Goal: Task Accomplishment & Management: Complete application form

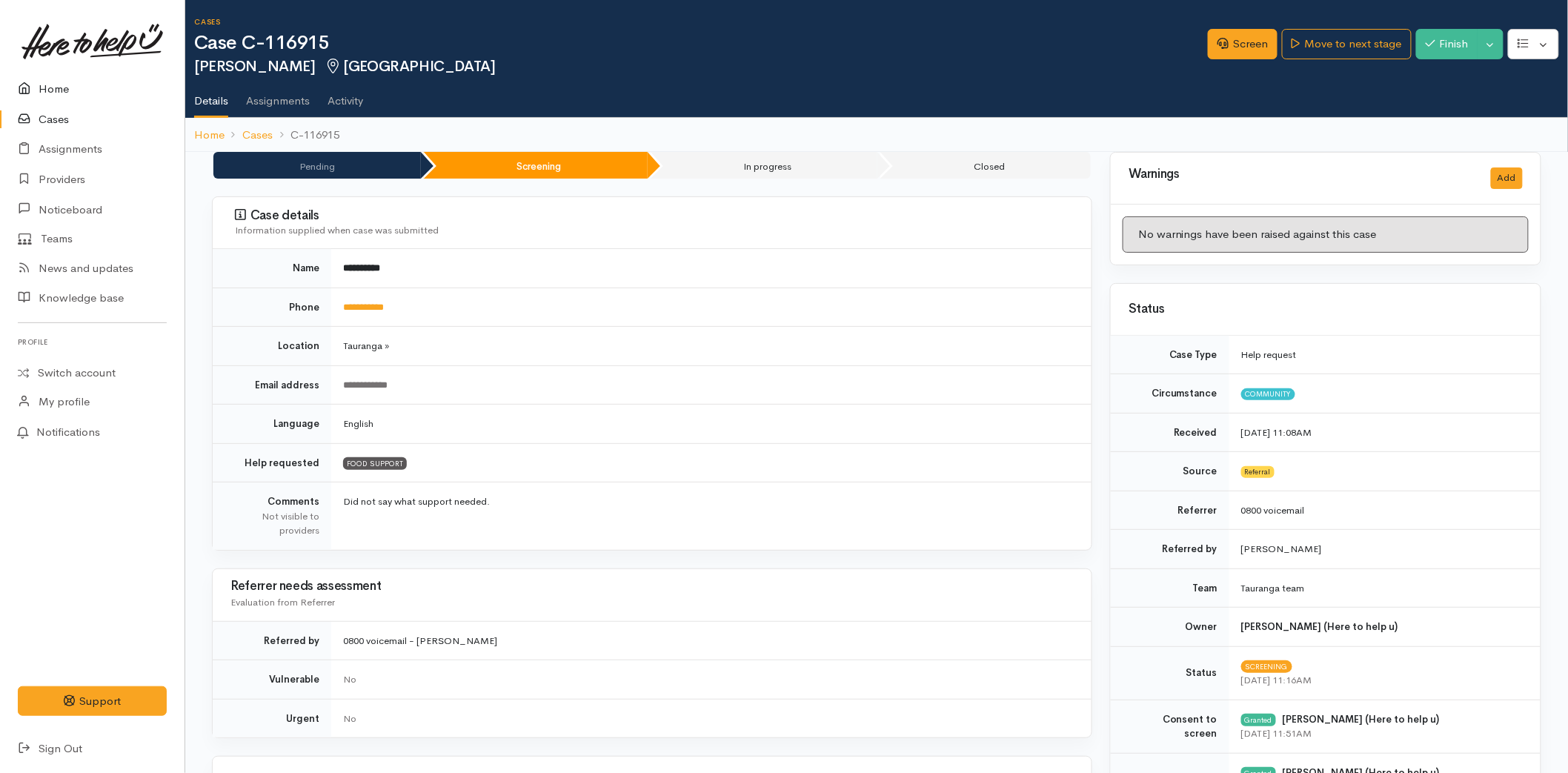
click at [42, 76] on link "Home" at bounding box center [92, 89] width 185 height 30
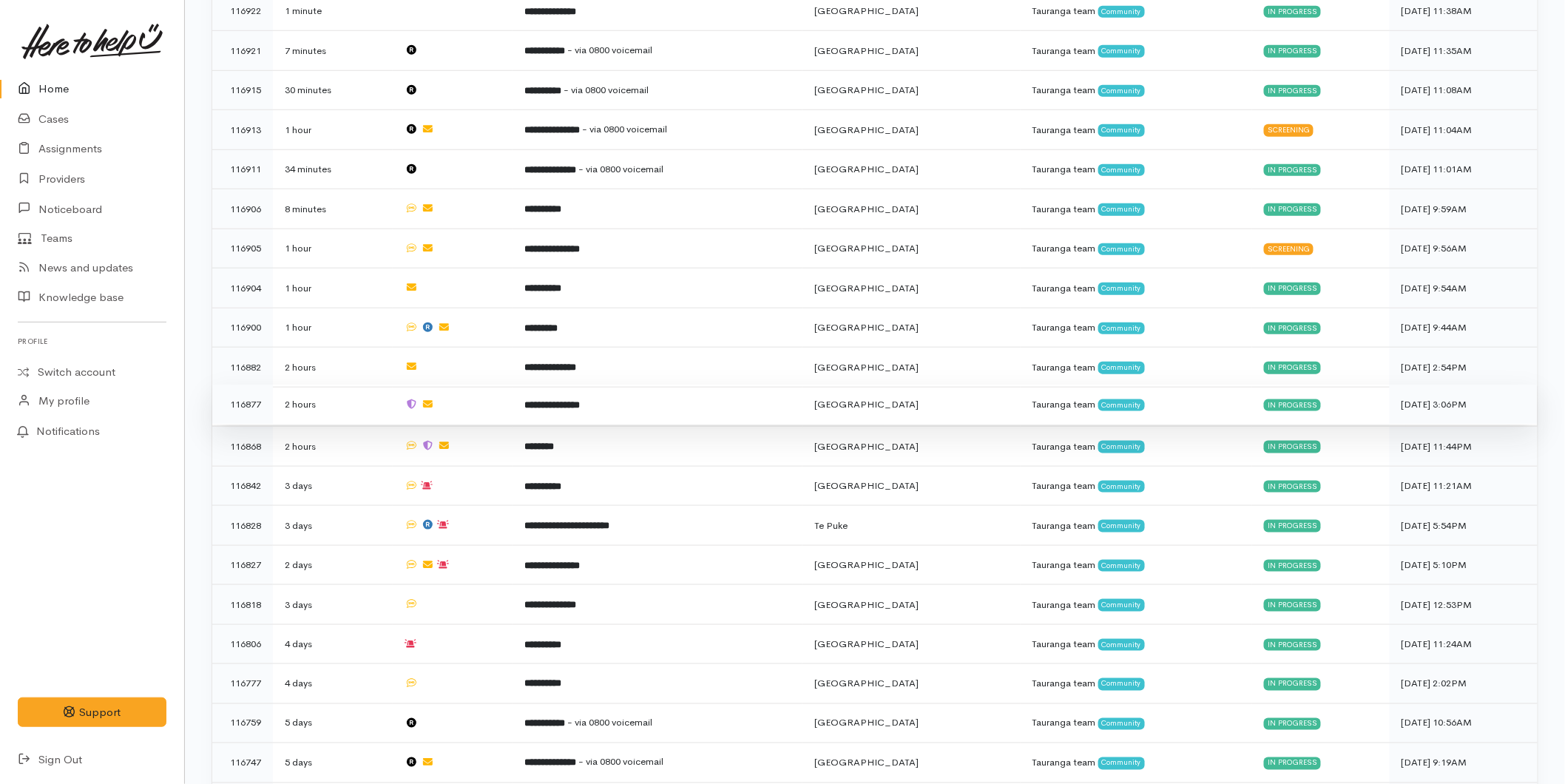
scroll to position [492, 0]
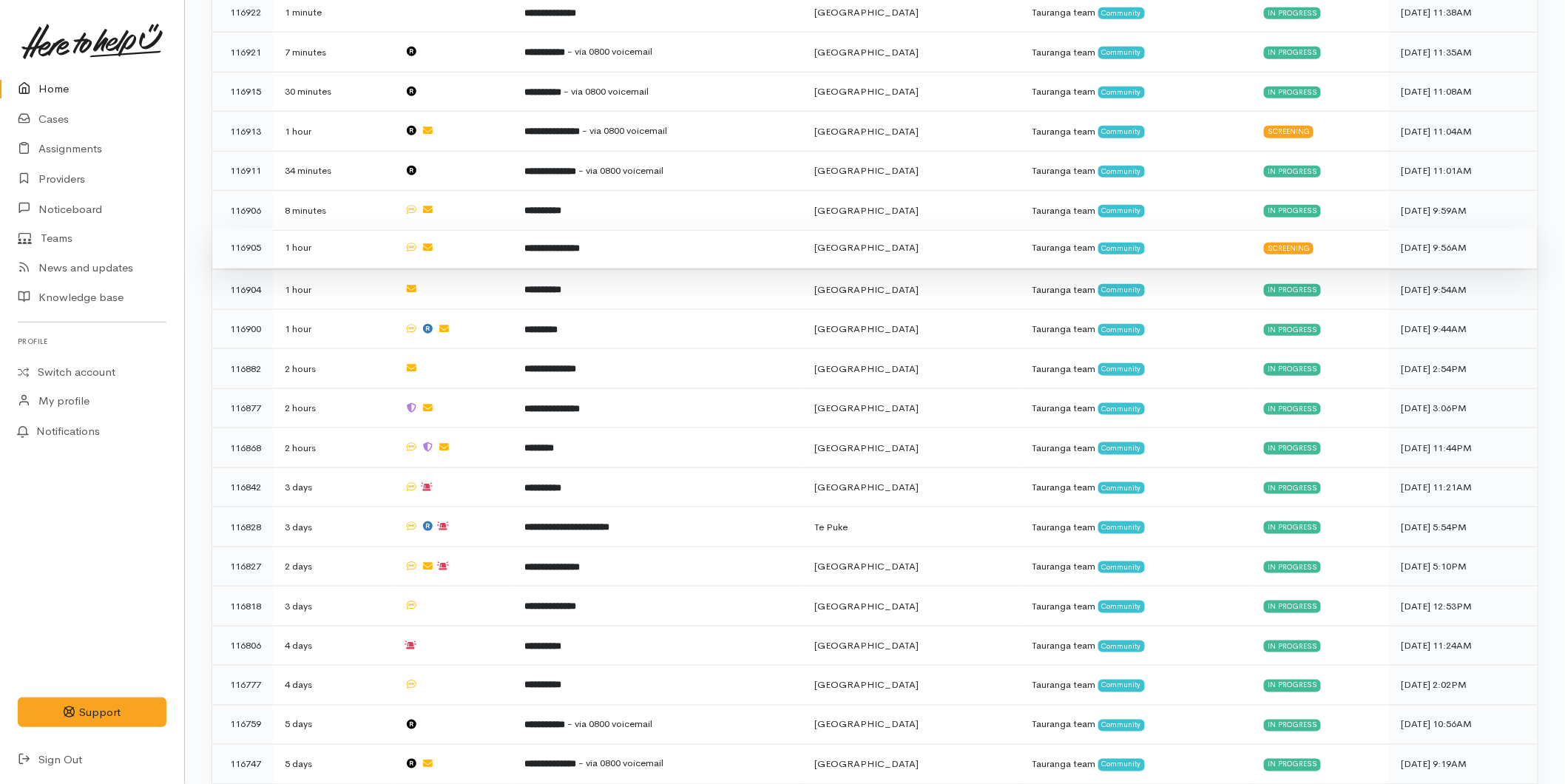
click at [630, 241] on td "**********" at bounding box center [658, 247] width 290 height 39
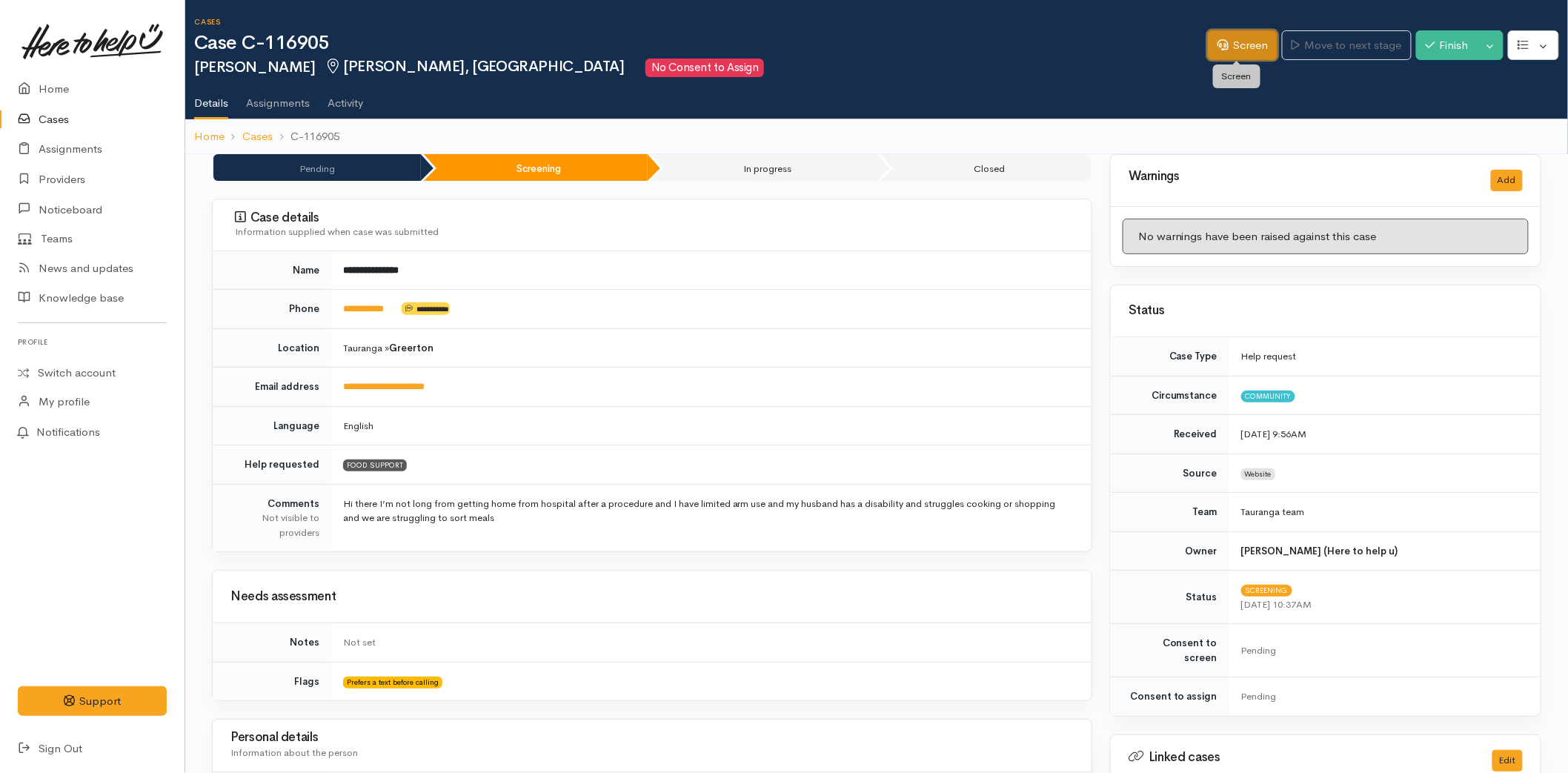
click at [1239, 44] on link "Screen" at bounding box center [1243, 45] width 70 height 30
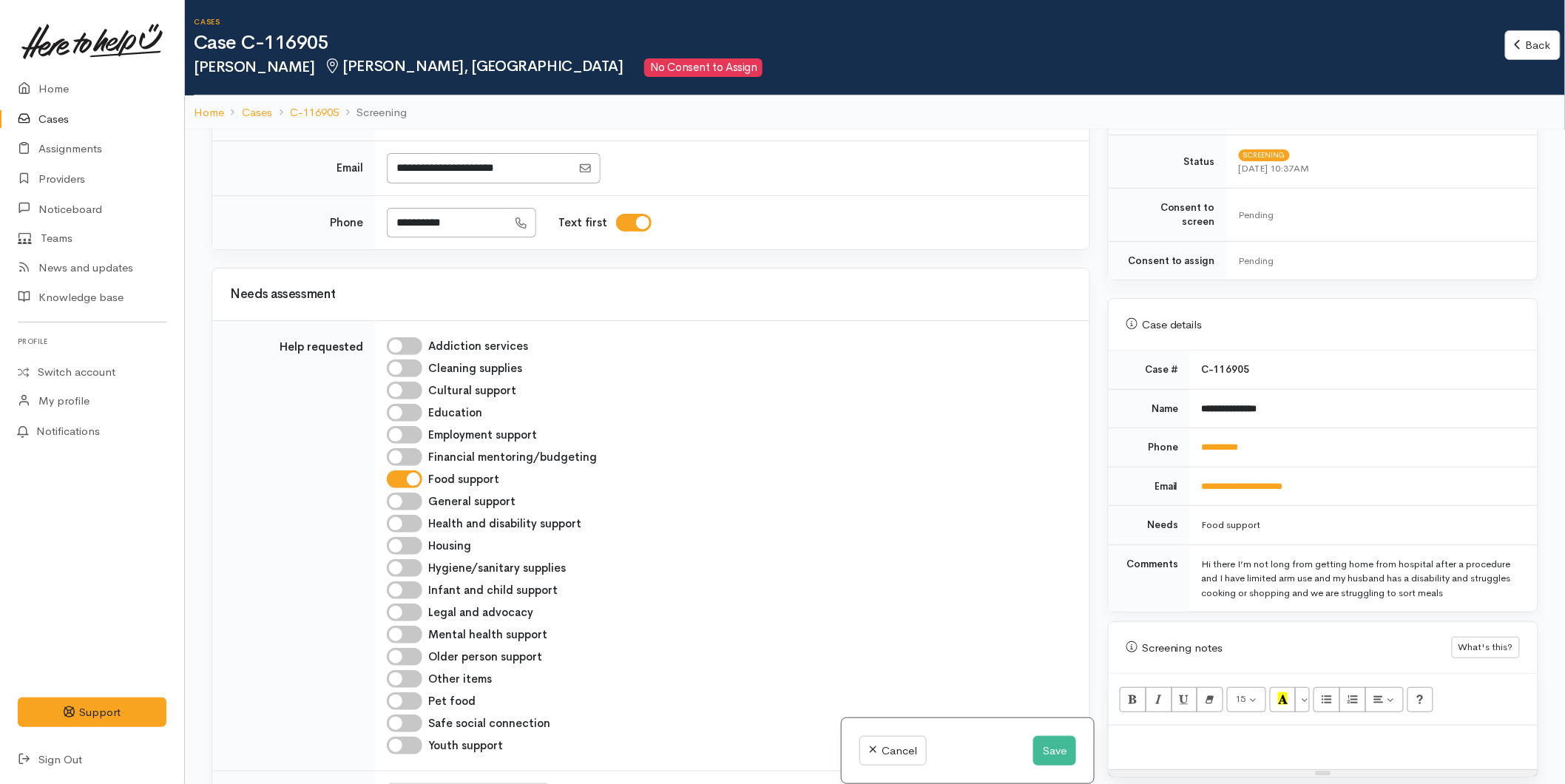
scroll to position [82, 0]
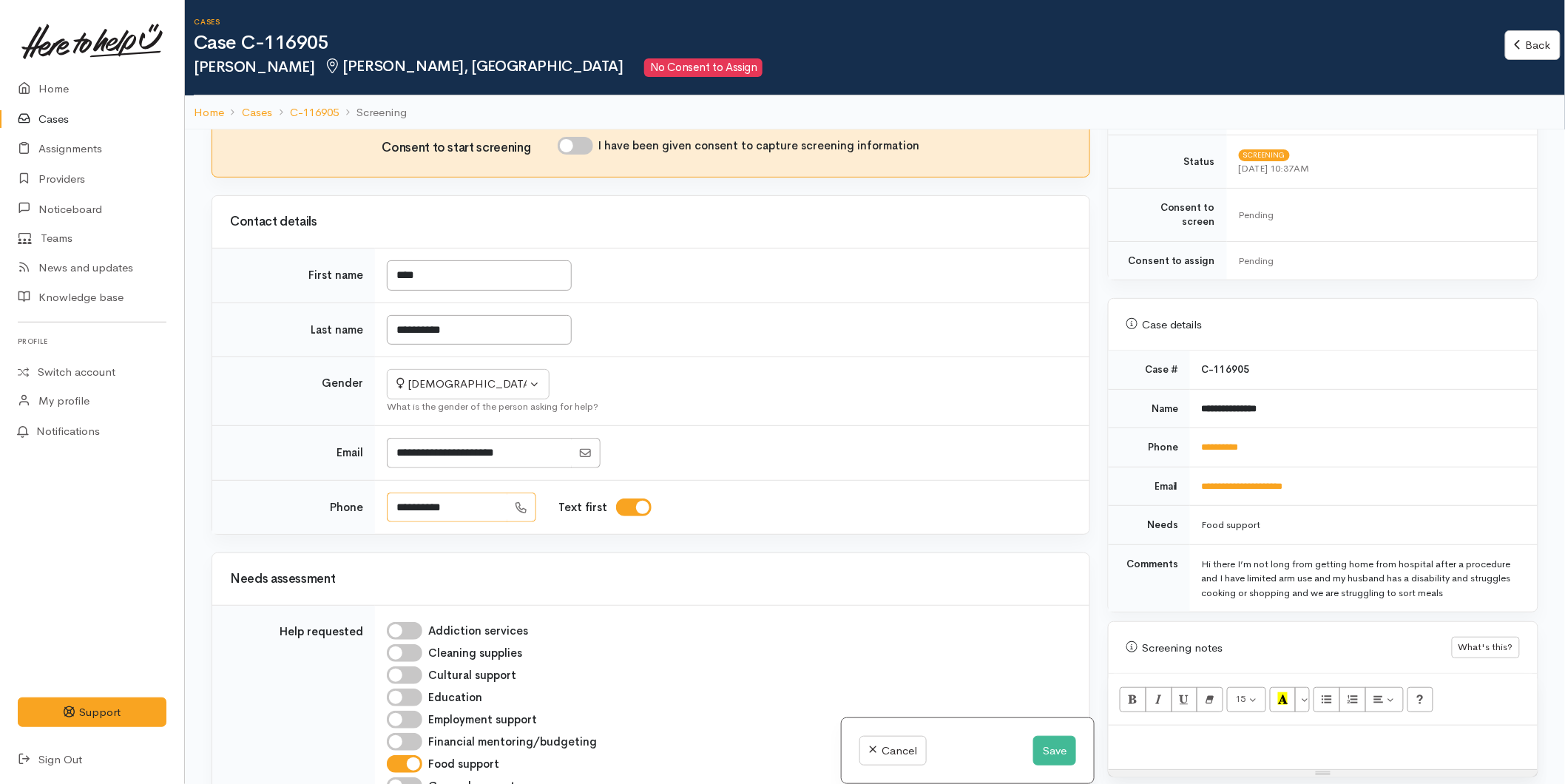
click at [468, 508] on input "**********" at bounding box center [446, 507] width 120 height 30
type input "**********"
click at [1044, 743] on button "Save" at bounding box center [1054, 750] width 43 height 30
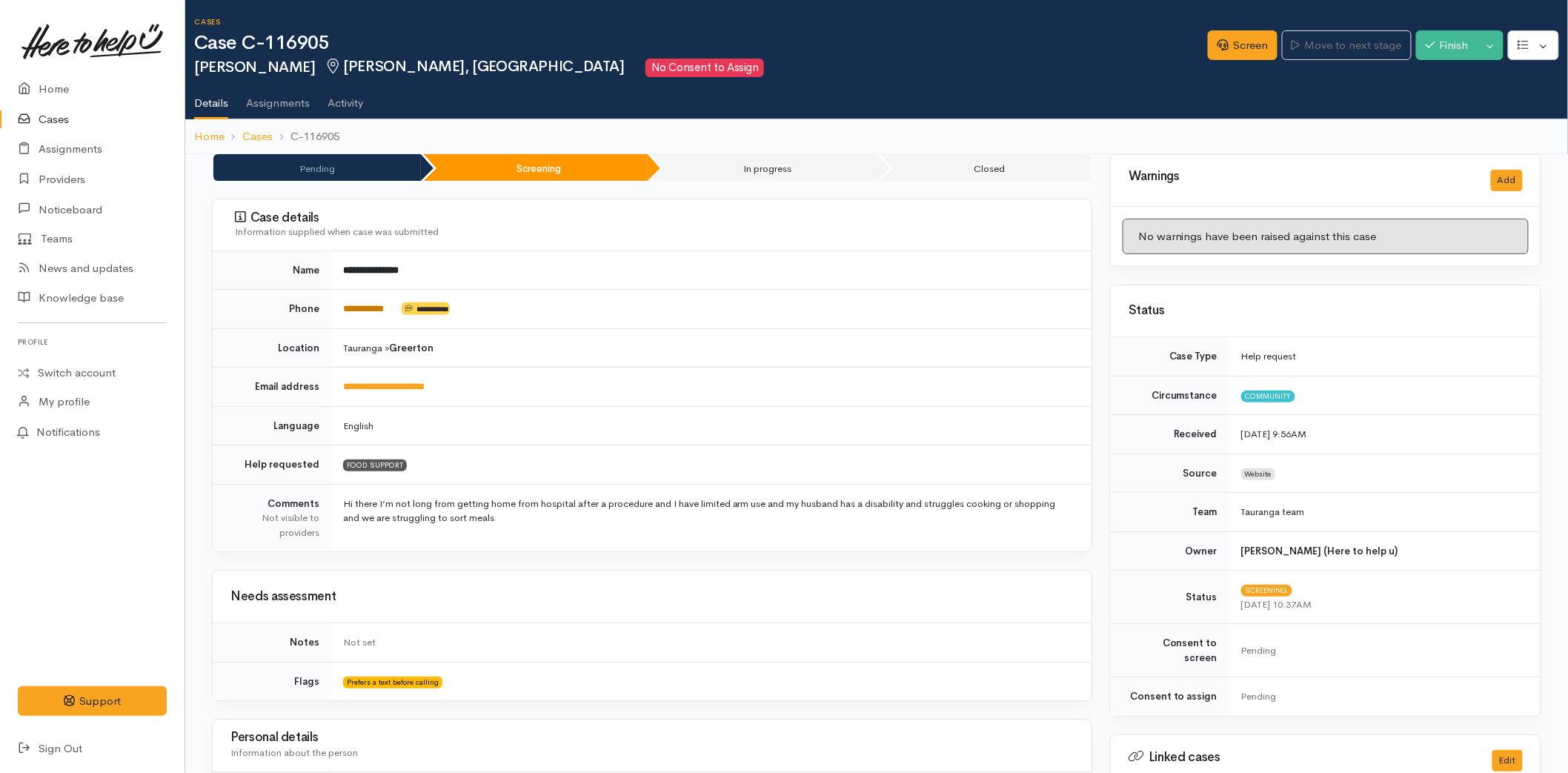
click at [357, 311] on link "**********" at bounding box center [363, 308] width 40 height 9
click at [1238, 40] on link "Screen" at bounding box center [1243, 45] width 70 height 30
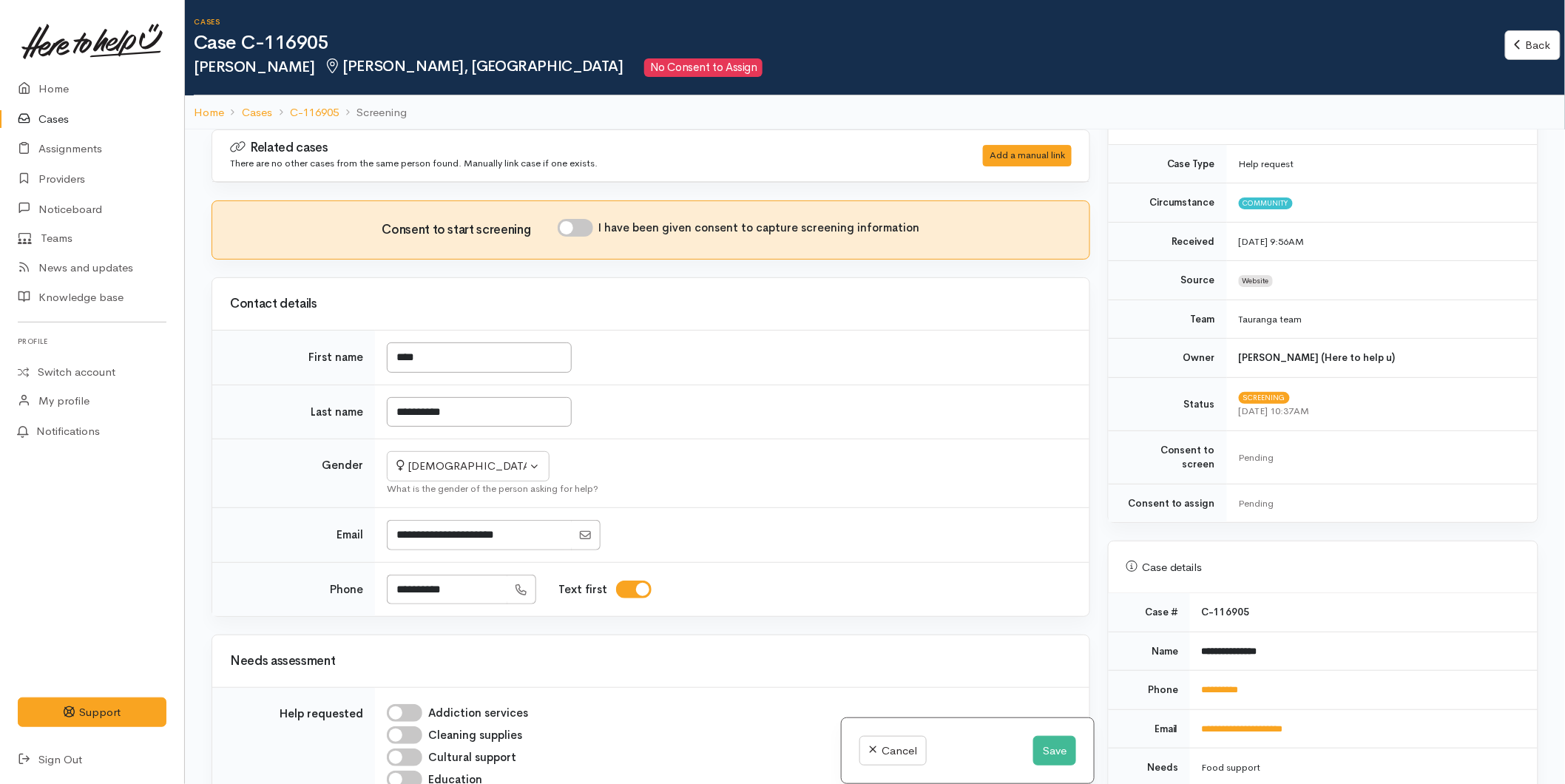
scroll to position [656, 0]
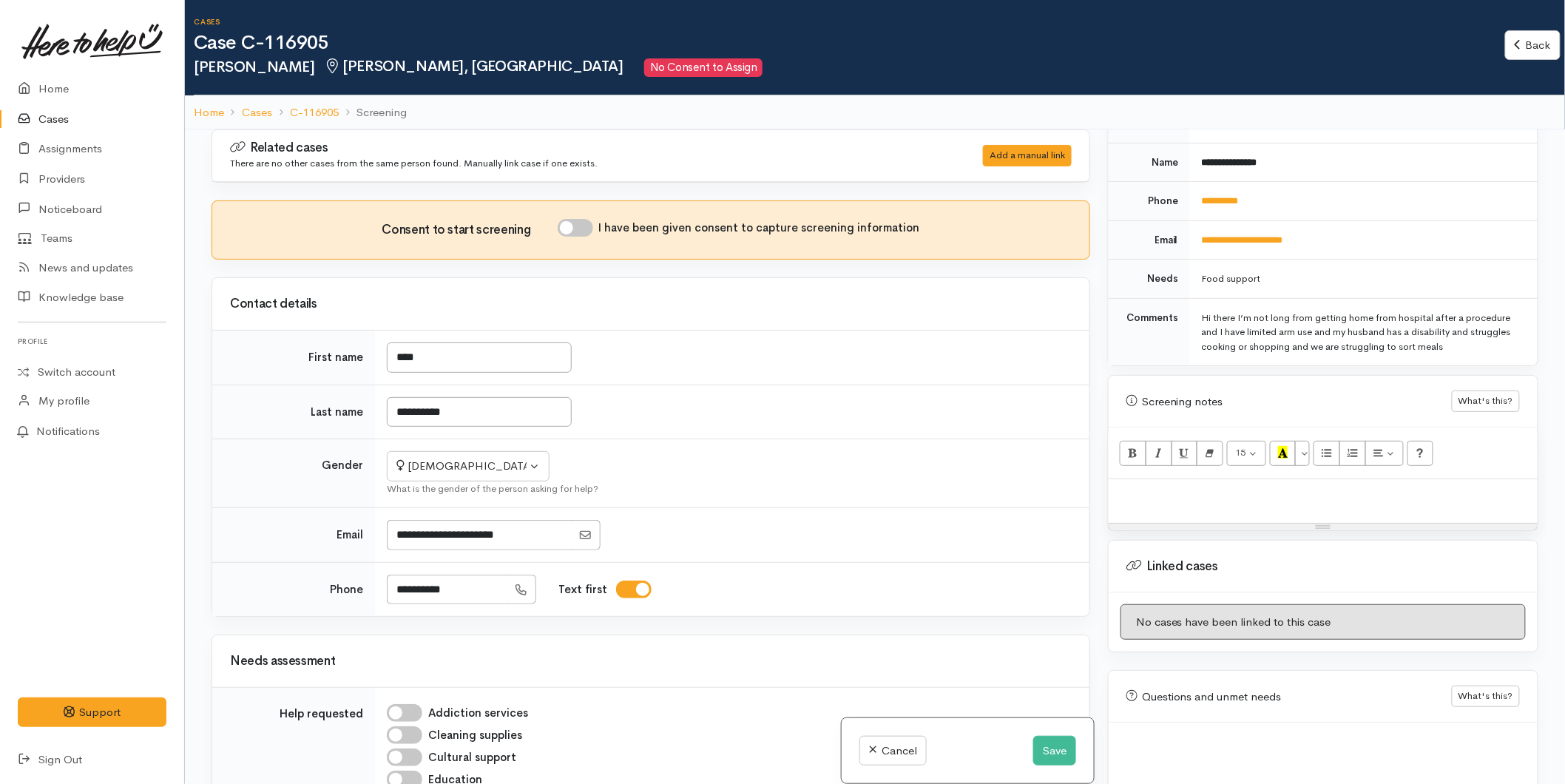
click at [1157, 488] on p at bounding box center [1323, 495] width 414 height 17
paste div
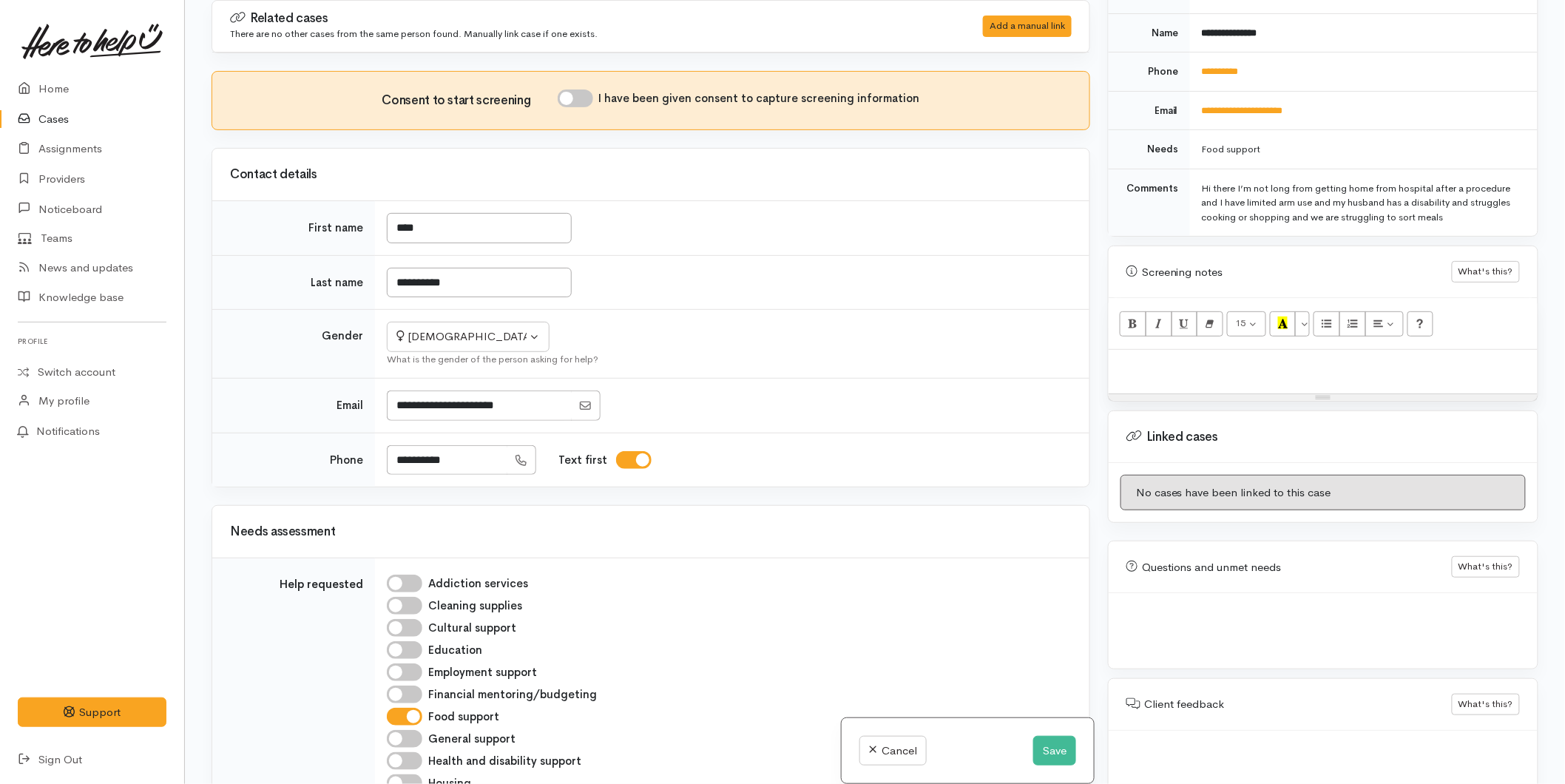
scroll to position [667, 0]
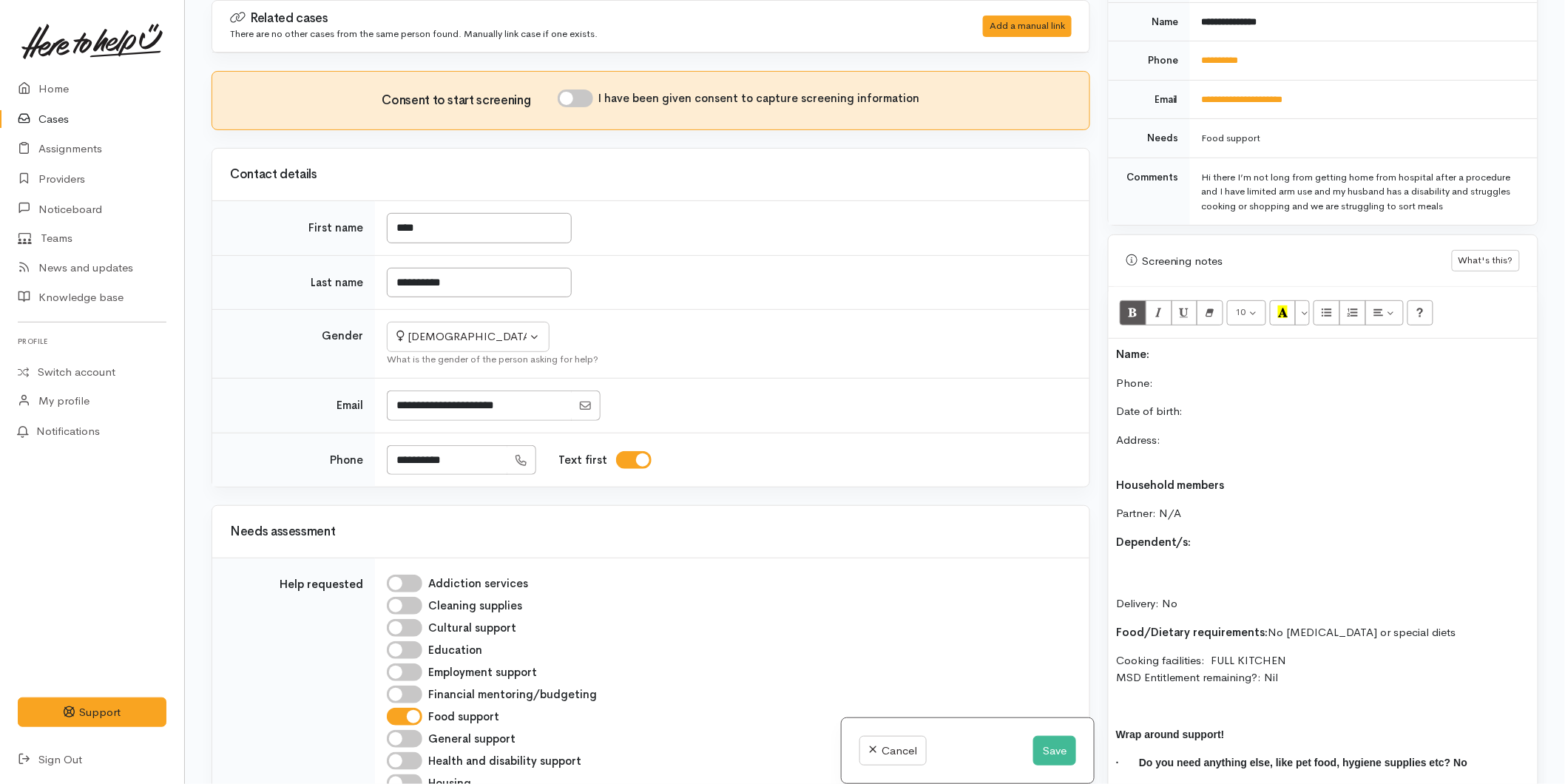
click at [1165, 346] on p "Name:" at bounding box center [1323, 354] width 414 height 17
click at [1166, 375] on p "Phone:" at bounding box center [1323, 383] width 414 height 17
click at [580, 84] on div "Consent to start screening I have been given consent to capture screening infor…" at bounding box center [650, 100] width 877 height 58
click at [580, 94] on input "I have been given consent to capture screening information" at bounding box center [575, 97] width 36 height 17
checkbox input "true"
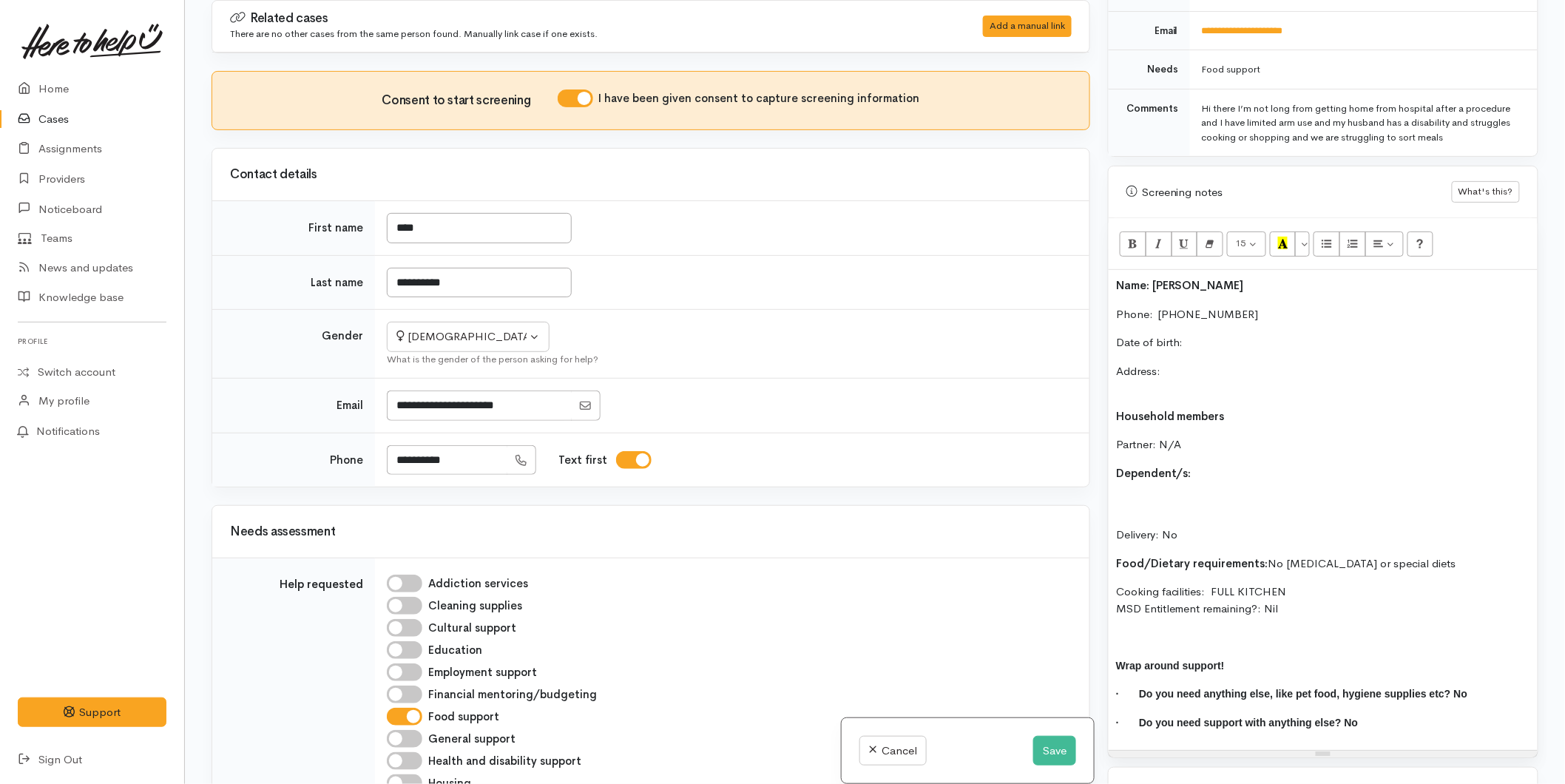
scroll to position [832, 0]
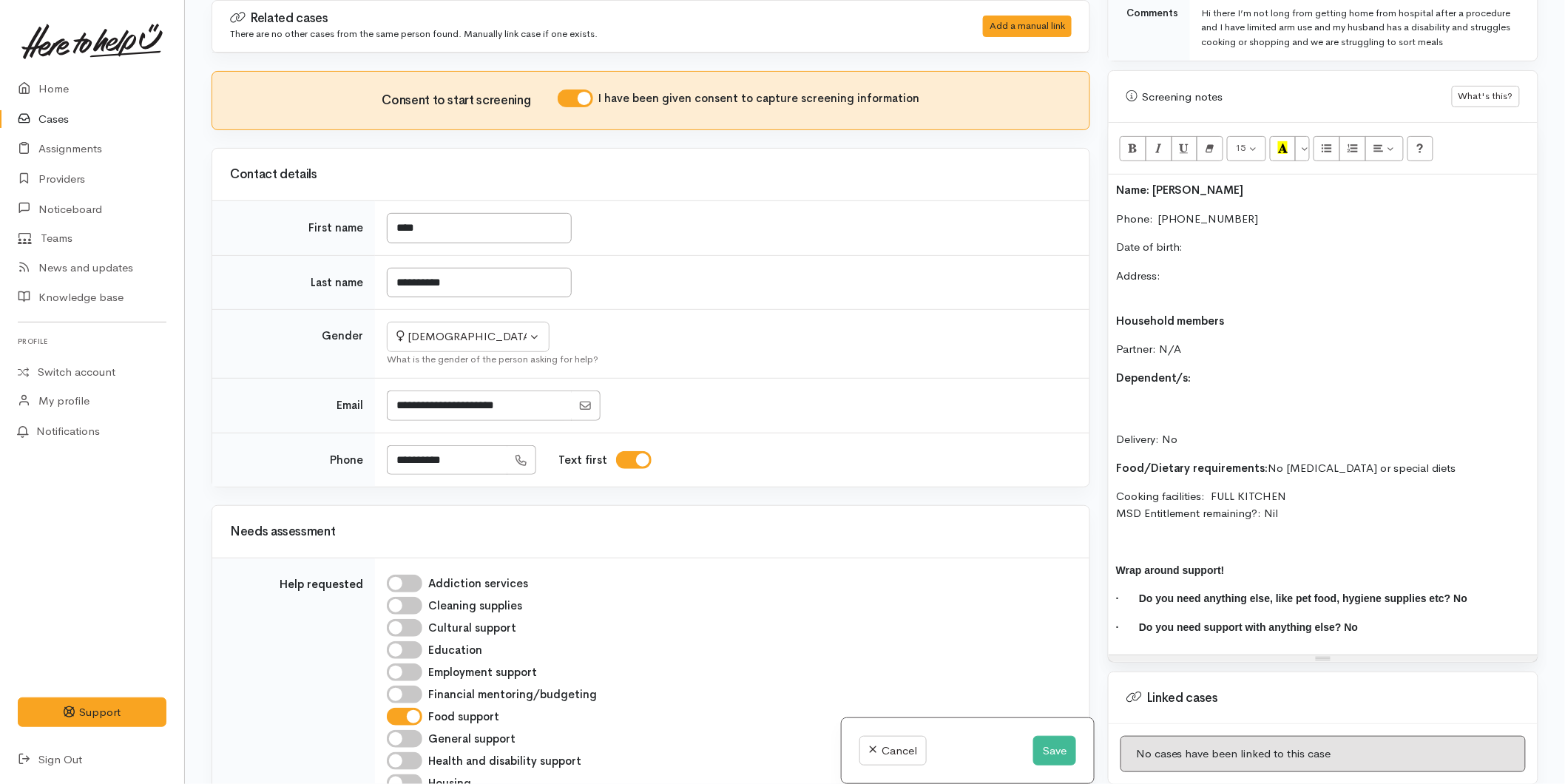
click at [1203, 223] on div "Name: Mary Garthwaite Phone:  0276859565 Date of birth: Address: Household memb…" at bounding box center [1323, 414] width 429 height 480
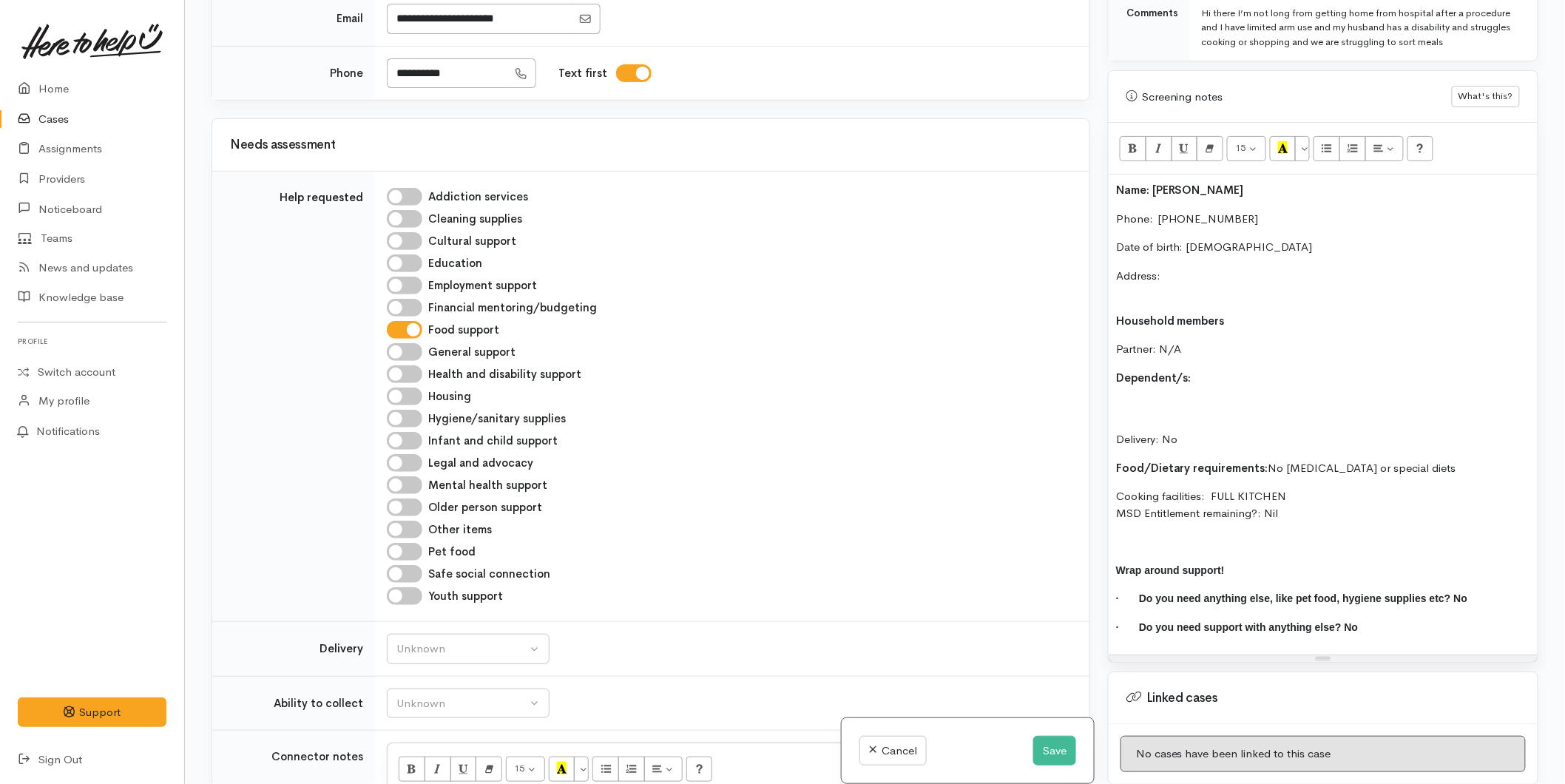
scroll to position [575, 0]
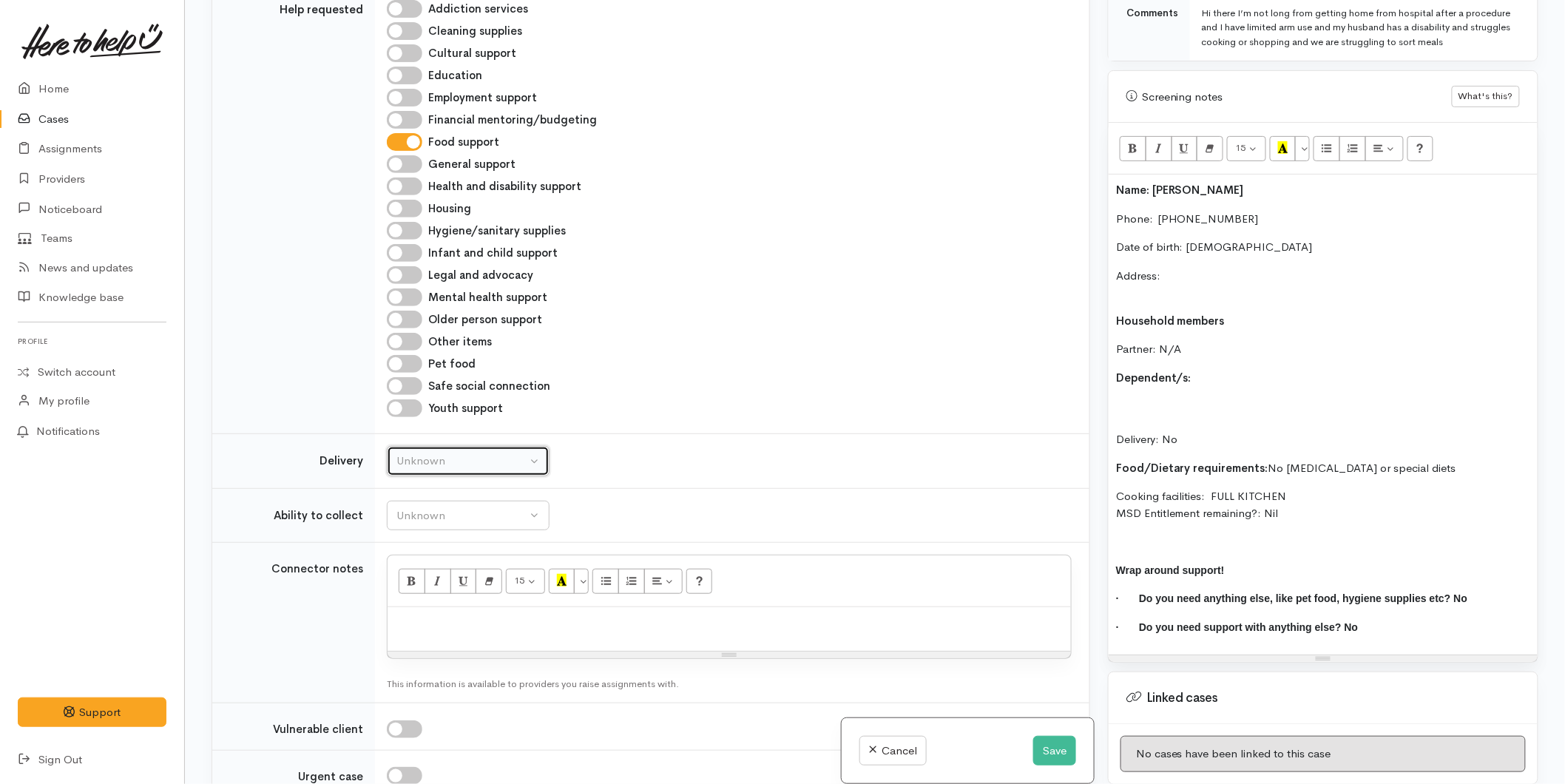
drag, startPoint x: 435, startPoint y: 453, endPoint x: 431, endPoint y: 486, distance: 33.2
click at [435, 452] on button "Unknown" at bounding box center [467, 461] width 163 height 30
click at [409, 599] on span "No" at bounding box center [412, 599] width 16 height 17
select select "1"
click at [439, 505] on button "Unknown" at bounding box center [467, 515] width 163 height 30
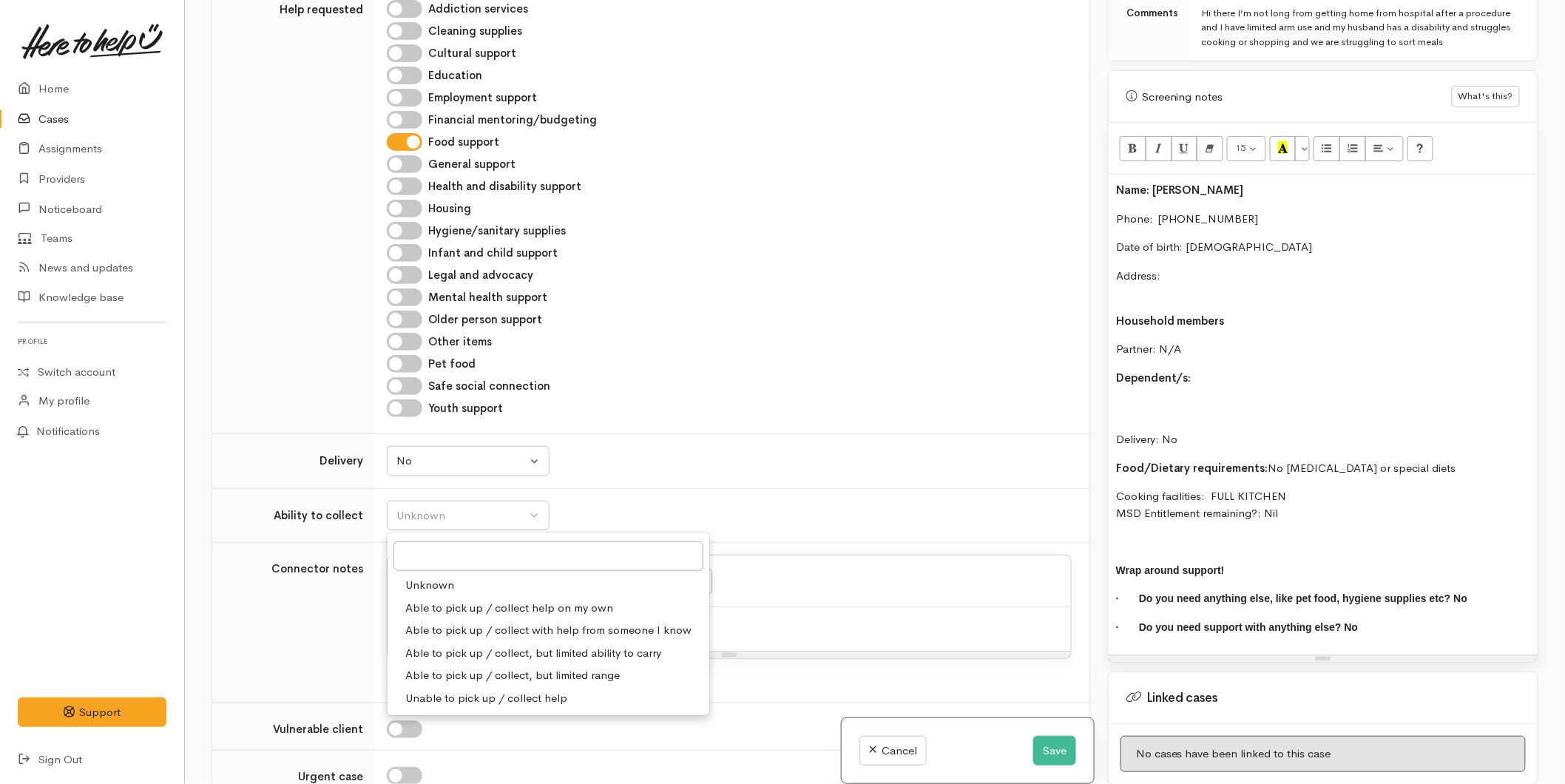
drag, startPoint x: 428, startPoint y: 608, endPoint x: 614, endPoint y: 644, distance: 189.5
click at [429, 608] on span "Able to pick up / collect help on my own" at bounding box center [509, 608] width 208 height 17
select select "2"
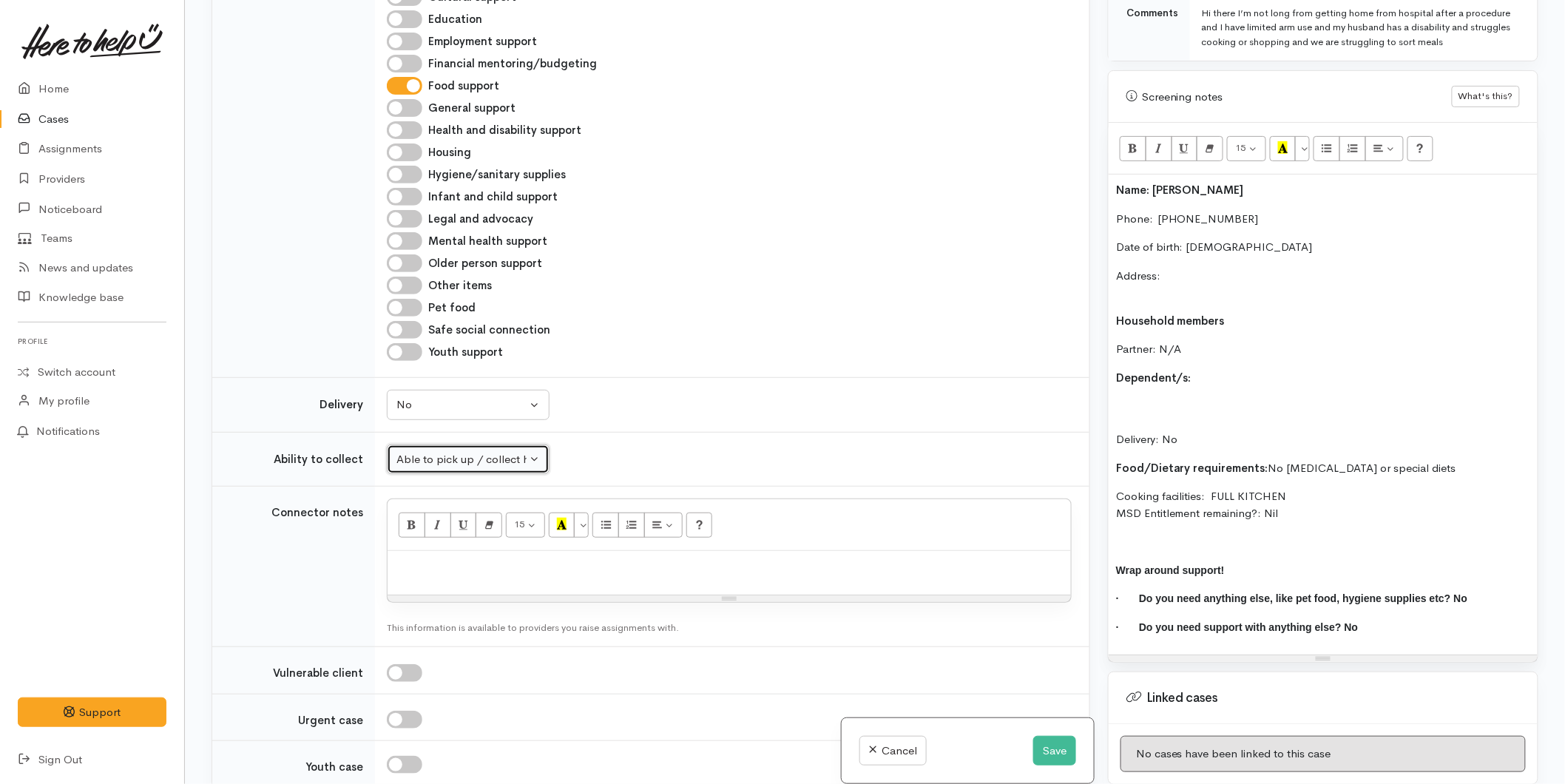
scroll to position [903, 0]
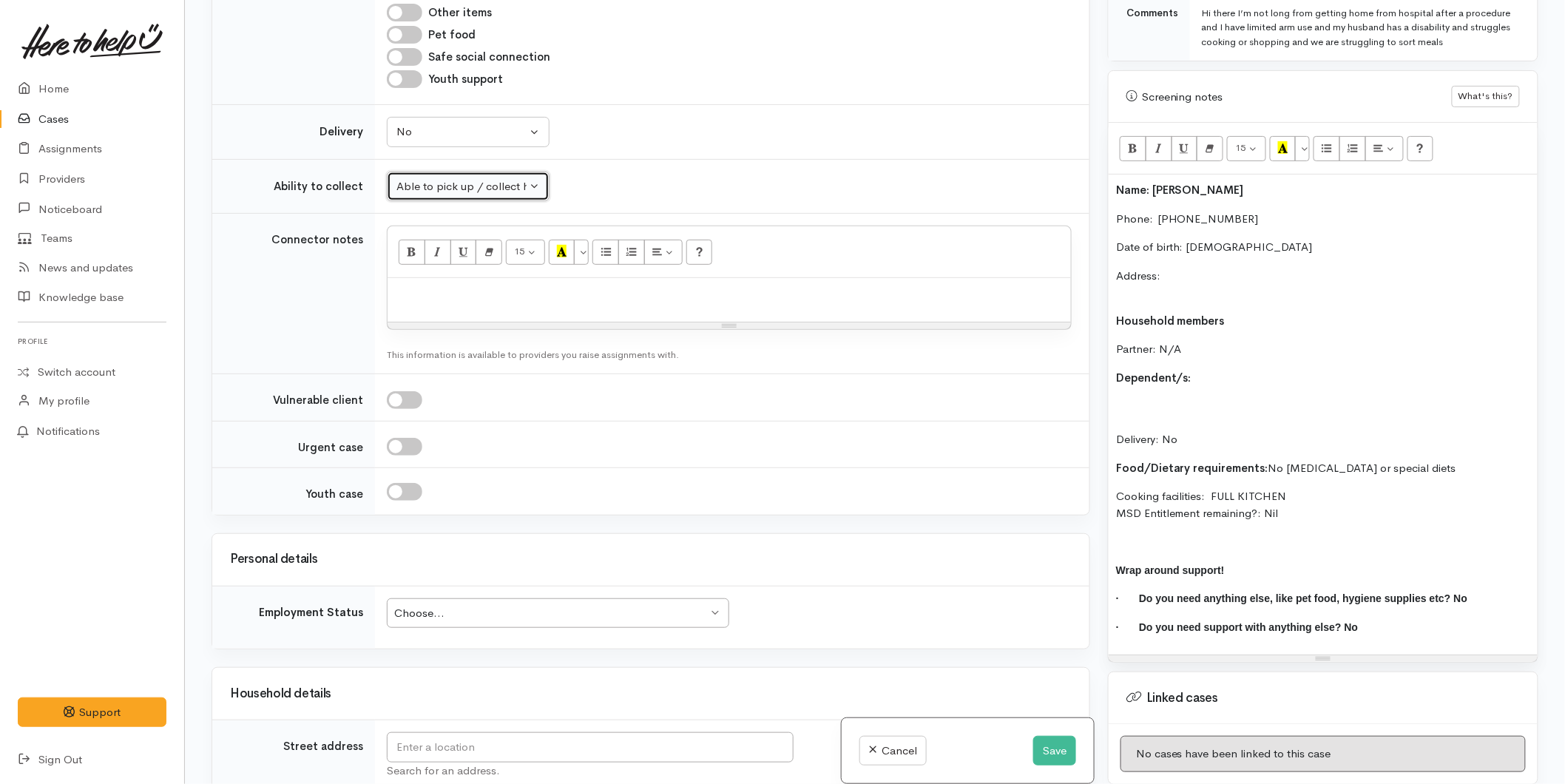
click at [441, 617] on div "Choose..." at bounding box center [550, 613] width 313 height 17
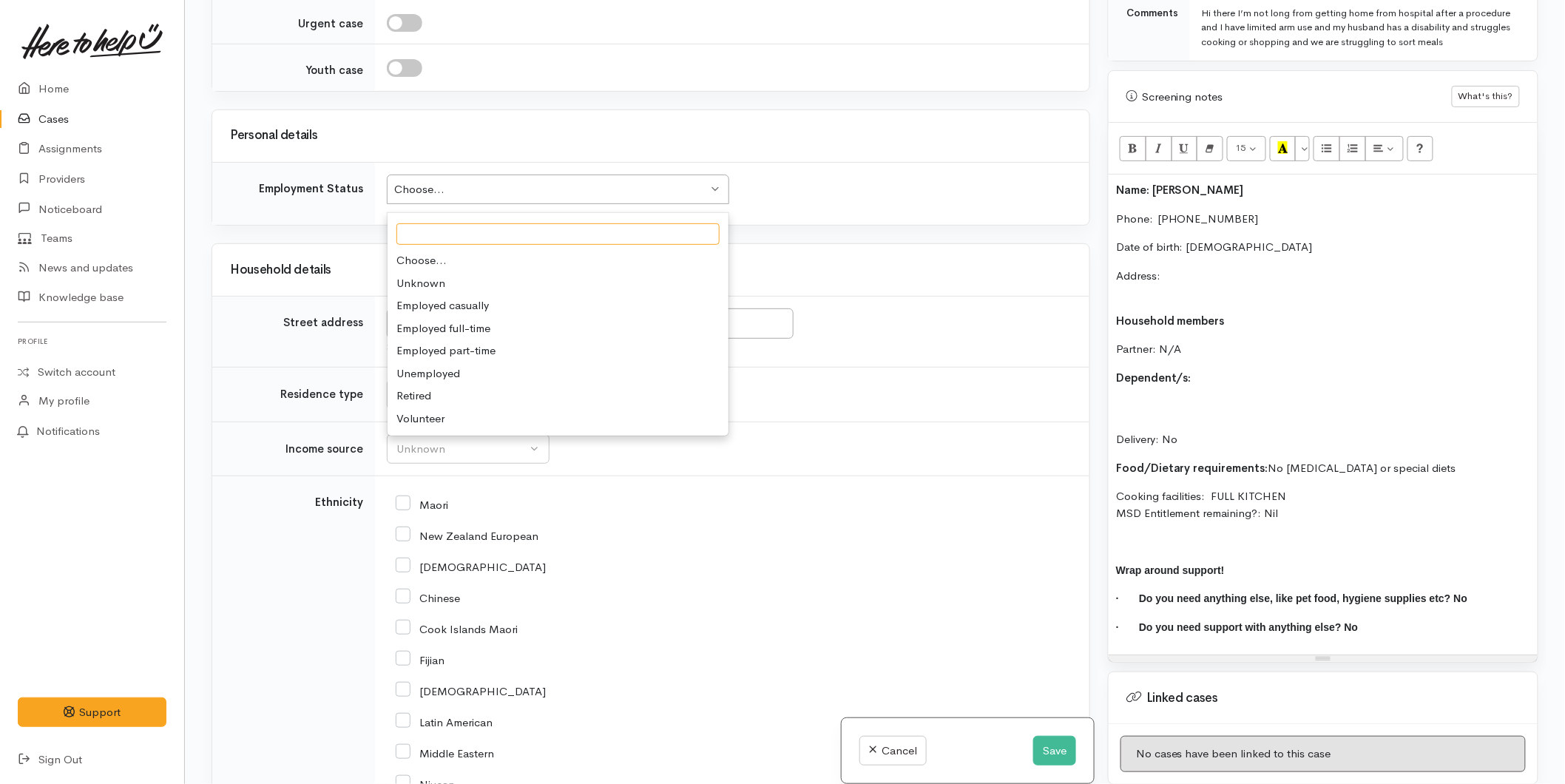
scroll to position [1396, 0]
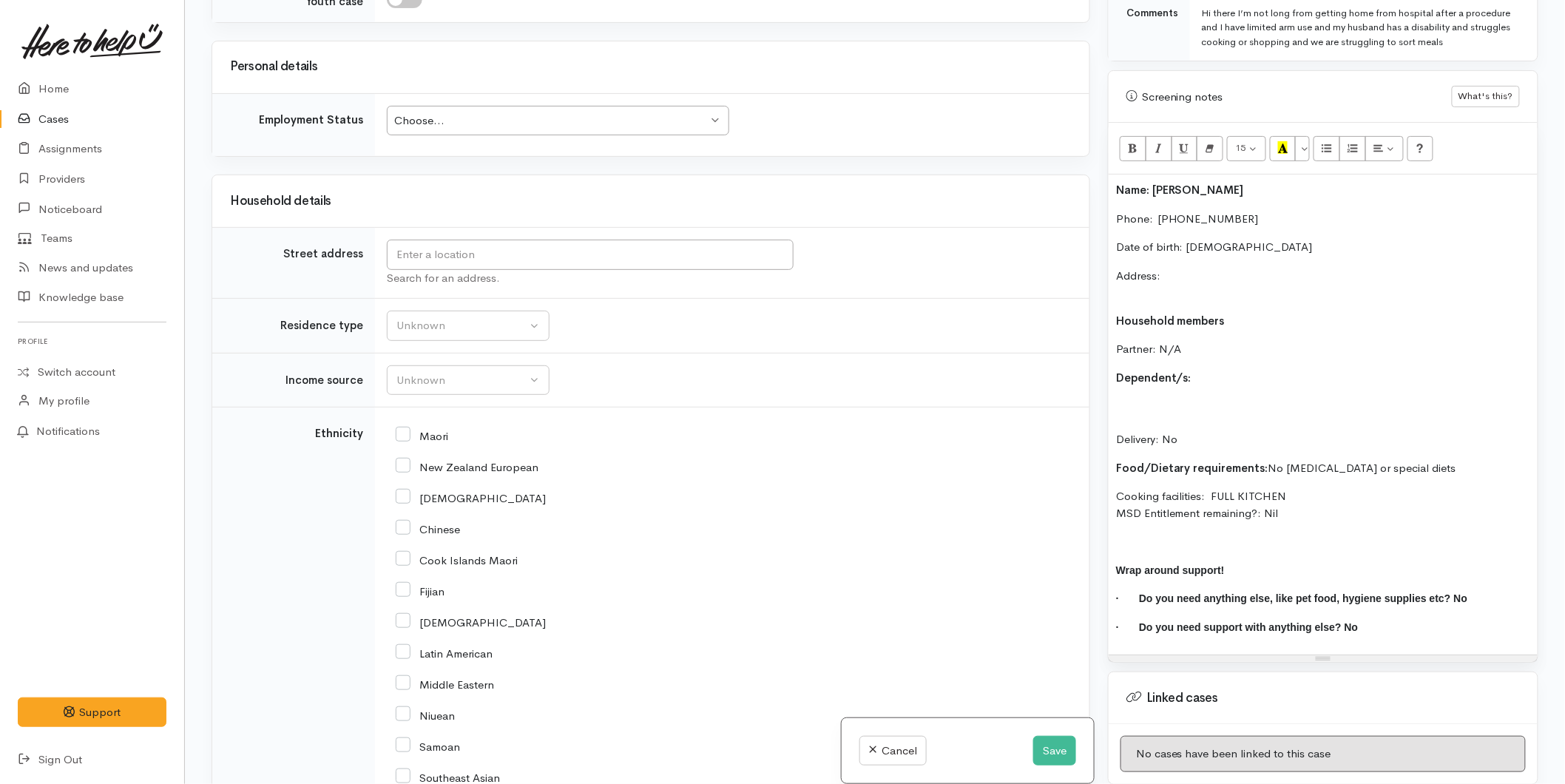
drag, startPoint x: 612, startPoint y: 519, endPoint x: 596, endPoint y: 458, distance: 63.1
click at [612, 518] on div "Chinese" at bounding box center [729, 528] width 667 height 31
click at [439, 247] on input "text" at bounding box center [590, 254] width 407 height 30
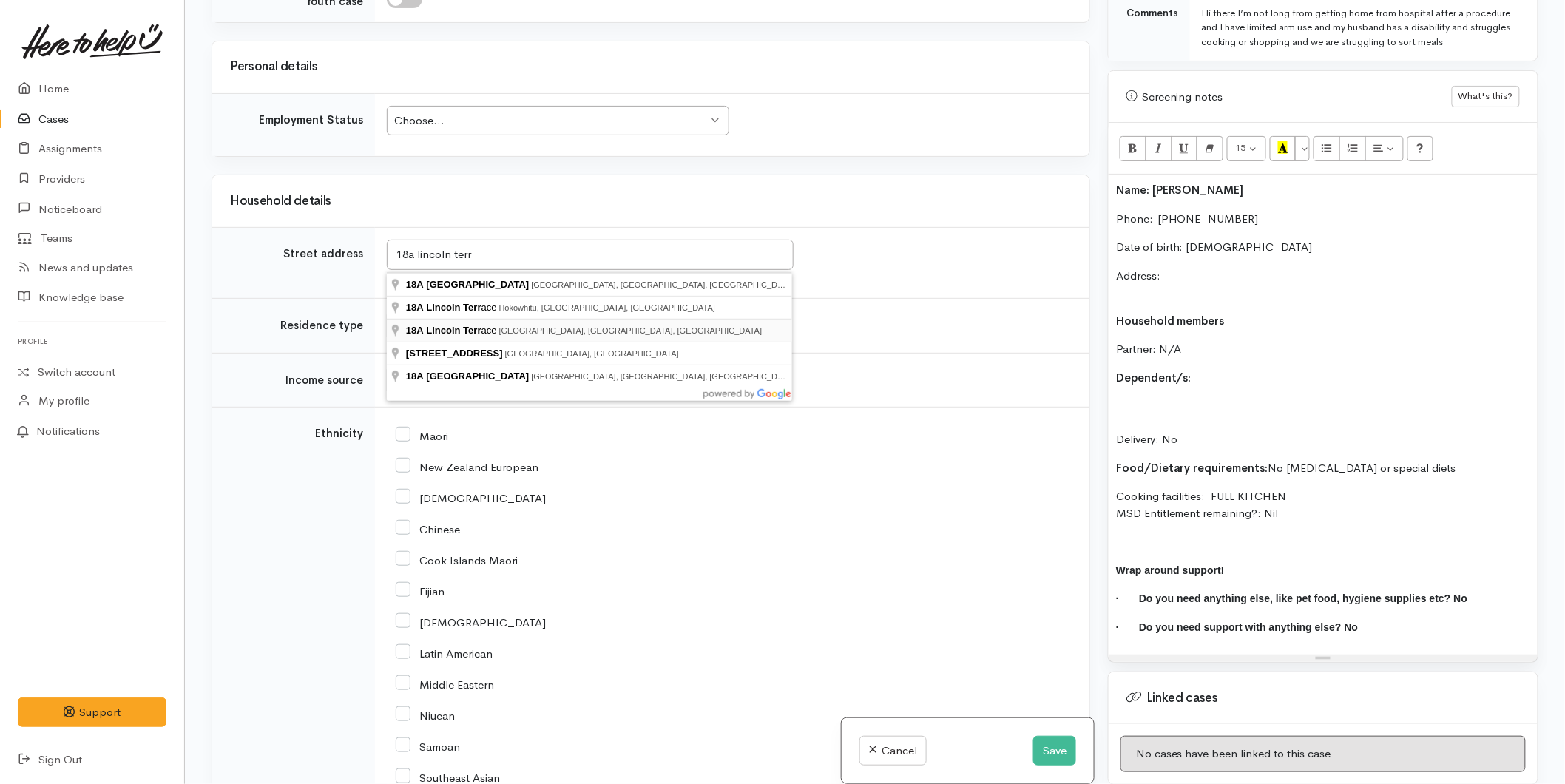
type input "18A Lincoln Terrace, Gate Pa, Tauranga, New Zealand"
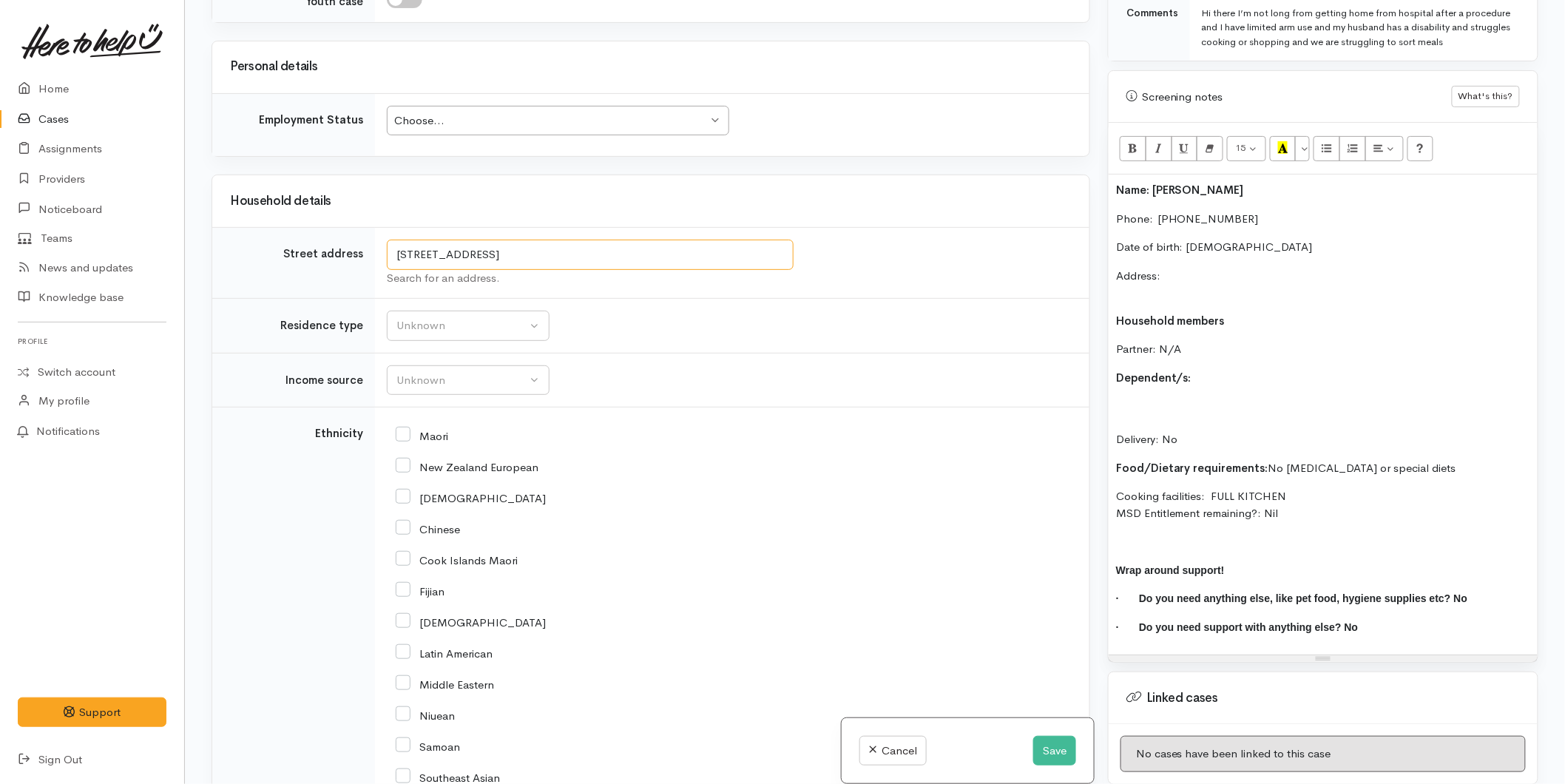
drag, startPoint x: 677, startPoint y: 269, endPoint x: 317, endPoint y: 269, distance: 360.0
click at [317, 269] on tr "Street address 18A Lincoln Terrace, Gate Pa, Tauranga, New Zealand Search for a…" at bounding box center [650, 263] width 877 height 71
click at [500, 117] on div "Choose..." at bounding box center [550, 120] width 313 height 17
click at [1204, 268] on p "Address:" at bounding box center [1323, 285] width 414 height 33
click at [1162, 285] on p "Address: [STREET_ADDRESS]" at bounding box center [1323, 285] width 414 height 33
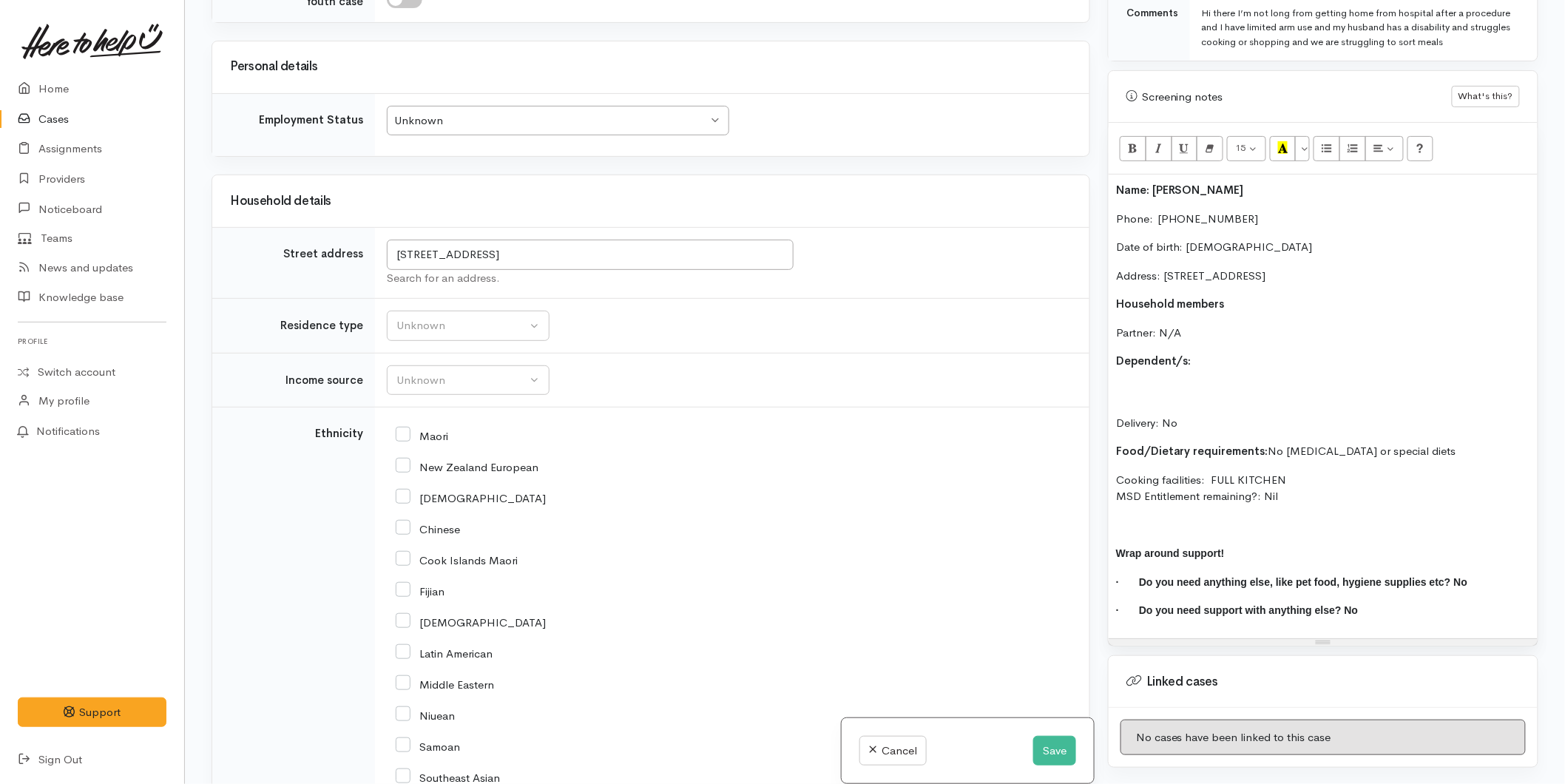
click at [437, 126] on div "Unknown" at bounding box center [550, 120] width 313 height 17
click at [439, 324] on div "Unknown" at bounding box center [462, 326] width 130 height 17
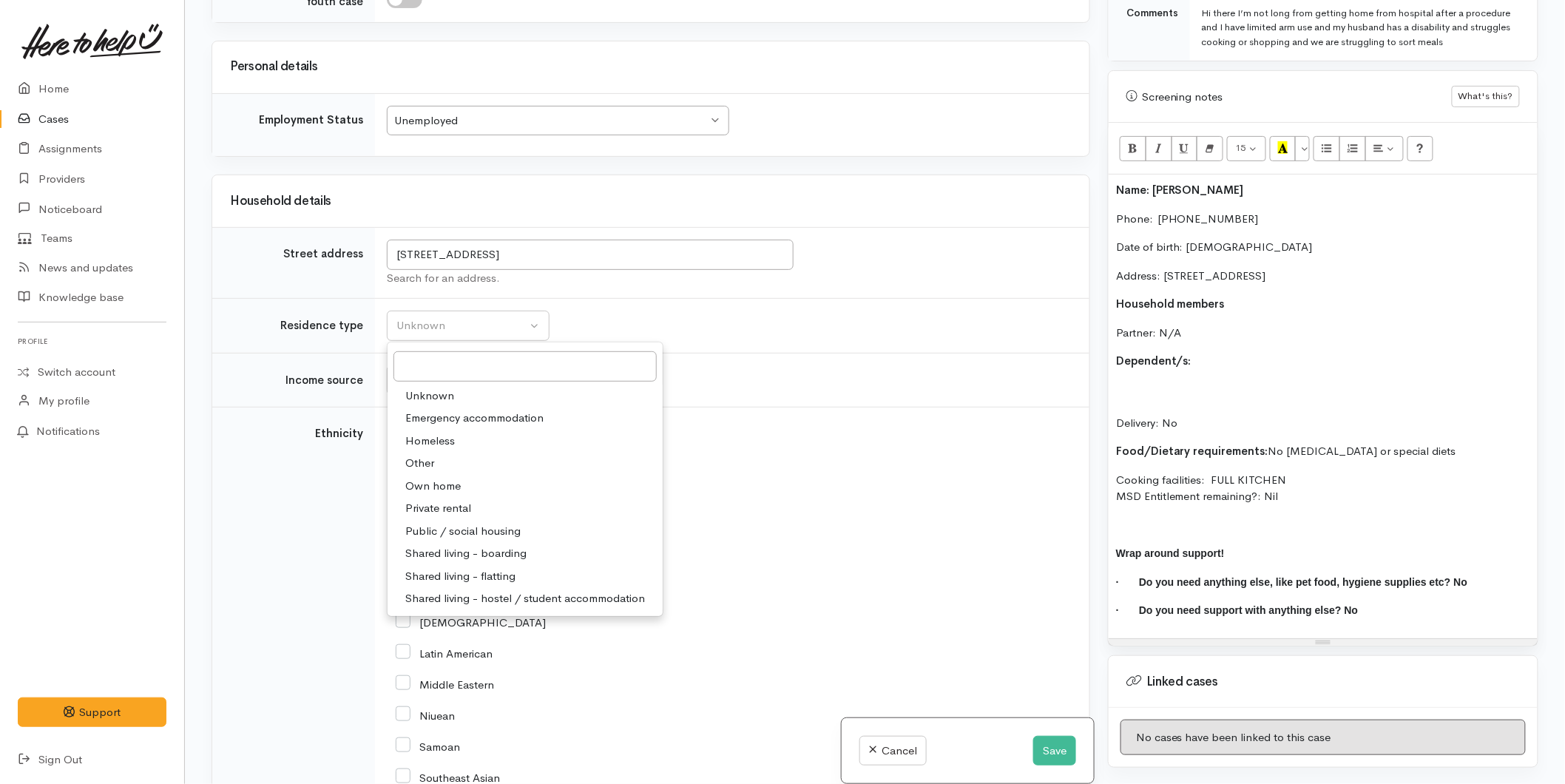
click at [442, 507] on span "Private rental" at bounding box center [438, 508] width 66 height 17
select select "2"
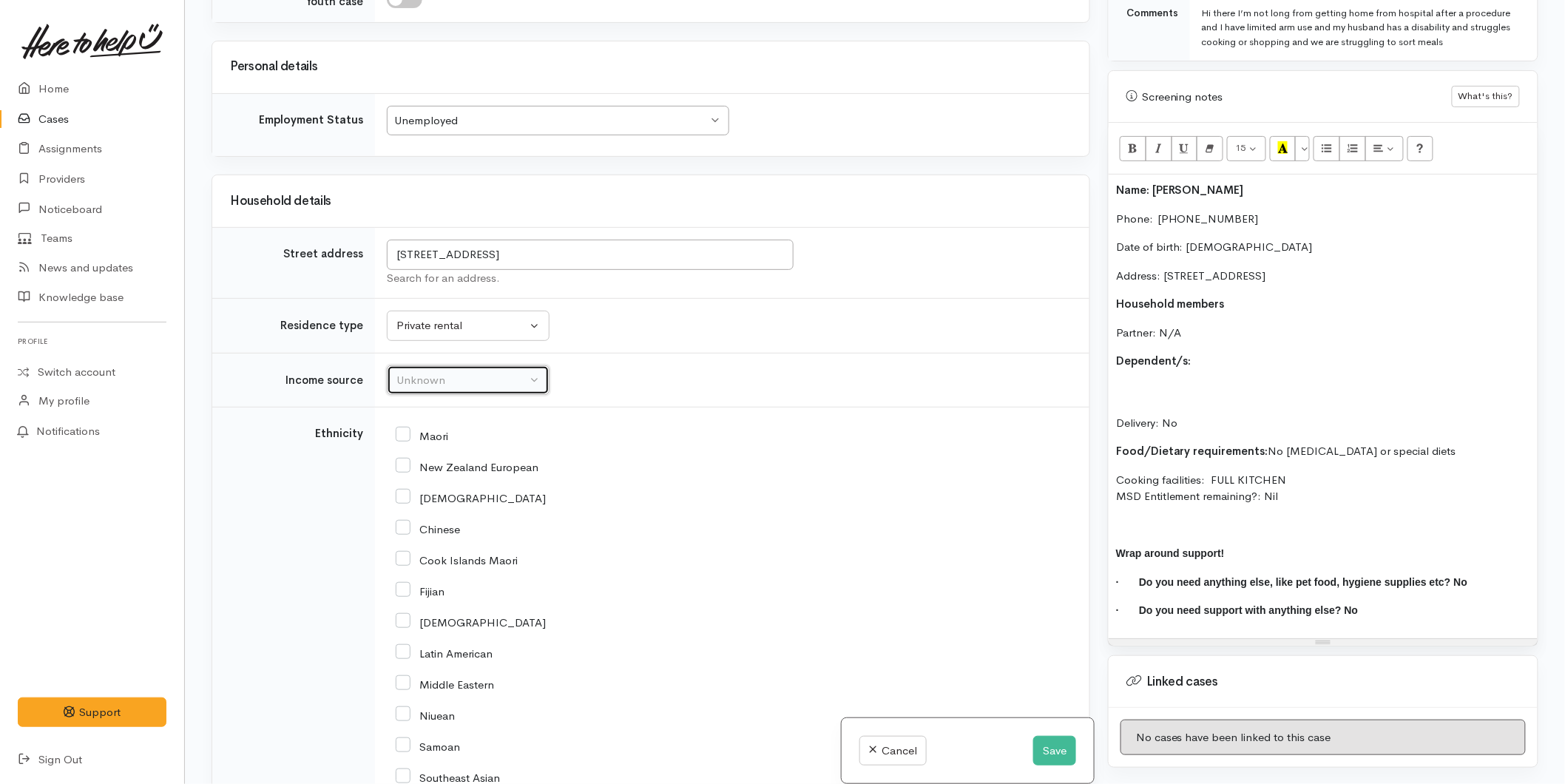
click at [428, 385] on div "Unknown" at bounding box center [462, 380] width 130 height 17
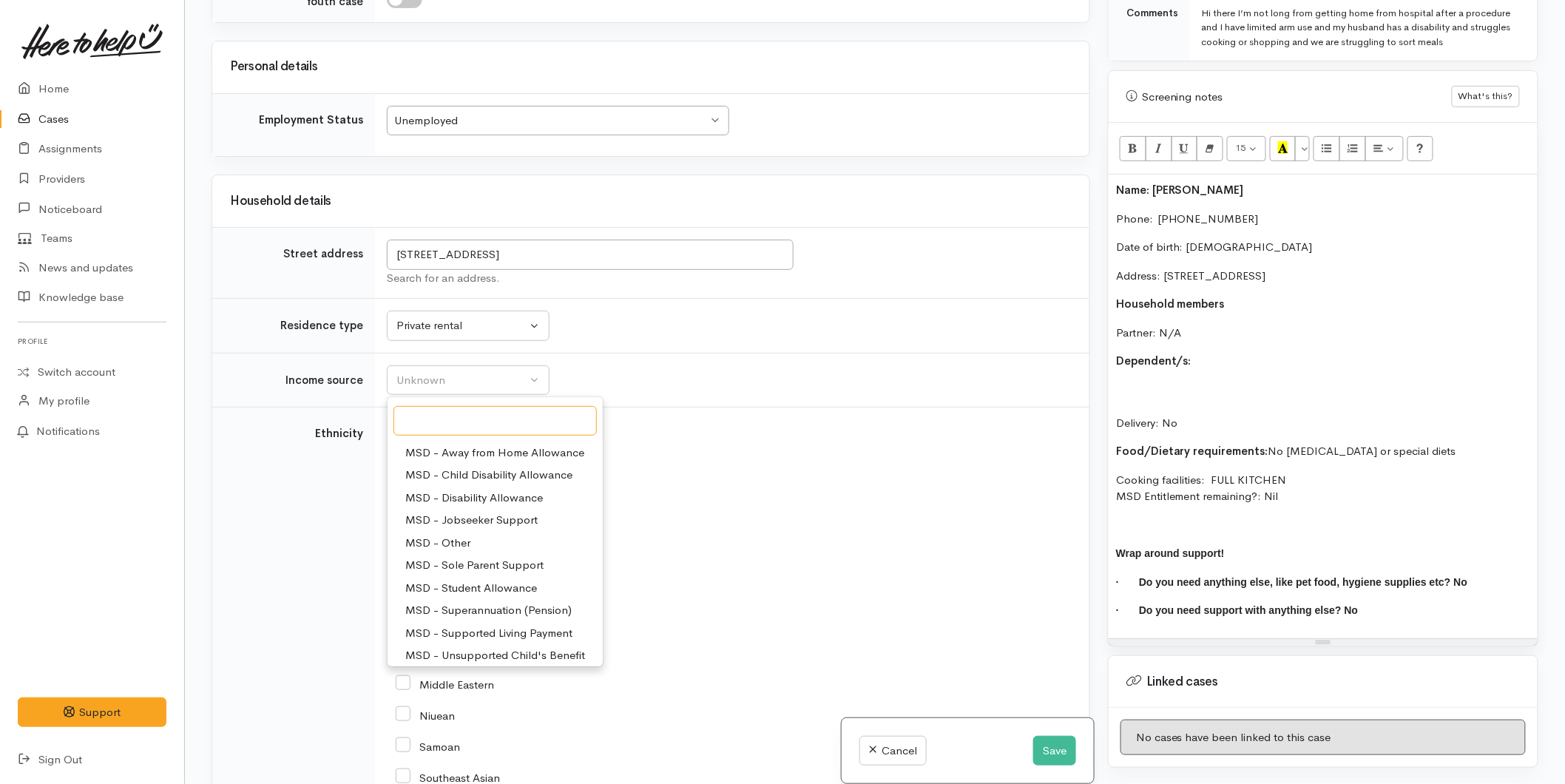
scroll to position [64, 0]
click at [496, 629] on span "MSD - Supported Living Payment" at bounding box center [489, 633] width 167 height 17
select select "3"
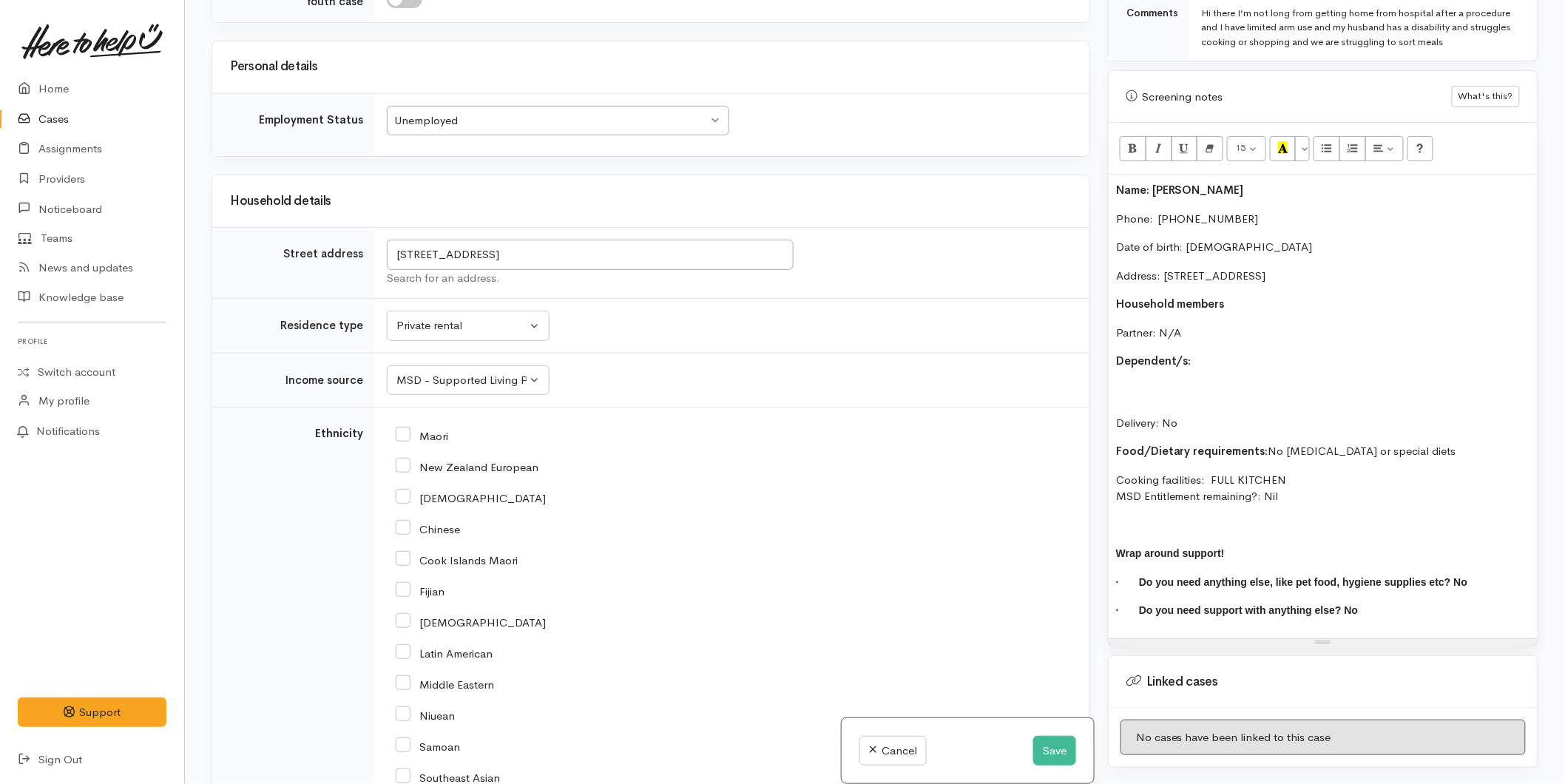
click at [405, 464] on input "New Zealand European" at bounding box center [467, 465] width 142 height 13
checkbox input "true"
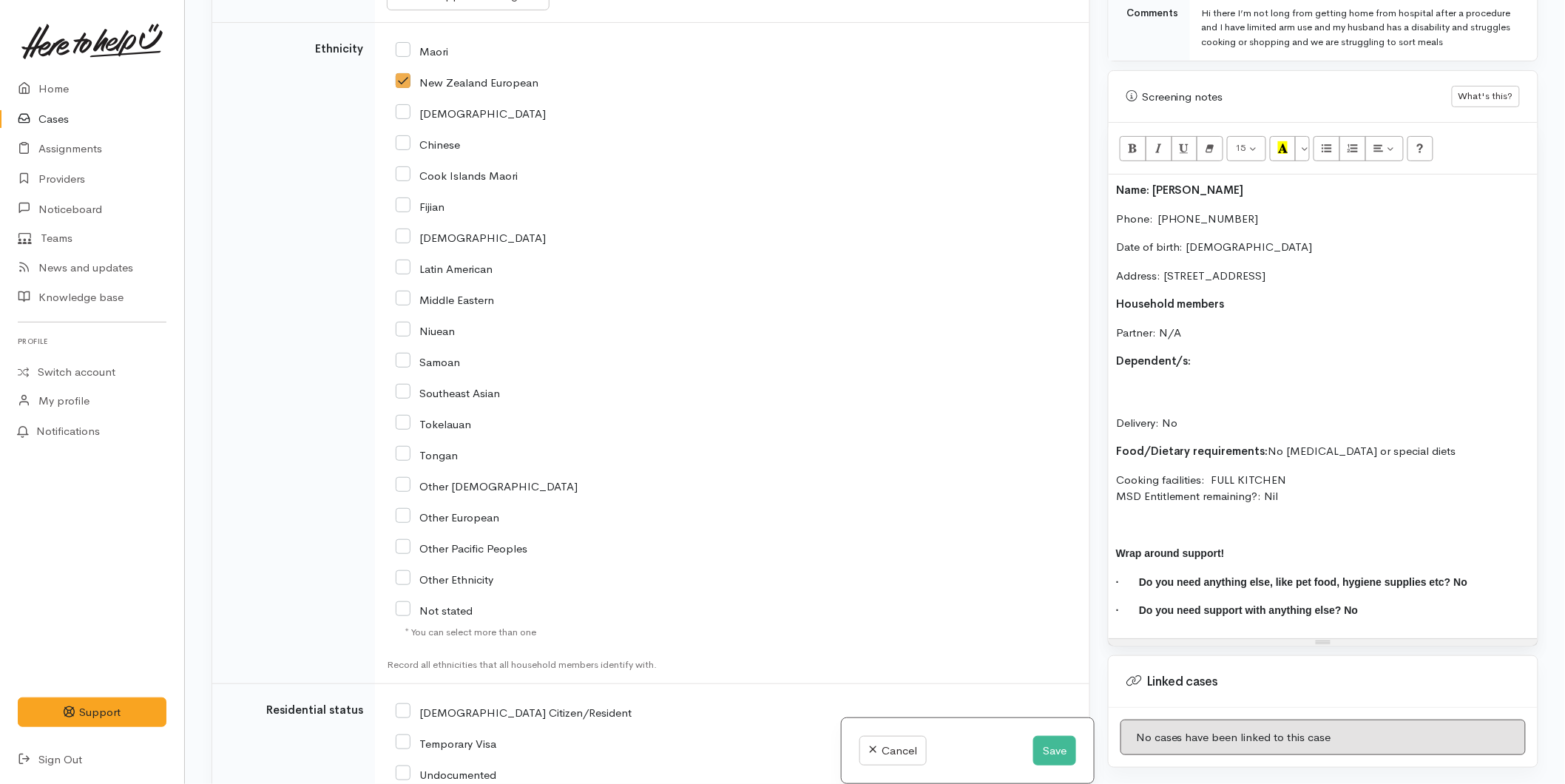
scroll to position [1889, 0]
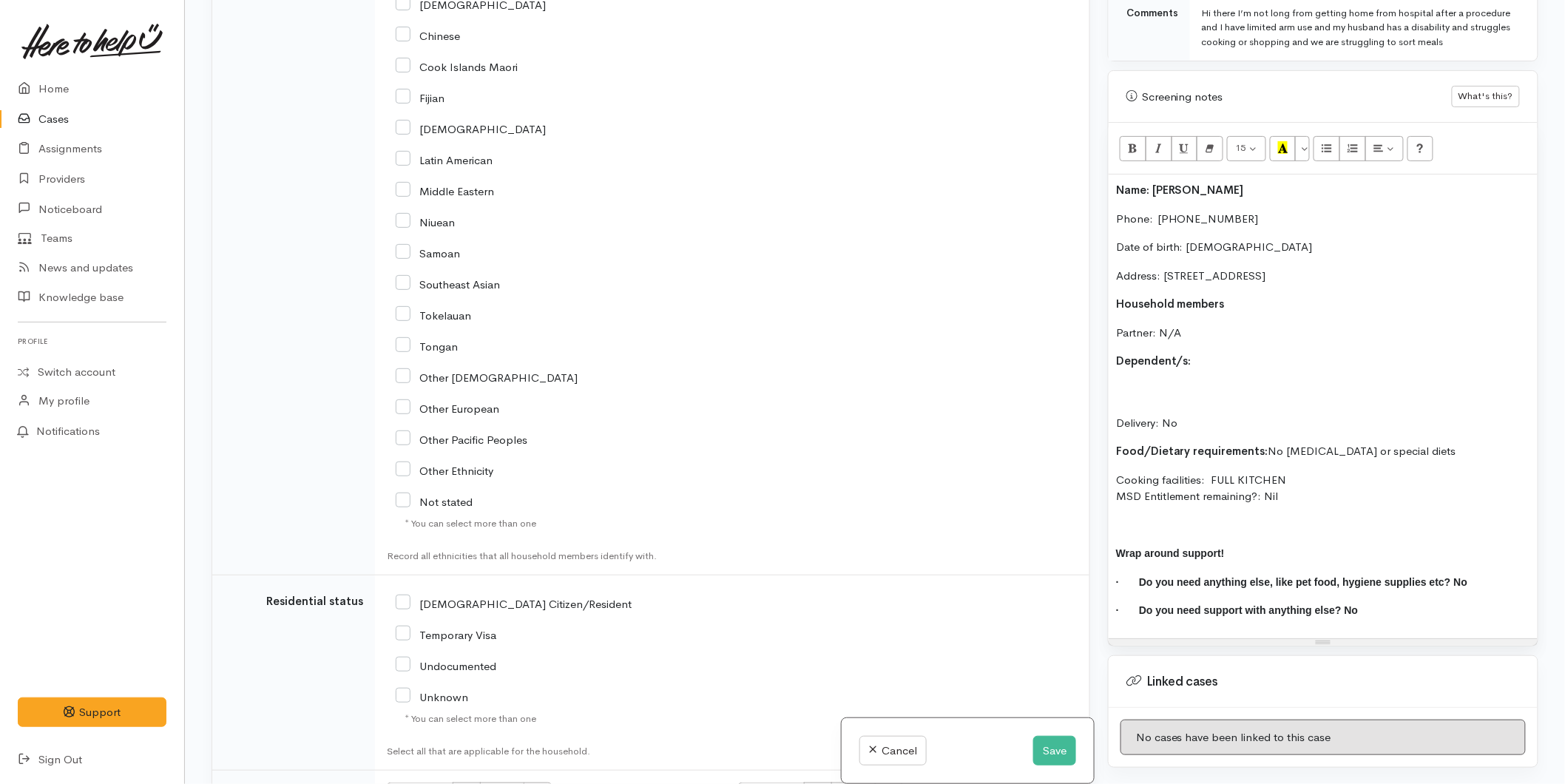
click at [400, 603] on input "[DEMOGRAPHIC_DATA] Citizen/Resident" at bounding box center [513, 602] width 236 height 13
checkbox input "true"
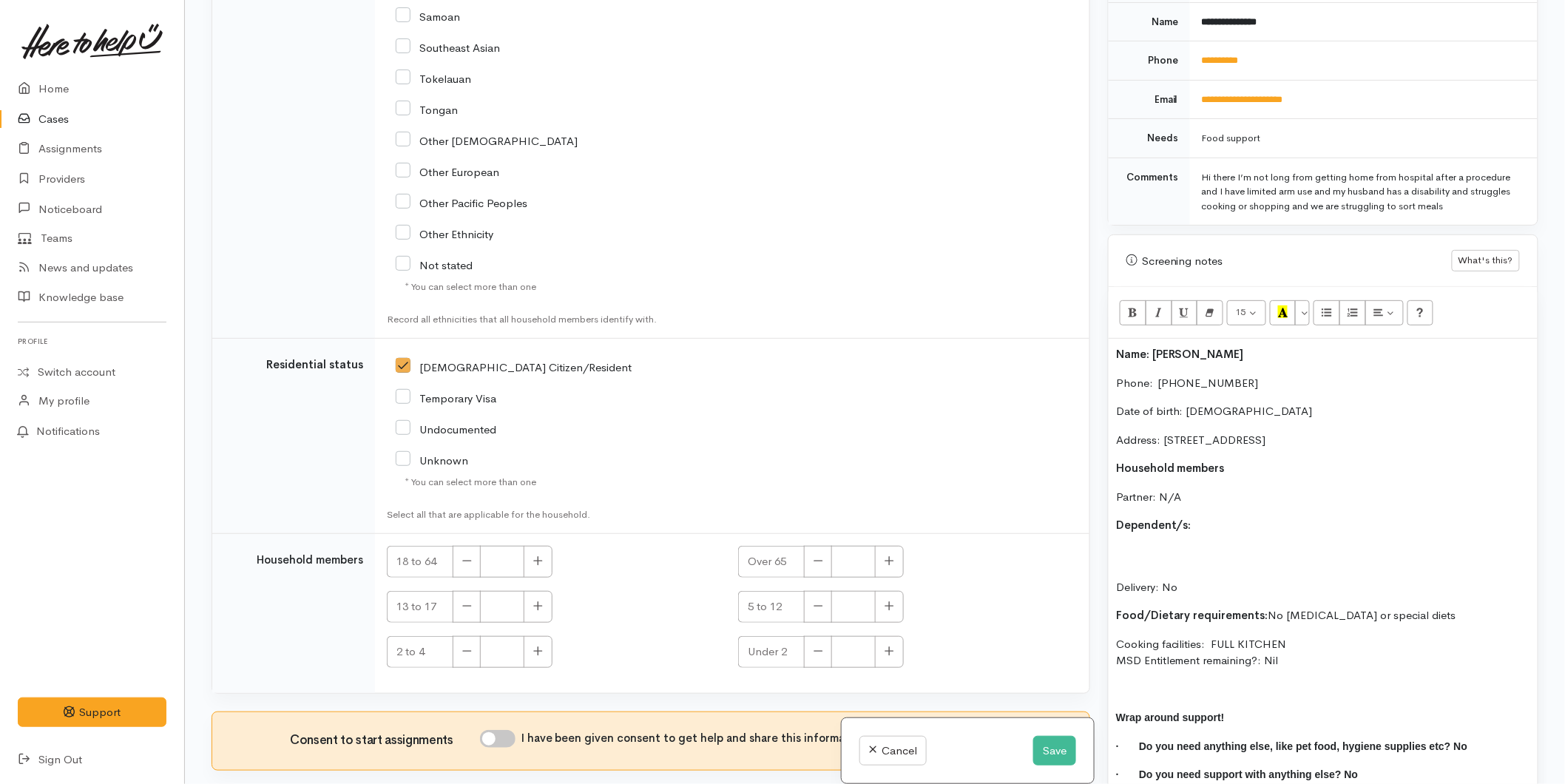
scroll to position [2135, 0]
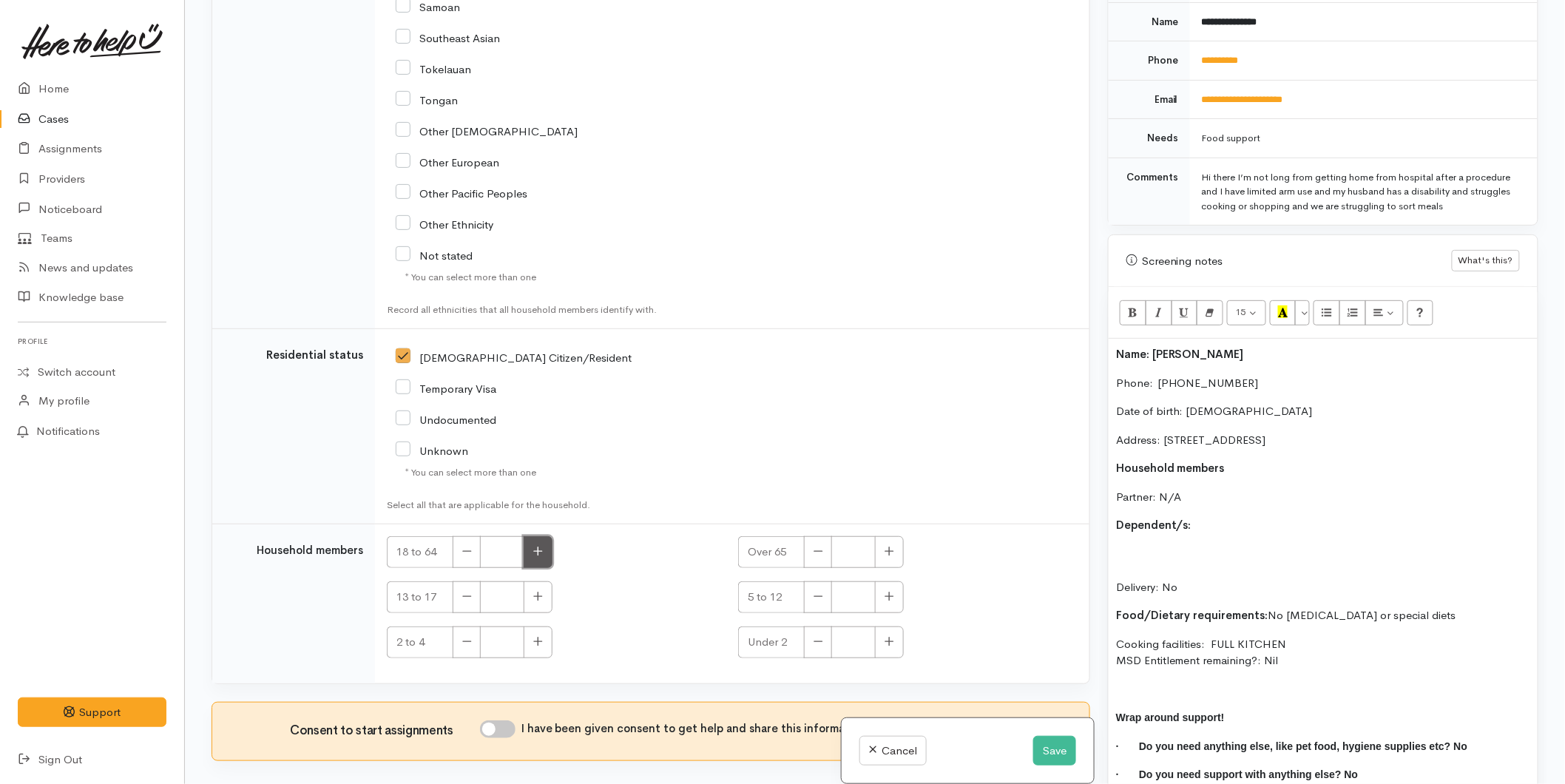
click at [527, 550] on button "button" at bounding box center [537, 552] width 28 height 32
type input "2"
drag, startPoint x: 498, startPoint y: 734, endPoint x: 500, endPoint y: 680, distance: 54.0
click at [498, 732] on input "I have been given consent to get help and share this information with appropria…" at bounding box center [498, 728] width 36 height 17
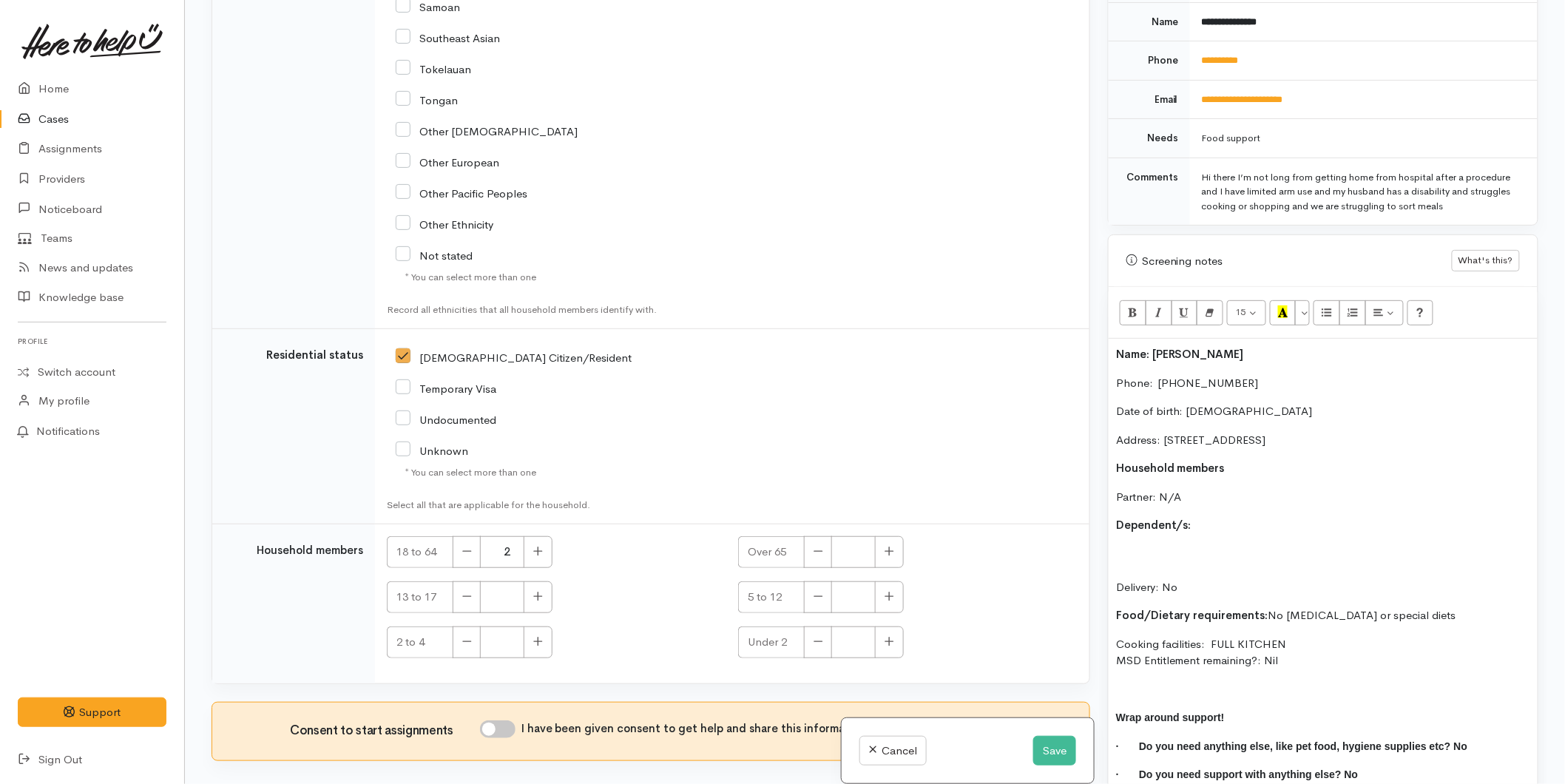
checkbox input "true"
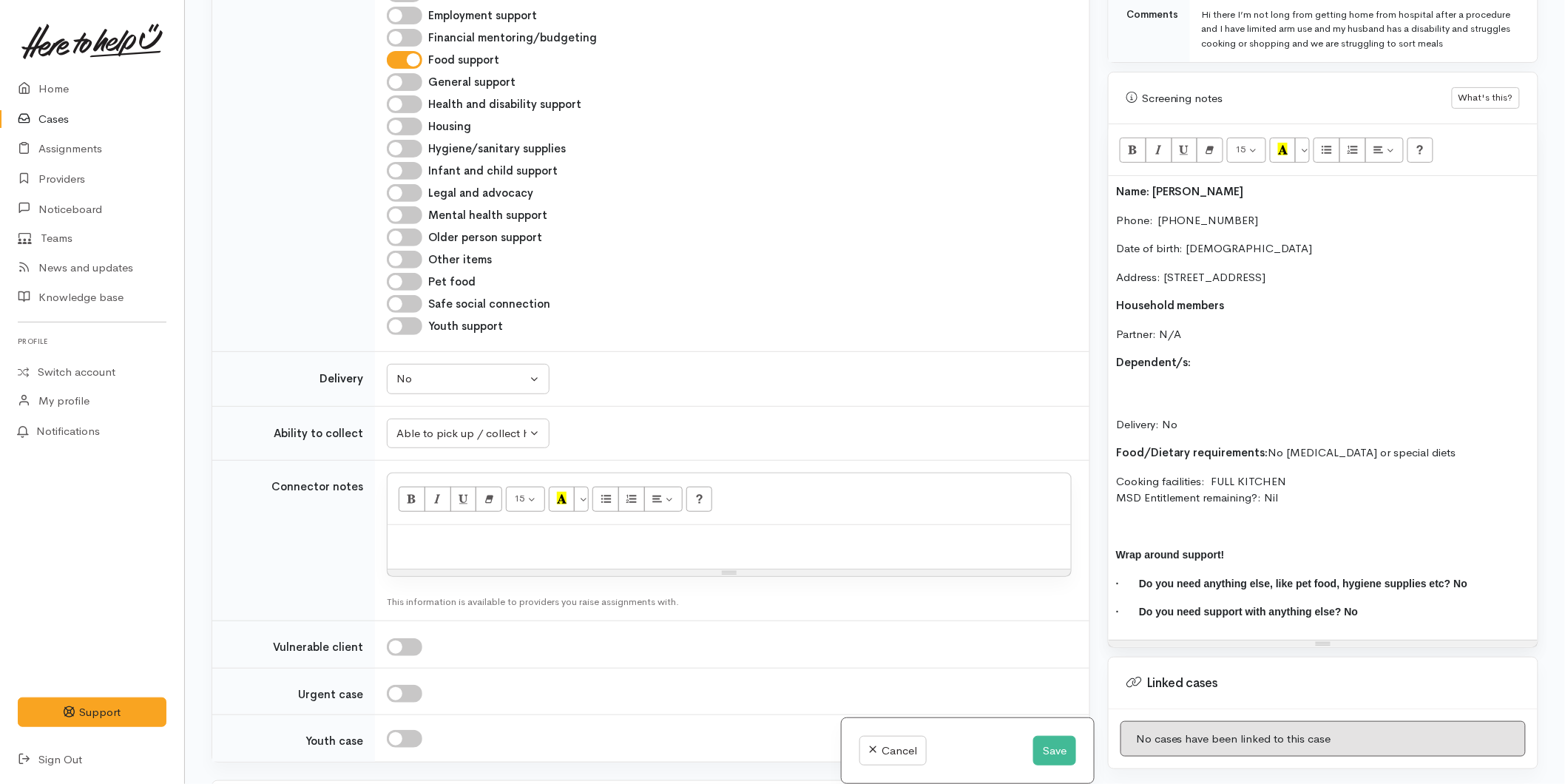
scroll to position [832, 0]
drag, startPoint x: 1419, startPoint y: 431, endPoint x: 1267, endPoint y: 427, distance: 152.1
click at [1267, 427] on div "Name: Mary Garthwaite Phone:  0276859565 Date of birth: 19/07/1971 Address: 18A…" at bounding box center [1323, 406] width 429 height 464
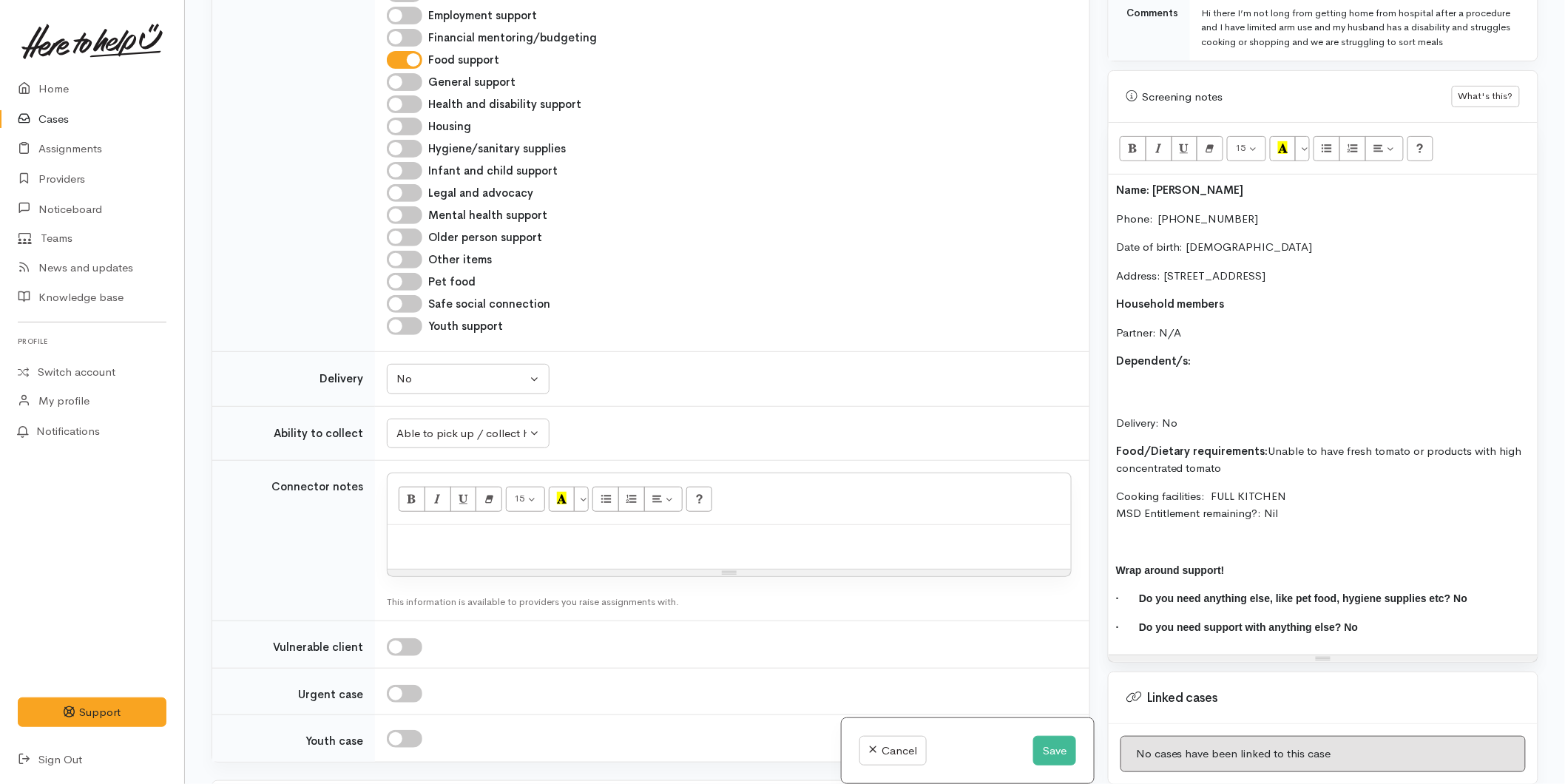
click at [1233, 353] on p "Dependent/s:" at bounding box center [1323, 361] width 414 height 17
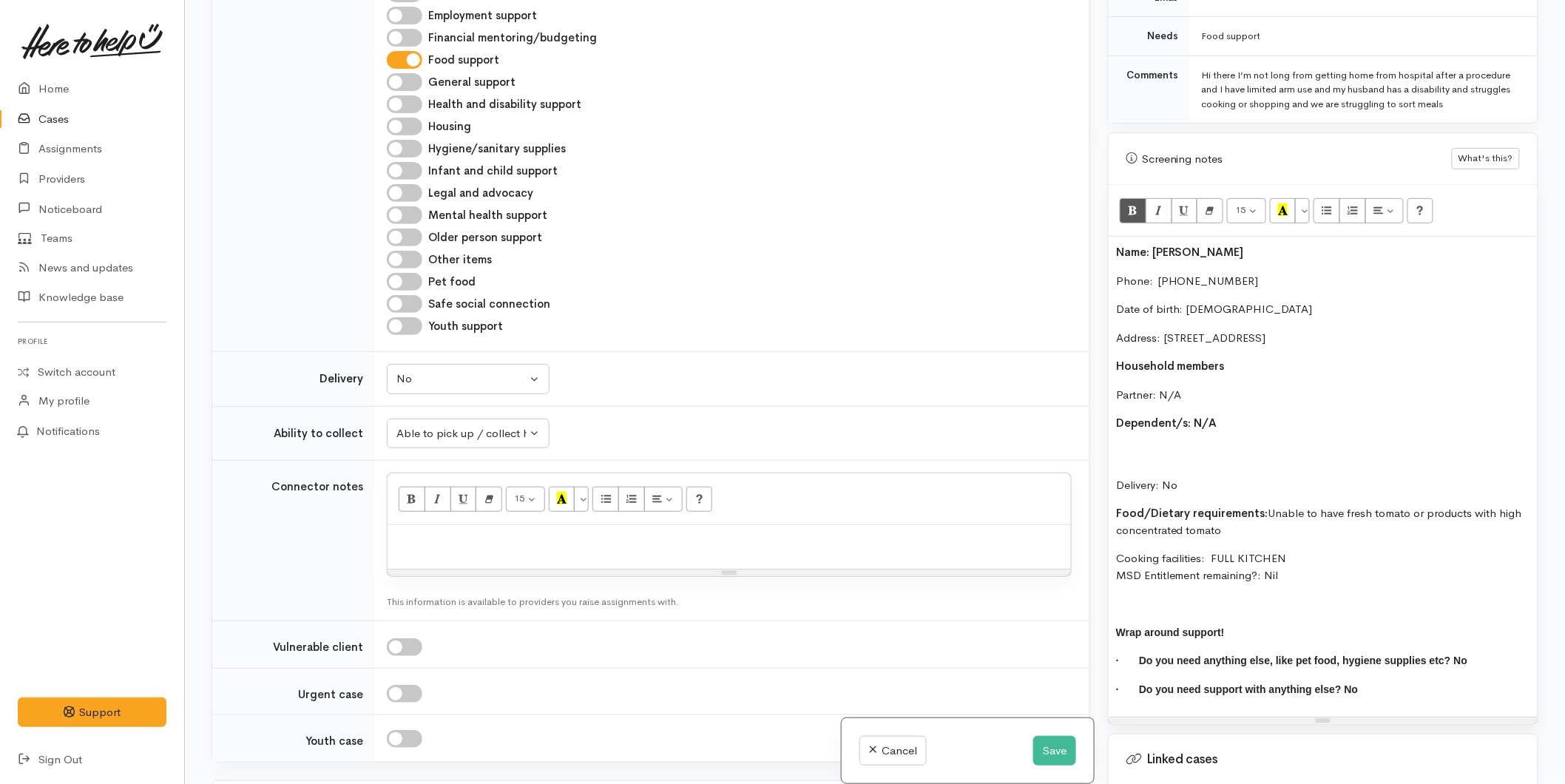
scroll to position [667, 0]
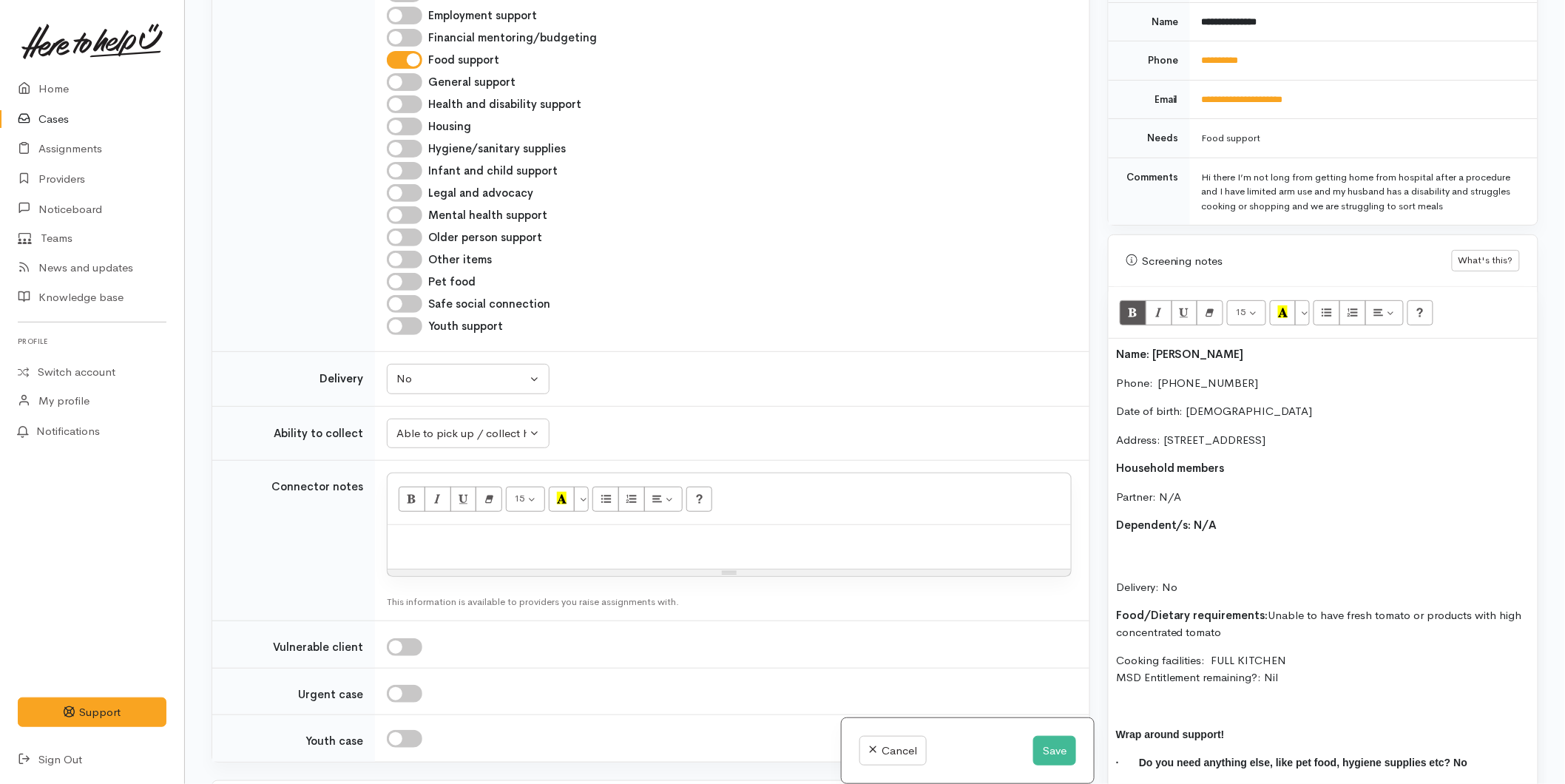
click at [1173, 545] on p "Delivery: No" at bounding box center [1323, 570] width 414 height 50
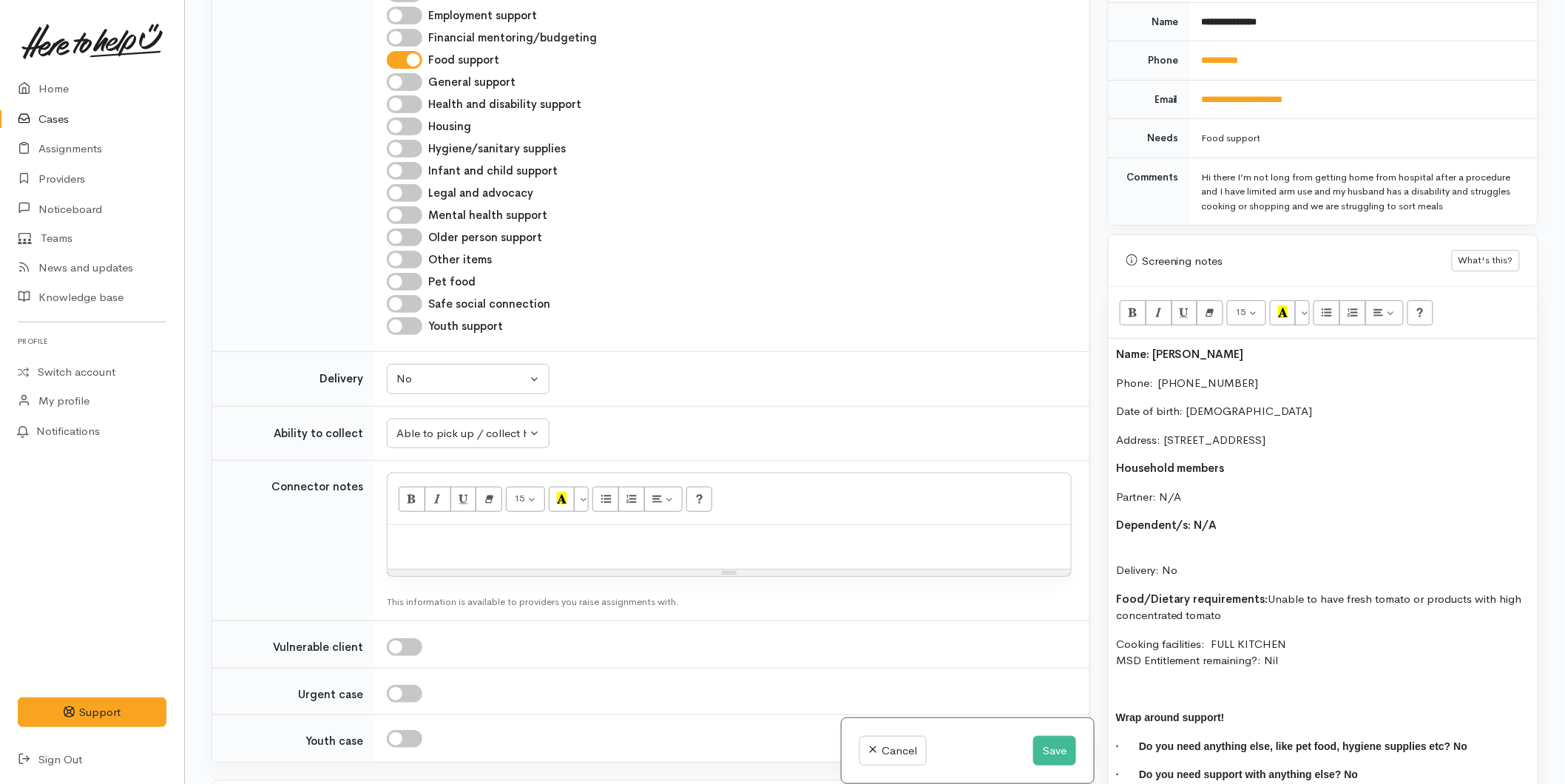
click at [1170, 545] on p "Delivery: No" at bounding box center [1323, 562] width 414 height 33
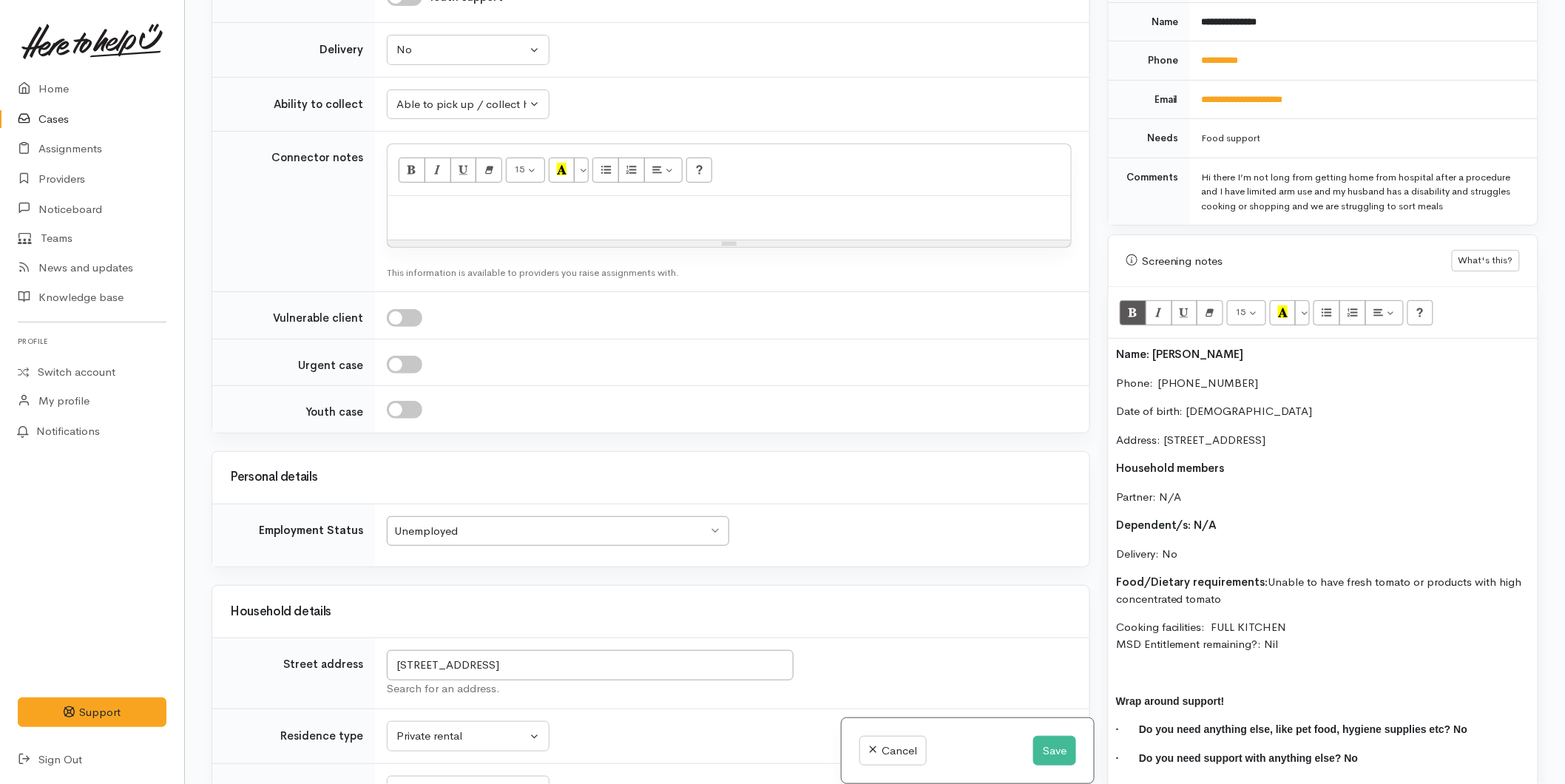
scroll to position [739, 0]
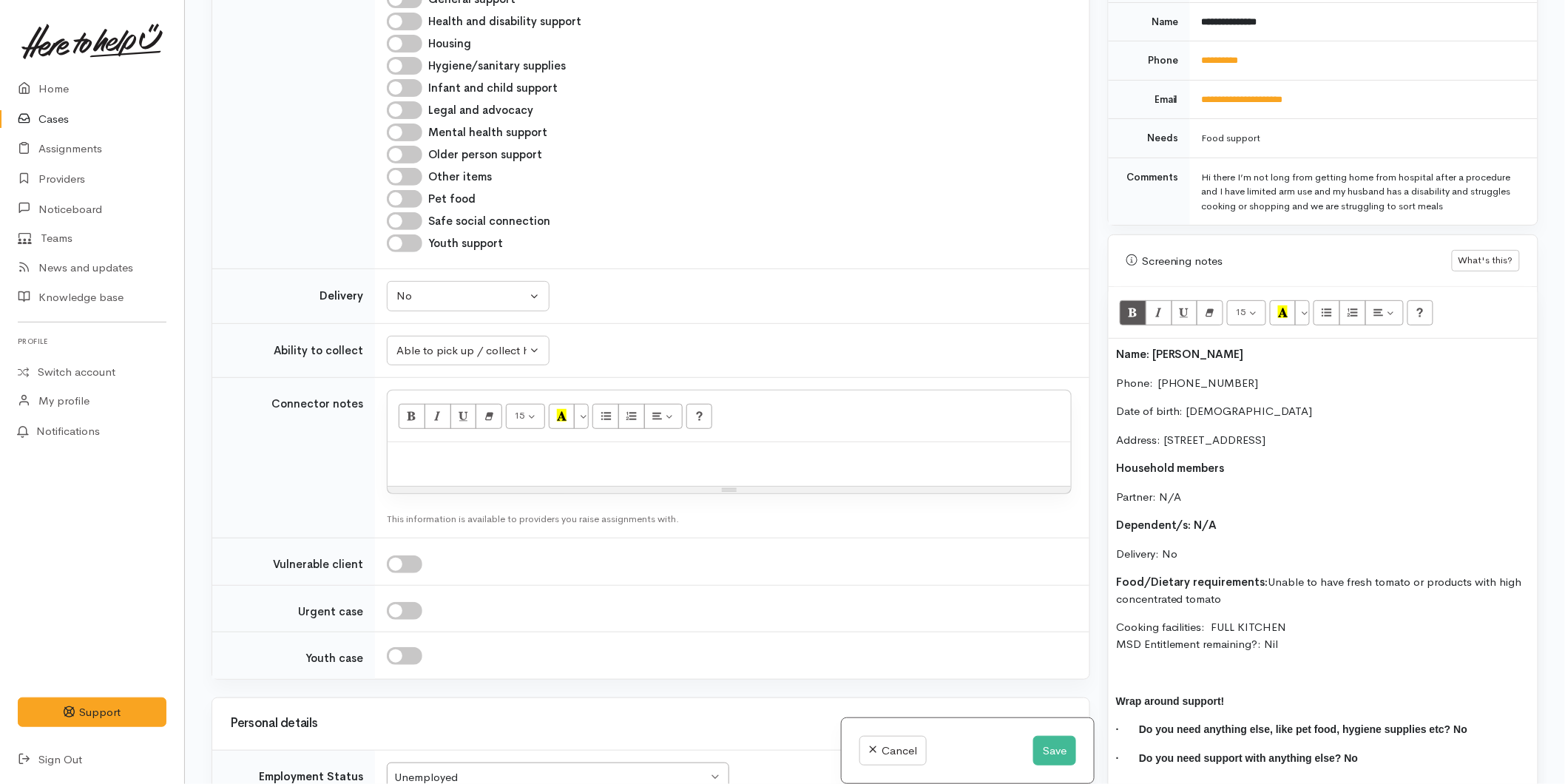
drag, startPoint x: 1141, startPoint y: 604, endPoint x: 1097, endPoint y: 337, distance: 270.6
click at [1097, 337] on div "Related cases There are no other cases from the same person found. Manually lin…" at bounding box center [875, 392] width 1345 height 784
copy div "Name: Mary Garthwaite Phone:  0276859565 Date of birth: 19/07/1971 Address: 18A…"
click at [440, 446] on div at bounding box center [729, 465] width 683 height 44
paste div
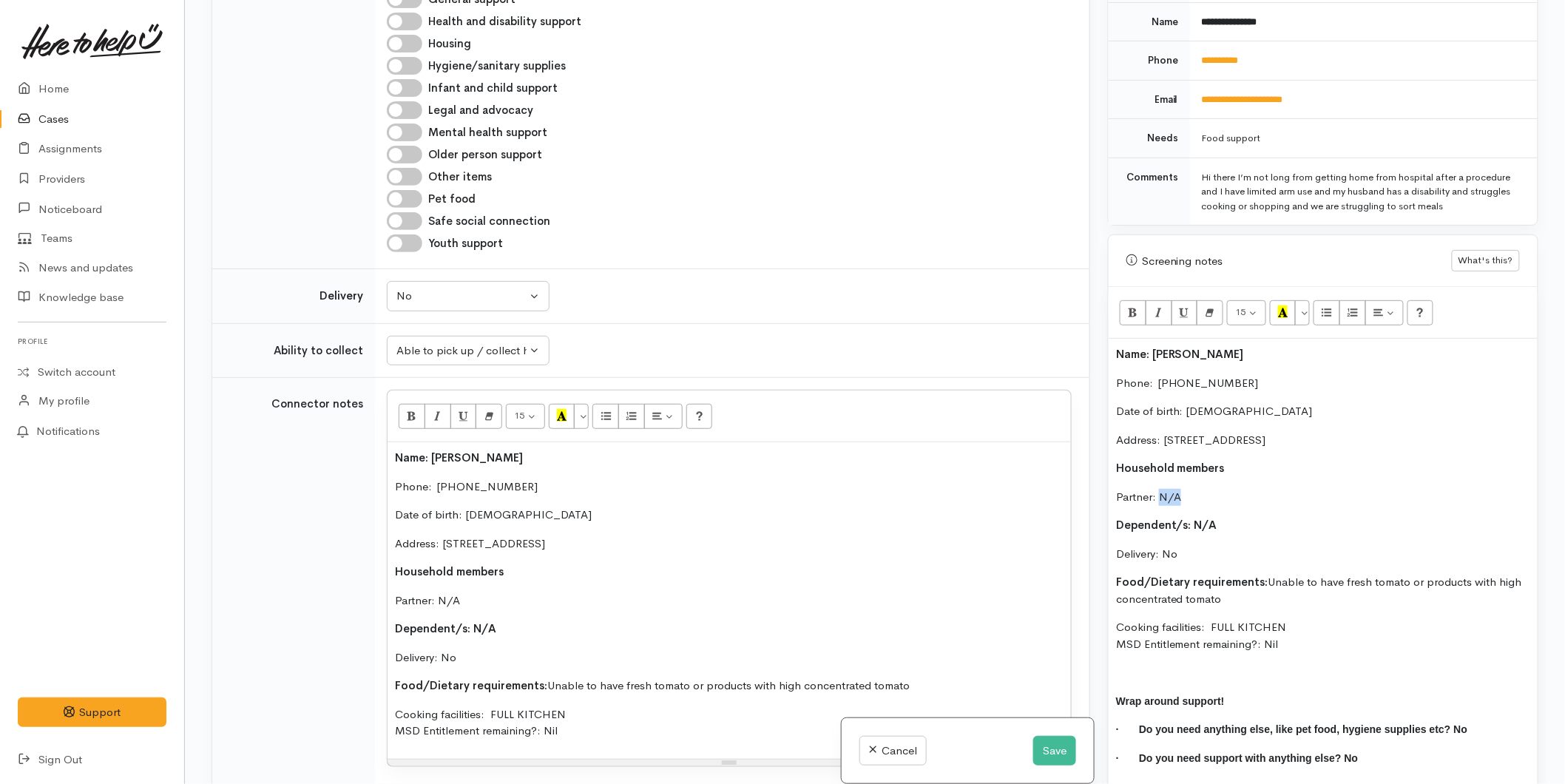
drag, startPoint x: 1197, startPoint y: 484, endPoint x: 1157, endPoint y: 482, distance: 40.0
click at [1157, 488] on p "Partner: N/A" at bounding box center [1323, 497] width 414 height 17
drag, startPoint x: 1266, startPoint y: 485, endPoint x: 1156, endPoint y: 491, distance: 110.2
click at [1156, 491] on p "Partner: [PERSON_NAME]" at bounding box center [1323, 497] width 414 height 17
copy p "Andrew Garthwaite"
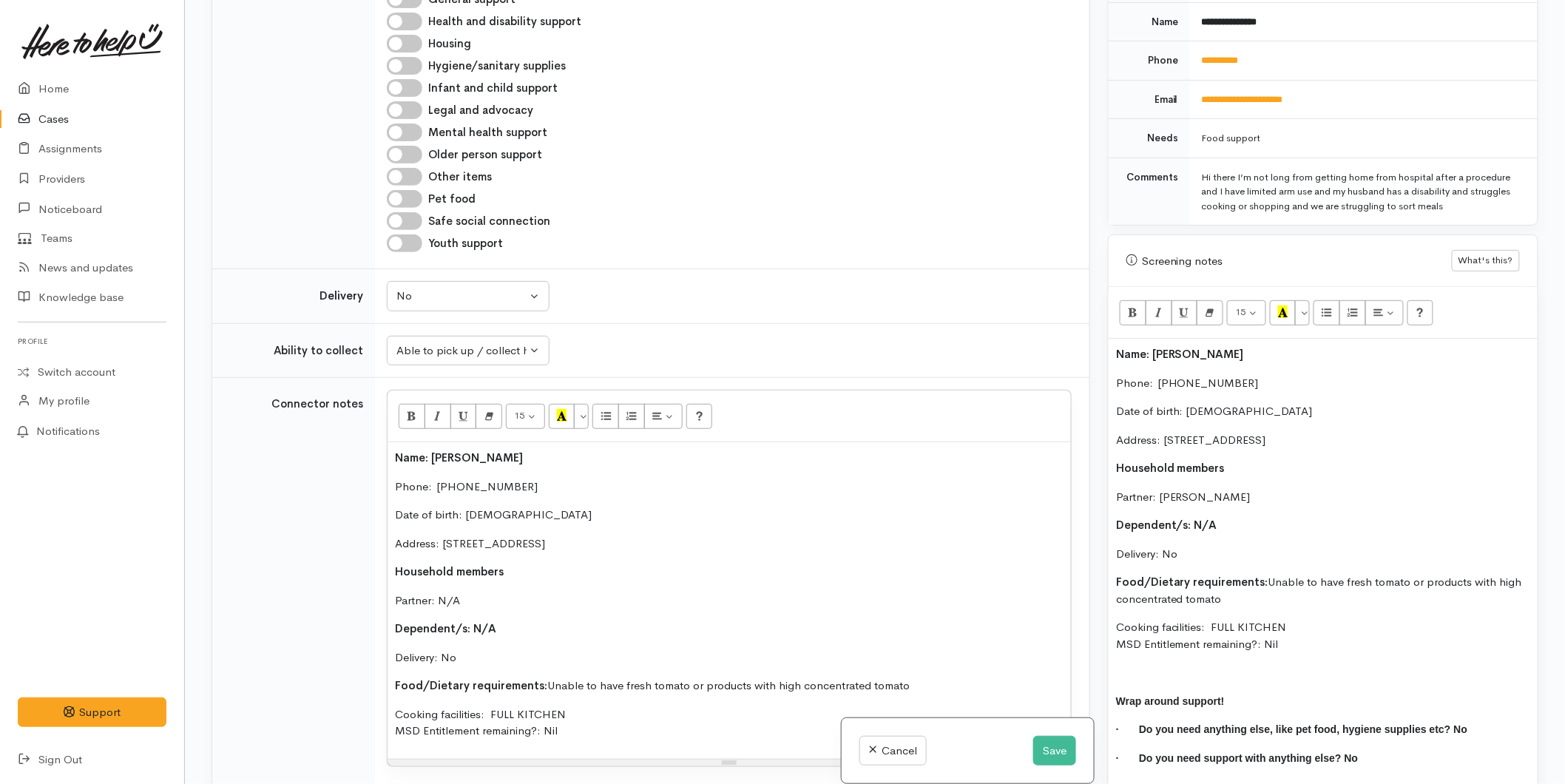
click at [534, 548] on p "Address: [STREET_ADDRESS]" at bounding box center [729, 543] width 669 height 17
drag, startPoint x: 492, startPoint y: 596, endPoint x: 434, endPoint y: 602, distance: 58.3
click at [434, 602] on p "Partner: N/A" at bounding box center [729, 600] width 669 height 17
click at [1040, 754] on button "Save" at bounding box center [1054, 750] width 43 height 30
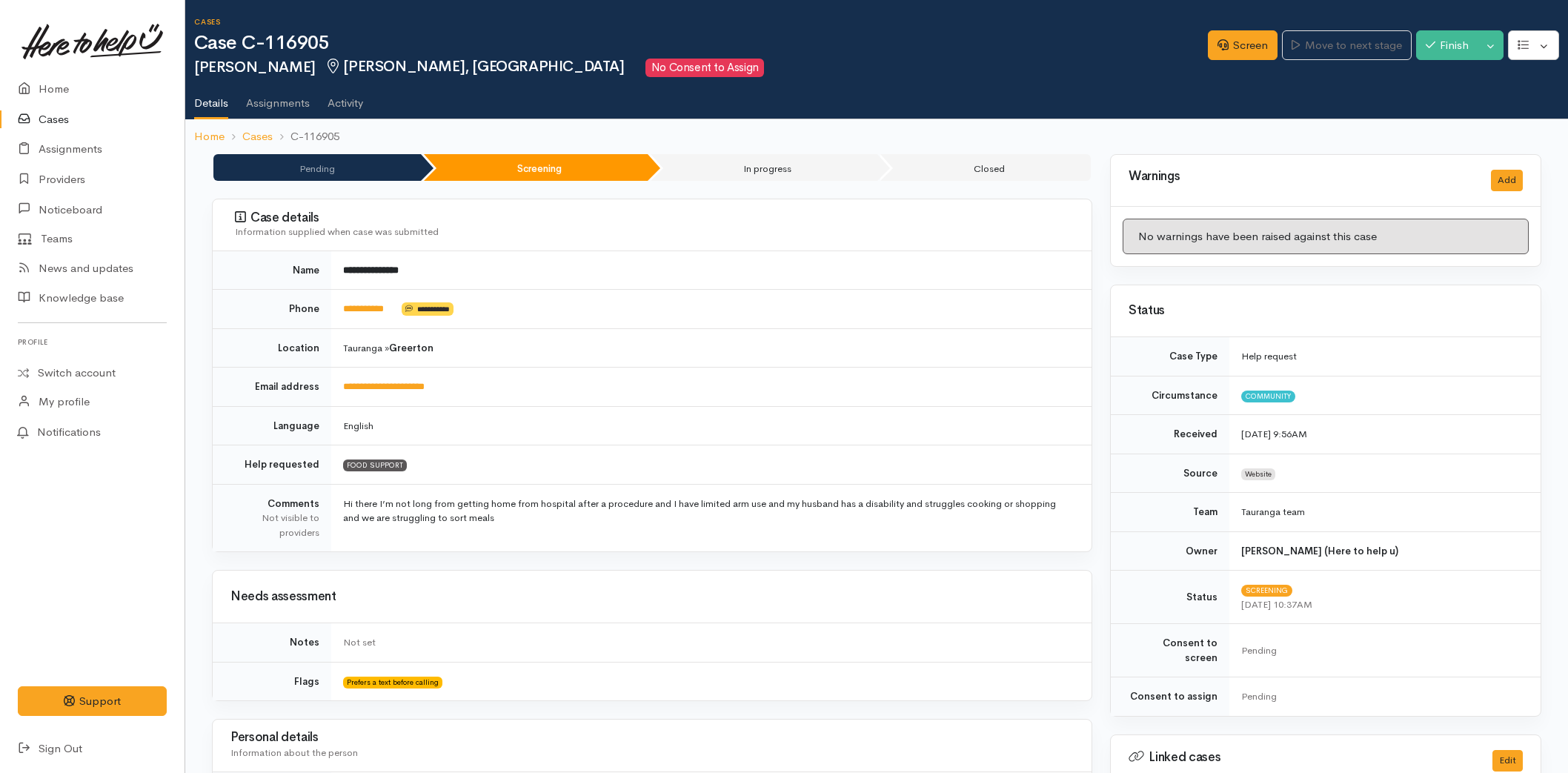
click at [360, 309] on link "**********" at bounding box center [363, 308] width 40 height 9
click at [1212, 37] on link "Screen" at bounding box center [1243, 45] width 70 height 30
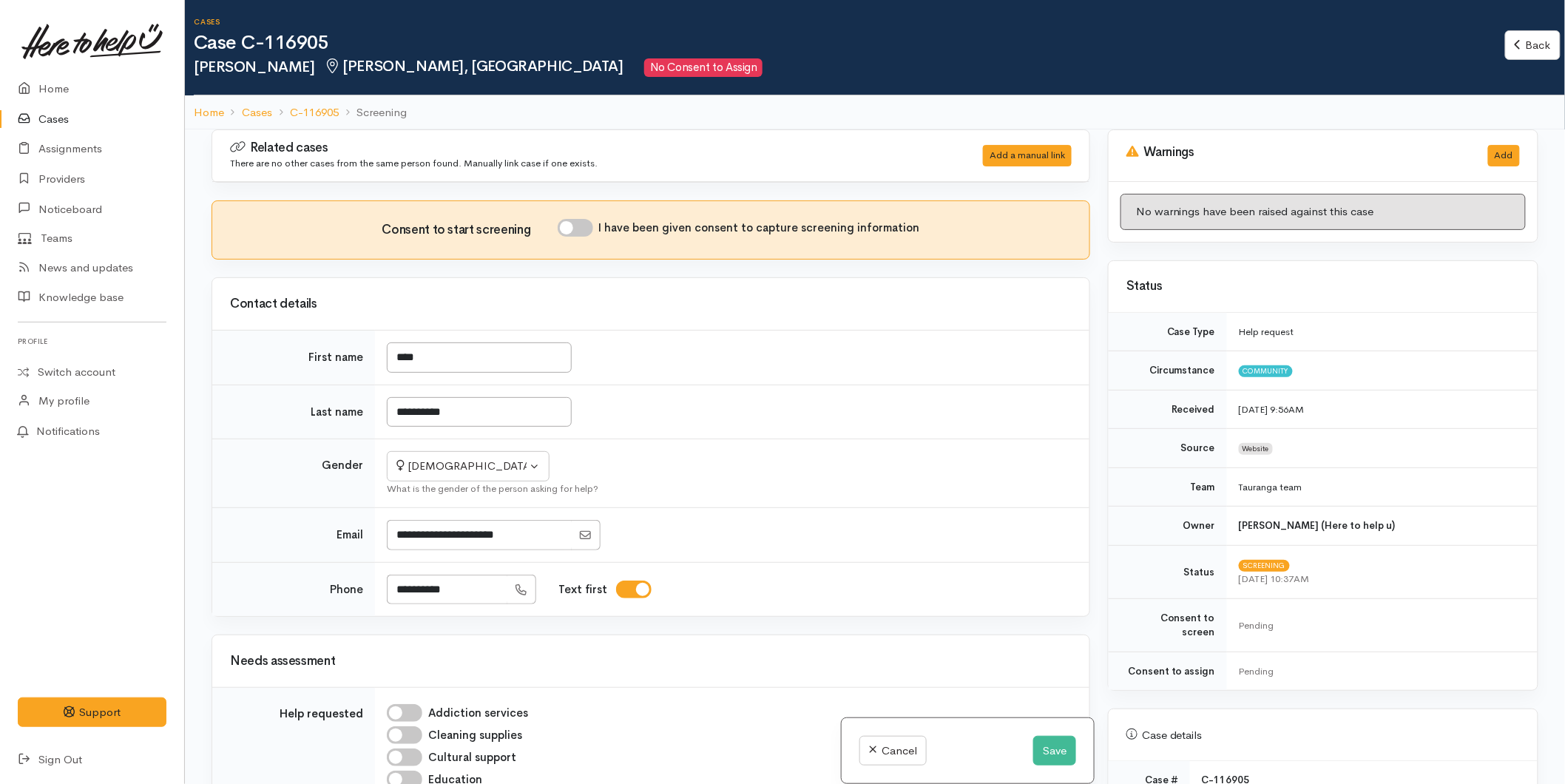
click at [584, 228] on input "I have been given consent to capture screening information" at bounding box center [575, 227] width 36 height 17
checkbox input "true"
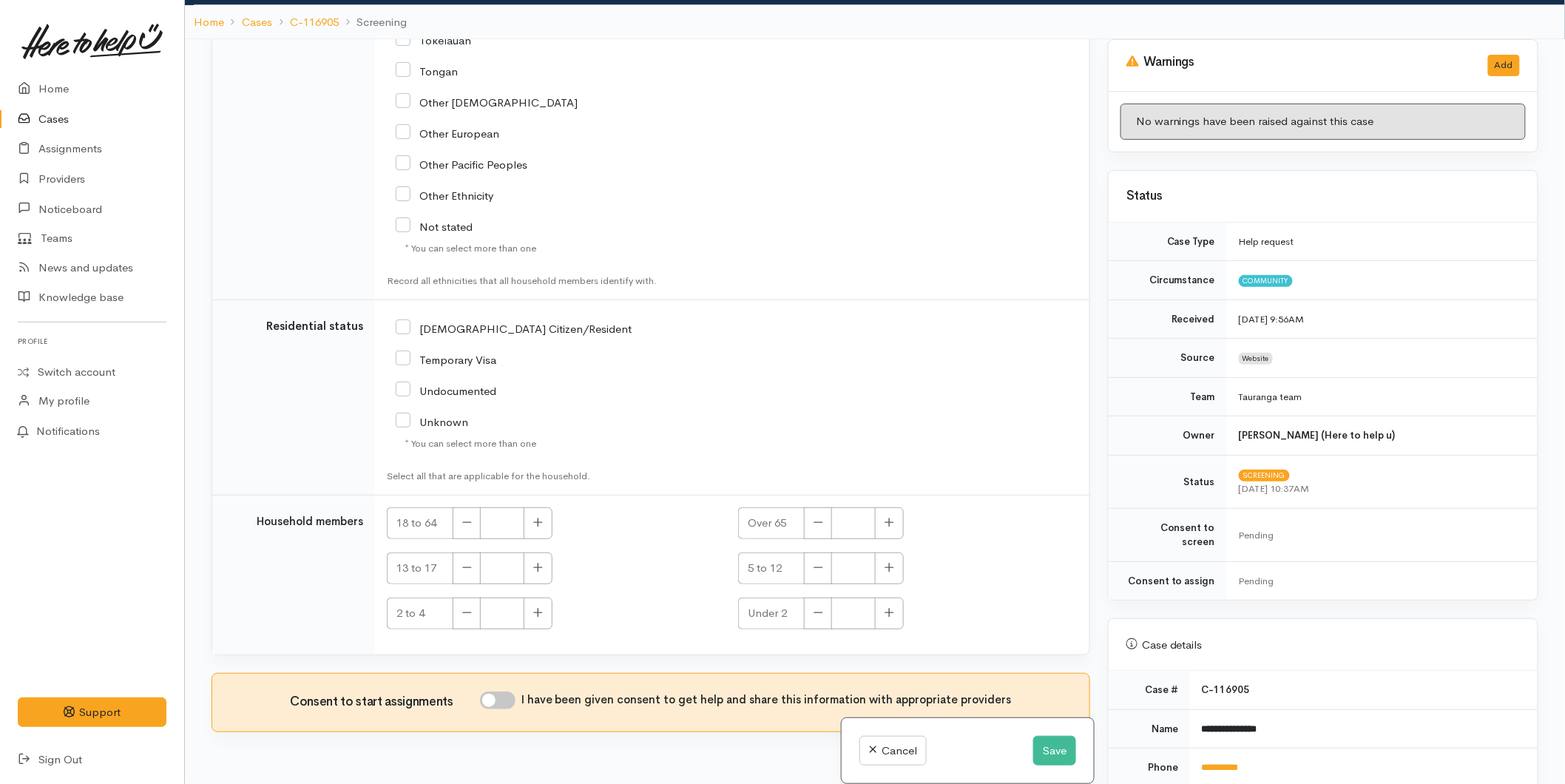
scroll to position [129, 0]
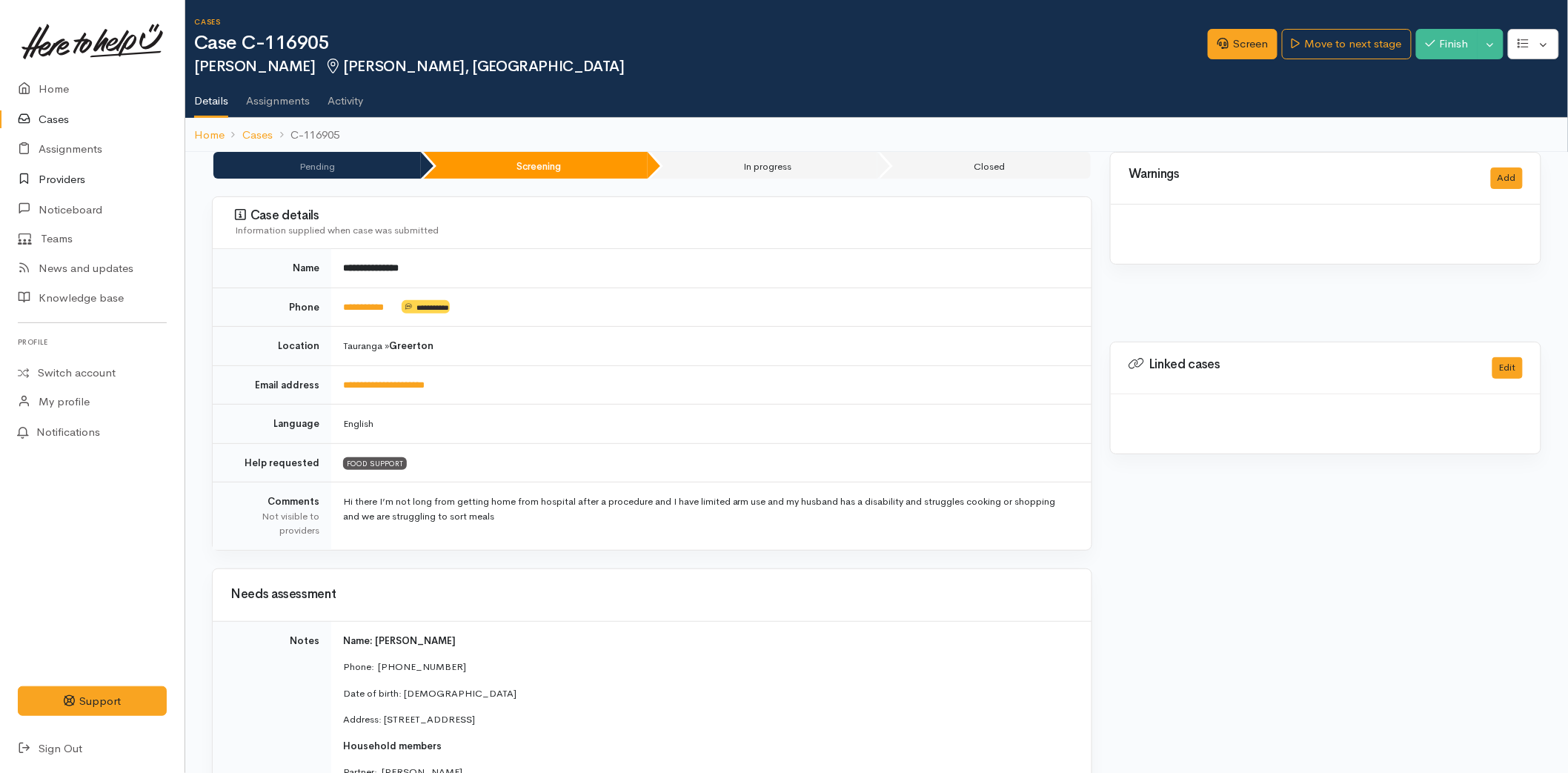
click at [55, 178] on link "Providers" at bounding box center [92, 179] width 185 height 30
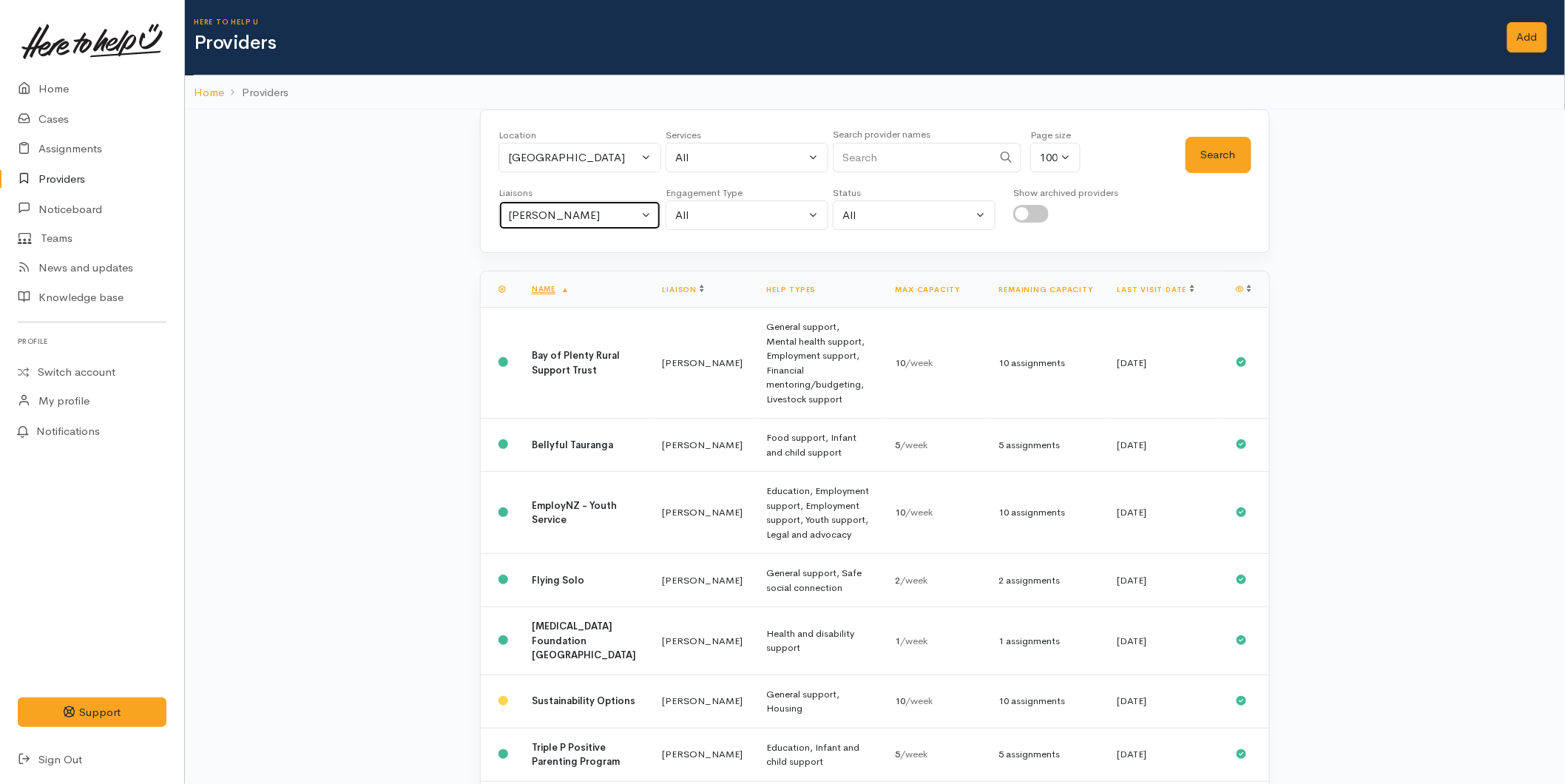
click at [625, 220] on div "Karli Morris" at bounding box center [573, 216] width 130 height 17
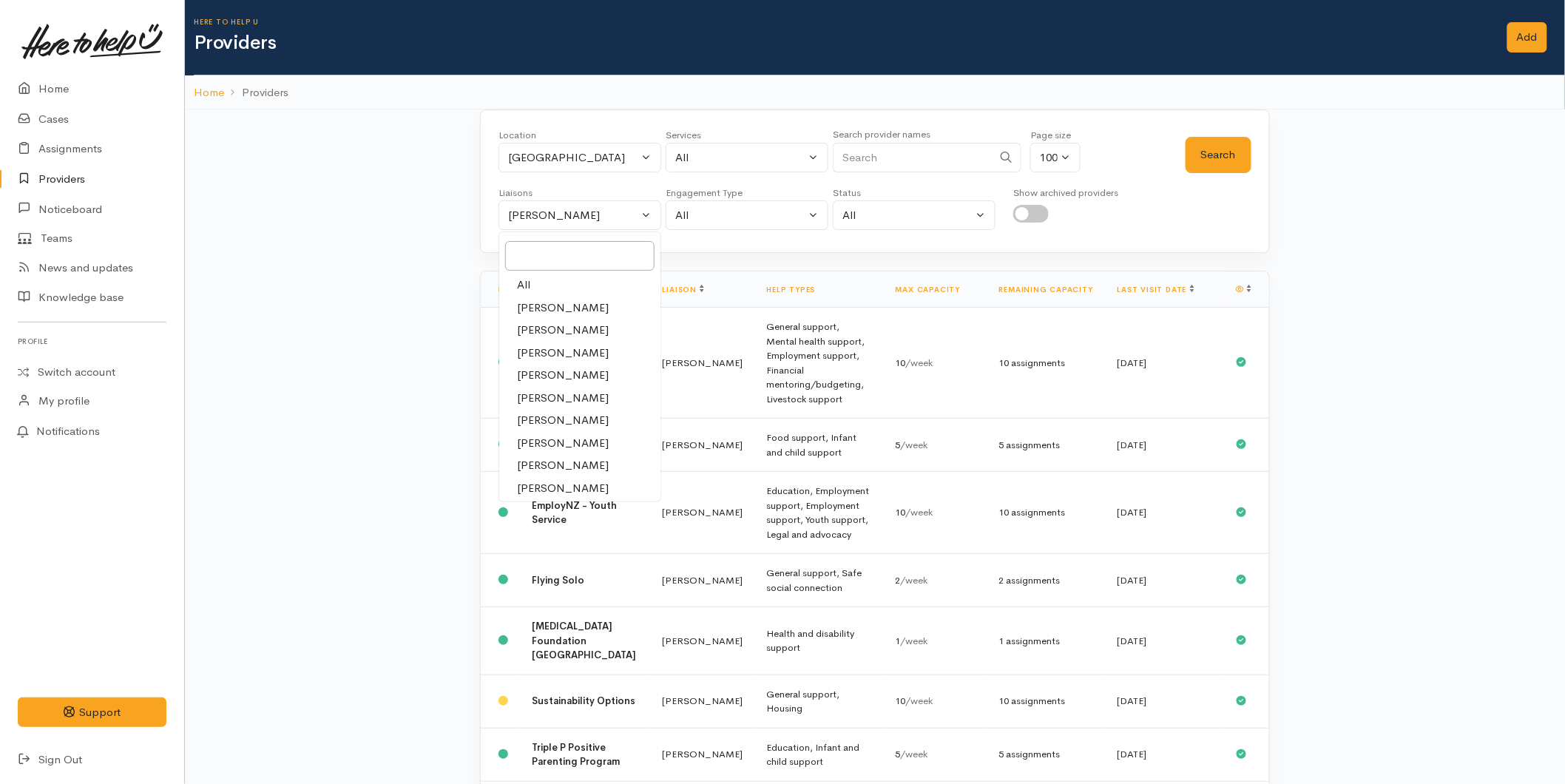
click at [558, 286] on link "All" at bounding box center [580, 285] width 162 height 23
select select "null"
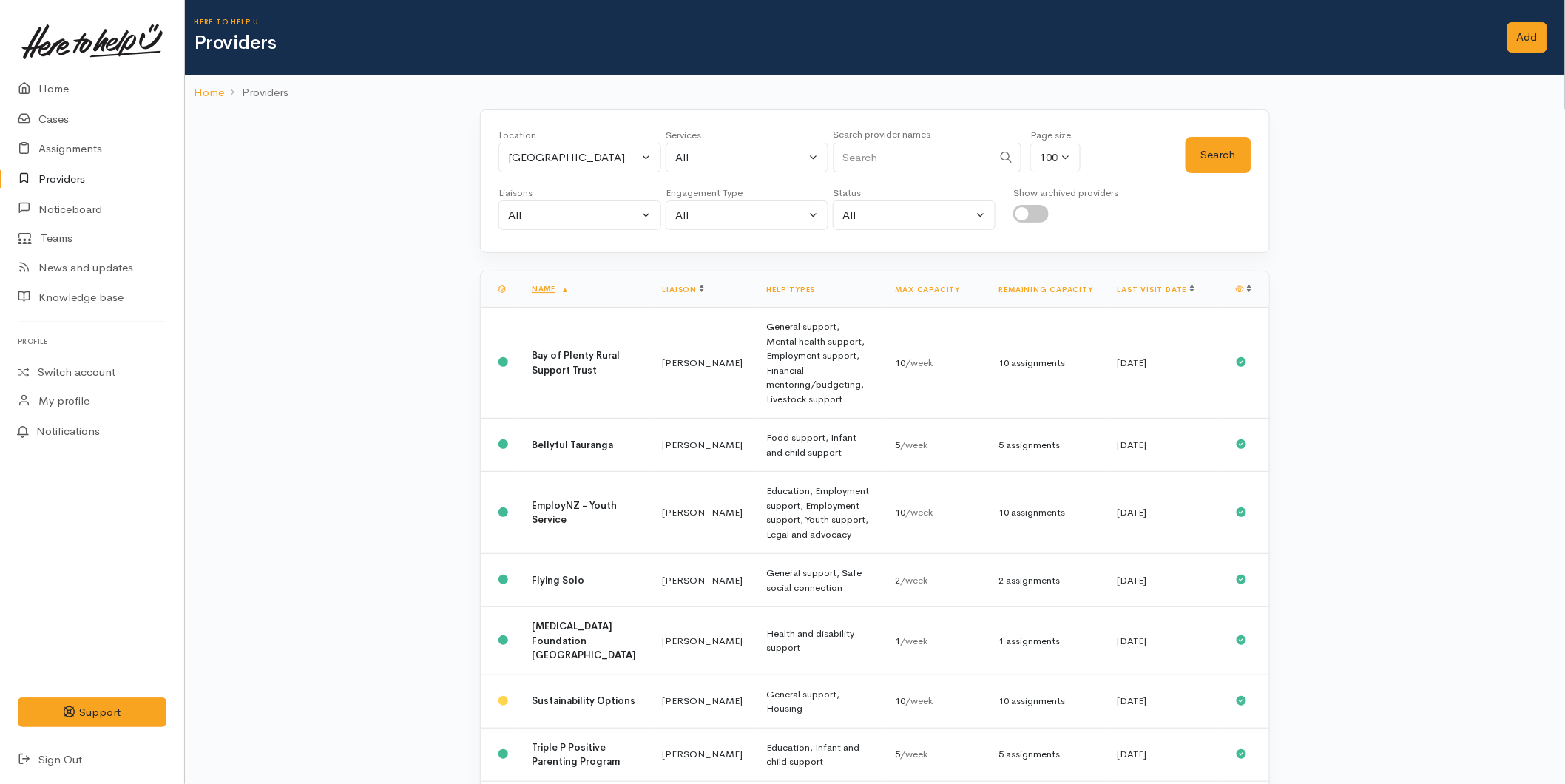
click at [938, 150] on input "Search" at bounding box center [913, 157] width 160 height 30
click at [1233, 159] on button "Search" at bounding box center [1219, 154] width 66 height 36
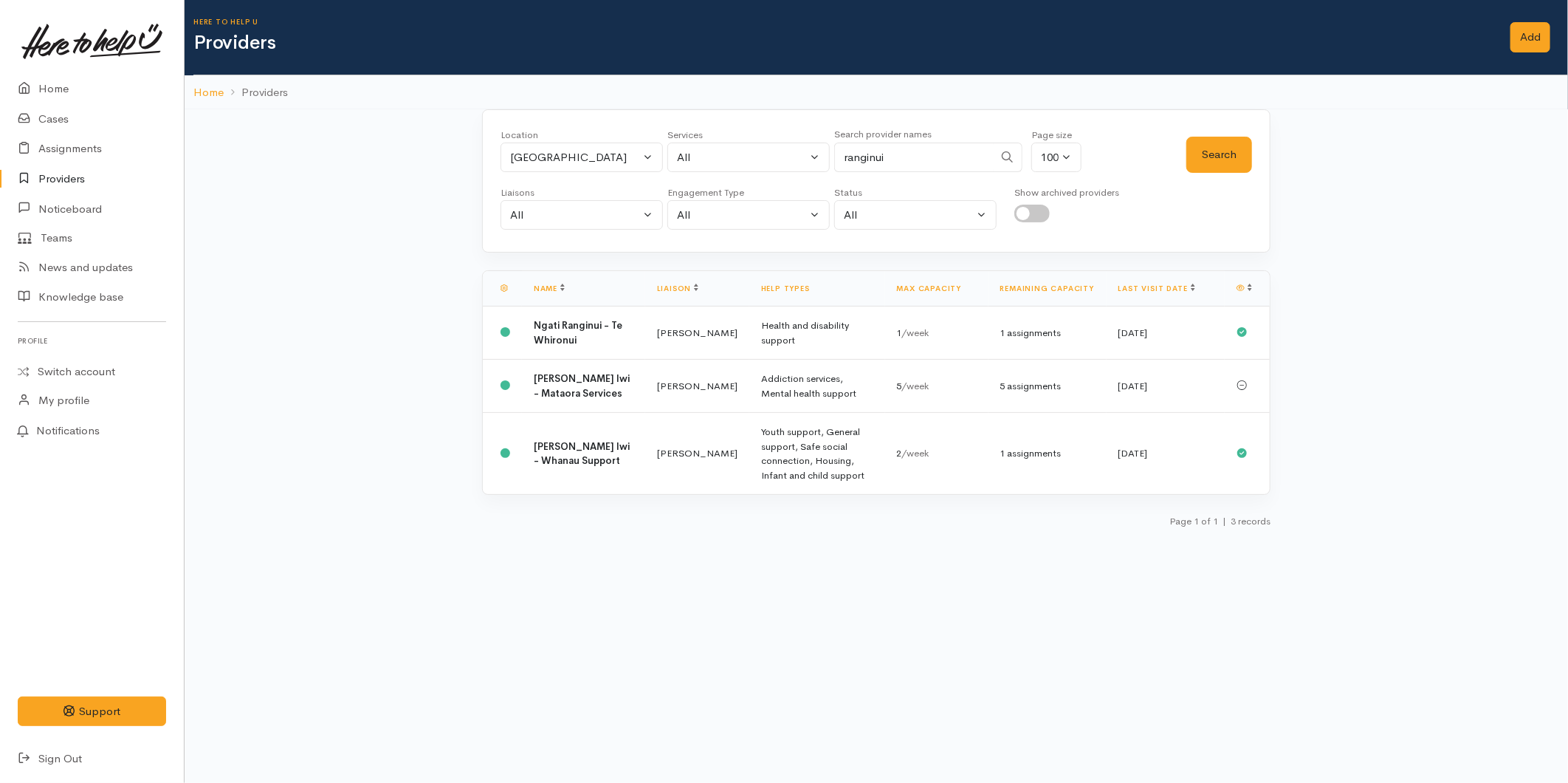
drag, startPoint x: 884, startPoint y: 157, endPoint x: 819, endPoint y: 158, distance: 65.0
click at [819, 158] on div "Location All Tauranga Eastern Bay of Plenty - other Kawerau Ōhope Ōpōtiki Whaka…" at bounding box center [843, 154] width 685 height 53
click at [1225, 149] on button "Search" at bounding box center [1219, 154] width 66 height 36
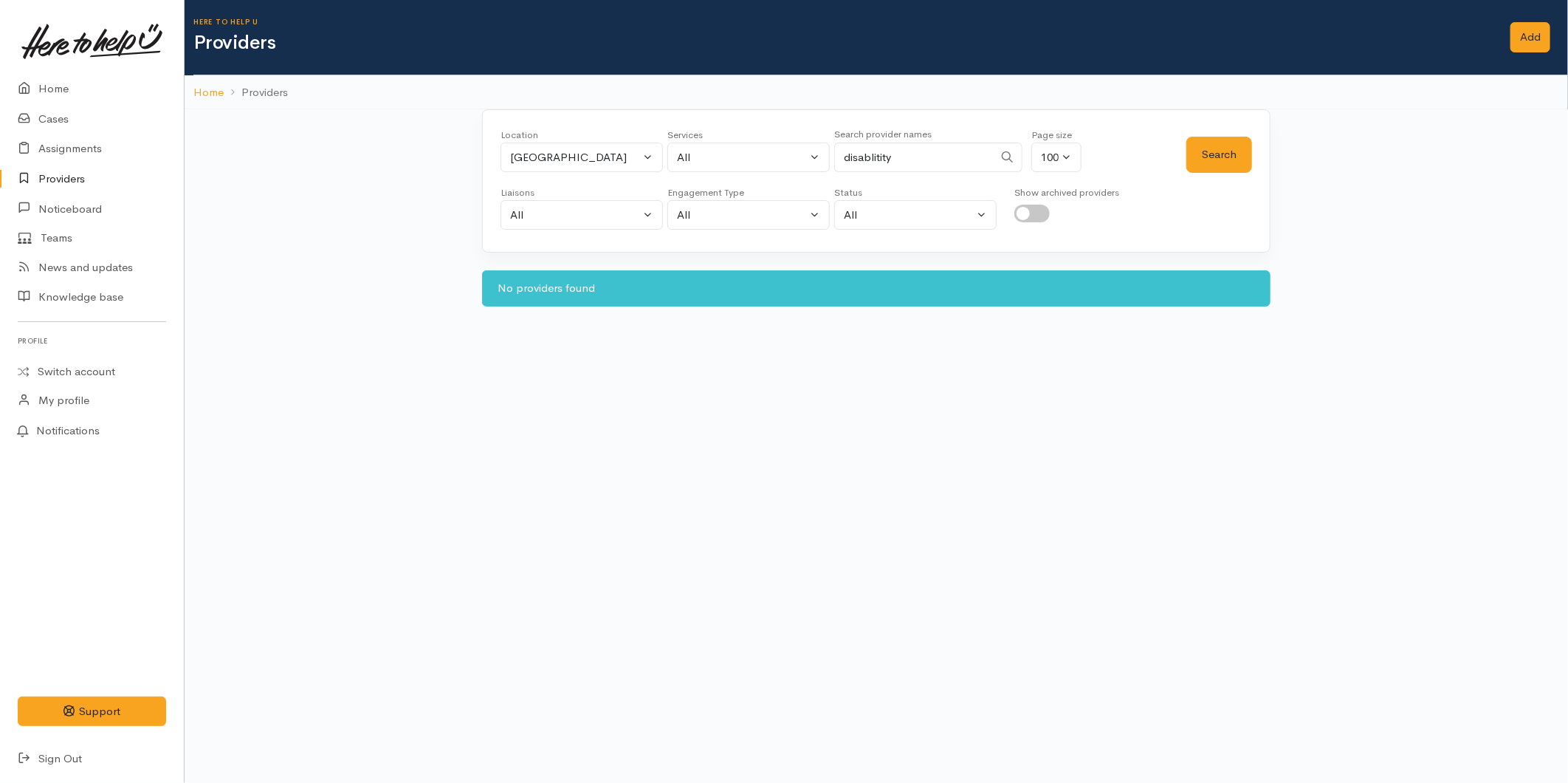
drag, startPoint x: 779, startPoint y: 148, endPoint x: 749, endPoint y: 121, distance: 40.4
click at [779, 149] on div "Location All Tauranga Eastern Bay of Plenty - other Kawerau Ōhope Ōpōtiki Whaka…" at bounding box center [843, 154] width 685 height 53
click at [1215, 144] on button "Search" at bounding box center [1219, 154] width 66 height 36
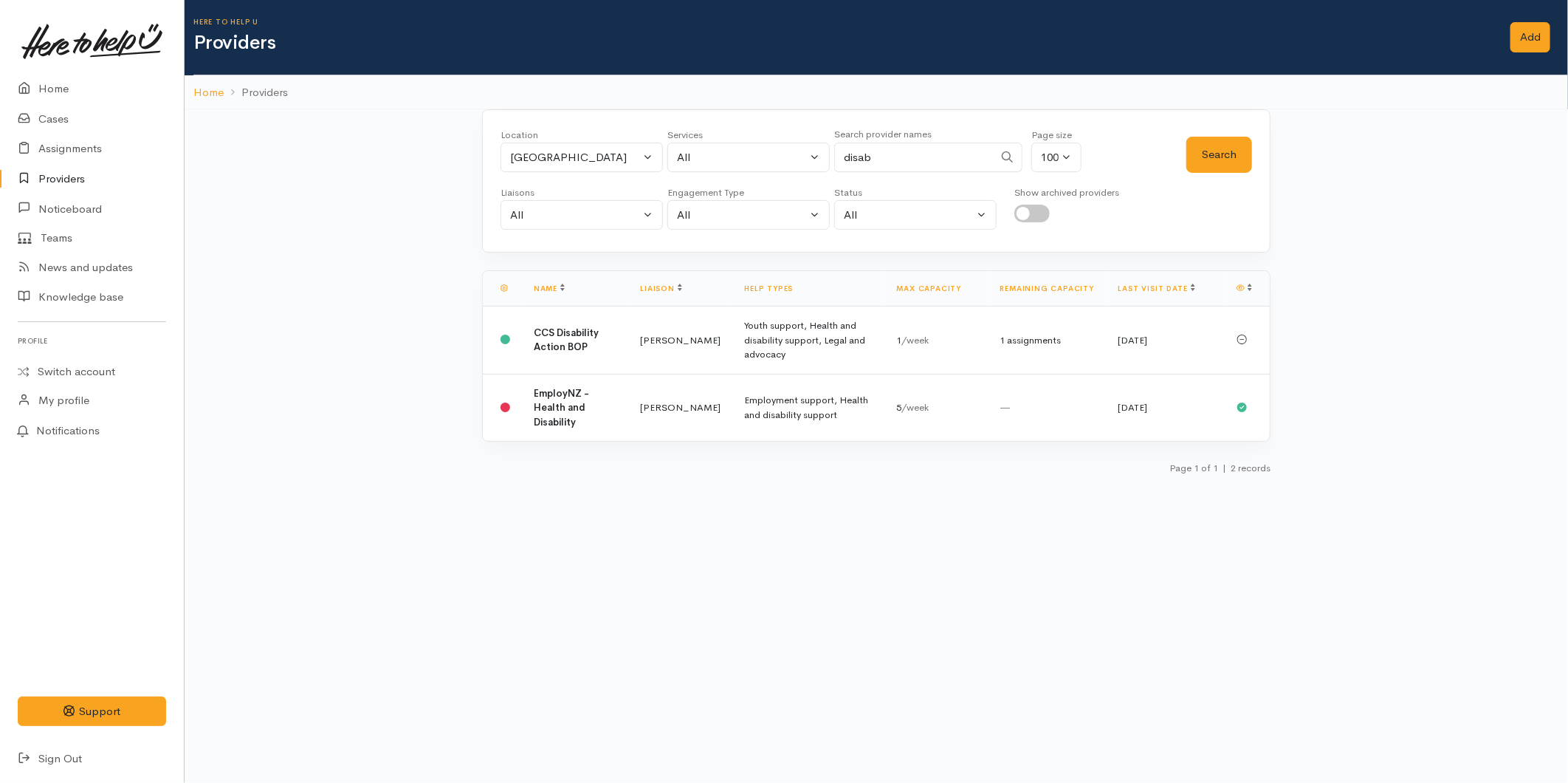
drag, startPoint x: 909, startPoint y: 150, endPoint x: 817, endPoint y: 155, distance: 92.1
click at [817, 155] on div "Location All Tauranga Eastern Bay of Plenty - other Kawerau Ōhope Ōpōtiki Whaka…" at bounding box center [843, 154] width 685 height 53
type input "rangiunui"
click at [1230, 150] on button "Search" at bounding box center [1219, 154] width 66 height 36
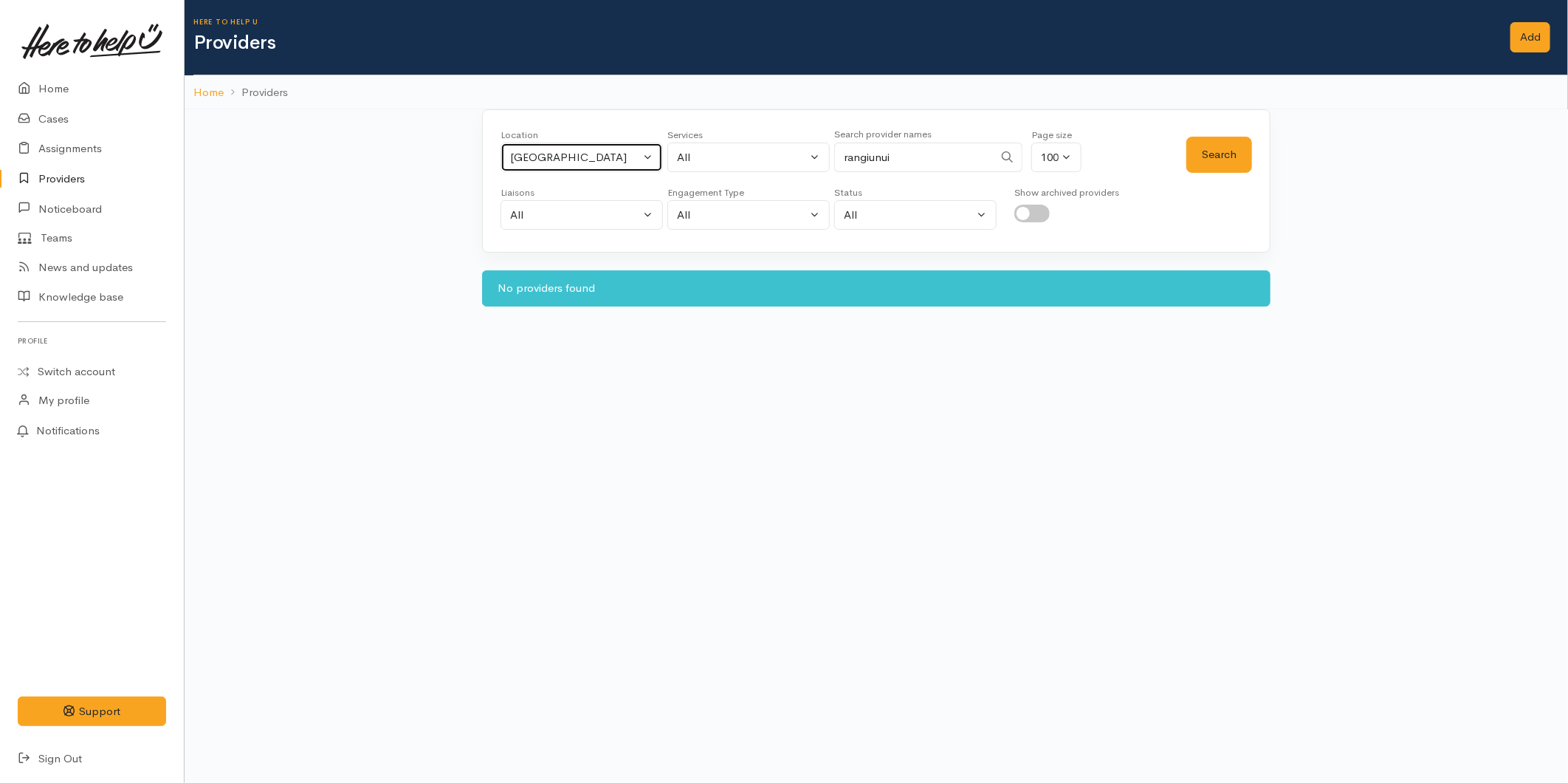
click at [575, 160] on div "[GEOGRAPHIC_DATA]" at bounding box center [576, 158] width 130 height 17
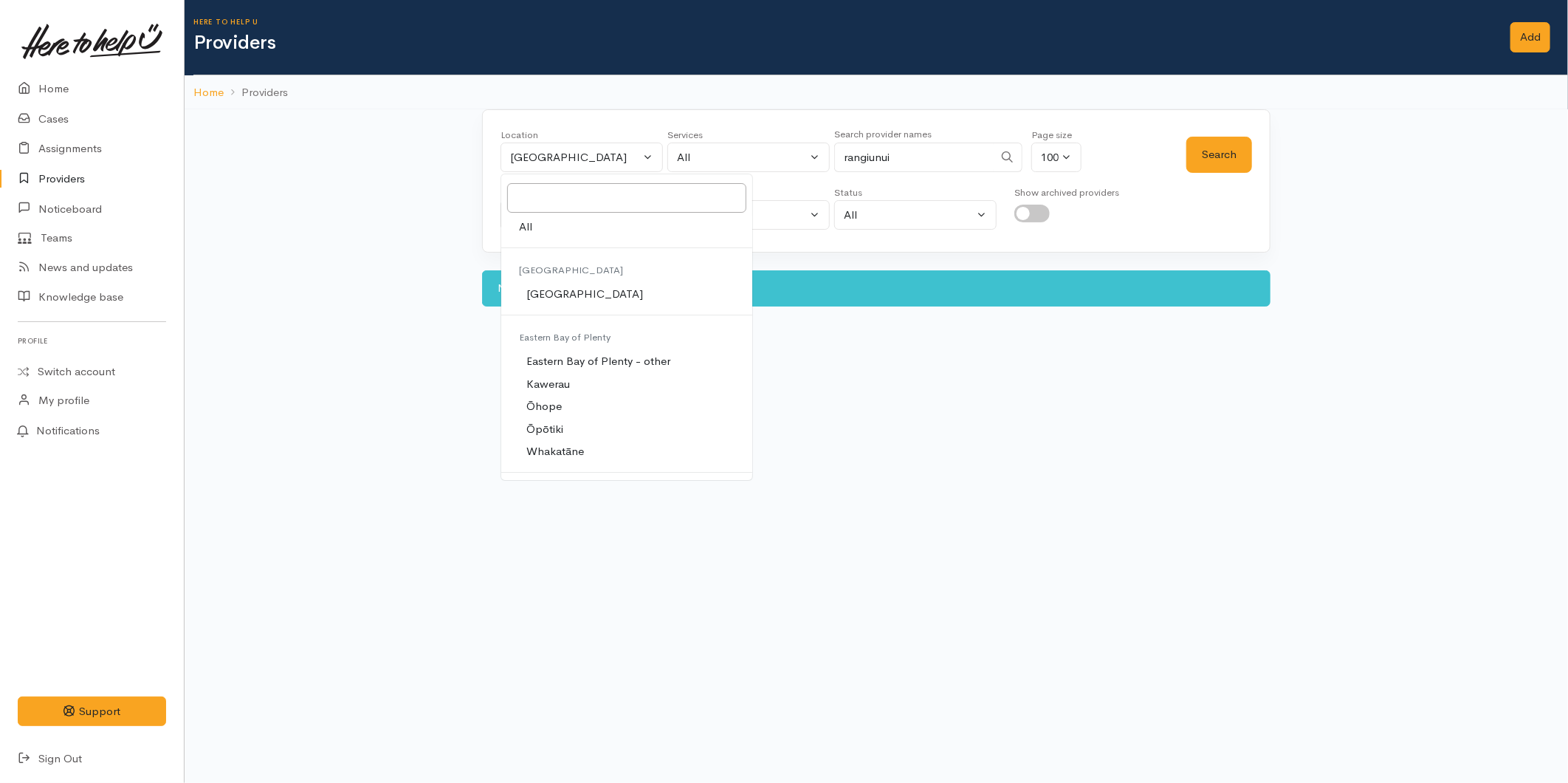
click at [548, 225] on link "All" at bounding box center [627, 226] width 251 height 23
select select "-1"
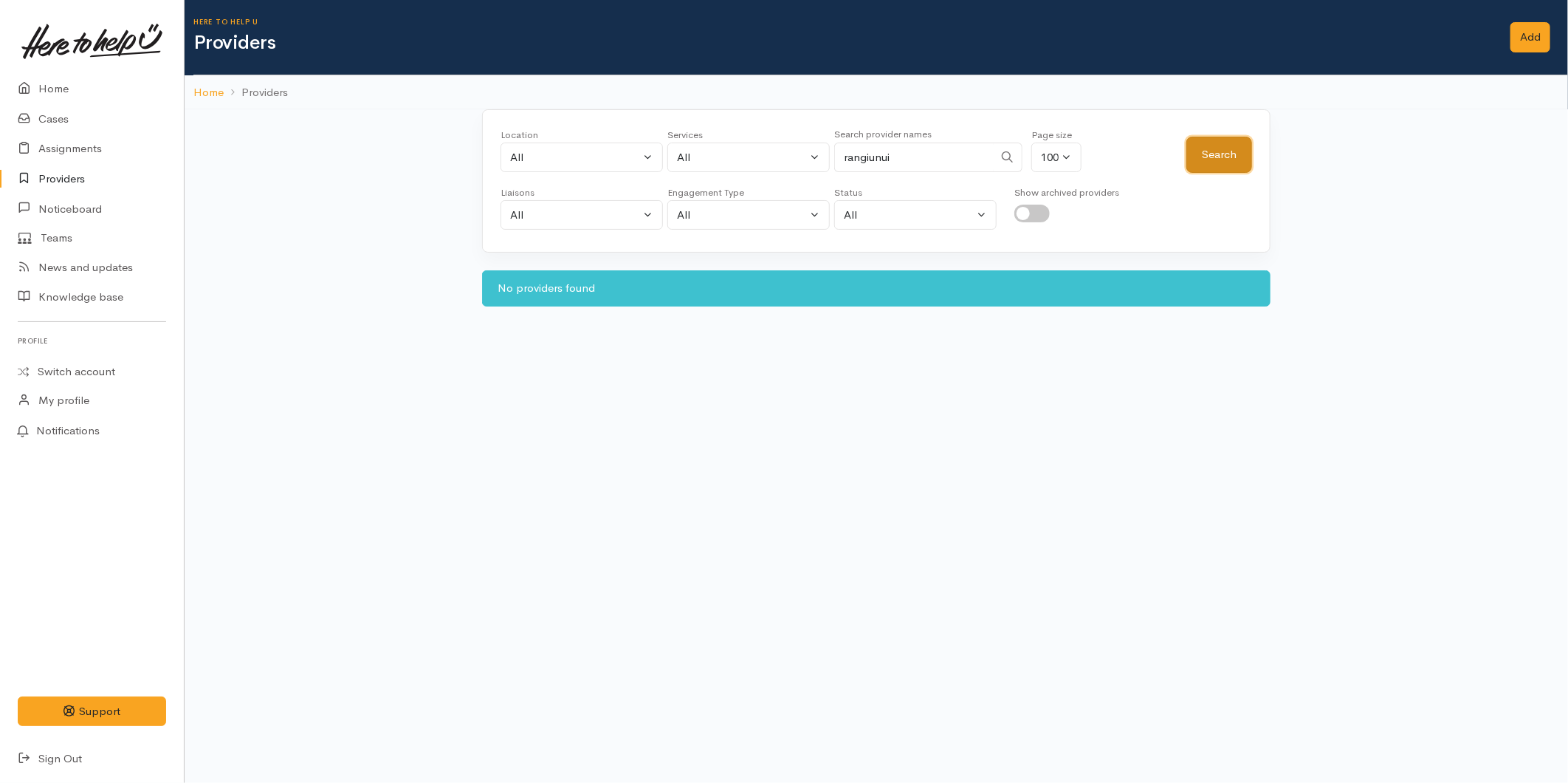
click at [1212, 152] on button "Search" at bounding box center [1219, 154] width 66 height 36
drag, startPoint x: 895, startPoint y: 153, endPoint x: 791, endPoint y: 160, distance: 104.2
click at [791, 160] on div "Location All Tauranga Eastern Bay of Plenty - other Kawerau Ōhope Ōpōtiki Whaka…" at bounding box center [843, 154] width 685 height 53
type input "heath"
click at [1234, 146] on button "Search" at bounding box center [1219, 154] width 66 height 36
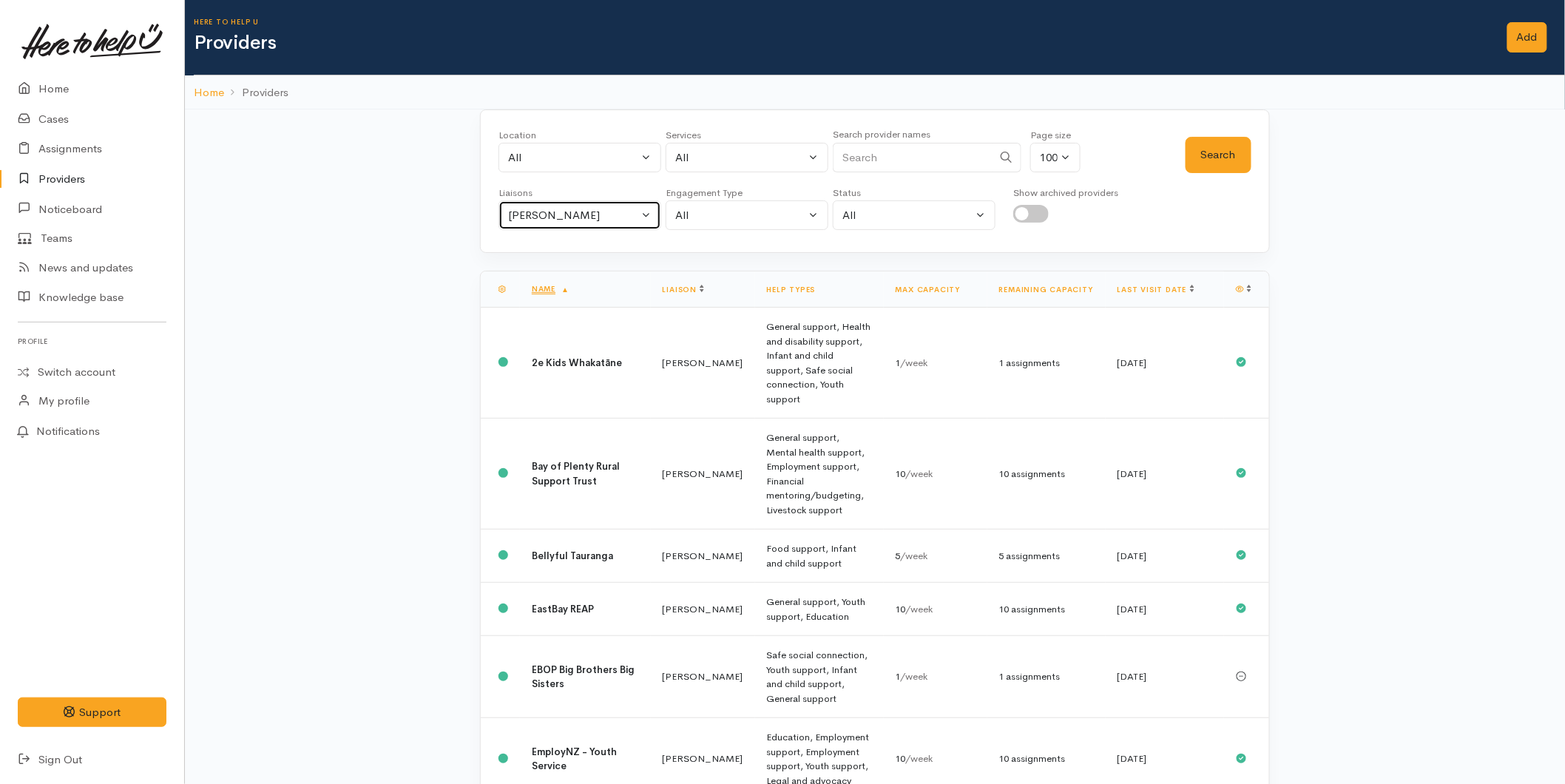
click at [528, 216] on div "Karli Morris" at bounding box center [573, 216] width 130 height 17
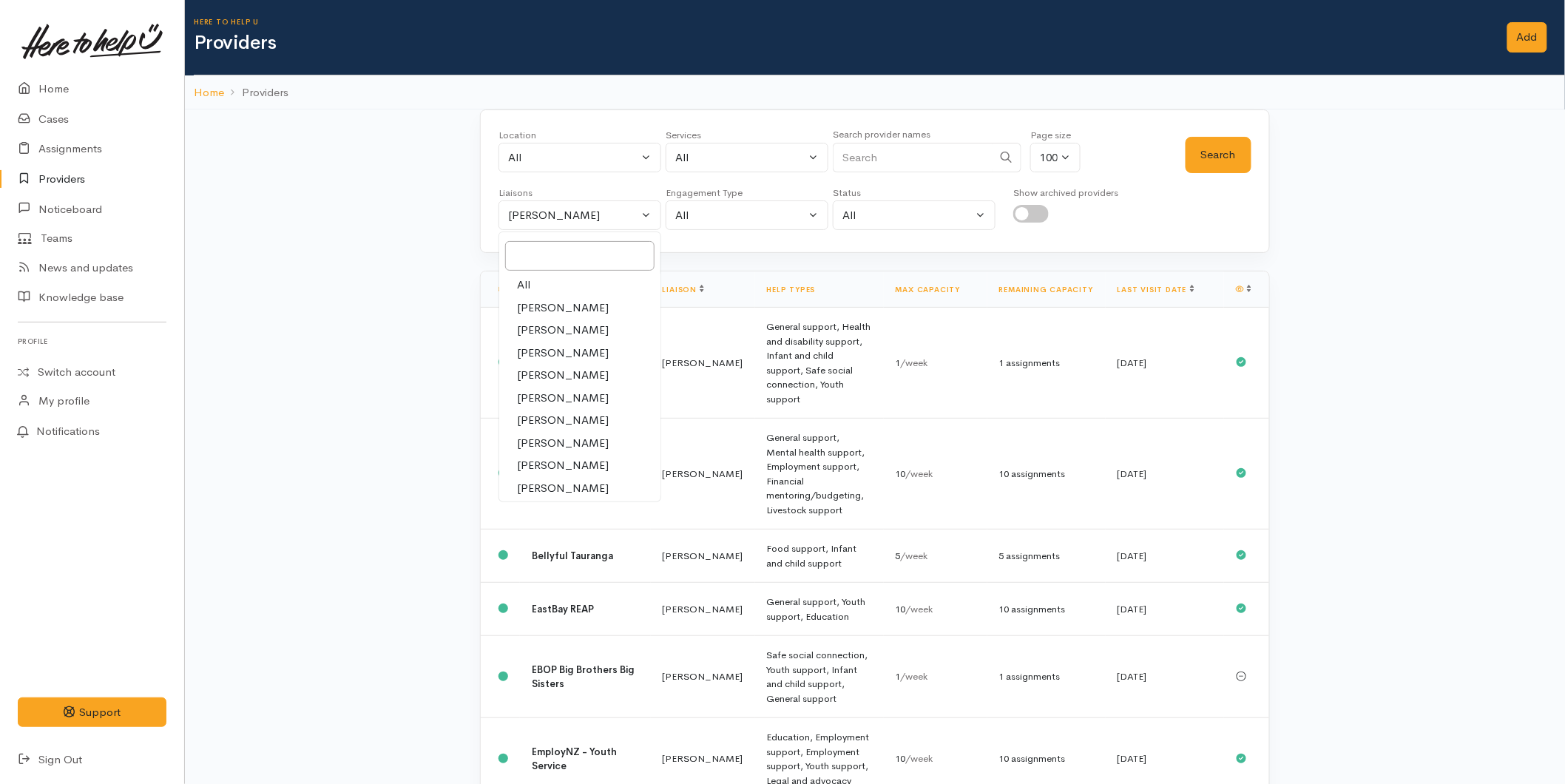
drag, startPoint x: 540, startPoint y: 289, endPoint x: 664, endPoint y: 218, distance: 142.9
click at [540, 288] on link "All" at bounding box center [580, 285] width 162 height 23
select select "null"
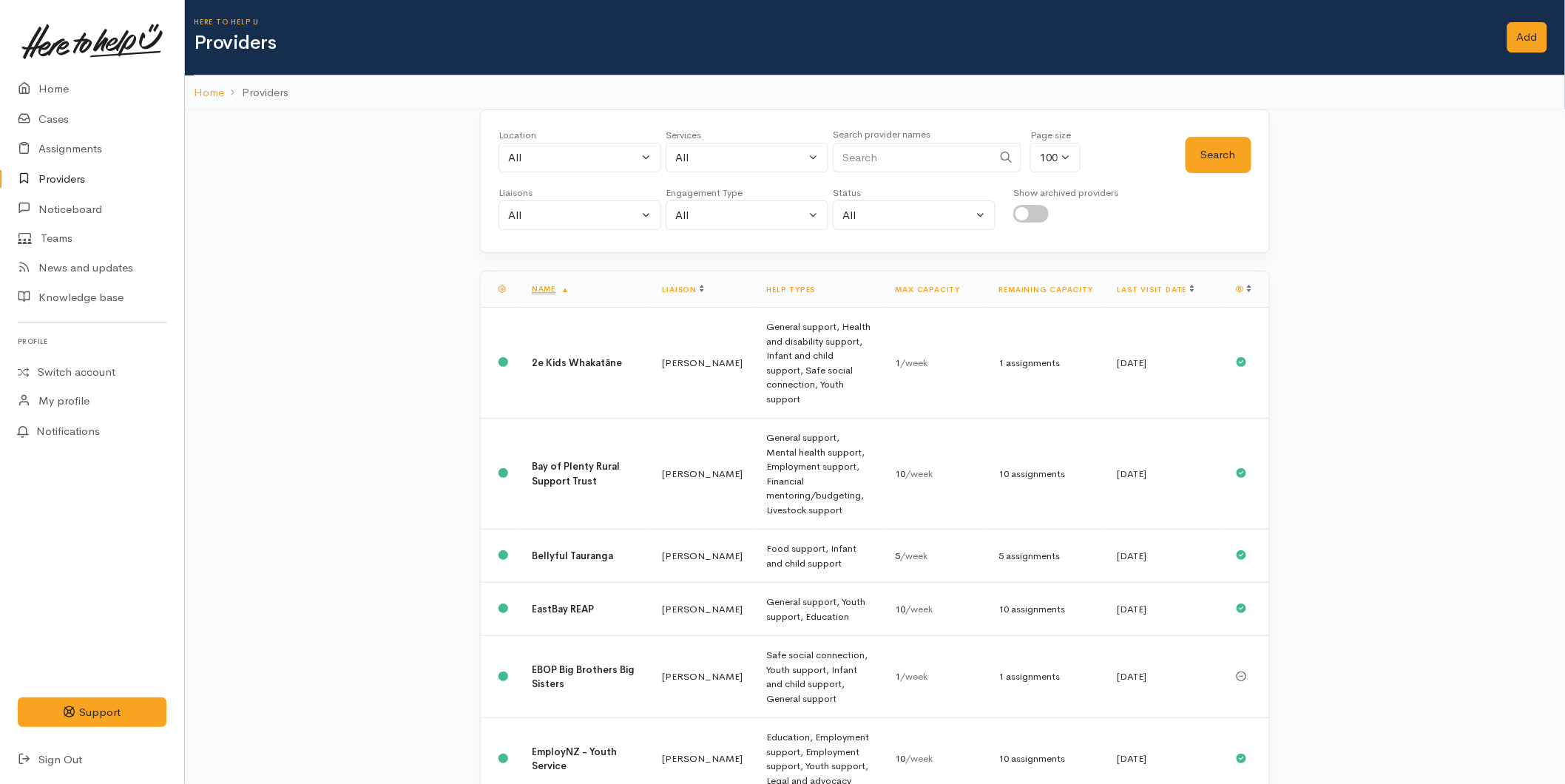
click at [895, 148] on input "Search" at bounding box center [913, 157] width 160 height 30
type input "rangi"
click at [1194, 148] on button "Search" at bounding box center [1219, 154] width 66 height 36
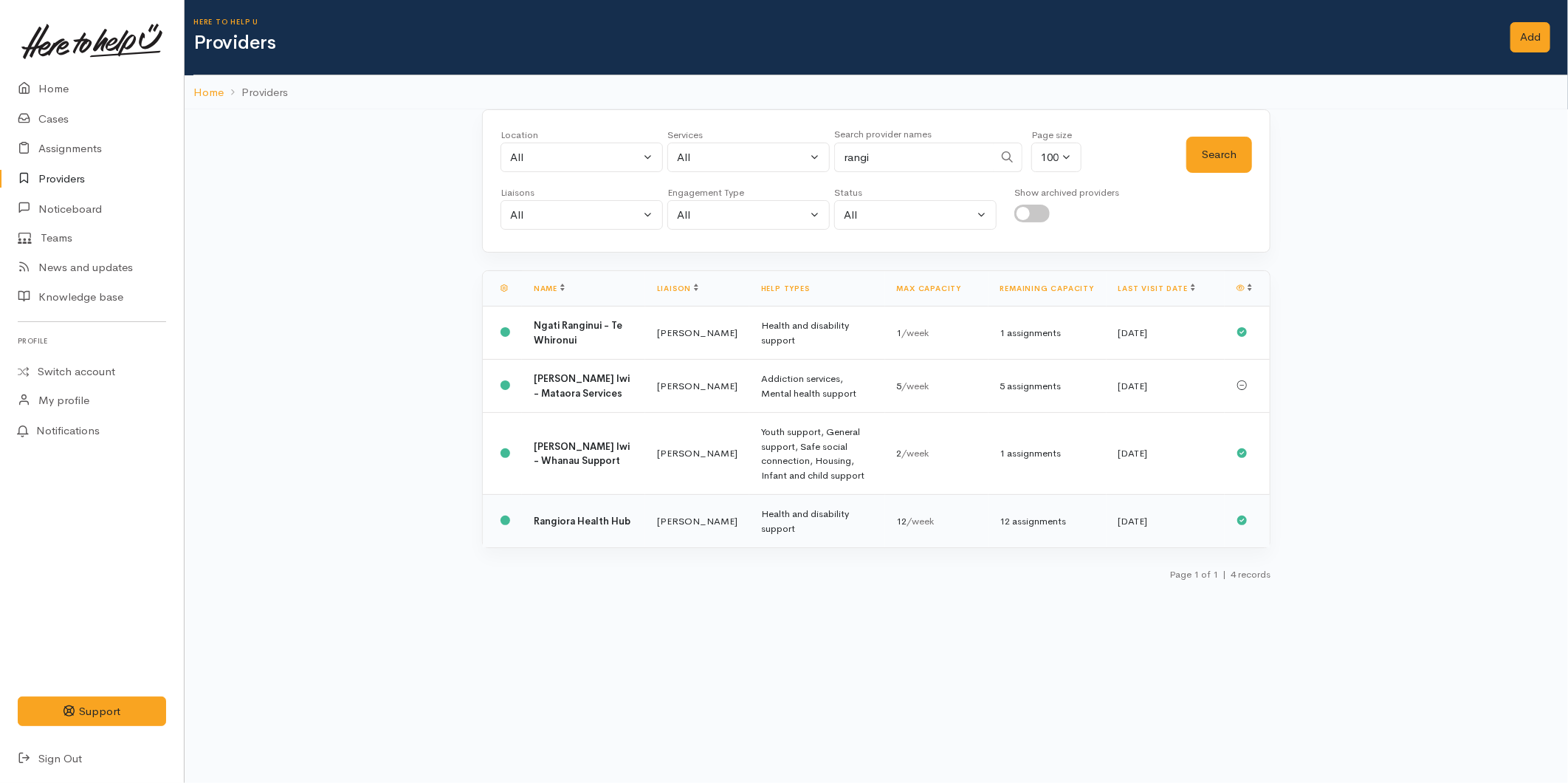
click at [870, 519] on td "Health and disability support" at bounding box center [817, 522] width 136 height 53
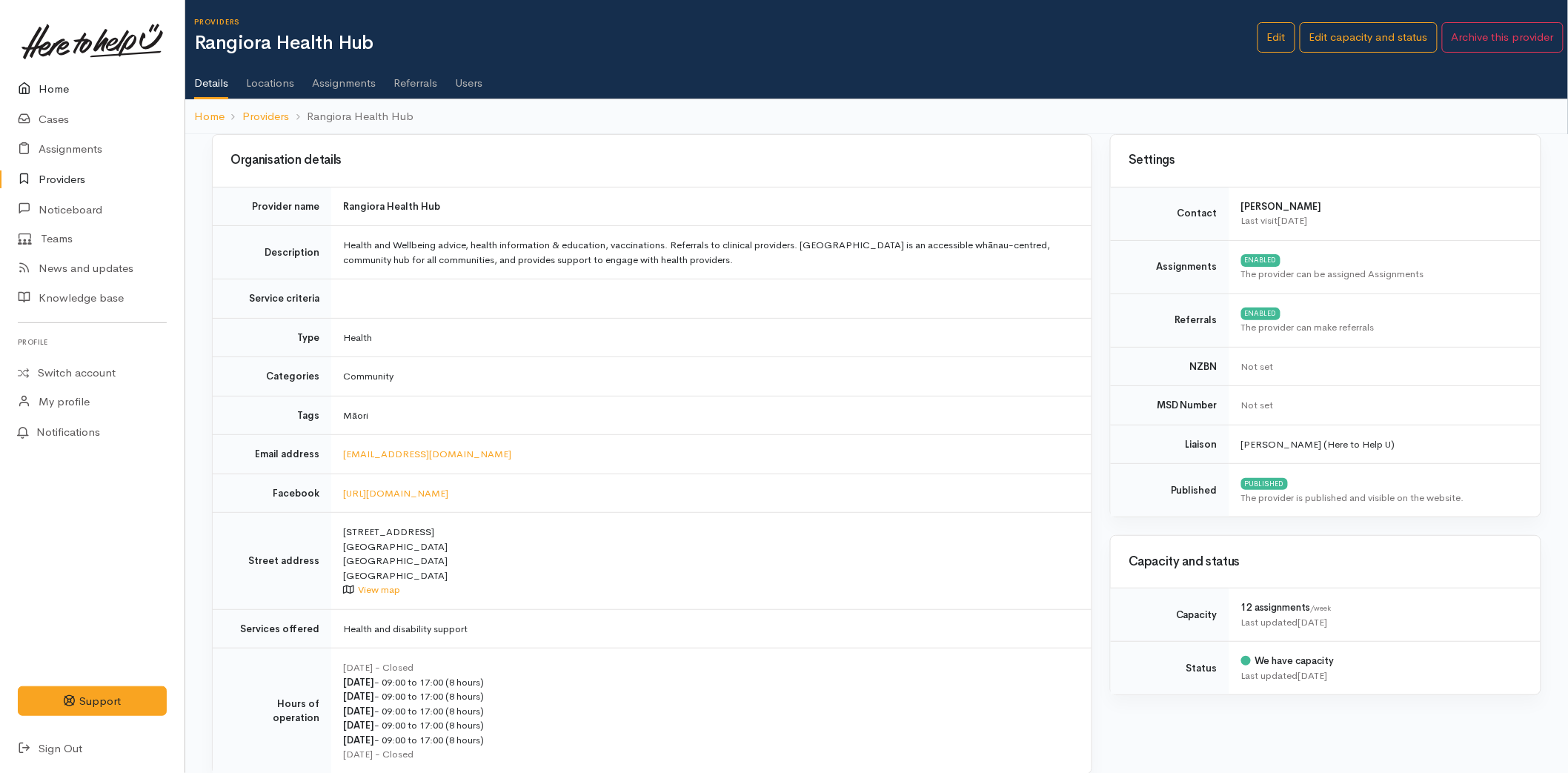
click at [48, 75] on link "Home" at bounding box center [92, 89] width 185 height 30
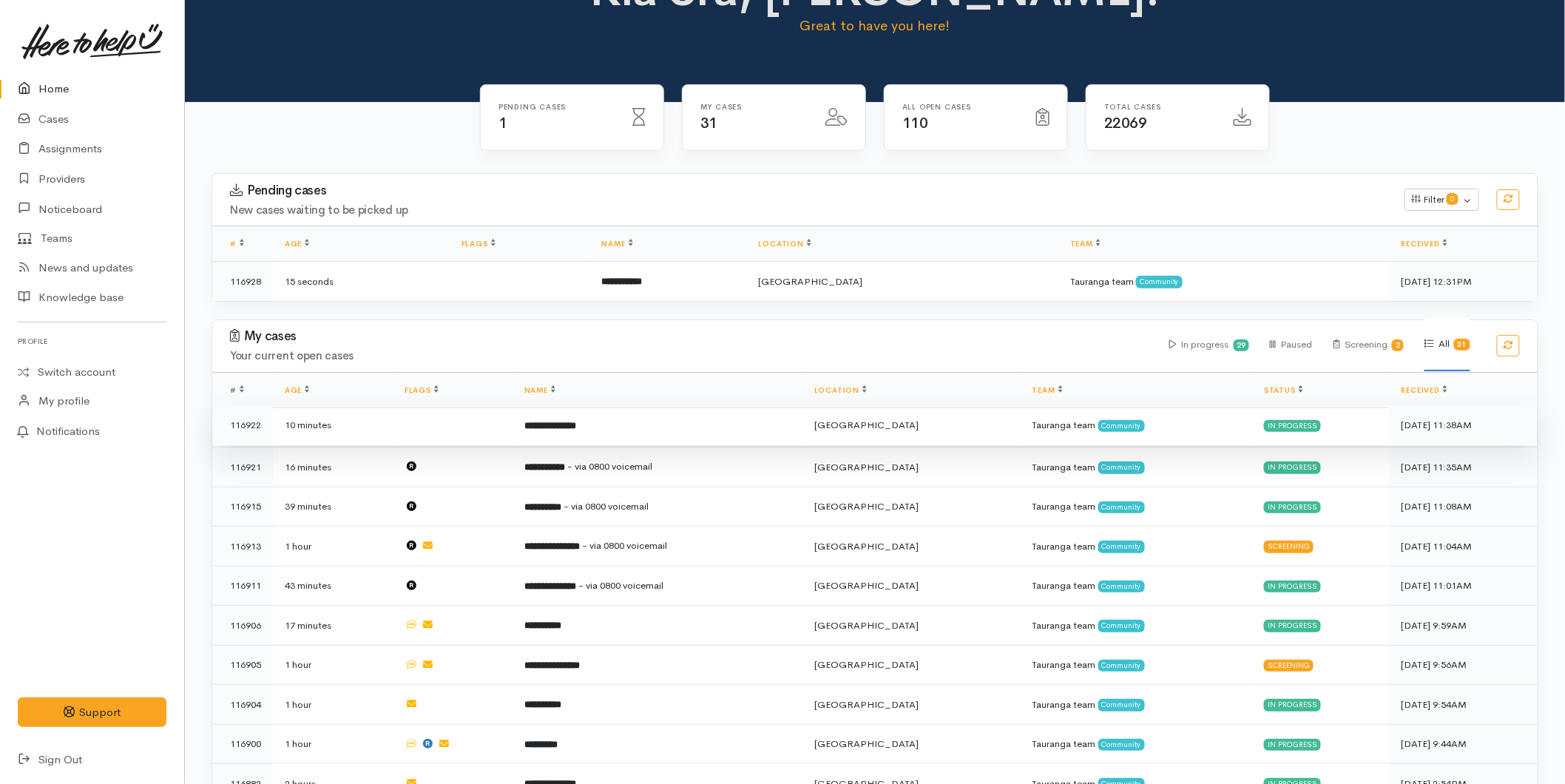
scroll to position [164, 0]
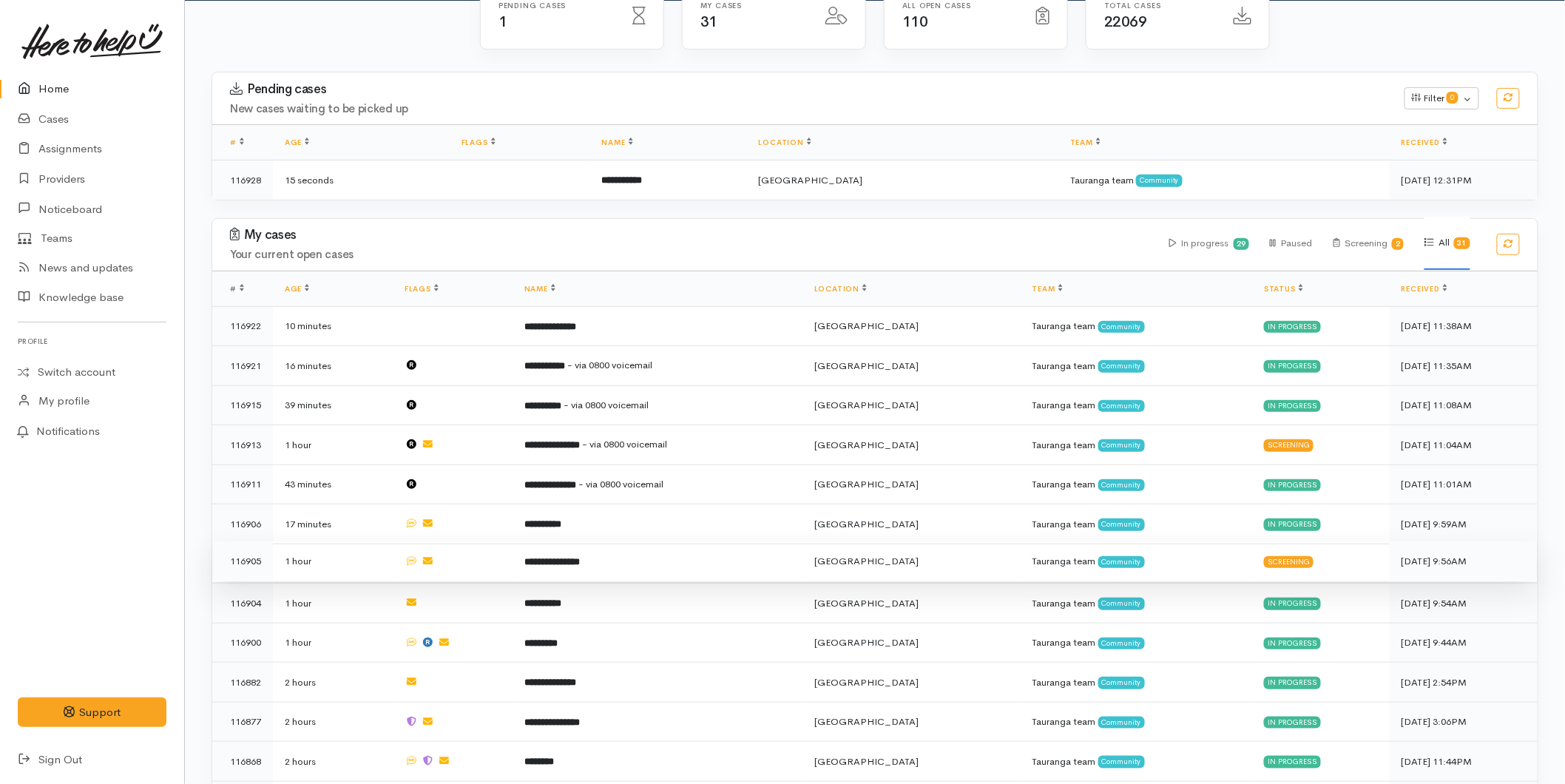
click at [618, 552] on td "**********" at bounding box center [658, 561] width 290 height 39
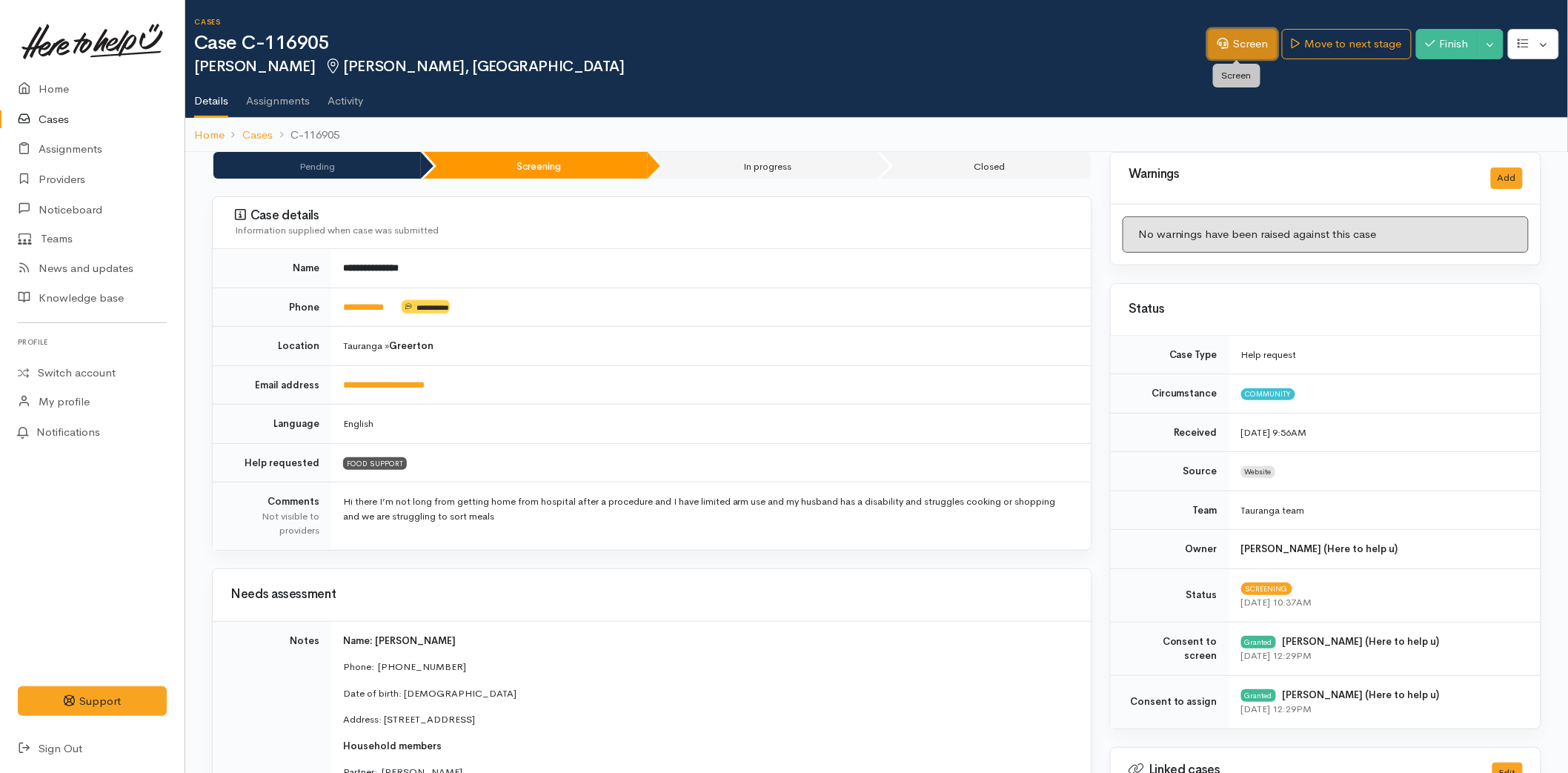
click at [1252, 44] on link "Screen" at bounding box center [1243, 43] width 70 height 30
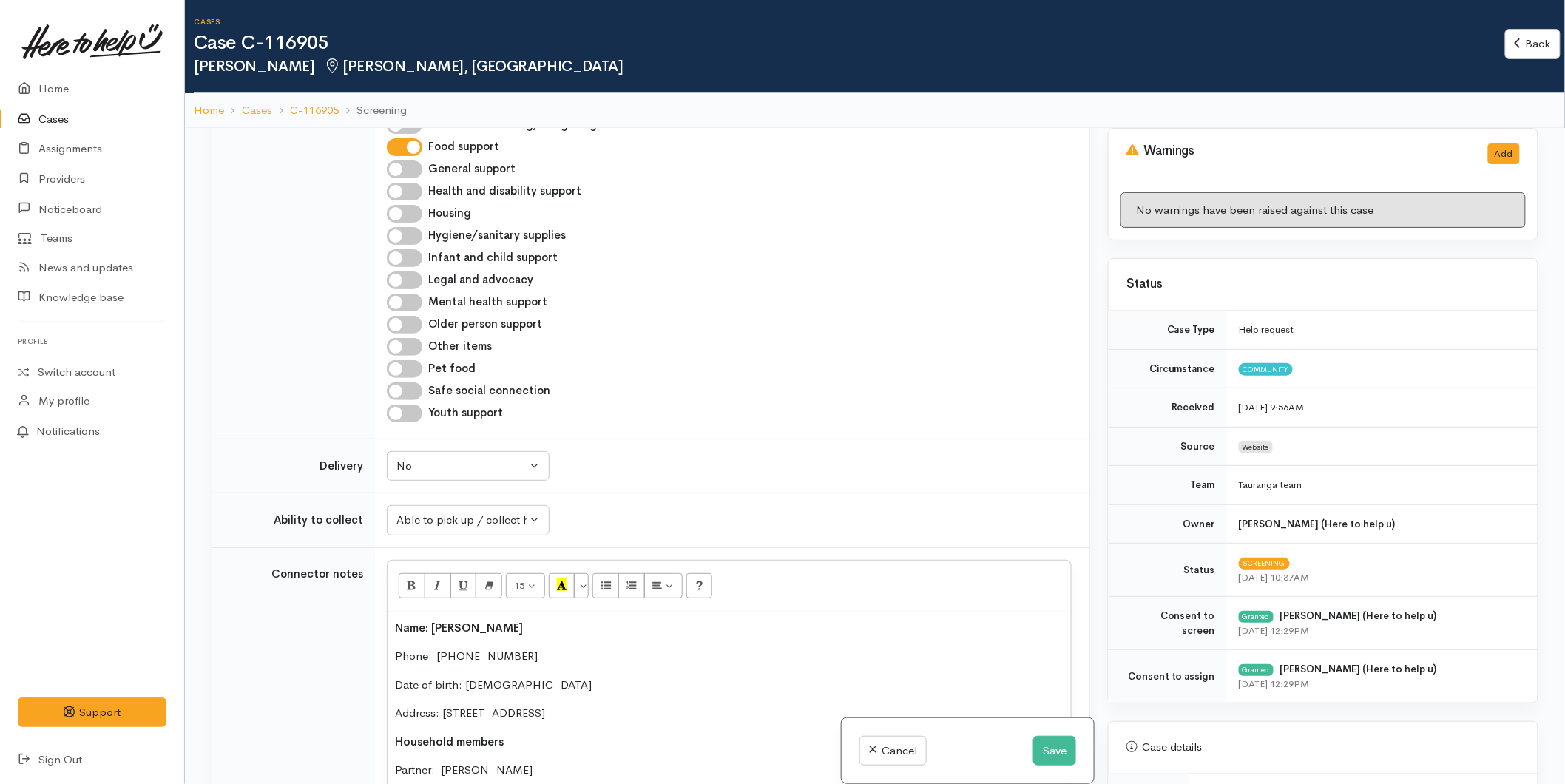
scroll to position [986, 0]
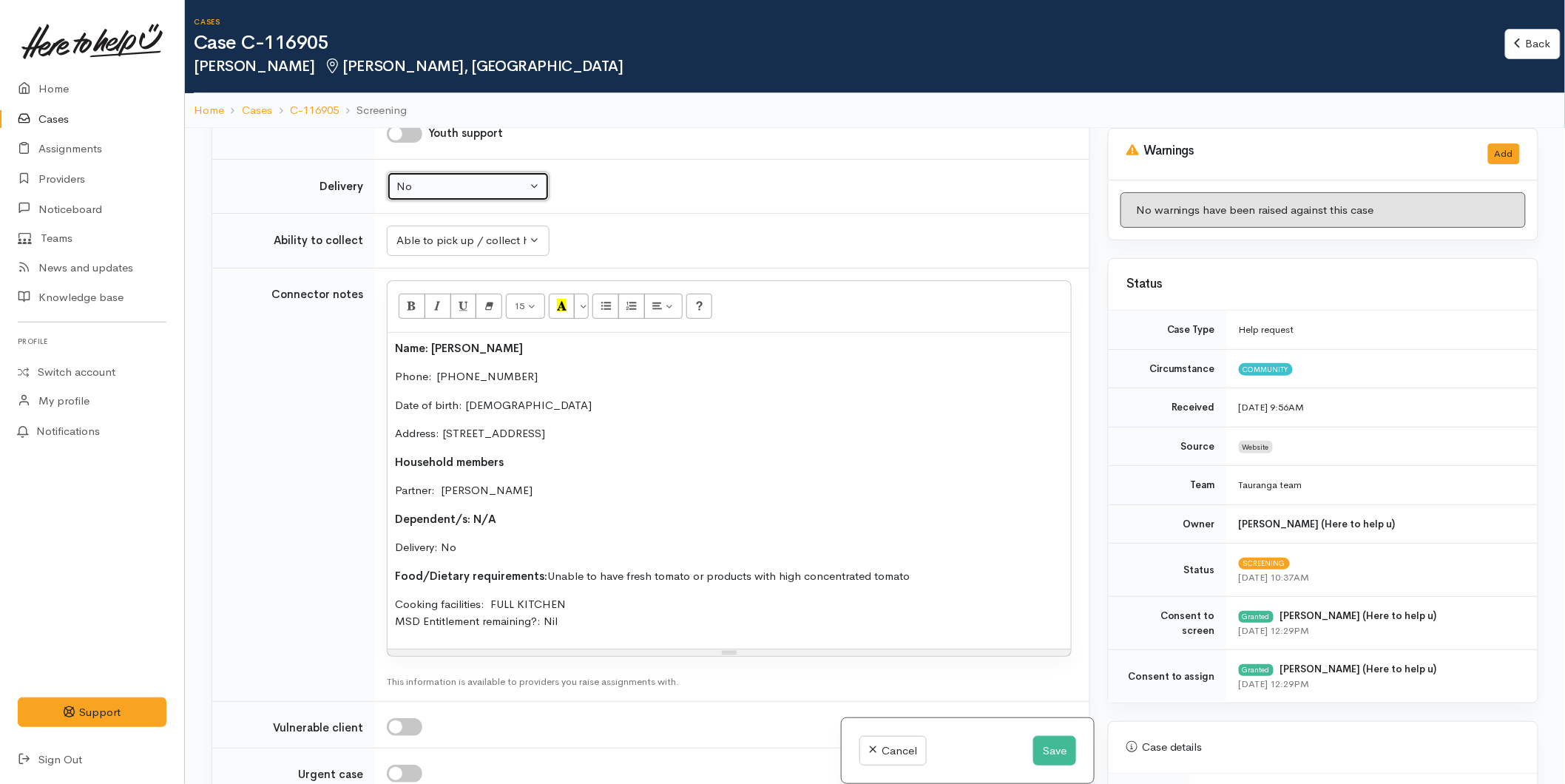
click at [417, 194] on div "No" at bounding box center [462, 186] width 130 height 17
click at [415, 281] on span "Delivery needed" at bounding box center [445, 279] width 80 height 17
select select "3"
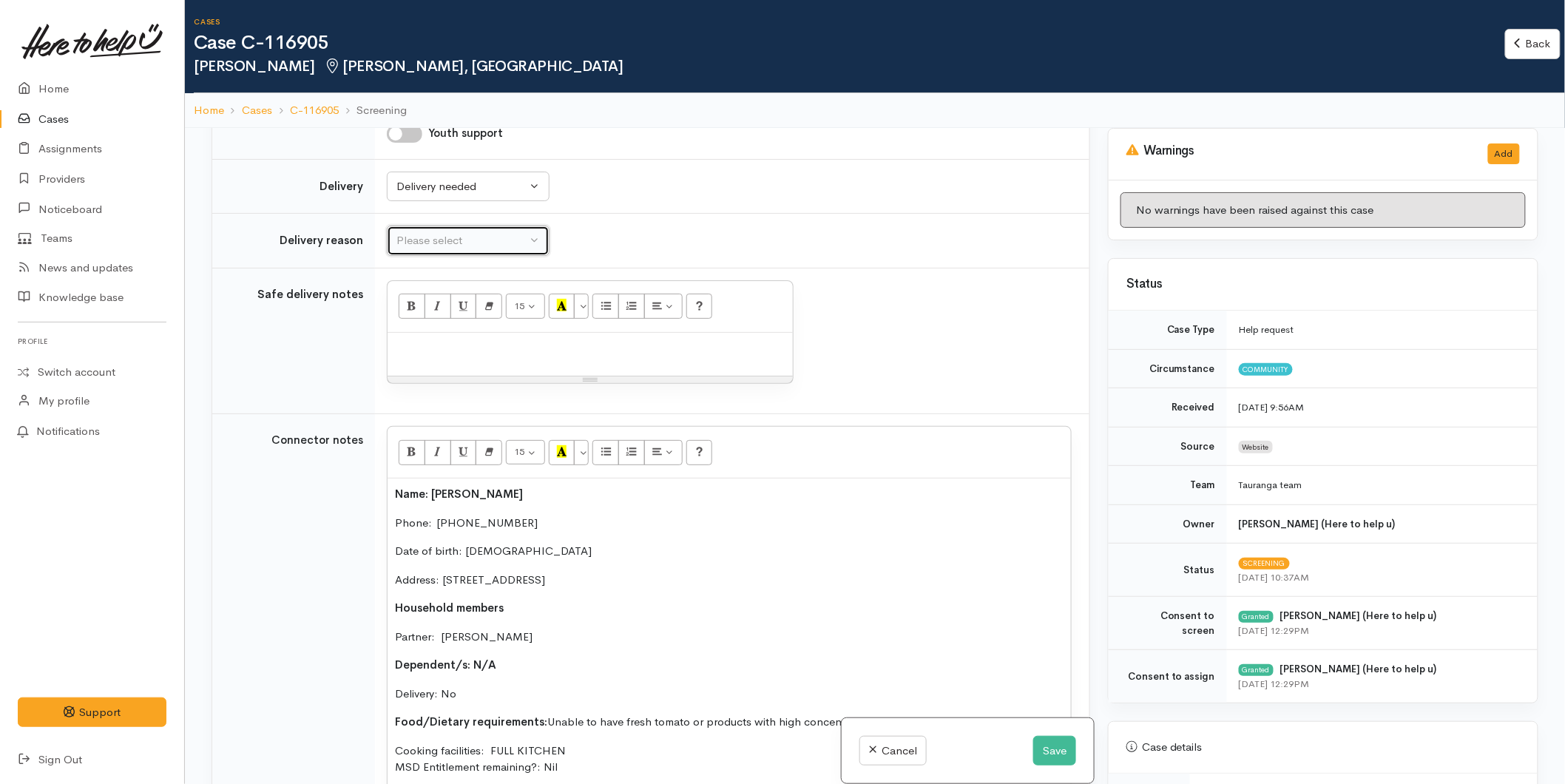
click at [431, 241] on div "Please select" at bounding box center [462, 241] width 130 height 17
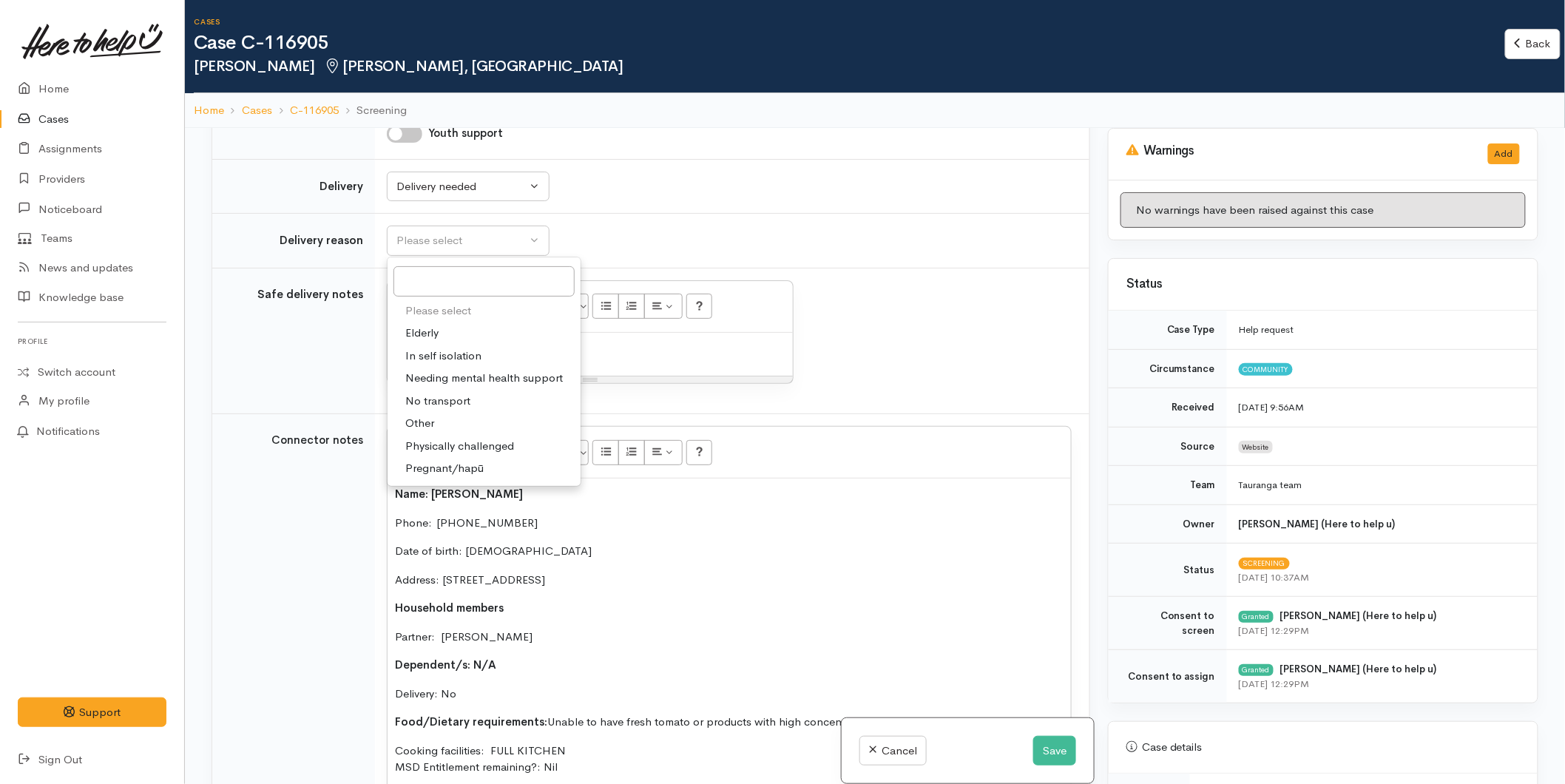
click at [439, 403] on span "No transport" at bounding box center [437, 401] width 65 height 17
select select "2"
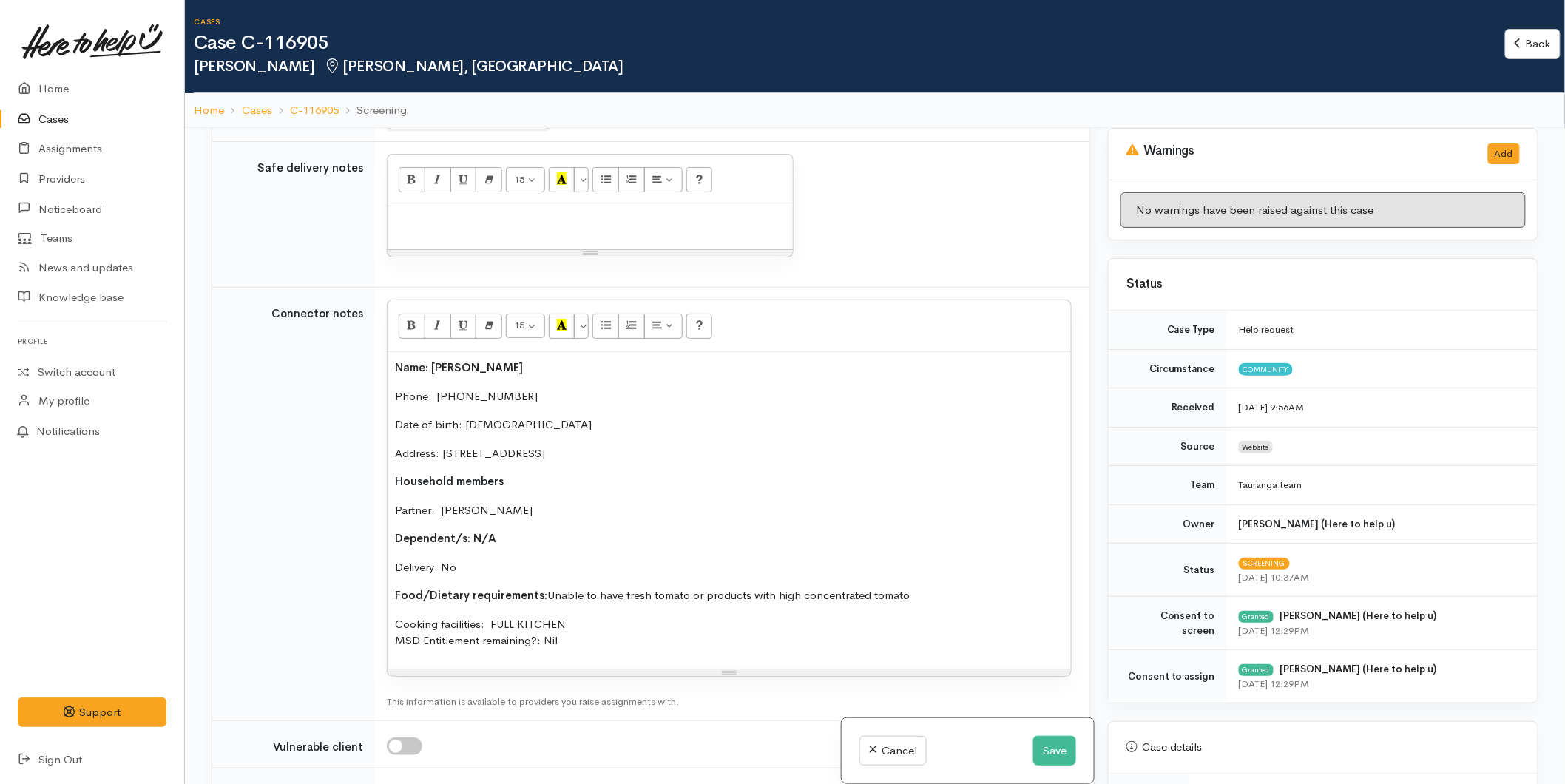
scroll to position [1314, 0]
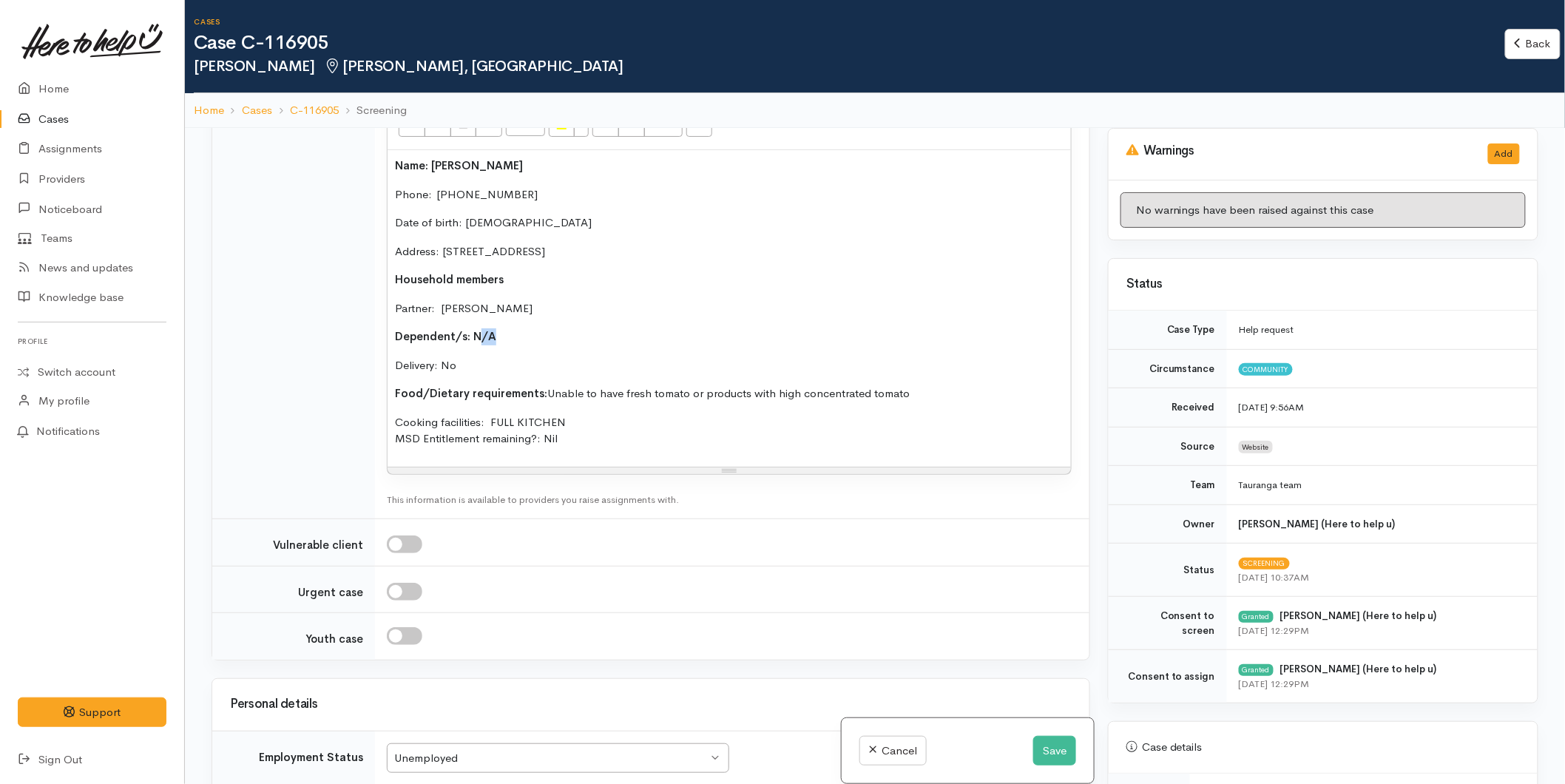
drag, startPoint x: 496, startPoint y: 336, endPoint x: 481, endPoint y: 336, distance: 15.0
click at [481, 336] on p "Dependent/s: N/A" at bounding box center [729, 337] width 669 height 17
click at [516, 335] on p "Dependent/s: N/A" at bounding box center [729, 337] width 669 height 17
click at [471, 361] on p "Delivery: No" at bounding box center [729, 365] width 669 height 17
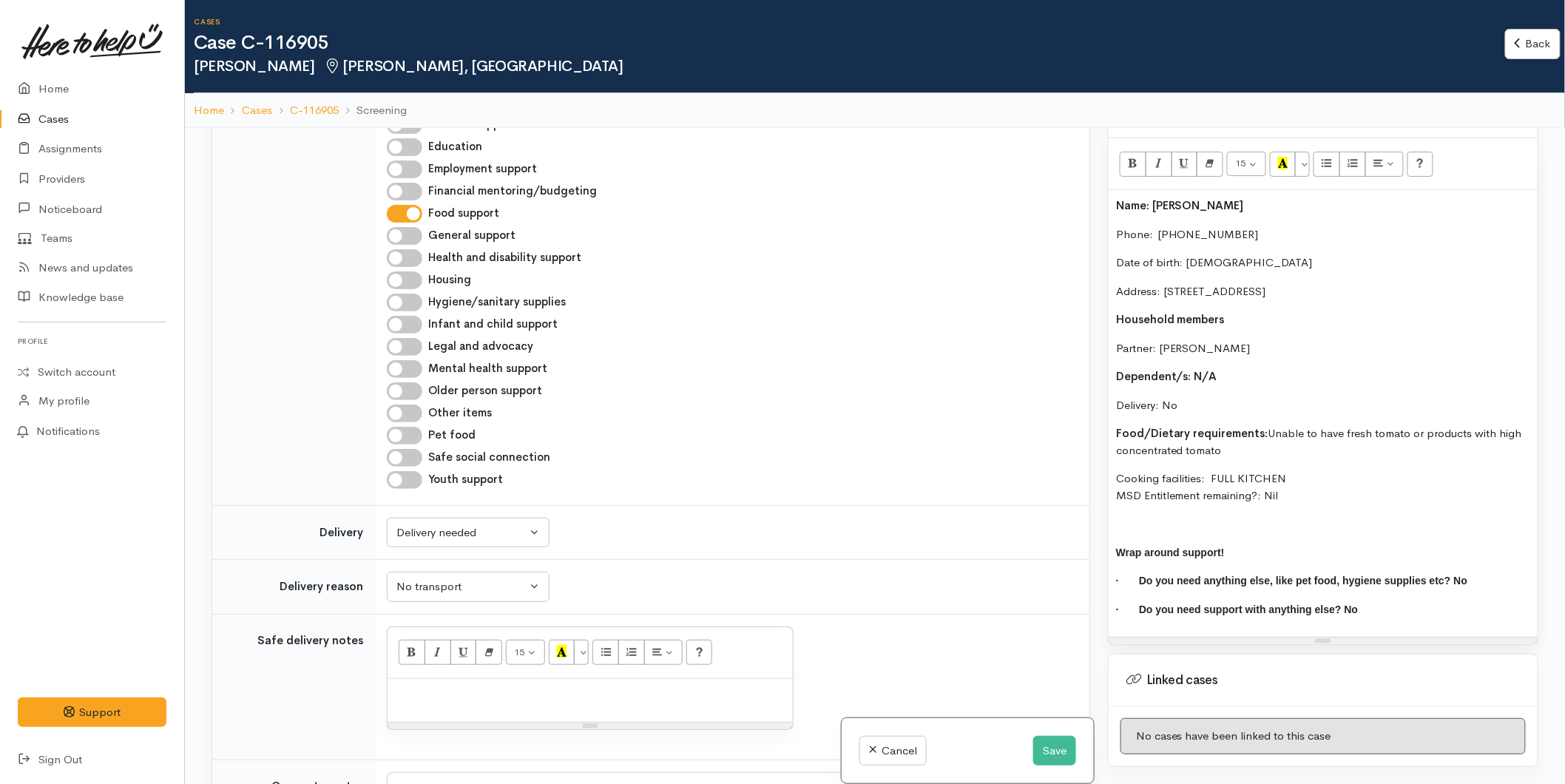
scroll to position [986, 0]
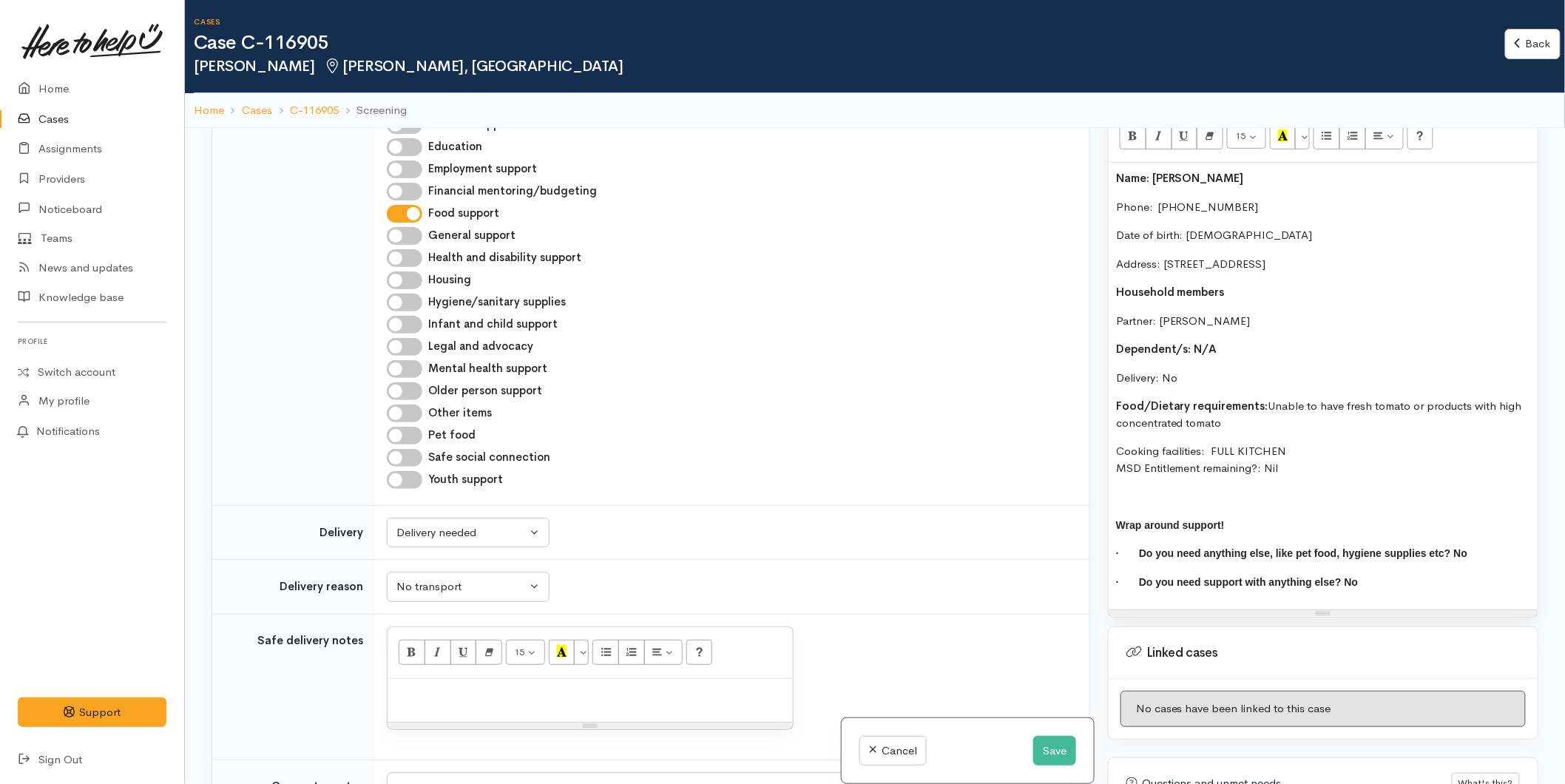
click at [1301, 469] on p "Cooking facilities: FULL KITCHEN MSD Entitlement remaining?: Nil" at bounding box center [1323, 459] width 414 height 33
drag, startPoint x: 1326, startPoint y: 254, endPoint x: 1144, endPoint y: 208, distance: 187.7
click at [1144, 208] on div "Name: Mary Garthwaite Phone:  0276859565 Date of birth: 19/07/1971 Address: 18A…" at bounding box center [1323, 386] width 429 height 446
click at [1272, 316] on p "Partner: [PERSON_NAME]" at bounding box center [1323, 321] width 414 height 17
drag, startPoint x: 1157, startPoint y: 290, endPoint x: 1095, endPoint y: 158, distance: 145.8
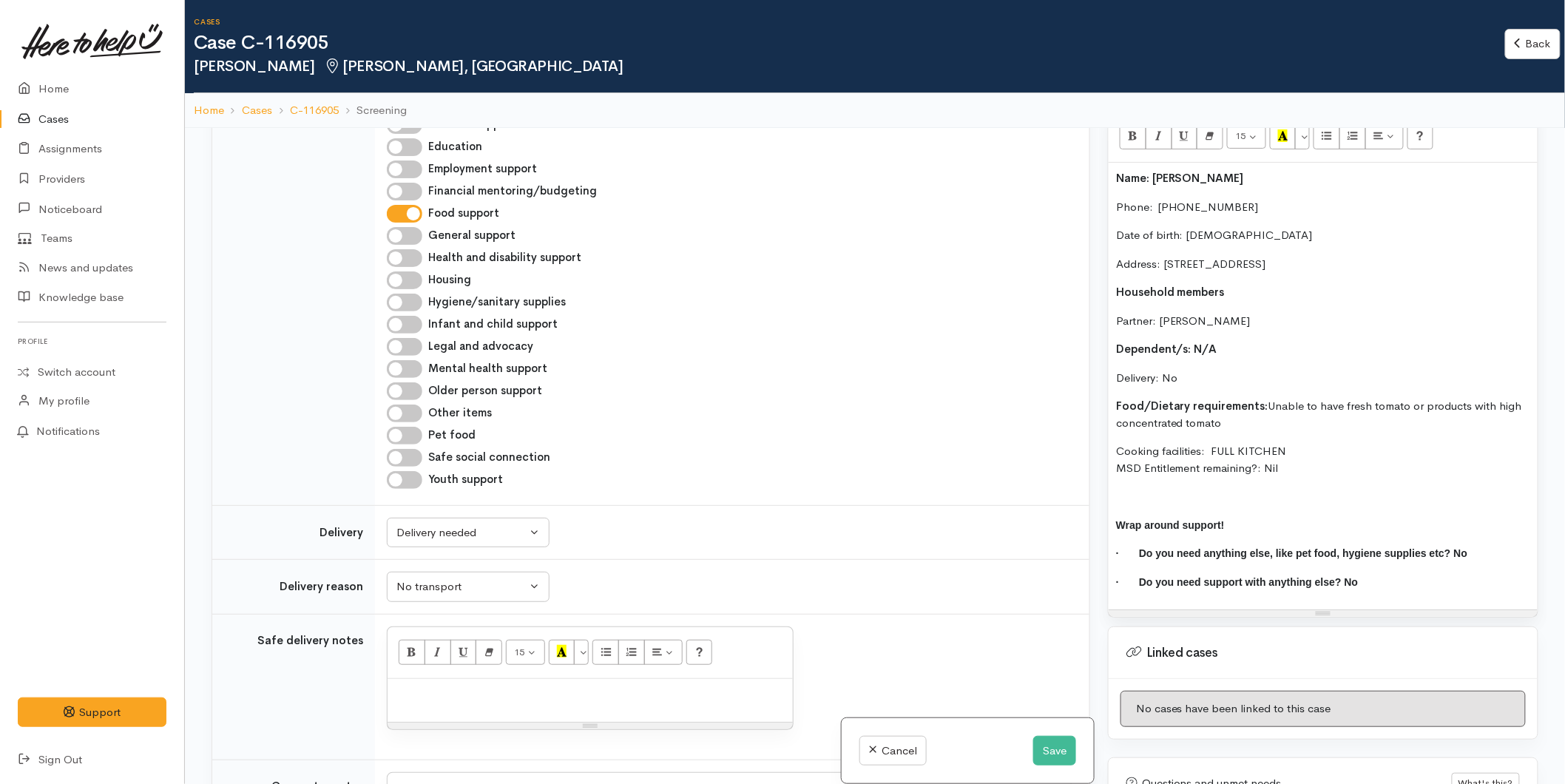
click at [1095, 158] on div "Related cases There are no other cases from the same person found. Manually lin…" at bounding box center [875, 520] width 1345 height 784
copy div "Name: Mary Garthwaite Phone:  0276859565 Date of birth: 19/07/1971 Address: 18A…"
click at [467, 699] on p at bounding box center [590, 694] width 390 height 17
paste div
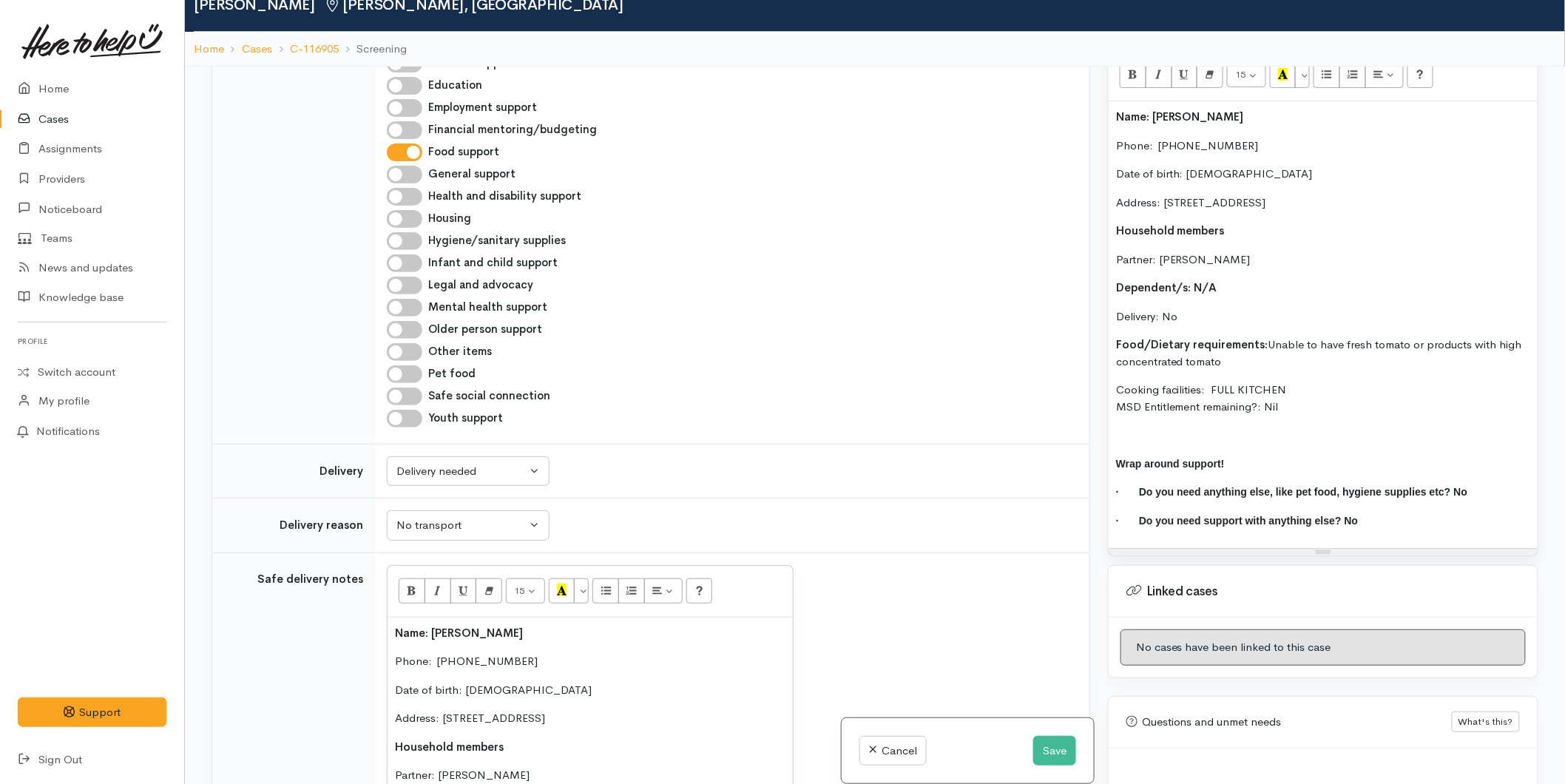
drag, startPoint x: 1235, startPoint y: 358, endPoint x: 1112, endPoint y: 353, distance: 123.1
click at [1112, 353] on div "Name: Mary Garthwaite Phone:  0276859565 Date of birth: 19/07/1971 Address: 18A…" at bounding box center [1323, 324] width 429 height 446
copy p "Food/Dietary requirements: Unable to have fresh tomato or products with high co…"
drag, startPoint x: 1273, startPoint y: 358, endPoint x: 1253, endPoint y: 359, distance: 20.0
click at [1272, 358] on p "Food/Dietary requirements: Unable to have fresh tomato or products with high co…" at bounding box center [1323, 353] width 414 height 33
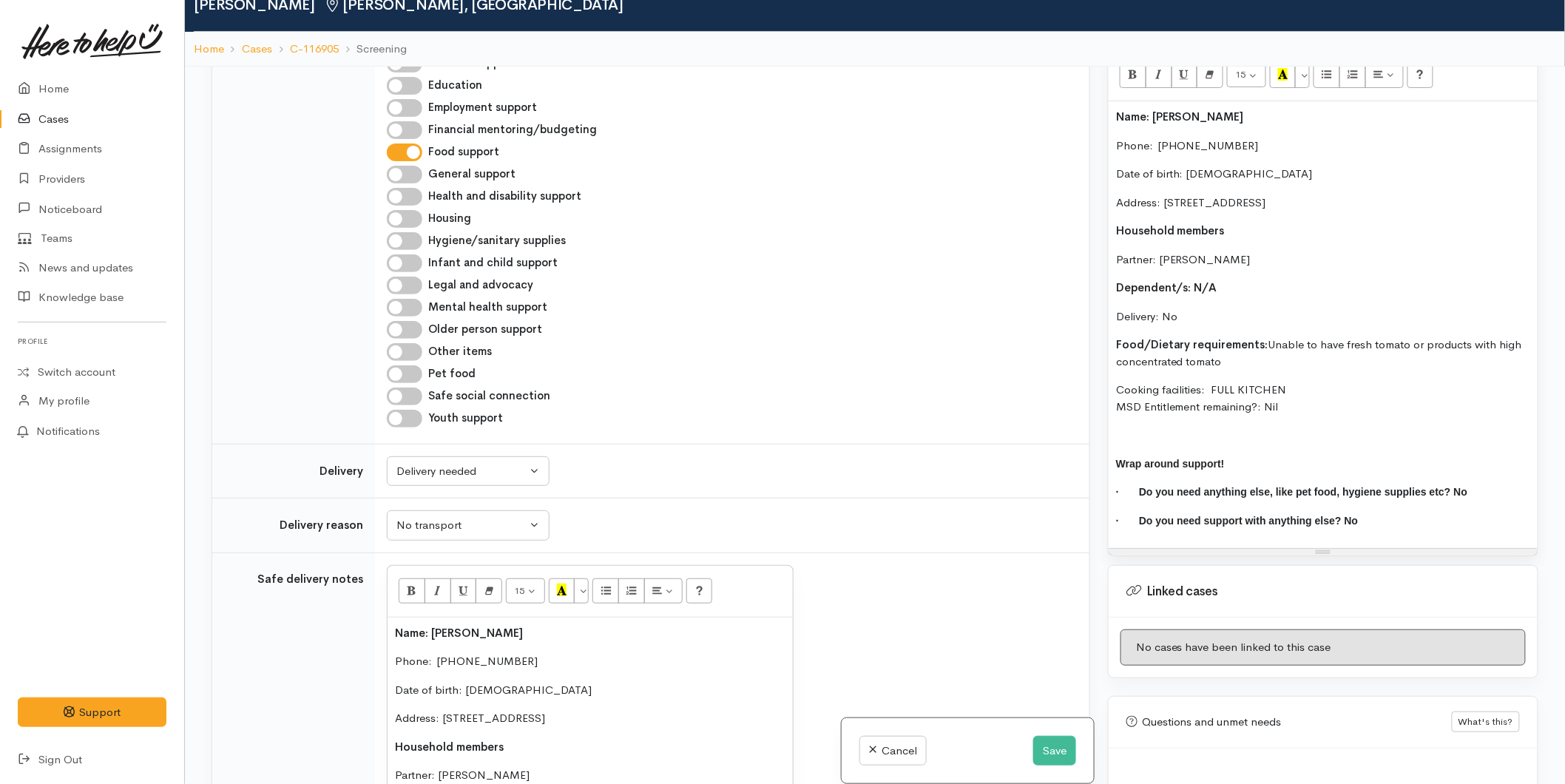
click at [1243, 360] on p "Food/Dietary requirements: Unable to have fresh tomato or products with high co…" at bounding box center [1323, 353] width 414 height 33
drag, startPoint x: 1241, startPoint y: 358, endPoint x: 1108, endPoint y: 335, distance: 135.0
click at [1108, 335] on div "Screening notes What's this? 15 8 9 10 11 12 14 18 24 36 Background Color Trans…" at bounding box center [1323, 276] width 431 height 559
paste div
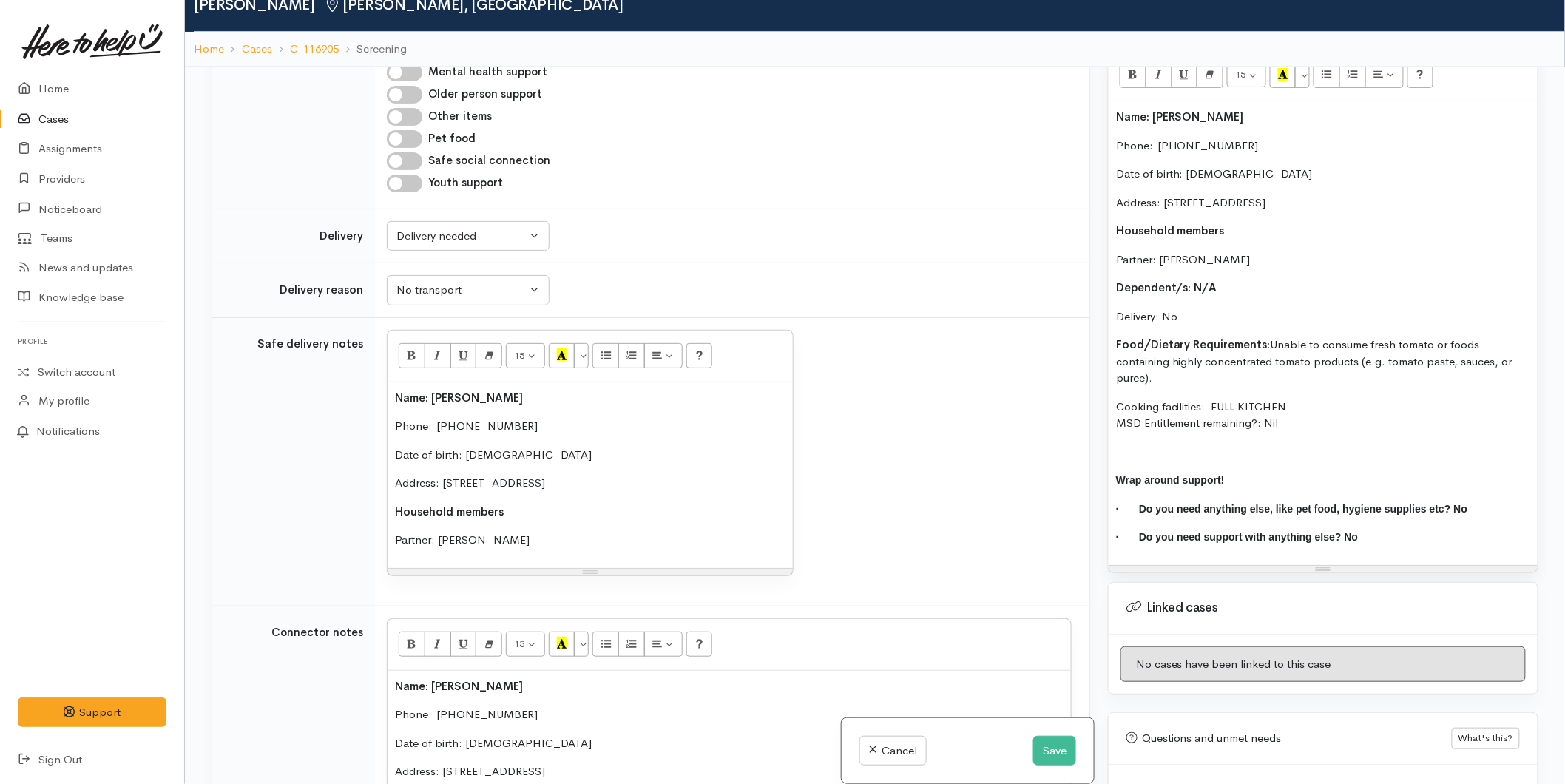
scroll to position [1133, 0]
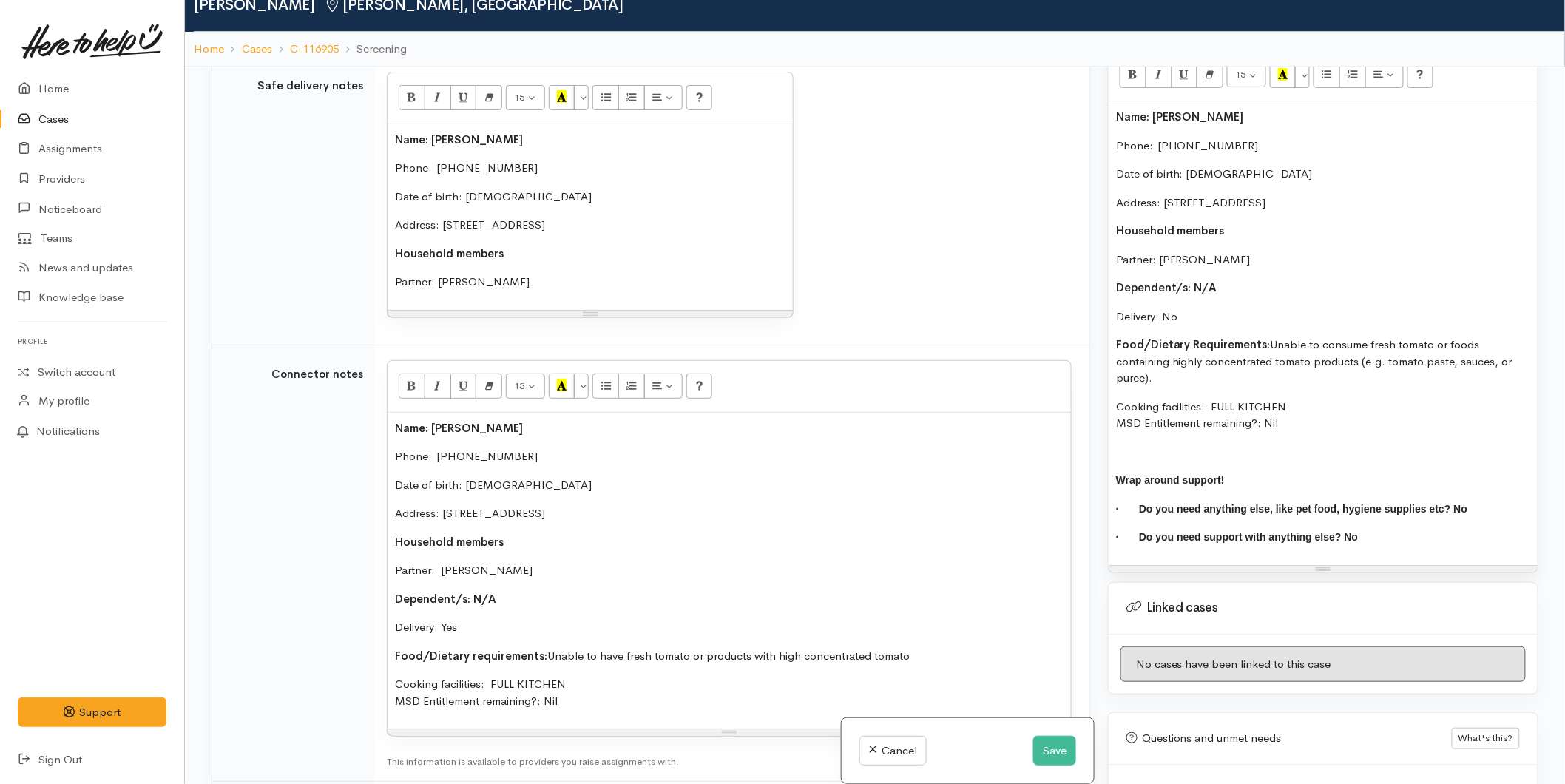
drag, startPoint x: 1246, startPoint y: 422, endPoint x: 1107, endPoint y: 112, distance: 339.7
click at [1107, 112] on div "Warnings Add No warnings have been raised against this case Add Warning Title ●…" at bounding box center [1323, 458] width 448 height 784
drag, startPoint x: 309, startPoint y: 193, endPoint x: 275, endPoint y: 128, distance: 73.4
click at [275, 128] on tr "Safe delivery notes <p><span style="font-weight: 600;">Name: Mary Garthwaite&nb…" at bounding box center [650, 203] width 877 height 288
click at [581, 674] on div "Name: Mary Garthwaite Phone:  0276859565 Date of birth: 19/07/1971 Address: 18A…" at bounding box center [729, 570] width 683 height 317
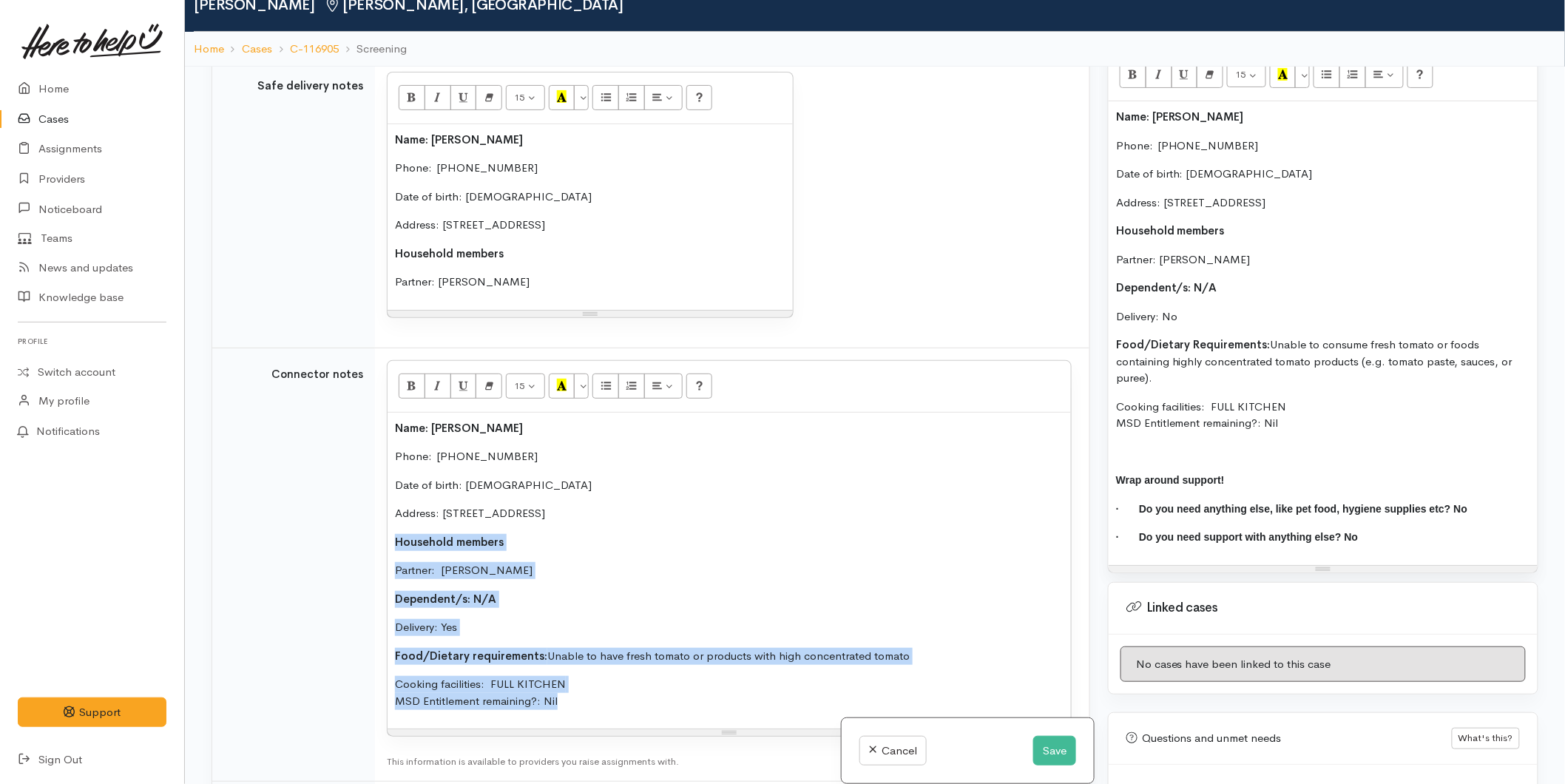
drag, startPoint x: 513, startPoint y: 696, endPoint x: 386, endPoint y: 538, distance: 202.7
click at [386, 538] on td "<p><span style="font-weight: 600">Name: Mary Garthwaite&nbsp;</span></p><p>Phon…" at bounding box center [732, 565] width 715 height 433
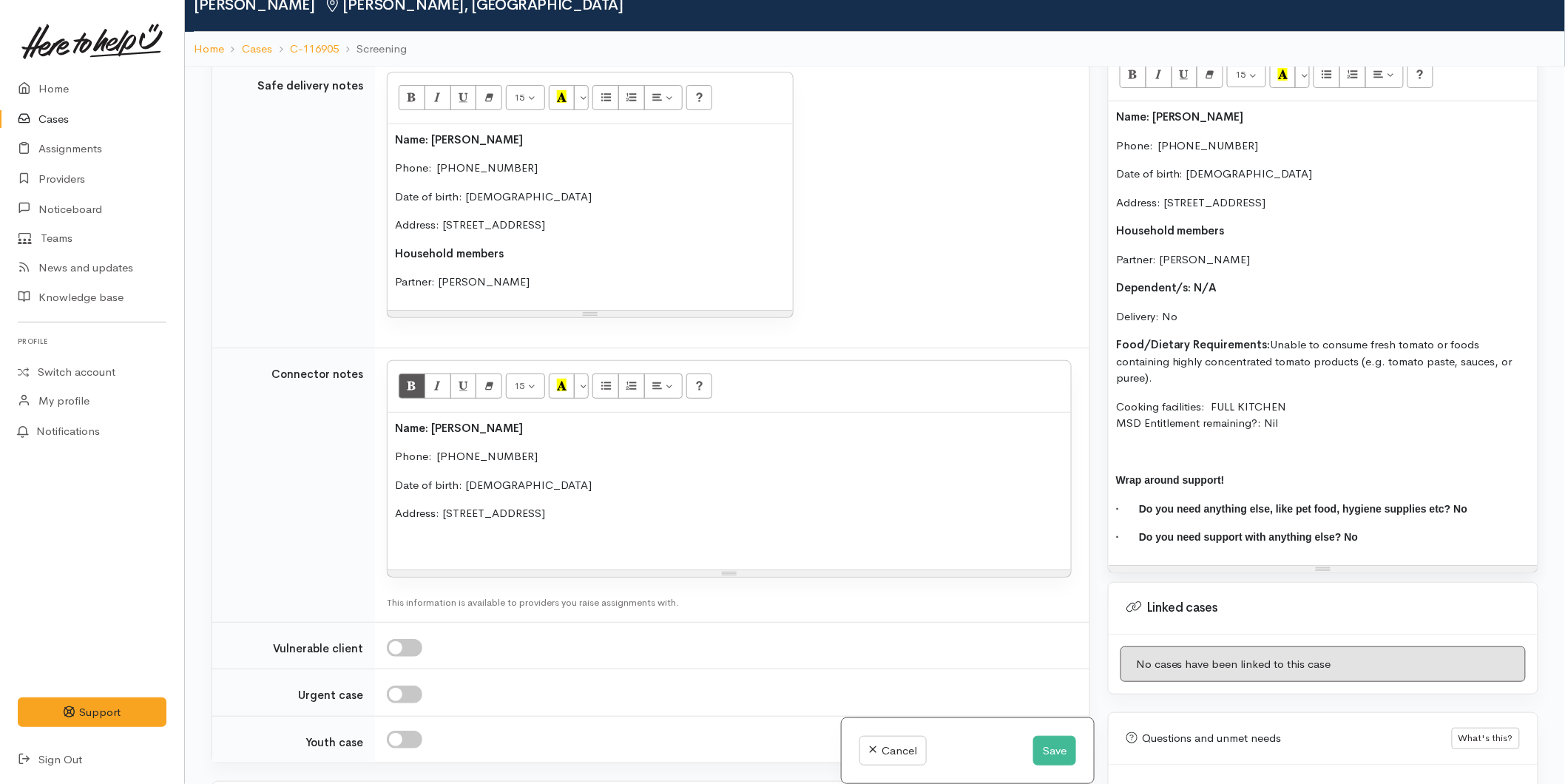
drag, startPoint x: 403, startPoint y: 289, endPoint x: 382, endPoint y: 254, distance: 40.8
click at [382, 254] on td "<p><span style="font-weight: 600;">Name: Mary Garthwaite&nbsp;</span></p><p>Pho…" at bounding box center [732, 203] width 715 height 288
copy div "Household members Partner: Andrew Garthwaite"
click at [412, 532] on div "Name: Mary Garthwaite Phone:  0276859565 Date of birth: 19/07/1971 Address: 18A…" at bounding box center [729, 491] width 683 height 158
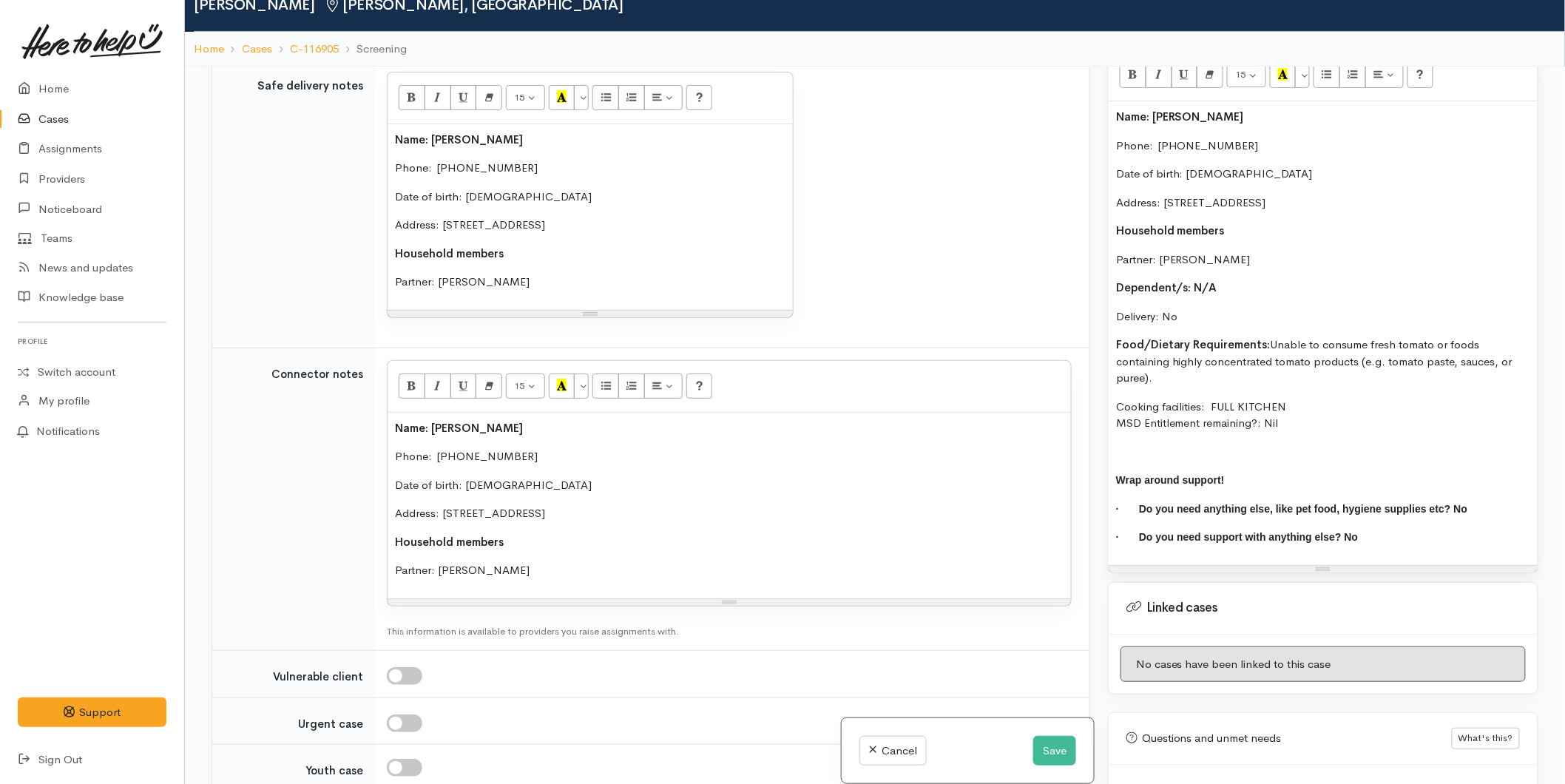
drag, startPoint x: 569, startPoint y: 283, endPoint x: 354, endPoint y: 143, distance: 256.6
click at [354, 143] on tr "Safe delivery notes <p><span style="font-weight: 600;">Name: Mary Garthwaite&nb…" at bounding box center [650, 203] width 877 height 288
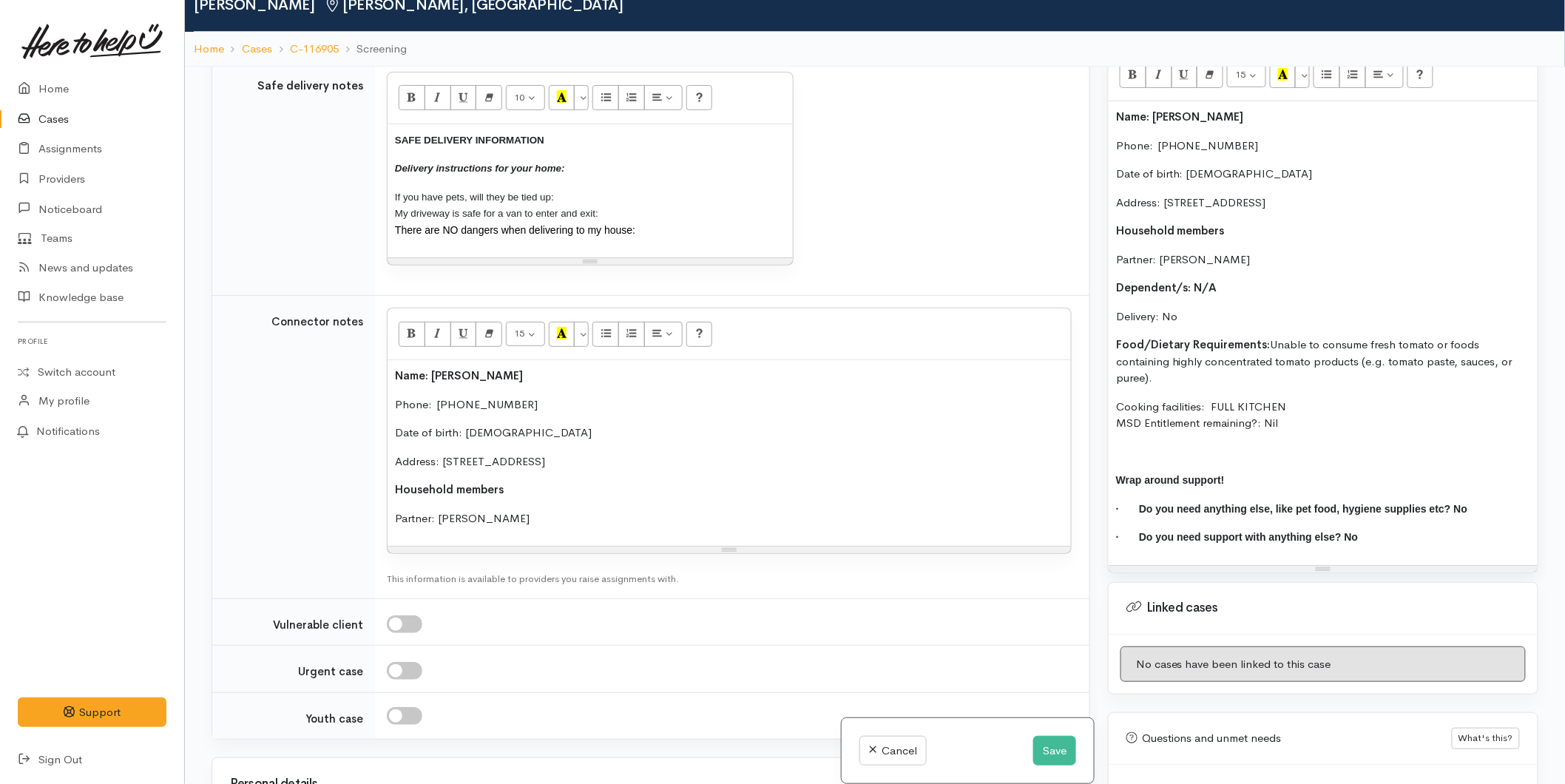
drag, startPoint x: 396, startPoint y: 172, endPoint x: 412, endPoint y: 121, distance: 53.5
click at [357, 130] on tr "Safe delivery notes 10 8 9 10 11 12 14 18 24 36 Background Color Transparent Se…" at bounding box center [650, 177] width 877 height 237
click at [586, 104] on button "More Color" at bounding box center [581, 97] width 15 height 25
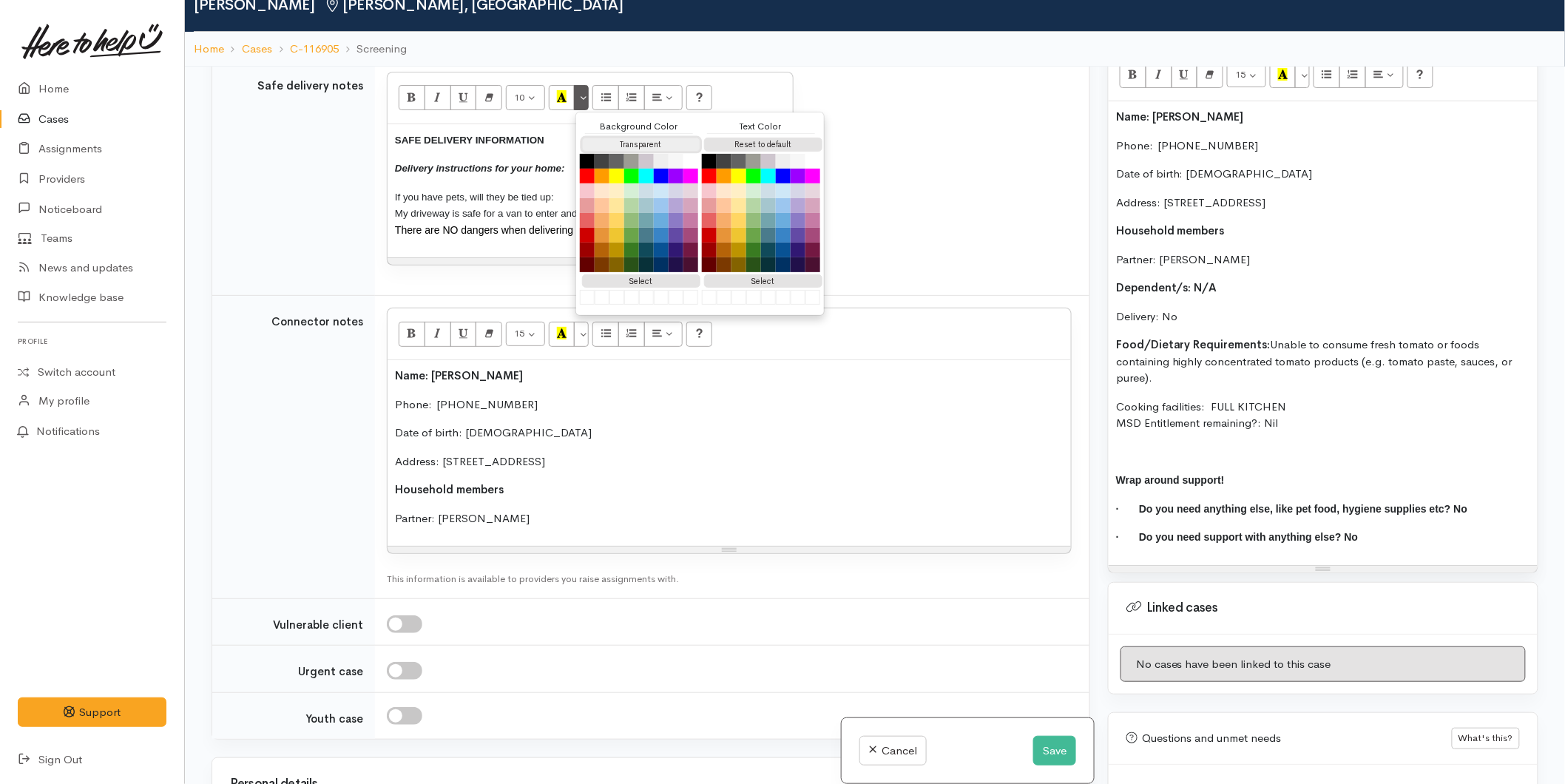
click at [612, 146] on button "Transparent" at bounding box center [641, 144] width 118 height 14
click at [730, 143] on button "Reset to default" at bounding box center [763, 144] width 118 height 14
click at [519, 135] on p "SAFE DELIVERY INFORMATION" at bounding box center [590, 140] width 390 height 17
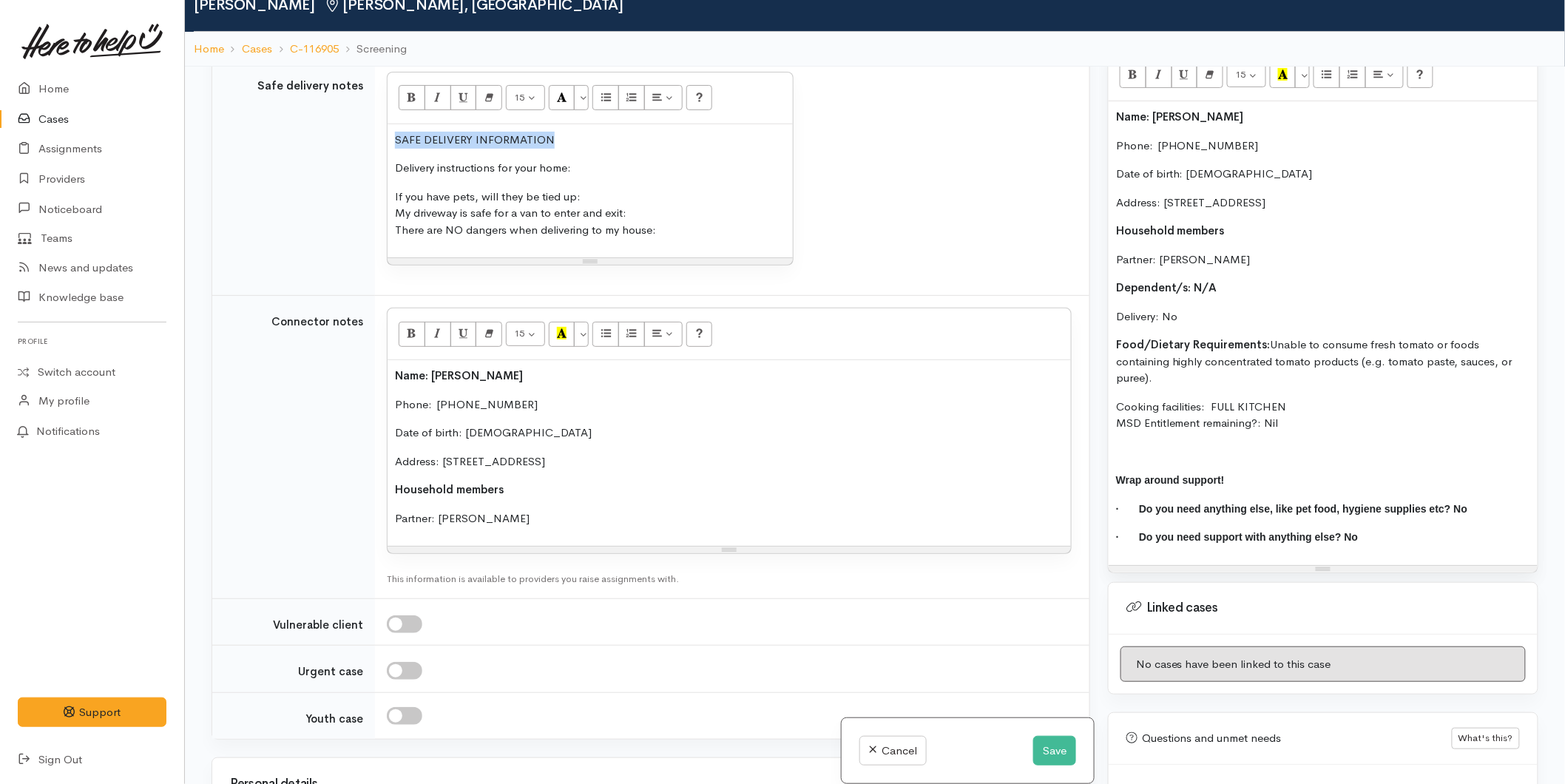
drag, startPoint x: 545, startPoint y: 138, endPoint x: 336, endPoint y: 135, distance: 209.0
click at [336, 135] on tr "Safe delivery notes 15 8 9 10 11 12 14 18 24 36 Background Color Transparent Se…" at bounding box center [650, 177] width 877 height 237
click at [403, 87] on button "Bold (CTRL+B)" at bounding box center [411, 97] width 27 height 25
click at [595, 168] on p "Delivery instructions for your home:" at bounding box center [590, 168] width 390 height 17
click at [603, 196] on p "If you have pets, will they be tied up: My driveway is safe for a van to enter …" at bounding box center [590, 213] width 390 height 50
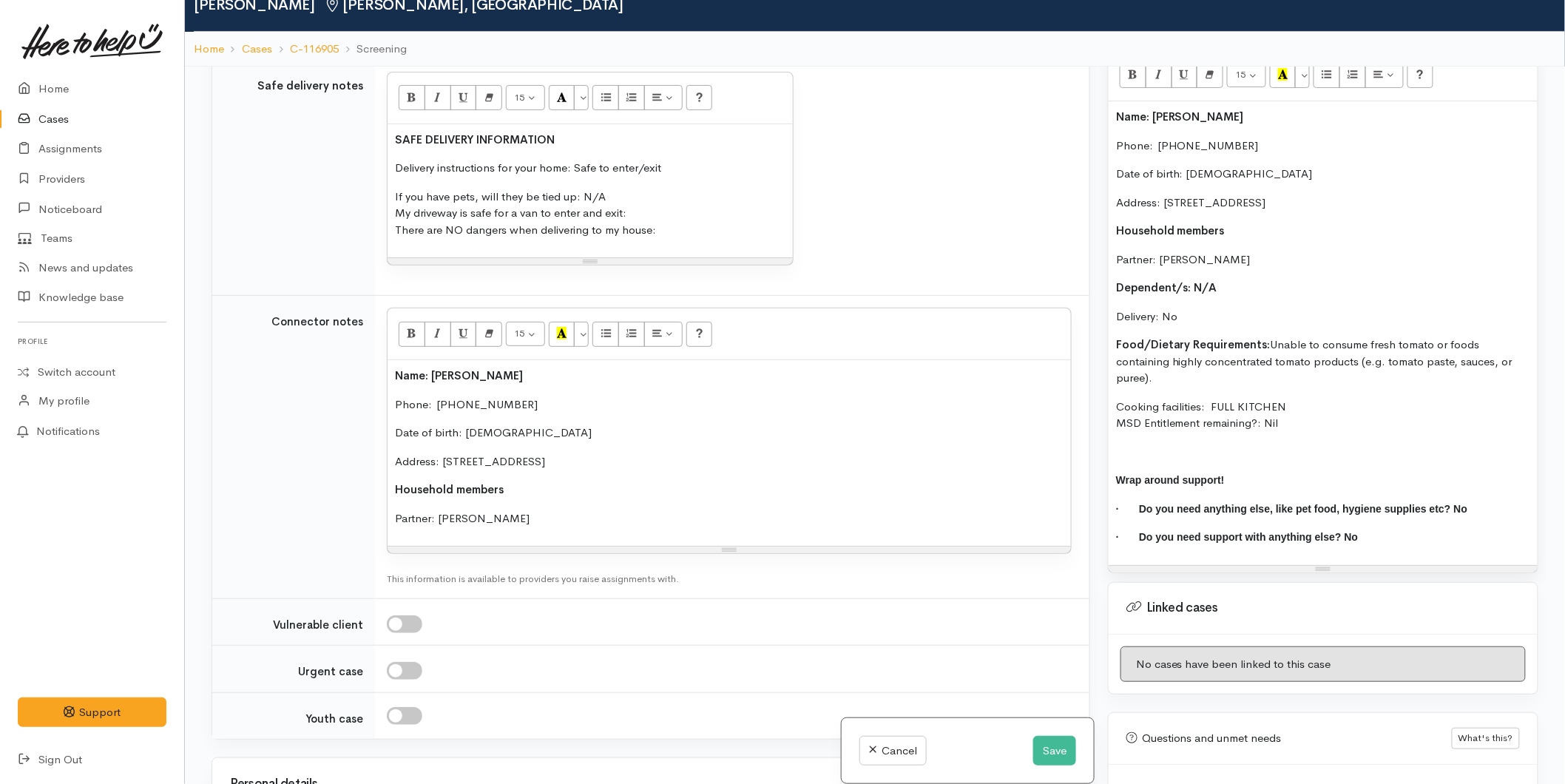
click at [652, 217] on p "If you have pets, will they be tied up: N/A My driveway is safe for a van to en…" at bounding box center [590, 213] width 390 height 50
click at [691, 226] on p "If you have pets, will they be tied up: N/A My driveway is safe for a van to en…" at bounding box center [590, 213] width 390 height 50
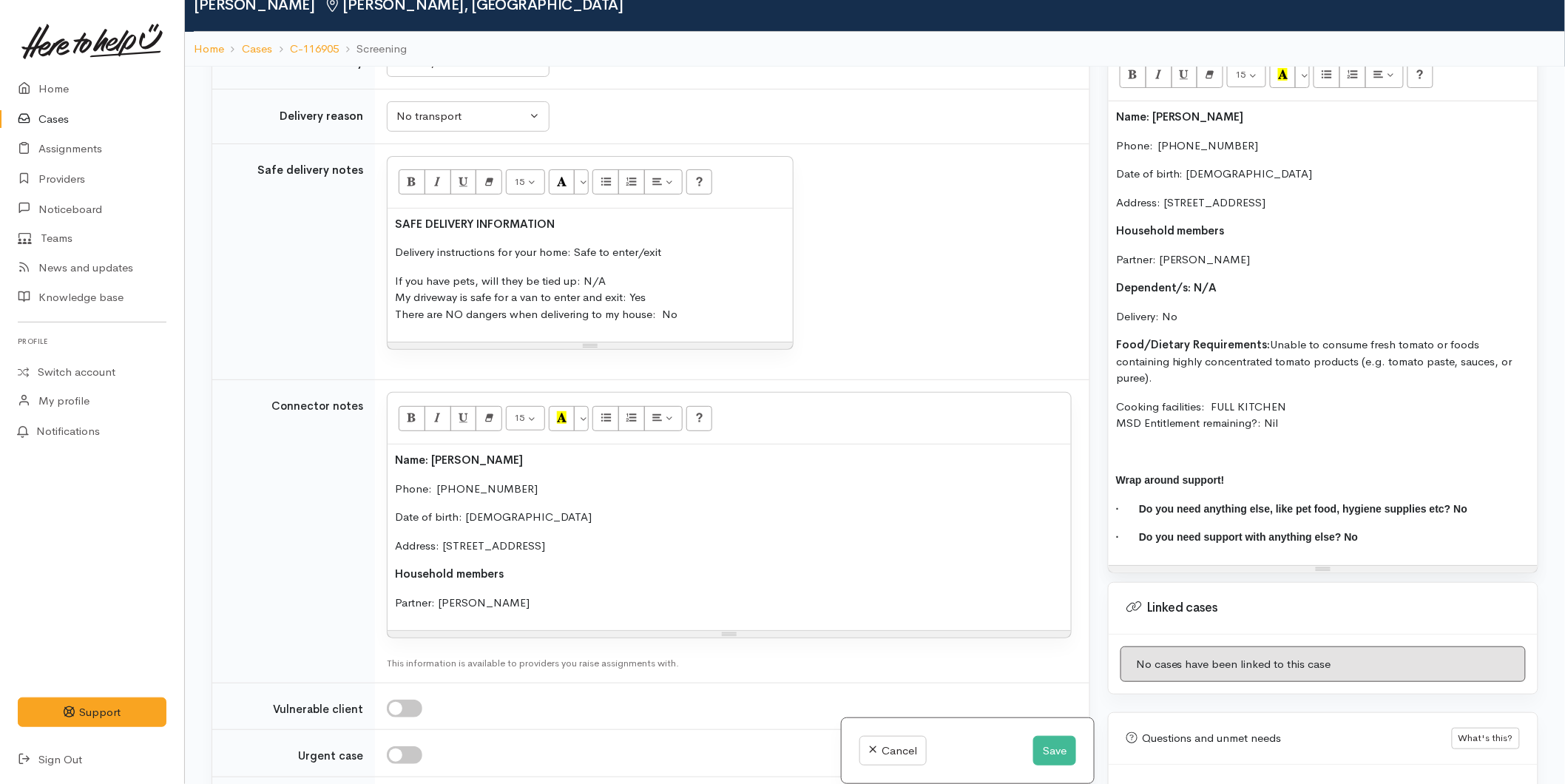
scroll to position [969, 0]
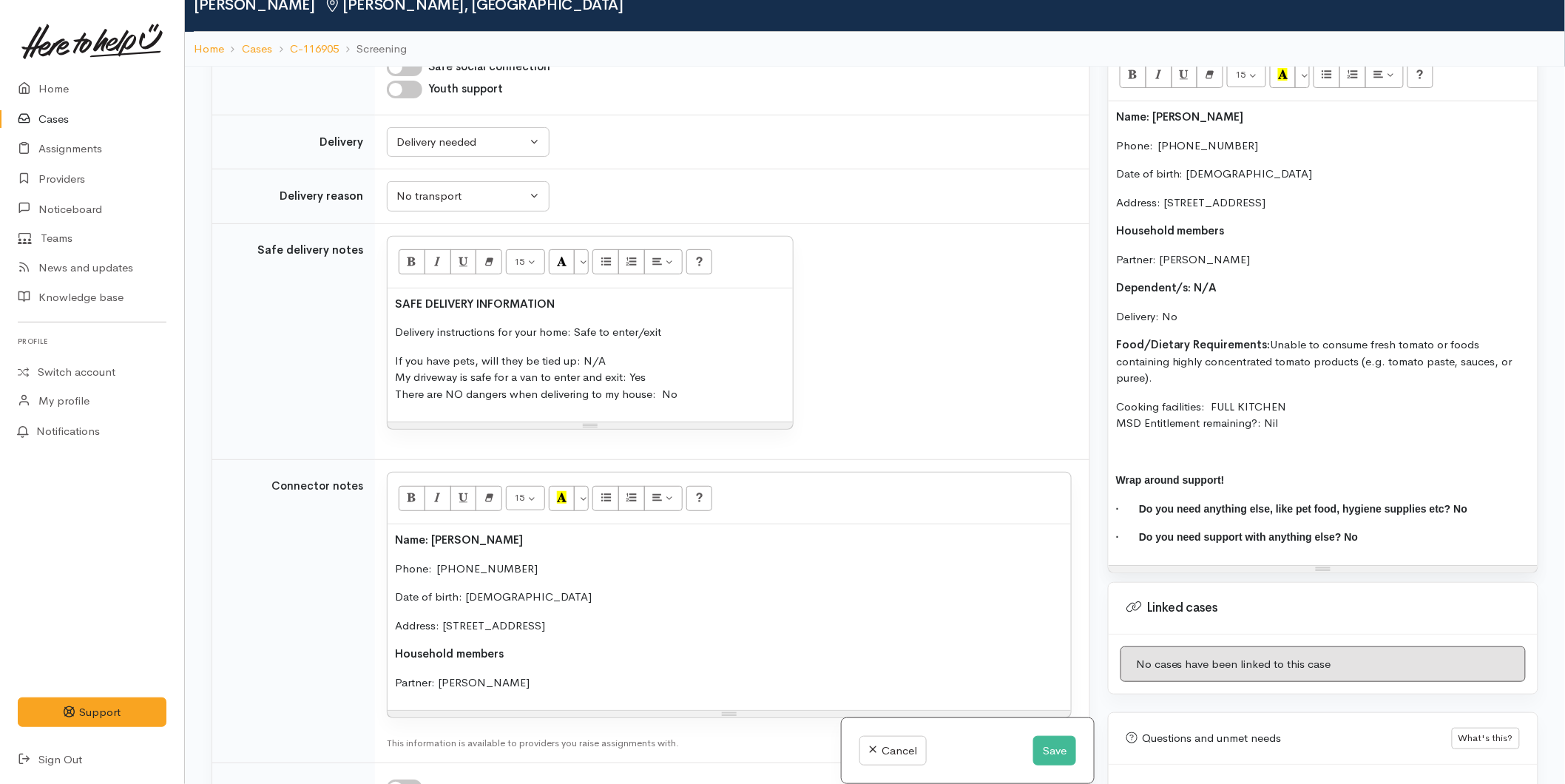
click at [1117, 112] on b "Name: Mary Garthwaite" at bounding box center [1179, 116] width 128 height 14
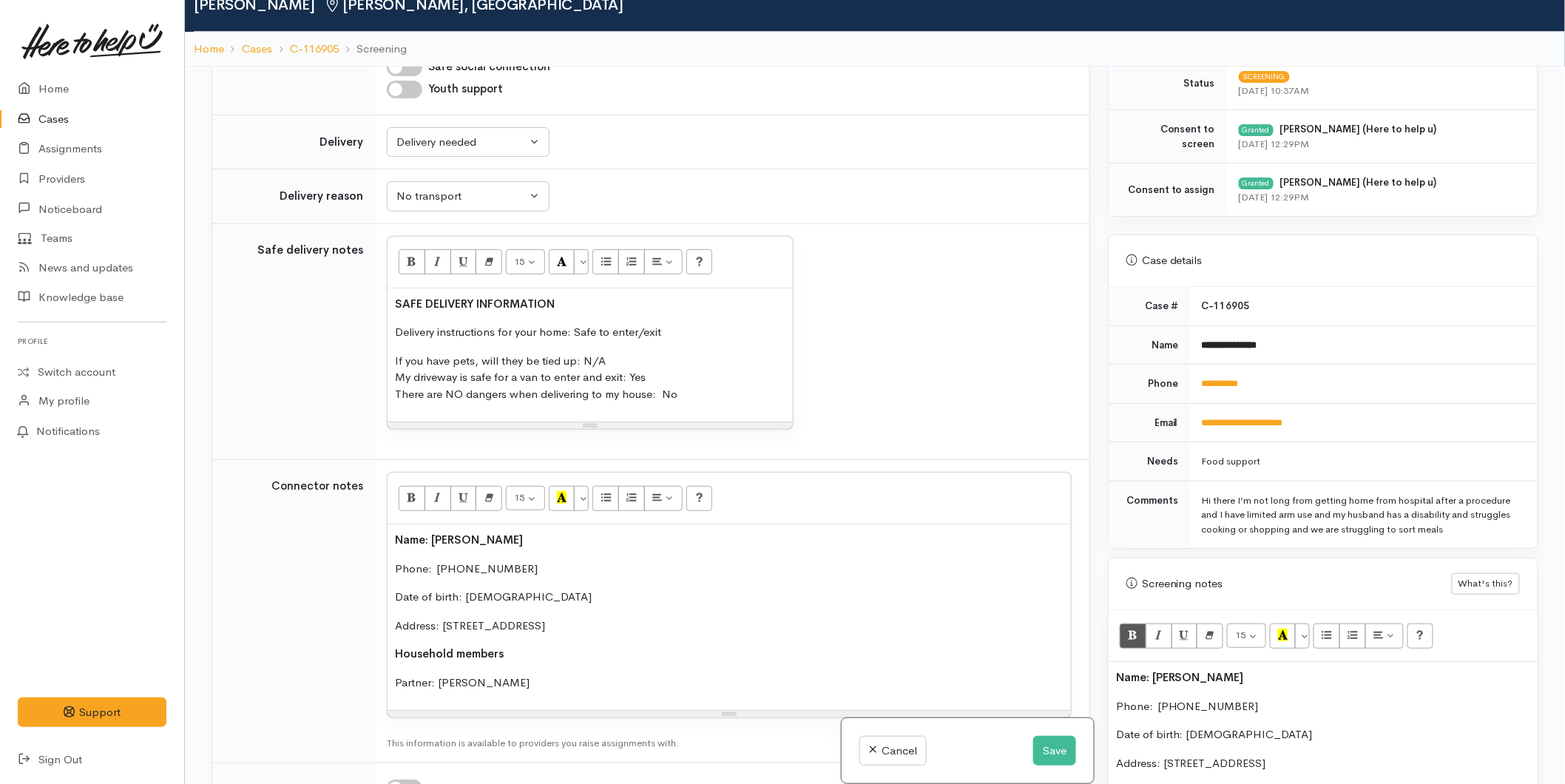
scroll to position [410, 0]
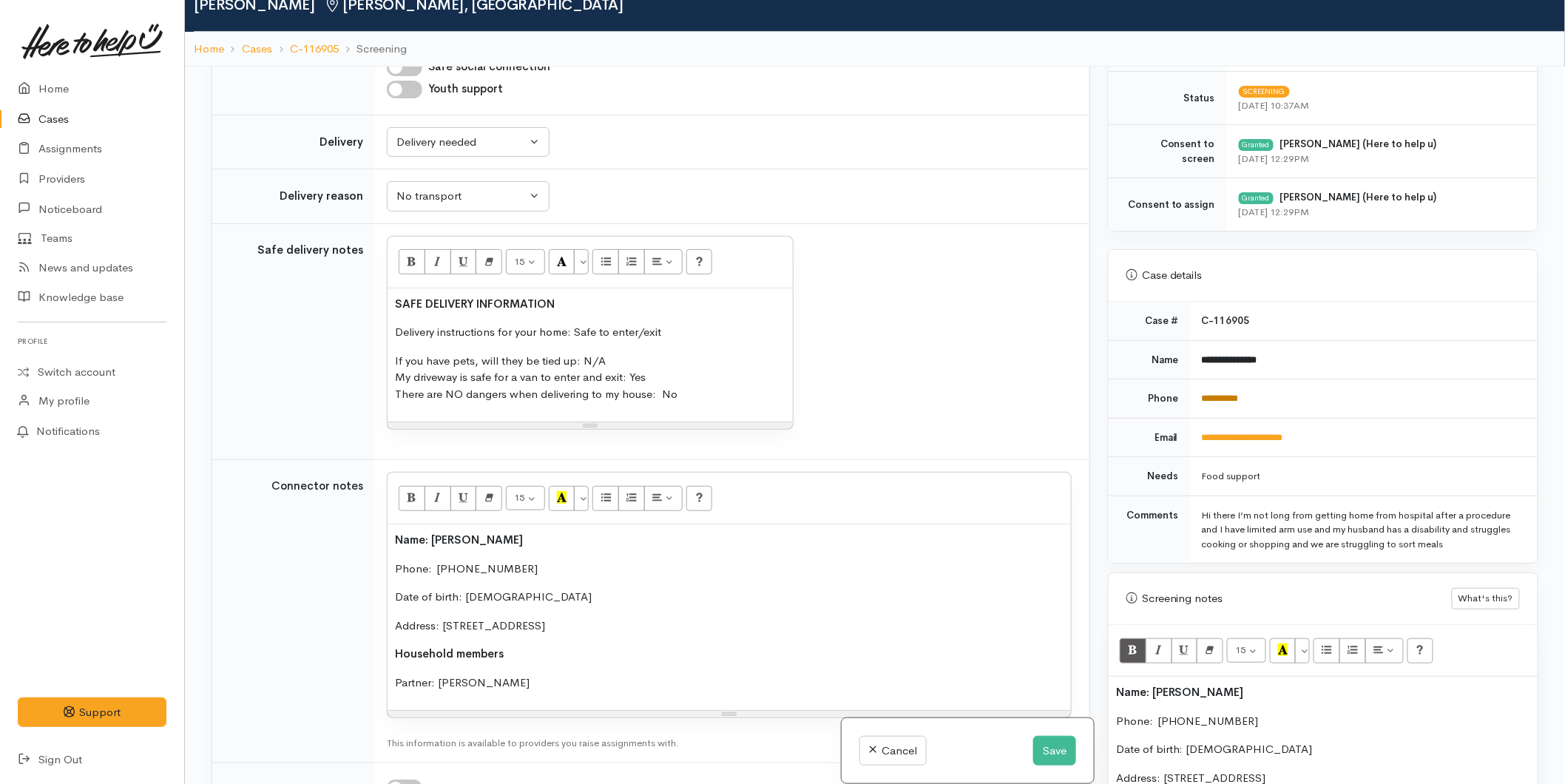
click at [1219, 401] on link "**********" at bounding box center [1221, 398] width 37 height 9
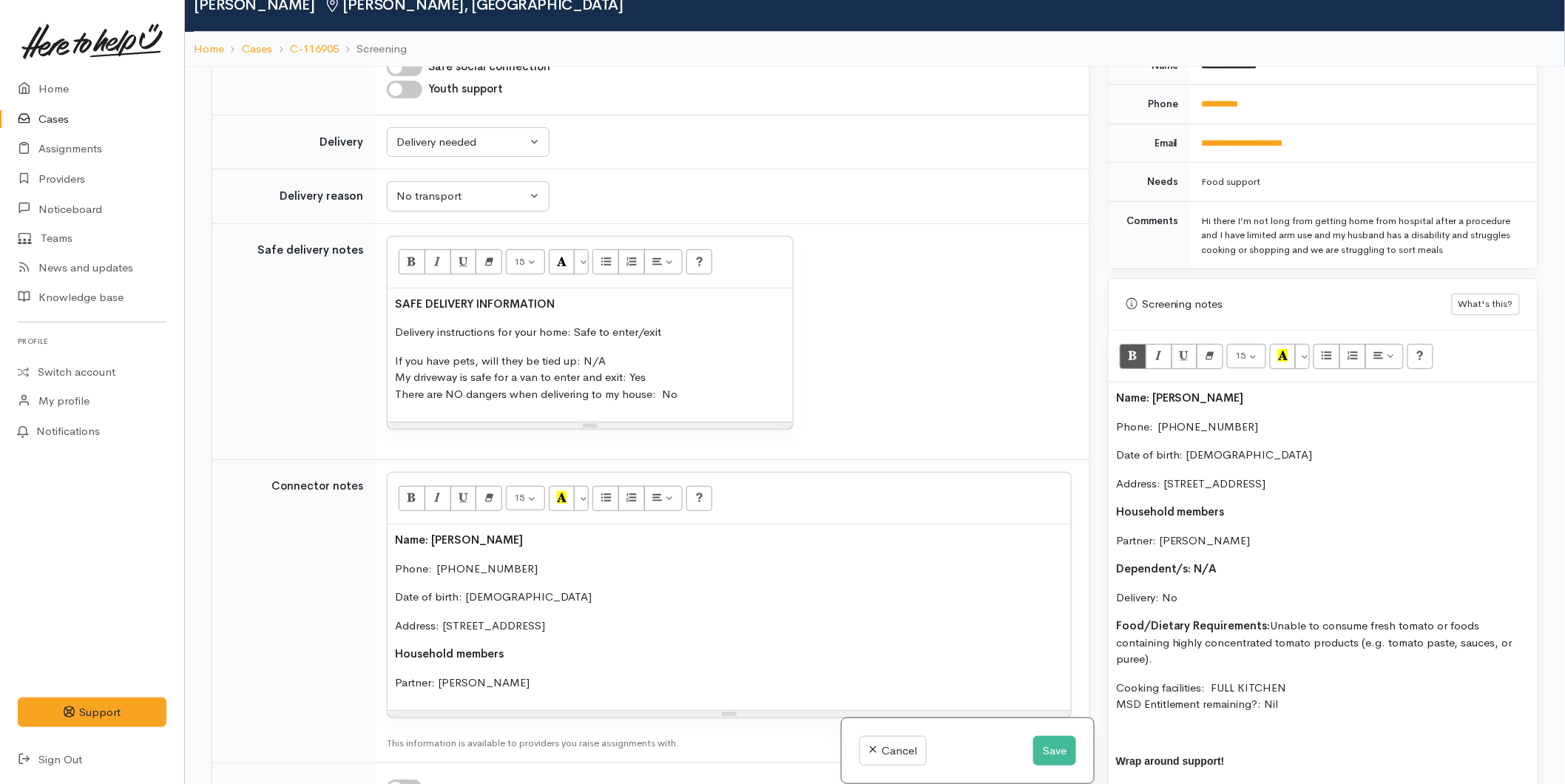
scroll to position [986, 0]
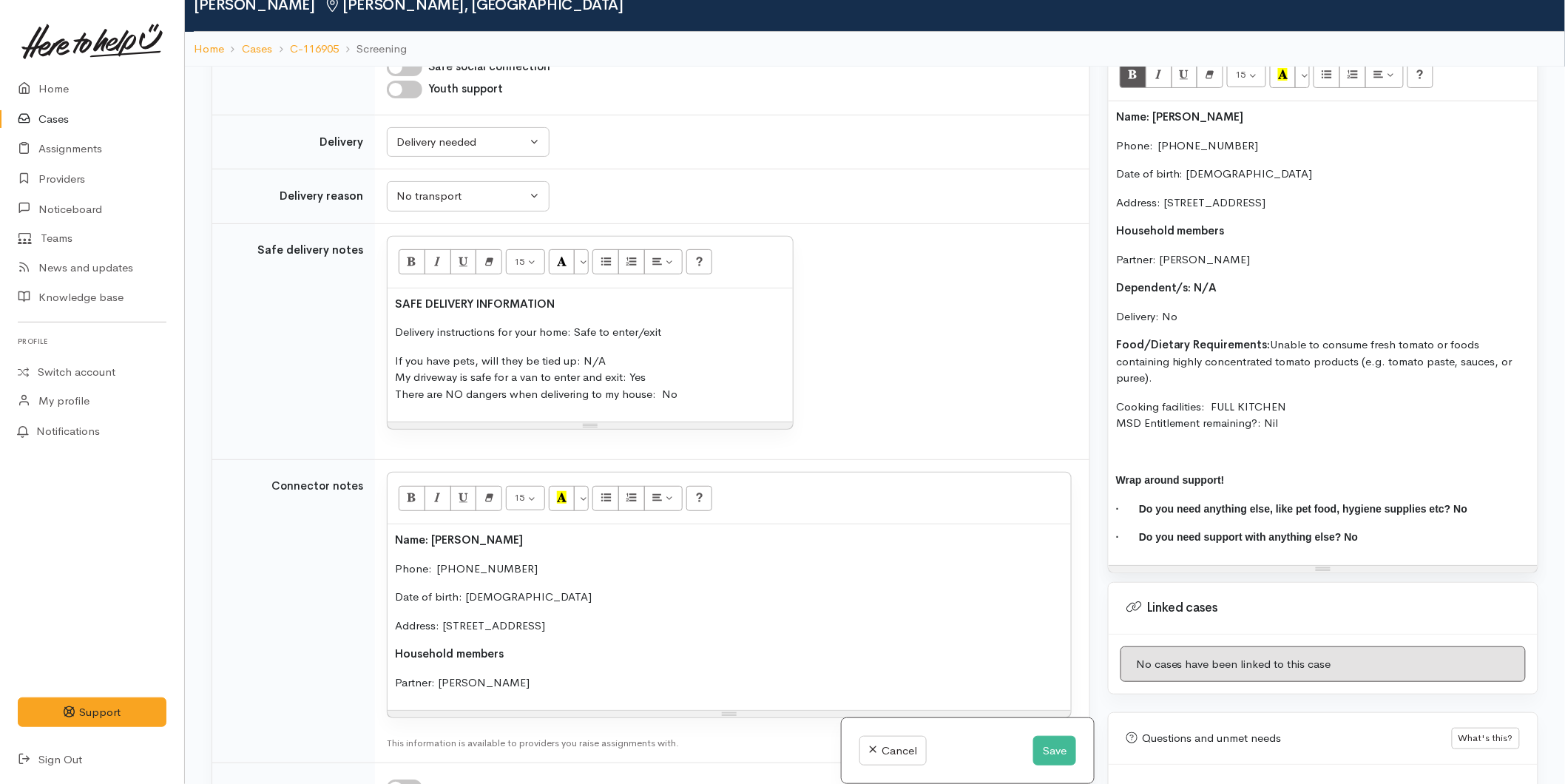
click at [1111, 108] on div "Name: Mary Garthwaite Phone:  0276859565 Date of birth: 19/07/1971 Address: 18A…" at bounding box center [1323, 332] width 429 height 464
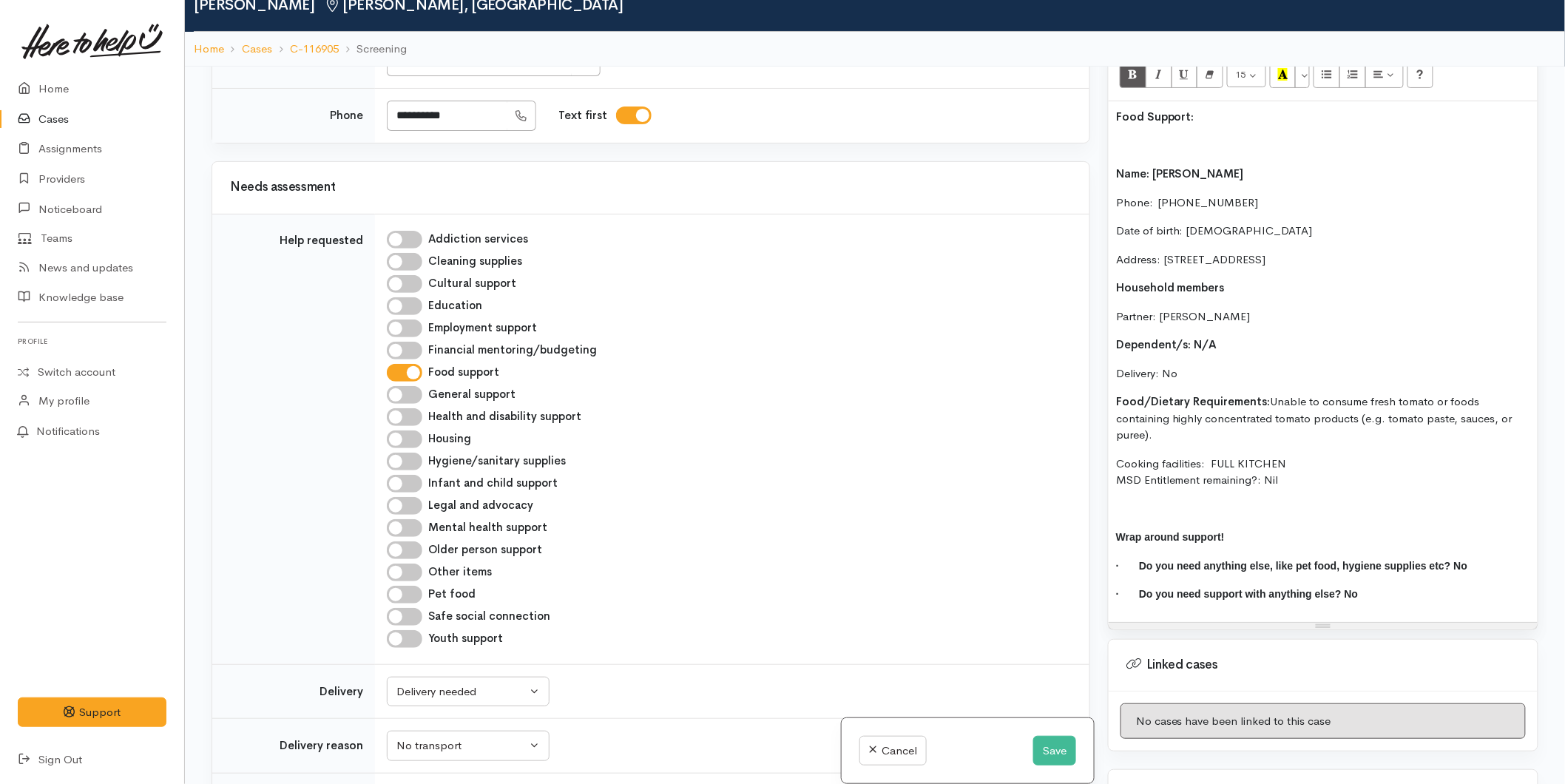
scroll to position [575, 0]
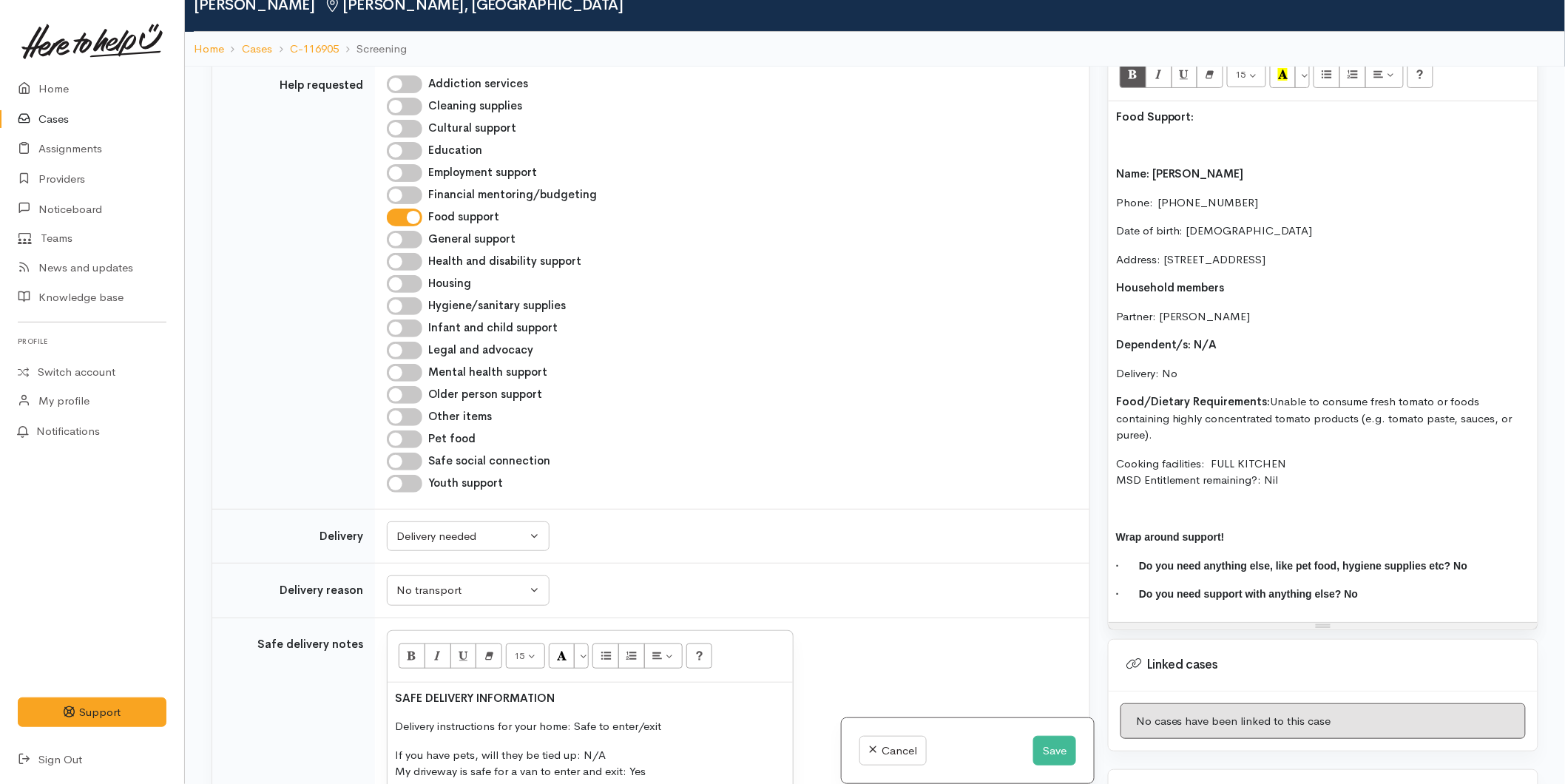
click at [1361, 599] on p "· Do you need support with anything else? No" at bounding box center [1323, 594] width 414 height 17
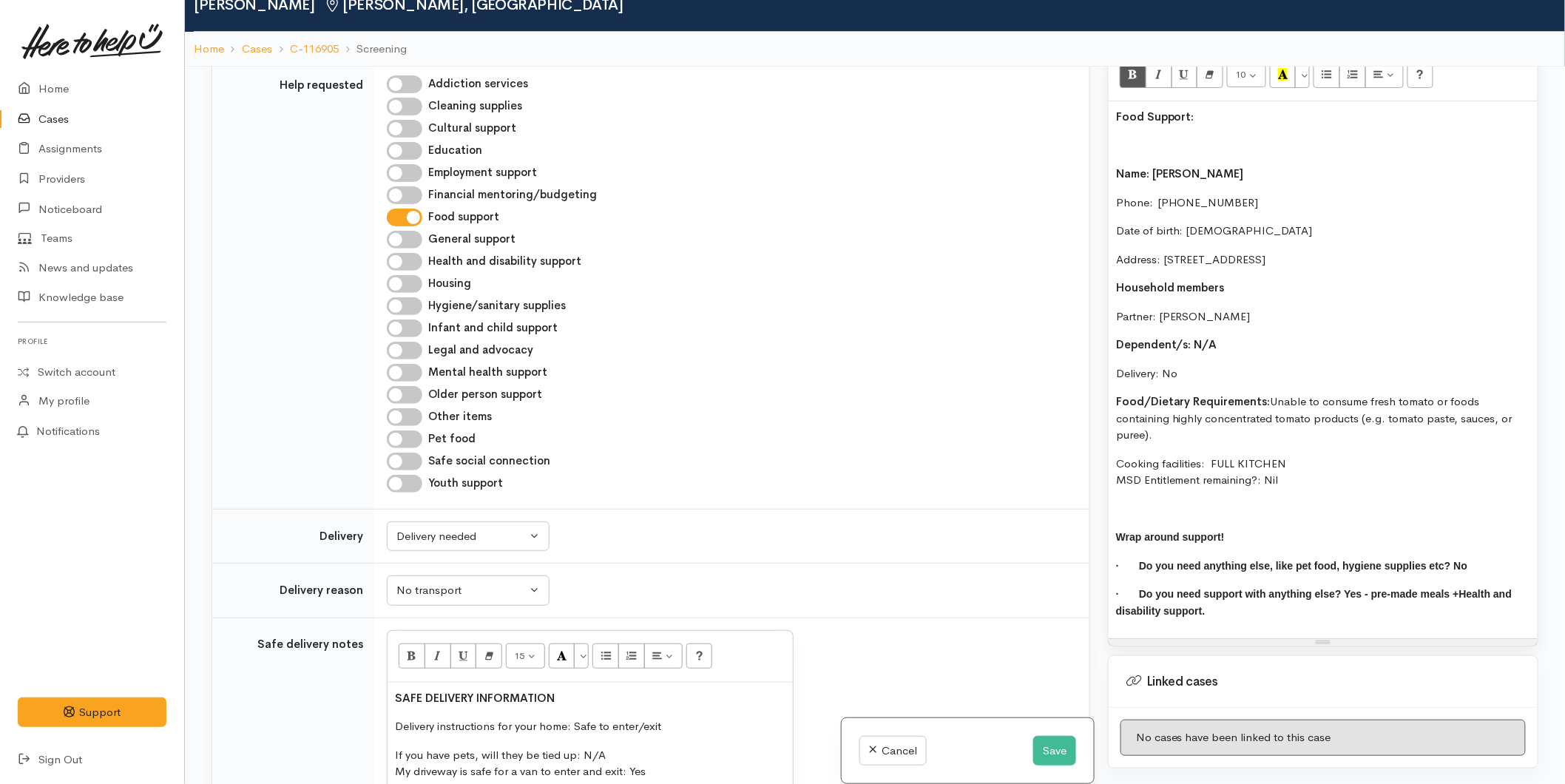
drag, startPoint x: 1185, startPoint y: 373, endPoint x: 1165, endPoint y: 373, distance: 20.0
click at [1185, 373] on p "Delivery: No" at bounding box center [1323, 374] width 414 height 17
drag, startPoint x: 1306, startPoint y: 479, endPoint x: 1046, endPoint y: 165, distance: 407.7
click at [1046, 165] on div "Related cases There are no other cases from the same person found. Manually lin…" at bounding box center [875, 458] width 1345 height 784
copy div "Name: Mary Garthwaite Phone:  0276859565 Date of birth: 19/07/1971 Address: 18A…"
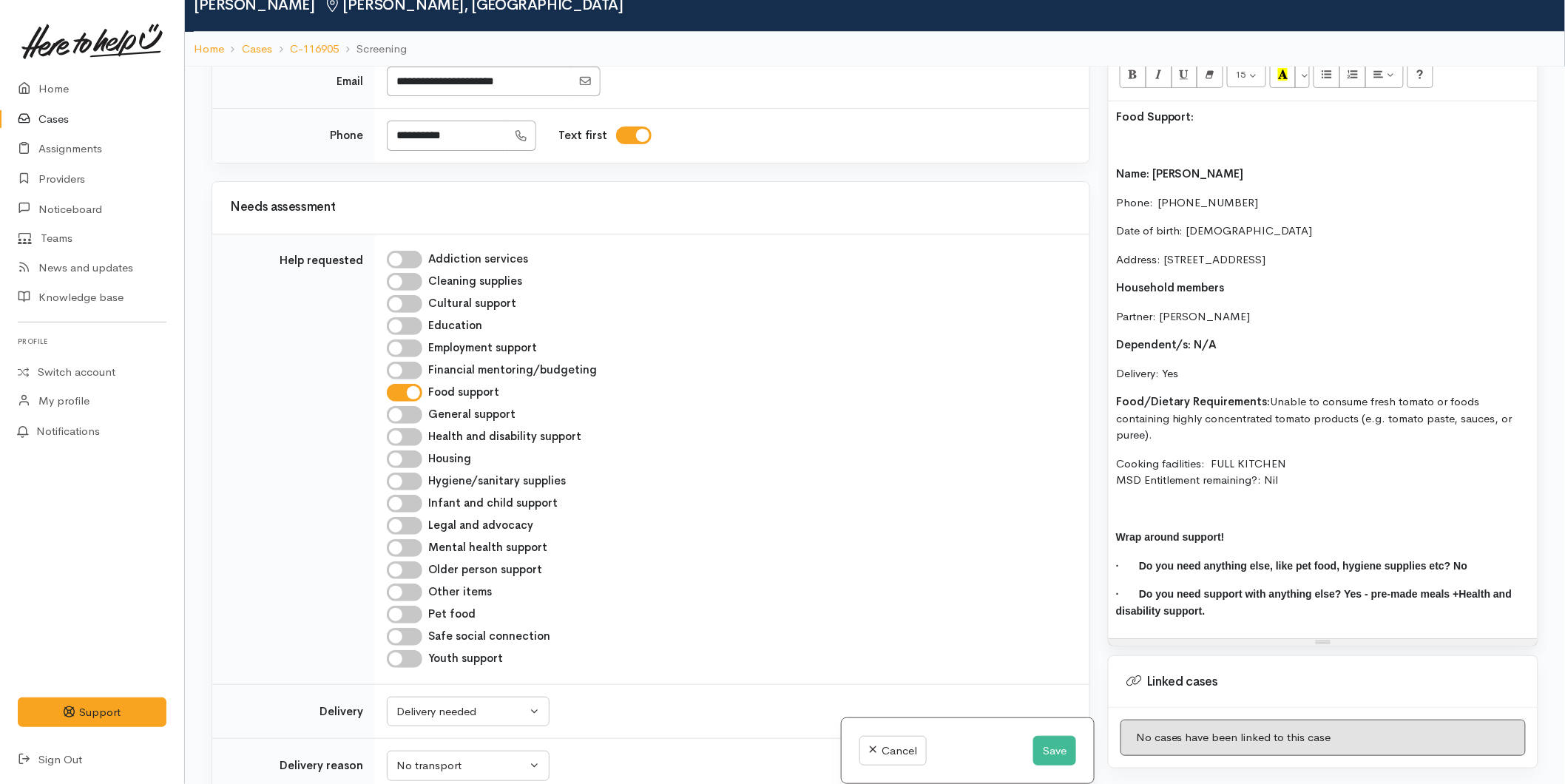
scroll to position [188, 0]
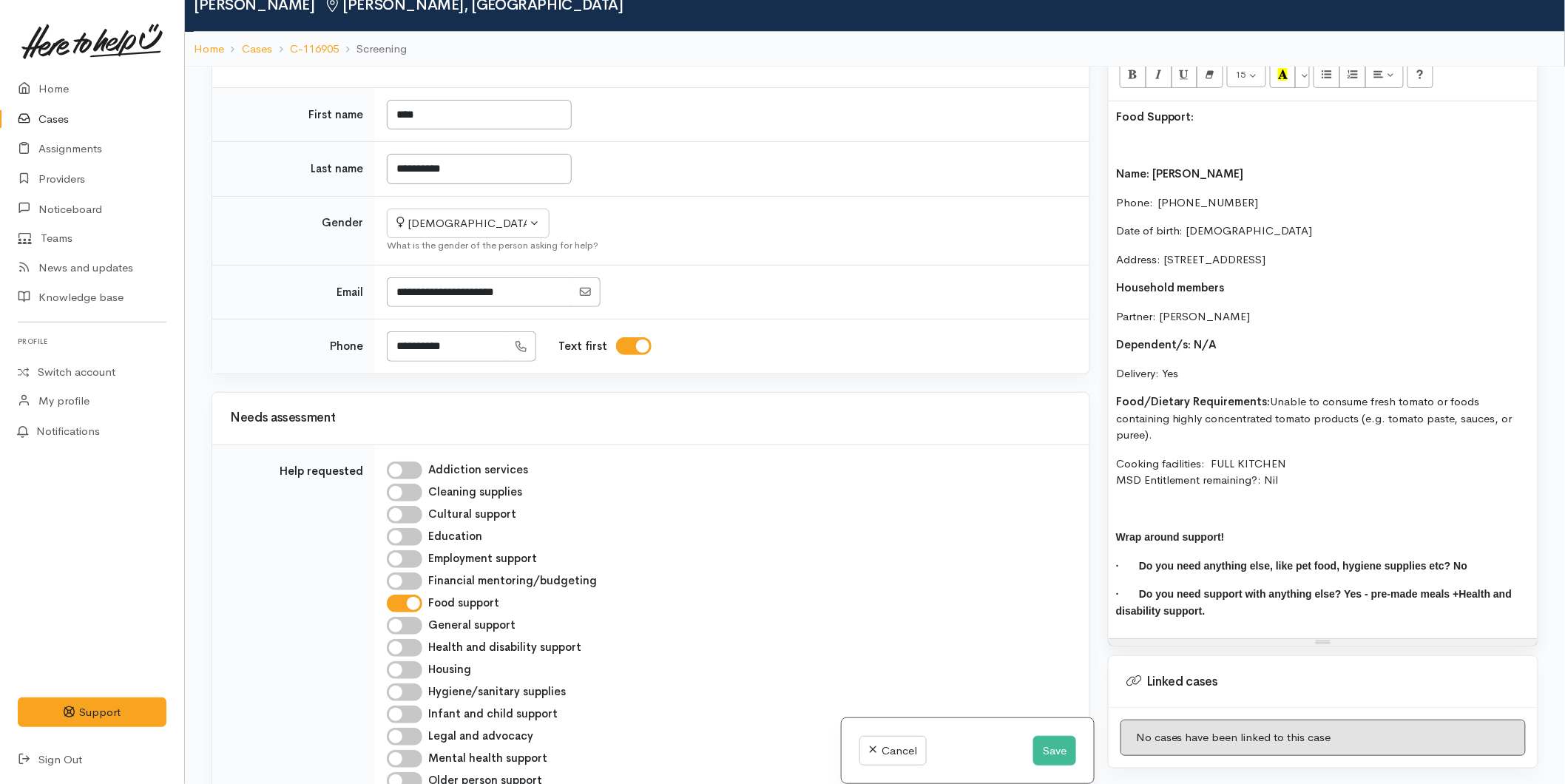
click at [1156, 503] on p at bounding box center [1323, 509] width 414 height 17
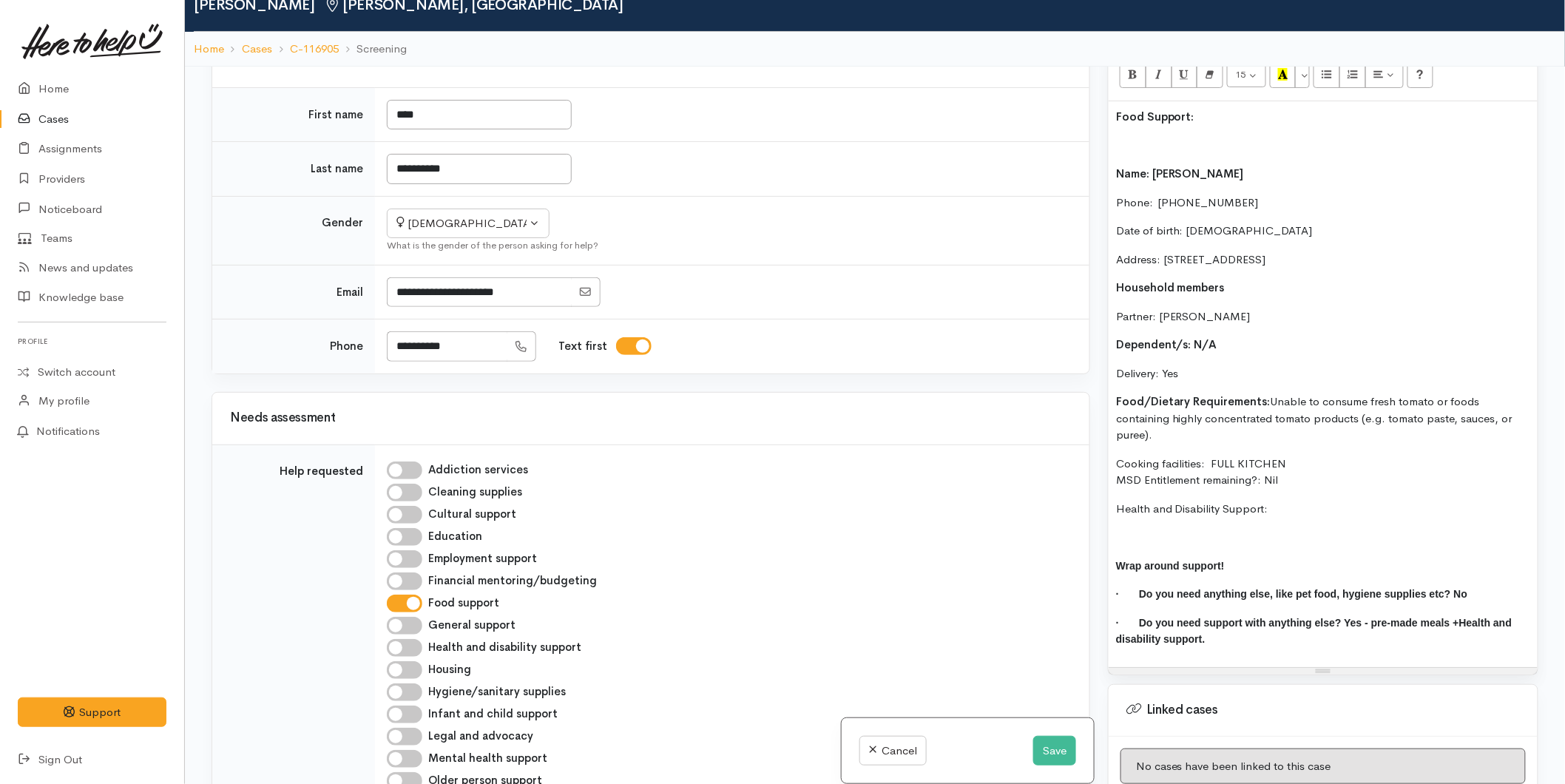
click at [1299, 479] on p "Cooking facilities: FULL KITCHEN MSD Entitlement remaining?: Nil" at bounding box center [1323, 472] width 414 height 33
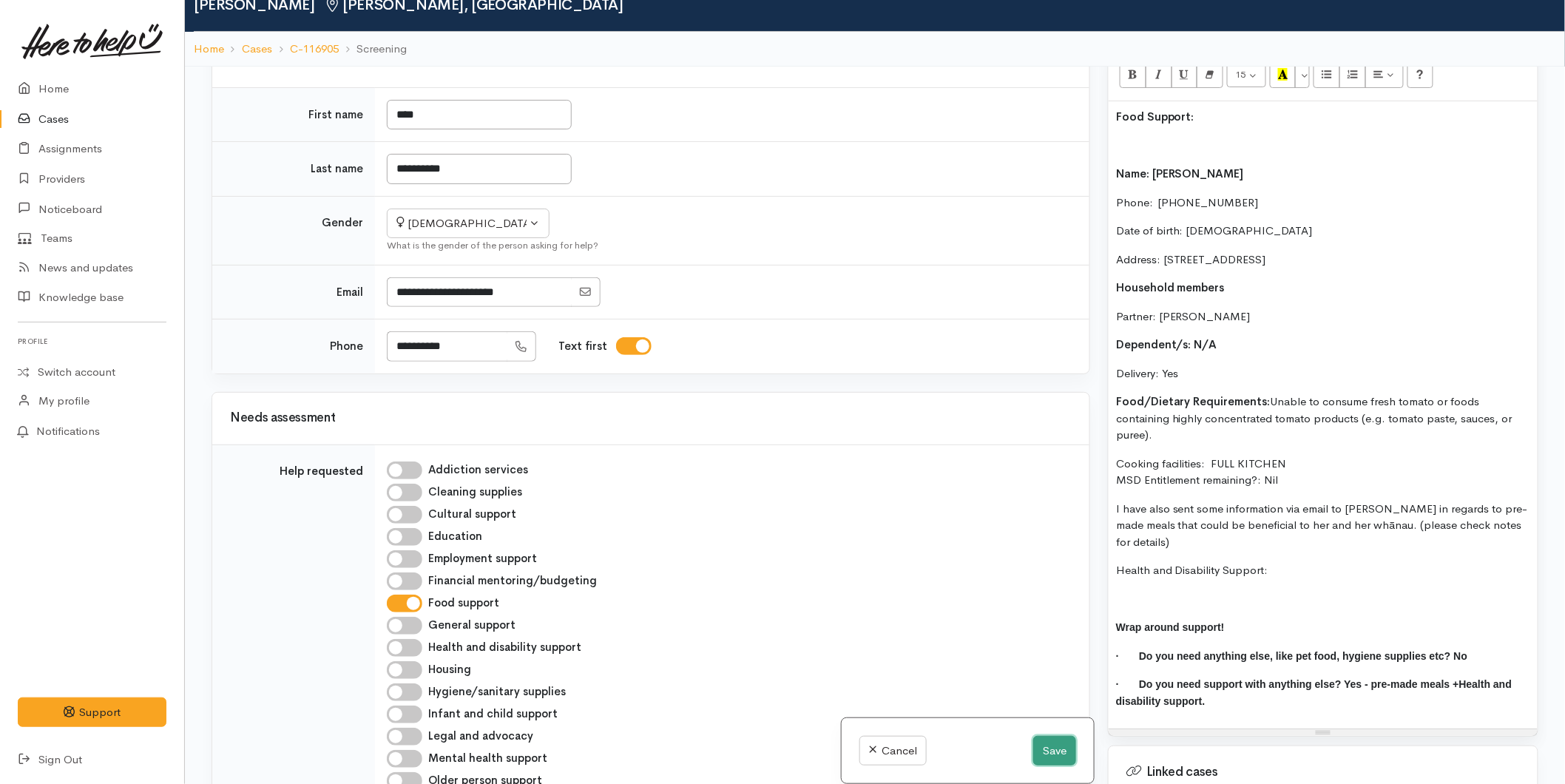
click at [1064, 748] on button "Save" at bounding box center [1054, 750] width 43 height 30
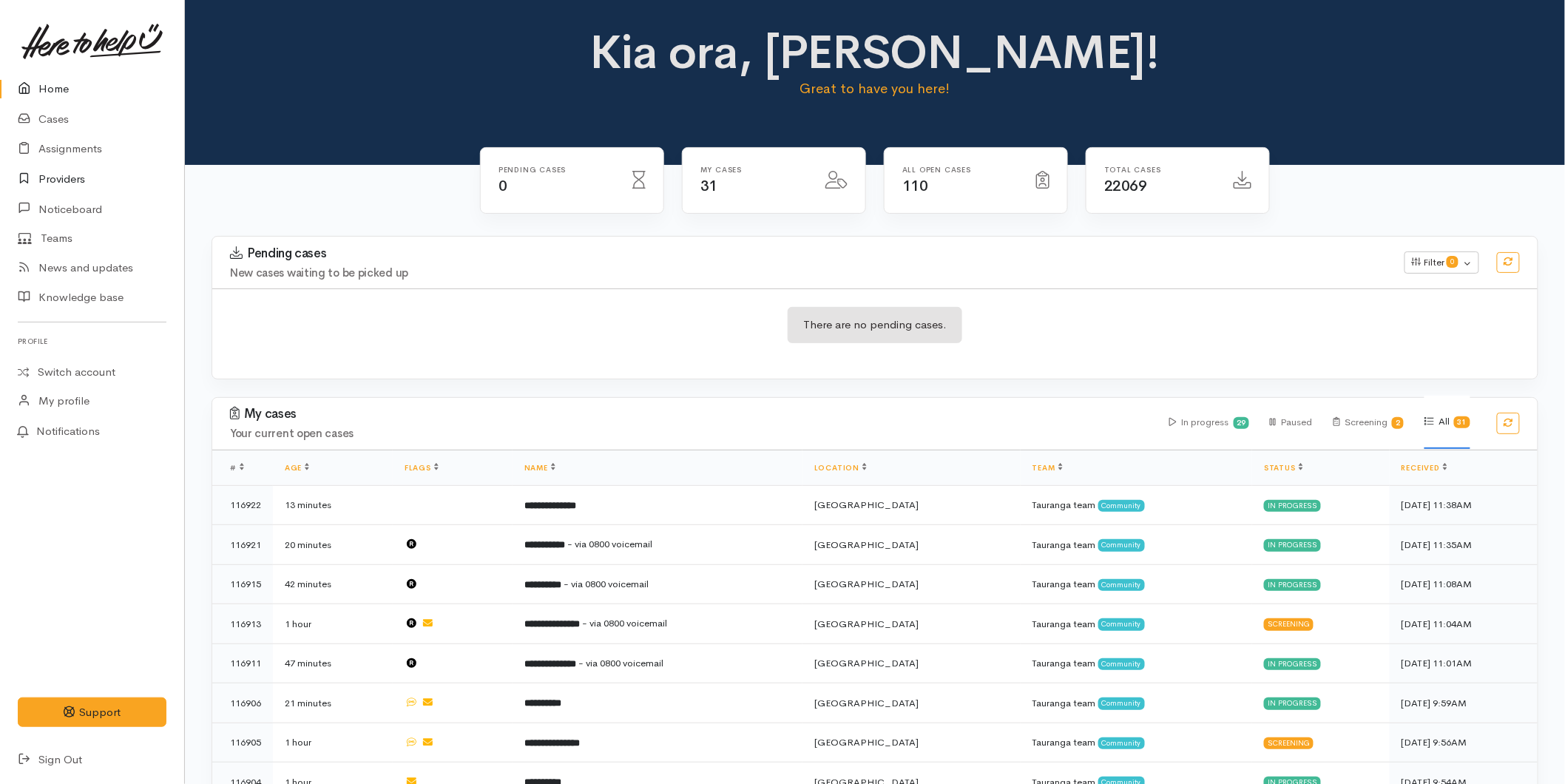
click at [48, 180] on link "Providers" at bounding box center [92, 179] width 185 height 30
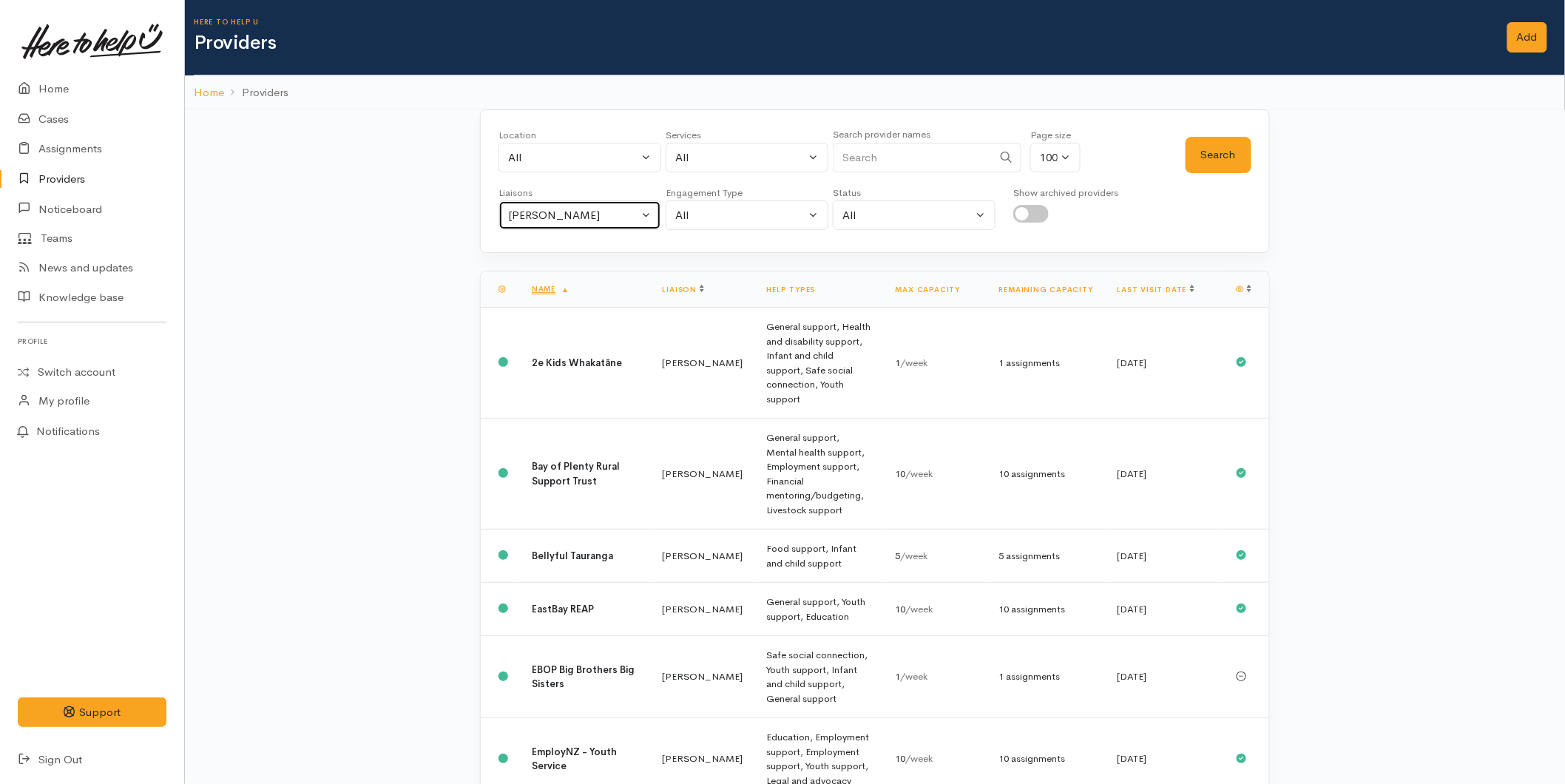
click at [593, 211] on div "Karli Morris" at bounding box center [573, 216] width 130 height 17
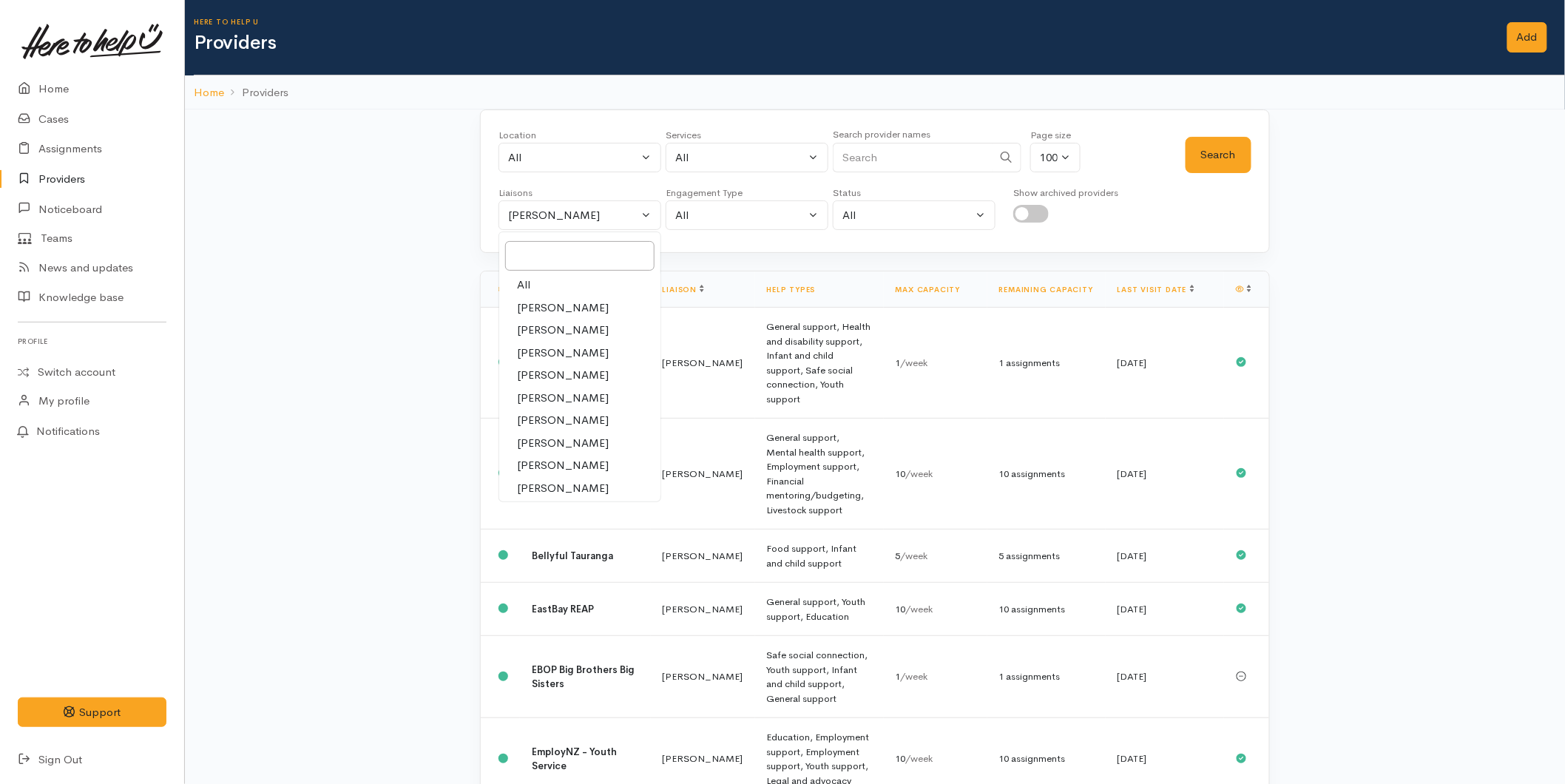
click at [536, 286] on link "All" at bounding box center [580, 285] width 162 height 23
select select "null"
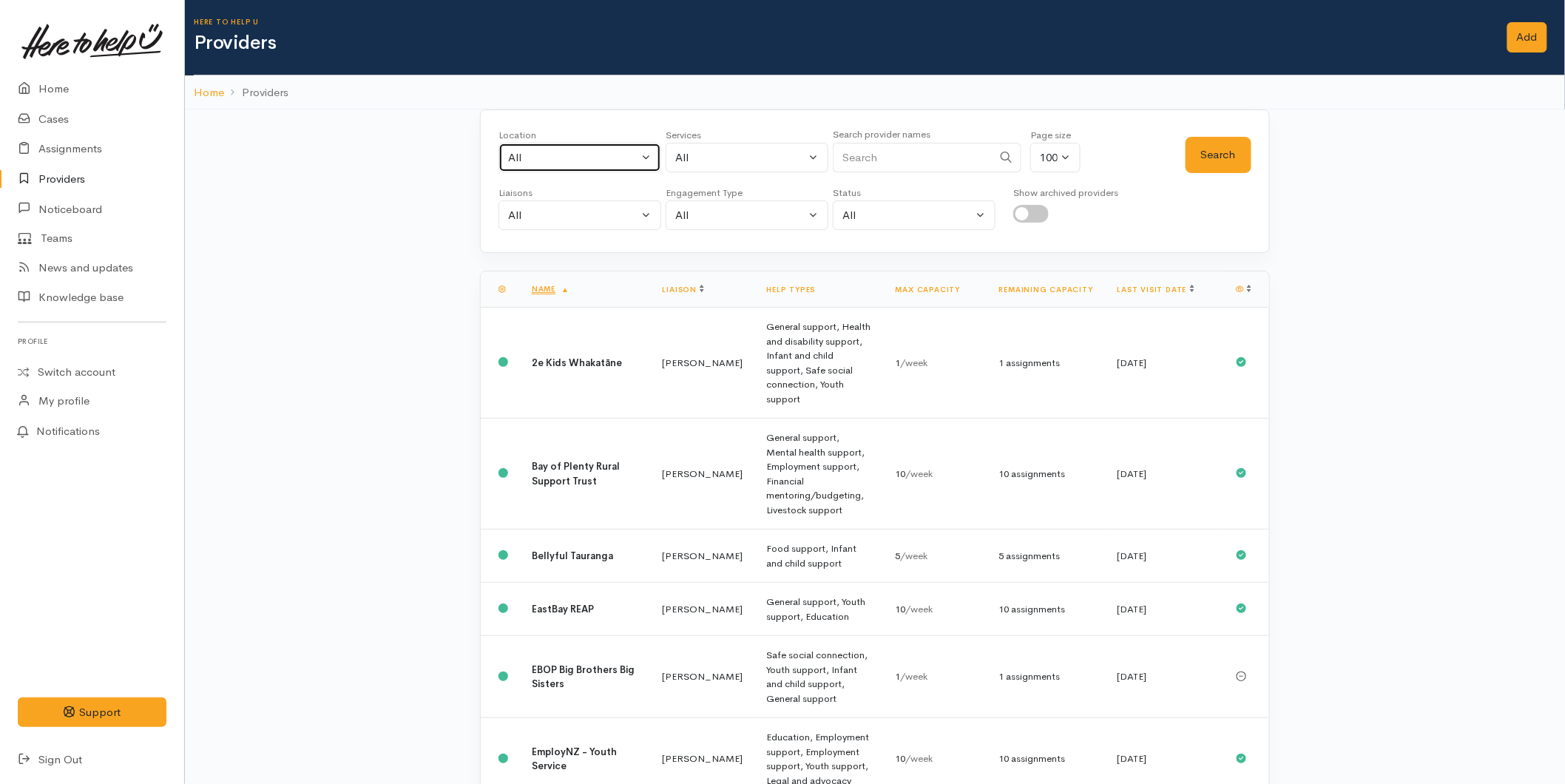
click at [542, 165] on div "All" at bounding box center [573, 158] width 130 height 17
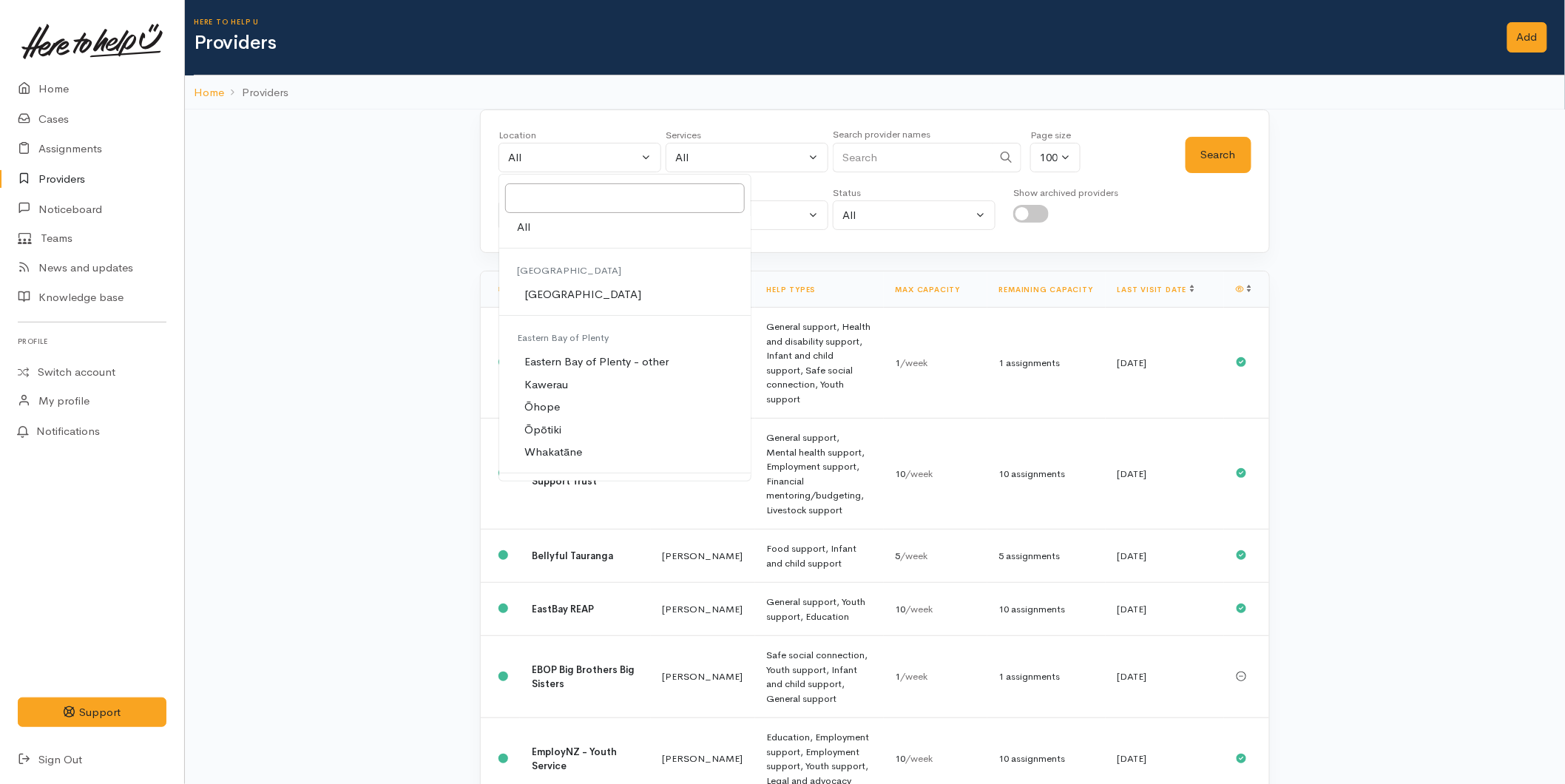
click at [526, 298] on span "[GEOGRAPHIC_DATA]" at bounding box center [582, 295] width 117 height 17
select select "4"
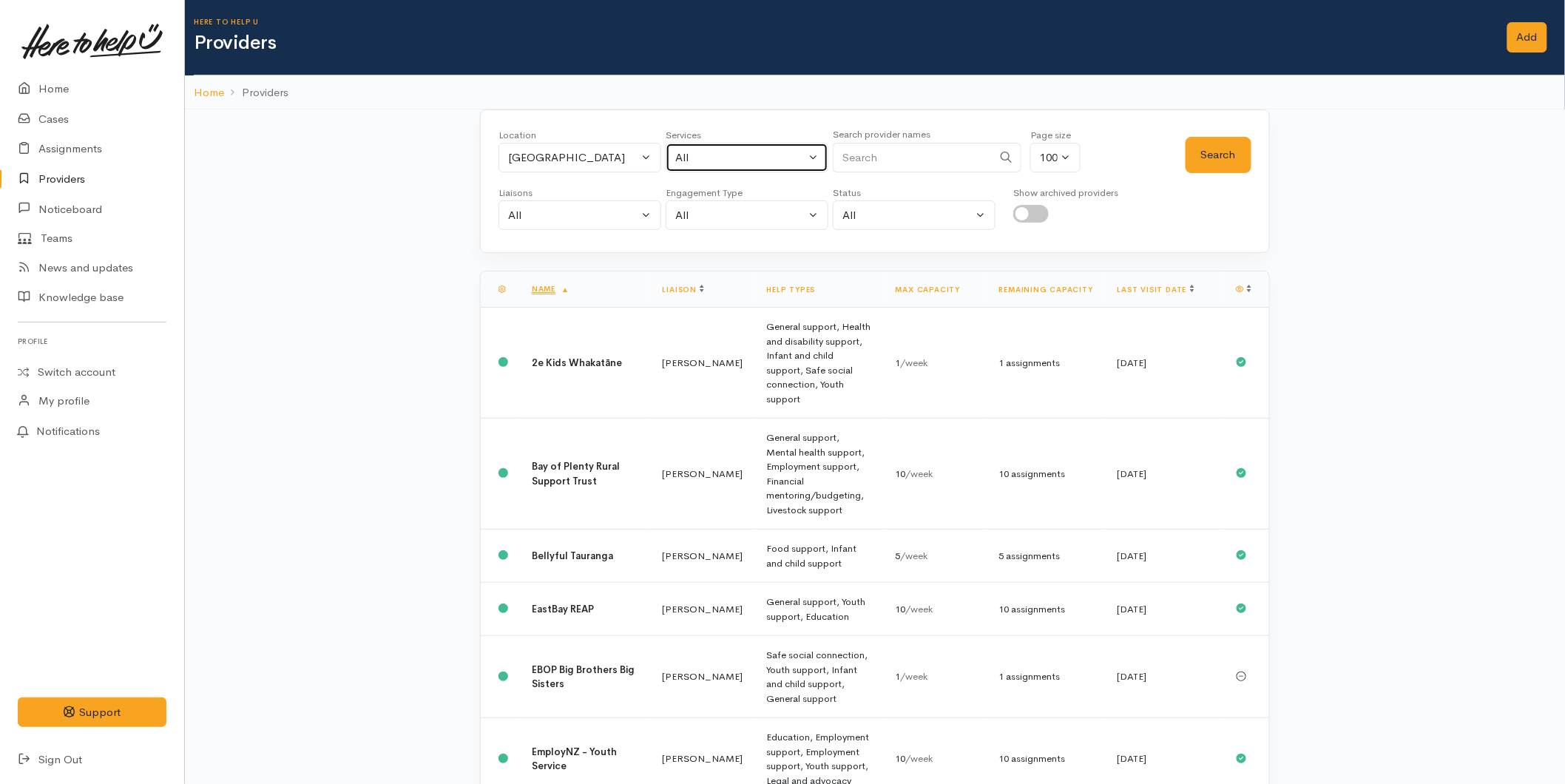
click at [720, 161] on div "All" at bounding box center [740, 158] width 130 height 17
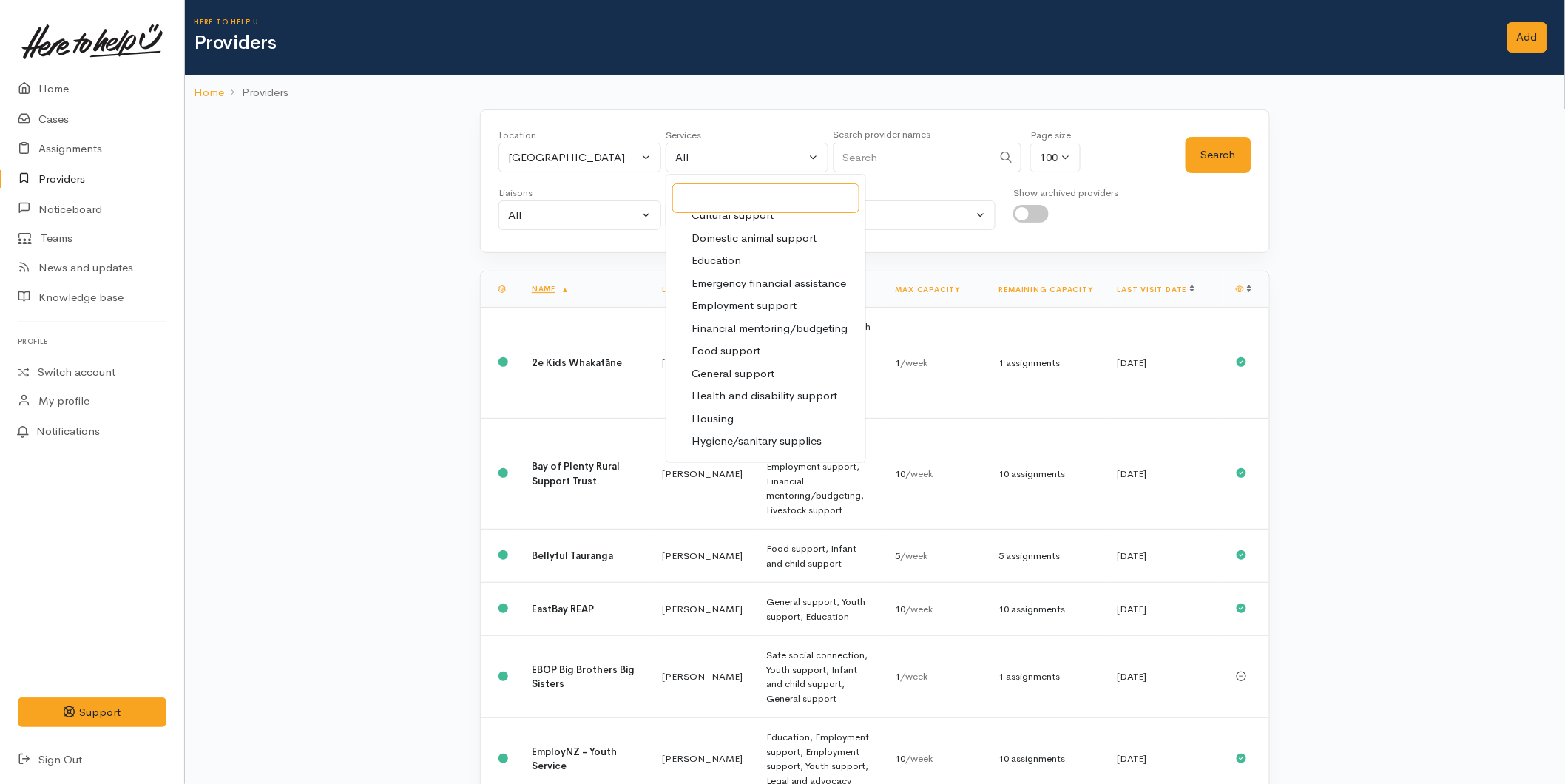
scroll to position [164, 0]
click at [740, 352] on span "Health and disability support" at bounding box center [764, 356] width 146 height 17
select select "26"
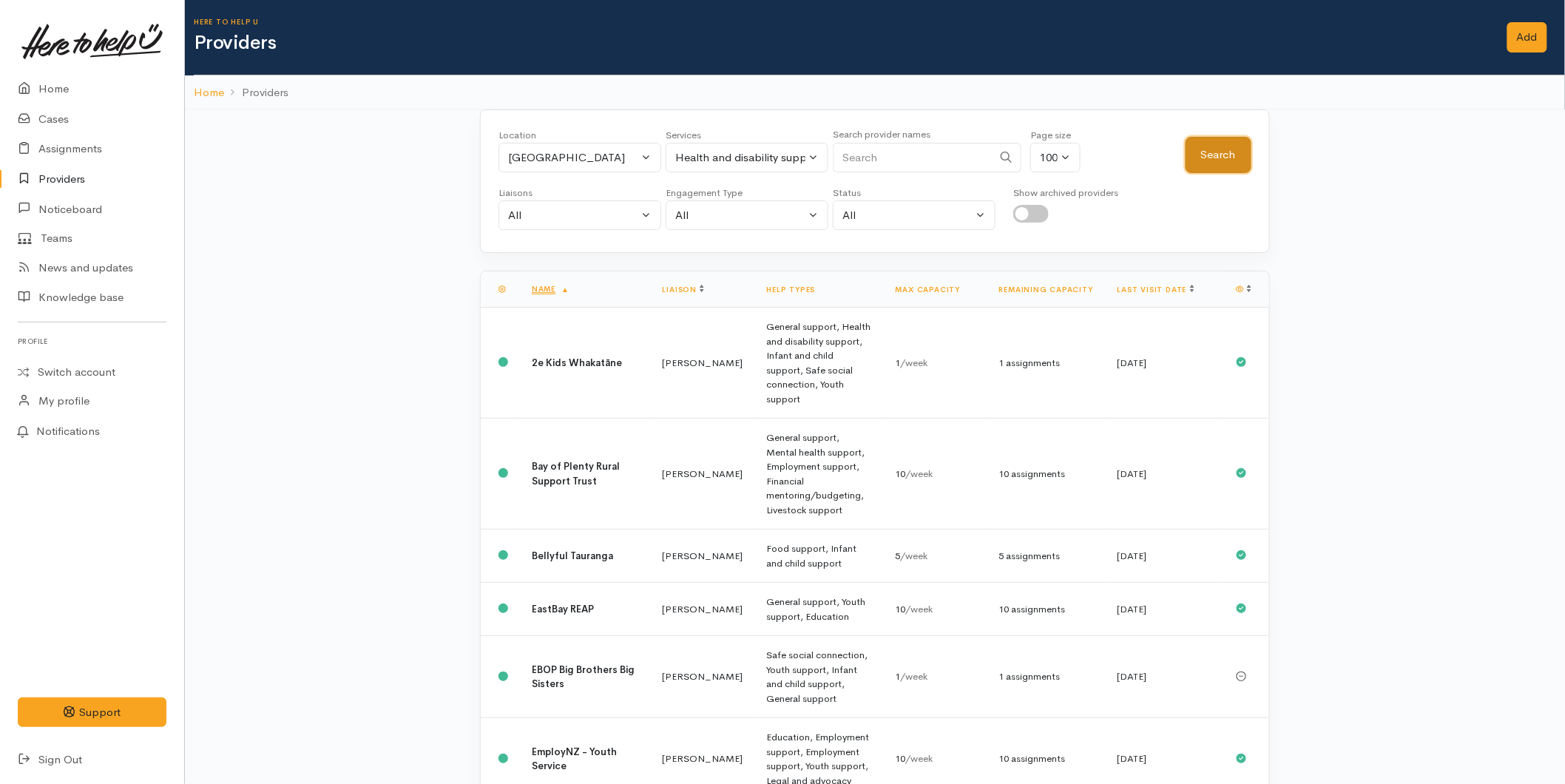
click at [1192, 169] on button "Search" at bounding box center [1219, 154] width 66 height 36
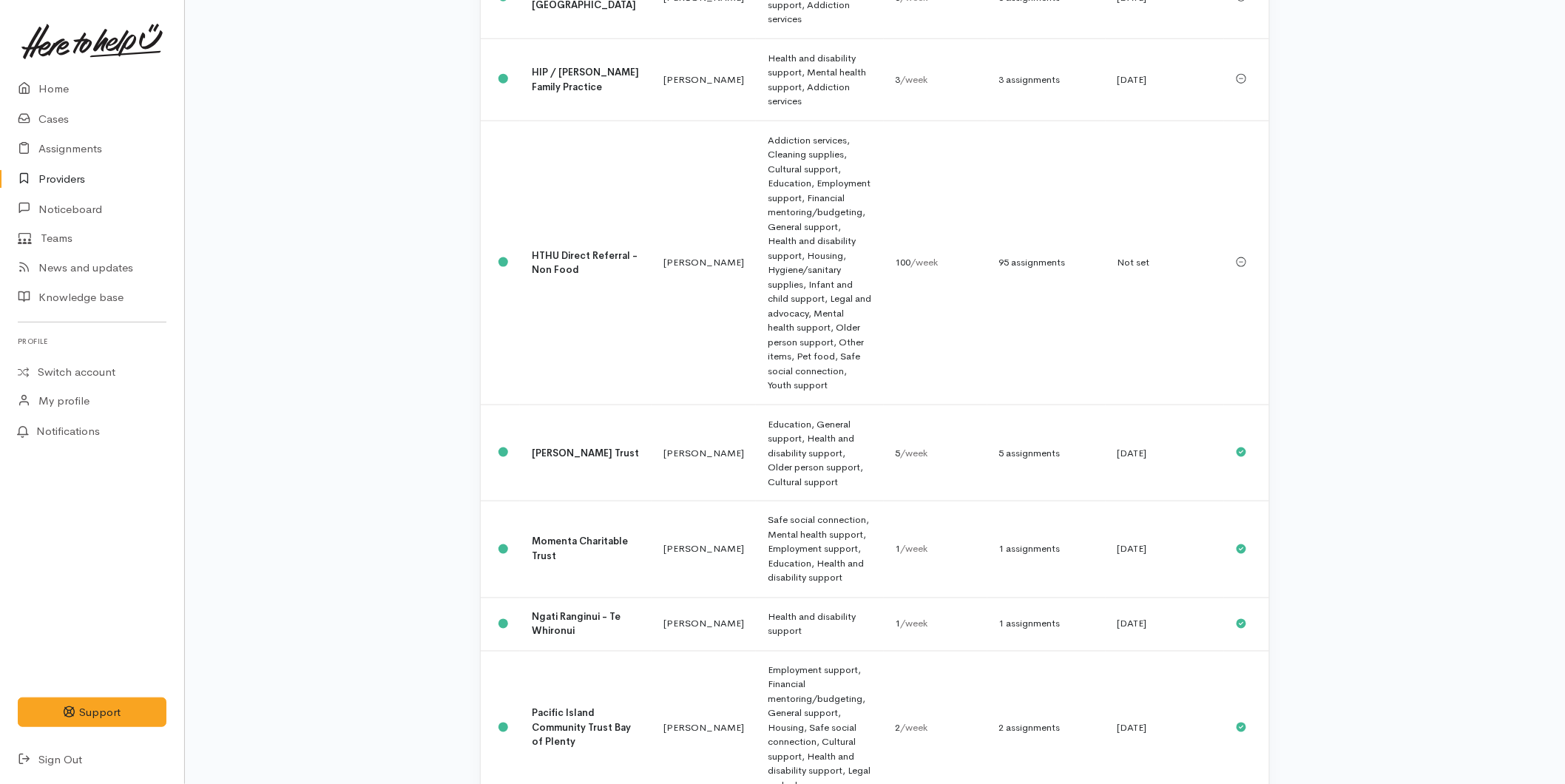
scroll to position [3040, 0]
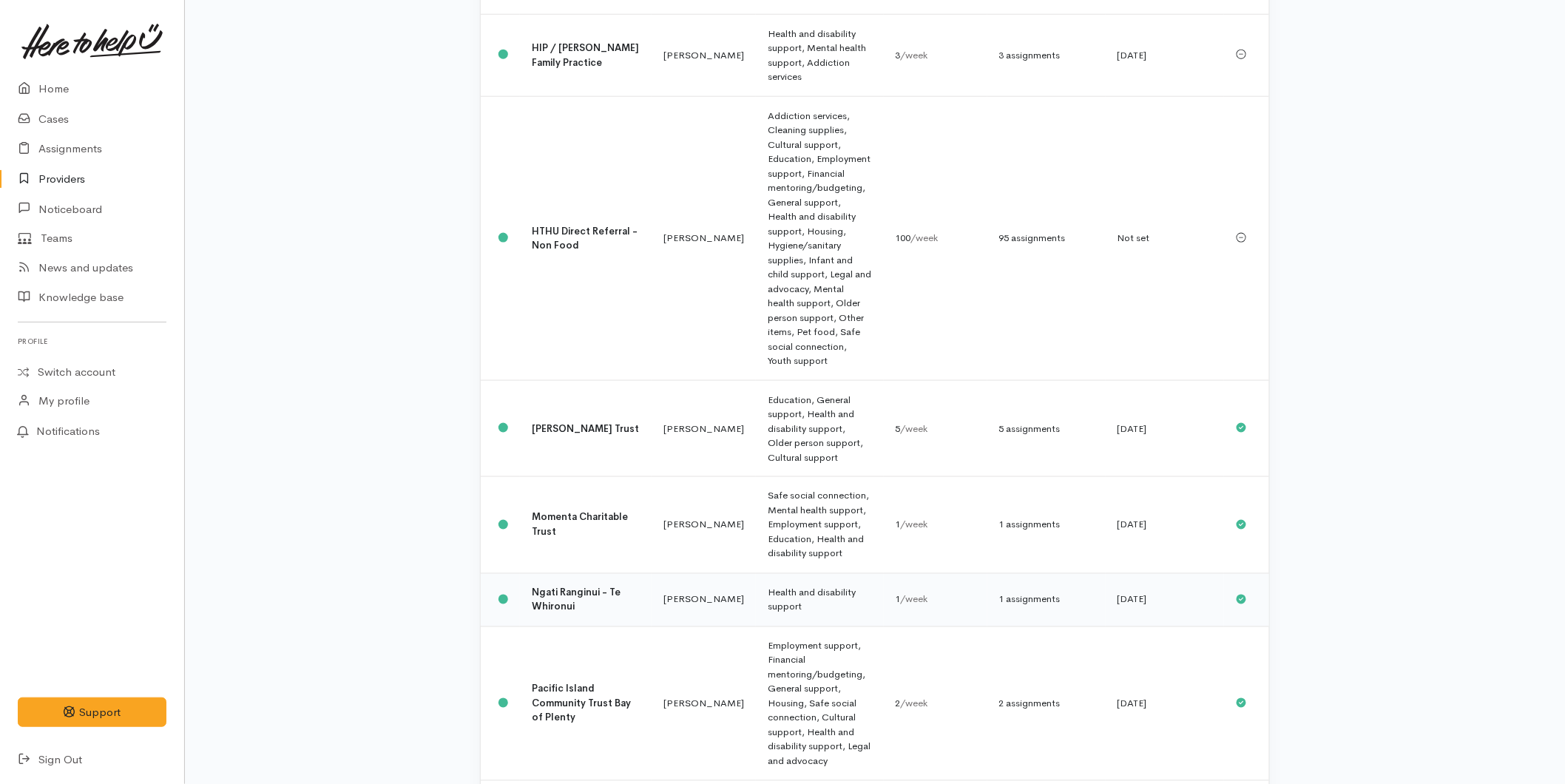
click at [756, 573] on td "Health and disability support" at bounding box center [819, 599] width 128 height 53
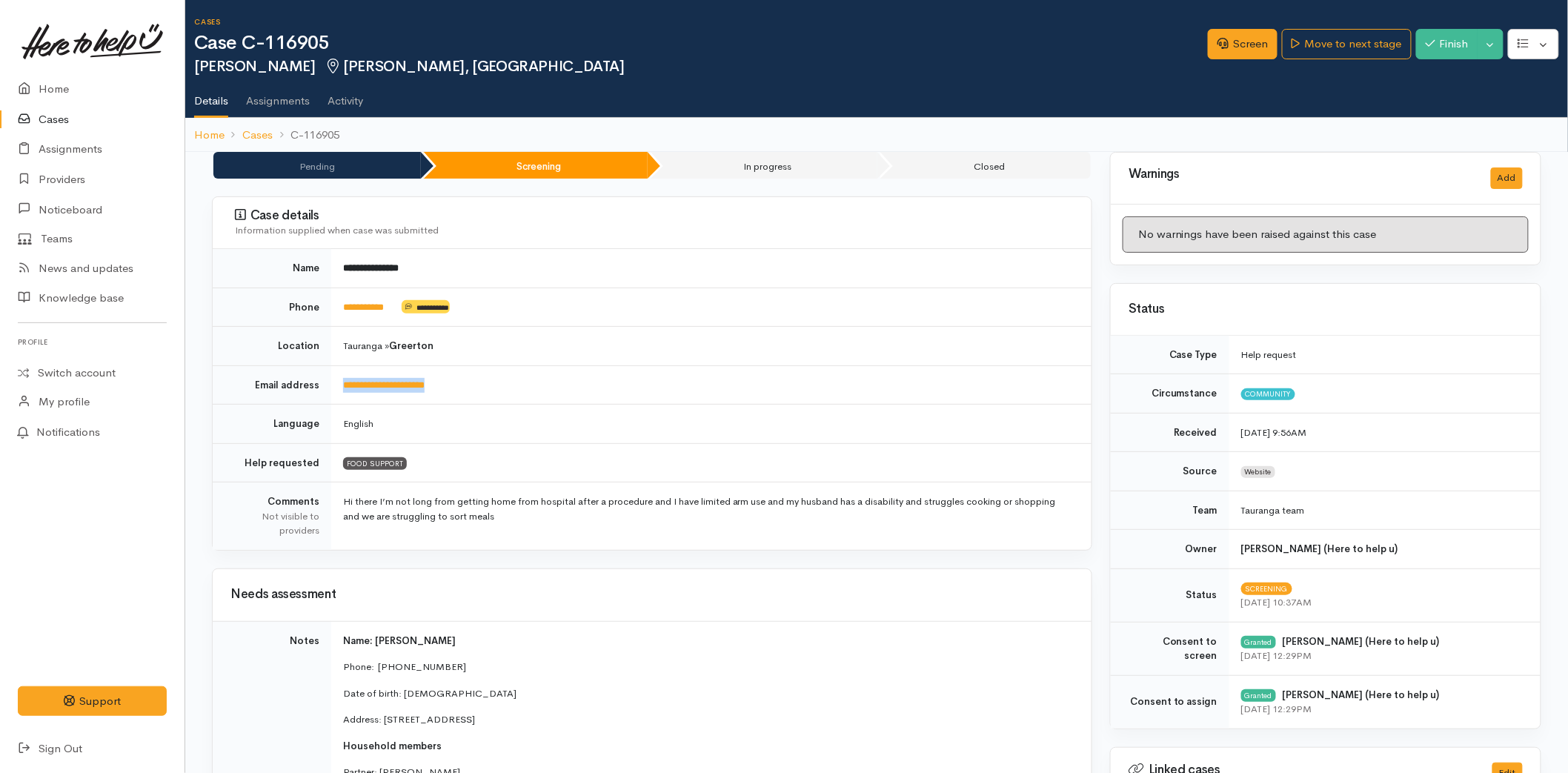
drag, startPoint x: 477, startPoint y: 388, endPoint x: 320, endPoint y: 389, distance: 157.0
click at [318, 386] on tr "**********" at bounding box center [651, 385] width 879 height 40
copy tr "**********"
click at [1223, 40] on link "Screen" at bounding box center [1243, 43] width 70 height 30
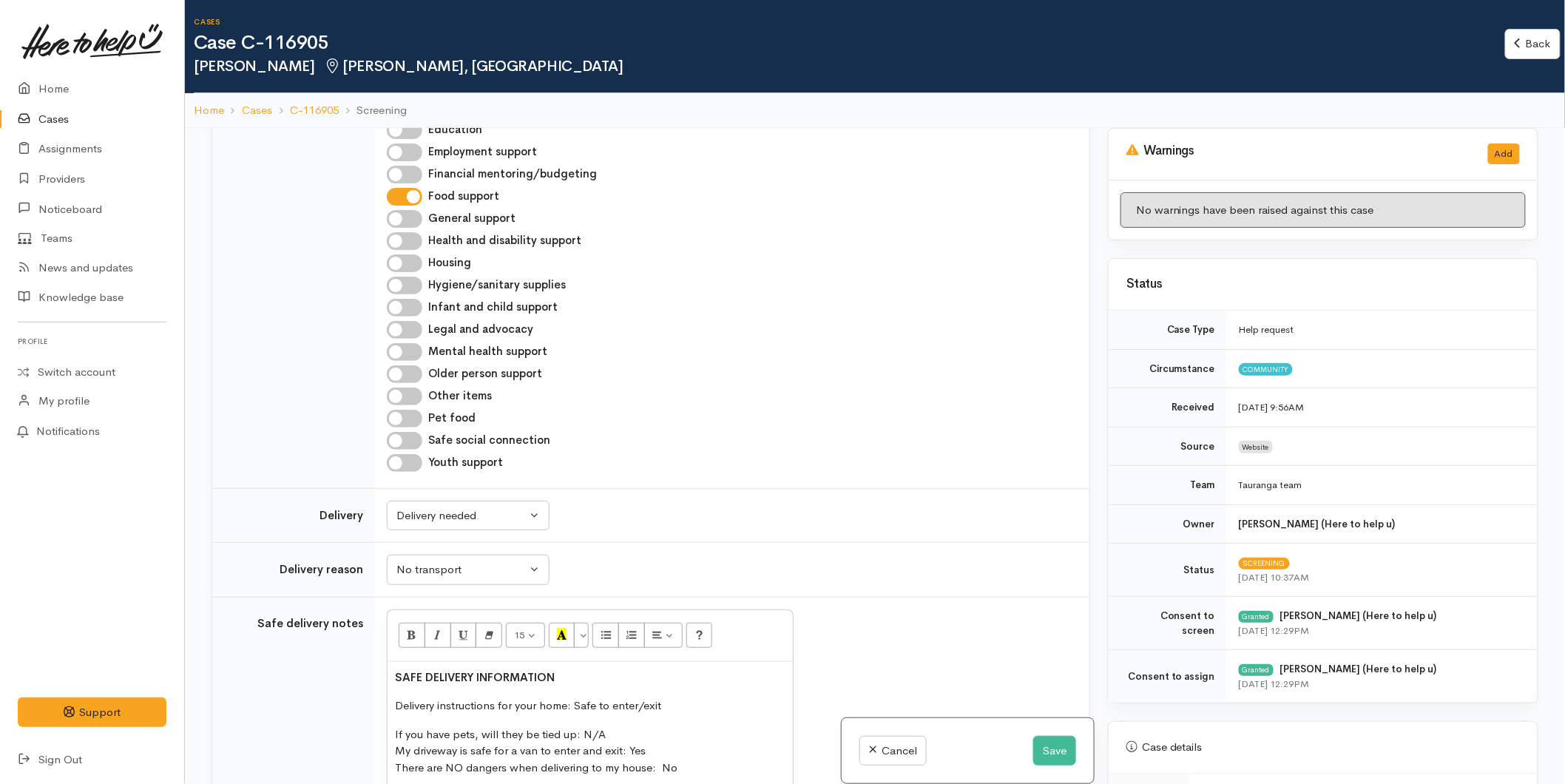
scroll to position [1068, 0]
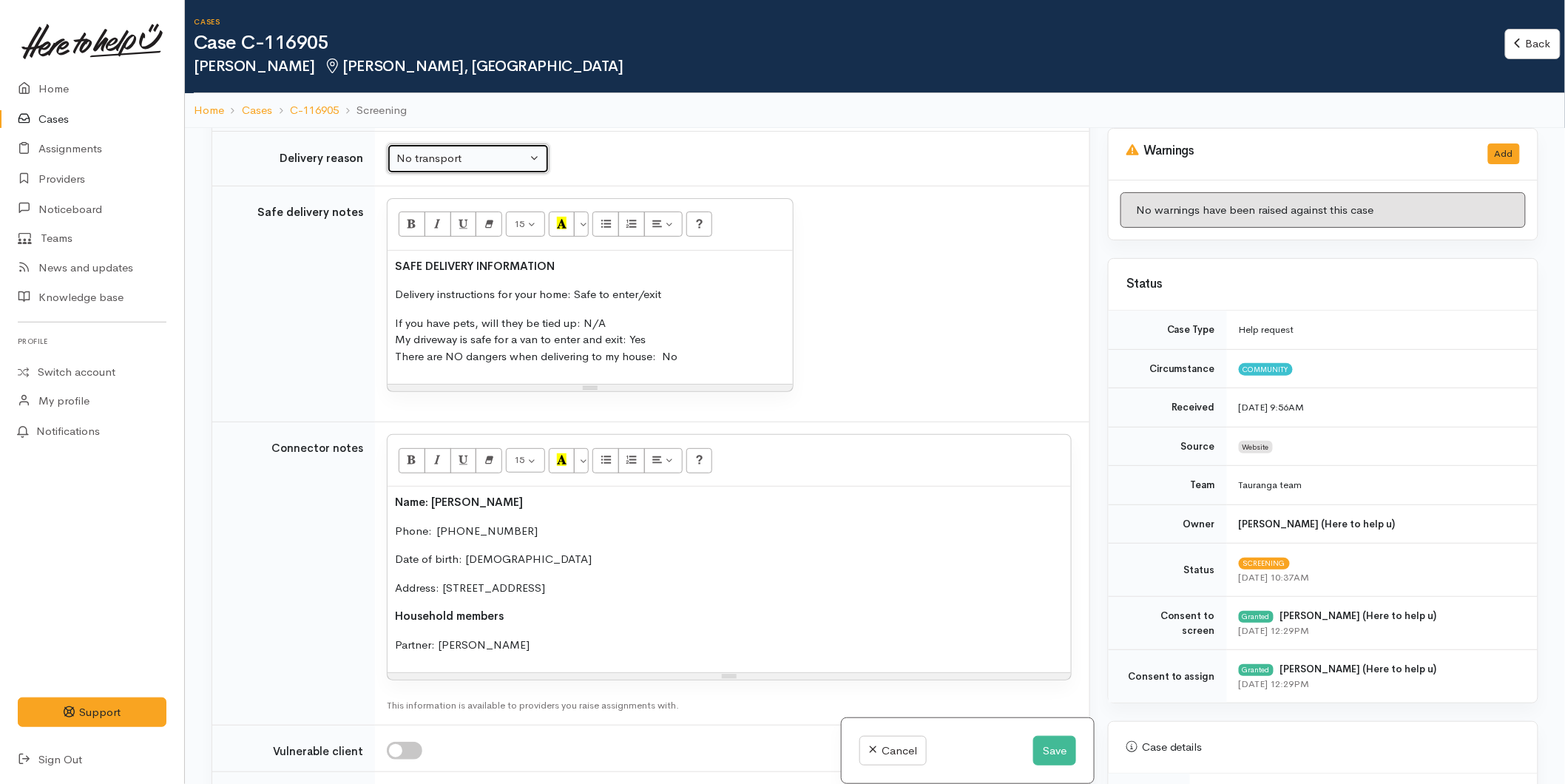
click at [452, 156] on div "No transport" at bounding box center [462, 158] width 130 height 17
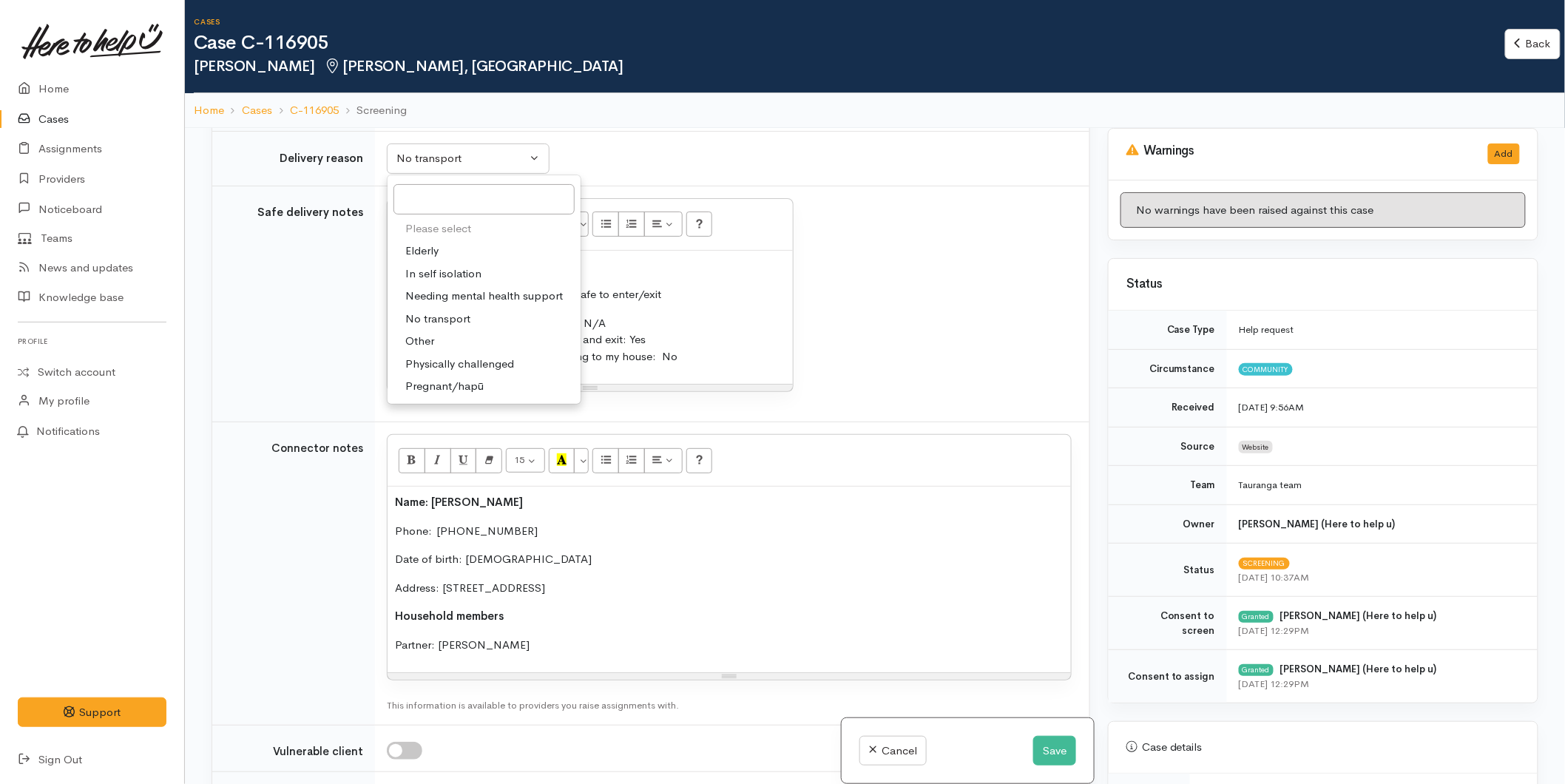
click at [436, 364] on span "Physically challenged" at bounding box center [459, 364] width 108 height 17
select select "3"
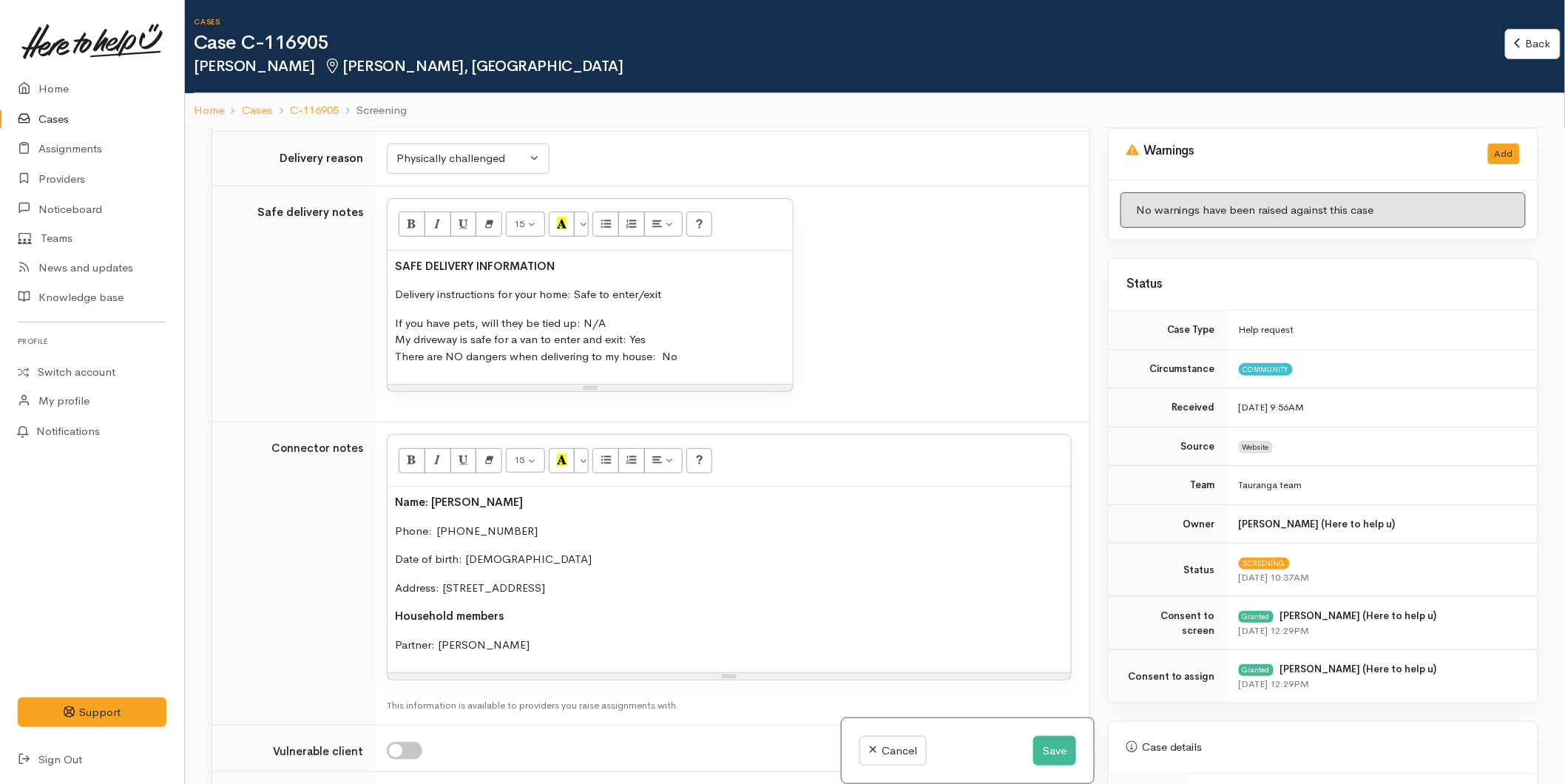
click at [683, 295] on p "Delivery instructions for your home: Safe to enter/exit" at bounding box center [590, 295] width 390 height 17
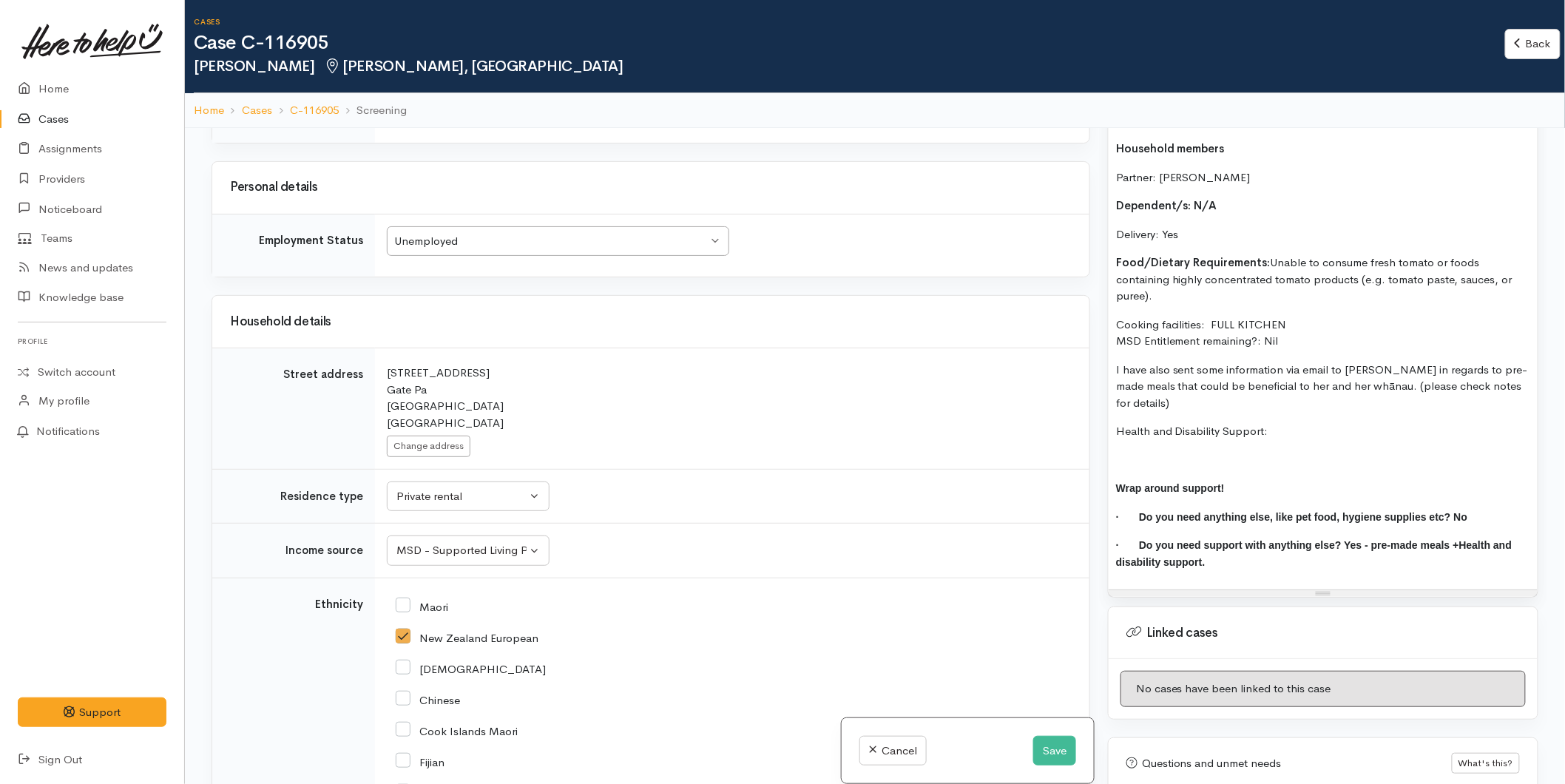
scroll to position [1271, 0]
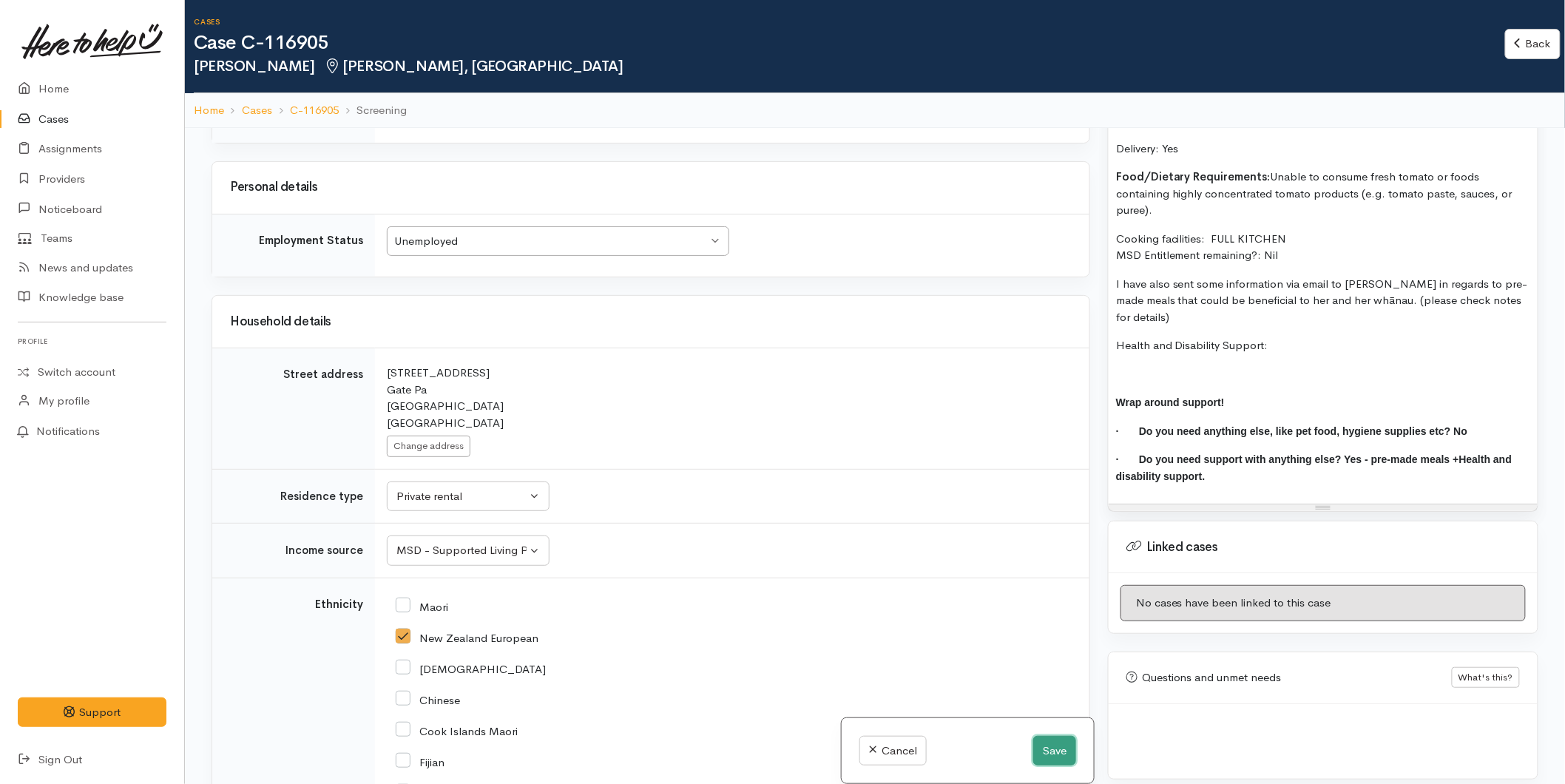
click at [1047, 743] on button "Save" at bounding box center [1054, 750] width 43 height 30
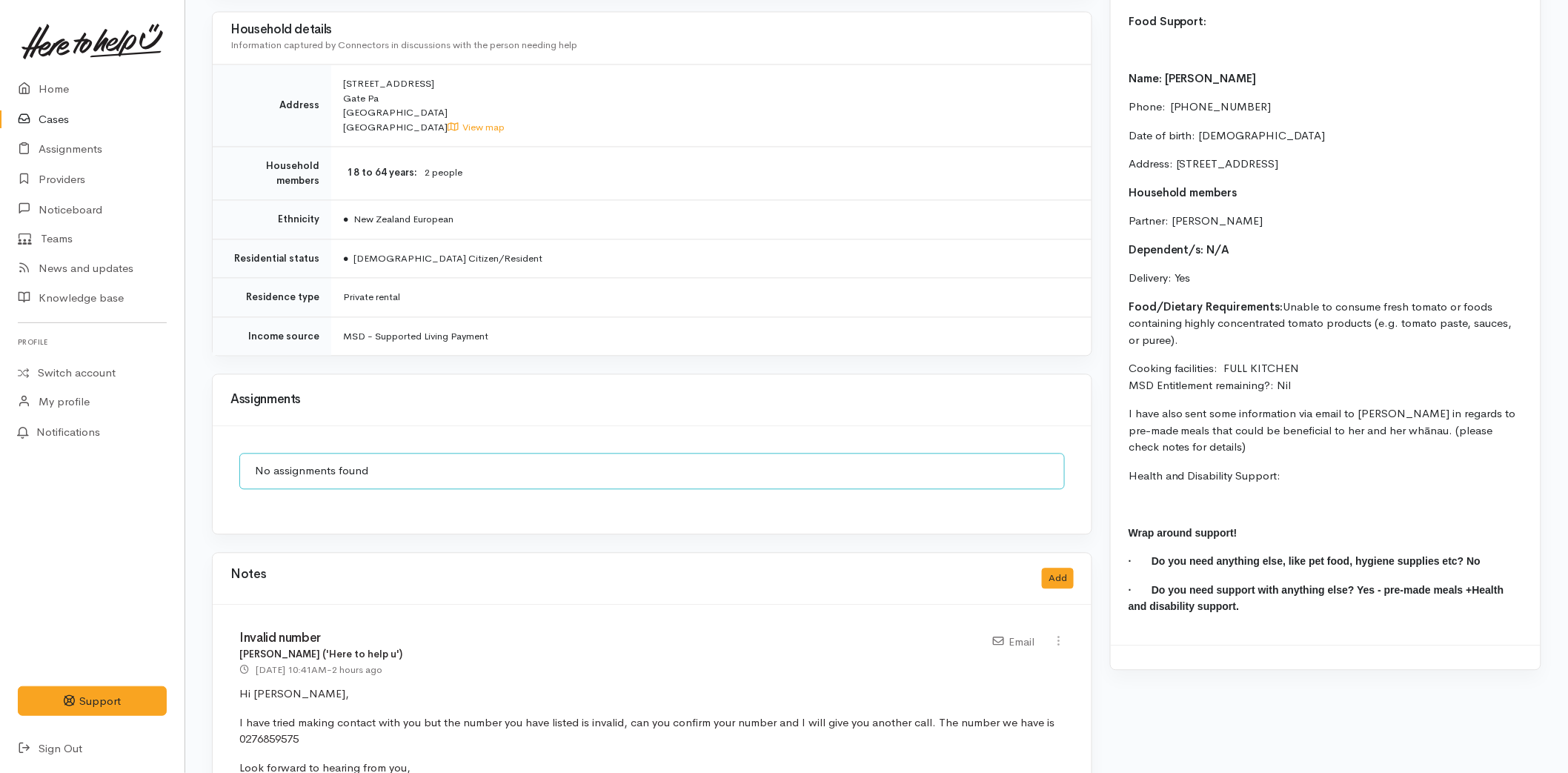
scroll to position [1236, 0]
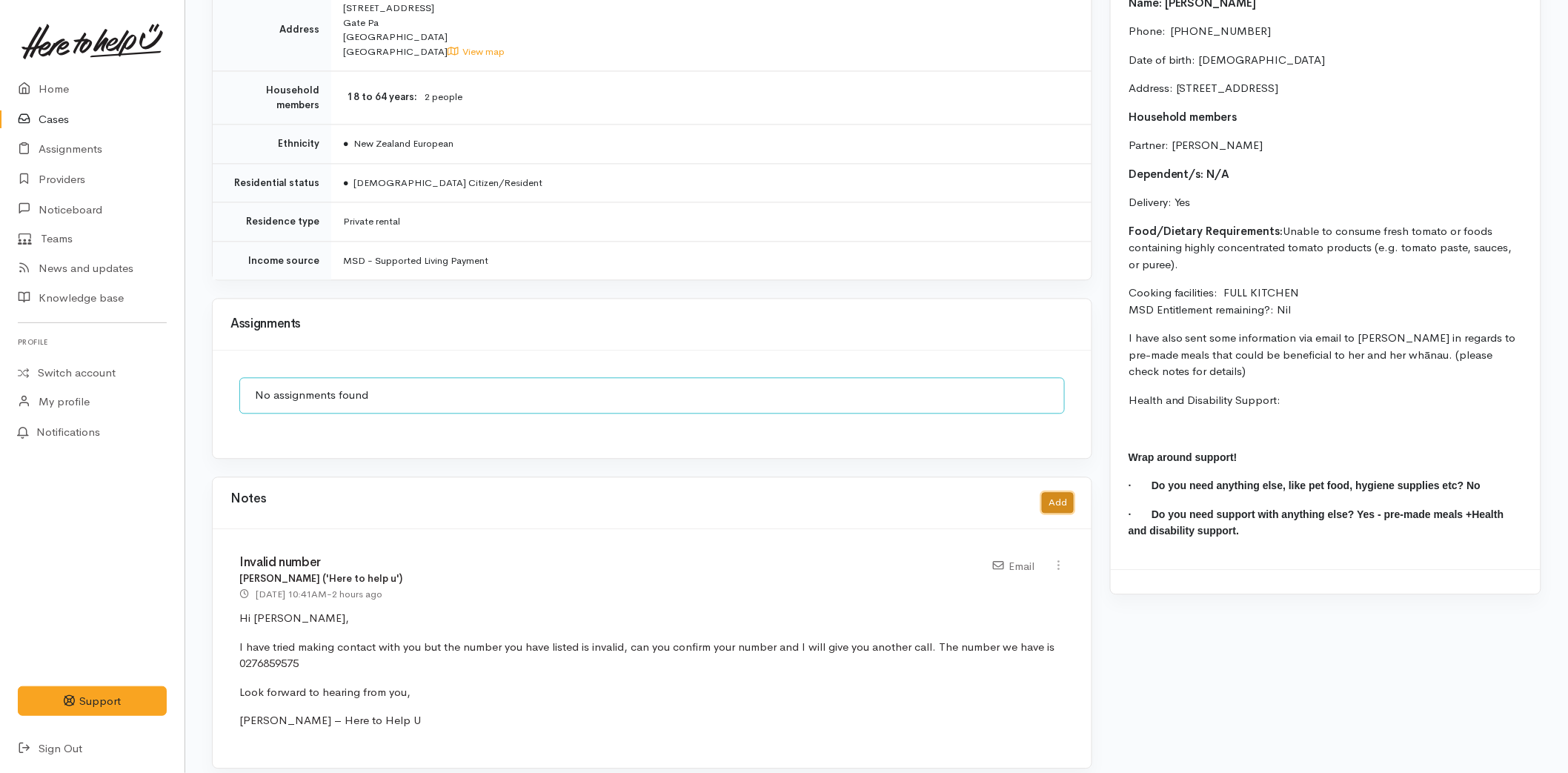
click at [1068, 492] on button "Add" at bounding box center [1057, 502] width 32 height 21
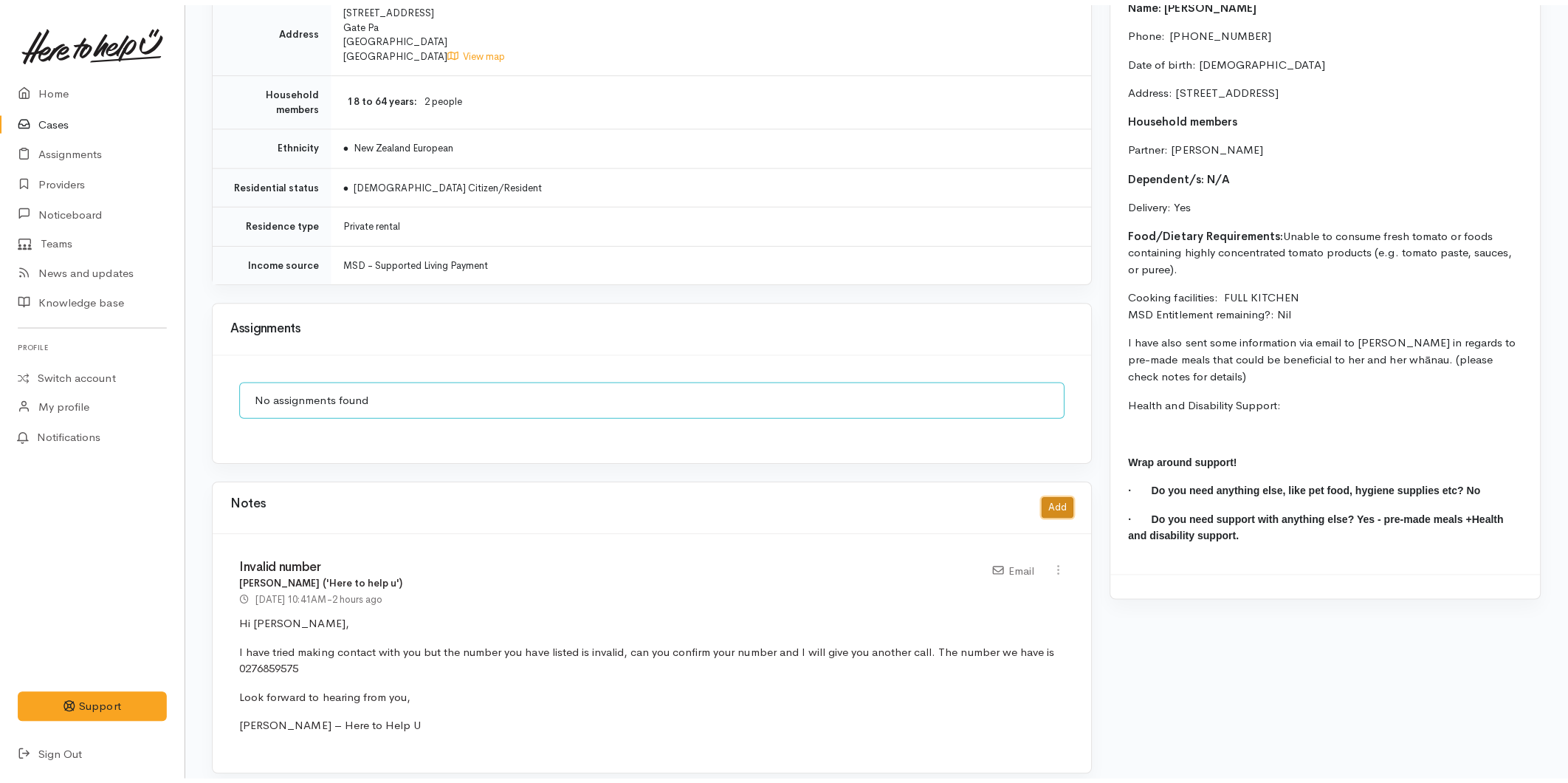
scroll to position [1220, 0]
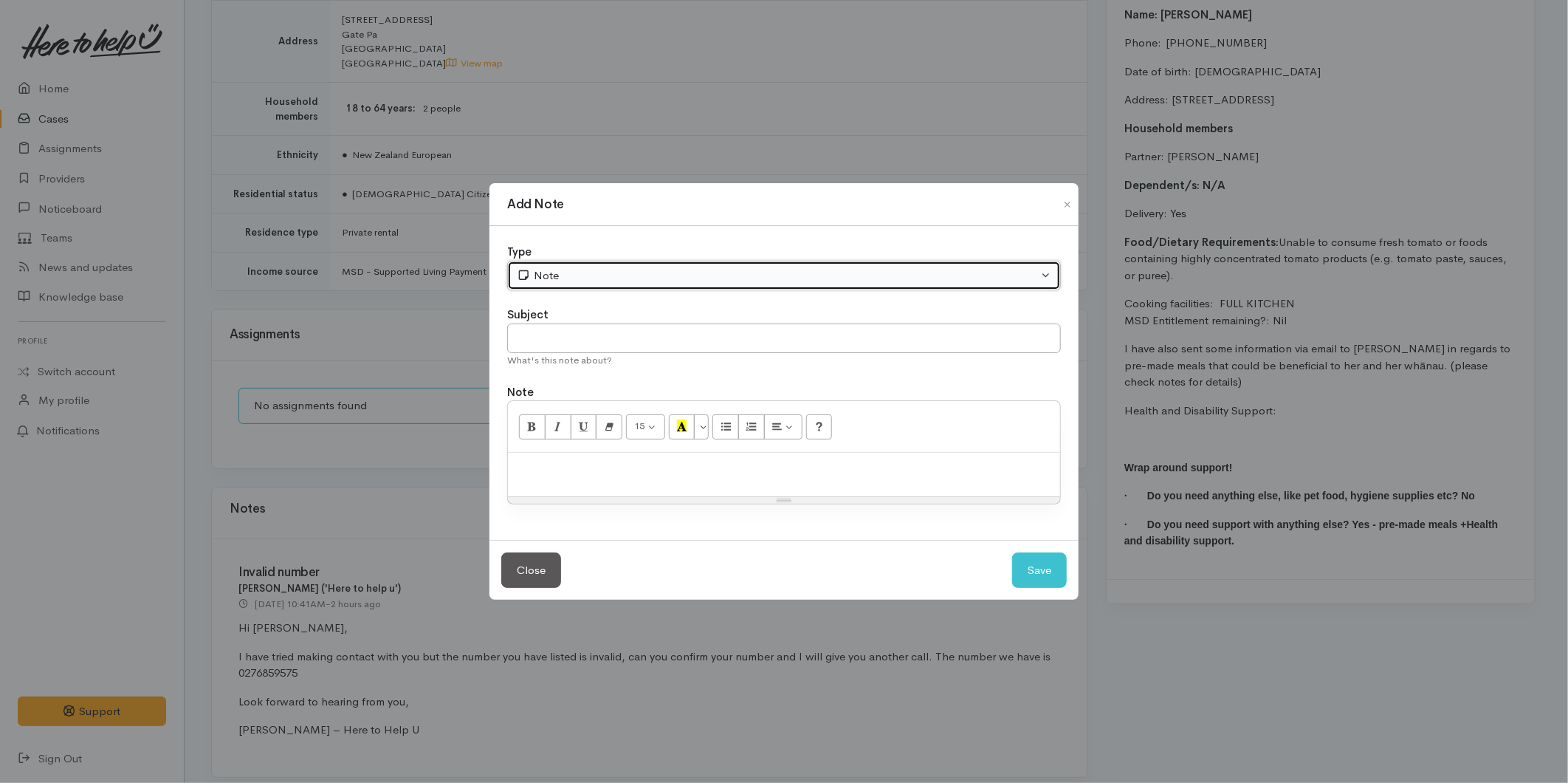
click at [566, 268] on div "Note" at bounding box center [777, 276] width 521 height 17
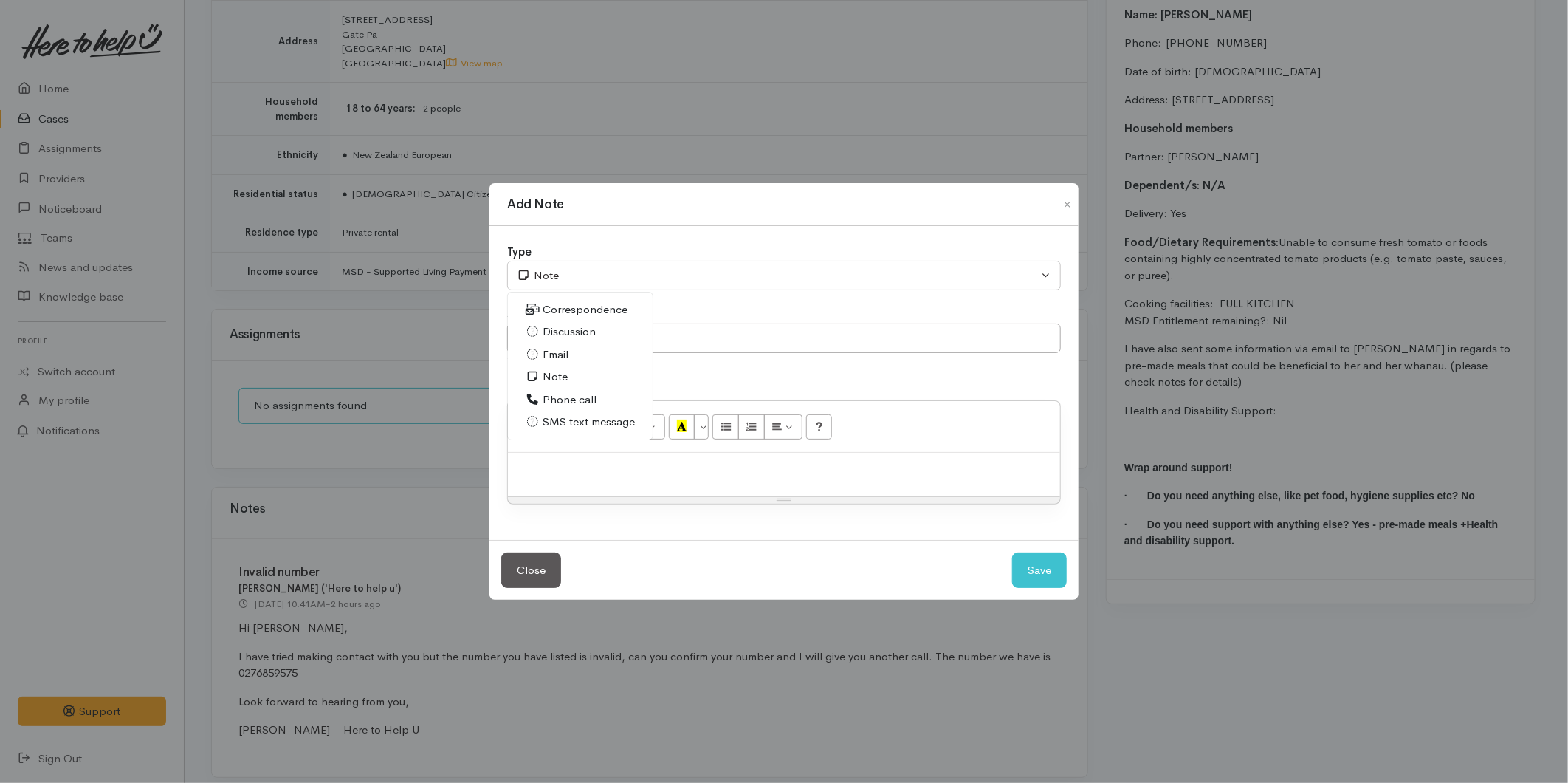
drag, startPoint x: 555, startPoint y: 355, endPoint x: 565, endPoint y: 350, distance: 11.2
click at [554, 355] on span "Email" at bounding box center [555, 355] width 26 height 17
select select "2"
drag, startPoint x: 576, startPoint y: 327, endPoint x: 684, endPoint y: 380, distance: 120.3
click at [576, 327] on input "text" at bounding box center [784, 338] width 554 height 30
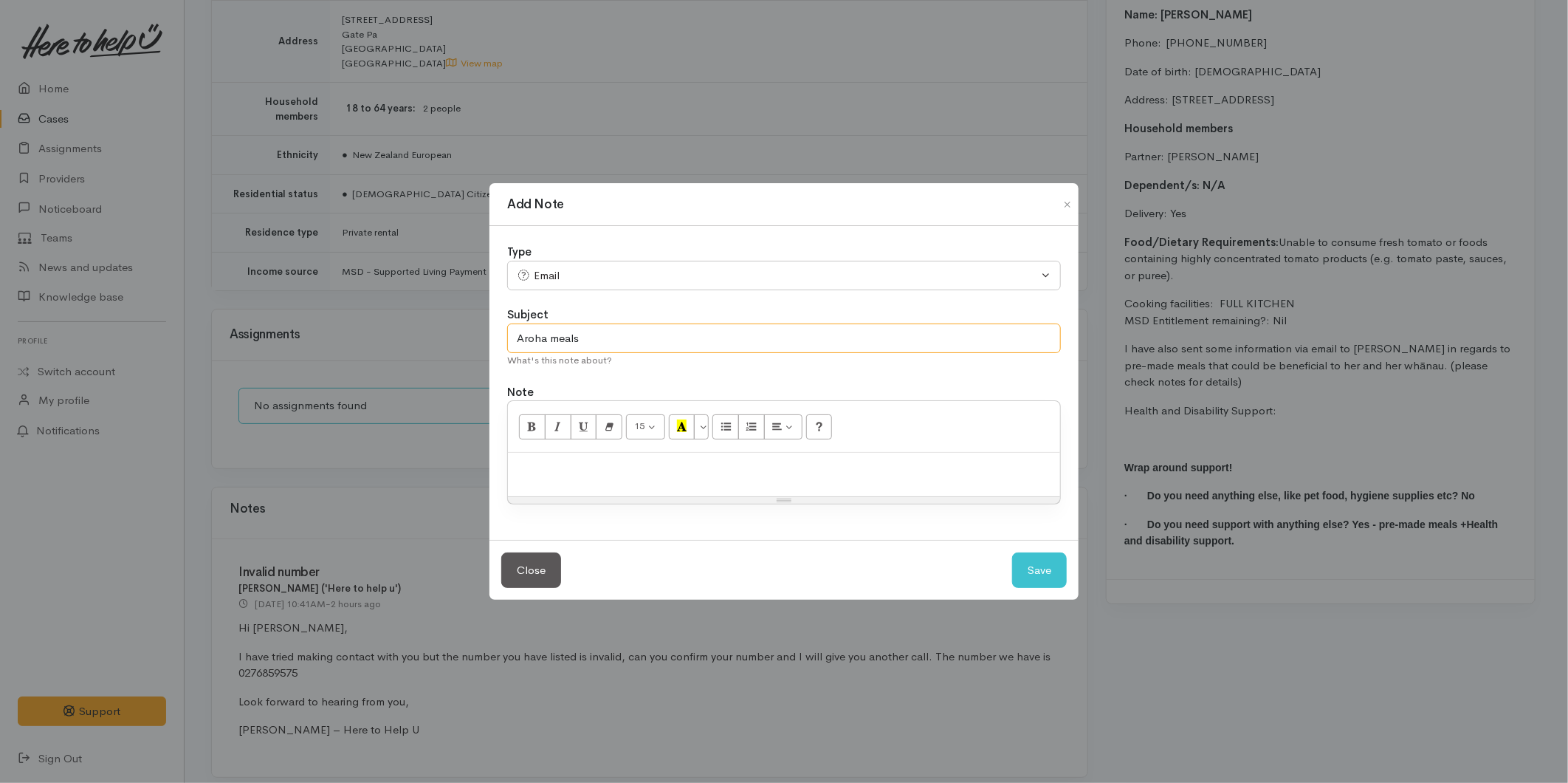
type input "Aroha meals"
paste div
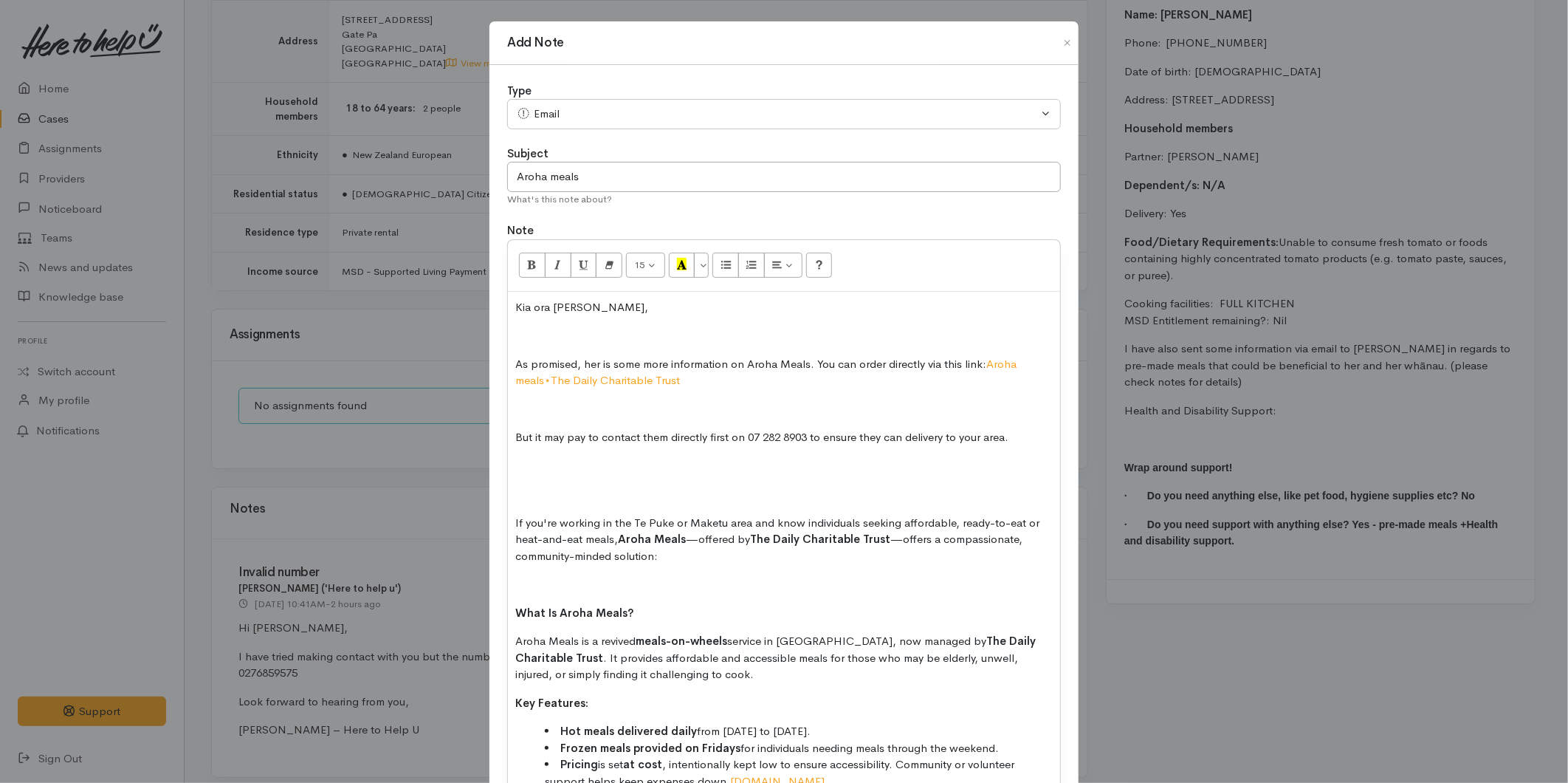
scroll to position [266, 0]
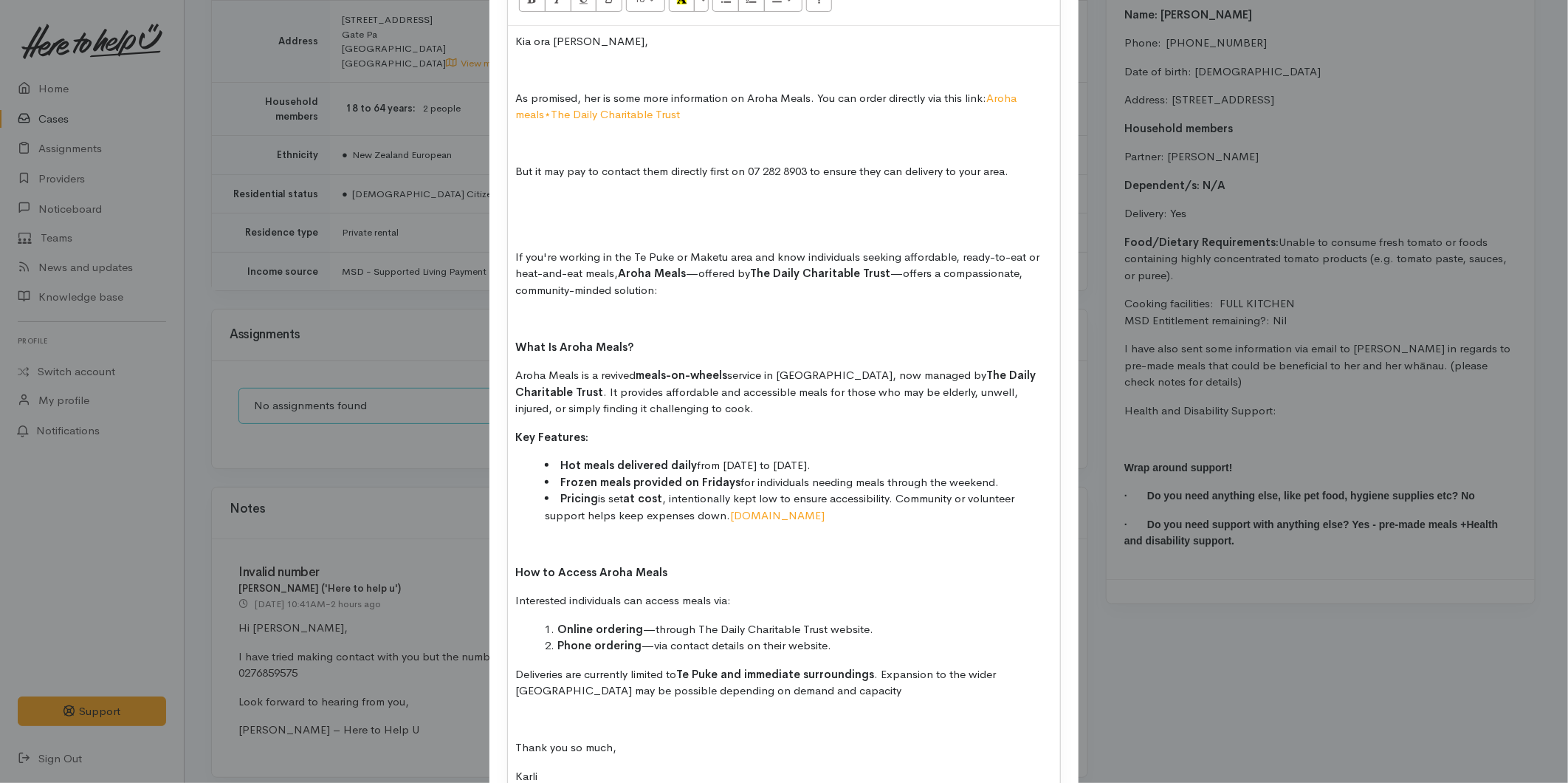
click at [578, 67] on p at bounding box center [784, 70] width 537 height 17
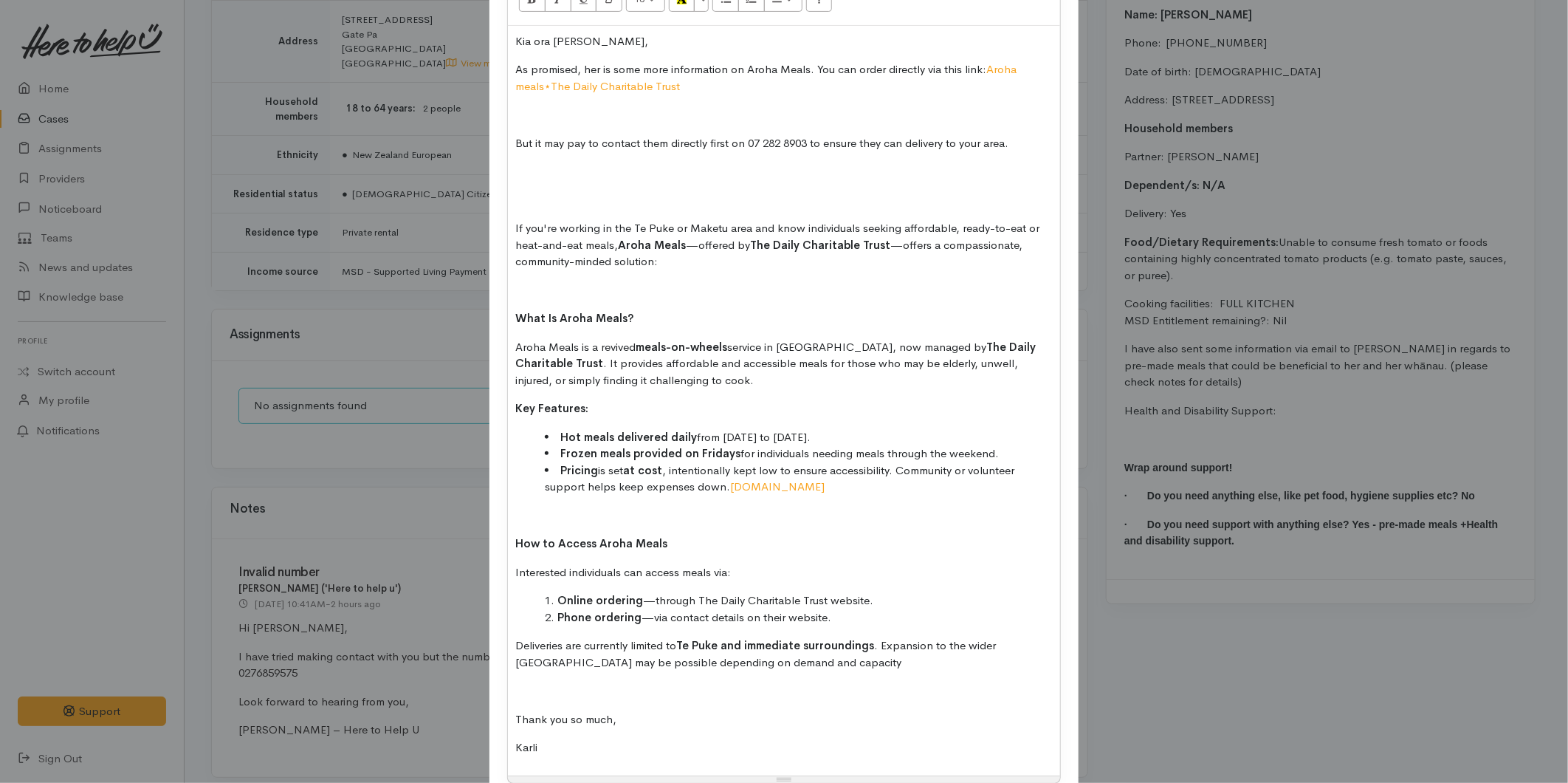
click at [558, 116] on p at bounding box center [784, 115] width 537 height 17
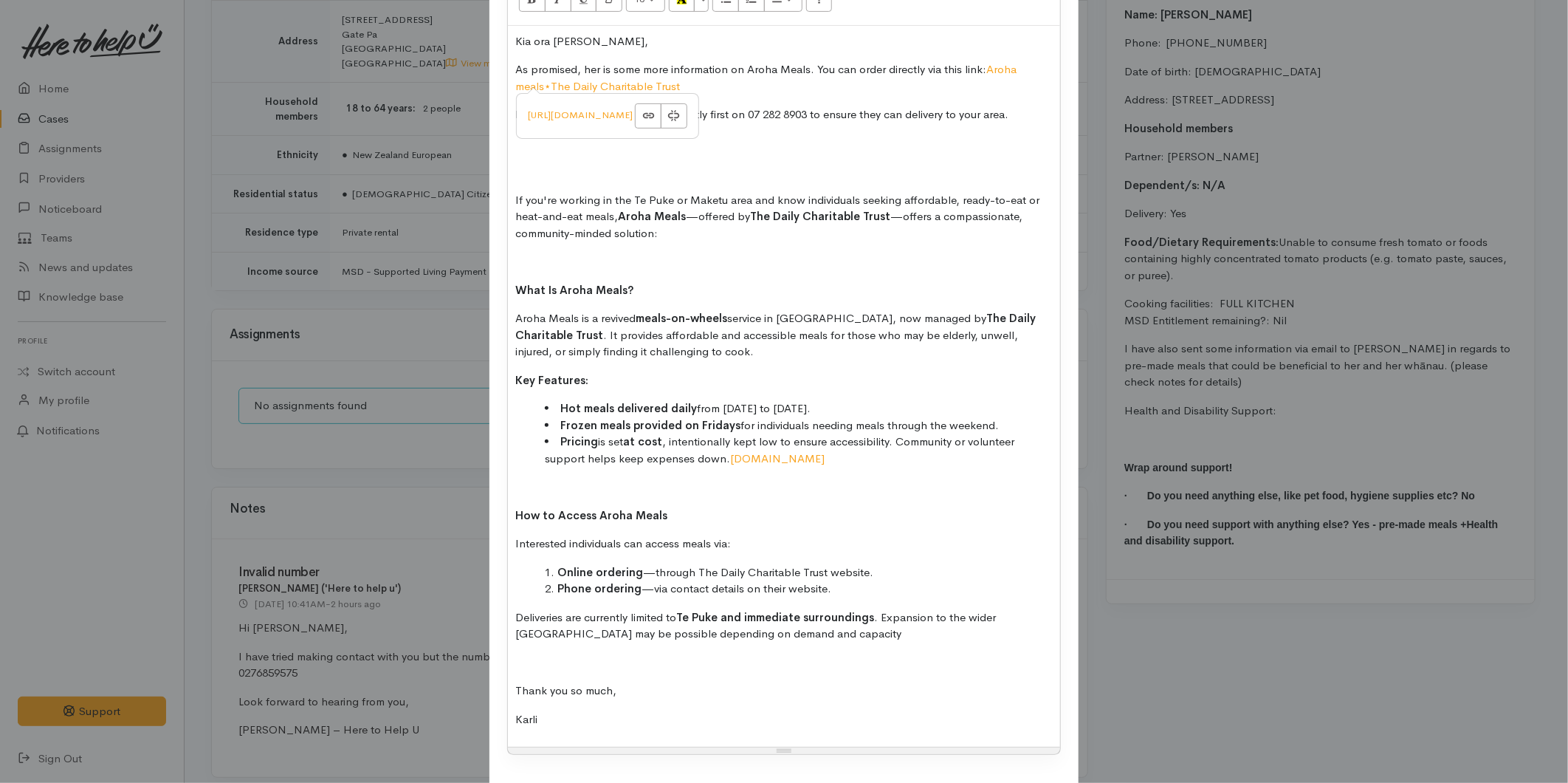
click at [530, 156] on div "Kia ora [PERSON_NAME], As promised, her is some more information on Aroha Meals…" at bounding box center [784, 386] width 552 height 722
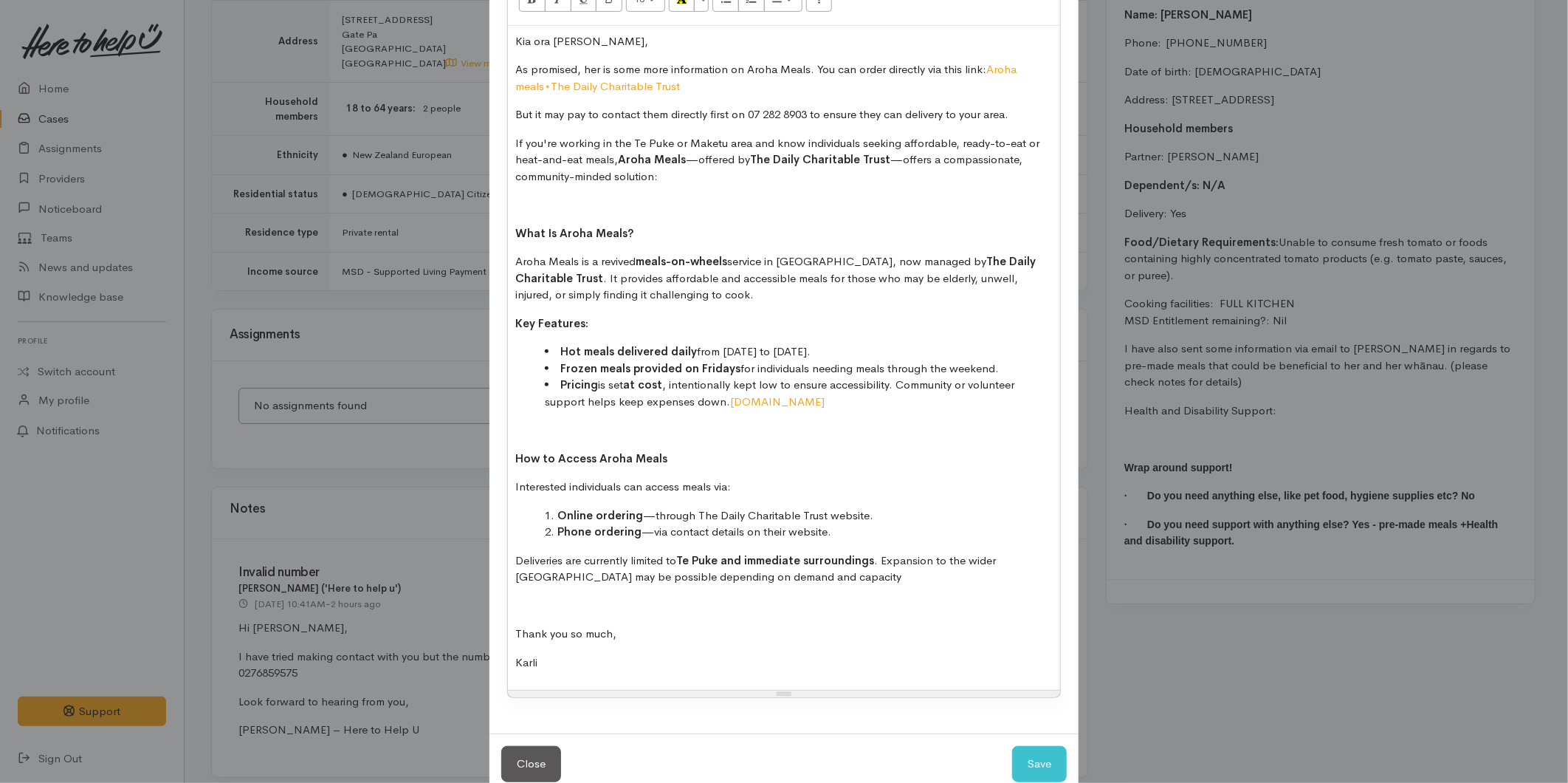
click at [521, 202] on p at bounding box center [784, 204] width 537 height 17
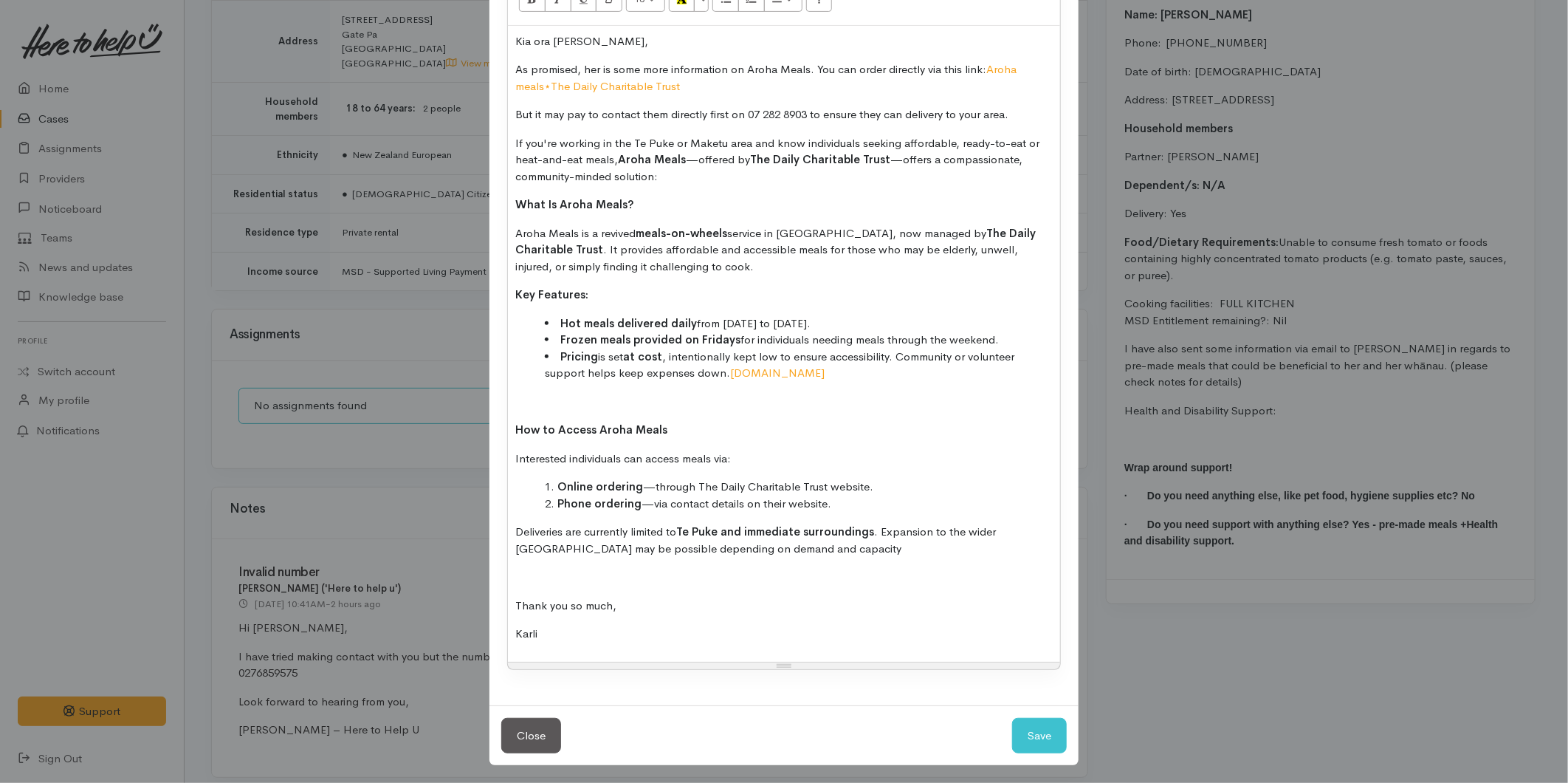
click at [543, 403] on p at bounding box center [784, 402] width 537 height 17
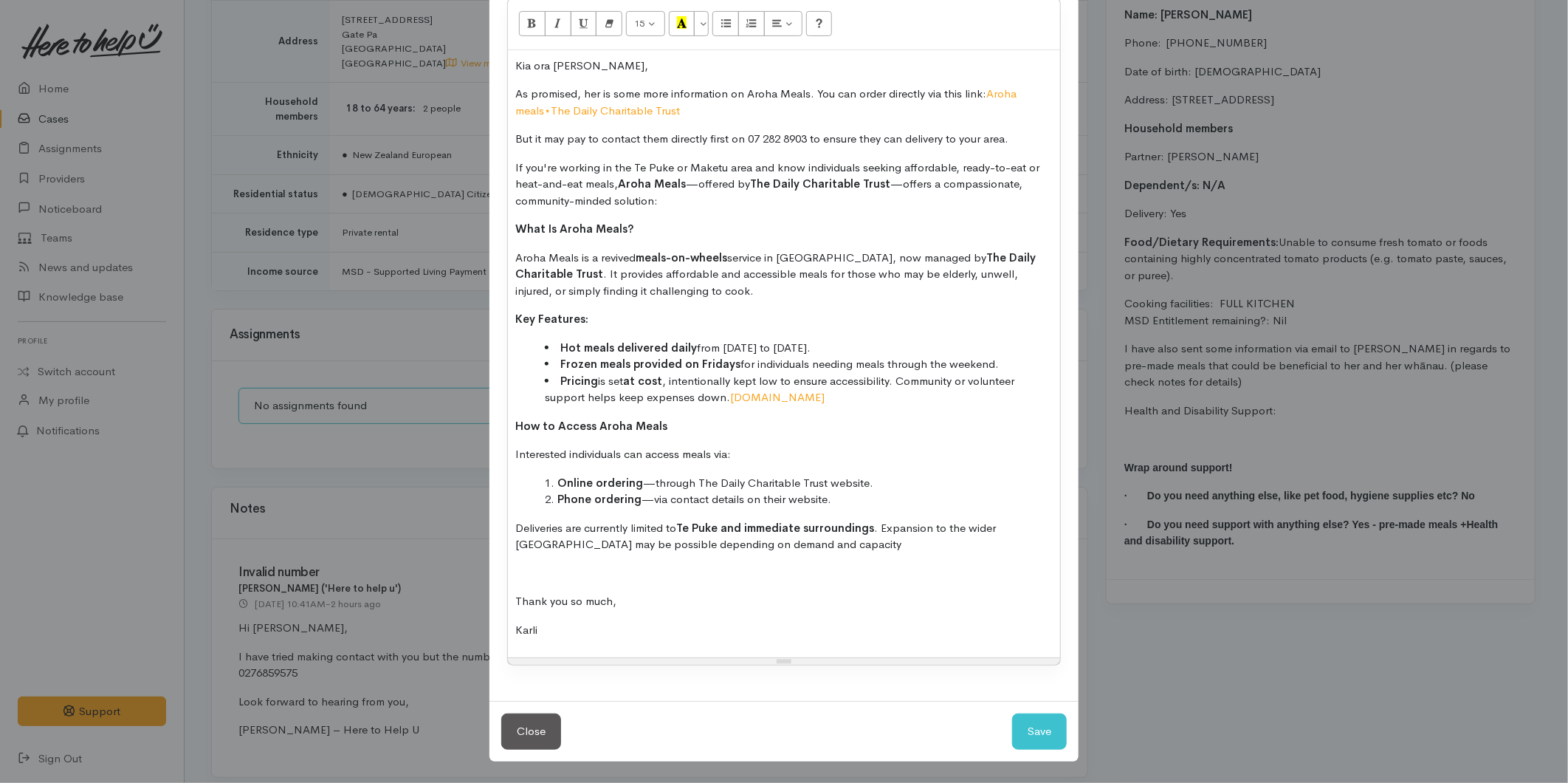
scroll to position [241, 0]
click at [529, 557] on div "Kia ora [PERSON_NAME], As promised, her is some more information on Aroha Meals…" at bounding box center [784, 354] width 552 height 608
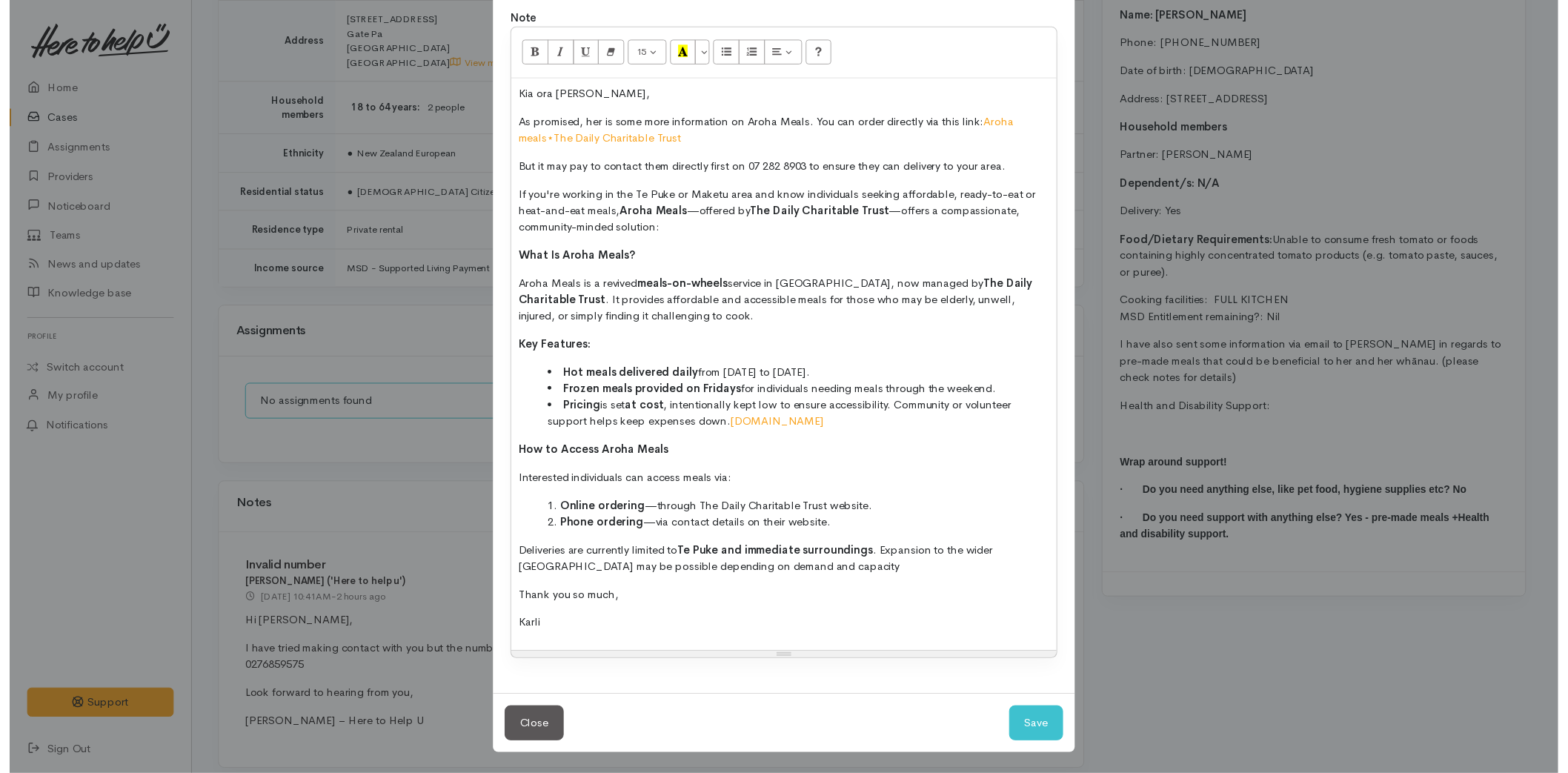
scroll to position [213, 0]
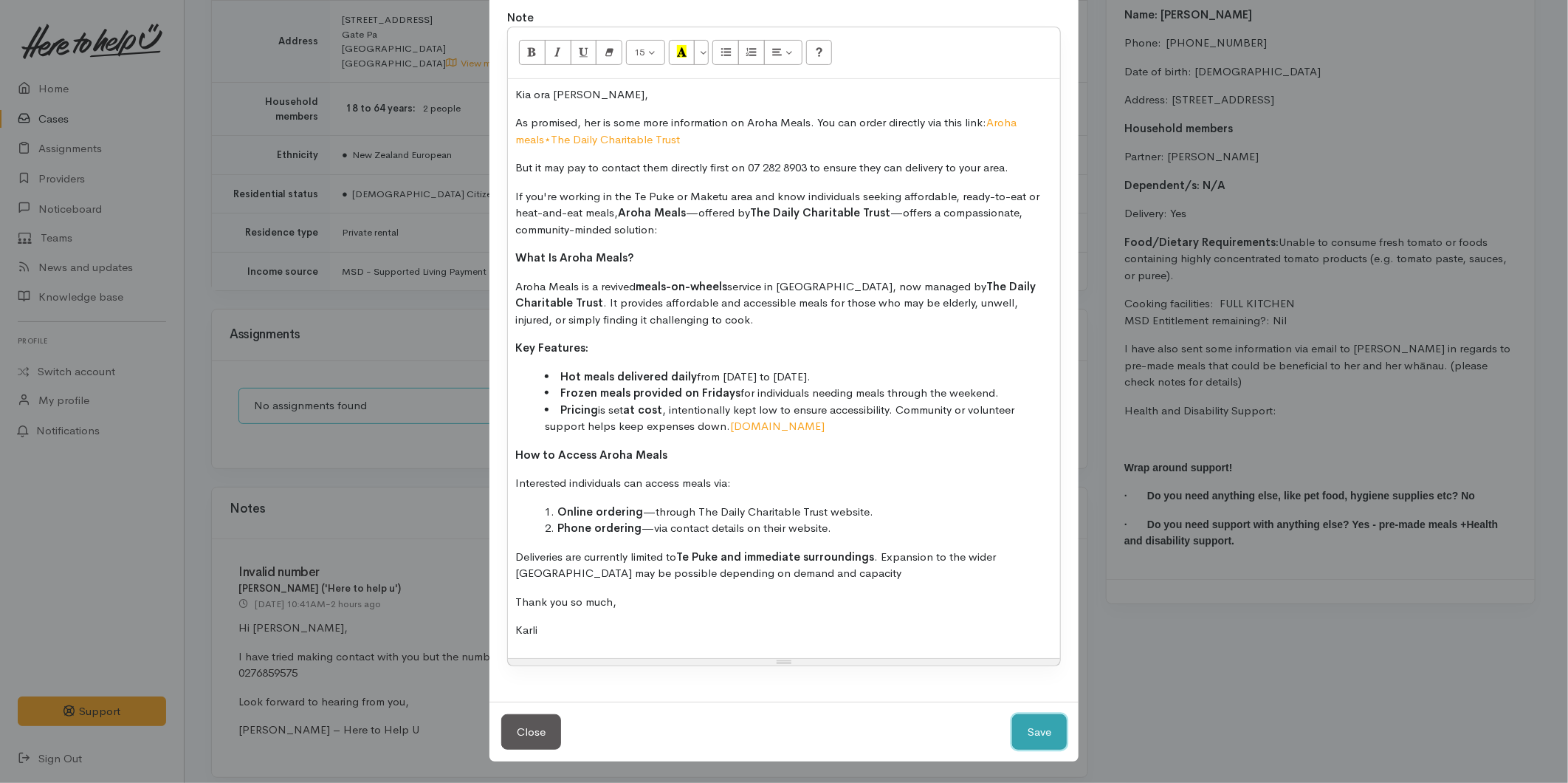
click at [1038, 722] on button "Save" at bounding box center [1039, 732] width 55 height 36
select select "1"
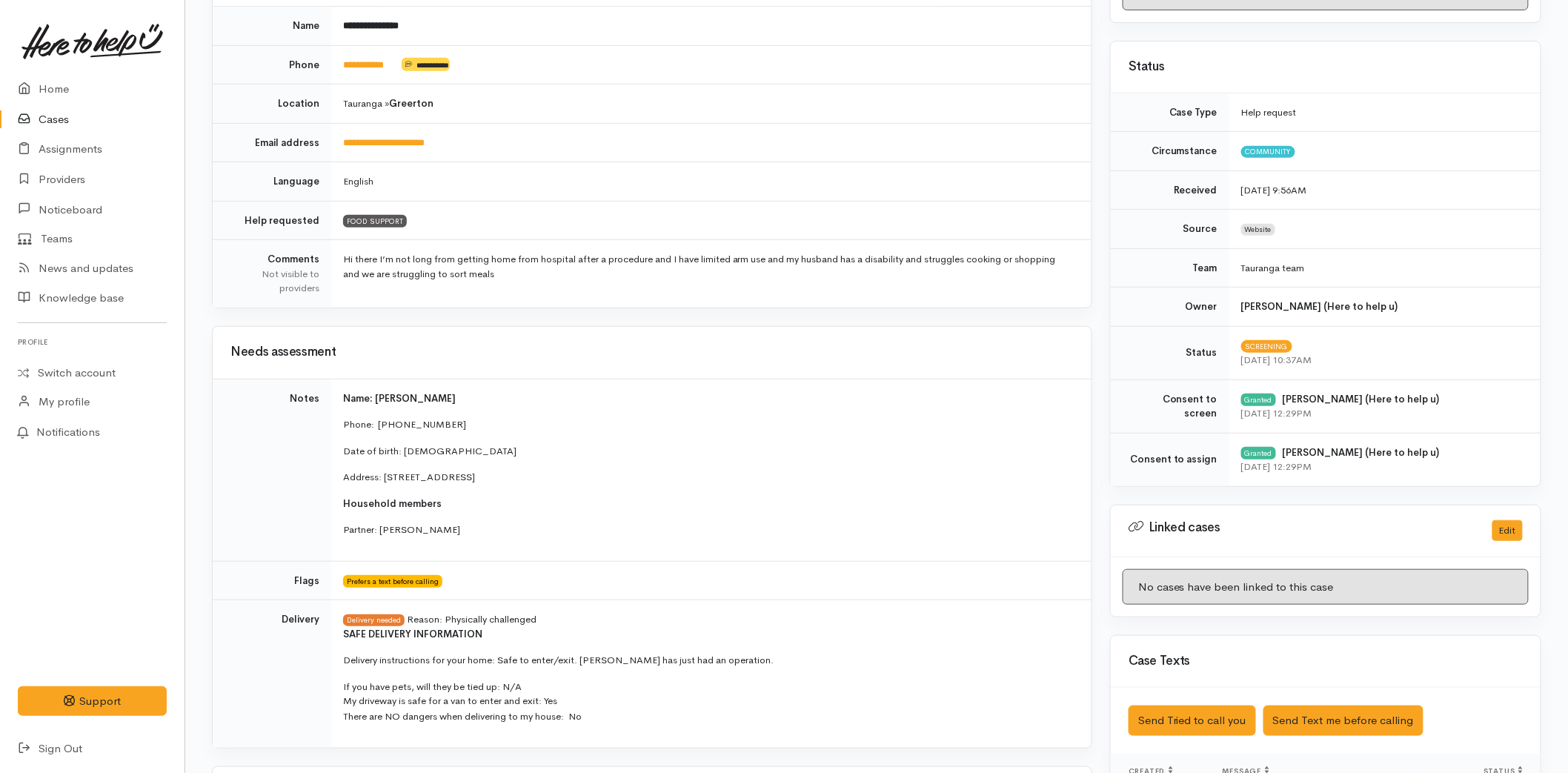
scroll to position [236, 0]
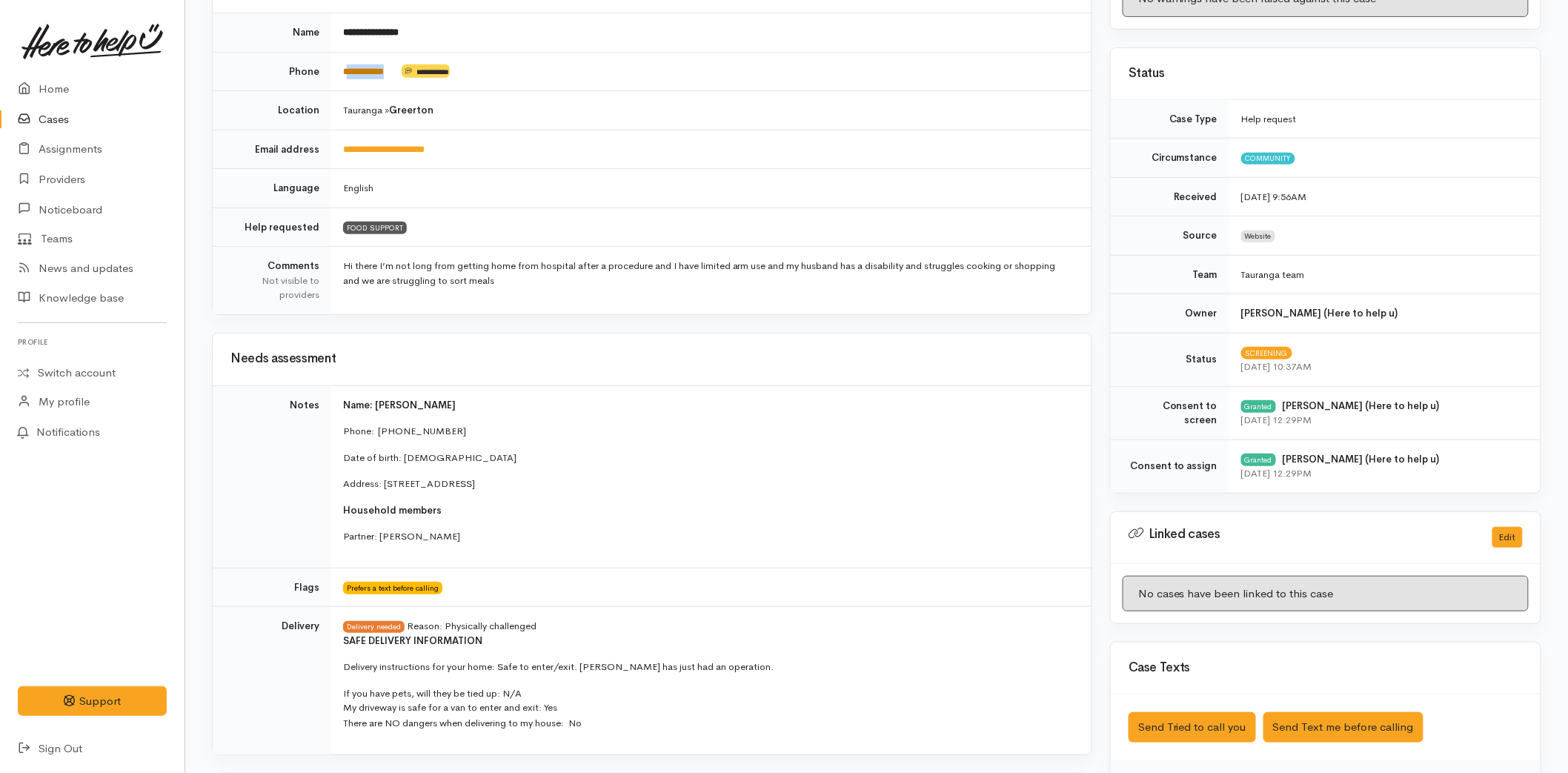
drag, startPoint x: 400, startPoint y: 71, endPoint x: 351, endPoint y: 64, distance: 49.5
click at [351, 64] on td "**********" at bounding box center [711, 71] width 760 height 40
copy td "*********"
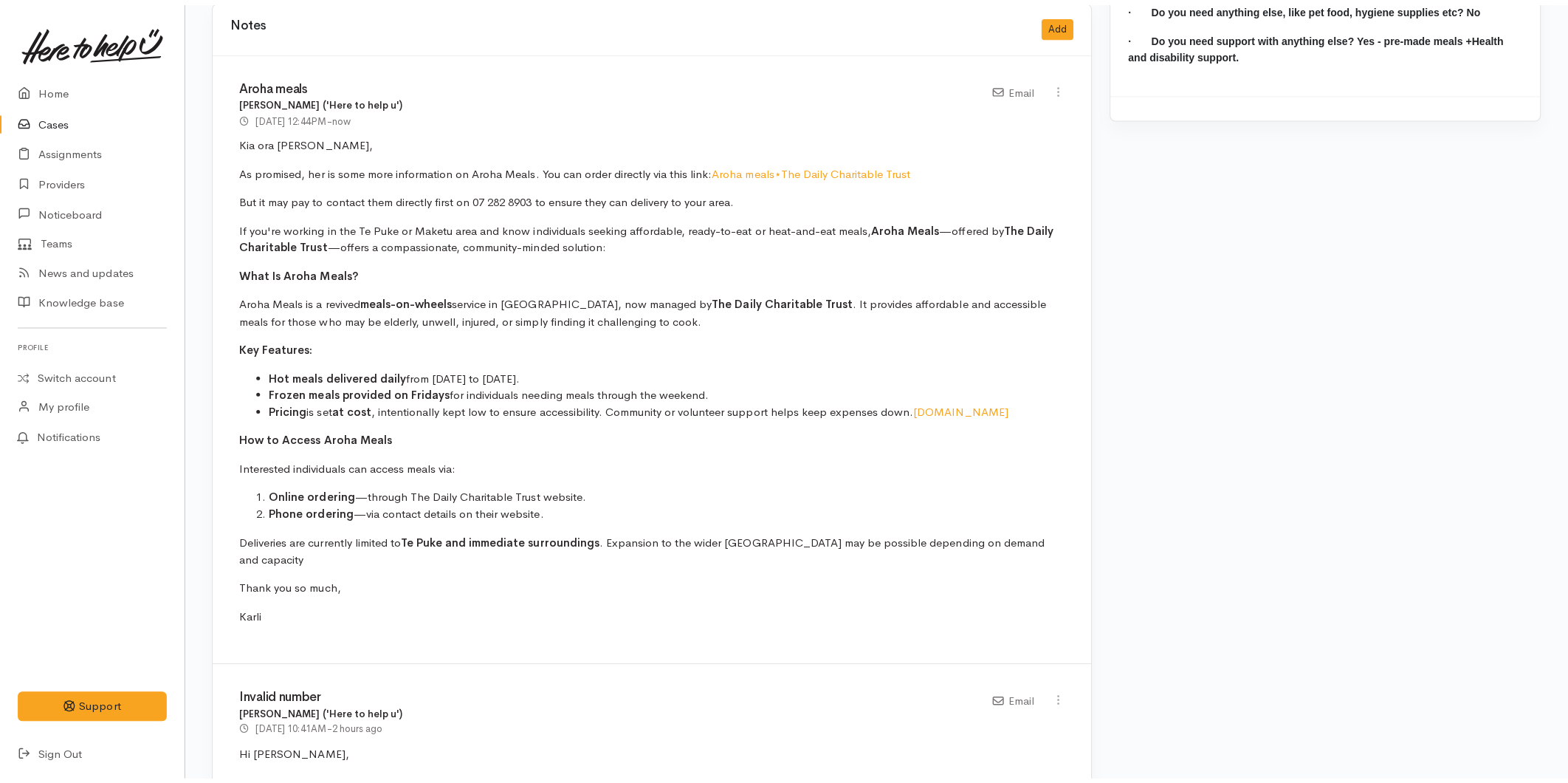
scroll to position [1510, 0]
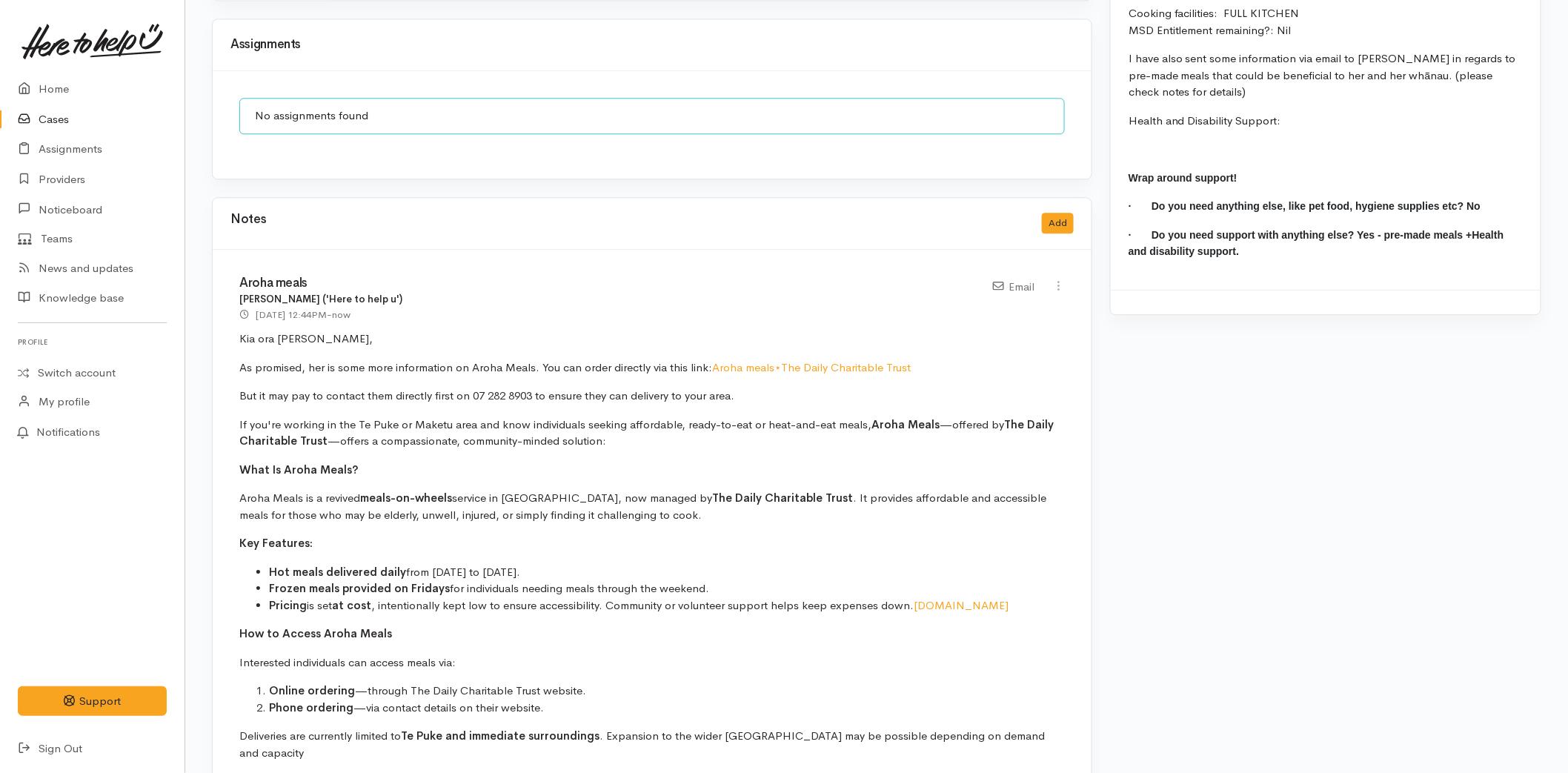
click at [1054, 198] on div "Notes Add" at bounding box center [651, 224] width 879 height 52
click at [1048, 219] on button "Add" at bounding box center [1057, 223] width 32 height 21
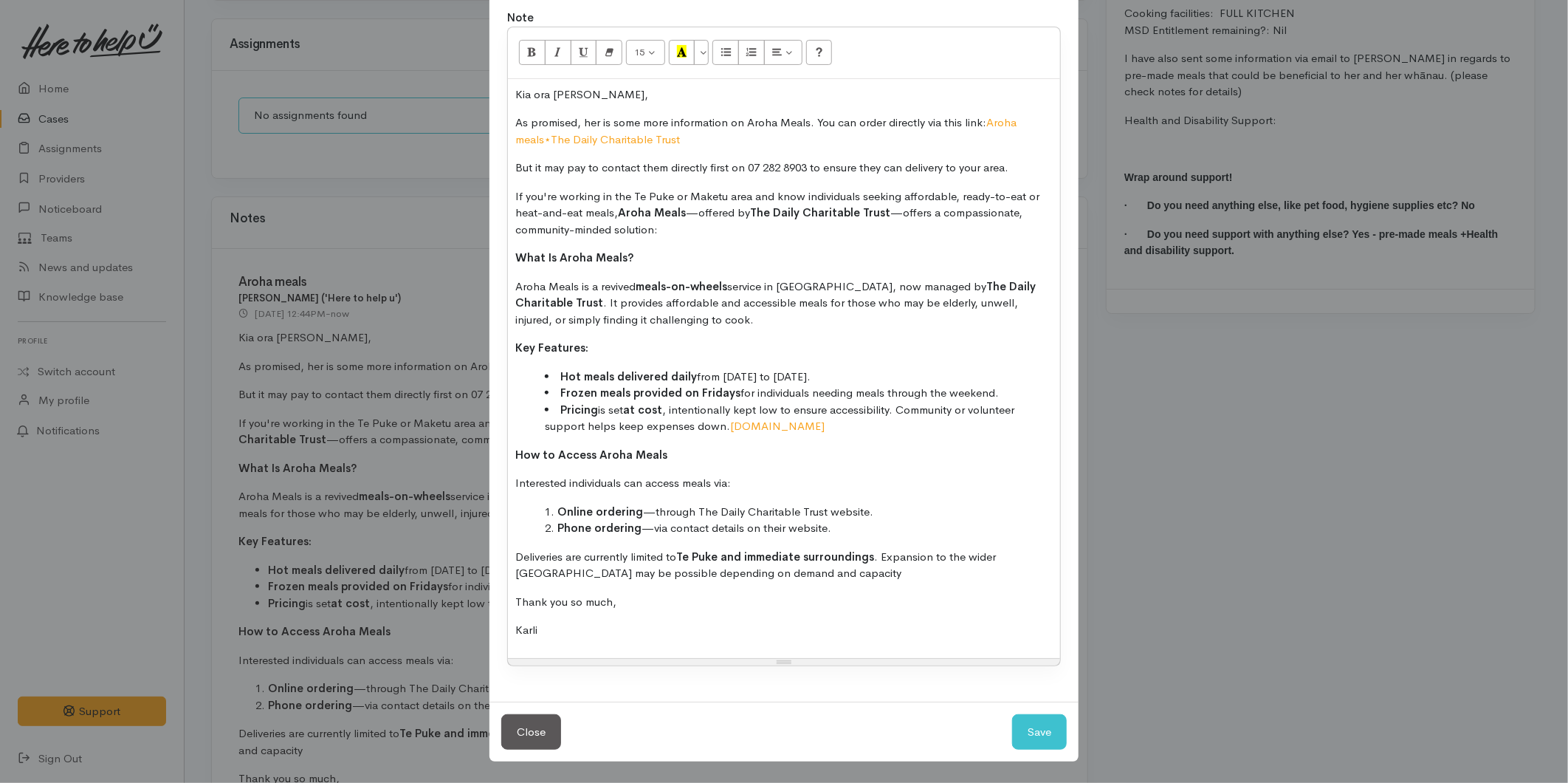
scroll to position [0, 0]
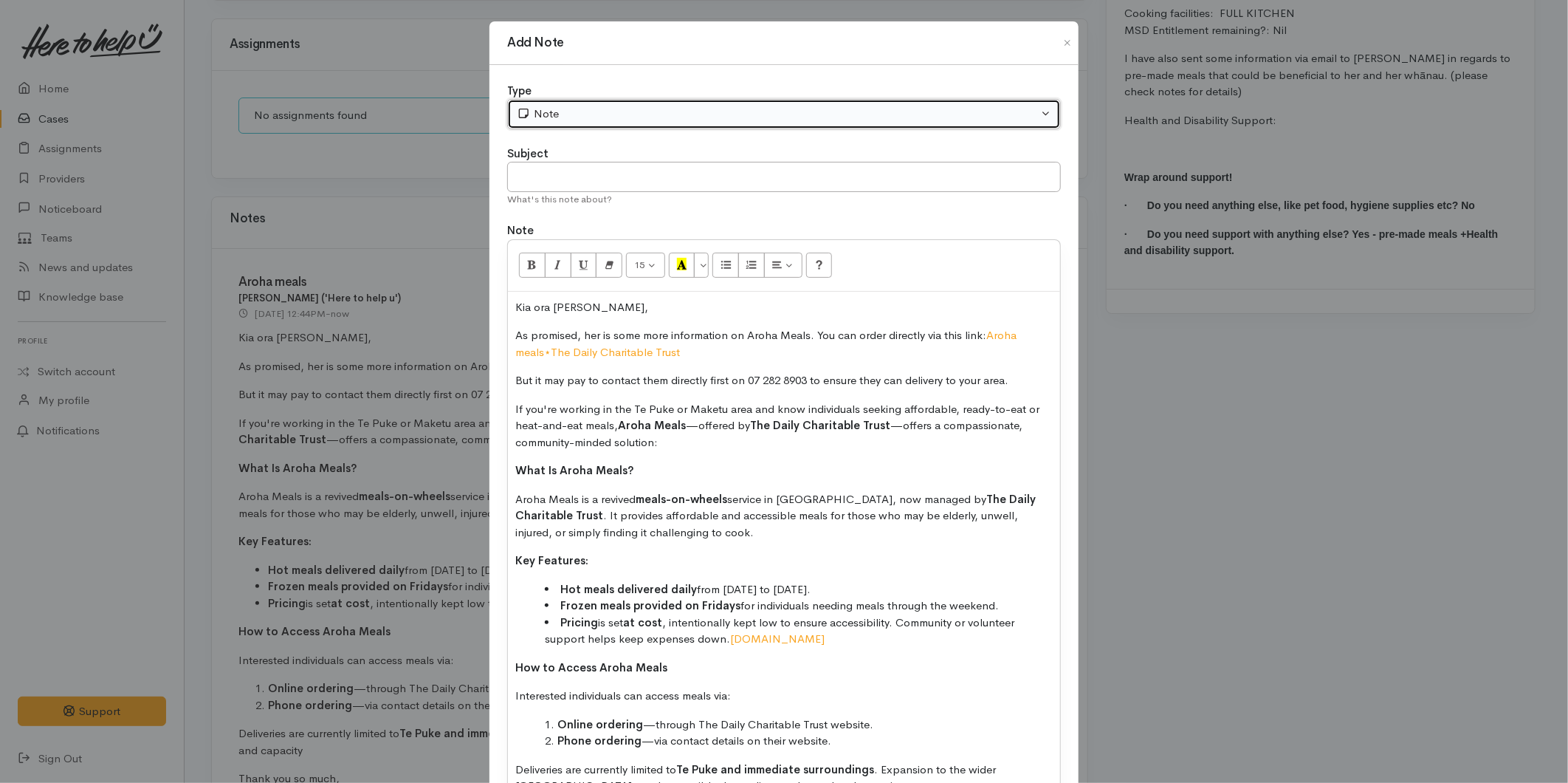
click at [543, 116] on div "Note" at bounding box center [777, 114] width 521 height 17
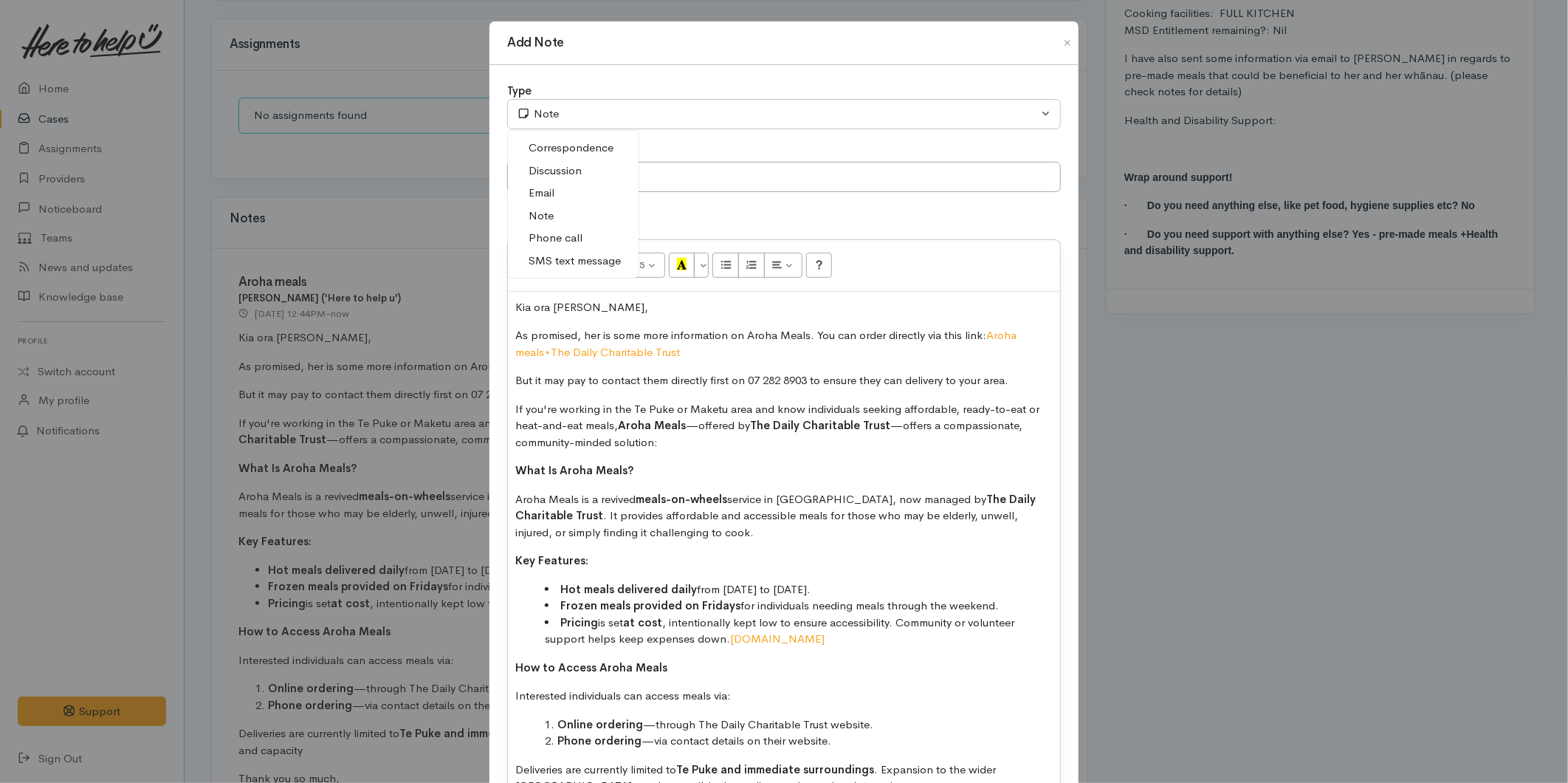
click at [554, 259] on span "SMS text message" at bounding box center [575, 260] width 93 height 17
select select "5"
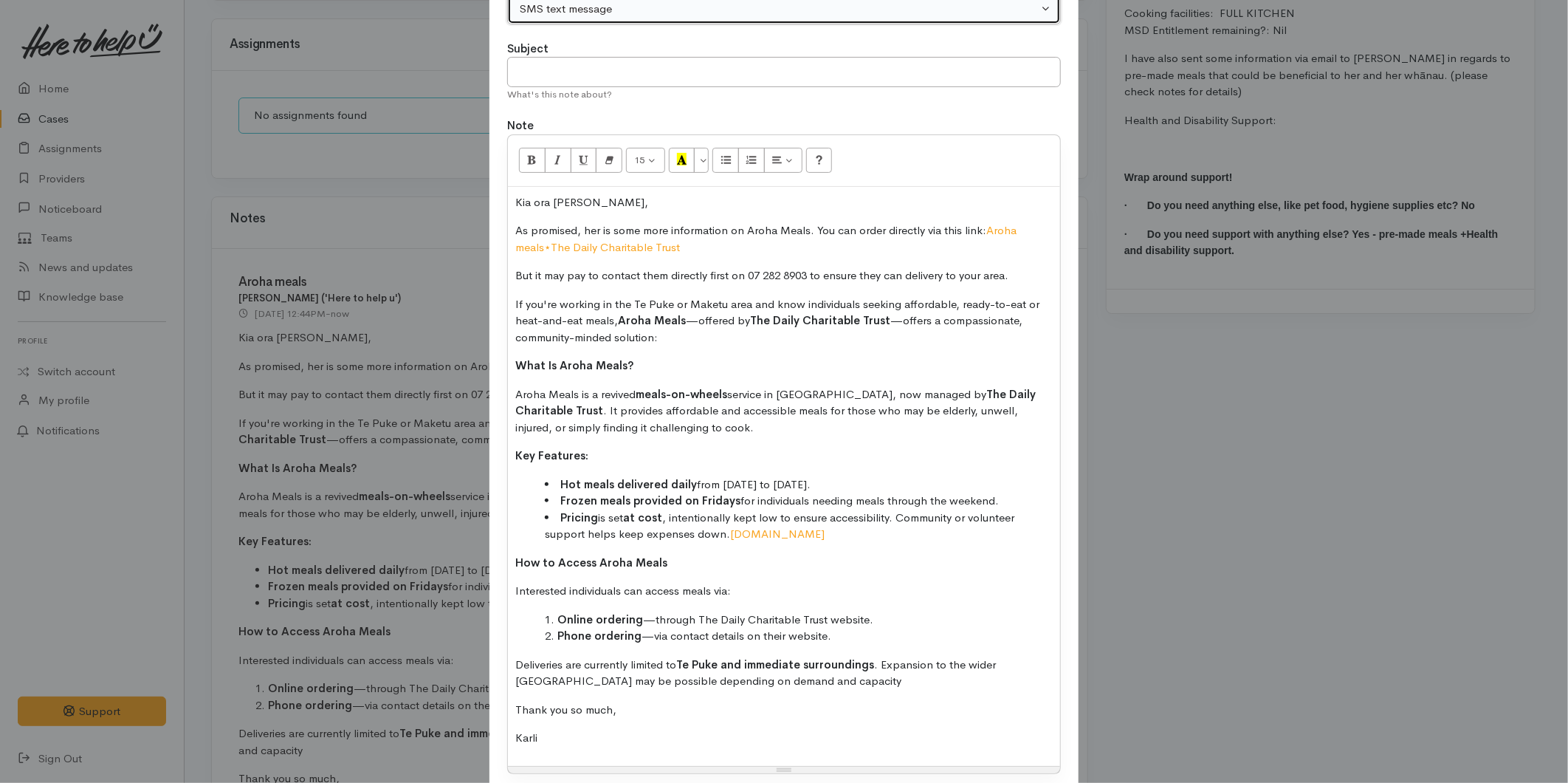
scroll to position [213, 0]
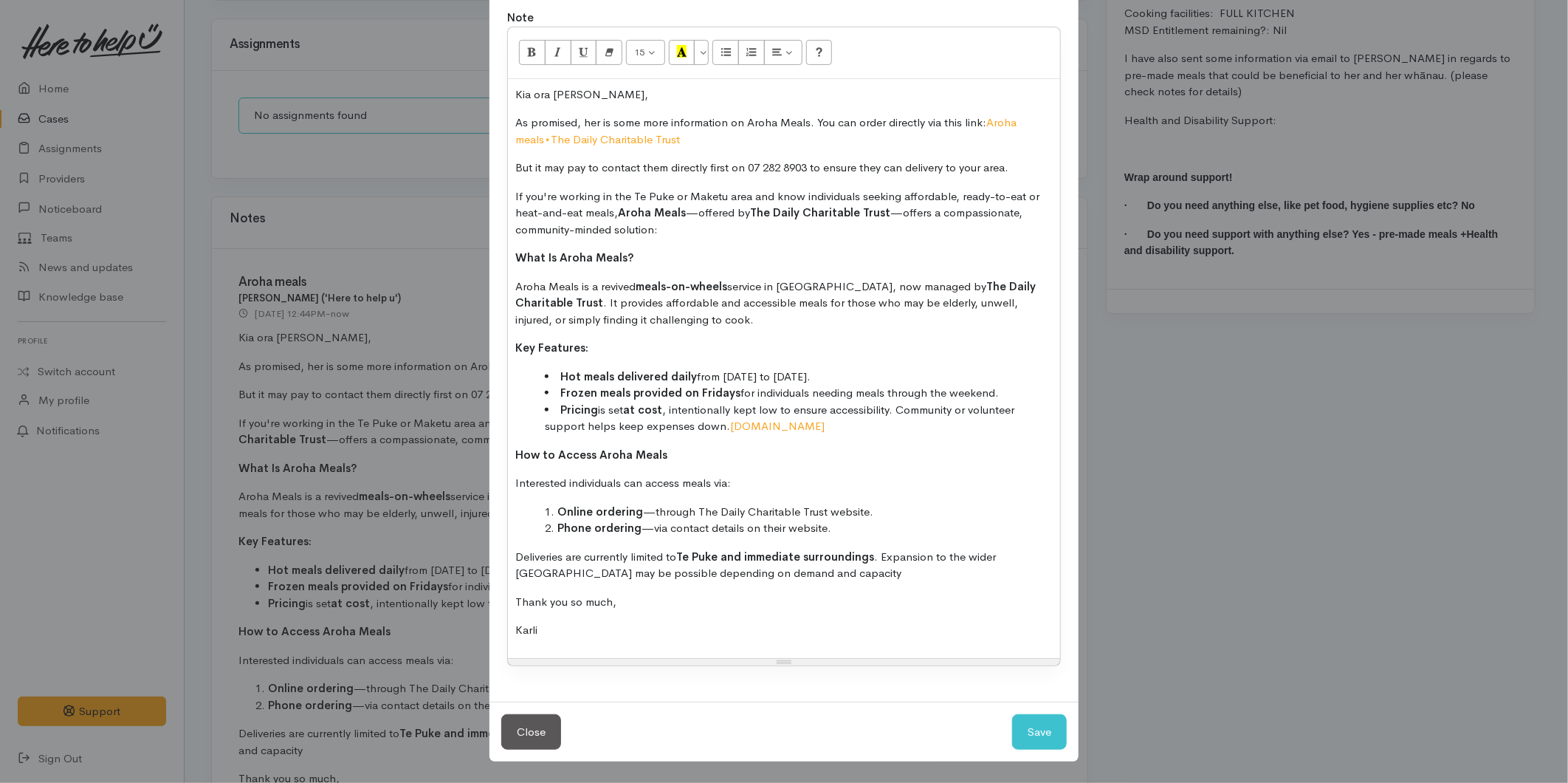
drag, startPoint x: 558, startPoint y: 645, endPoint x: 489, endPoint y: 28, distance: 620.8
click at [489, 25] on div "Type Correspondence Discussion Email Note Phone call SMS text message SMS text …" at bounding box center [784, 277] width 589 height 849
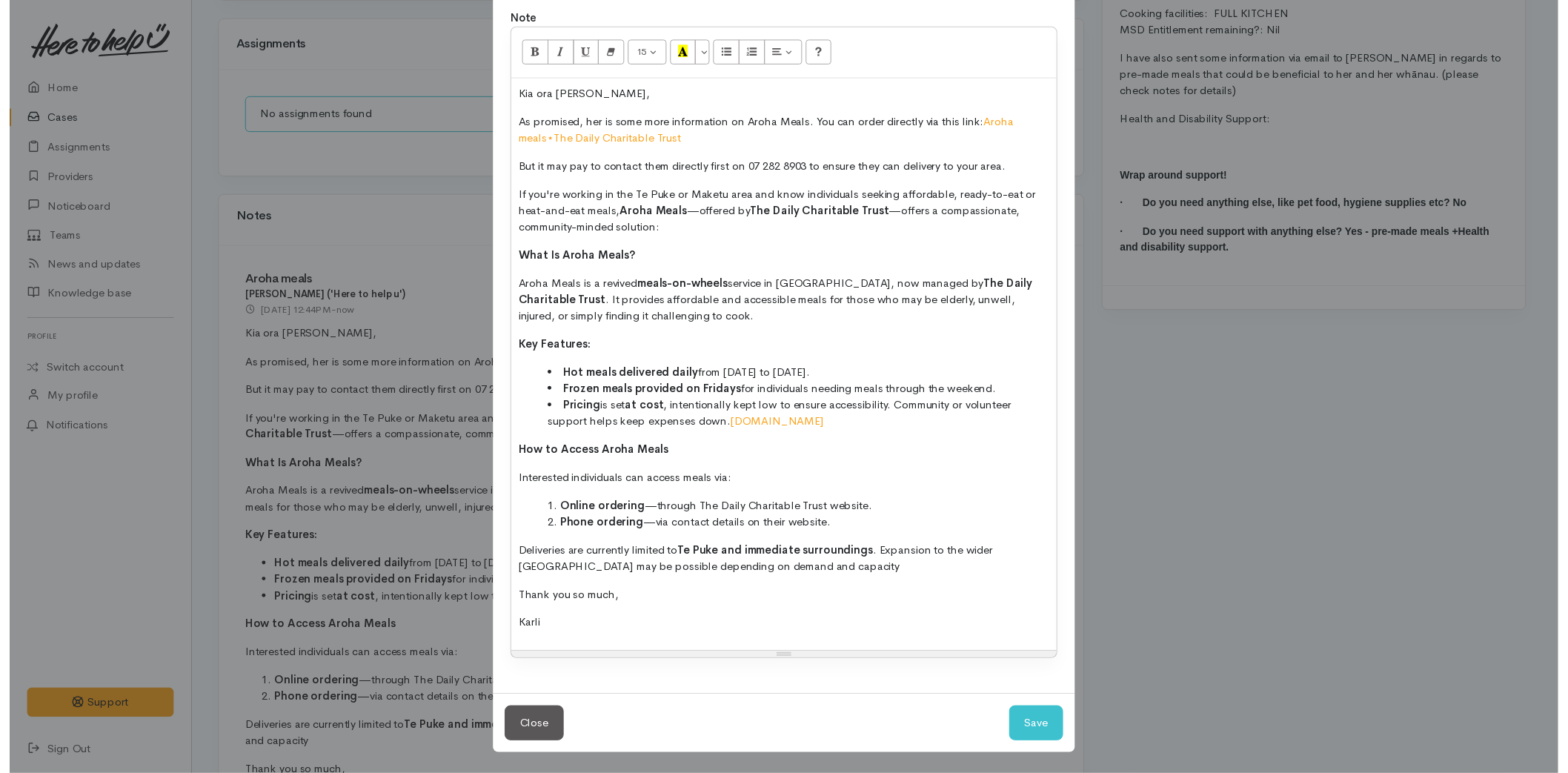
scroll to position [0, 0]
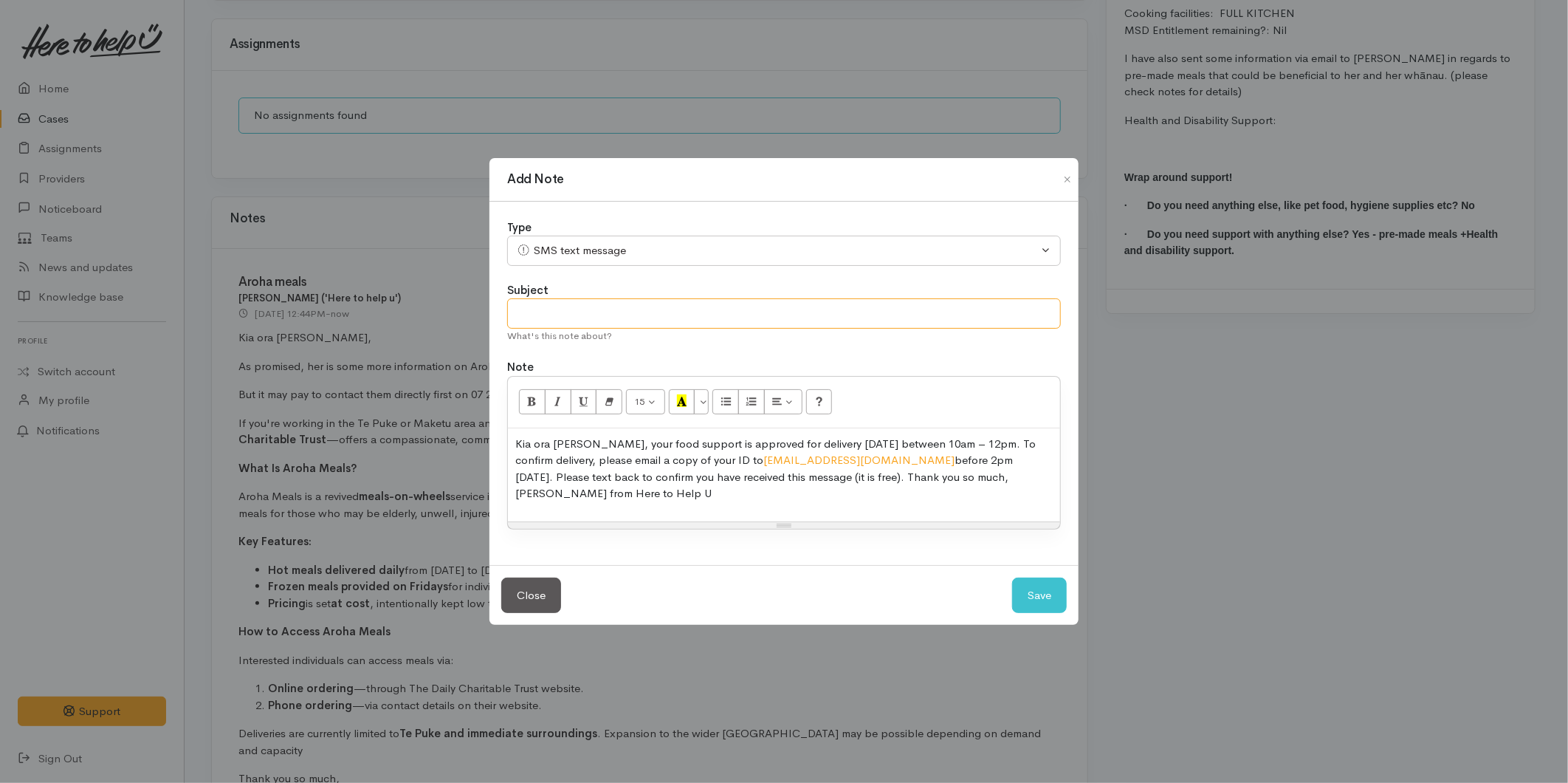
click at [520, 314] on input "text" at bounding box center [784, 313] width 554 height 30
type input "Provider details"
click at [1036, 578] on button "Save" at bounding box center [1039, 595] width 55 height 36
select select "1"
click at [1037, 586] on button "Save" at bounding box center [1039, 595] width 55 height 36
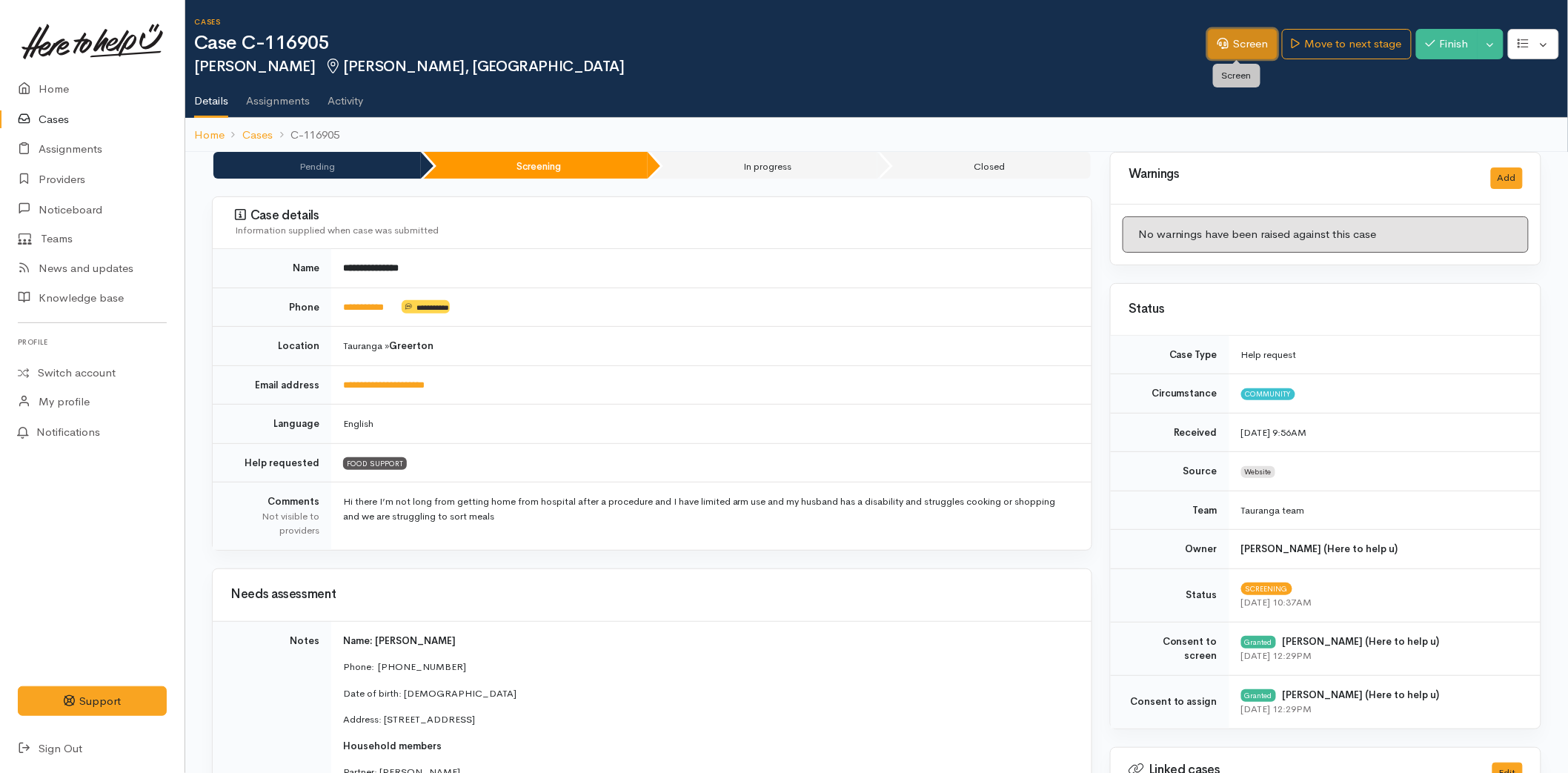
click at [1227, 52] on link "Screen" at bounding box center [1243, 43] width 70 height 30
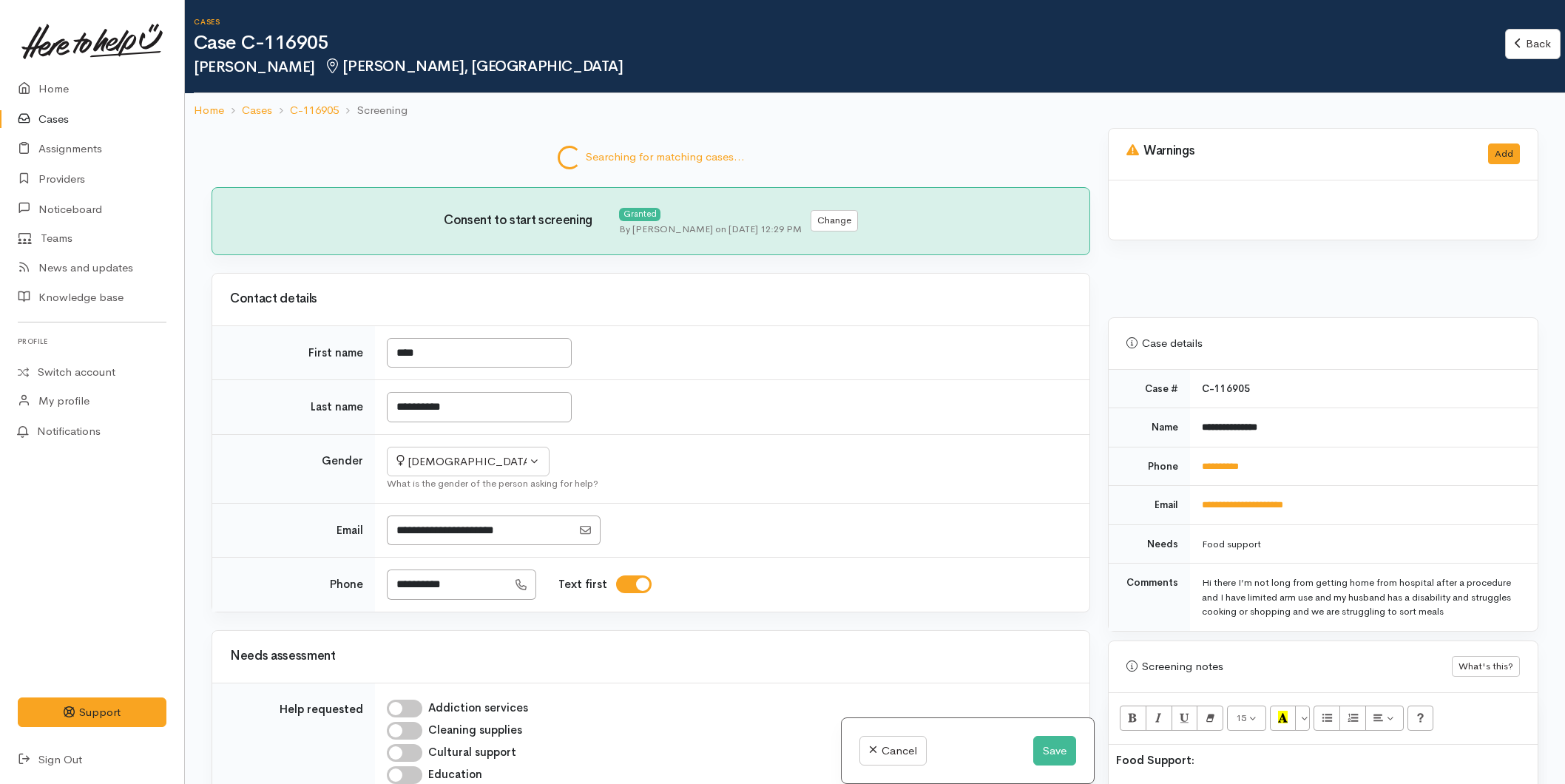
select select "3"
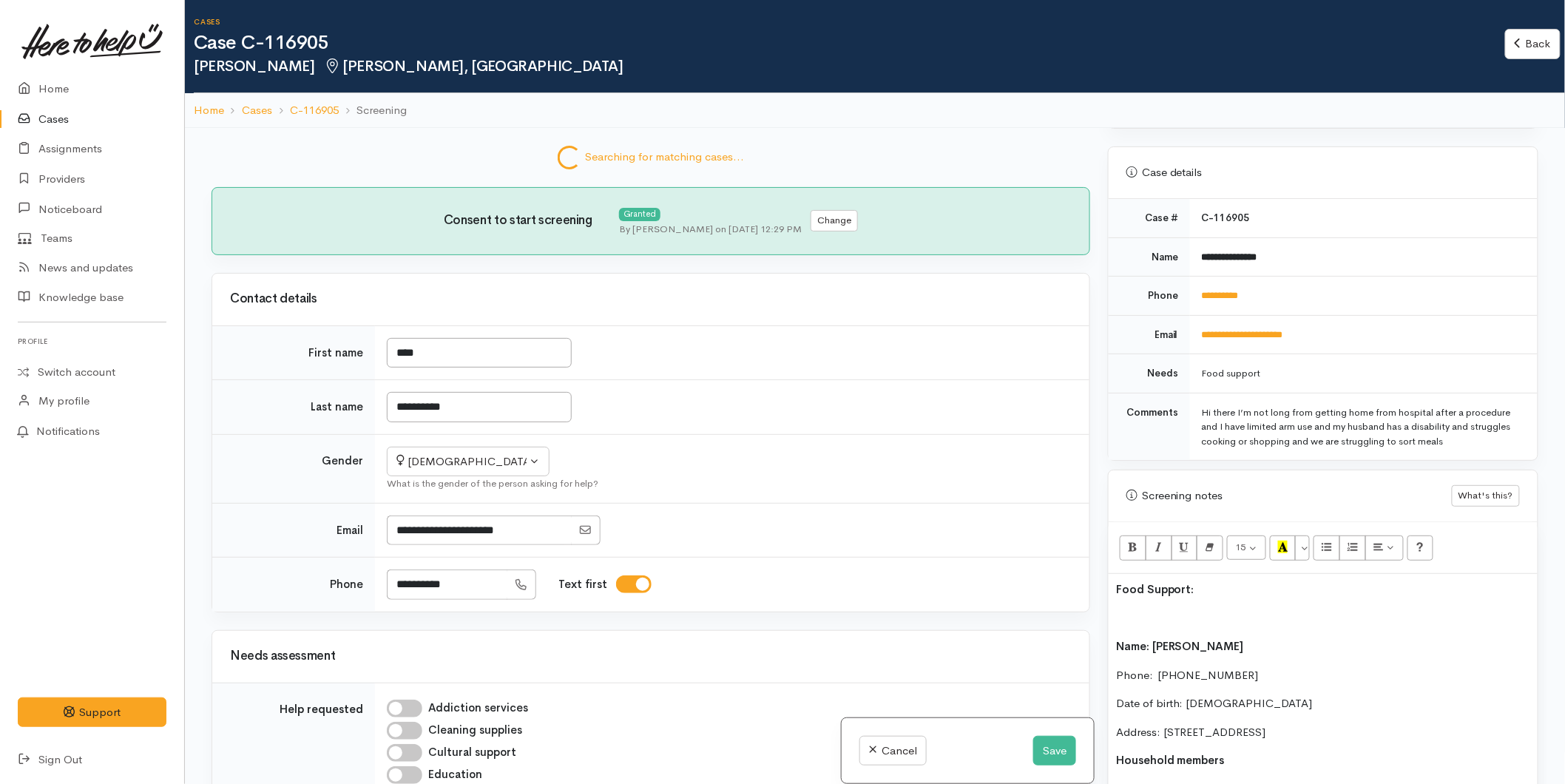
scroll to position [980, 0]
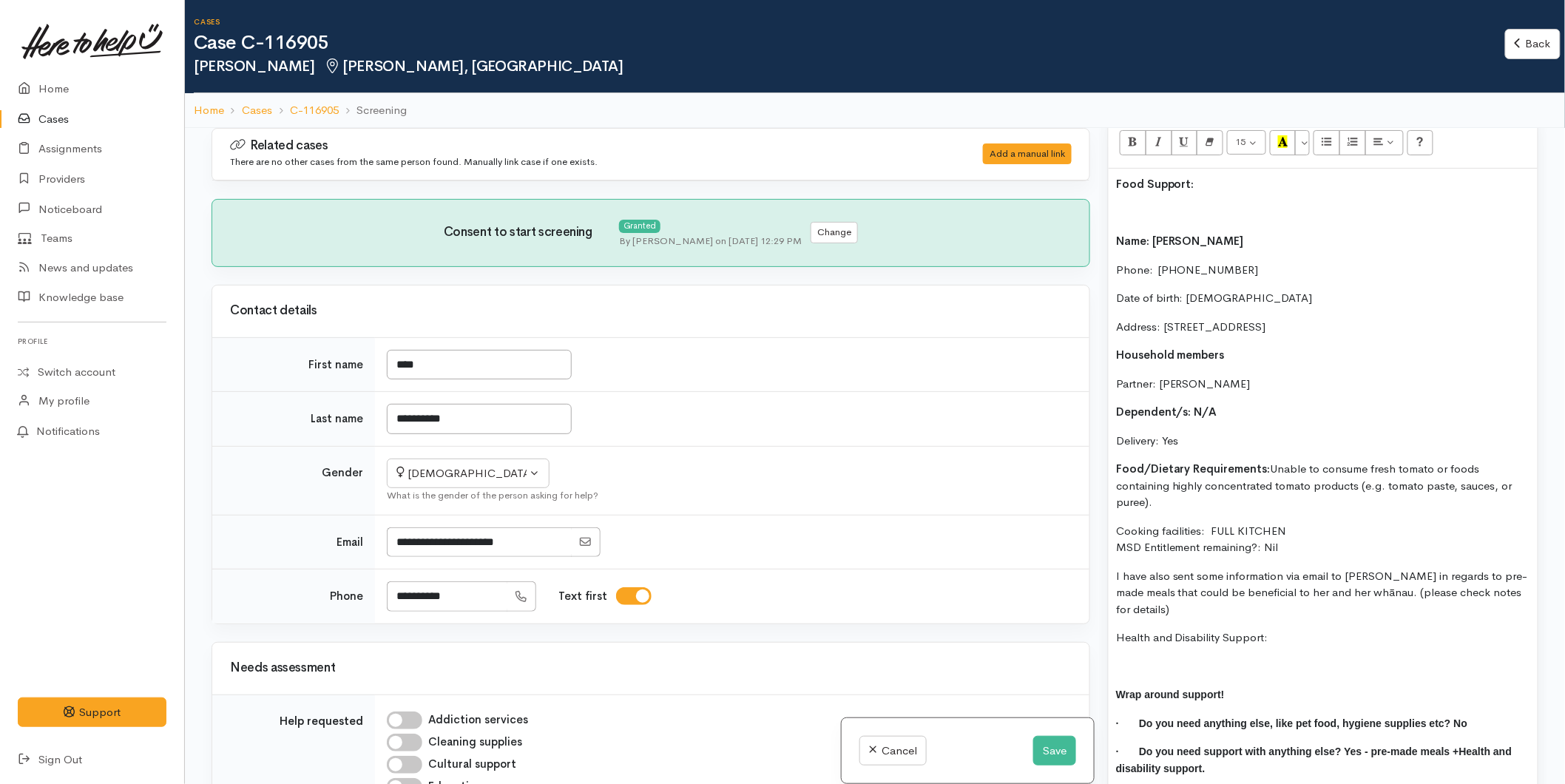
click at [1136, 220] on p at bounding box center [1323, 213] width 414 height 17
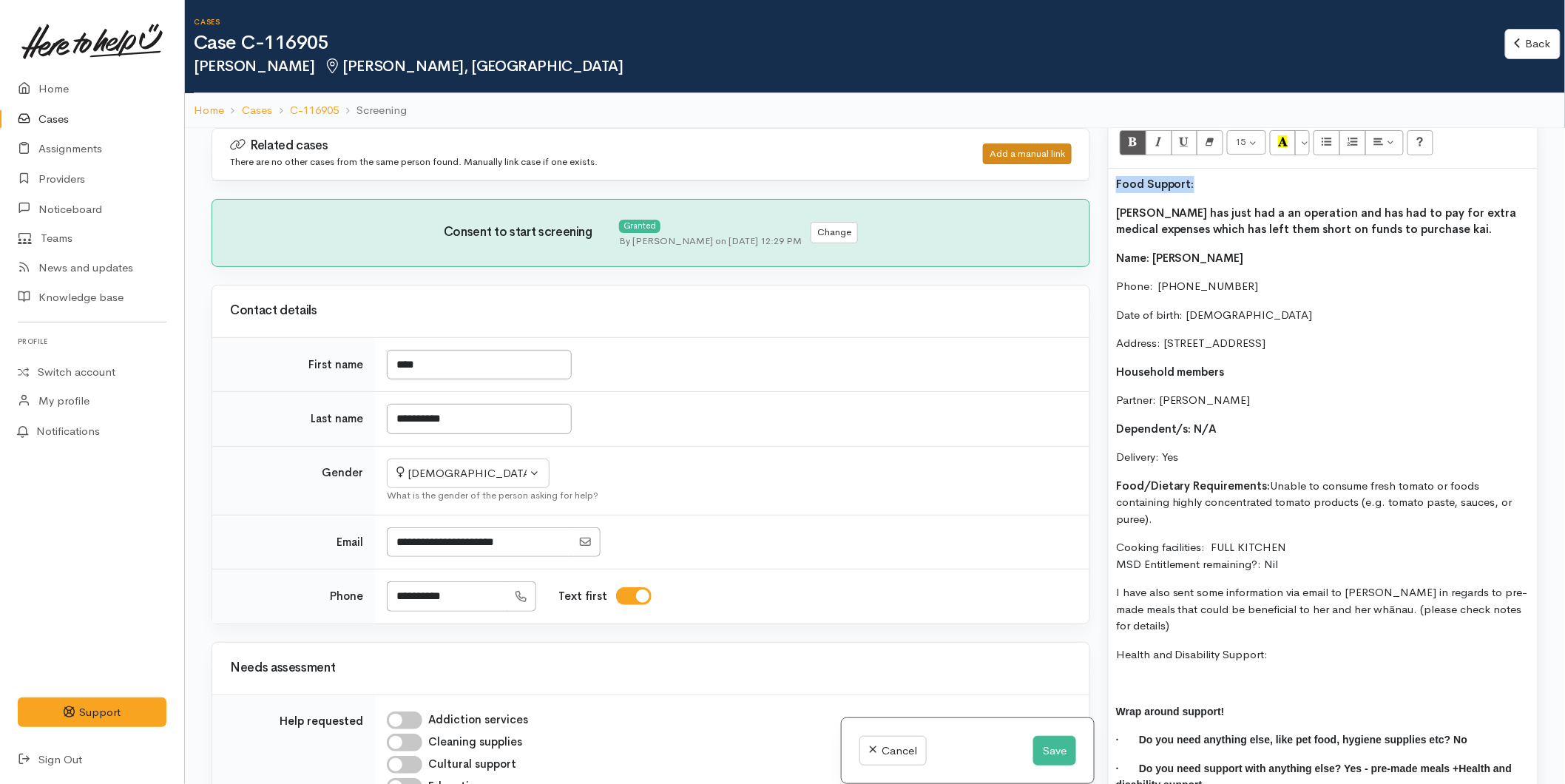
drag, startPoint x: 1161, startPoint y: 176, endPoint x: 1059, endPoint y: 163, distance: 102.8
click at [1059, 163] on div "Related cases There are no other cases from the same person found. Manually lin…" at bounding box center [875, 520] width 1345 height 784
click at [1283, 141] on icon "Recent Color" at bounding box center [1283, 141] width 9 height 13
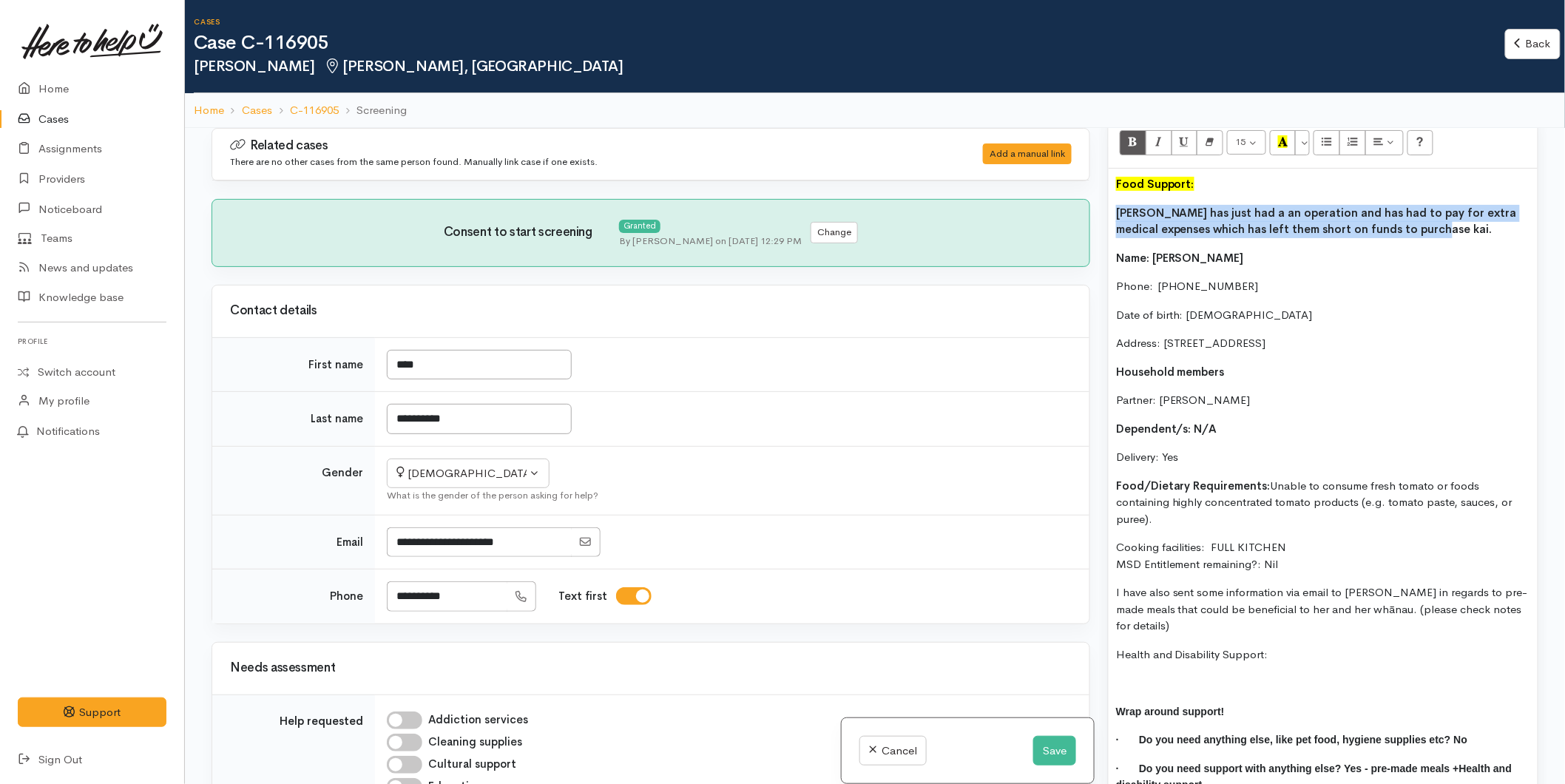
drag, startPoint x: 1402, startPoint y: 233, endPoint x: 1100, endPoint y: 210, distance: 302.9
click at [1100, 210] on div "Warnings Add No warnings have been raised against this case Add Warning Title ●…" at bounding box center [1323, 520] width 448 height 784
drag, startPoint x: 1136, startPoint y: 148, endPoint x: 1160, endPoint y: 176, distance: 36.9
click at [1136, 146] on icon "Bold (CTRL+B)" at bounding box center [1132, 141] width 9 height 13
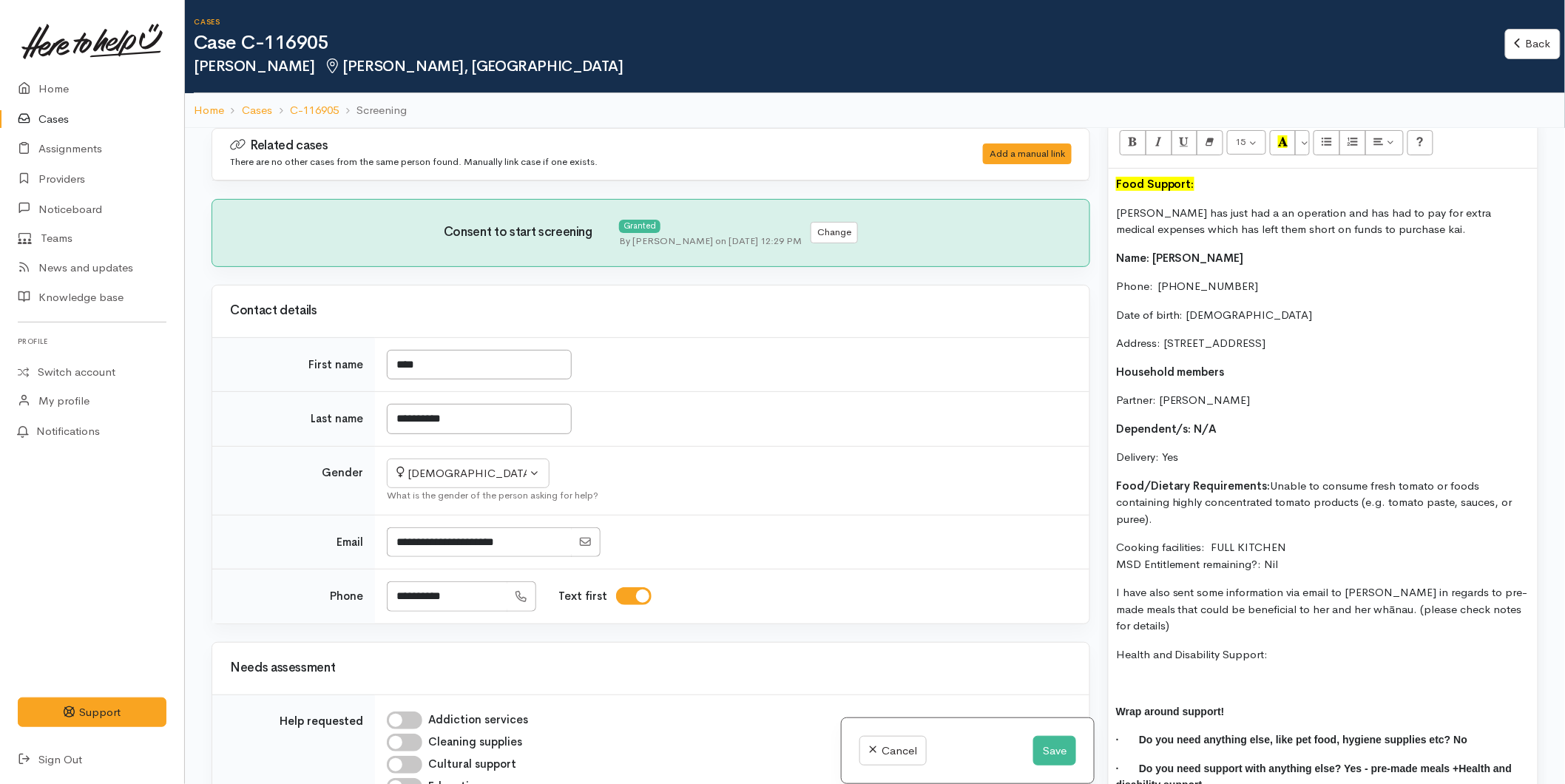
drag, startPoint x: 1298, startPoint y: 416, endPoint x: 1351, endPoint y: 511, distance: 108.8
click at [1299, 416] on div "Food Support: Mary has just had a an operation and has had to pay for extra med…" at bounding box center [1323, 490] width 429 height 644
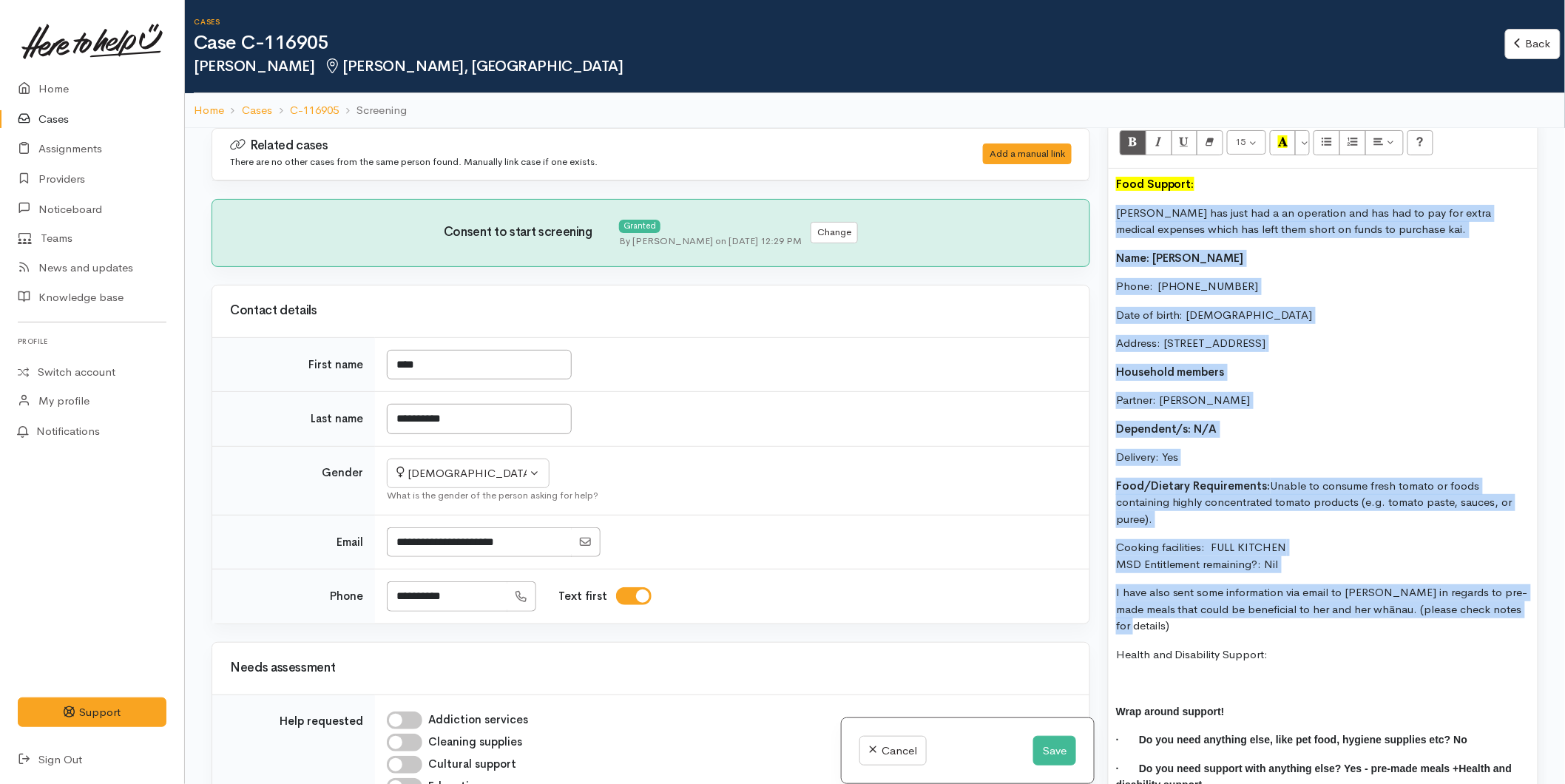
drag, startPoint x: 1514, startPoint y: 606, endPoint x: 1112, endPoint y: 217, distance: 559.4
click at [1112, 217] on div "Food Support: Mary has just had a an operation and has had to pay for extra med…" at bounding box center [1323, 490] width 429 height 644
copy div "Mary has just had a an operation and has had to pay for extra medical expenses …"
click at [1052, 747] on button "Save" at bounding box center [1054, 750] width 43 height 30
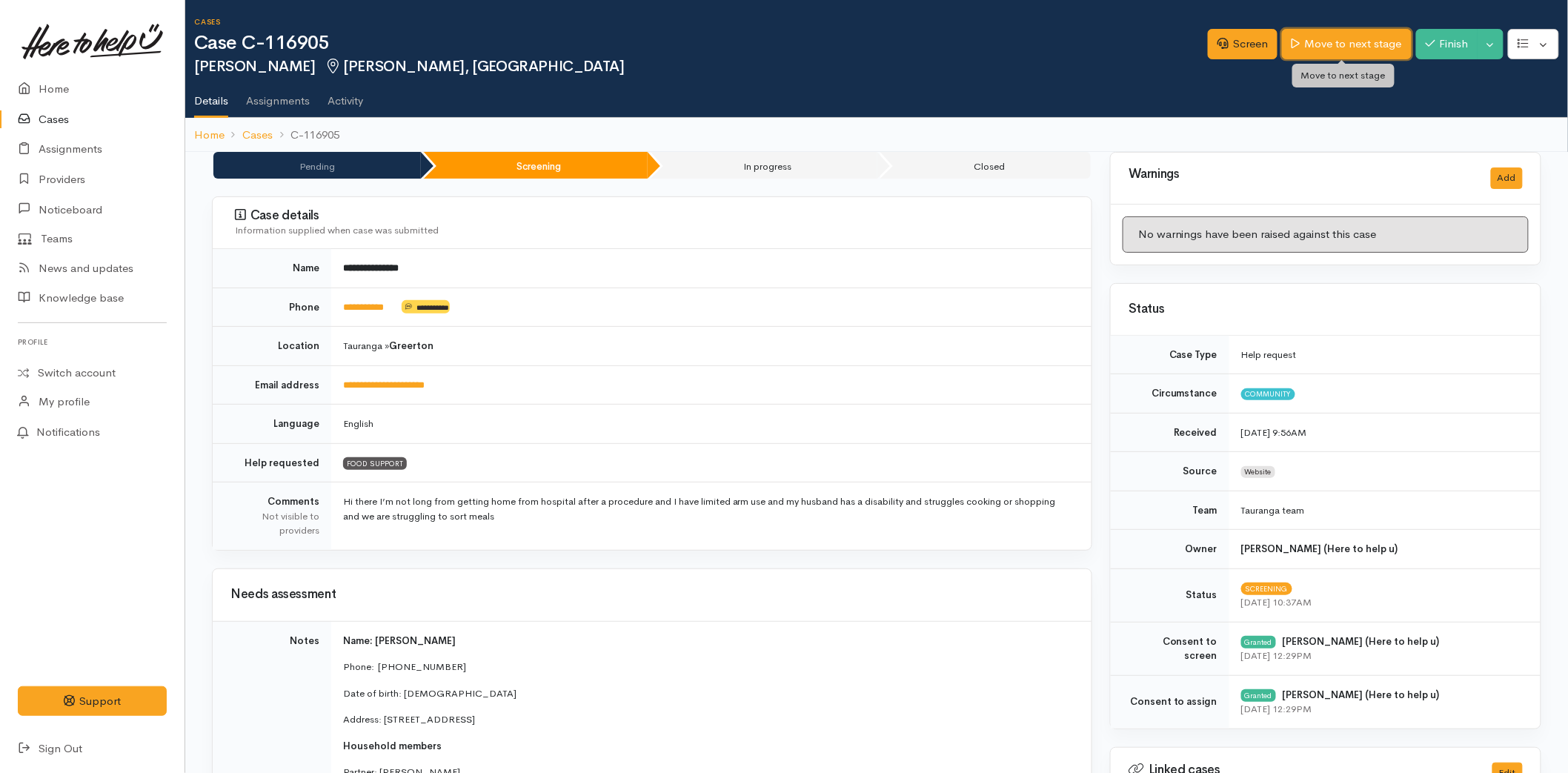
click at [1349, 36] on link "Move to next stage" at bounding box center [1346, 43] width 129 height 30
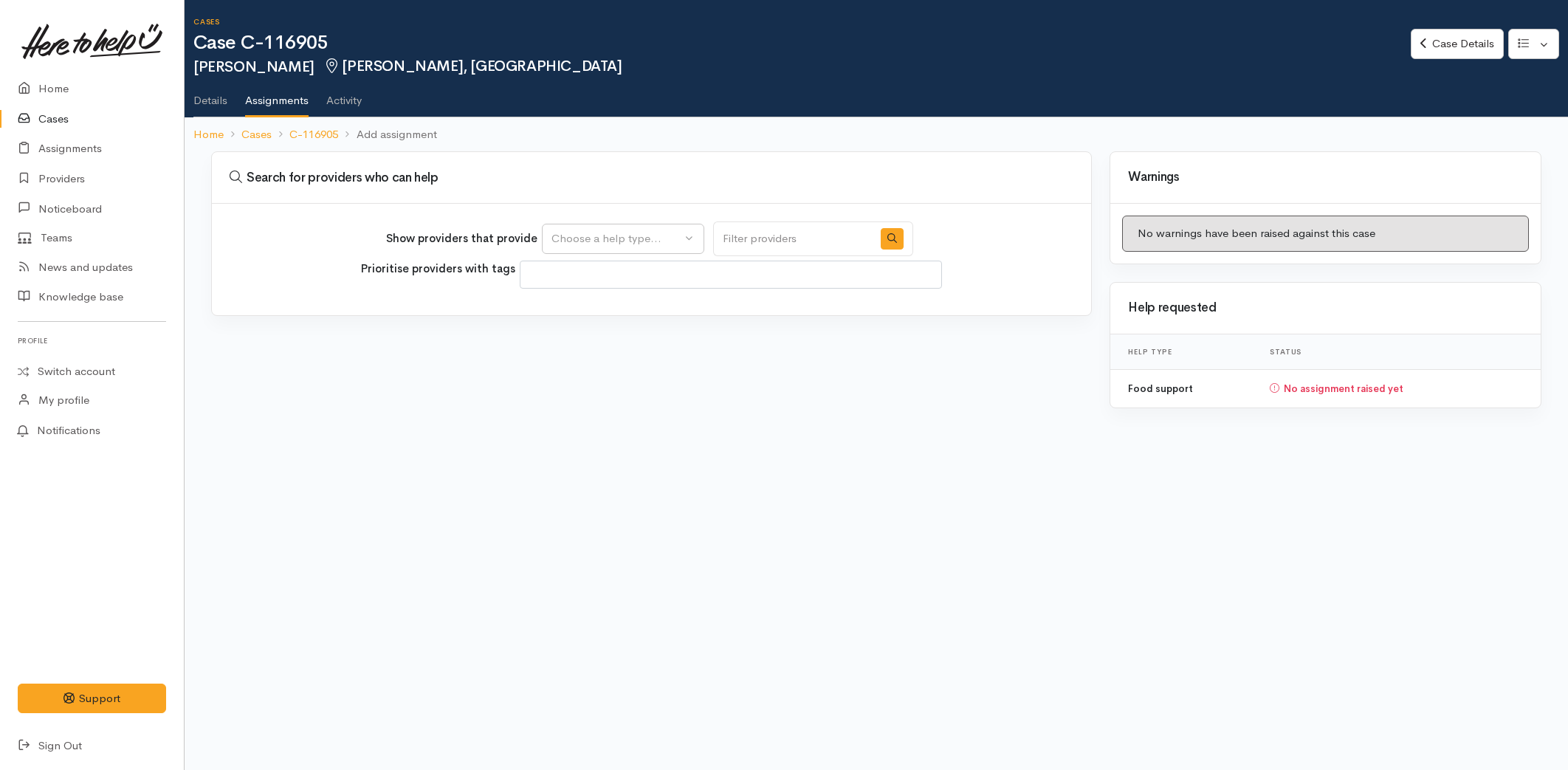
select select
click at [565, 231] on div "Choose a help type..." at bounding box center [617, 238] width 130 height 17
click at [608, 309] on span "Food support" at bounding box center [594, 309] width 69 height 17
select select "3"
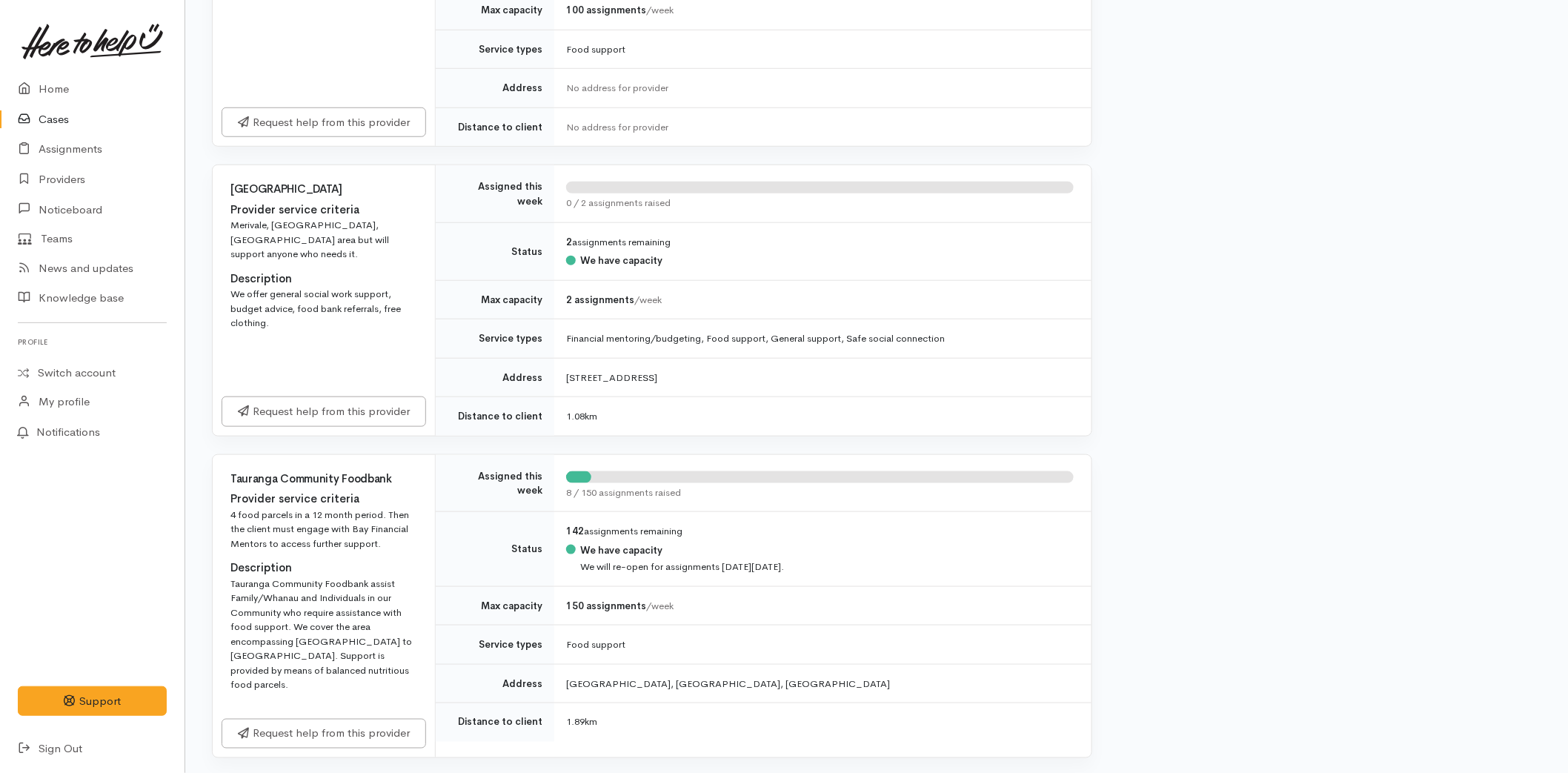
scroll to position [576, 0]
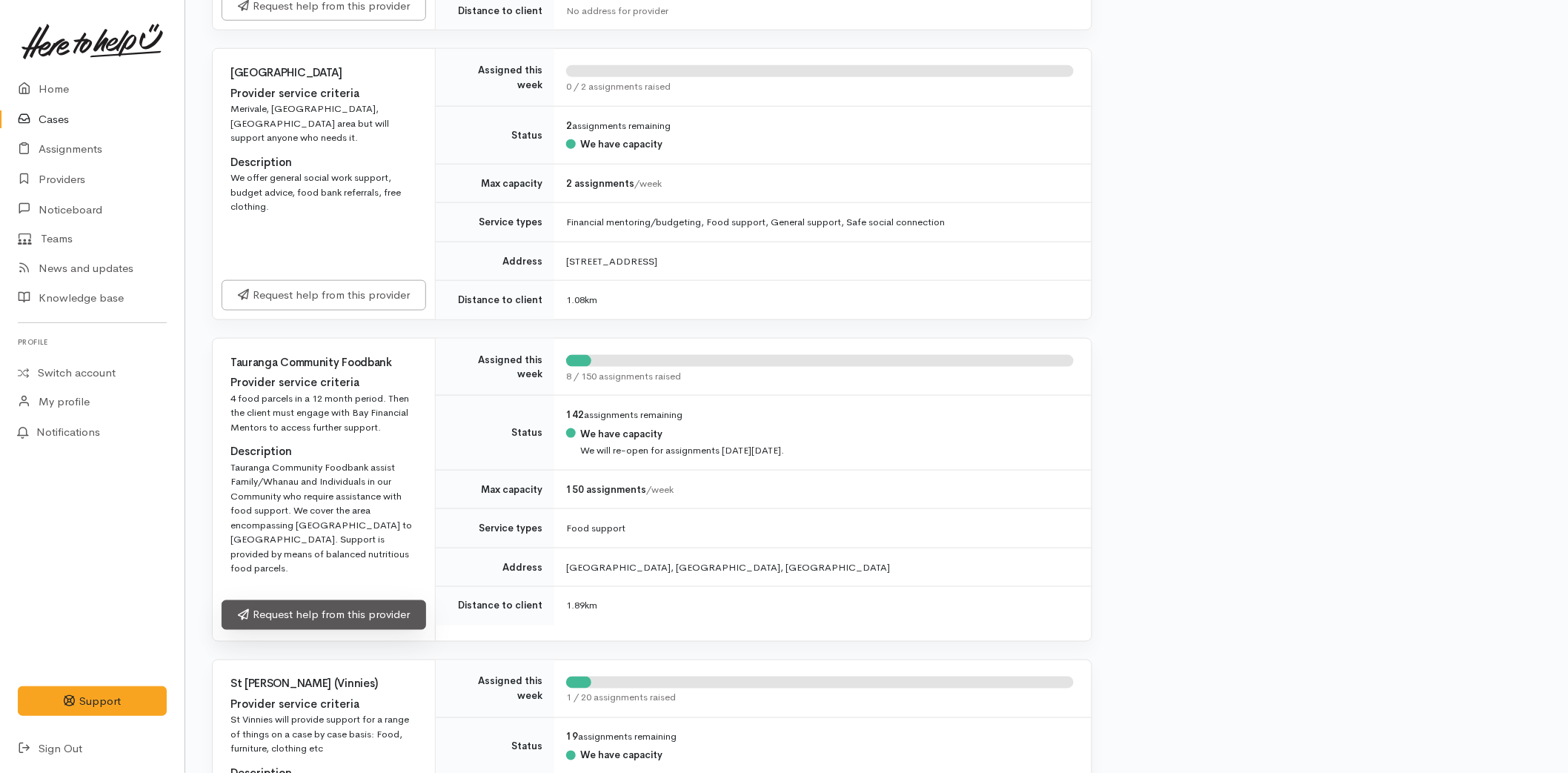
click at [314, 600] on link "Request help from this provider" at bounding box center [324, 615] width 204 height 30
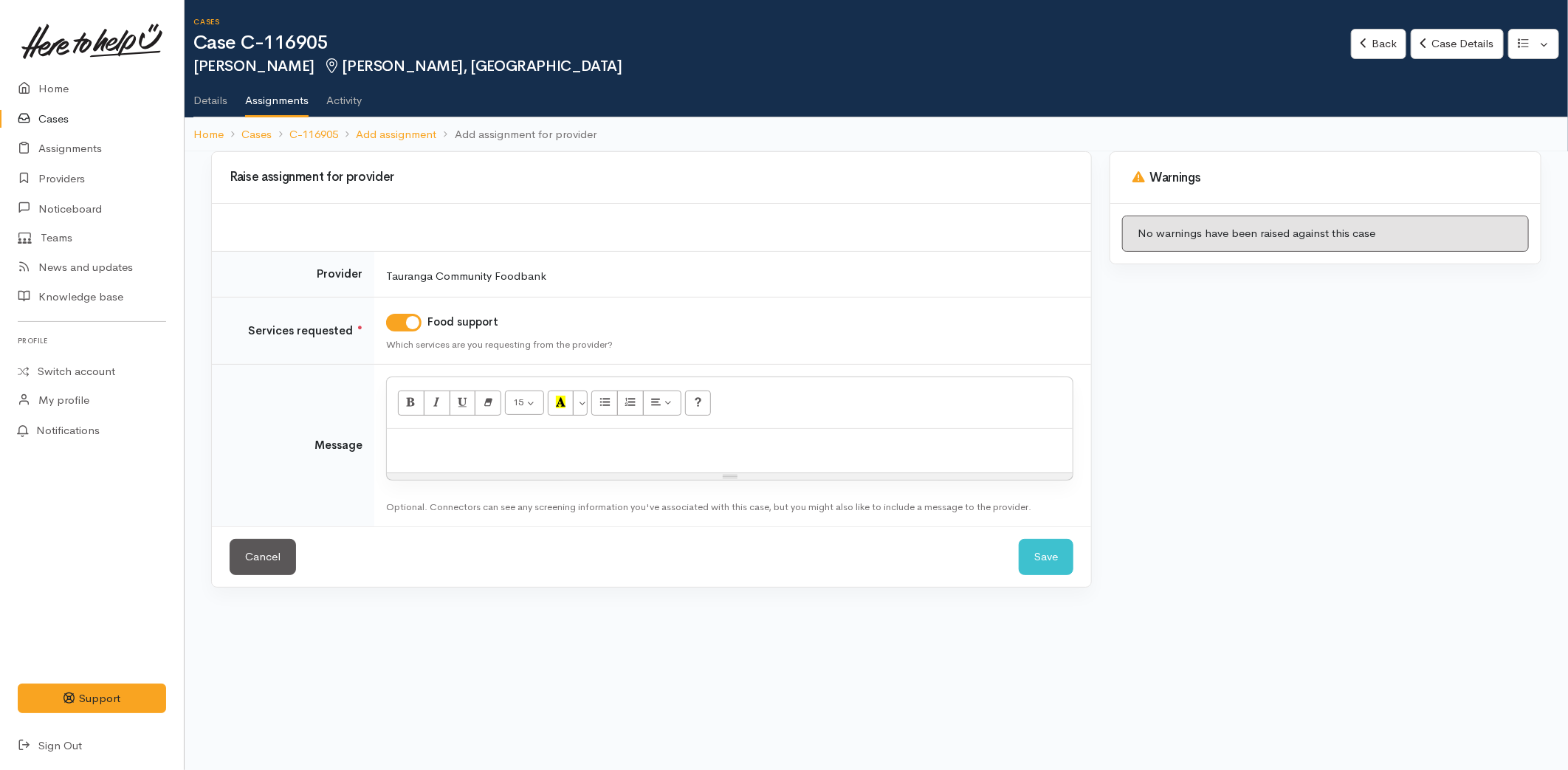
click at [428, 456] on div at bounding box center [729, 451] width 685 height 44
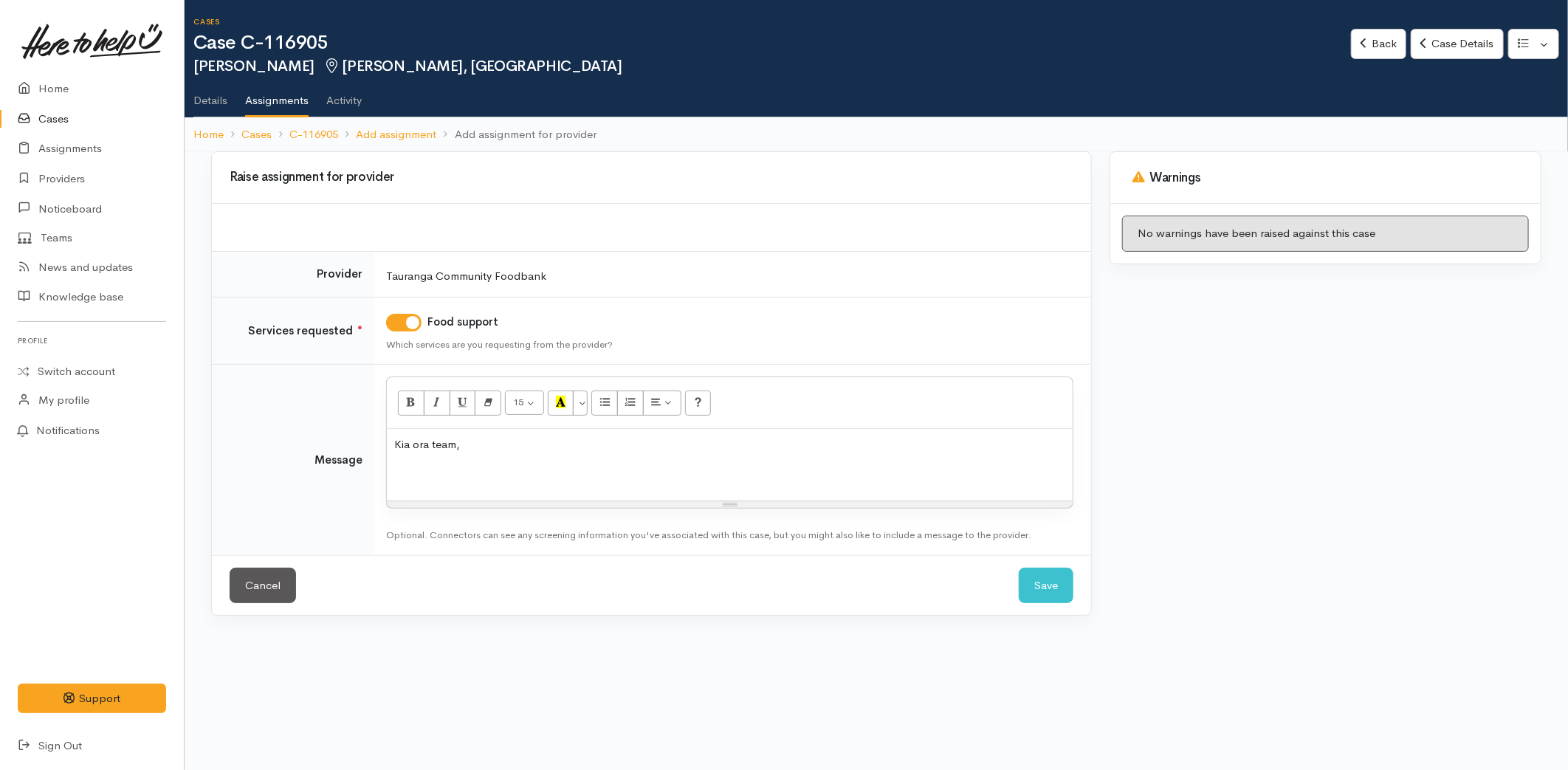
click at [468, 469] on p at bounding box center [729, 473] width 671 height 17
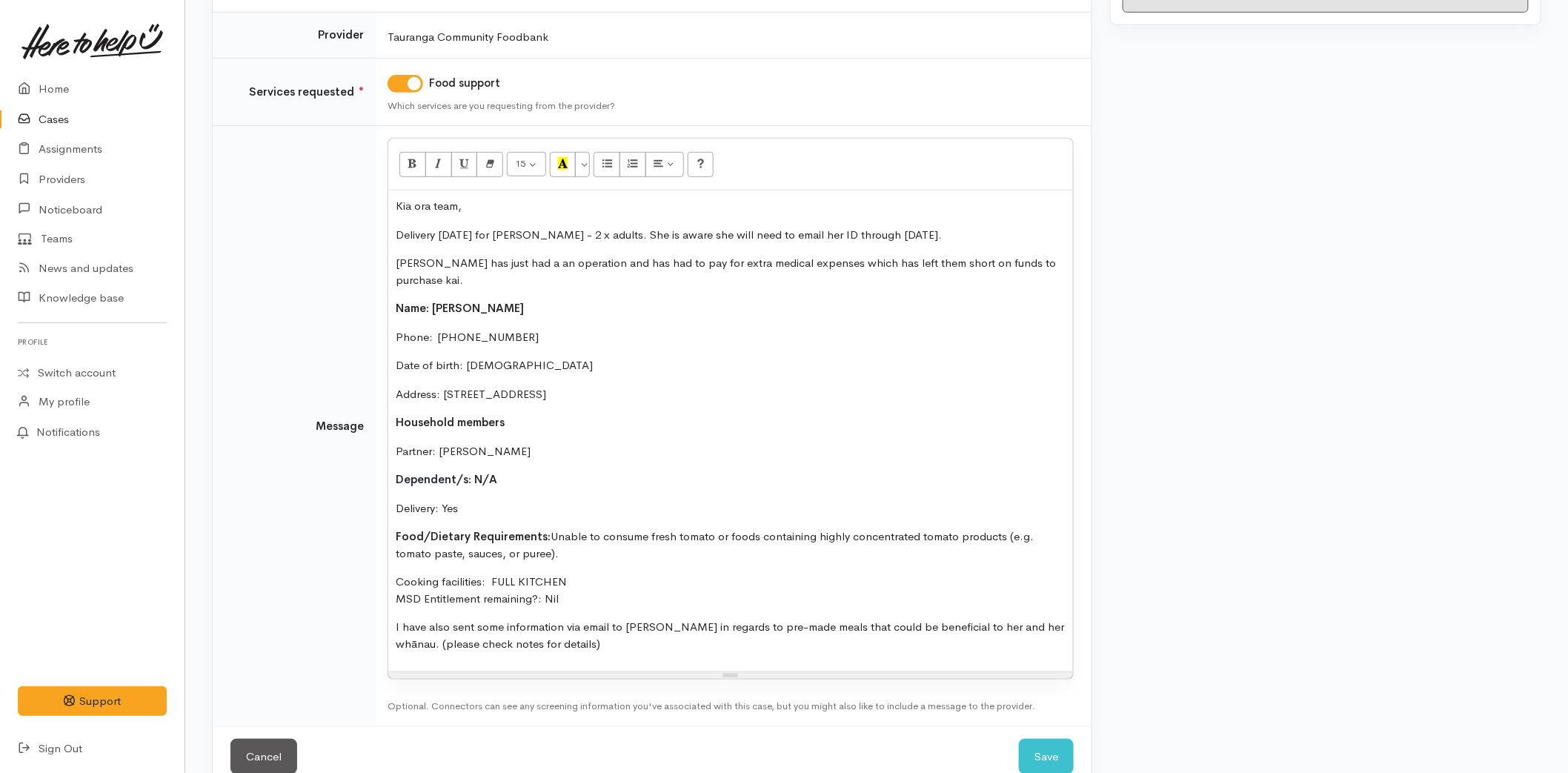
scroll to position [255, 0]
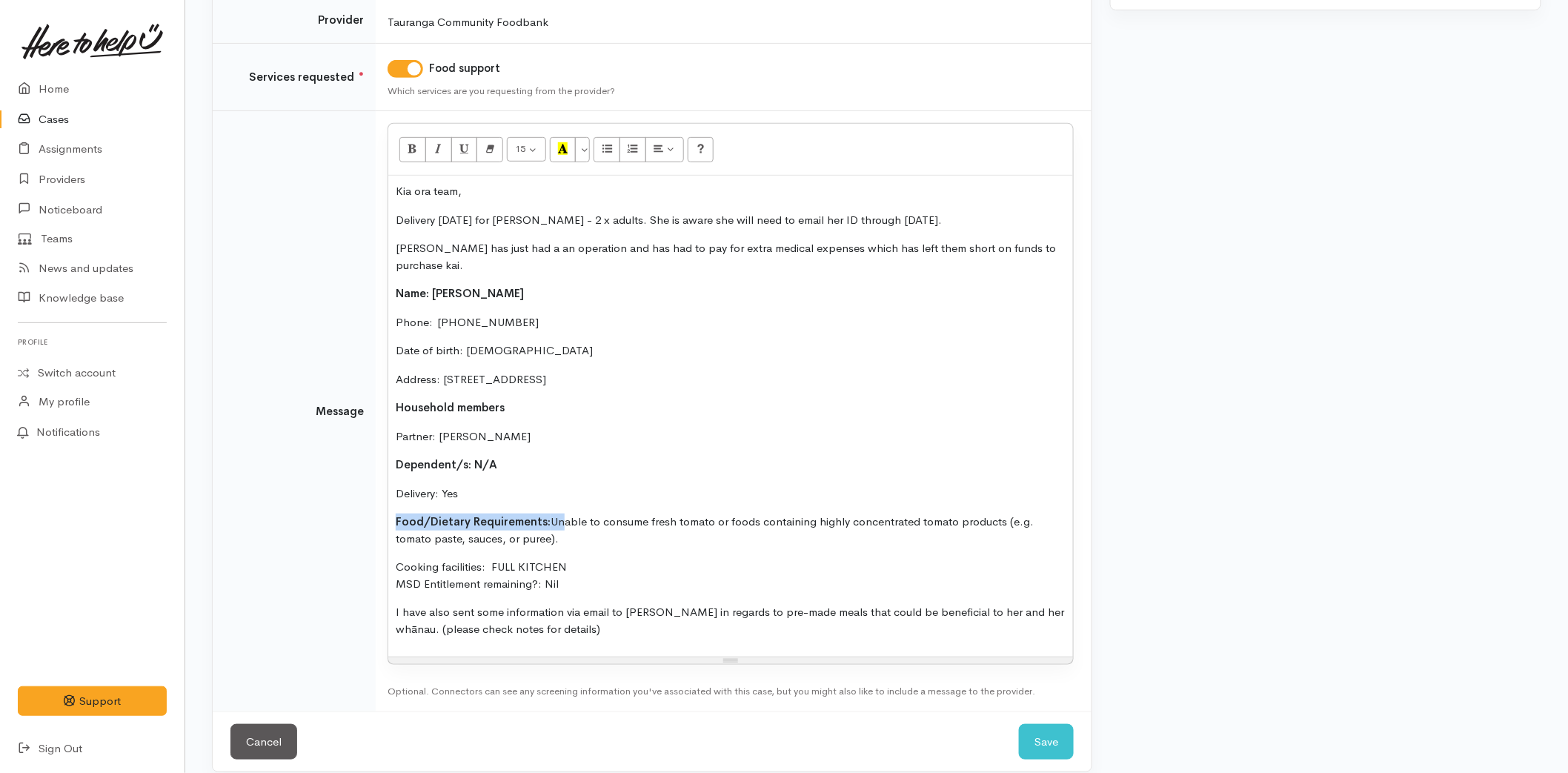
drag, startPoint x: 558, startPoint y: 513, endPoint x: 390, endPoint y: 509, distance: 168.0
click at [390, 509] on div "Kia ora team, Delivery [DATE] for [PERSON_NAME] - 2 x adults. She is aware she …" at bounding box center [731, 416] width 685 height 481
drag, startPoint x: 530, startPoint y: 524, endPoint x: 381, endPoint y: 500, distance: 150.9
click at [381, 500] on td "15 8 9 10 11 12 14 18 24 36 Background Color Transparent Select #ffff00 Text Co…" at bounding box center [733, 411] width 716 height 600
click at [572, 151] on button "Recent Color" at bounding box center [563, 149] width 27 height 25
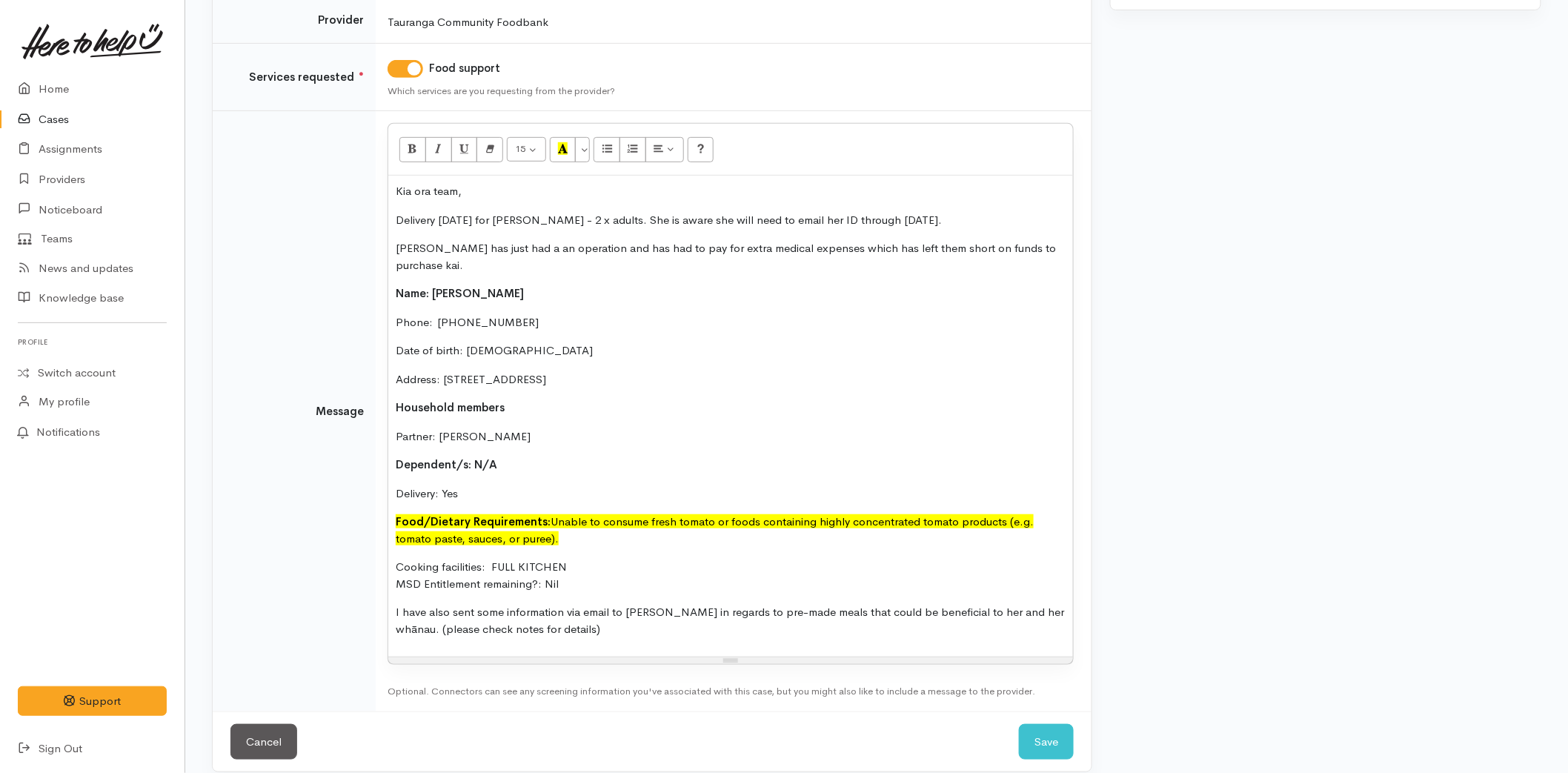
drag, startPoint x: 561, startPoint y: 431, endPoint x: 605, endPoint y: 501, distance: 82.7
click at [561, 431] on div "Kia ora team, Delivery [DATE] for [PERSON_NAME] - 2 x adults. She is aware she …" at bounding box center [731, 416] width 685 height 481
click at [596, 625] on div "Kia ora team, Delivery [DATE] for [PERSON_NAME] - 2 x adults. She is aware she …" at bounding box center [731, 416] width 685 height 481
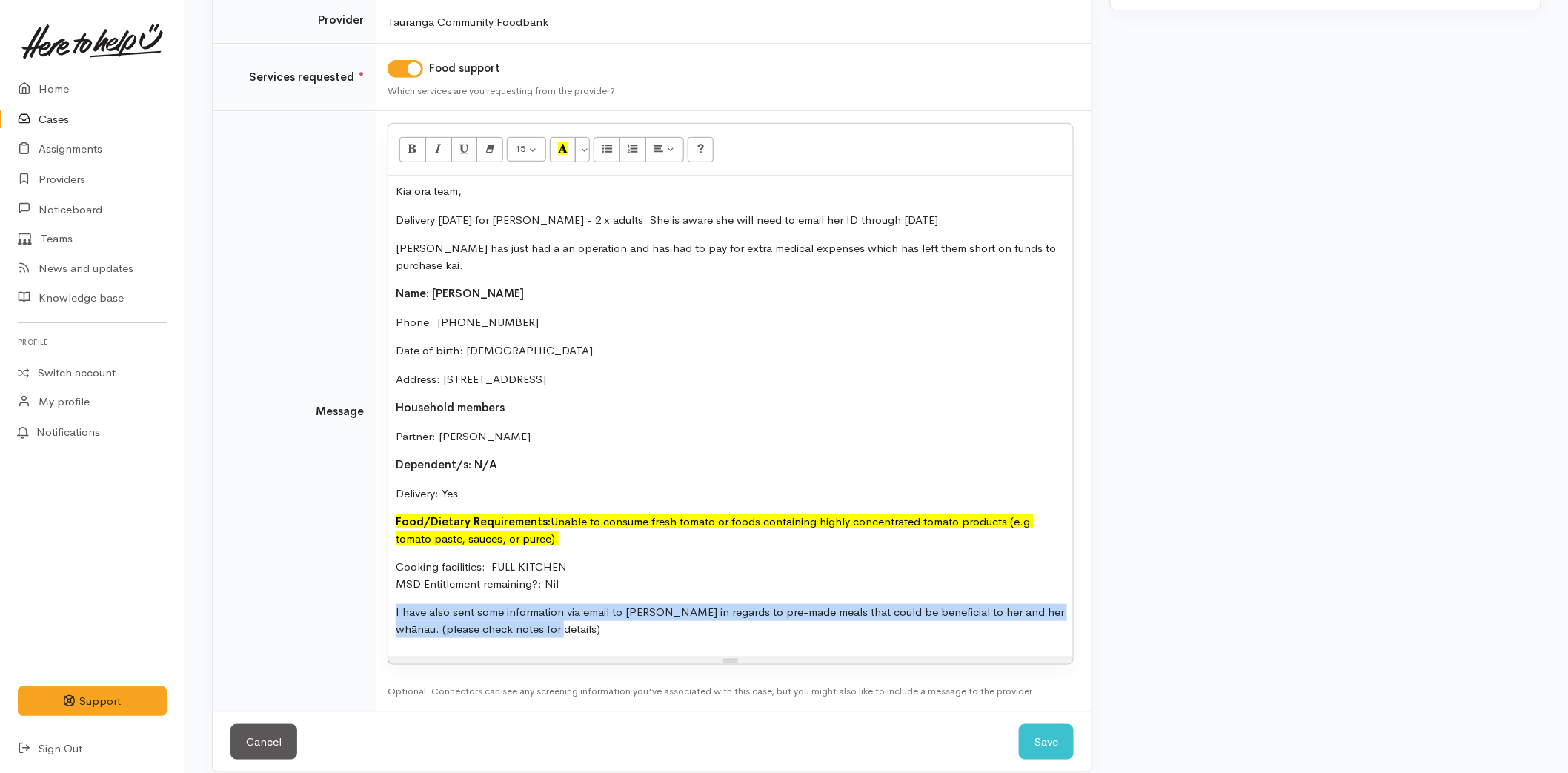
drag, startPoint x: 520, startPoint y: 597, endPoint x: 391, endPoint y: 571, distance: 131.6
click at [375, 588] on td "15 8 9 10 11 12 14 18 24 36 Background Color Transparent Select #ffff00 Text Co…" at bounding box center [733, 411] width 716 height 600
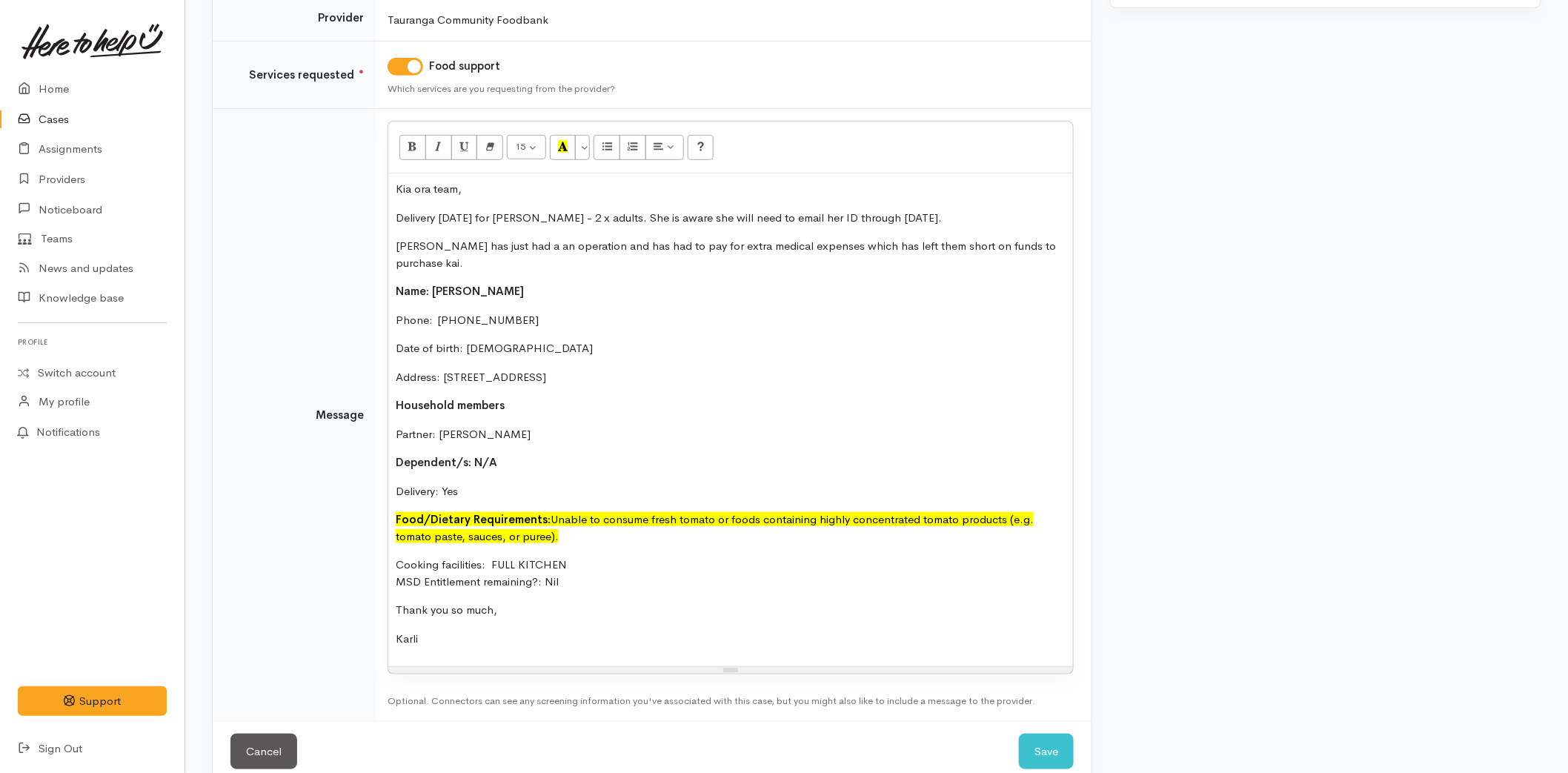
scroll to position [268, 0]
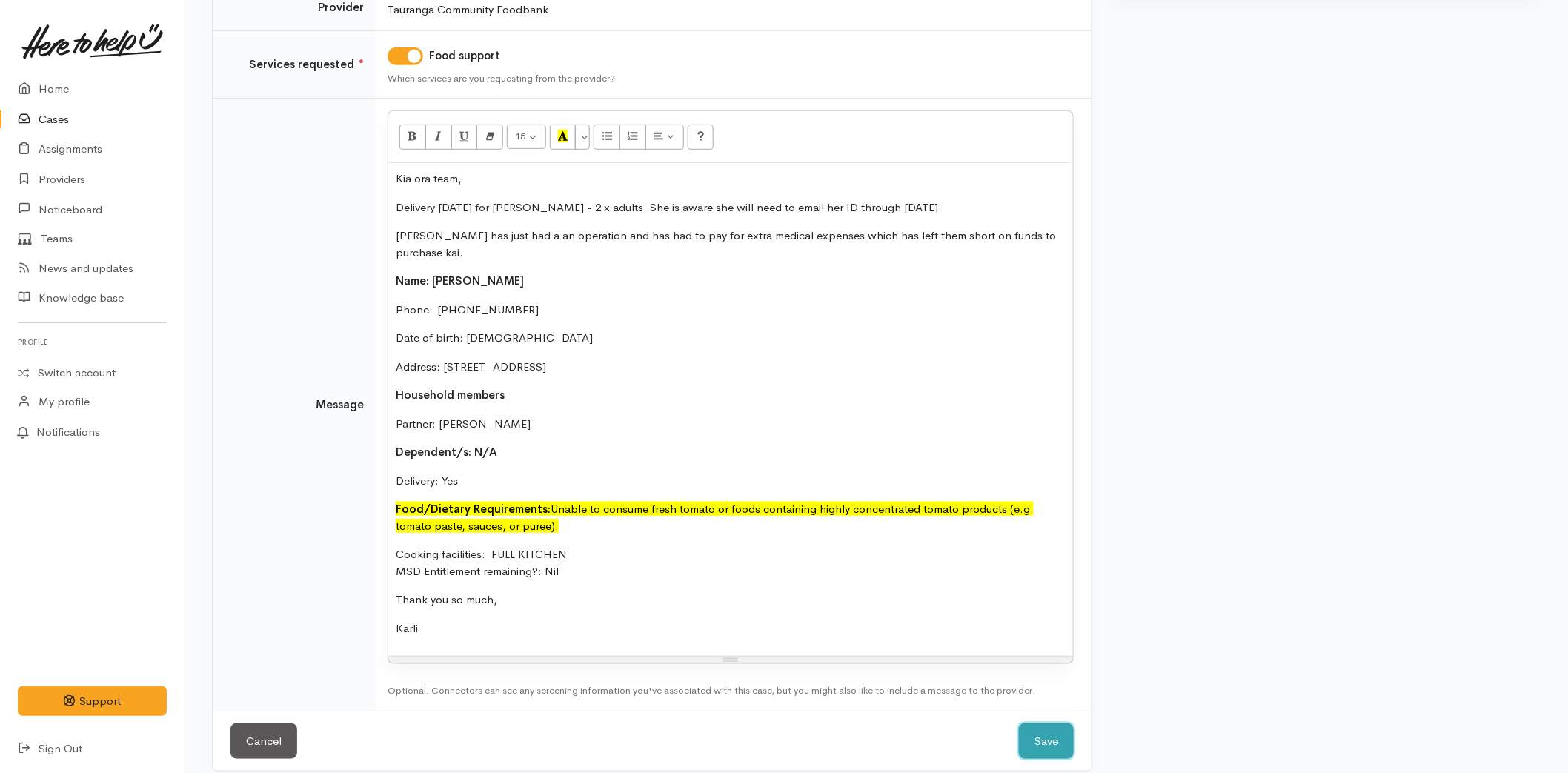
click at [1058, 726] on button "Save" at bounding box center [1046, 741] width 55 height 36
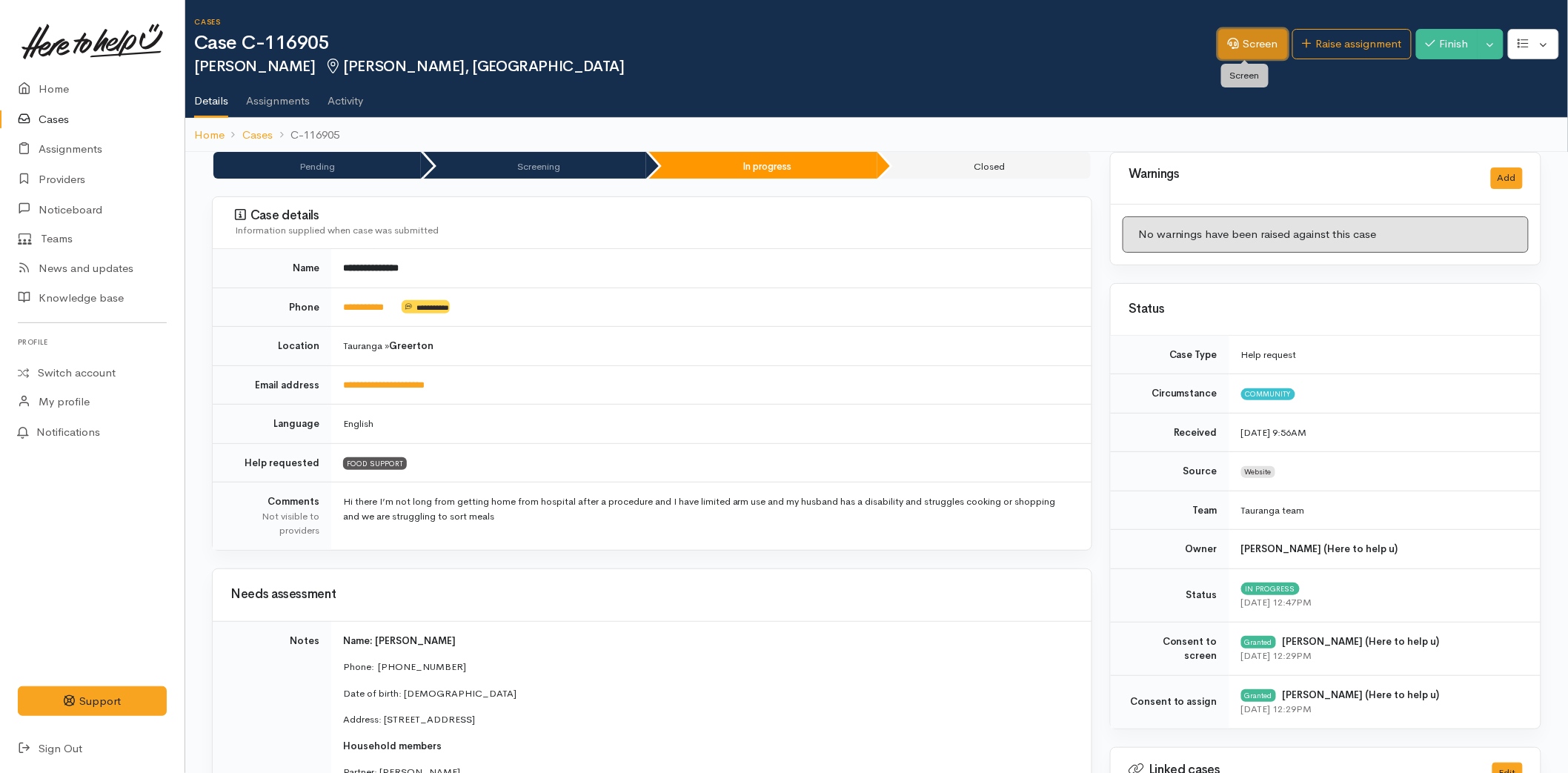
drag, startPoint x: 1269, startPoint y: 43, endPoint x: 1262, endPoint y: 52, distance: 11.4
click at [1269, 43] on link "Screen" at bounding box center [1253, 43] width 70 height 30
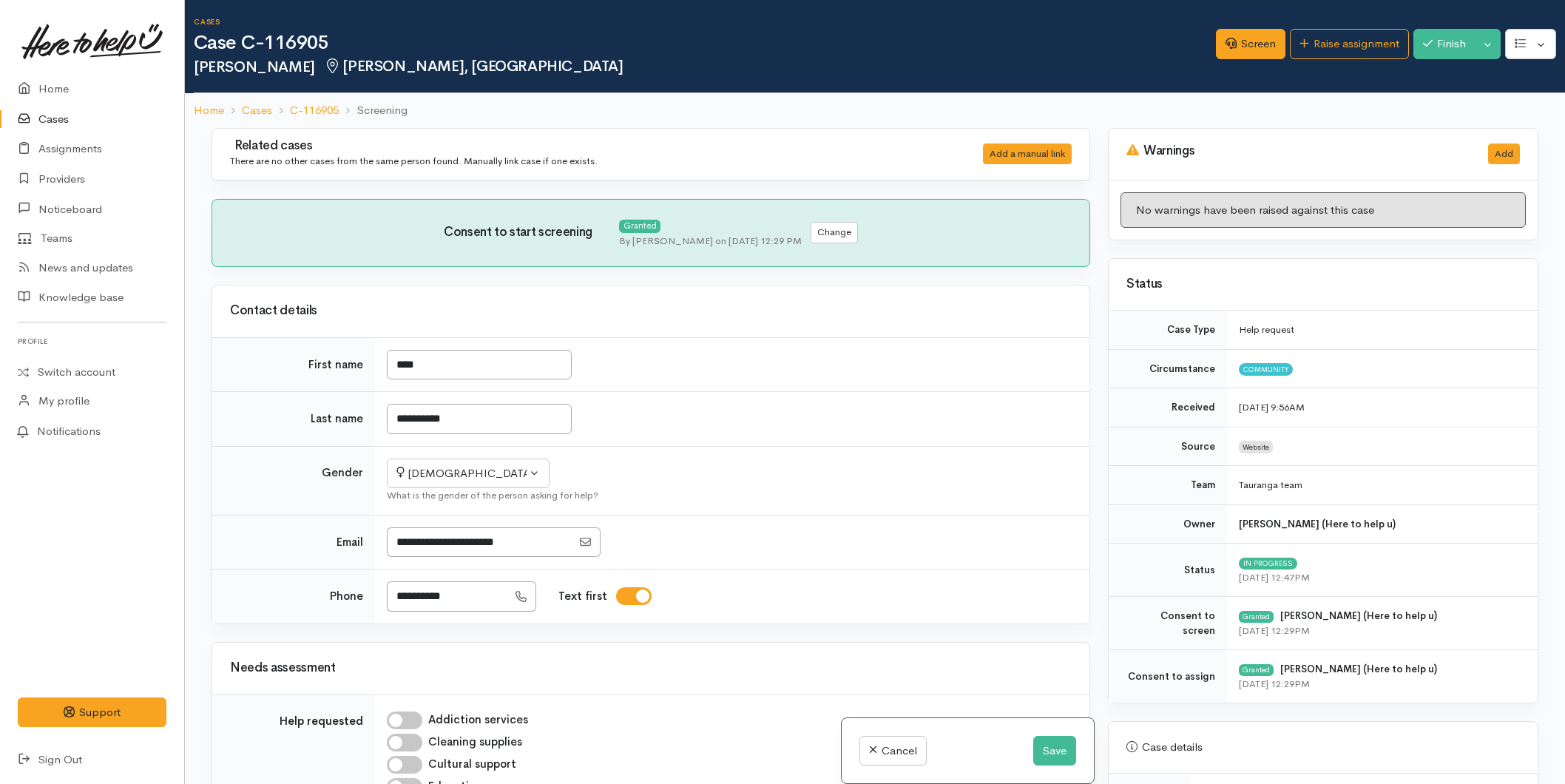
select select "3"
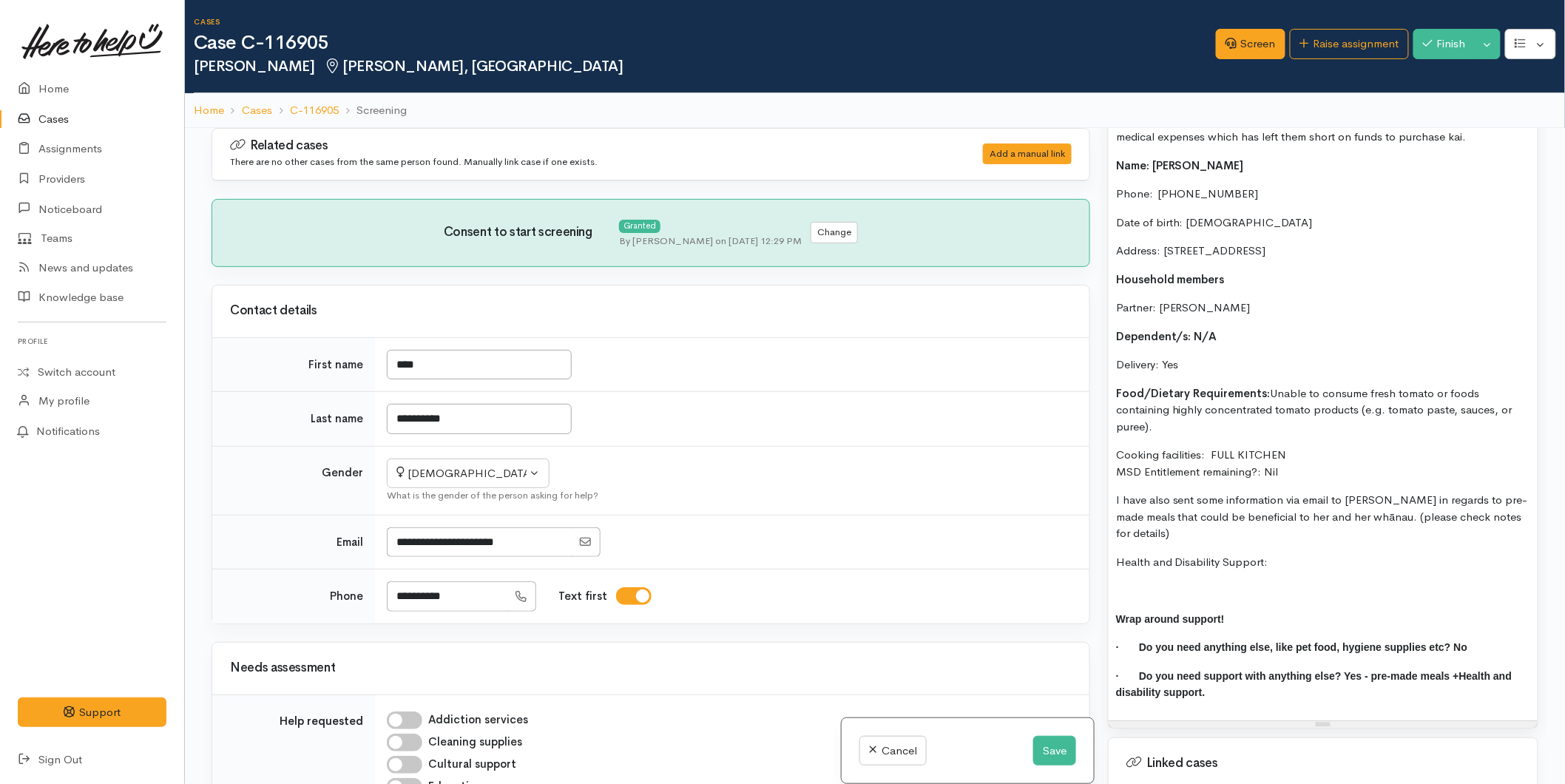
scroll to position [986, 0]
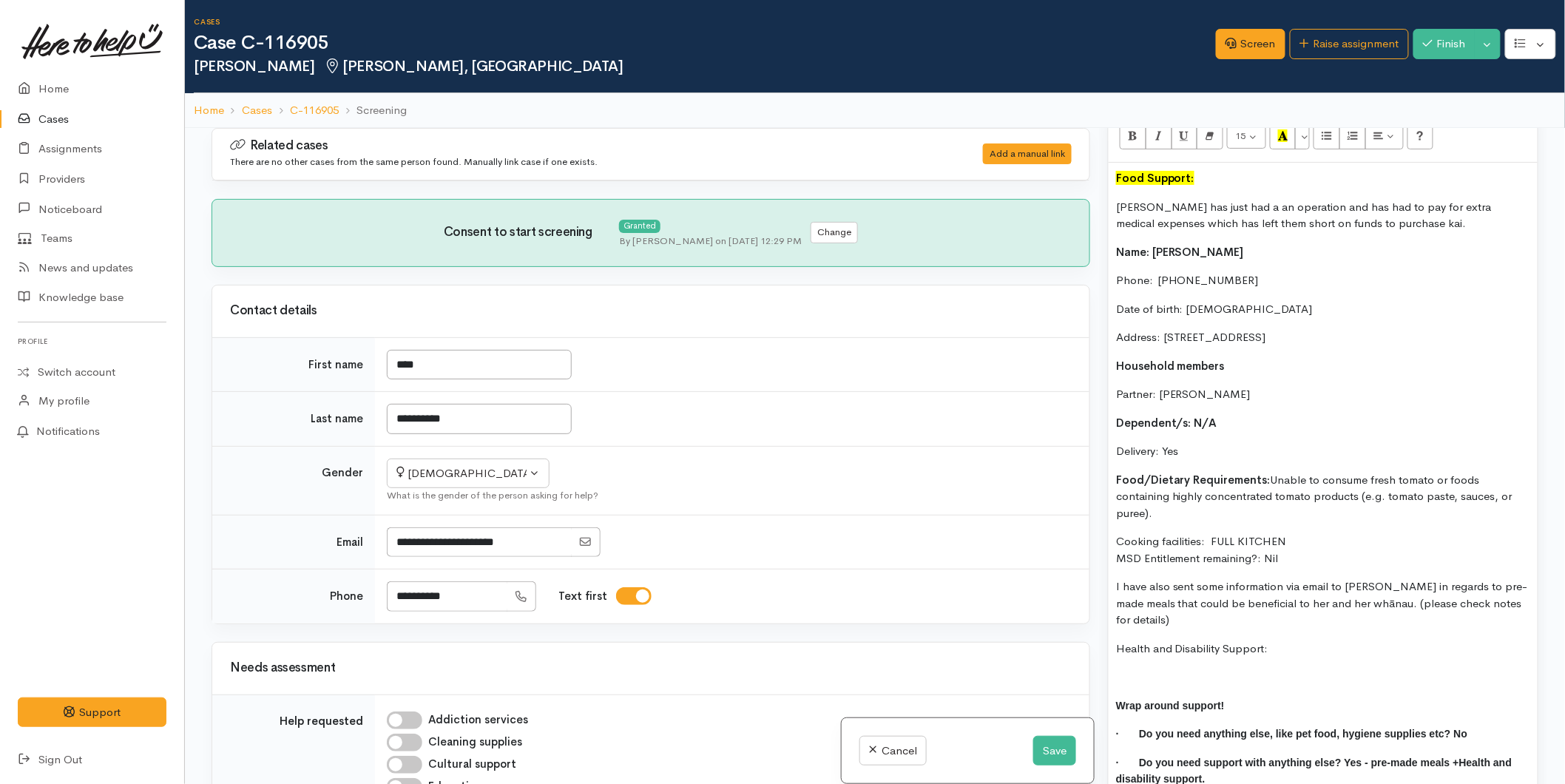
drag, startPoint x: 1214, startPoint y: 450, endPoint x: 1112, endPoint y: 252, distance: 222.7
click at [1112, 252] on div "Food Support: [PERSON_NAME] has just had a an operation and has had to pay for …" at bounding box center [1323, 484] width 429 height 644
copy div "Name: [PERSON_NAME] Phone:  [PHONE_NUMBER] Date of birth: [DEMOGRAPHIC_DATA] Ad…"
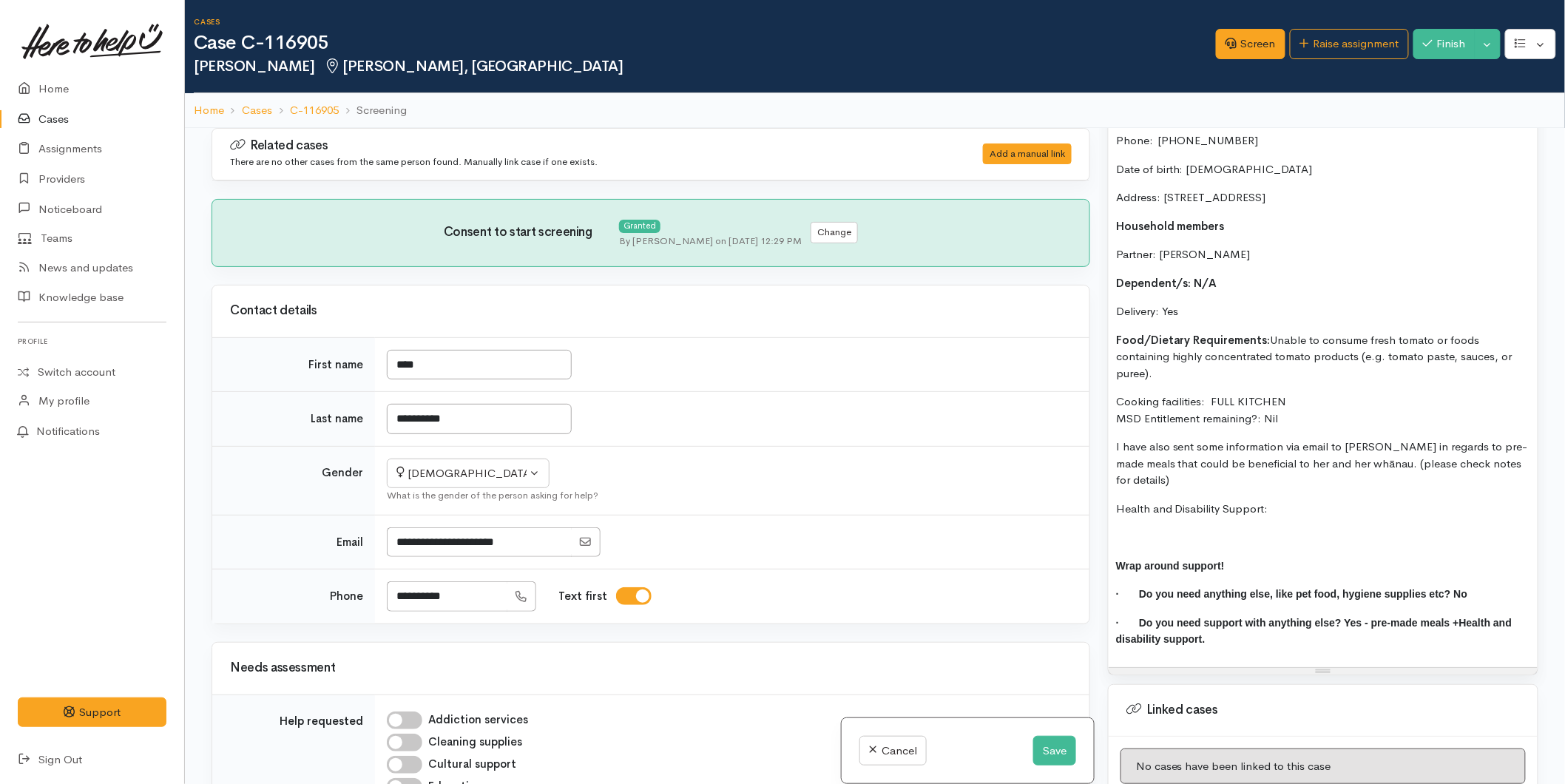
scroll to position [1289, 0]
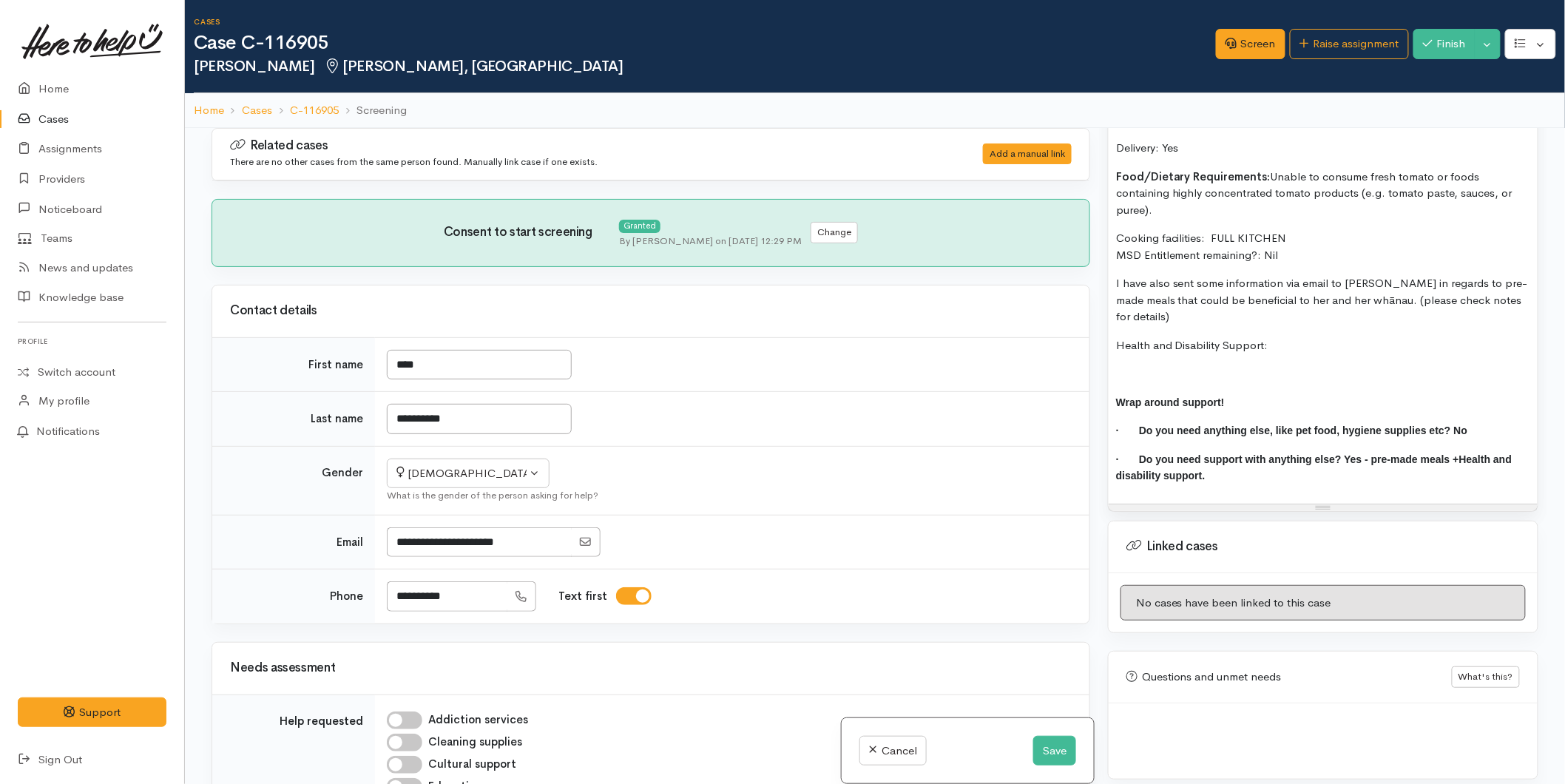
click at [1160, 343] on div "Food Support: [PERSON_NAME] has just had a an operation and has had to pay for …" at bounding box center [1323, 181] width 429 height 644
paste div
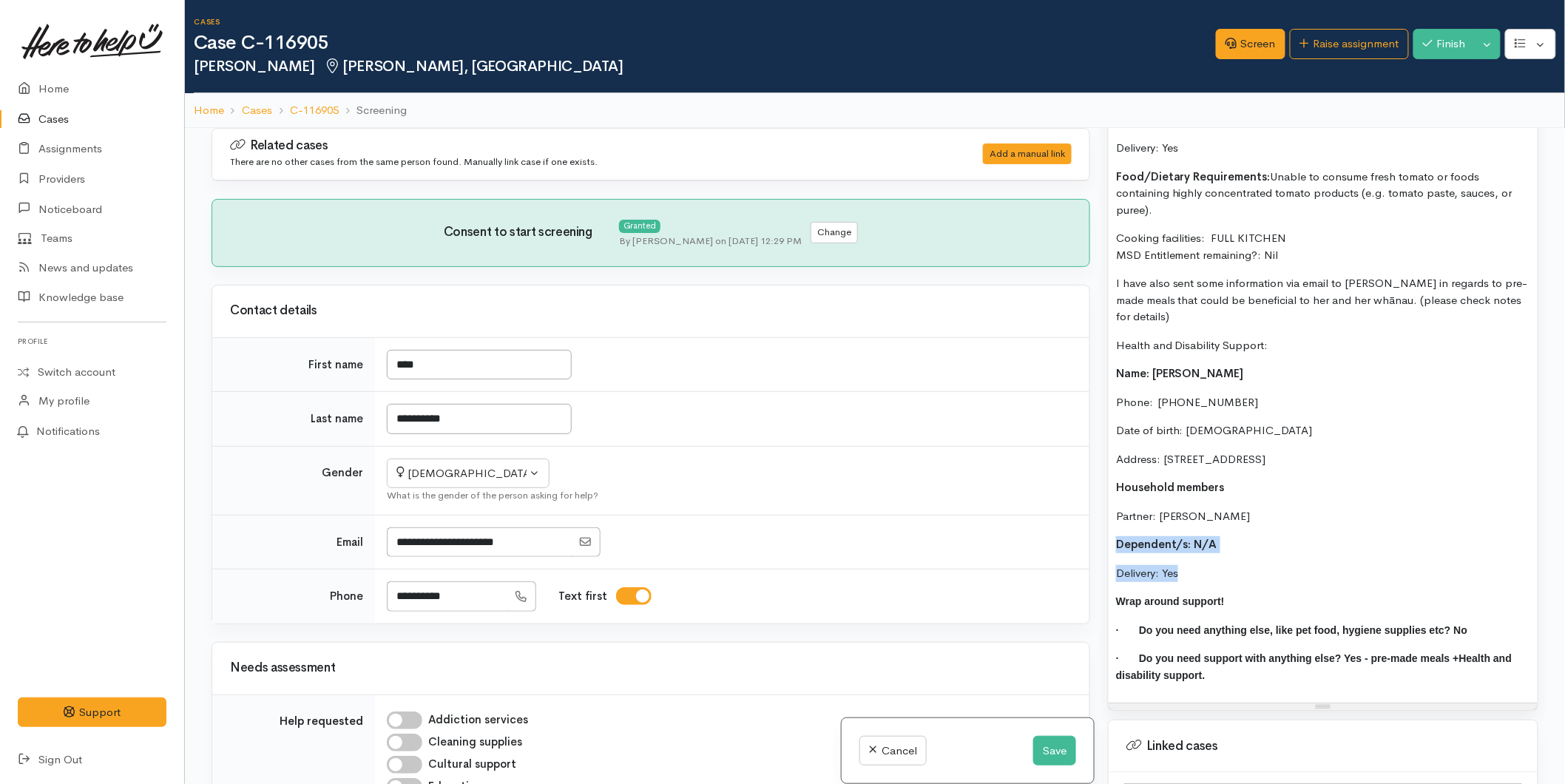
click at [1114, 528] on div "Food Support: [PERSON_NAME] has just had a an operation and has had to pay for …" at bounding box center [1323, 281] width 429 height 843
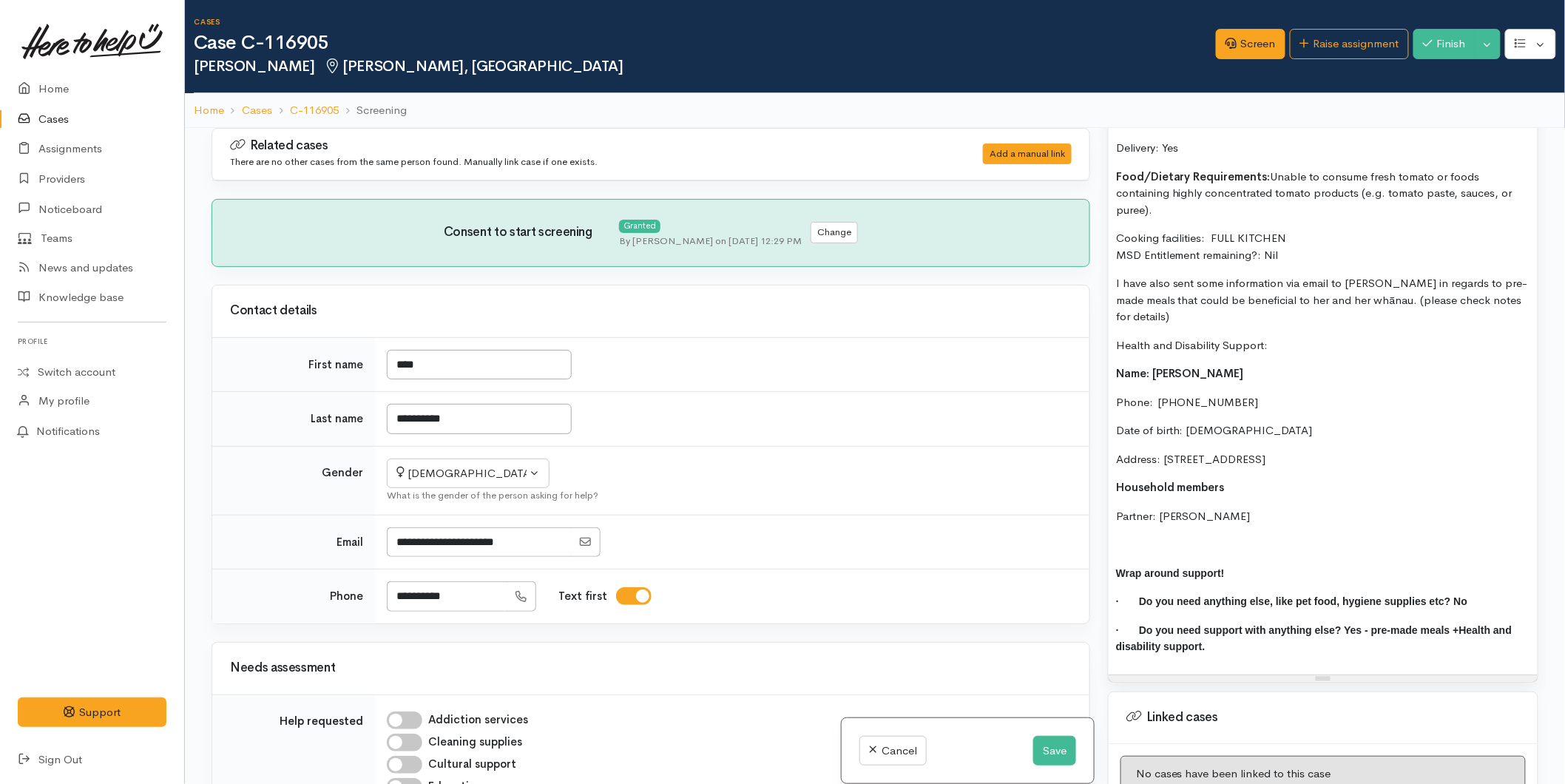
drag, startPoint x: 1282, startPoint y: 330, endPoint x: 1133, endPoint y: 331, distance: 149.0
click at [1114, 333] on div "Food Support: [PERSON_NAME] has just had a an operation and has had to pay for …" at bounding box center [1323, 267] width 429 height 815
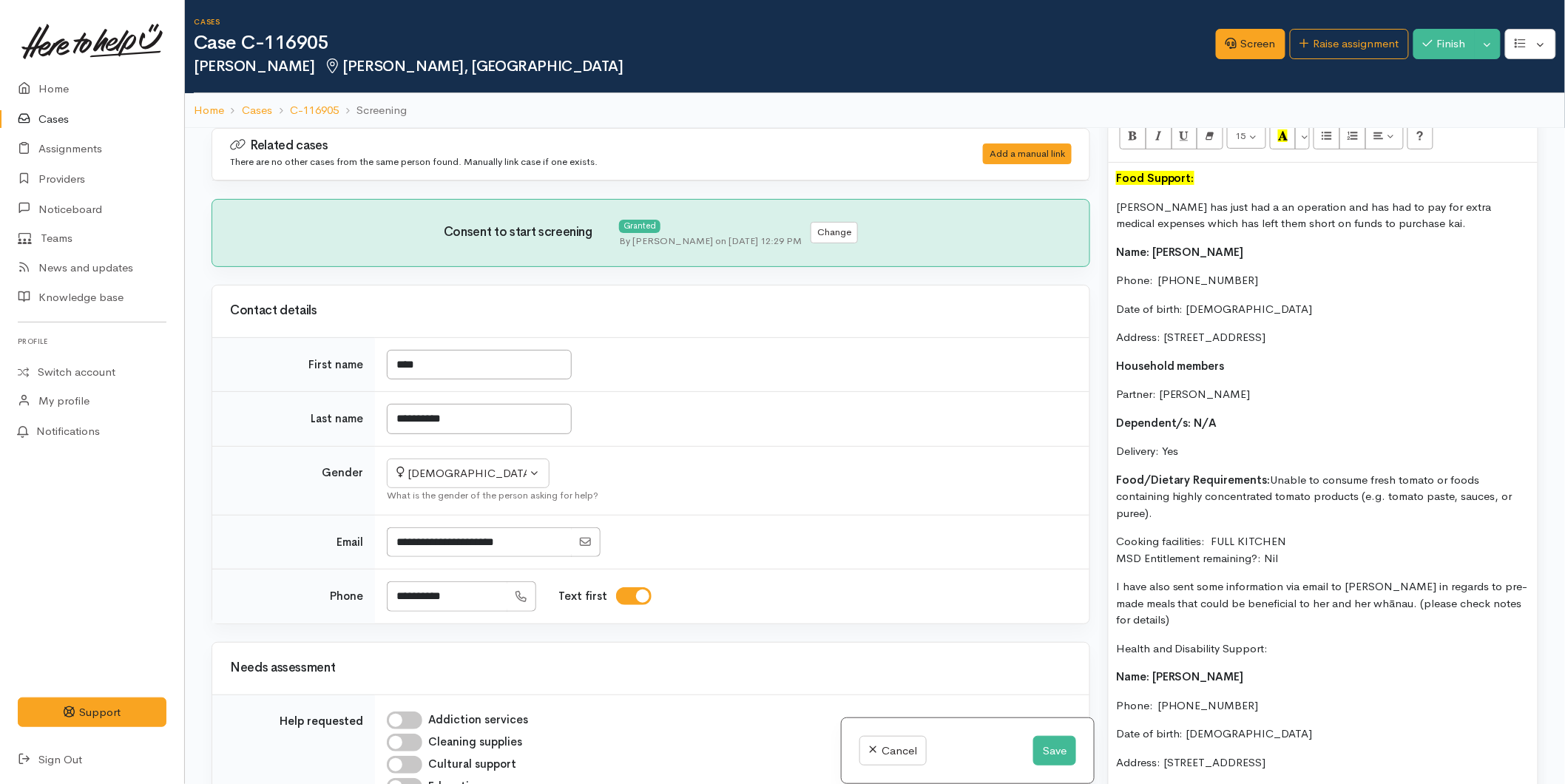
scroll to position [878, 0]
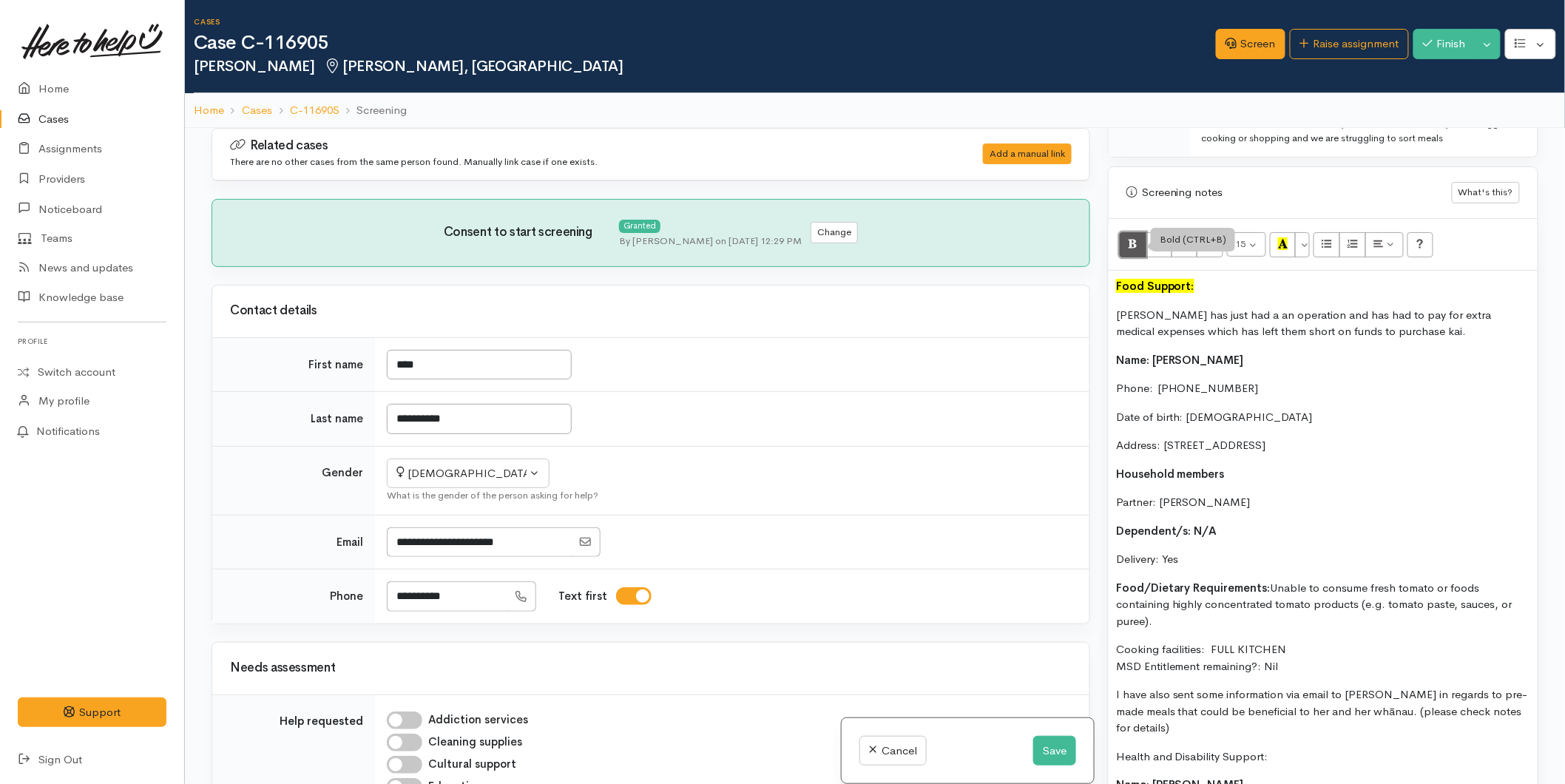
click at [1134, 249] on icon "Bold (CTRL+B)" at bounding box center [1132, 244] width 9 height 13
click at [1282, 241] on icon "Recent Color" at bounding box center [1283, 244] width 9 height 13
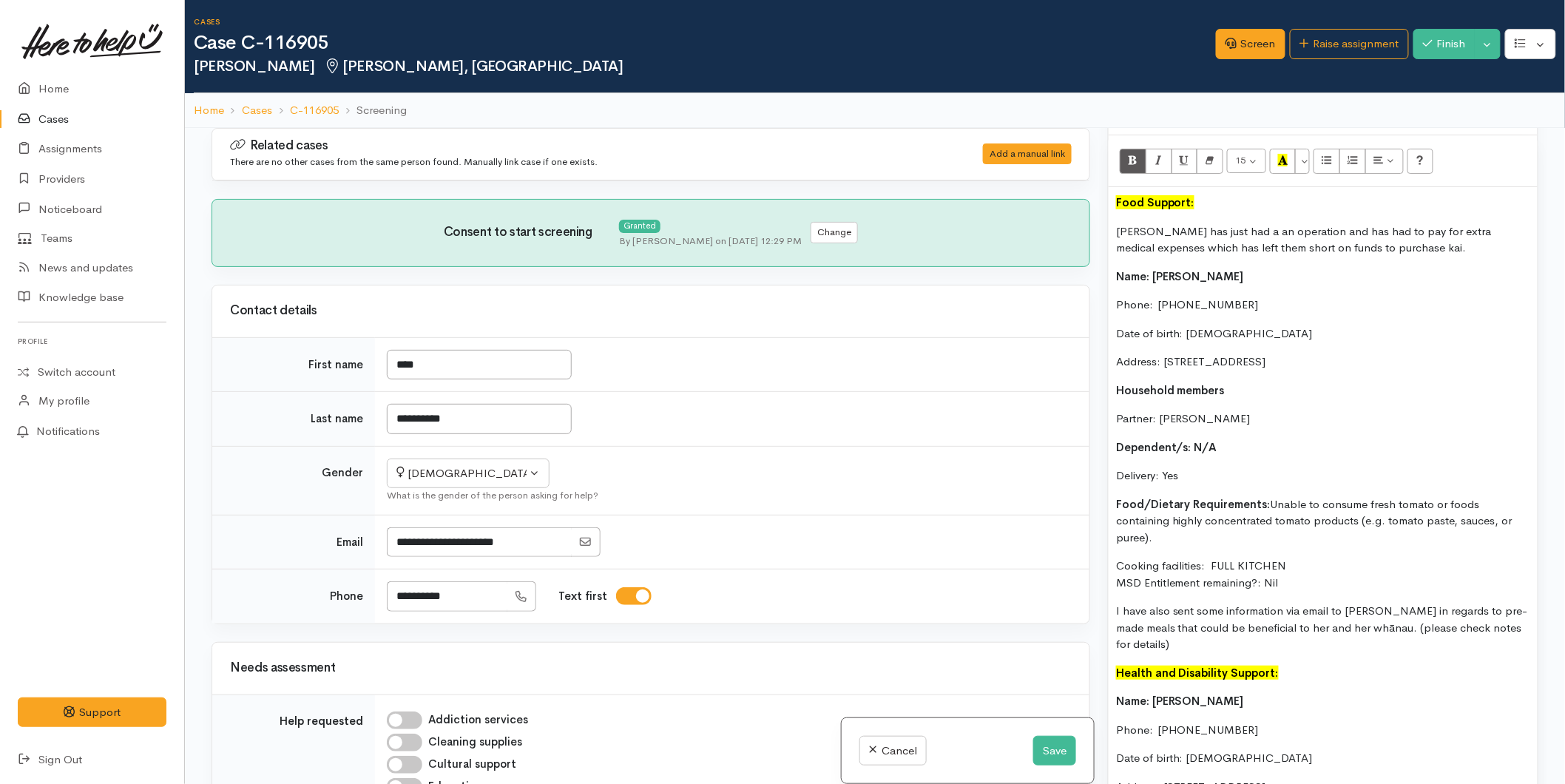
scroll to position [1125, 0]
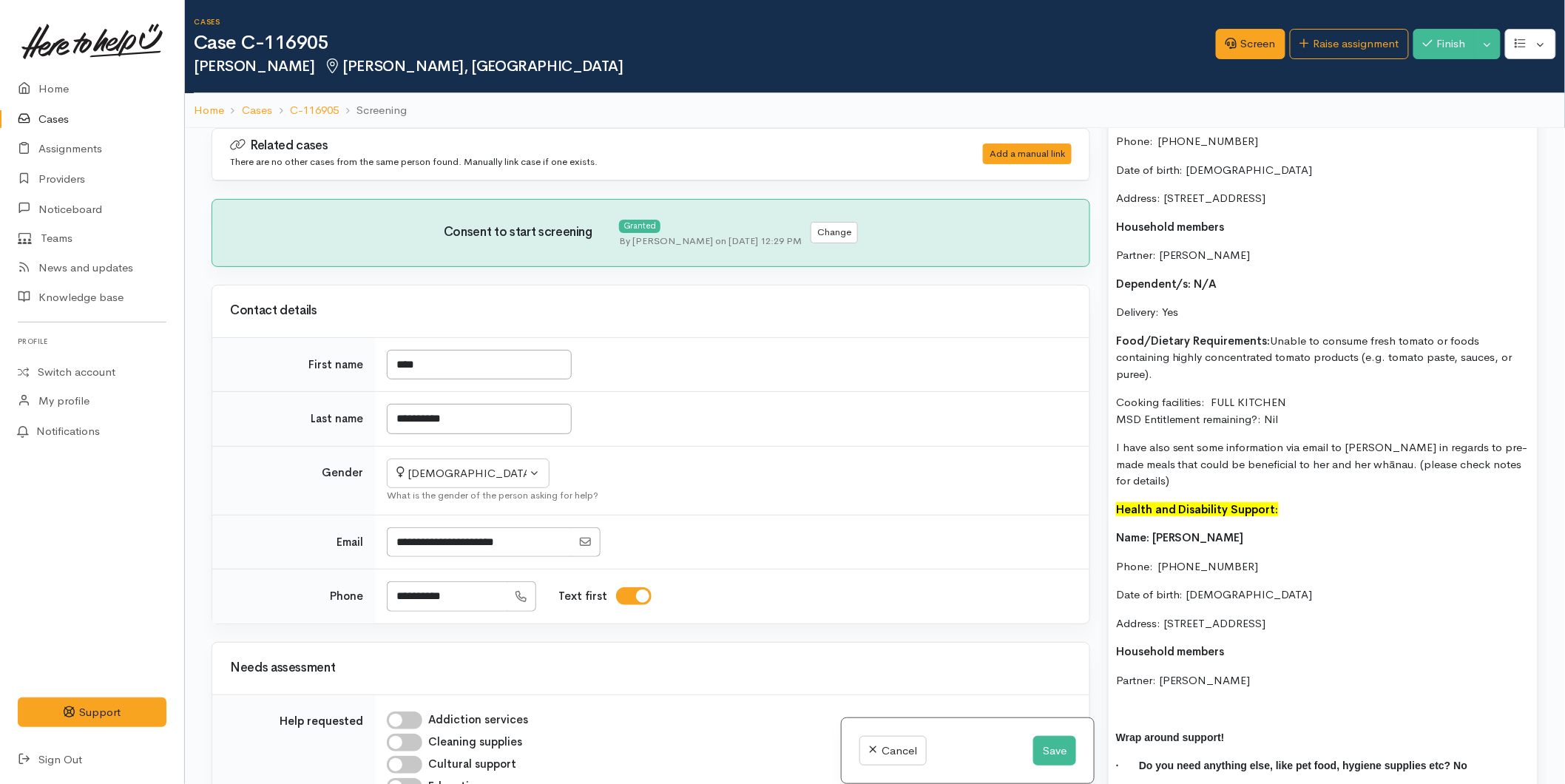
click at [1112, 522] on div "Food Support: Mary has just had a an operation and has had to pay for extra med…" at bounding box center [1323, 431] width 429 height 815
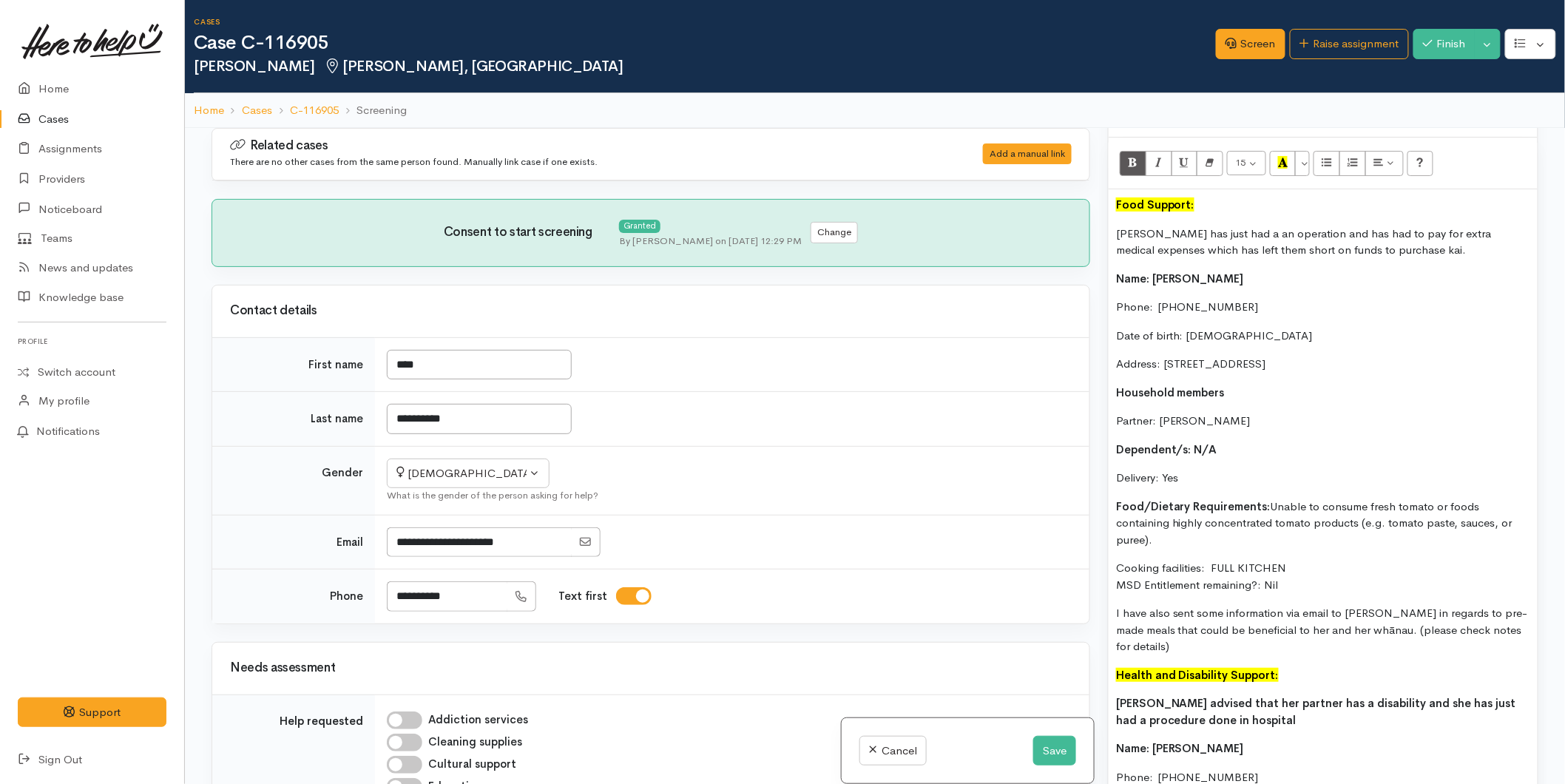
scroll to position [796, 0]
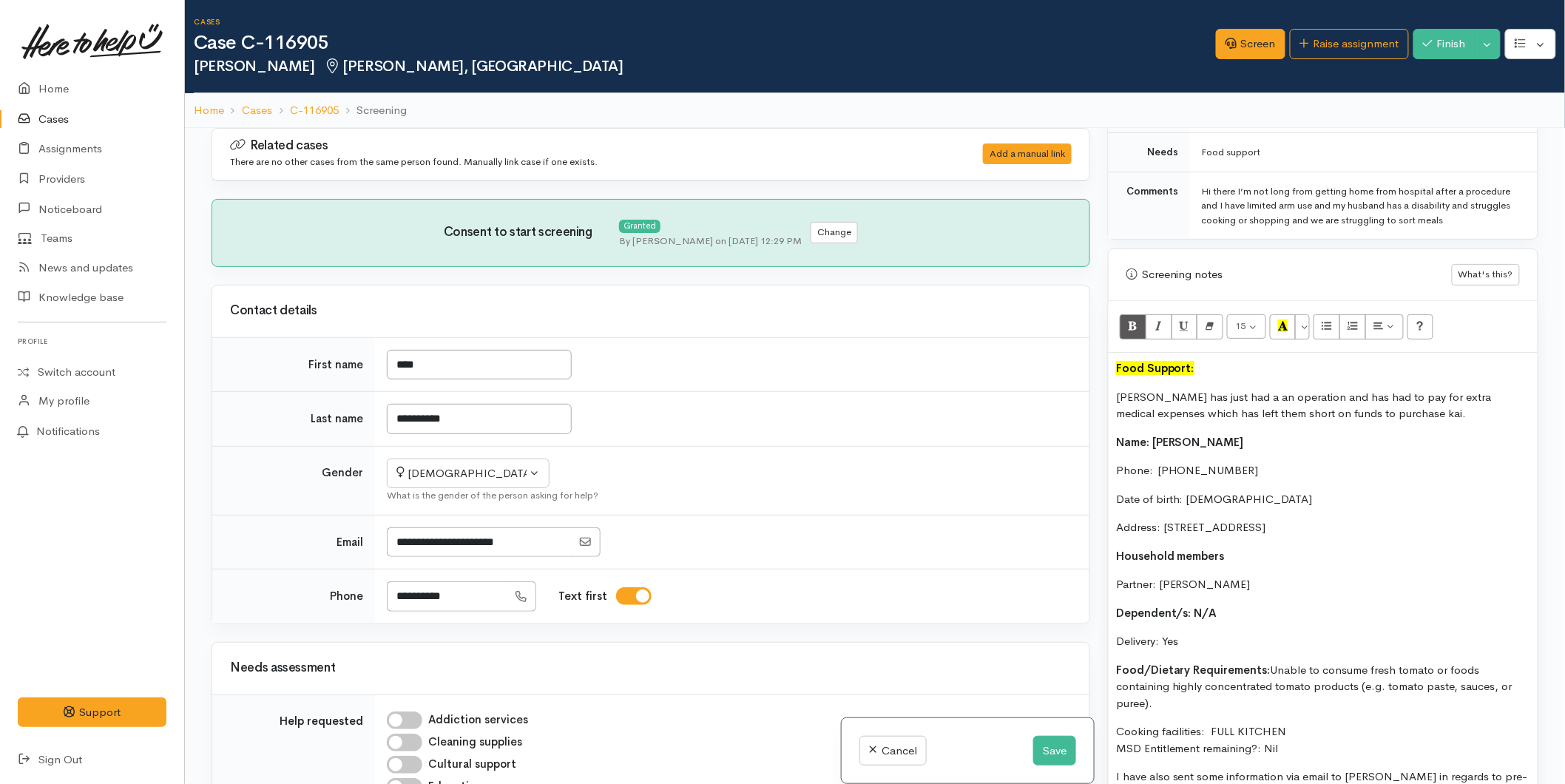
drag, startPoint x: 1452, startPoint y: 219, endPoint x: 1218, endPoint y: 203, distance: 234.5
click at [1218, 203] on div "Hi there I’m not long from getting home from hospital after a procedure and I h…" at bounding box center [1361, 207] width 318 height 44
copy div "I have limited arm use and my husband has a disability and struggles cooking or…"
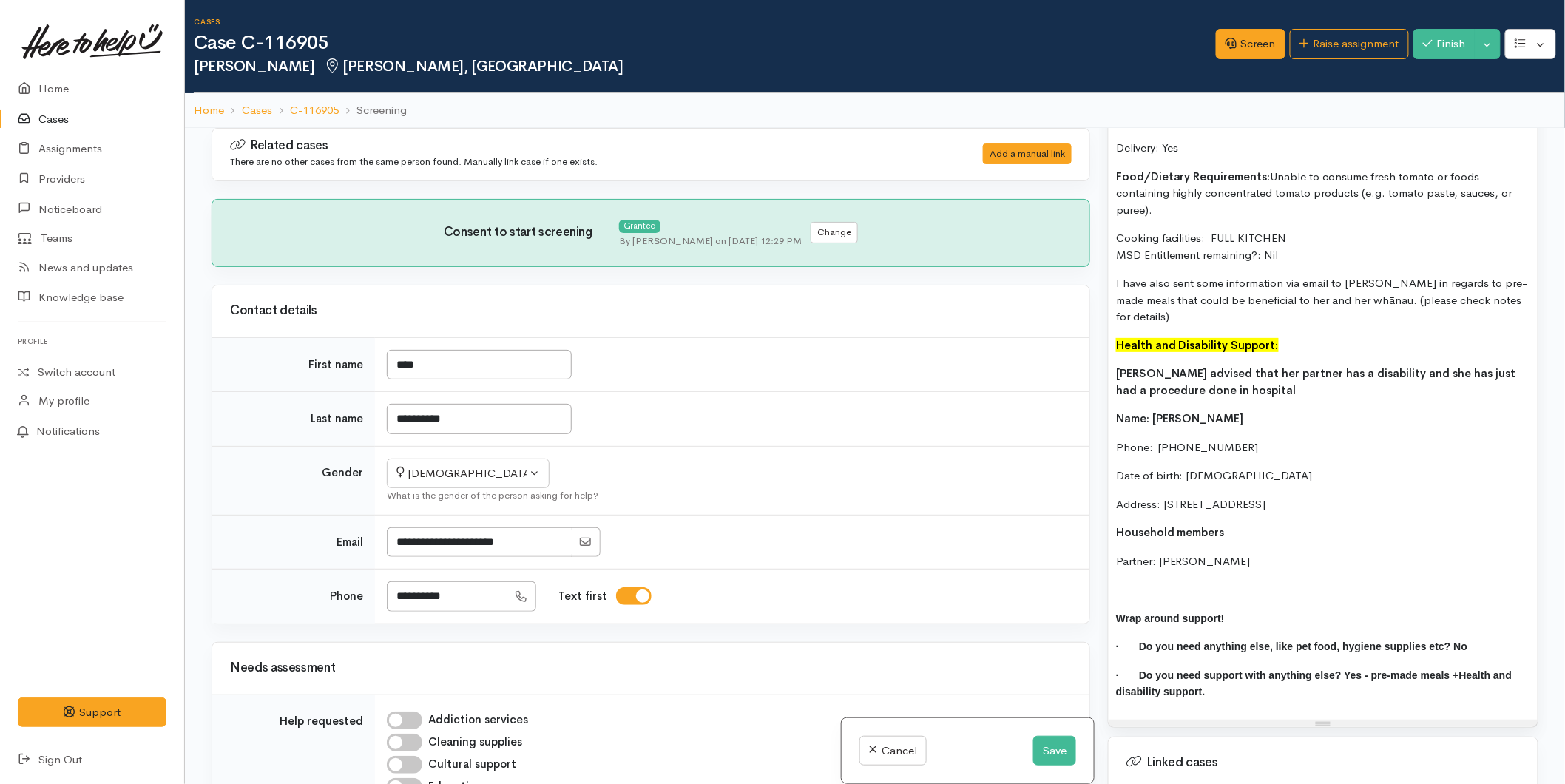
click at [1269, 366] on span "Mary advised that her partner has a disability and she has just had a procedure…" at bounding box center [1316, 382] width 400 height 31
click at [1267, 374] on p "Mary advised that her partner has a disability and she has just had a procedure…" at bounding box center [1323, 382] width 414 height 33
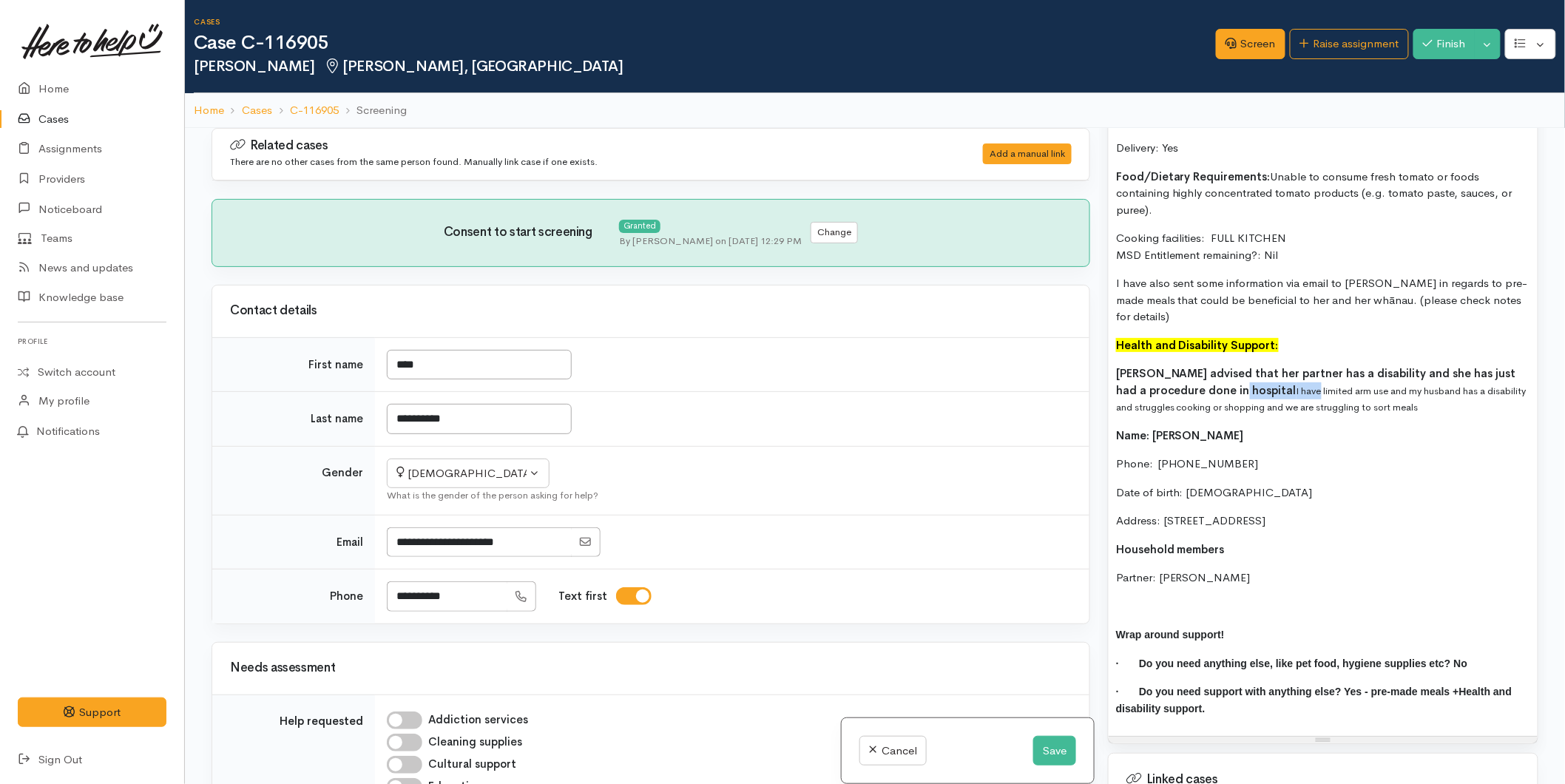
drag, startPoint x: 1283, startPoint y: 373, endPoint x: 1258, endPoint y: 368, distance: 25.5
click at [1258, 368] on p "Mary advised that her partner has a disability and she has just had a procedure…" at bounding box center [1323, 390] width 414 height 50
drag, startPoint x: 1472, startPoint y: 390, endPoint x: 1399, endPoint y: 366, distance: 76.8
click at [1399, 366] on p "Mary advised that her partner has a disability and she has just had a procedure…" at bounding box center [1323, 390] width 414 height 50
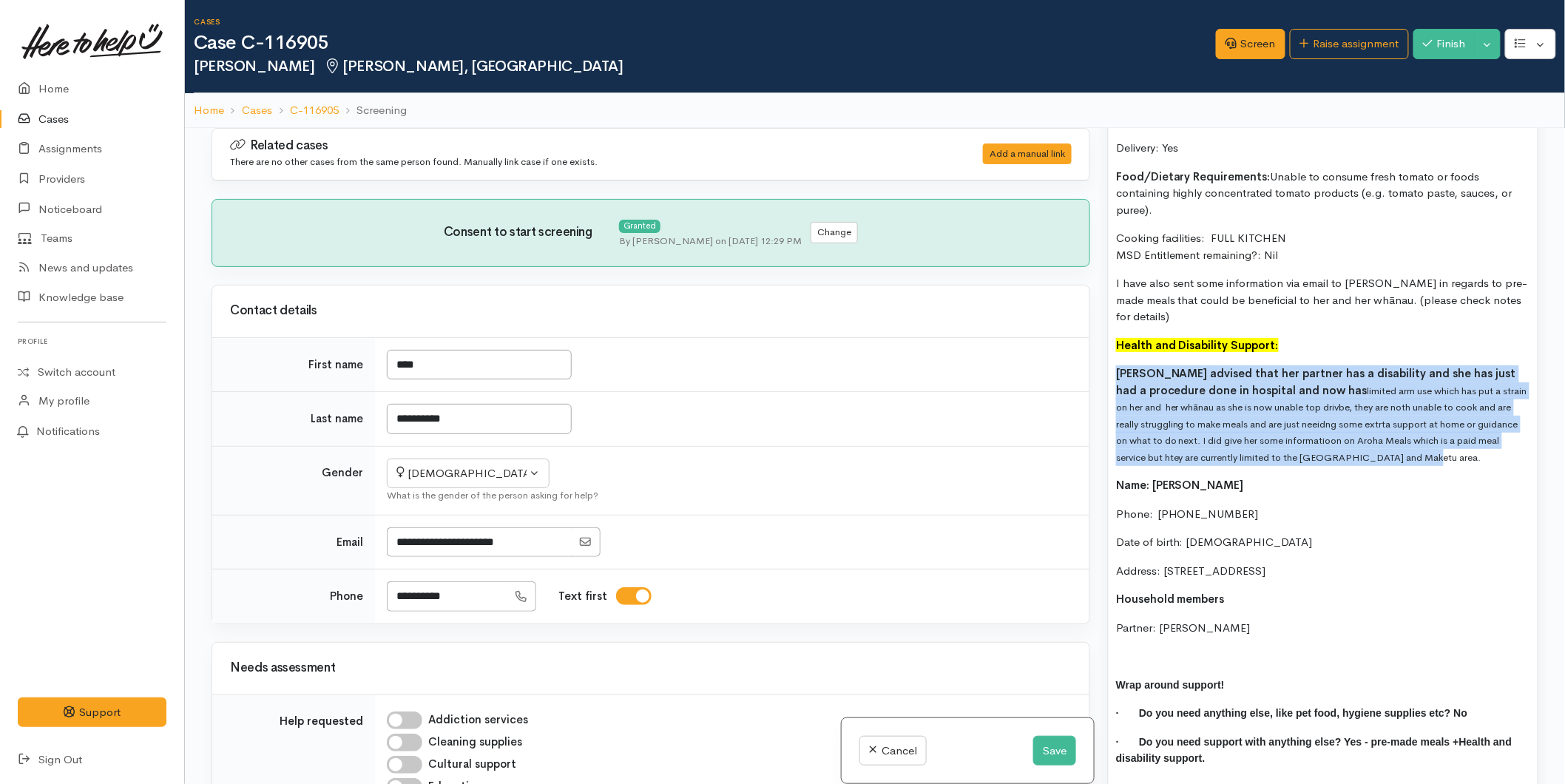
drag, startPoint x: 1322, startPoint y: 438, endPoint x: 1093, endPoint y: 345, distance: 247.2
click at [1093, 345] on div "Related cases There are no other cases from the same person found. Manually lin…" at bounding box center [875, 520] width 1345 height 784
copy p "Mary advised that her partner has a disability and she has just had a procedure…"
click at [1429, 439] on p "Mary advised that her partner has a disability and she has just had a procedure…" at bounding box center [1323, 415] width 414 height 100
drag, startPoint x: 1386, startPoint y: 440, endPoint x: 1111, endPoint y: 348, distance: 290.0
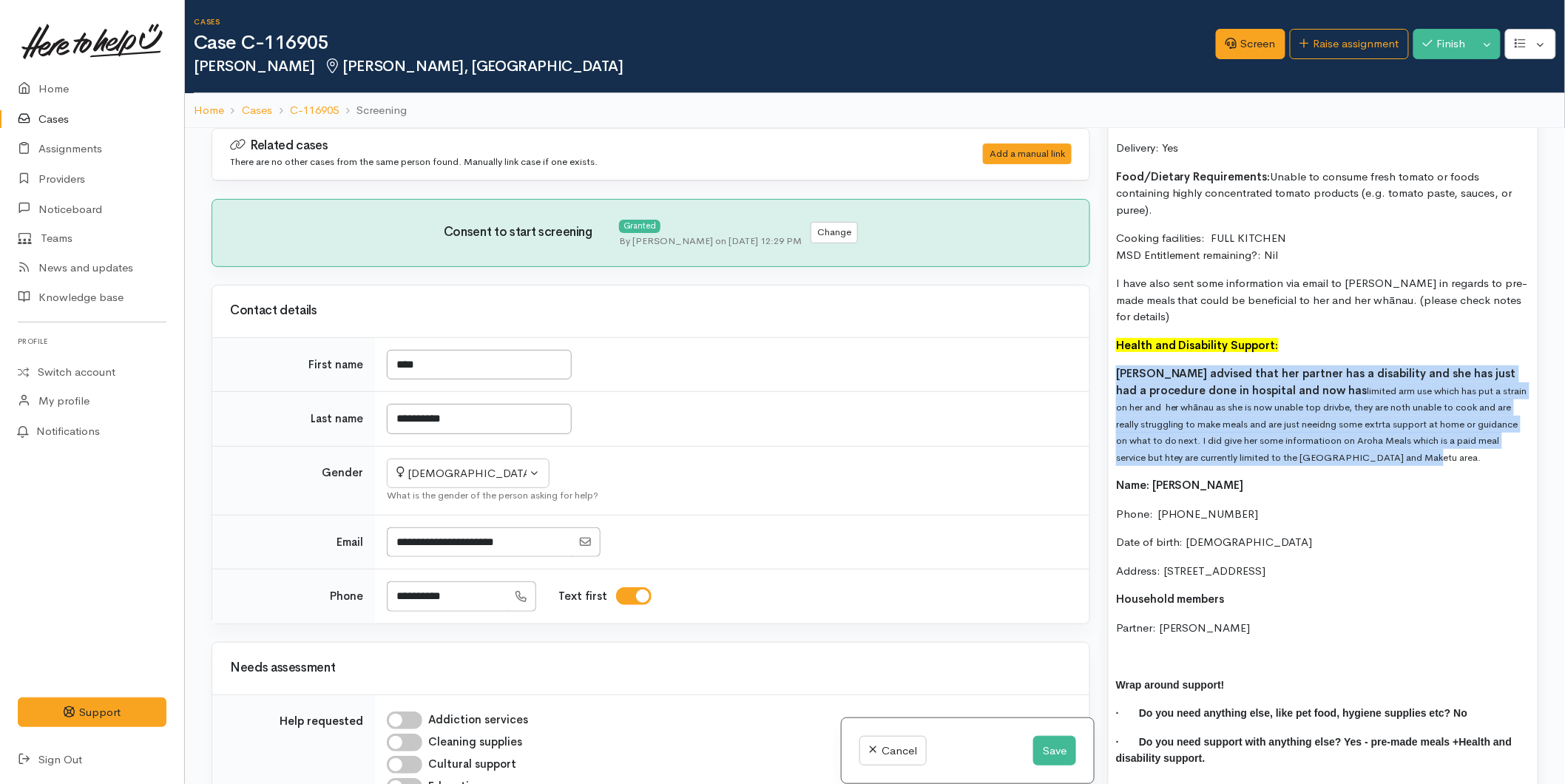
click at [1111, 348] on div "Food Support: Mary has just had a an operation and has had to pay for extra med…" at bounding box center [1323, 322] width 429 height 926
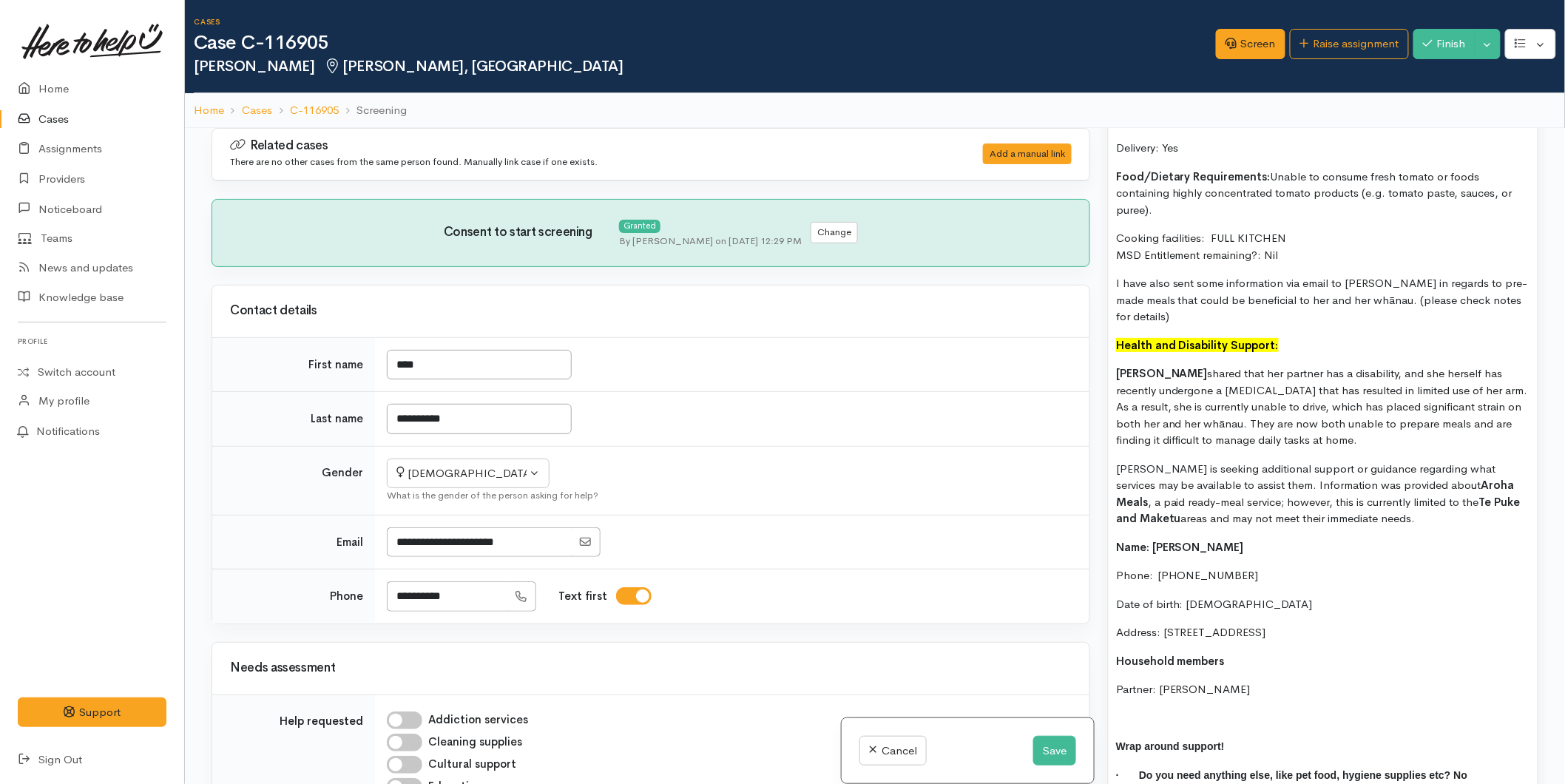
drag, startPoint x: 1283, startPoint y: 488, endPoint x: 1102, endPoint y: 352, distance: 226.4
click at [1102, 352] on div "Warnings Add No warnings have been raised against this case Add Warning Title ●…" at bounding box center [1323, 520] width 448 height 784
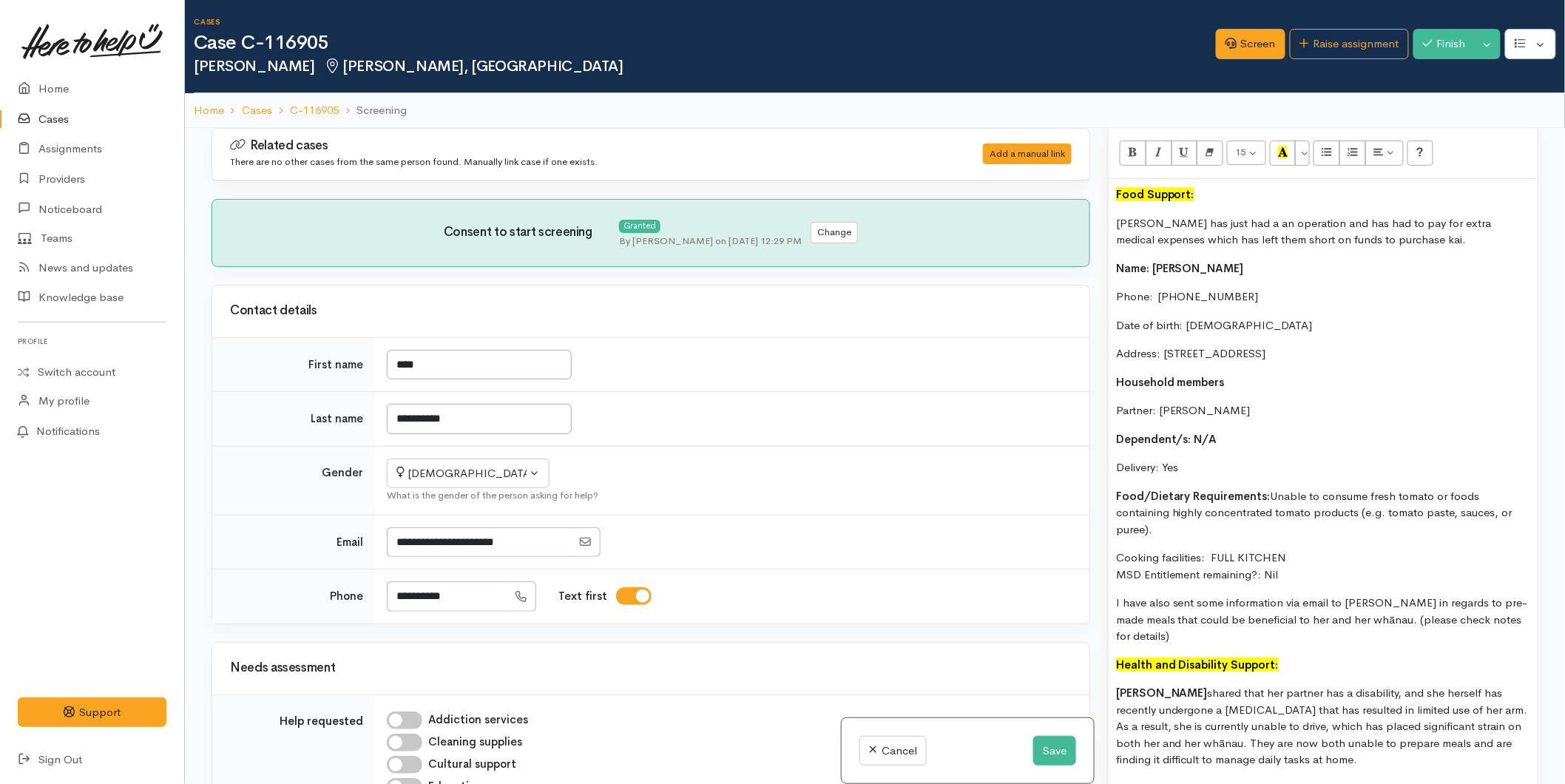
scroll to position [796, 0]
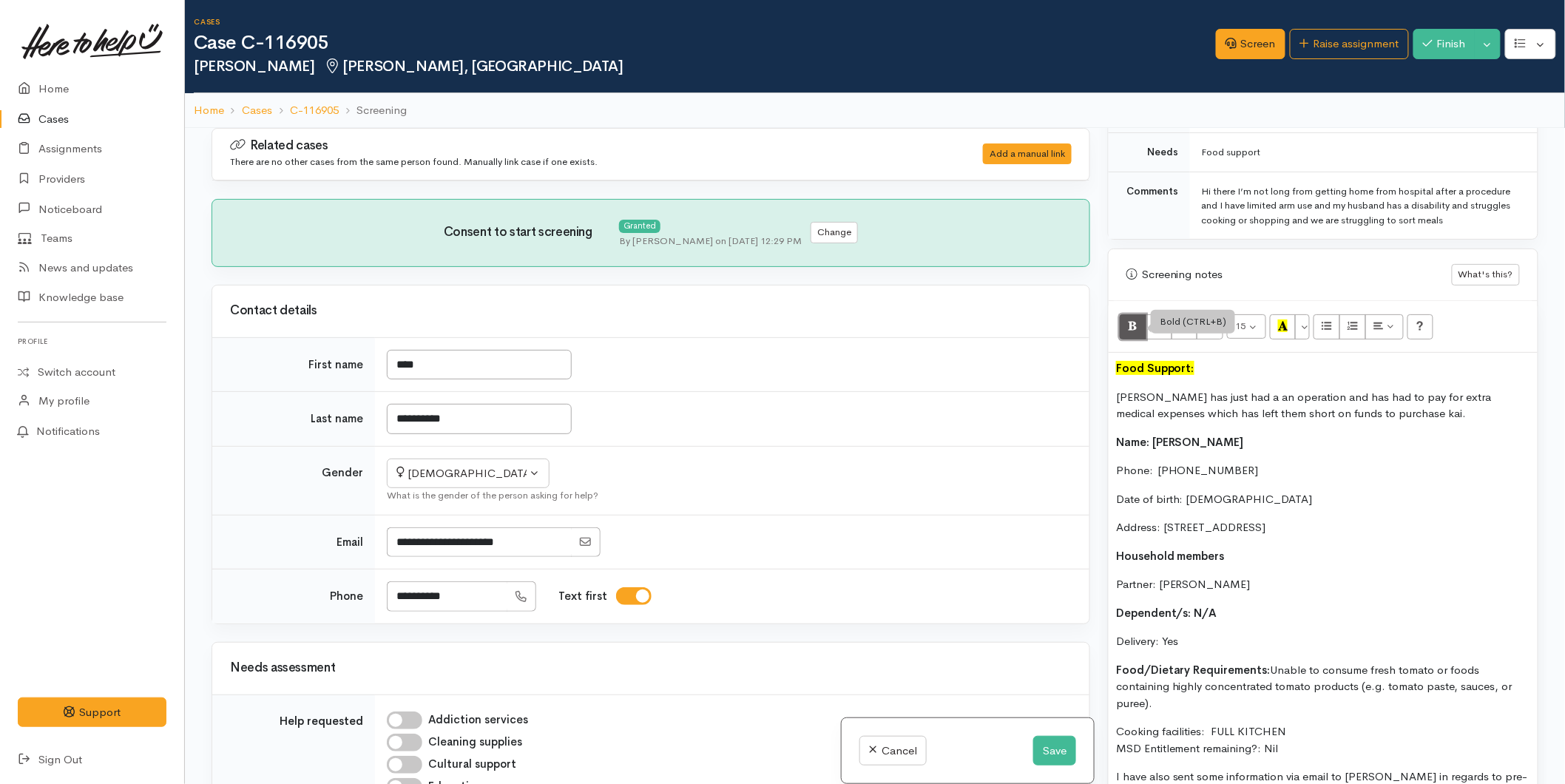
click at [1134, 329] on icon "Bold (CTRL+B)" at bounding box center [1132, 326] width 9 height 13
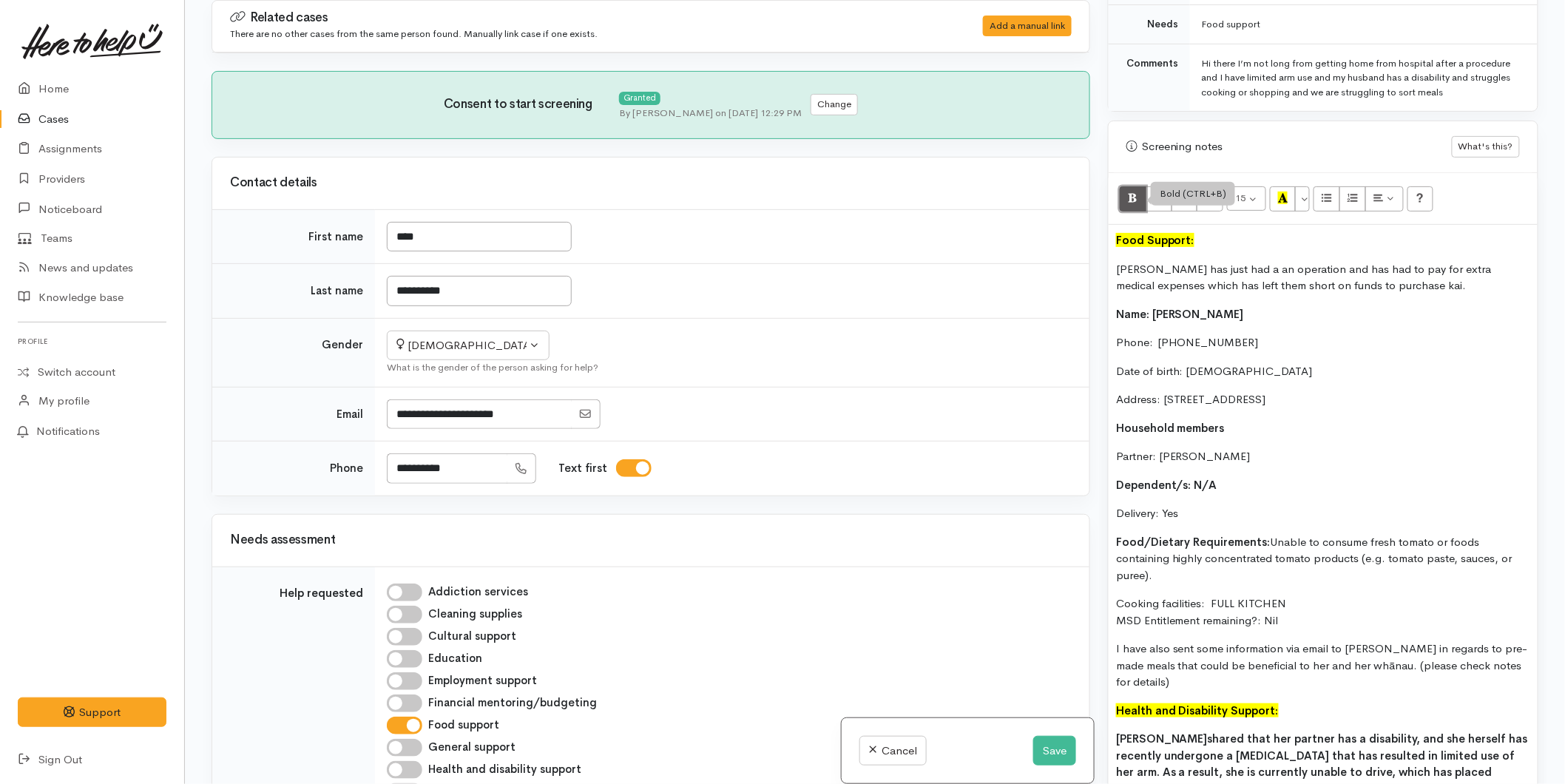
click at [1132, 197] on icon "Bold (CTRL+B)" at bounding box center [1132, 198] width 9 height 13
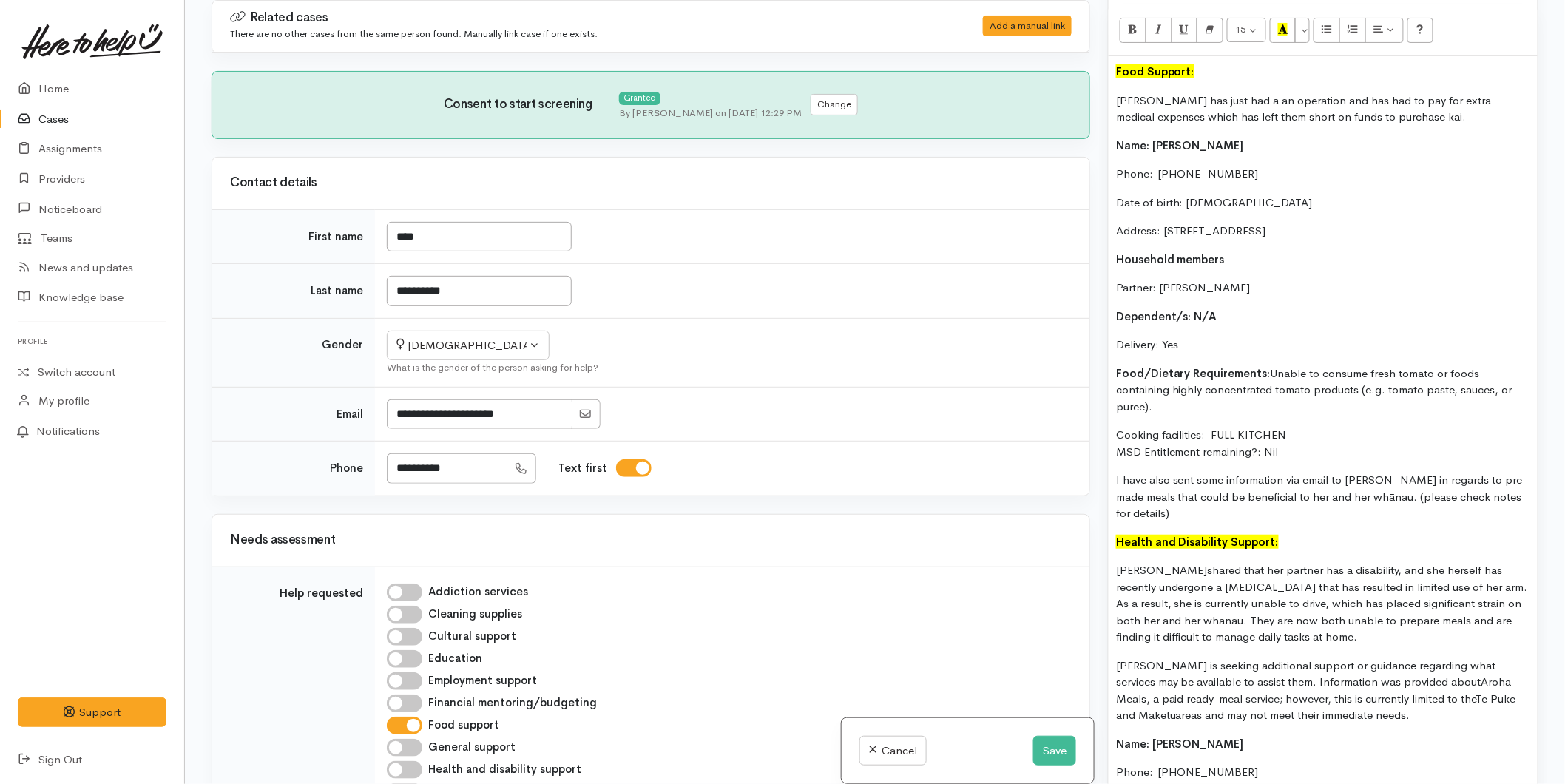
scroll to position [1206, 0]
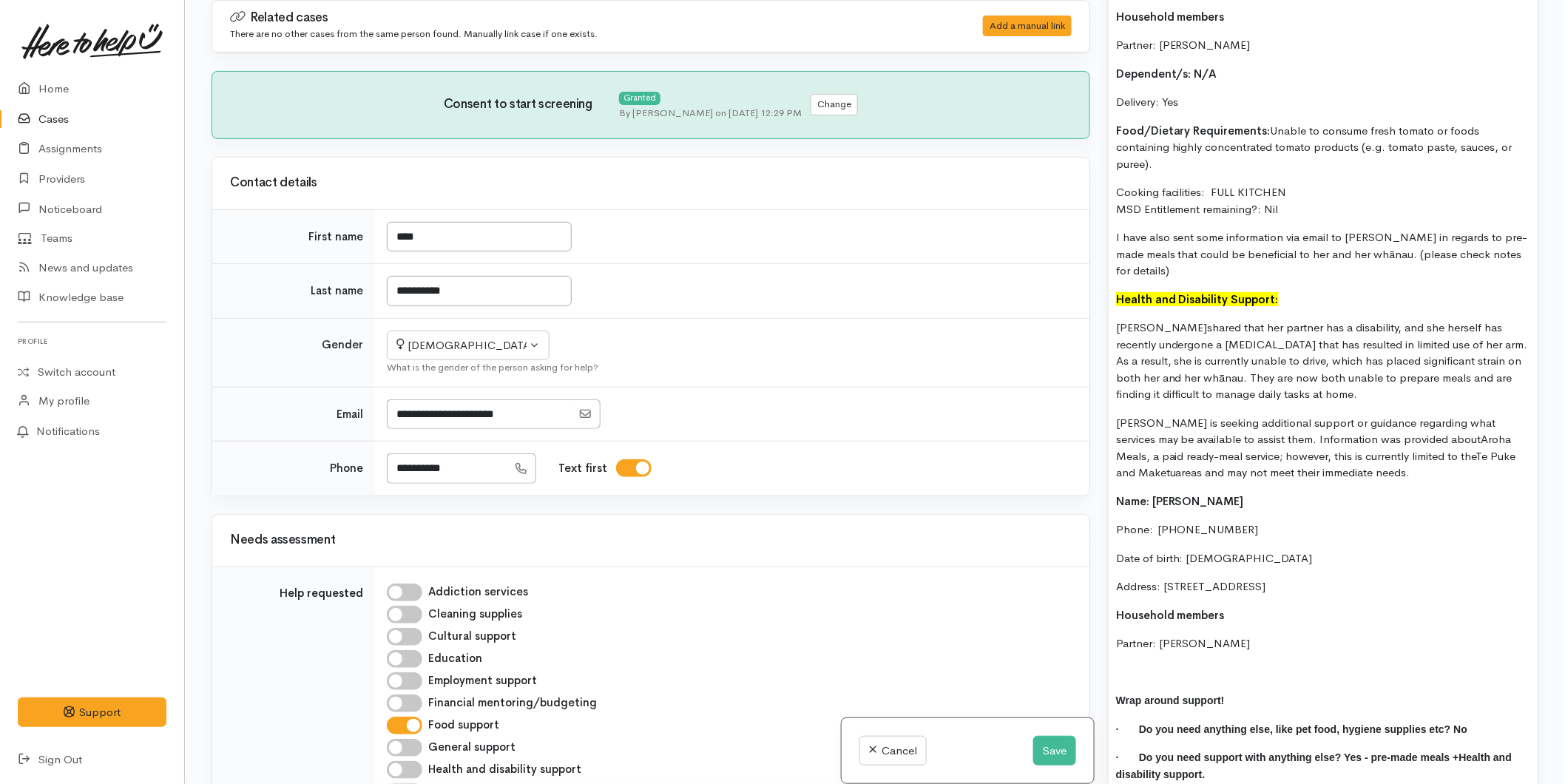
click at [1346, 348] on p "Mary shared that her partner has a disability, and she herself has recently und…" at bounding box center [1323, 361] width 414 height 84
click at [1348, 348] on p "Mary shared that her partner has a disability, and she herself has recently und…" at bounding box center [1323, 361] width 414 height 84
drag, startPoint x: 1371, startPoint y: 454, endPoint x: 1313, endPoint y: 462, distance: 58.5
click at [1109, 306] on div "Food Support: Mary has just had a an operation and has had to pay for extra med…" at bounding box center [1323, 308] width 429 height 988
click at [1367, 458] on p "Mary is seeking additional support or guidance regarding what services may be a…" at bounding box center [1323, 448] width 414 height 66
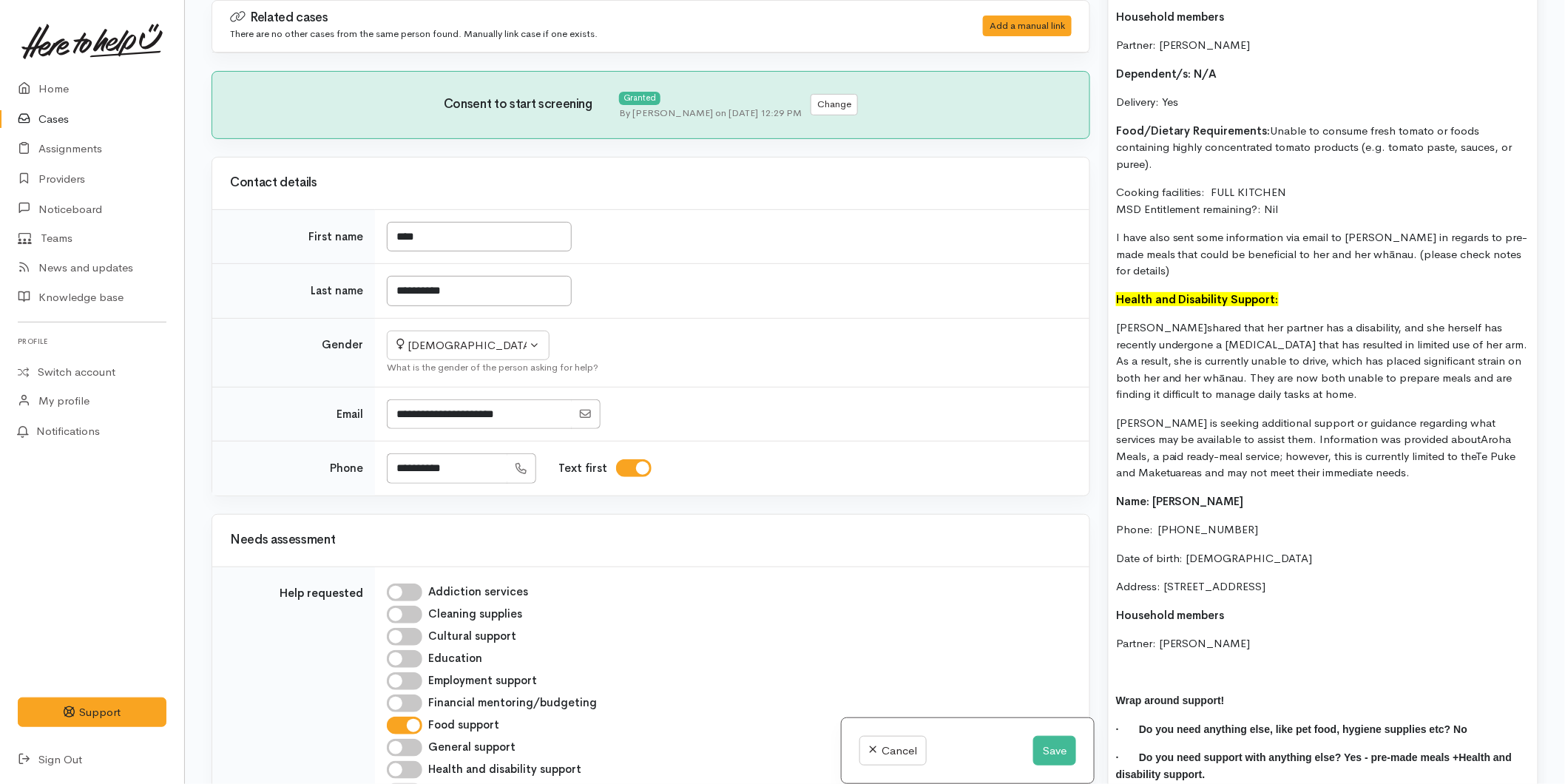
drag, startPoint x: 1264, startPoint y: 633, endPoint x: 1080, endPoint y: 308, distance: 373.5
click at [1080, 308] on div "Related cases There are no other cases from the same person found. Manually lin…" at bounding box center [875, 392] width 1345 height 784
copy div "Mary shared that her partner has a disability, and she herself has recently und…"
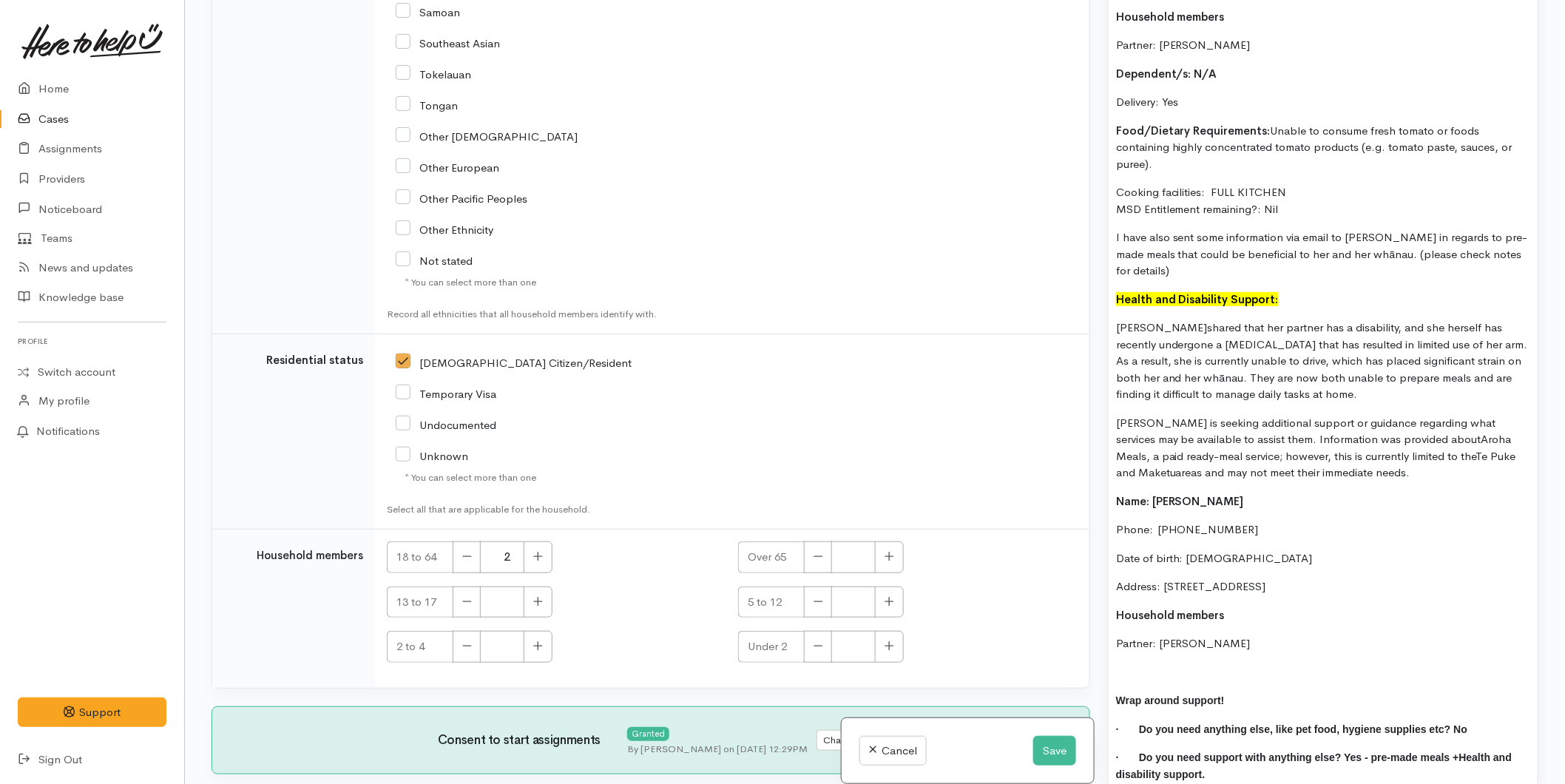
scroll to position [2671, 0]
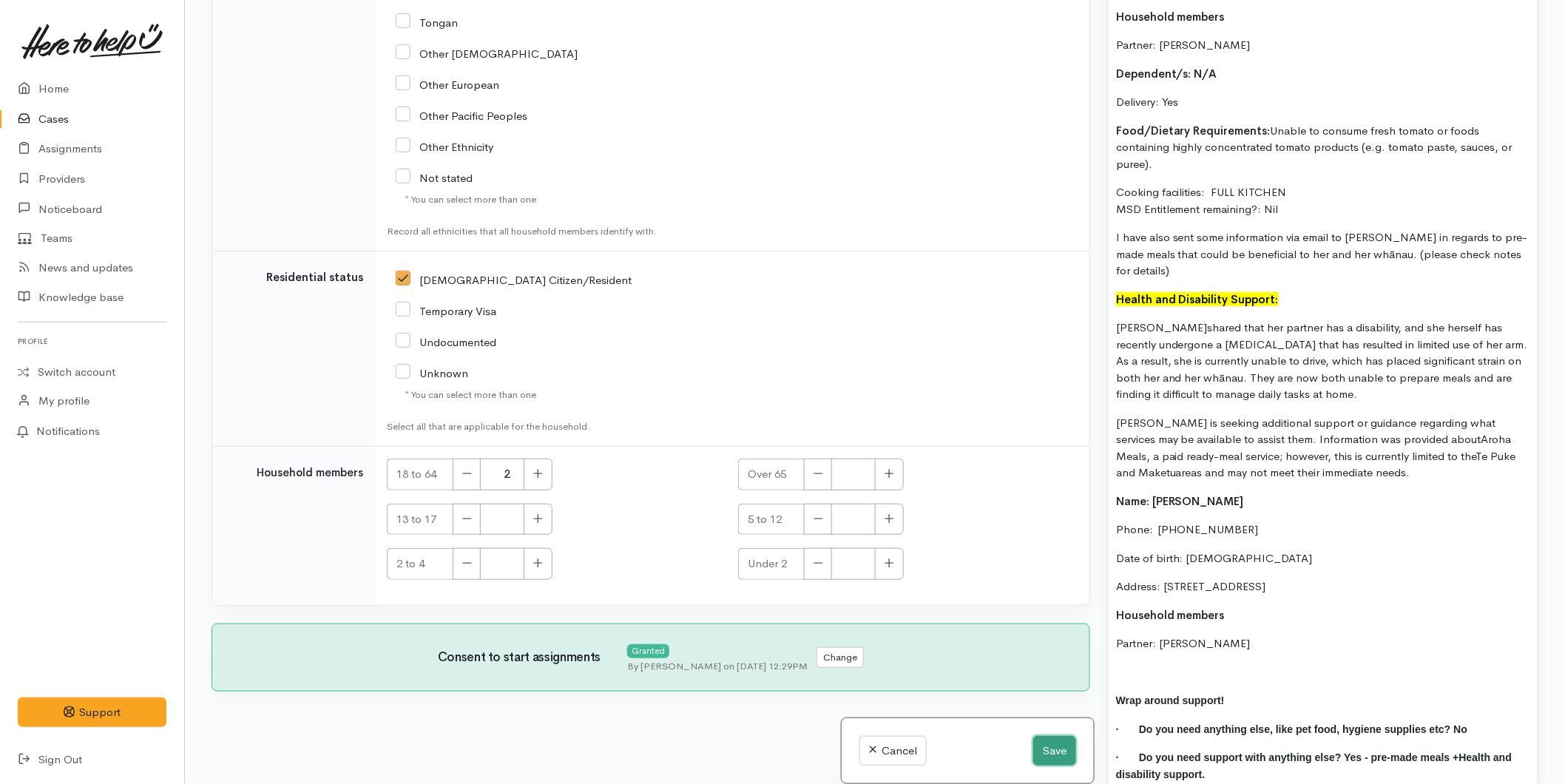
click at [1046, 747] on button "Save" at bounding box center [1054, 750] width 43 height 30
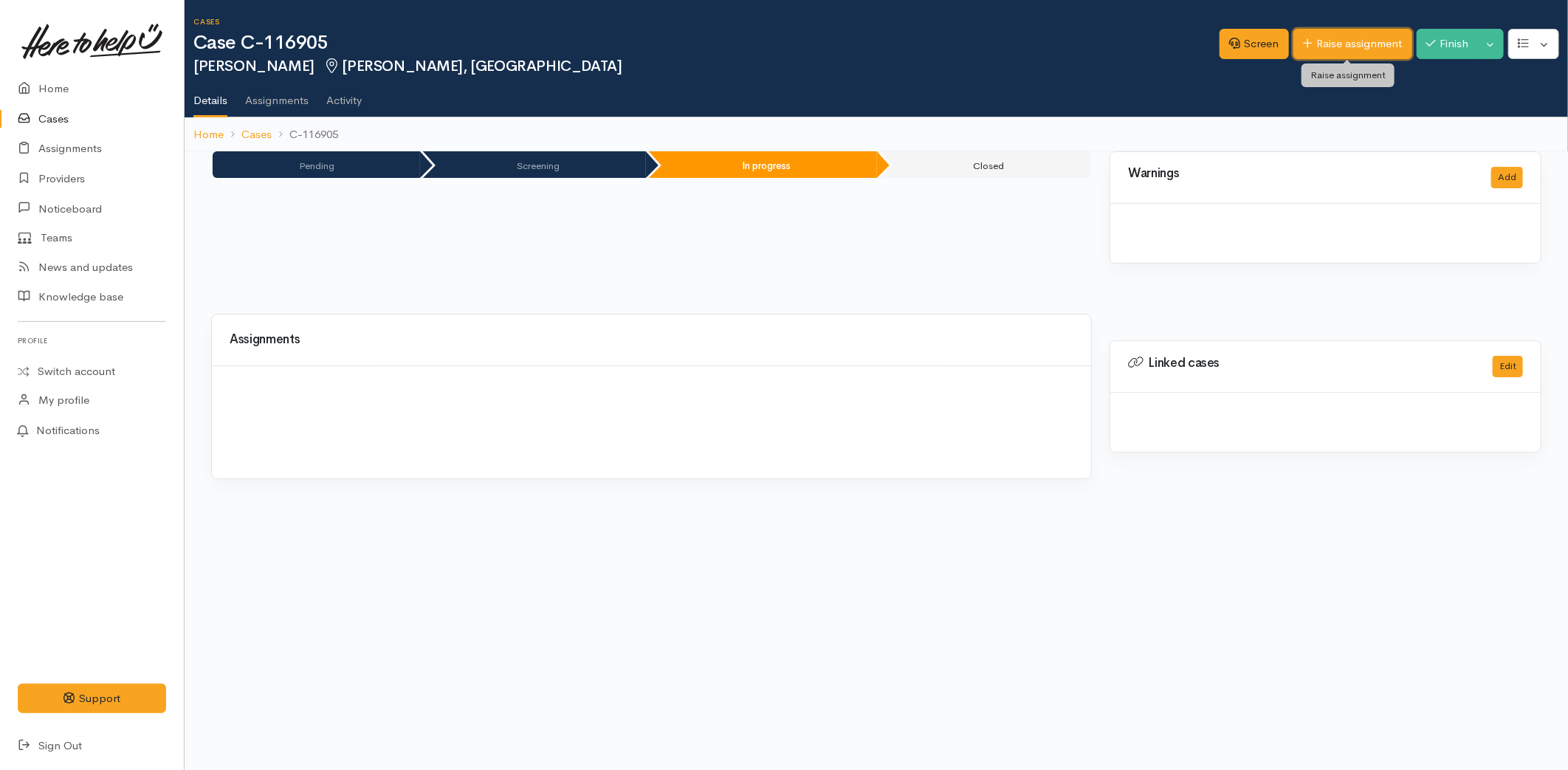
drag, startPoint x: 0, startPoint y: 0, endPoint x: 1343, endPoint y: 40, distance: 1343.6
click at [1343, 40] on link "Raise assignment" at bounding box center [1353, 43] width 119 height 30
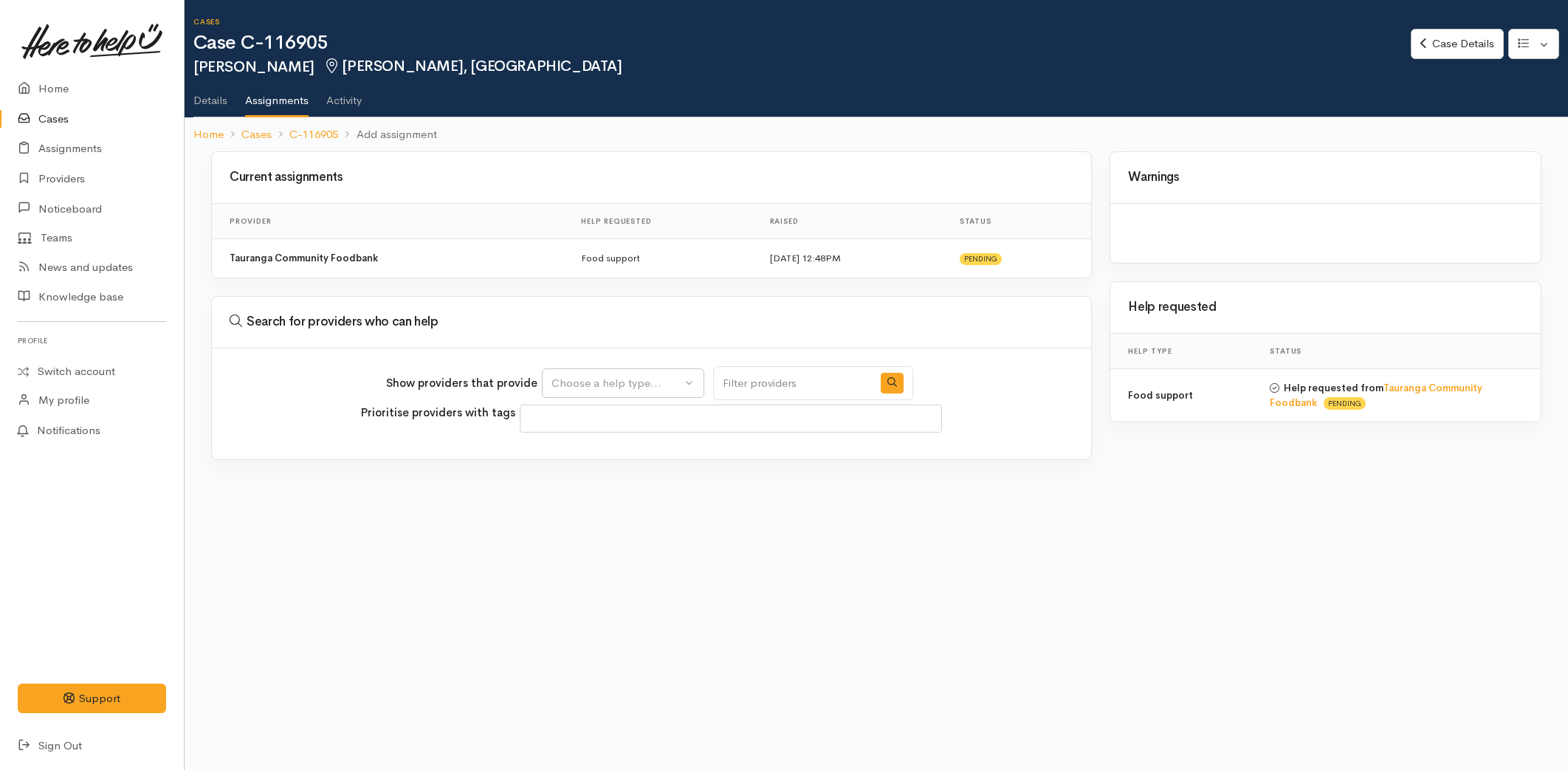
select select
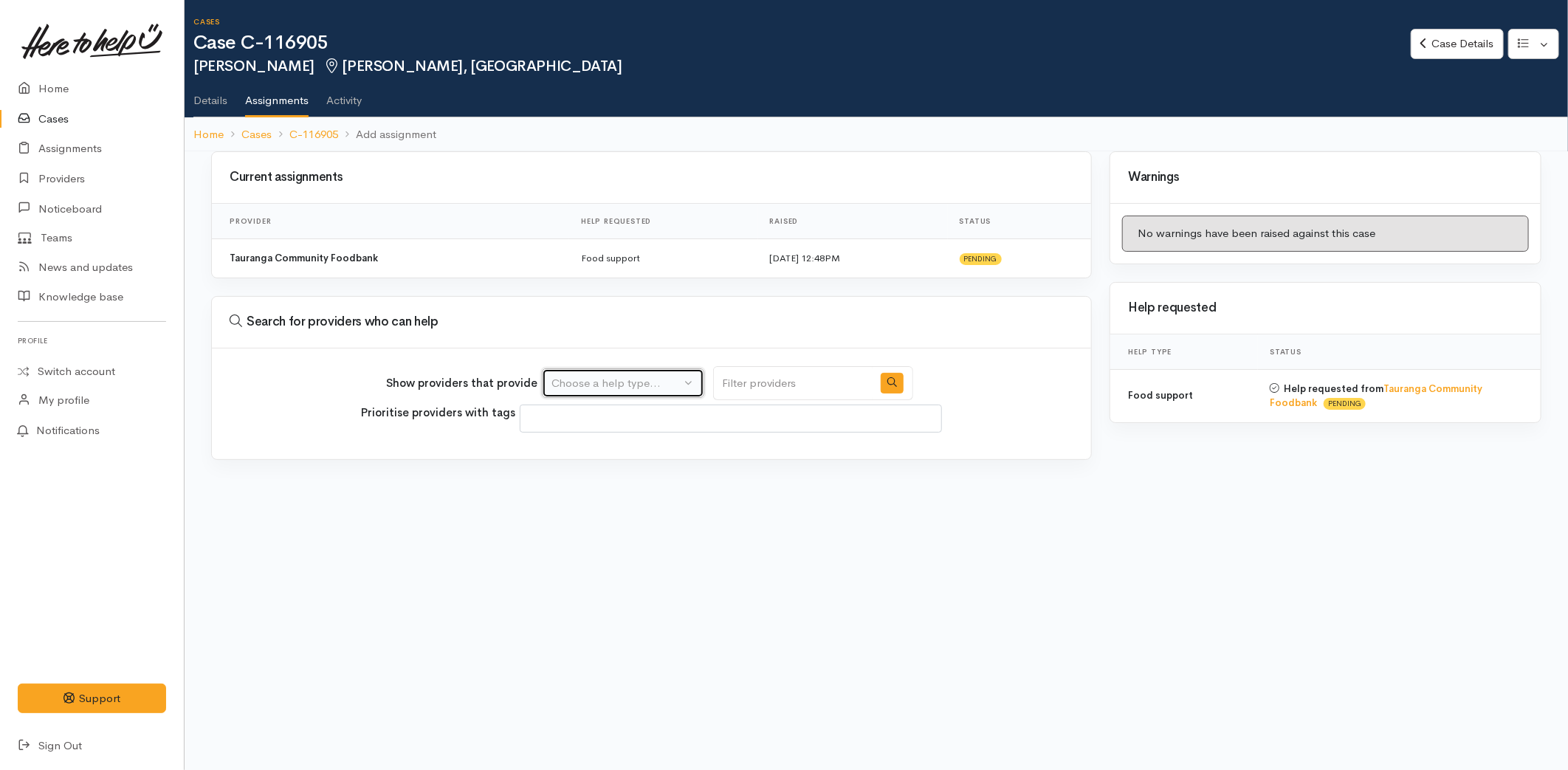
click at [607, 389] on div "Choose a help type..." at bounding box center [617, 383] width 130 height 17
drag, startPoint x: 201, startPoint y: 101, endPoint x: 567, endPoint y: 98, distance: 366.0
click at [202, 101] on link "Details" at bounding box center [210, 94] width 34 height 41
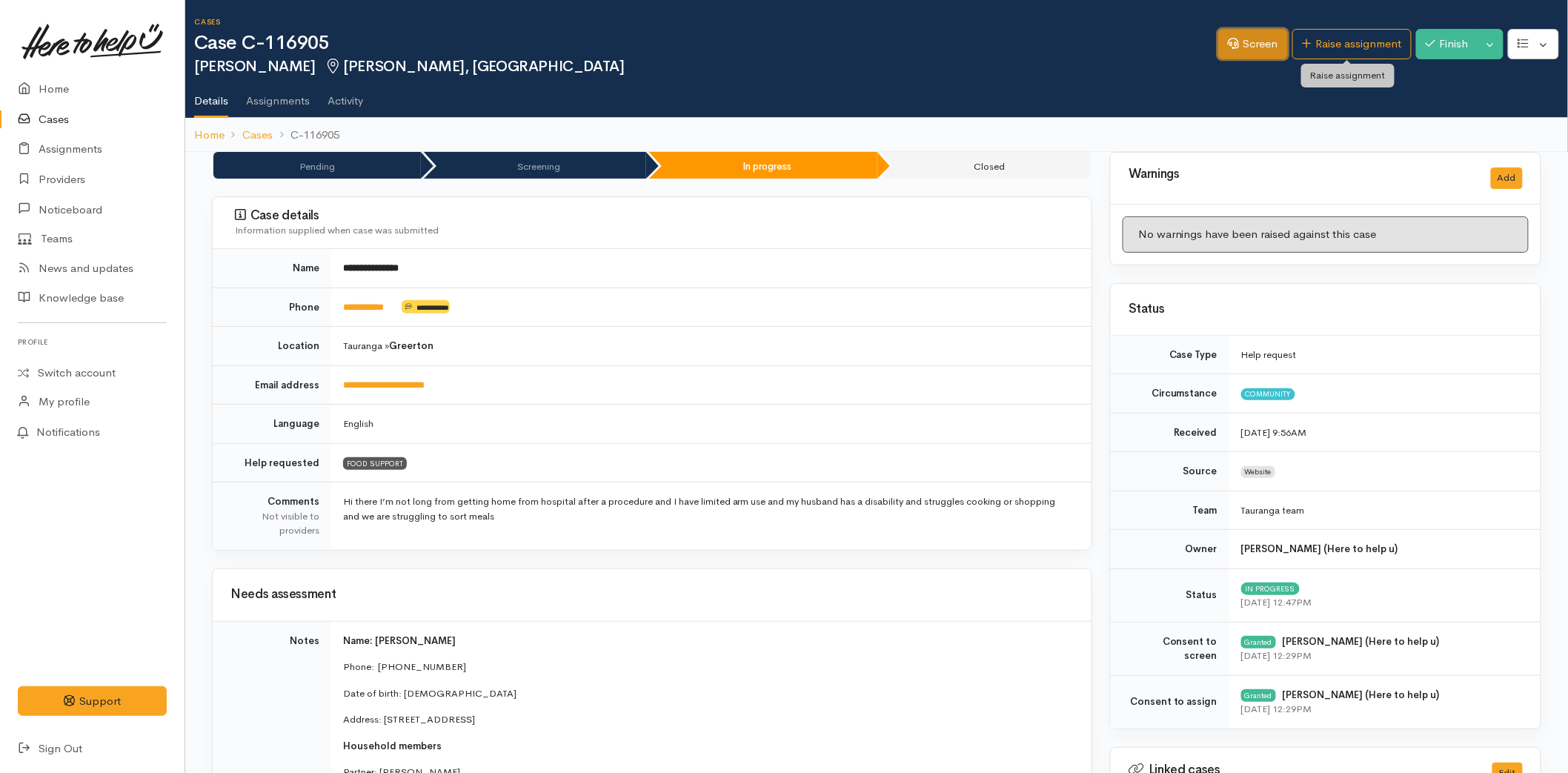
click at [1269, 42] on link "Screen" at bounding box center [1253, 43] width 70 height 30
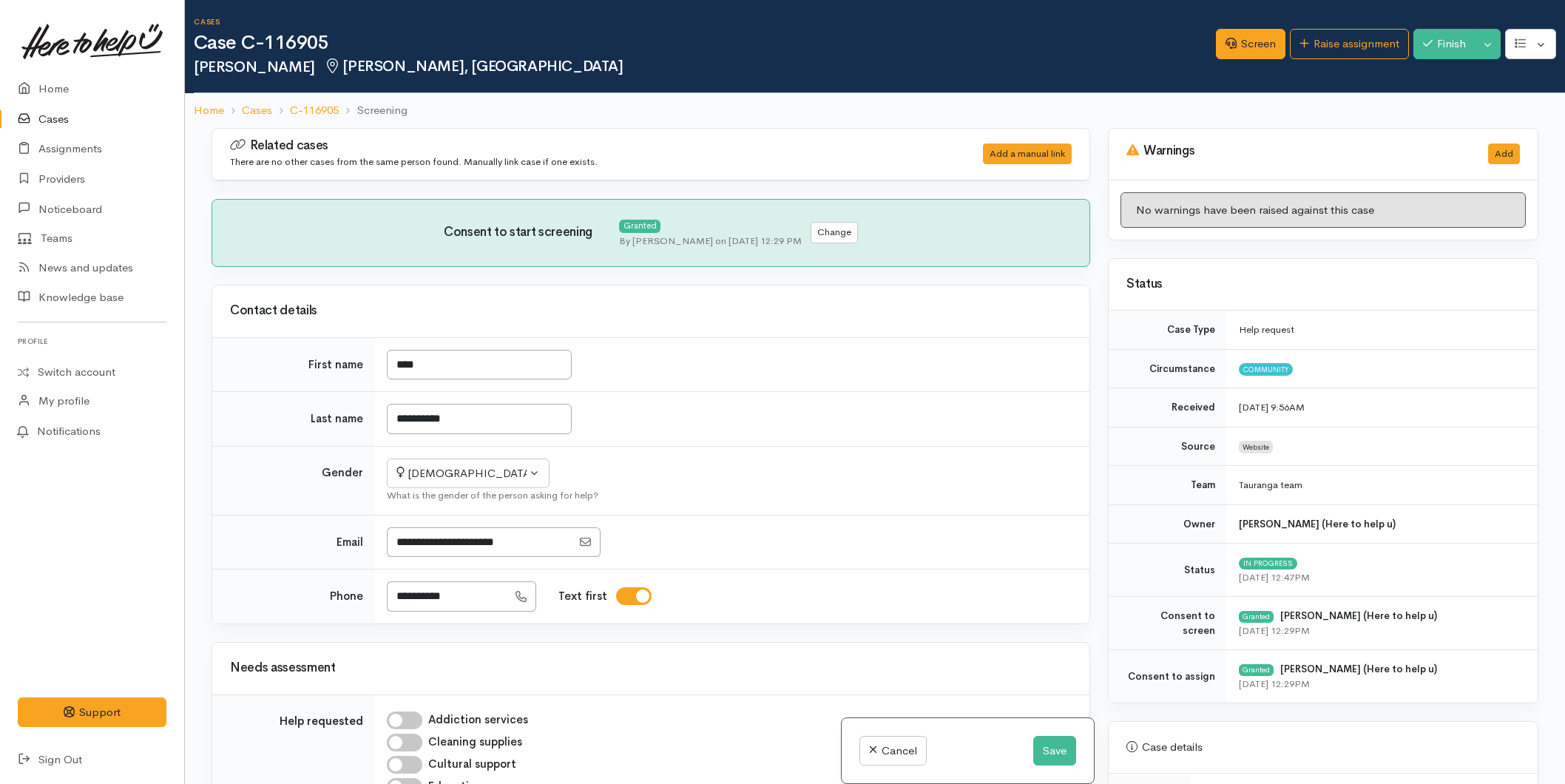
select select "3"
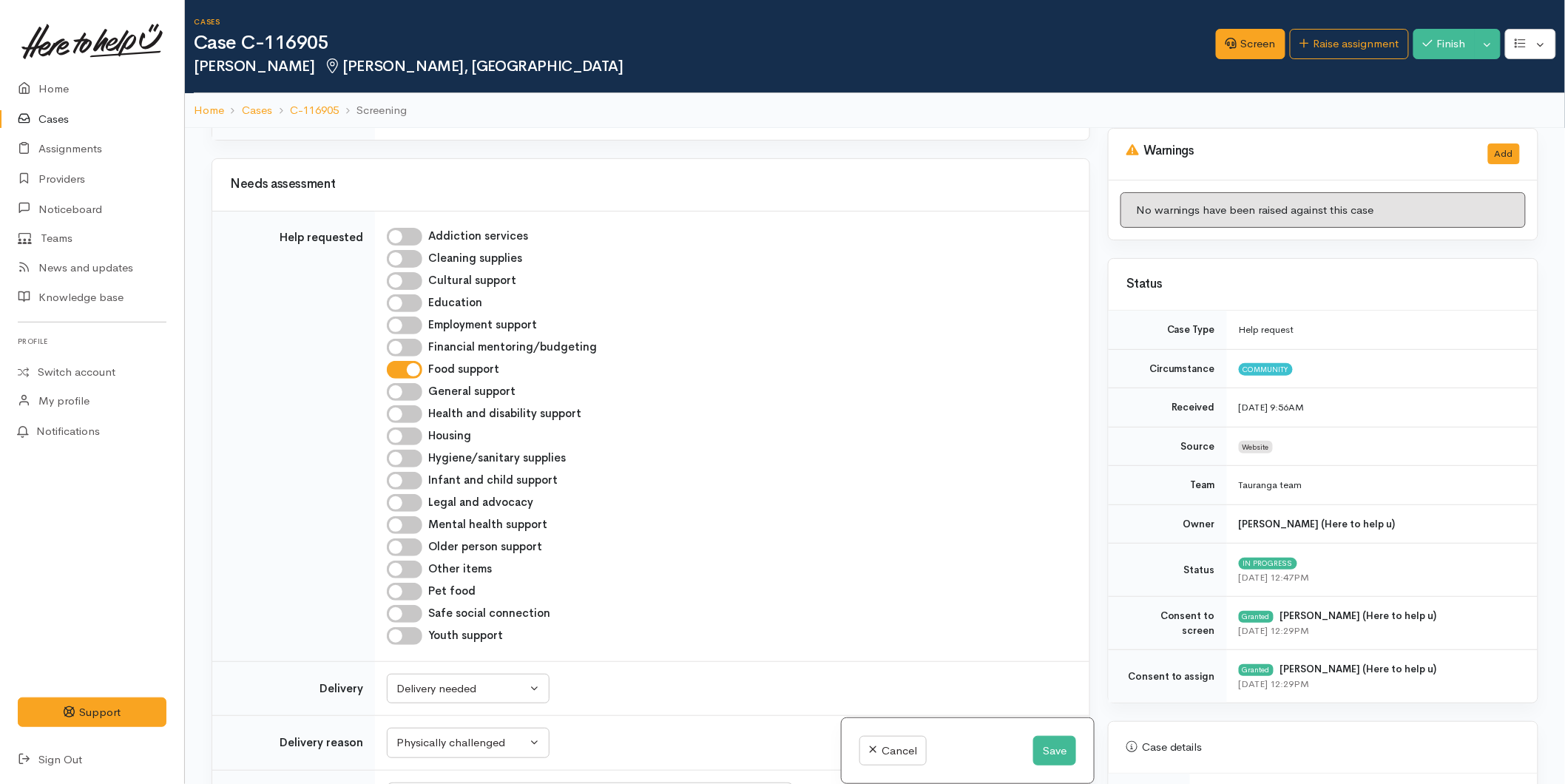
scroll to position [575, 0]
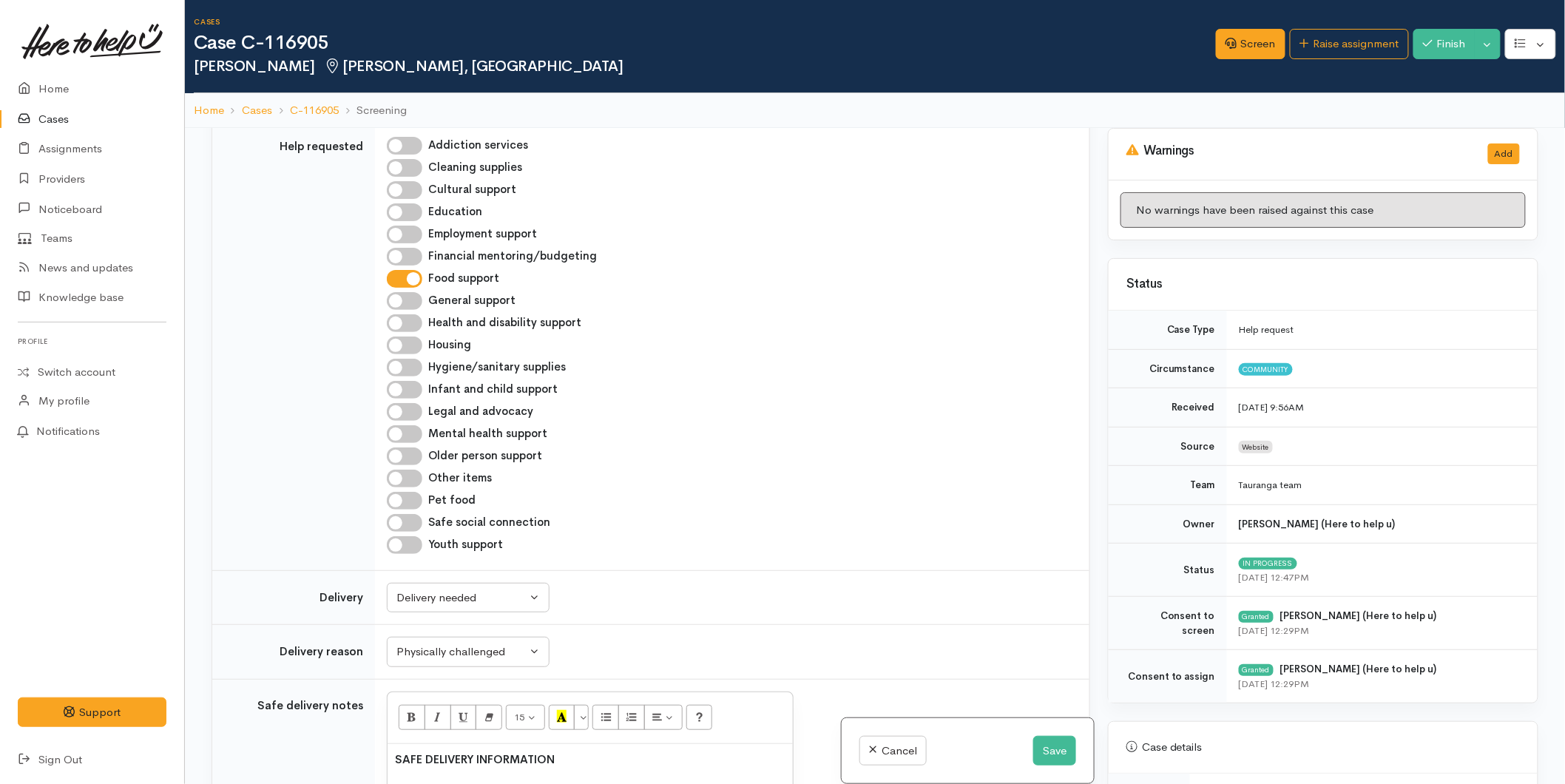
click at [410, 316] on input "Health and disability support" at bounding box center [404, 322] width 36 height 17
checkbox input "true"
click at [1033, 748] on button "Save" at bounding box center [1054, 750] width 43 height 30
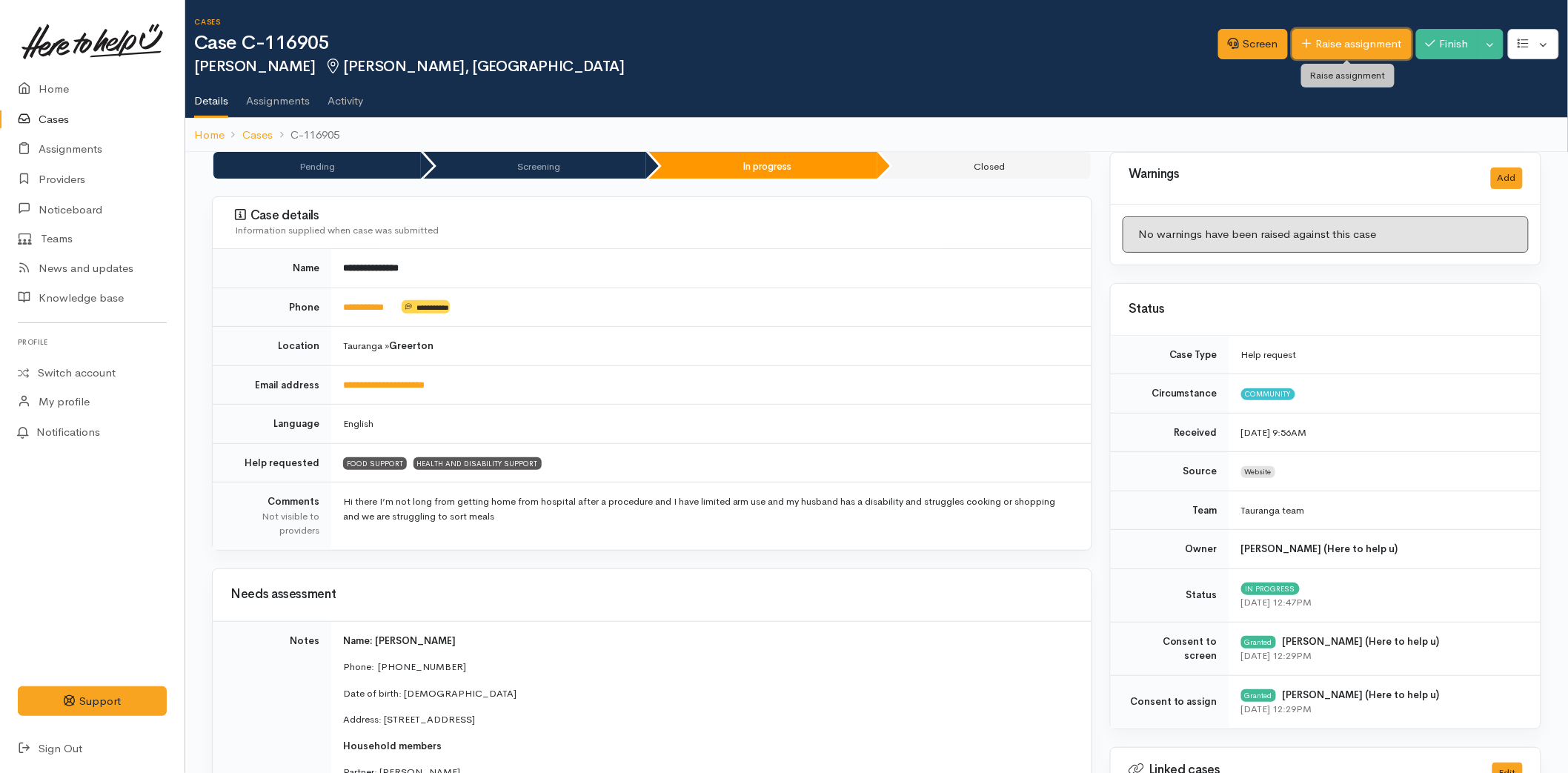
click at [1337, 52] on link "Raise assignment" at bounding box center [1353, 43] width 120 height 30
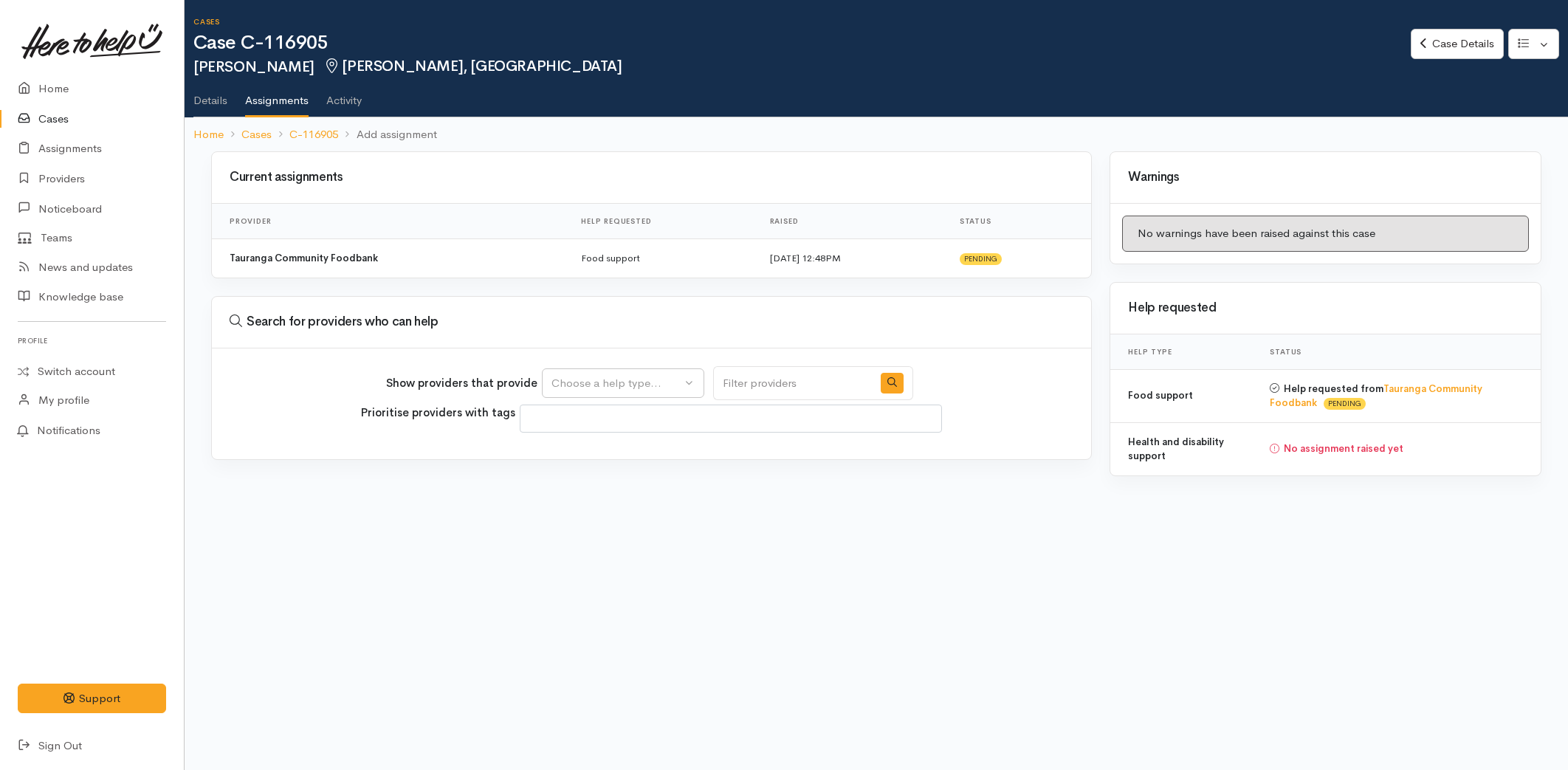
select select
click at [584, 372] on button "Choose a help type..." at bounding box center [622, 383] width 162 height 30
click at [594, 474] on span "Health and disability support" at bounding box center [632, 476] width 146 height 17
select select "26"
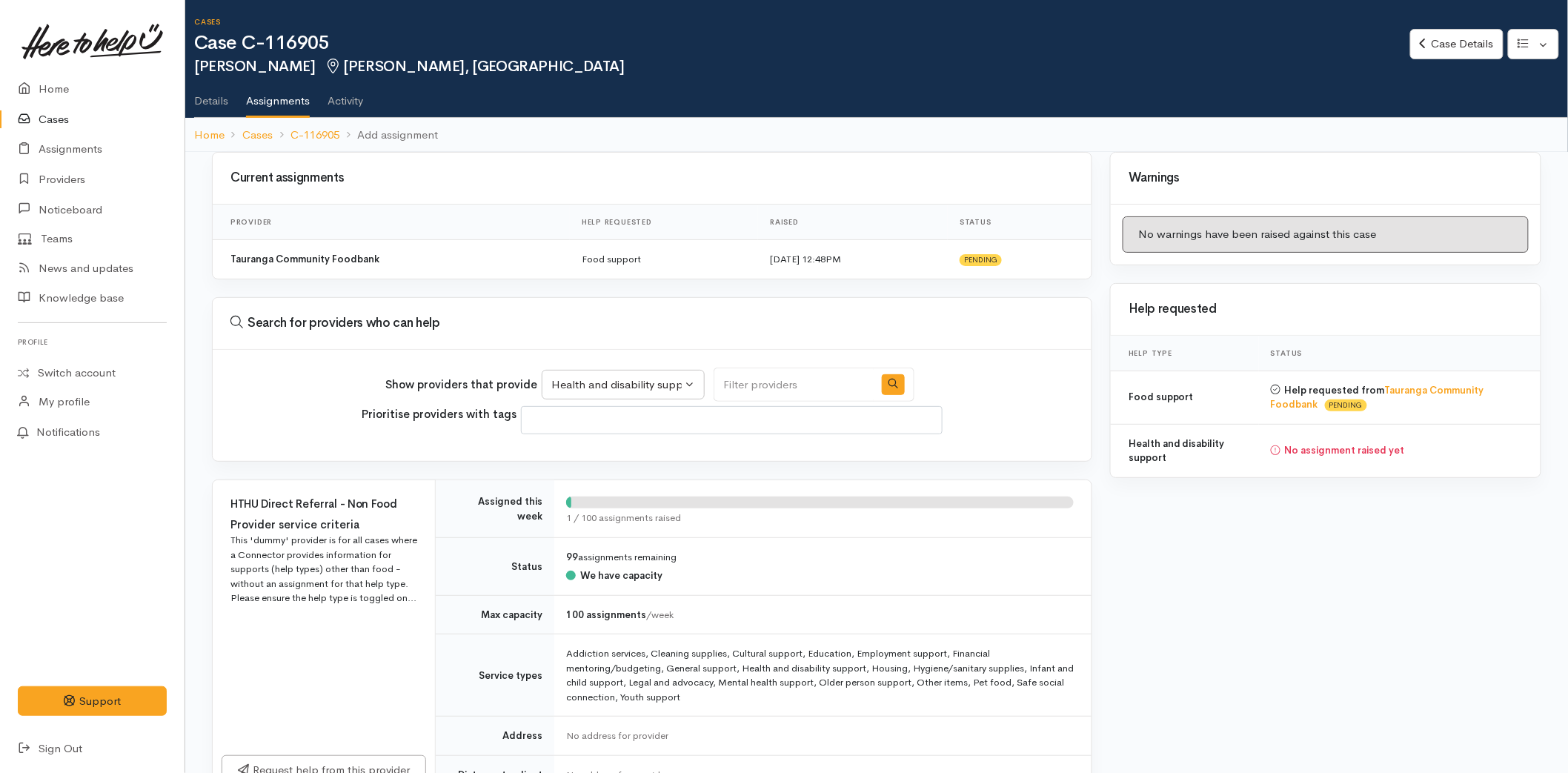
click at [750, 372] on input "Search" at bounding box center [794, 385] width 160 height 35
type input "rangi"
click at [889, 383] on icon "button" at bounding box center [894, 384] width 9 height 9
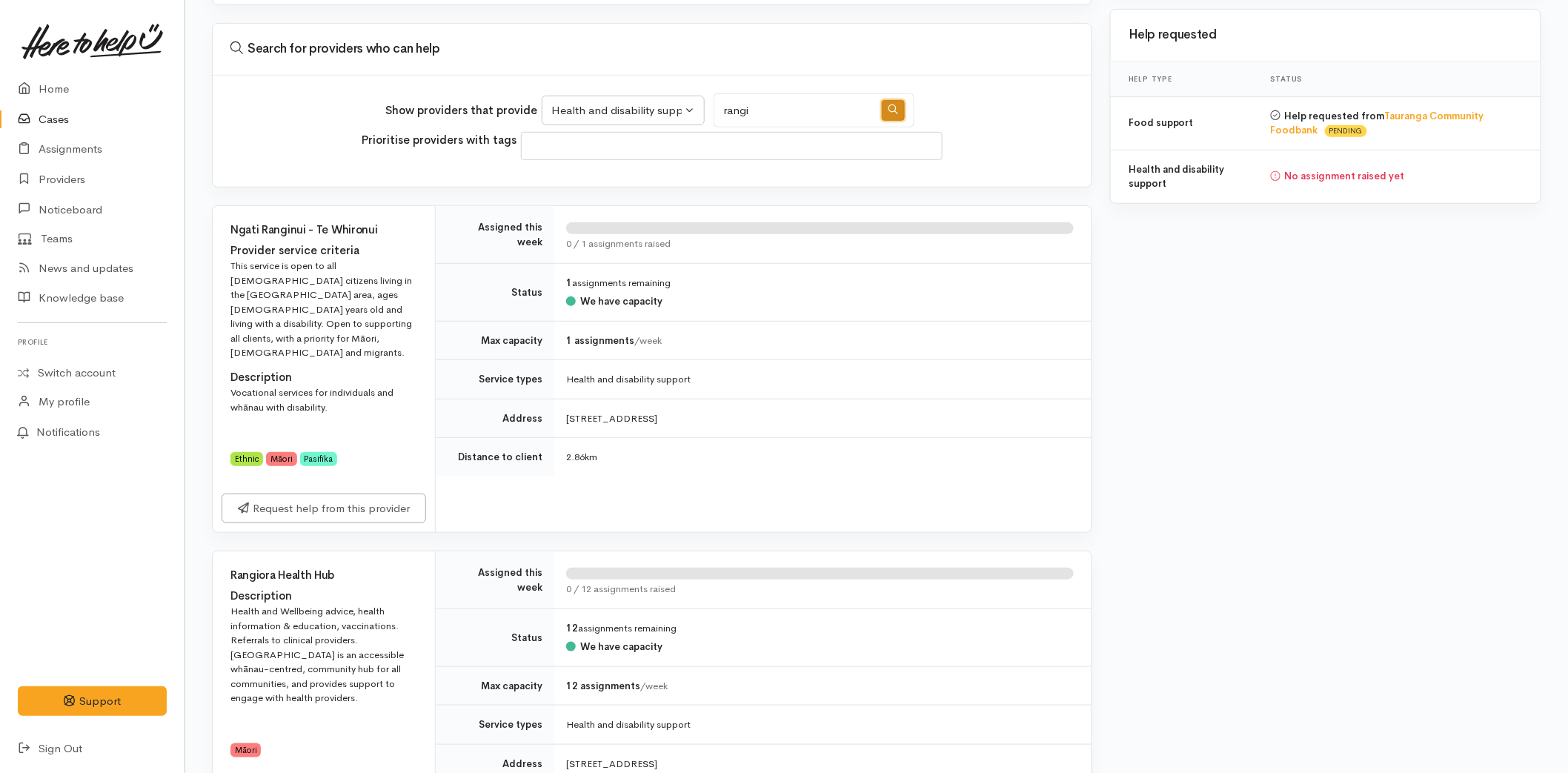
scroll to position [339, 0]
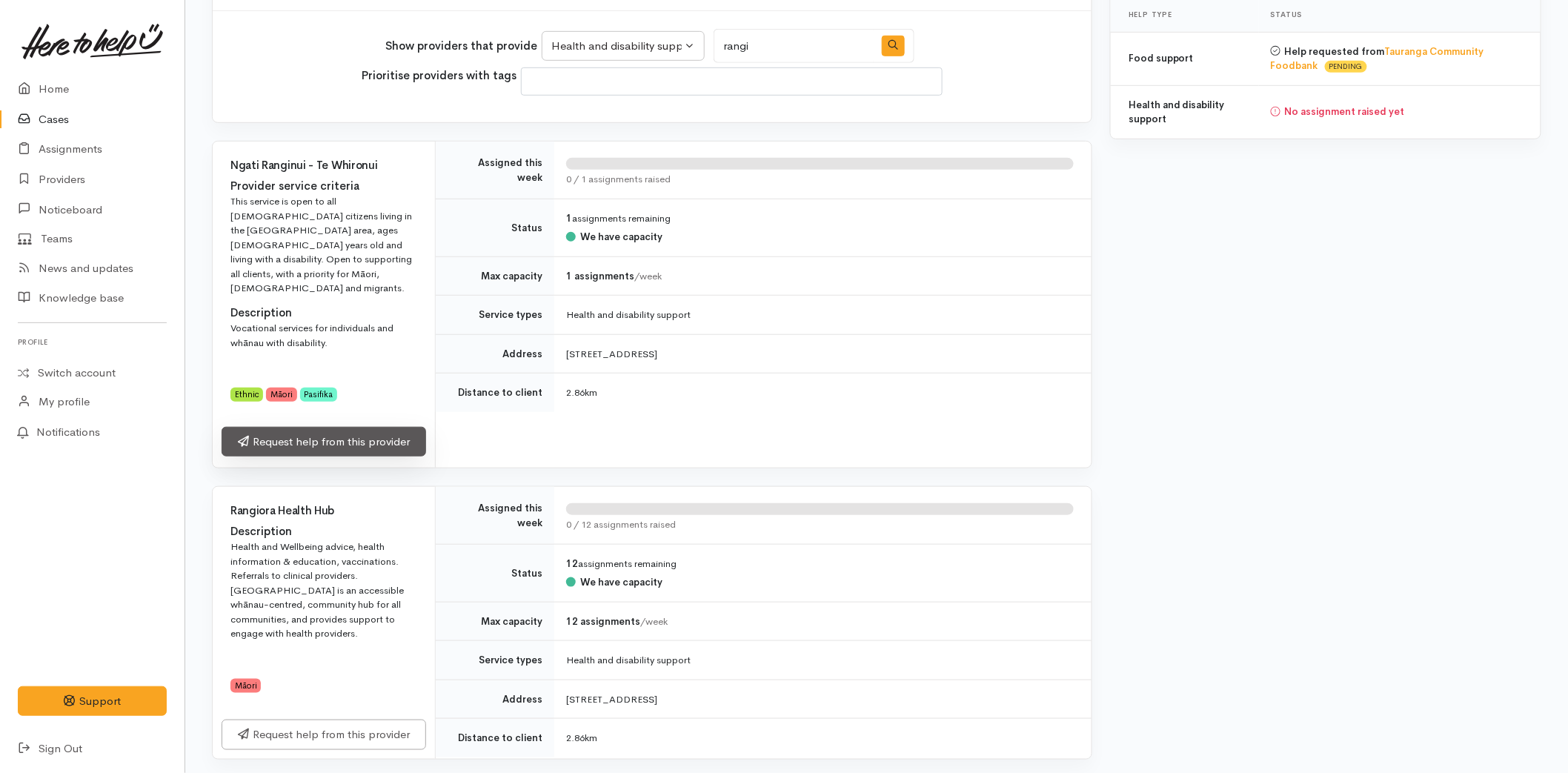
click at [292, 427] on link "Request help from this provider" at bounding box center [324, 442] width 204 height 30
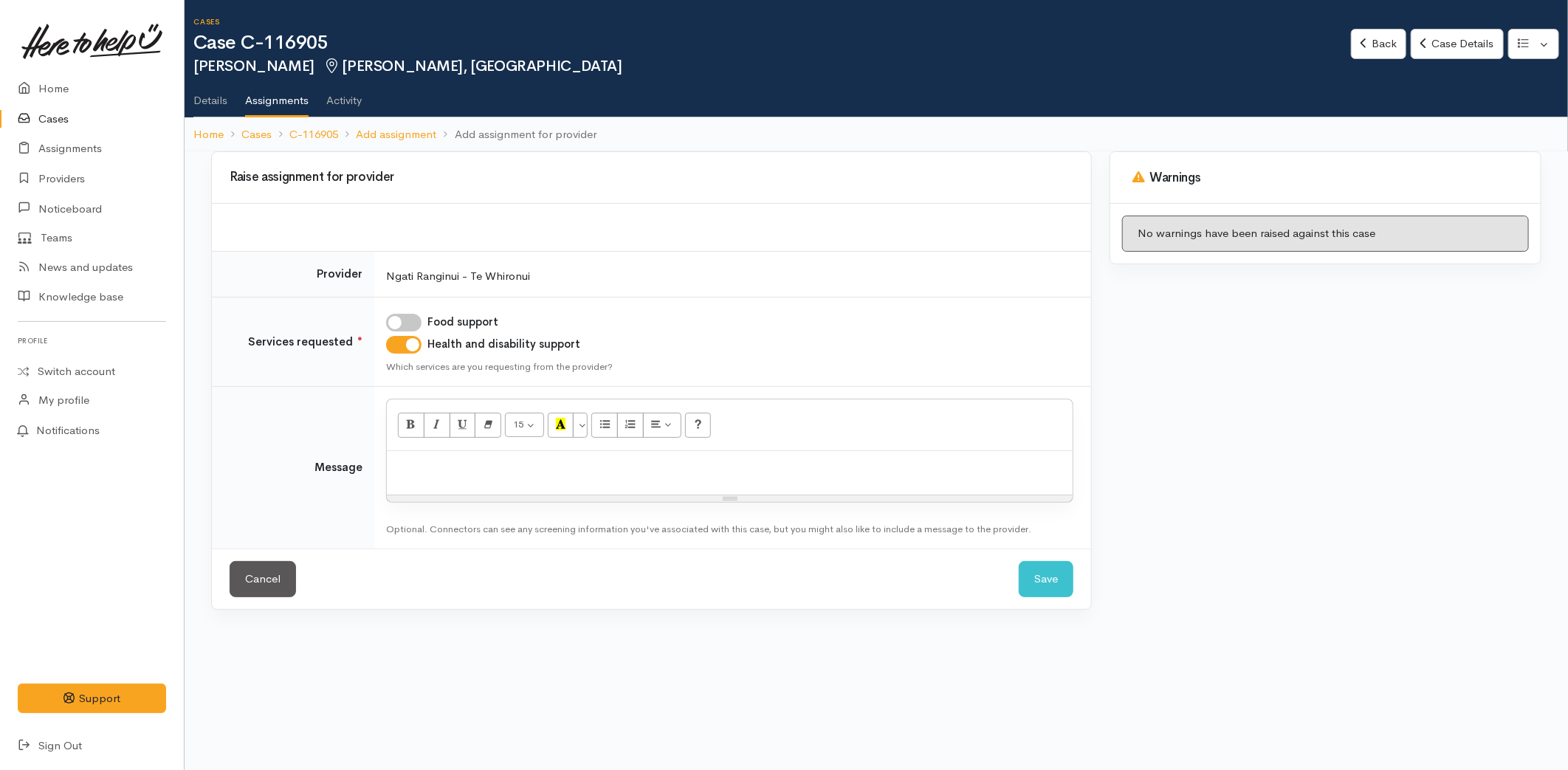
click at [504, 471] on p at bounding box center [729, 467] width 671 height 17
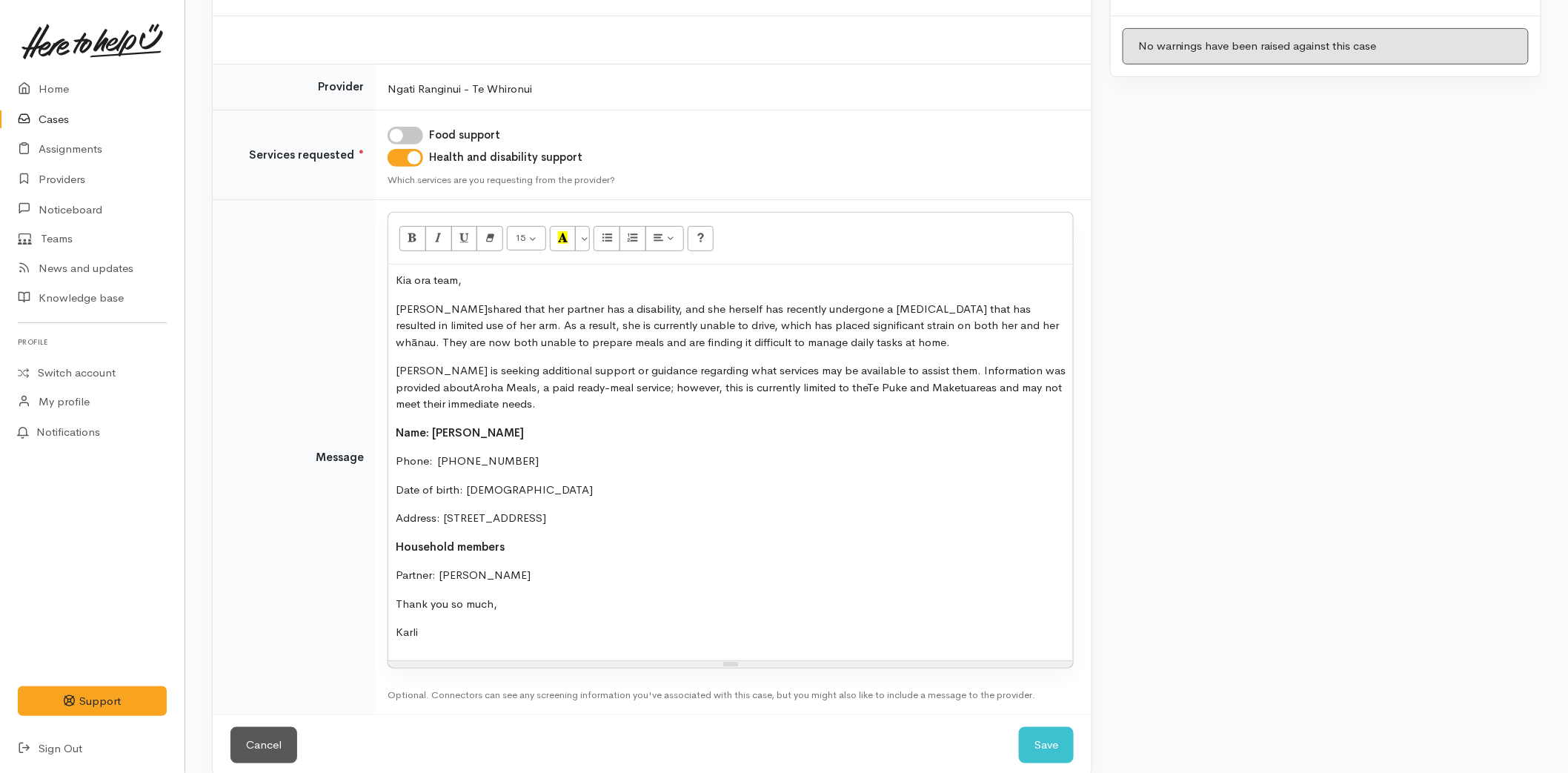
scroll to position [209, 0]
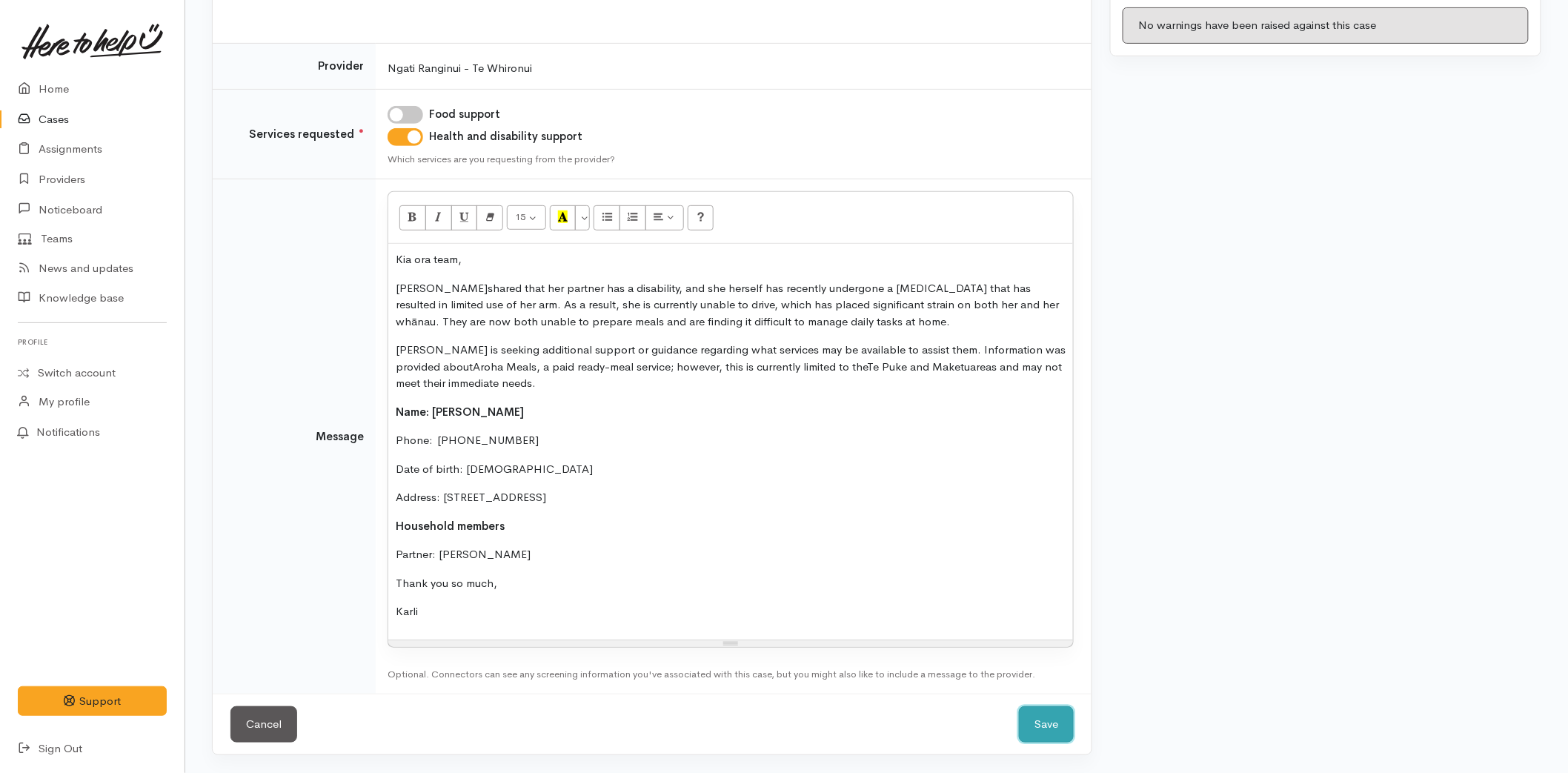
click at [1038, 715] on button "Save" at bounding box center [1046, 724] width 55 height 36
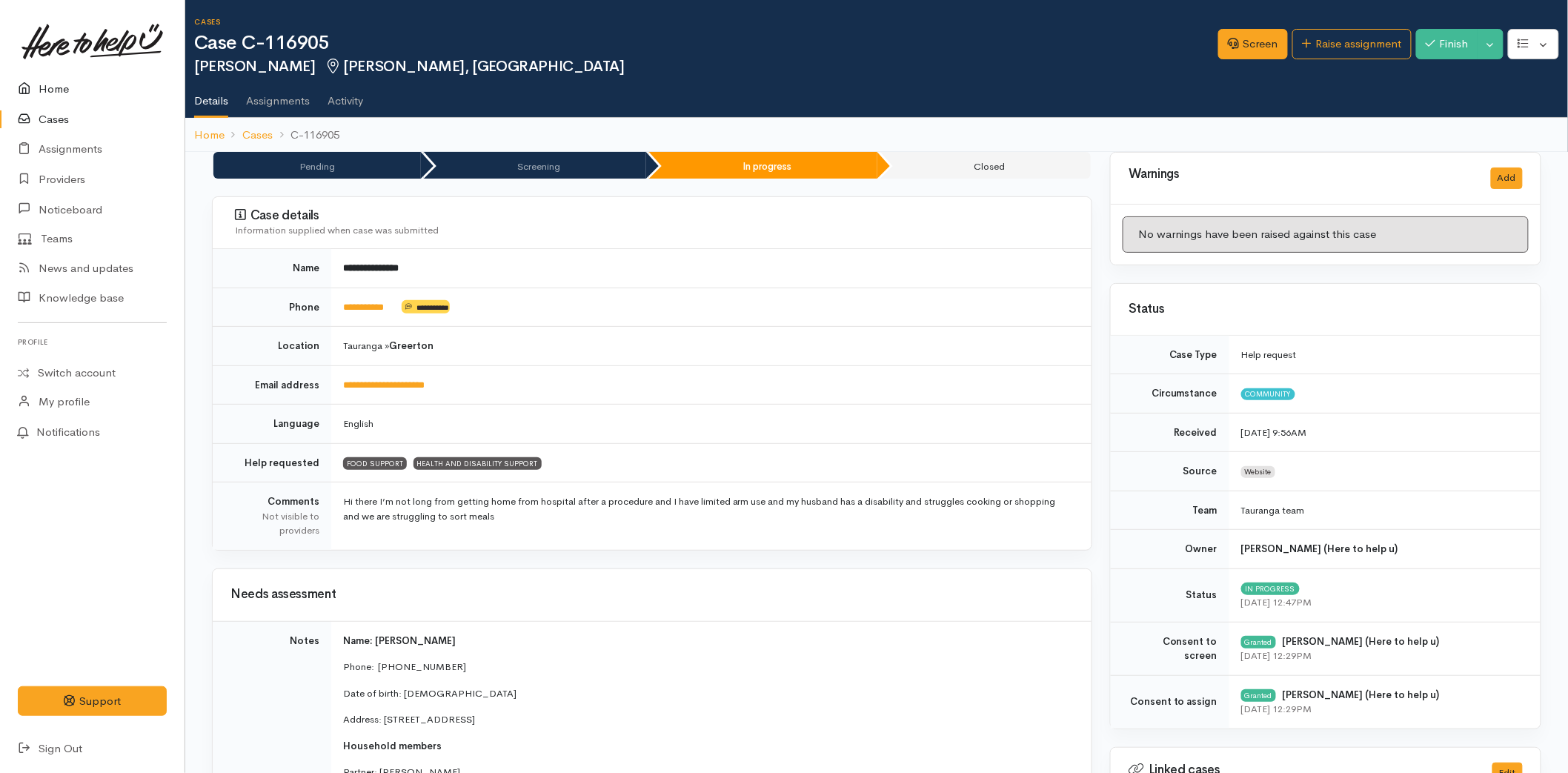
click at [77, 85] on link "Home" at bounding box center [92, 89] width 185 height 30
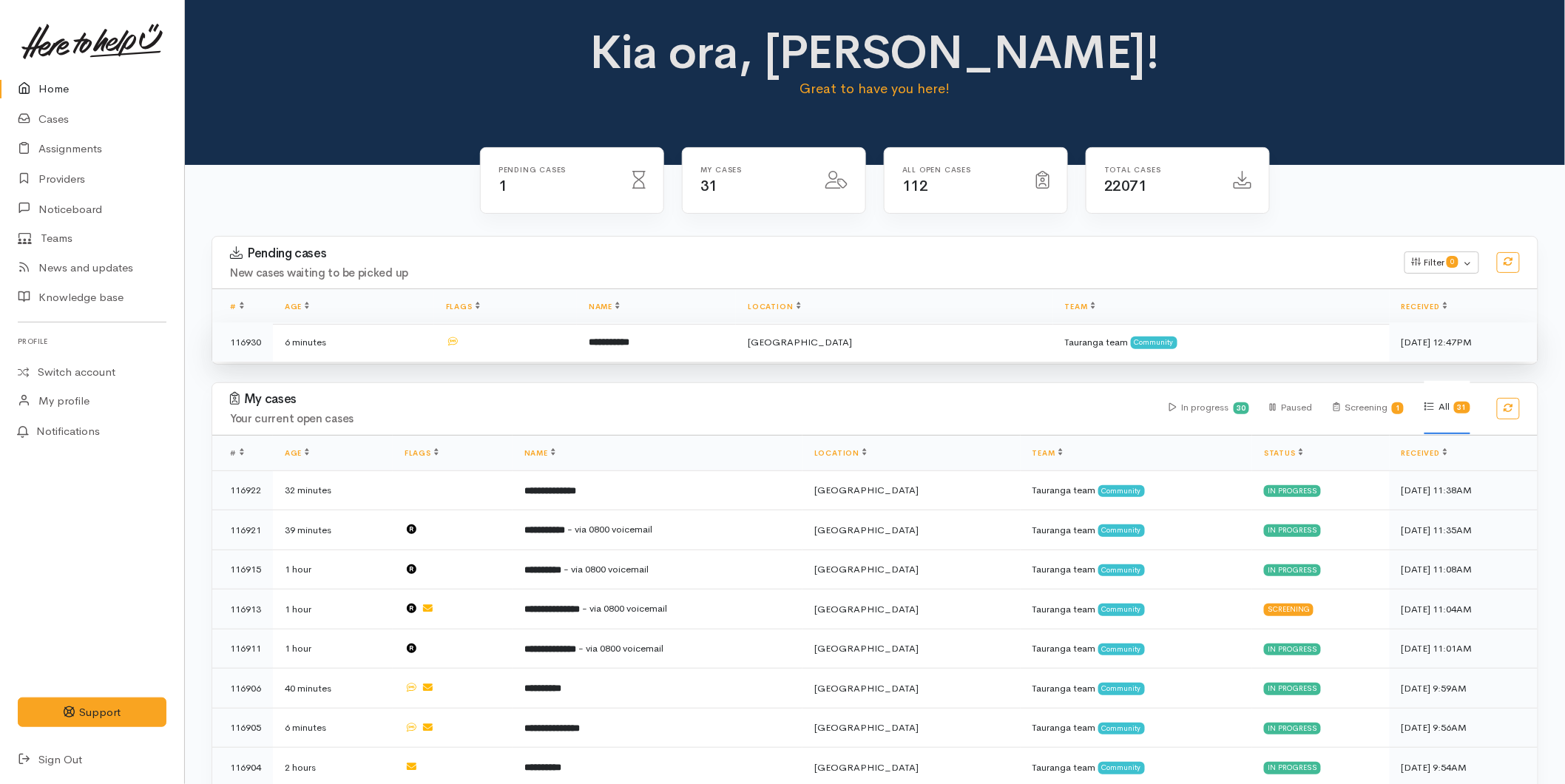
click at [614, 340] on td "**********" at bounding box center [656, 342] width 159 height 39
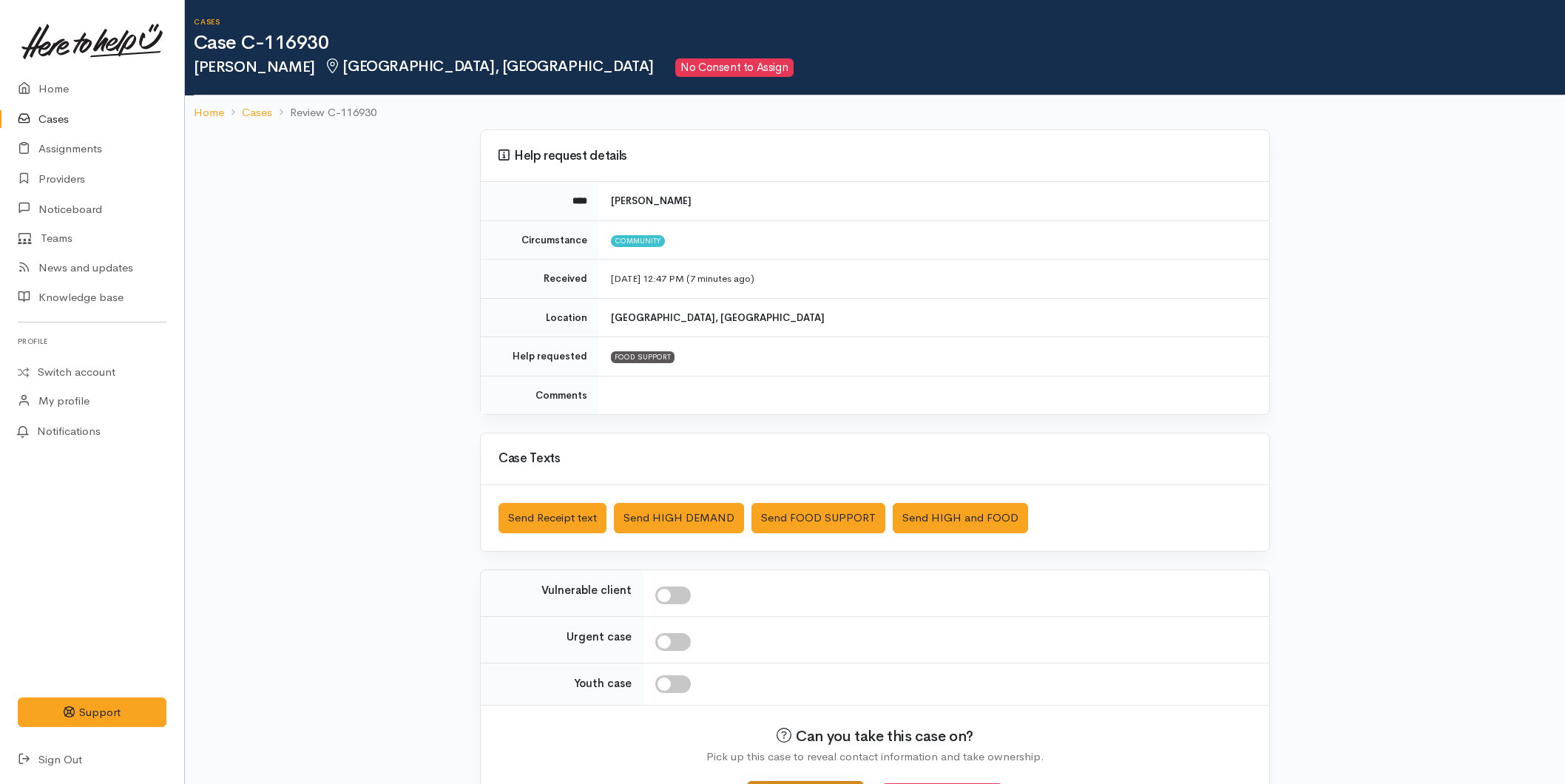
scroll to position [57, 0]
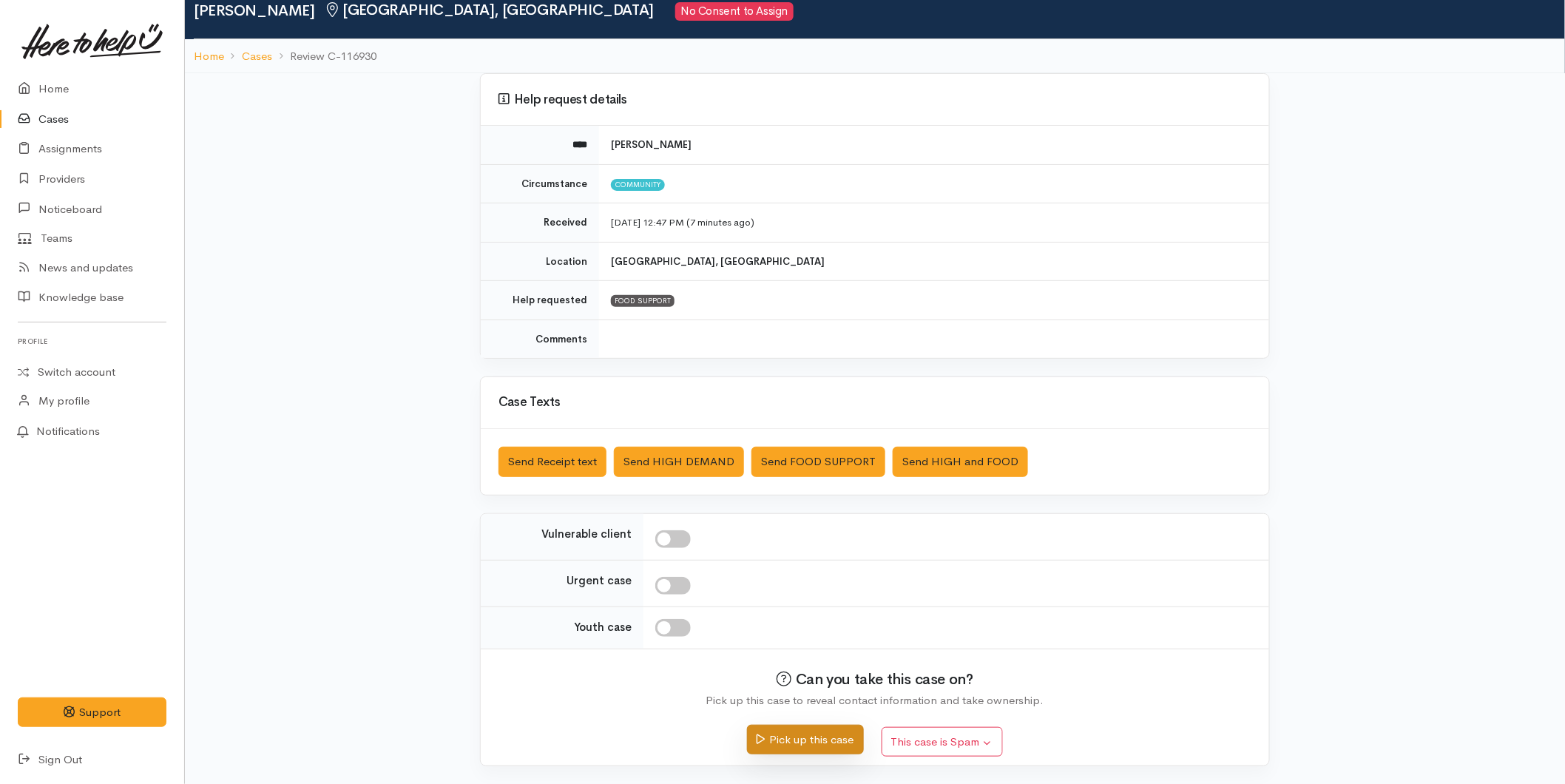
click at [818, 746] on button "Pick up this case" at bounding box center [805, 739] width 116 height 30
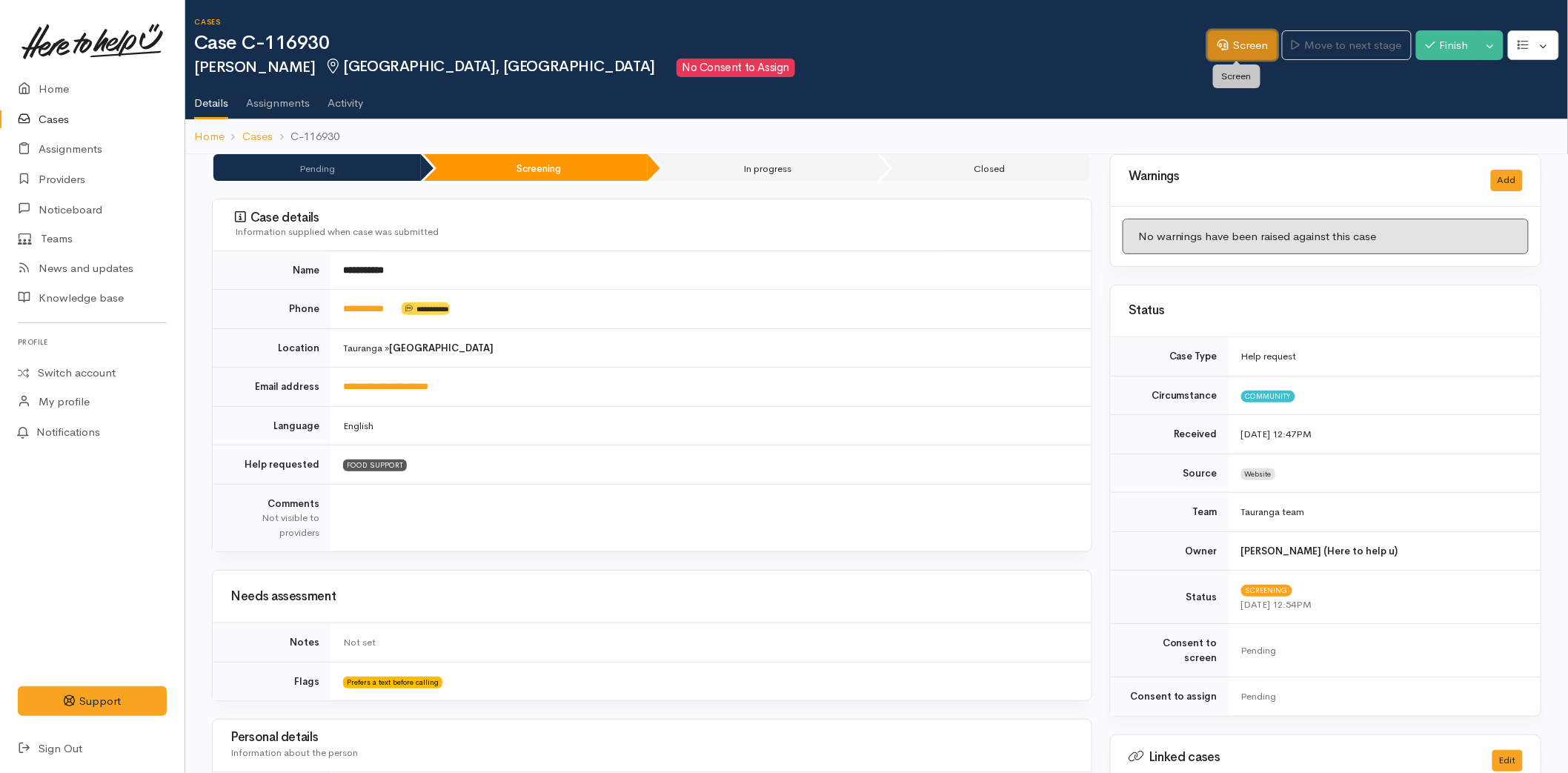
click at [1224, 40] on link "Screen" at bounding box center [1243, 45] width 70 height 30
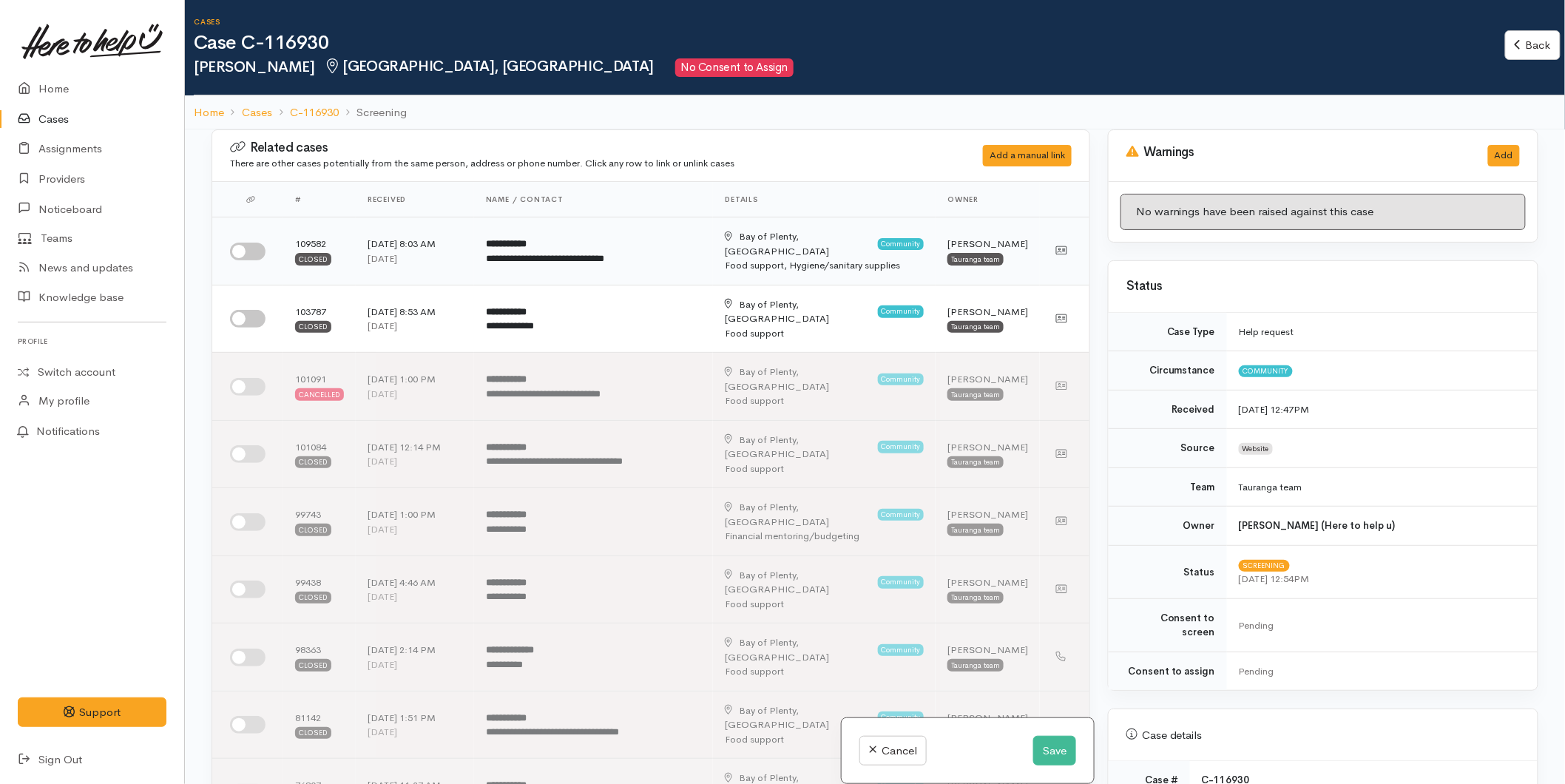
click at [262, 242] on input "checkbox" at bounding box center [247, 251] width 36 height 17
checkbox input "true"
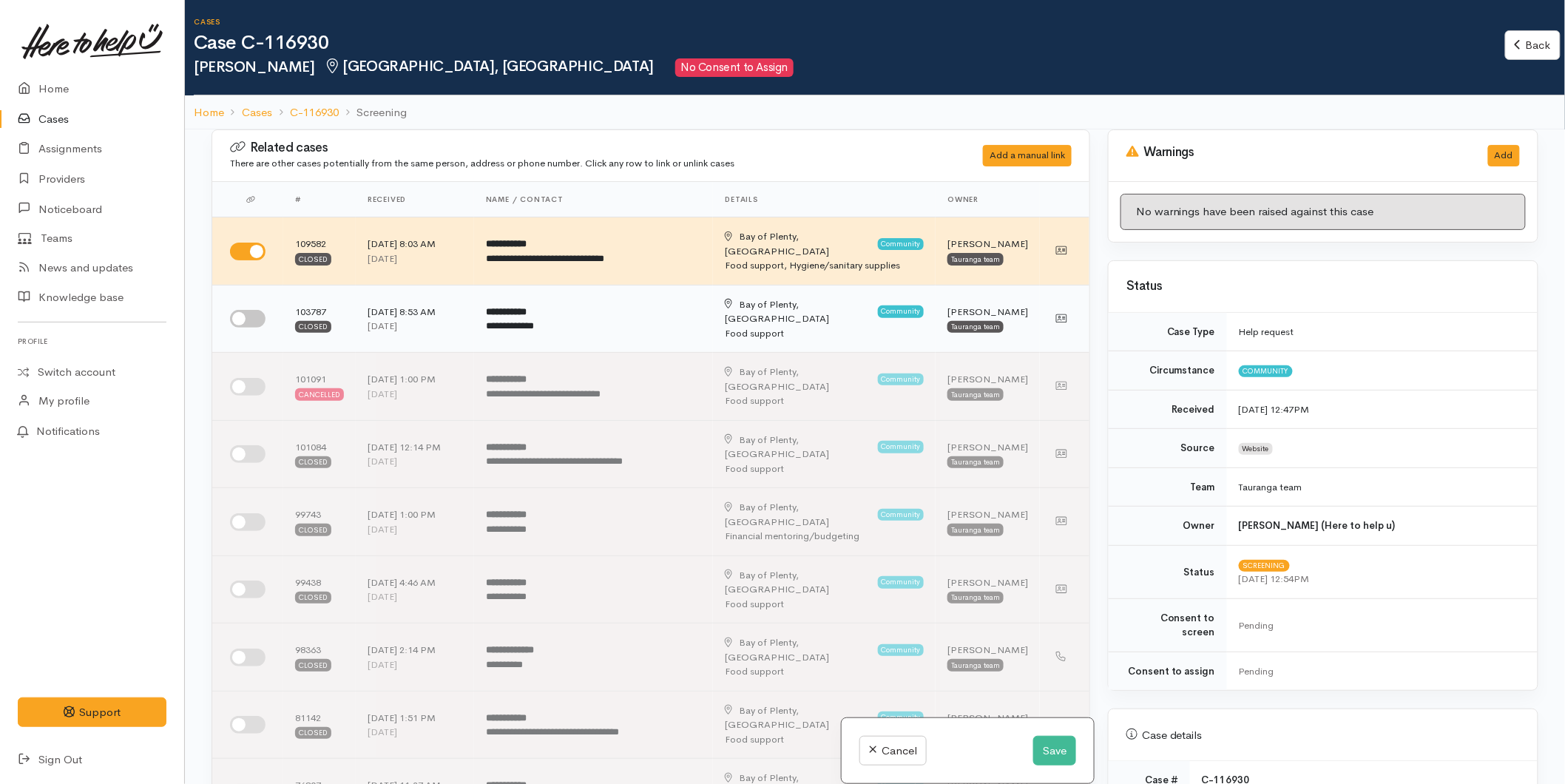
click at [255, 309] on input "checkbox" at bounding box center [247, 318] width 36 height 17
checkbox input "true"
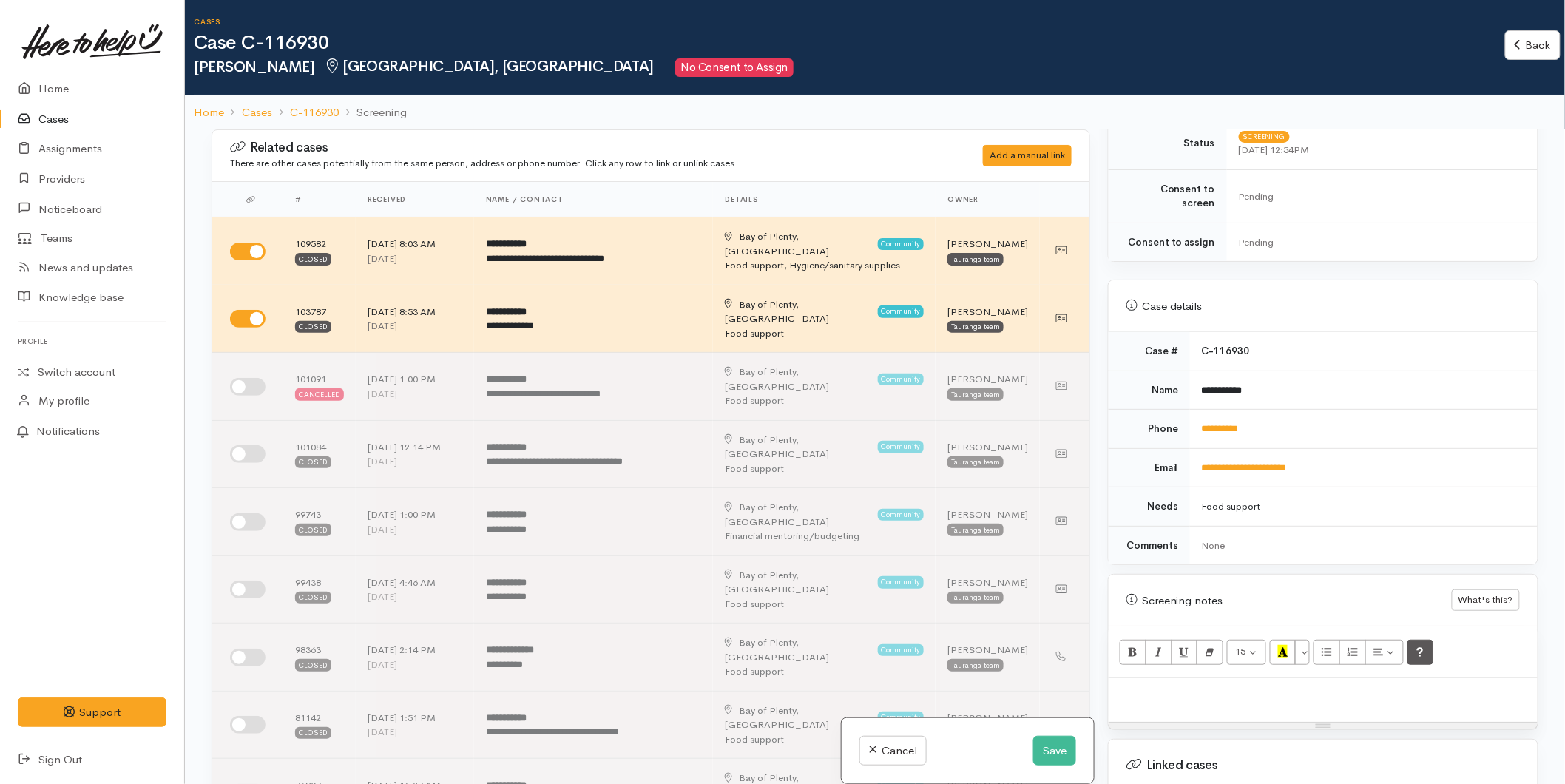
scroll to position [575, 0]
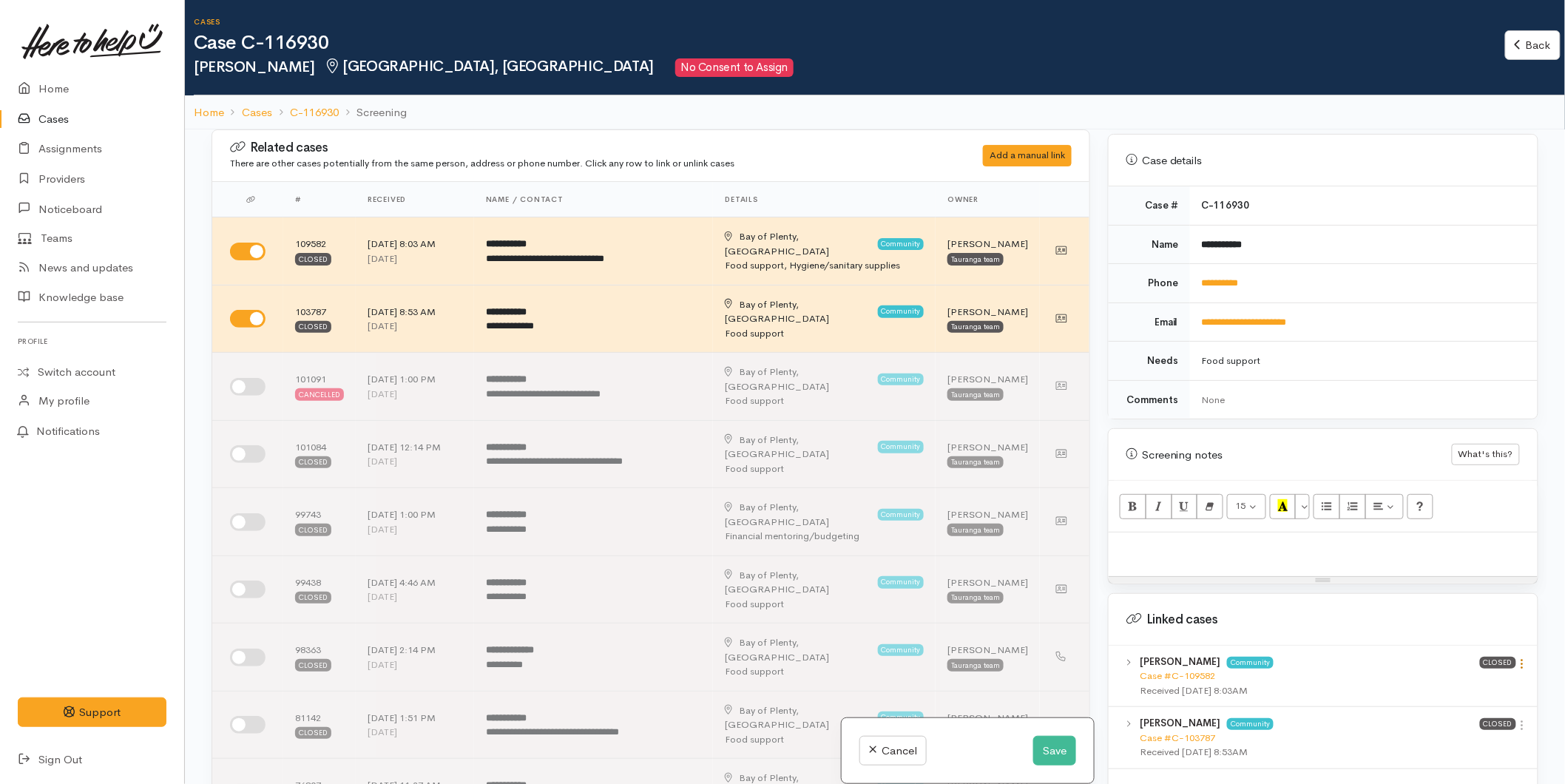
click at [1518, 657] on icon at bounding box center [1523, 664] width 13 height 13
click at [1483, 681] on link "View case" at bounding box center [1469, 692] width 117 height 23
click at [1222, 264] on td "**********" at bounding box center [1364, 284] width 348 height 39
click at [1224, 278] on link "**********" at bounding box center [1221, 283] width 37 height 9
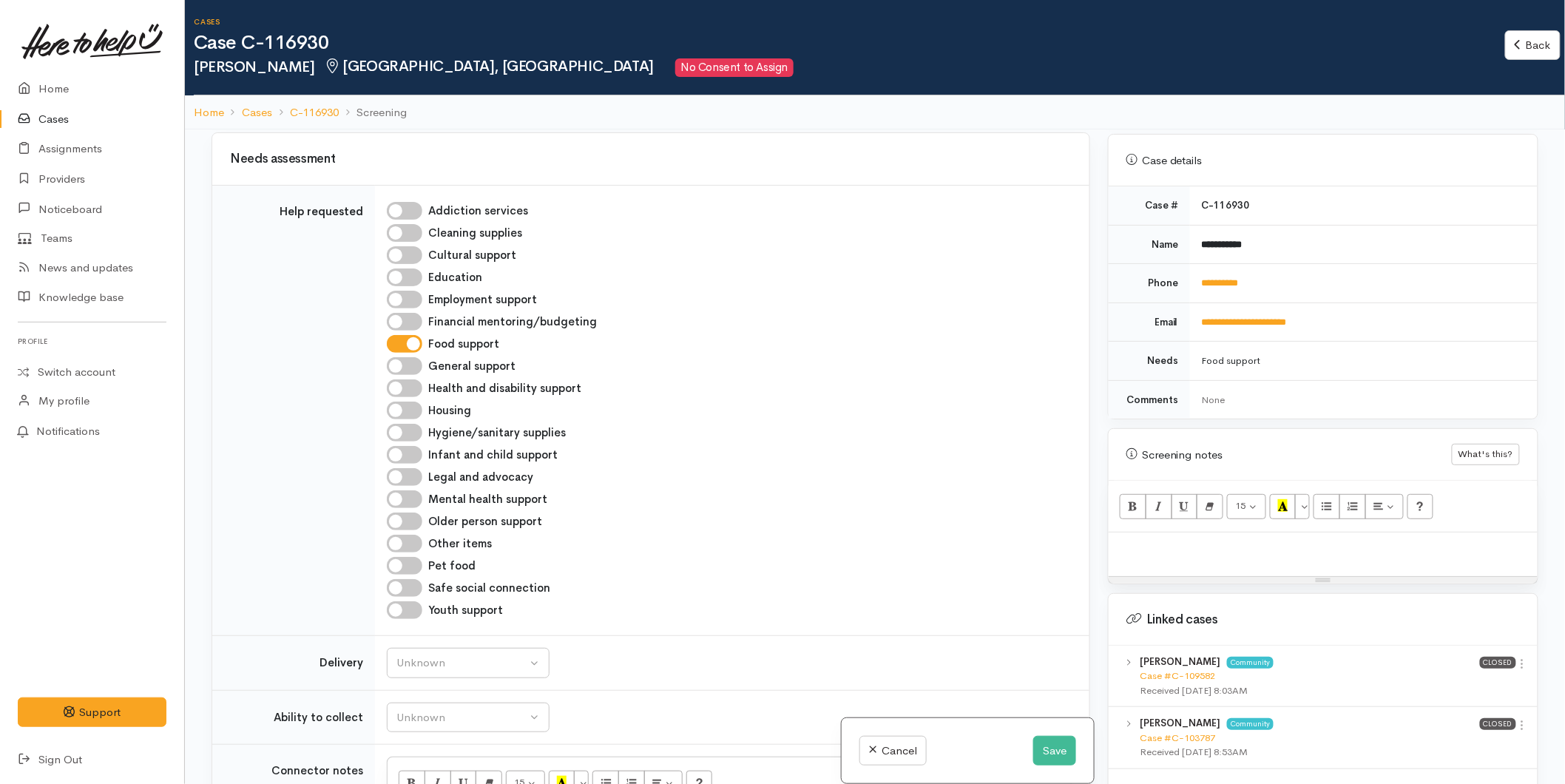
scroll to position [1314, 0]
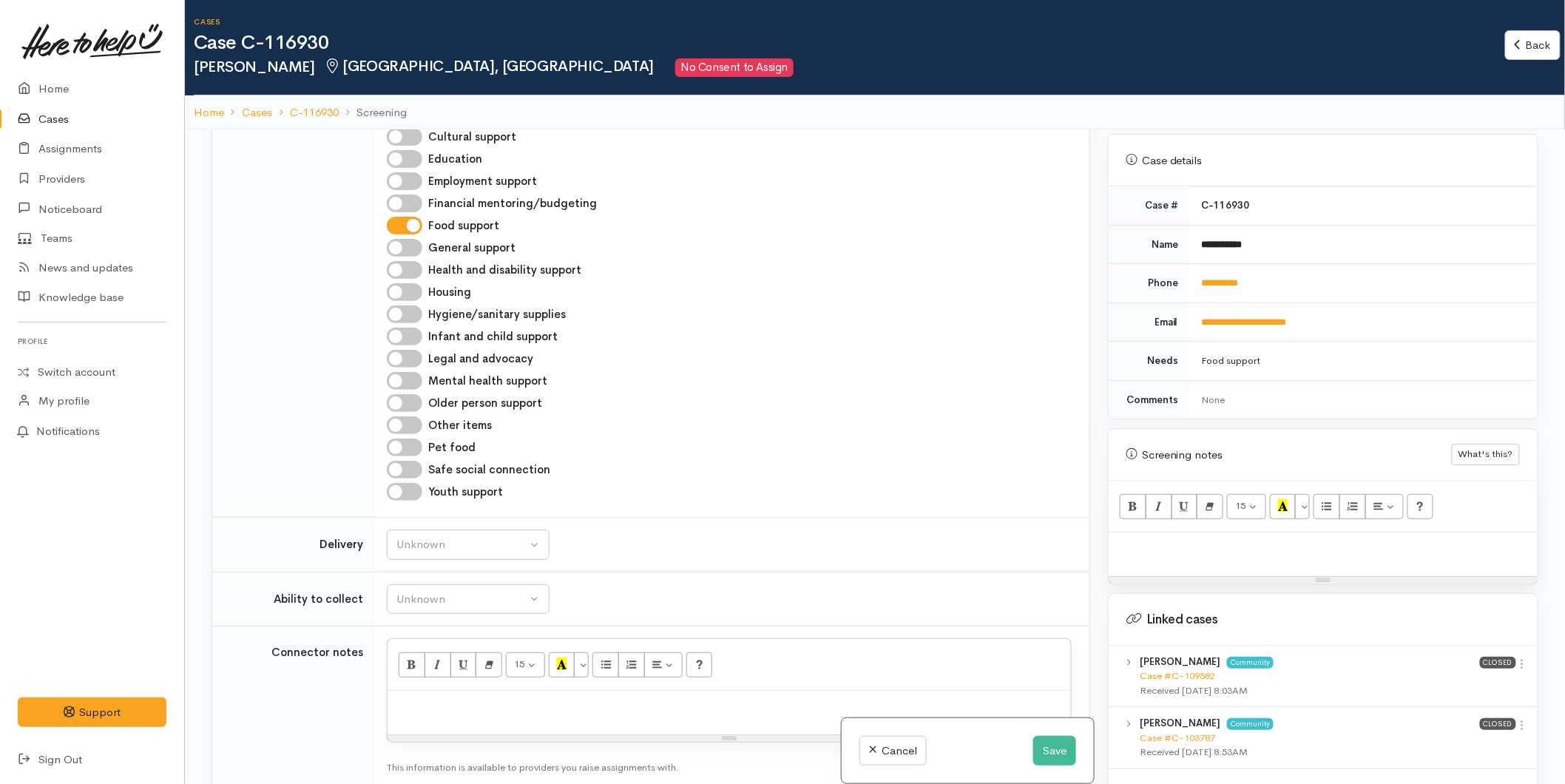
click at [455, 698] on p at bounding box center [729, 706] width 669 height 17
paste div
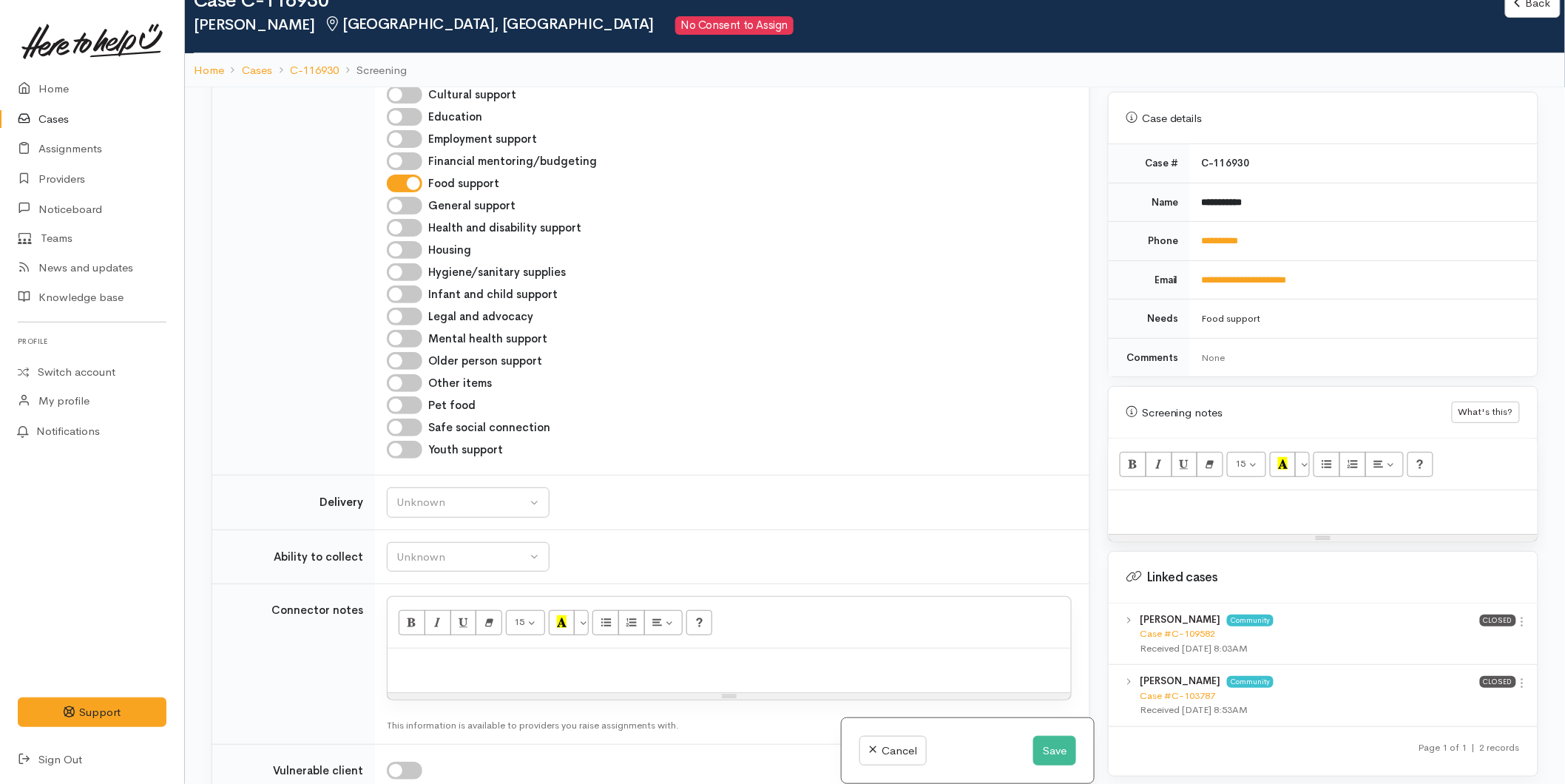
scroll to position [1316, 0]
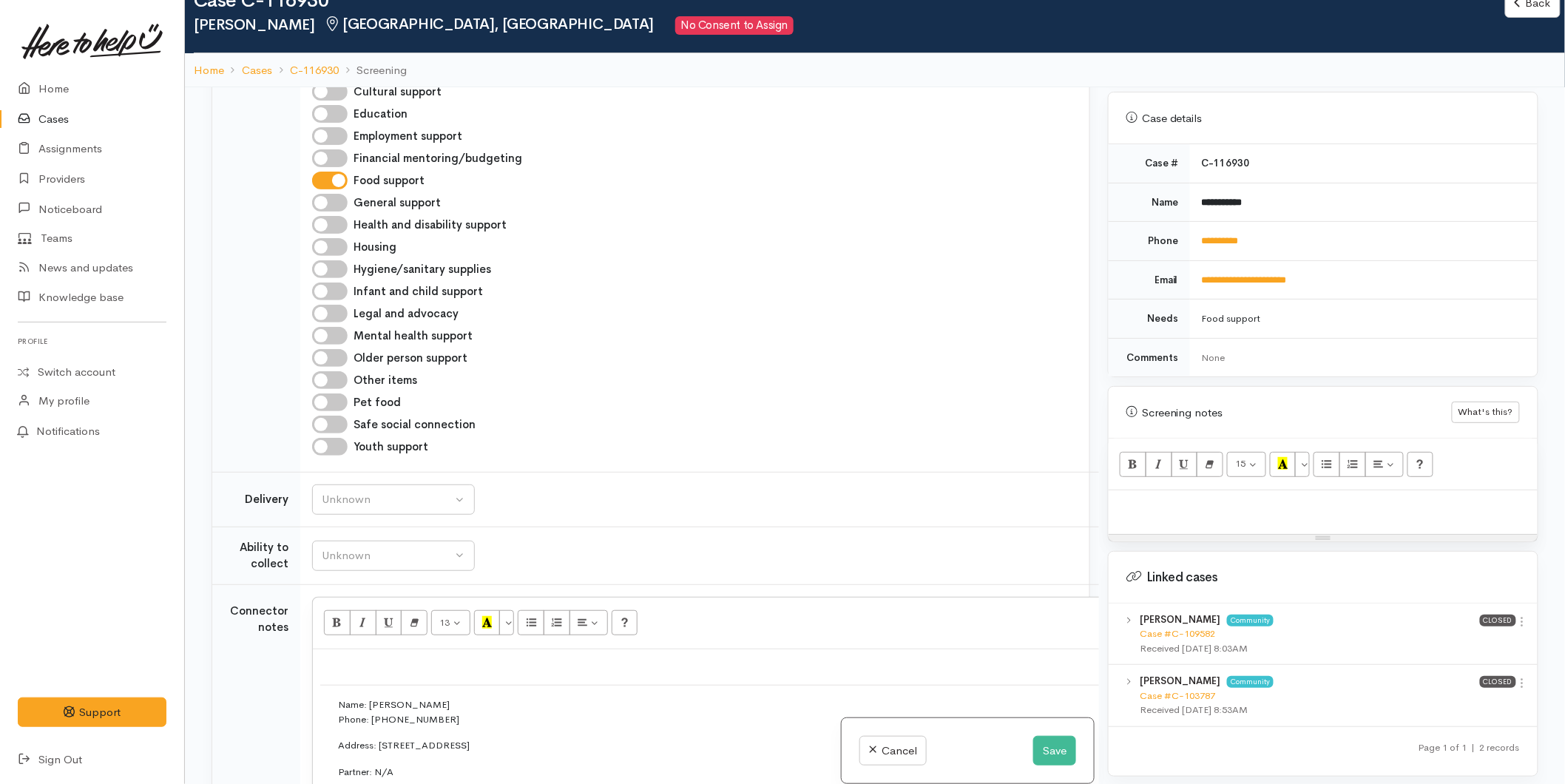
click at [1122, 498] on p at bounding box center [1323, 506] width 414 height 17
paste div
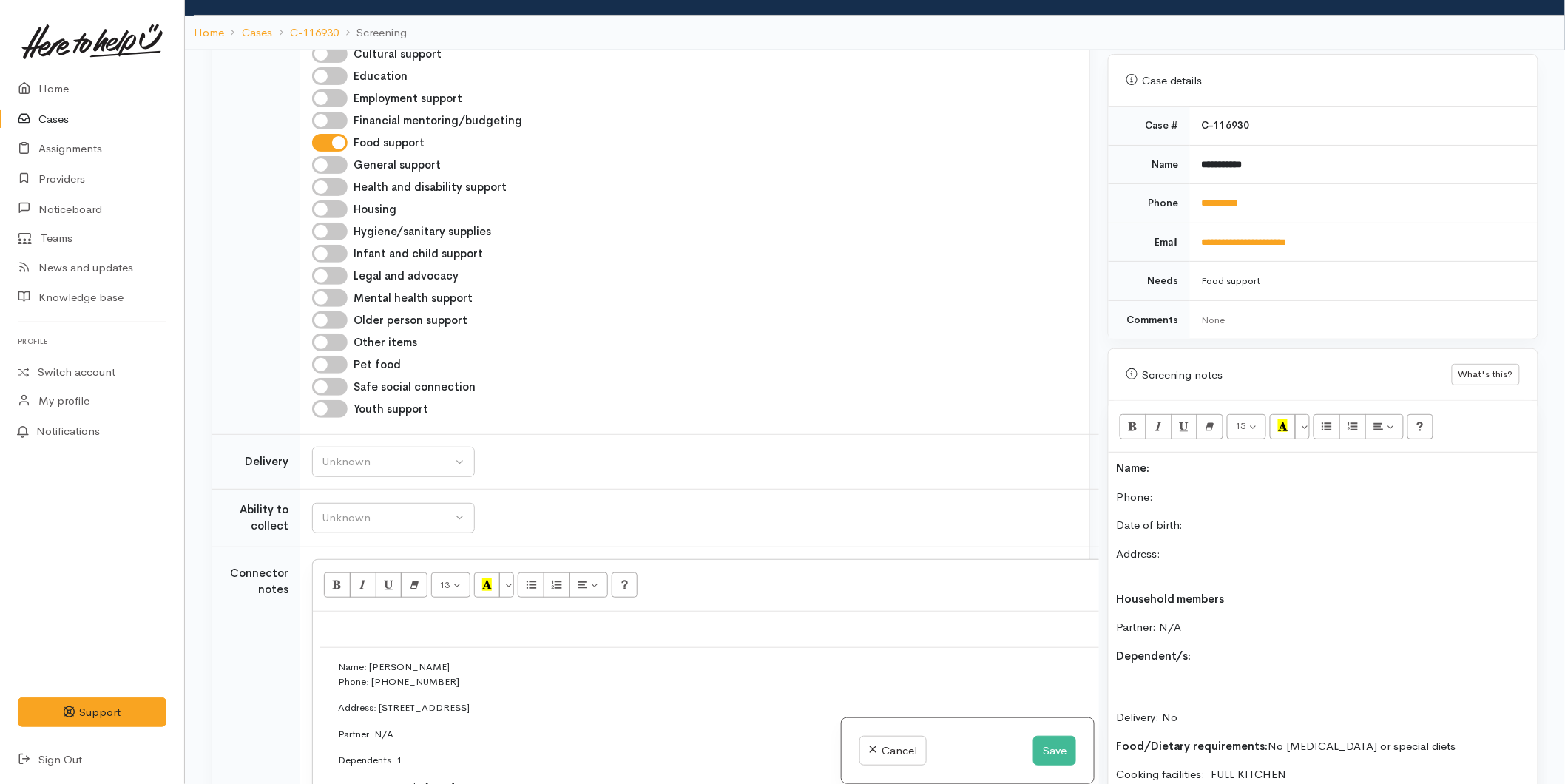
click at [1165, 460] on p "Name:" at bounding box center [1323, 468] width 414 height 17
click at [1194, 488] on p "Phone:" at bounding box center [1323, 497] width 414 height 17
click at [1207, 517] on p "Date of birth:" at bounding box center [1323, 525] width 414 height 17
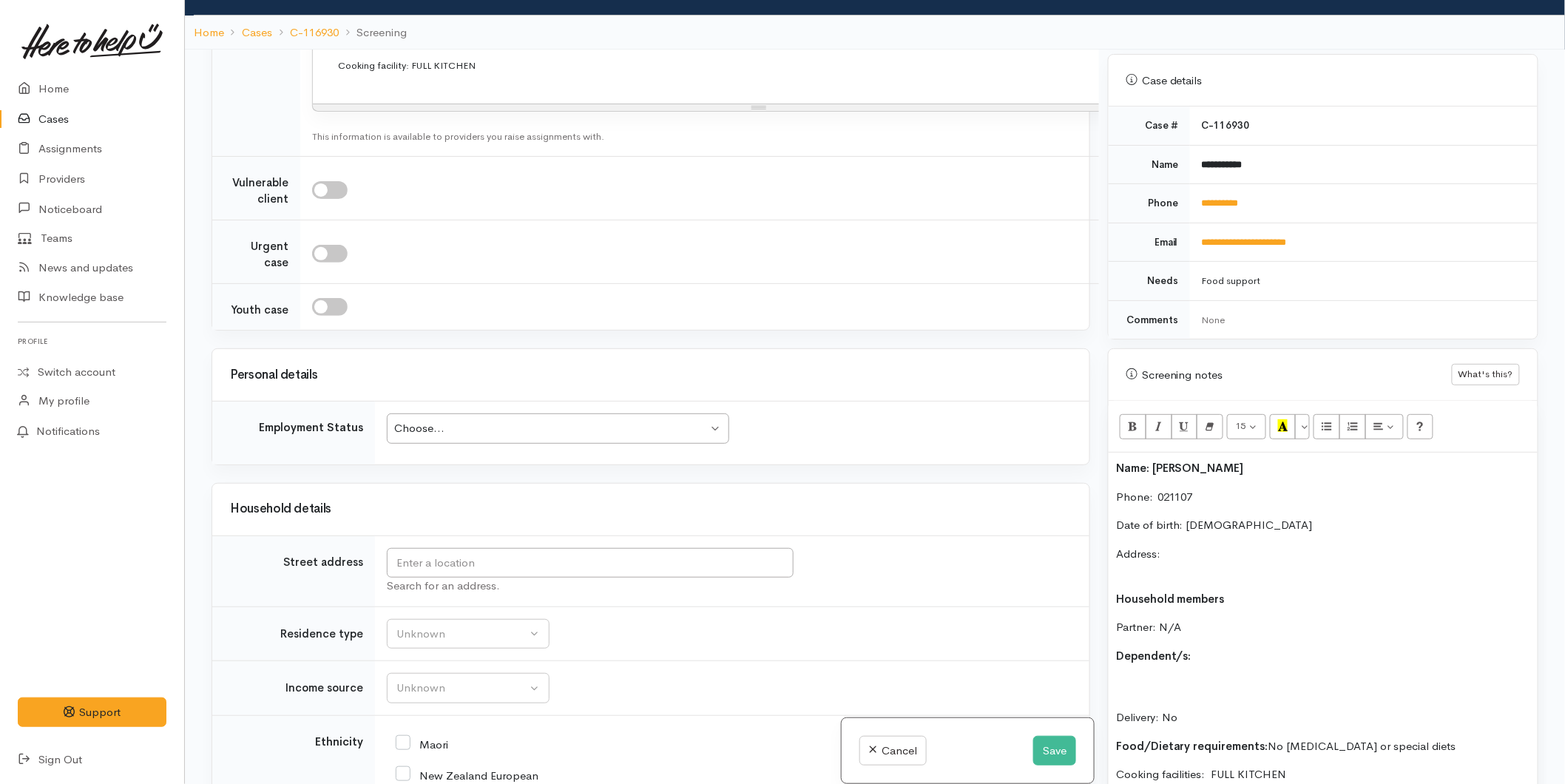
scroll to position [2384, 0]
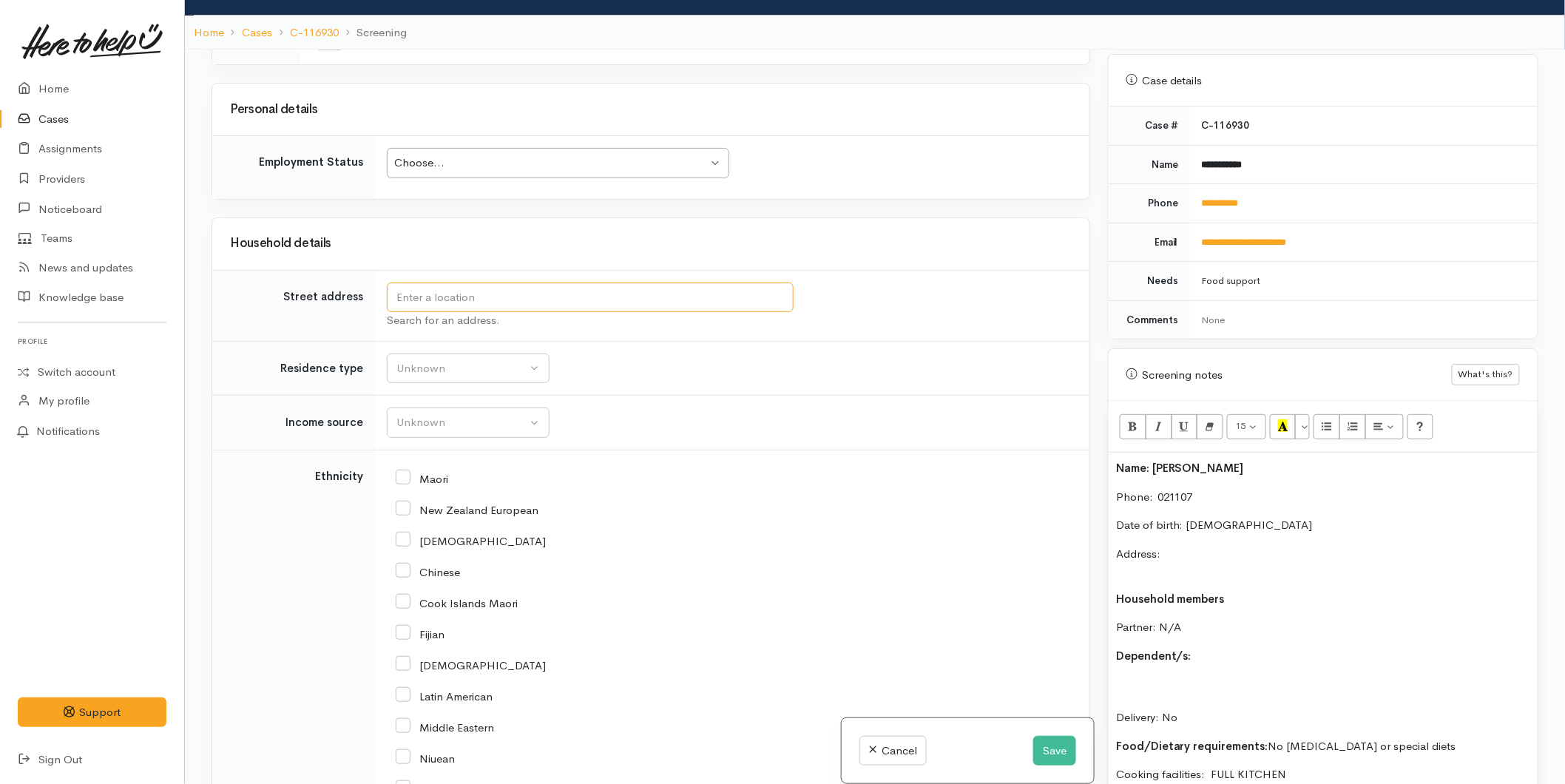
drag, startPoint x: 438, startPoint y: 188, endPoint x: 418, endPoint y: 191, distance: 20.2
click at [438, 283] on input "text" at bounding box center [590, 297] width 407 height 30
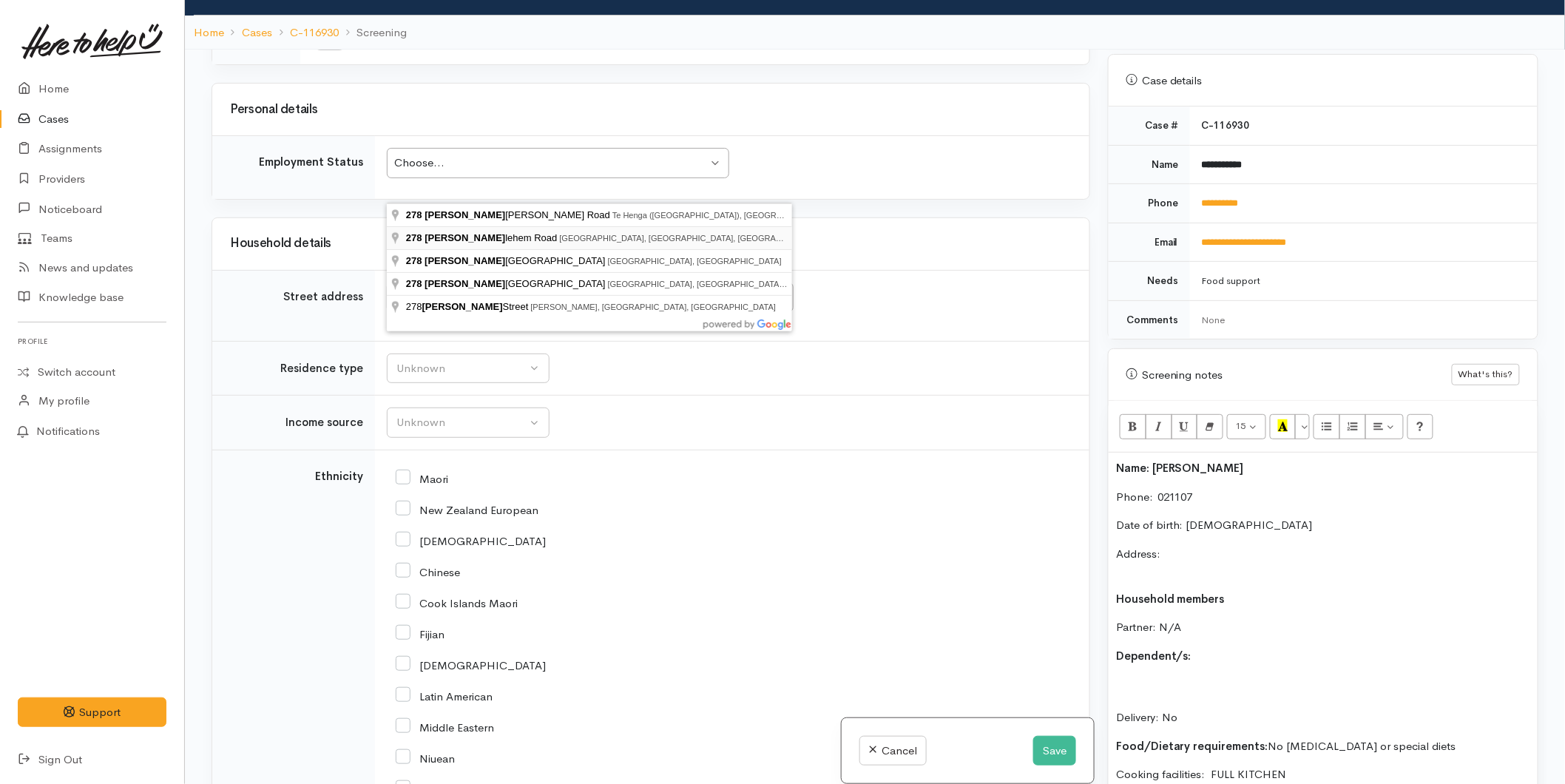
type input "278 Bethlehem Road, Bethlehem, Tauranga, New Zealand"
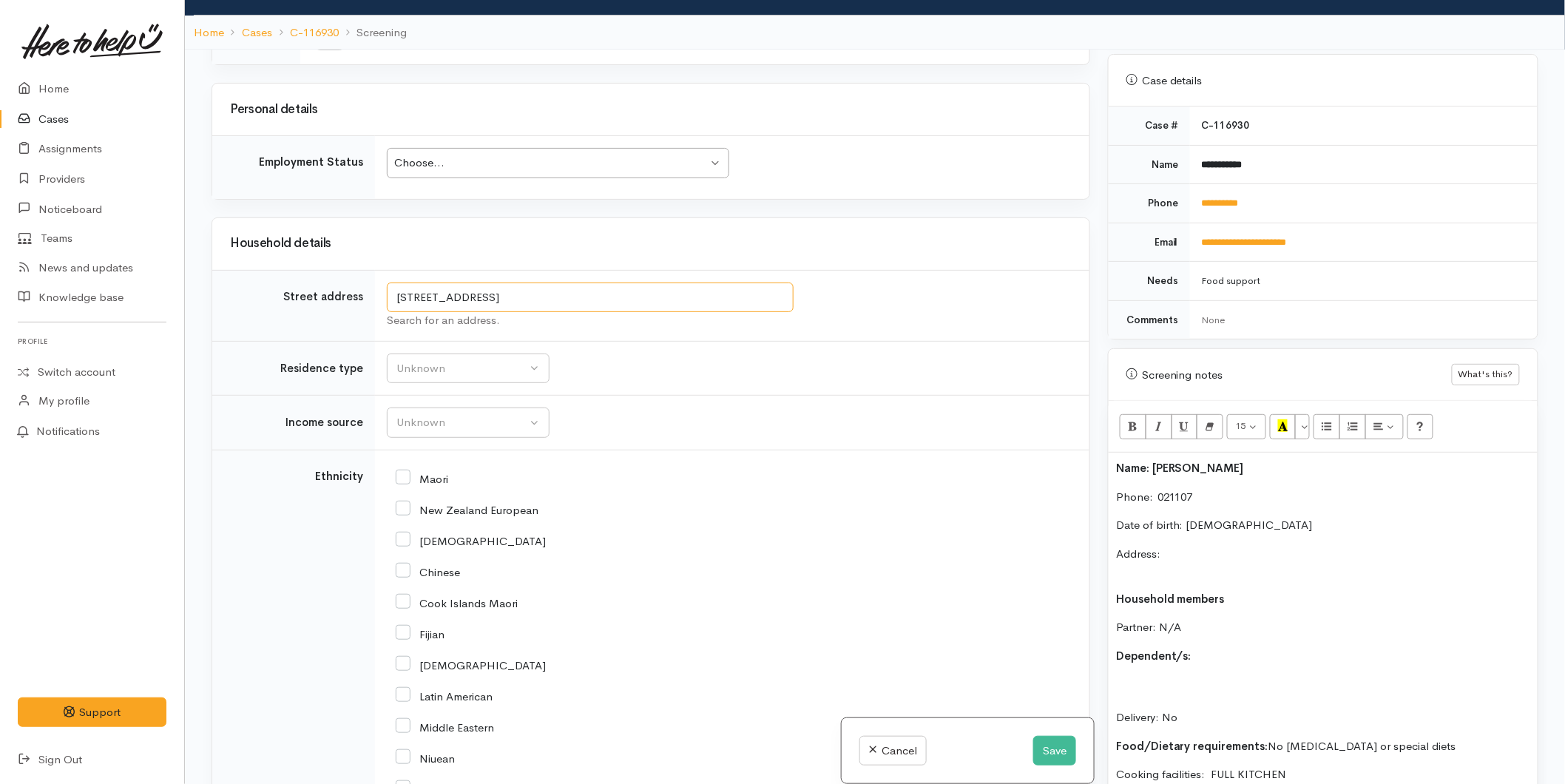
drag, startPoint x: 675, startPoint y: 190, endPoint x: 282, endPoint y: 176, distance: 393.2
click at [282, 270] on tr "Street address 278 Bethlehem Road, Bethlehem, Tauranga, New Zealand Search for …" at bounding box center [650, 305] width 877 height 71
click at [1216, 545] on p "Address:" at bounding box center [1323, 562] width 414 height 33
click at [1236, 488] on p "Phone:  021107" at bounding box center [1323, 497] width 414 height 17
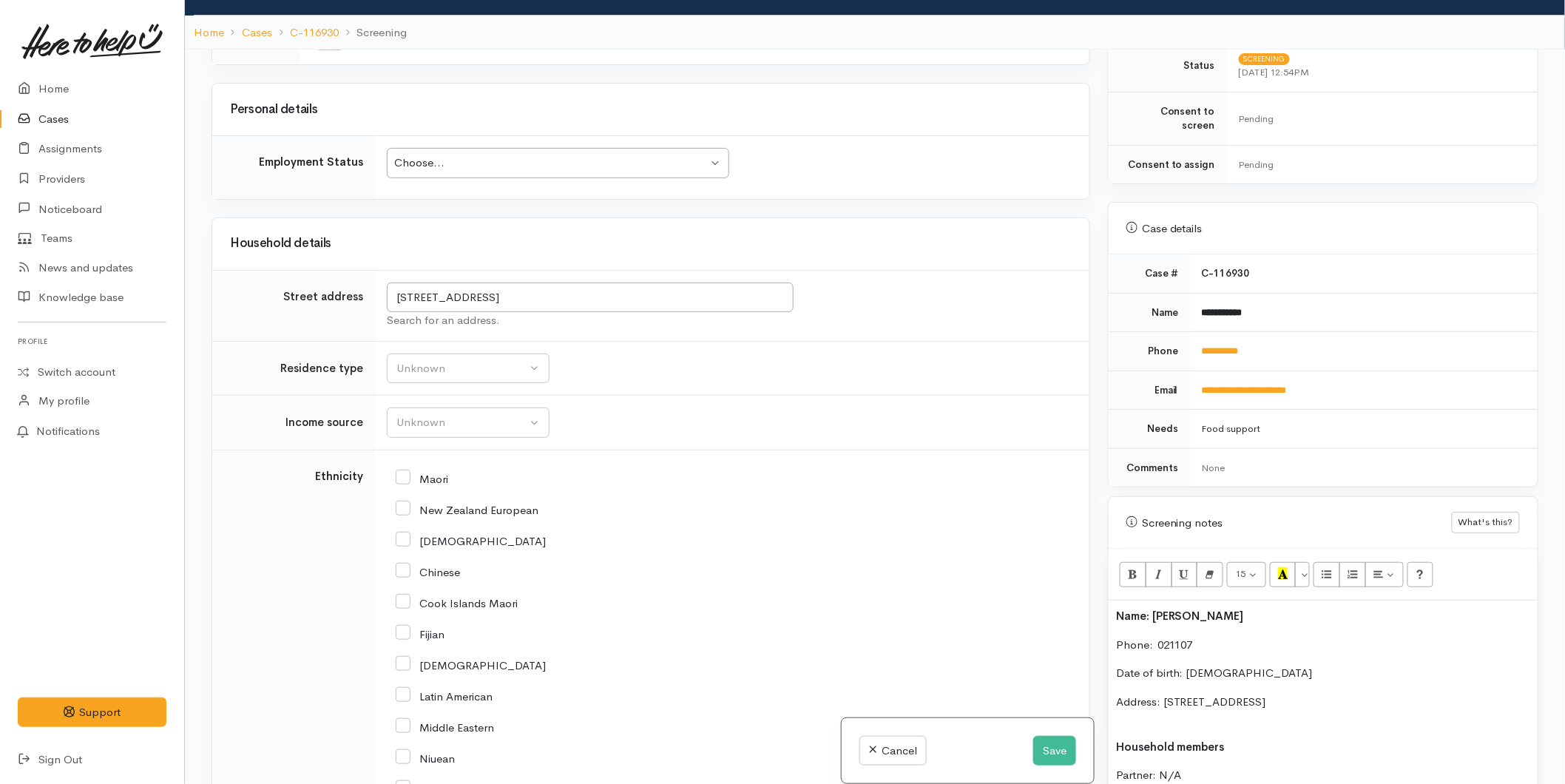
scroll to position [410, 0]
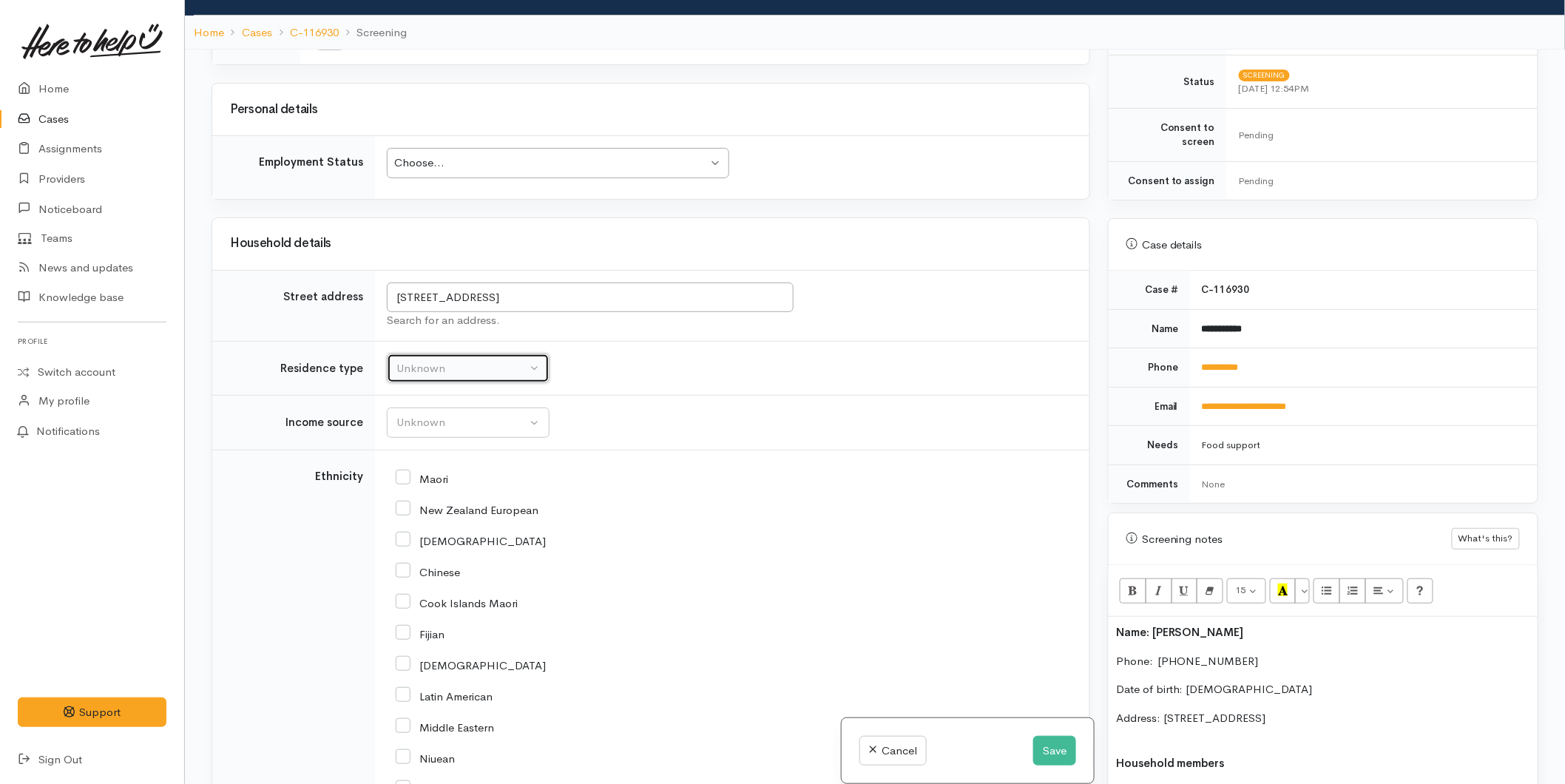
click at [420, 360] on div "Unknown" at bounding box center [462, 368] width 130 height 17
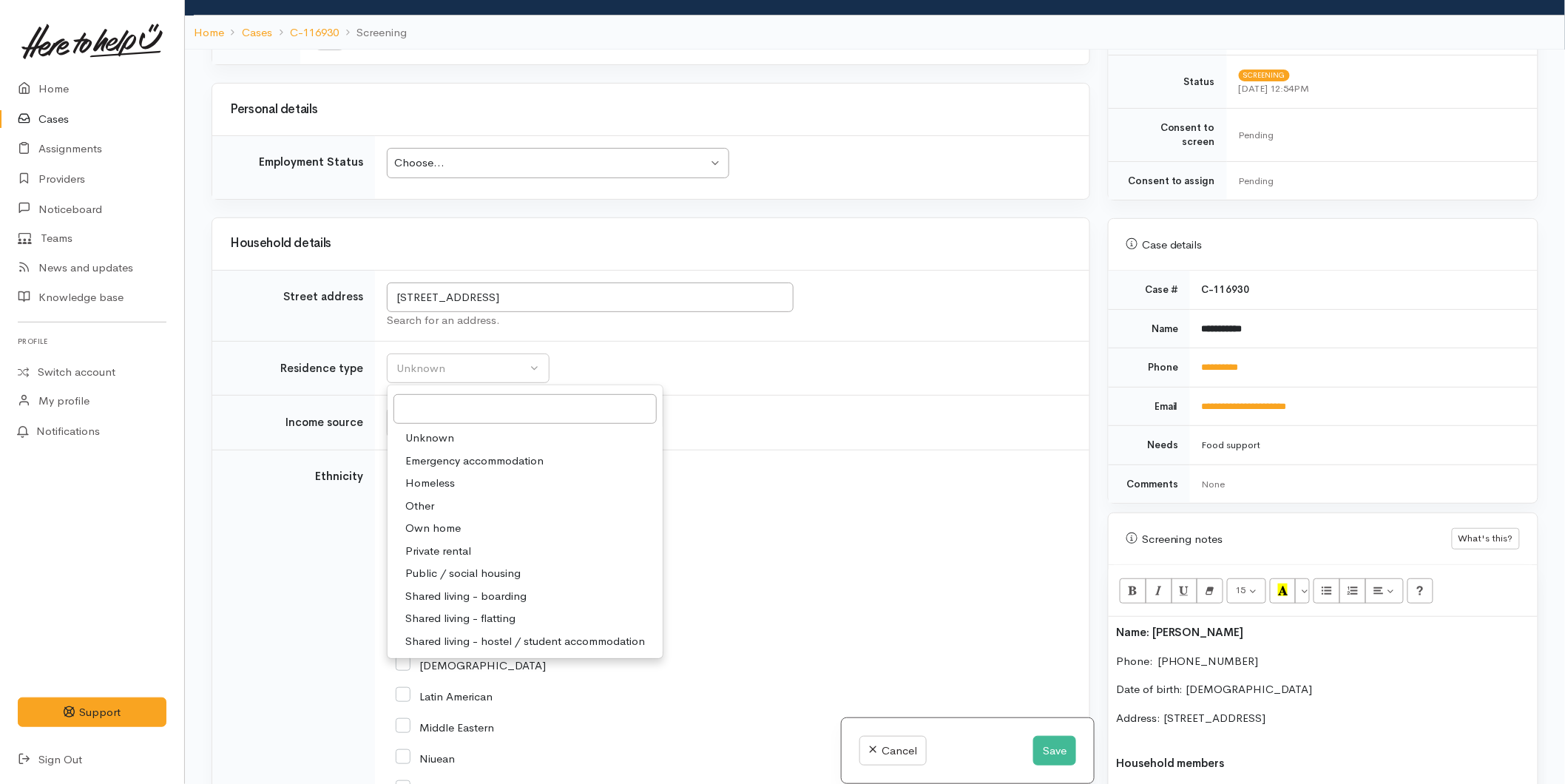
drag, startPoint x: 426, startPoint y: 434, endPoint x: 432, endPoint y: 357, distance: 77.2
click at [426, 543] on span "Private rental" at bounding box center [438, 551] width 66 height 17
select select "2"
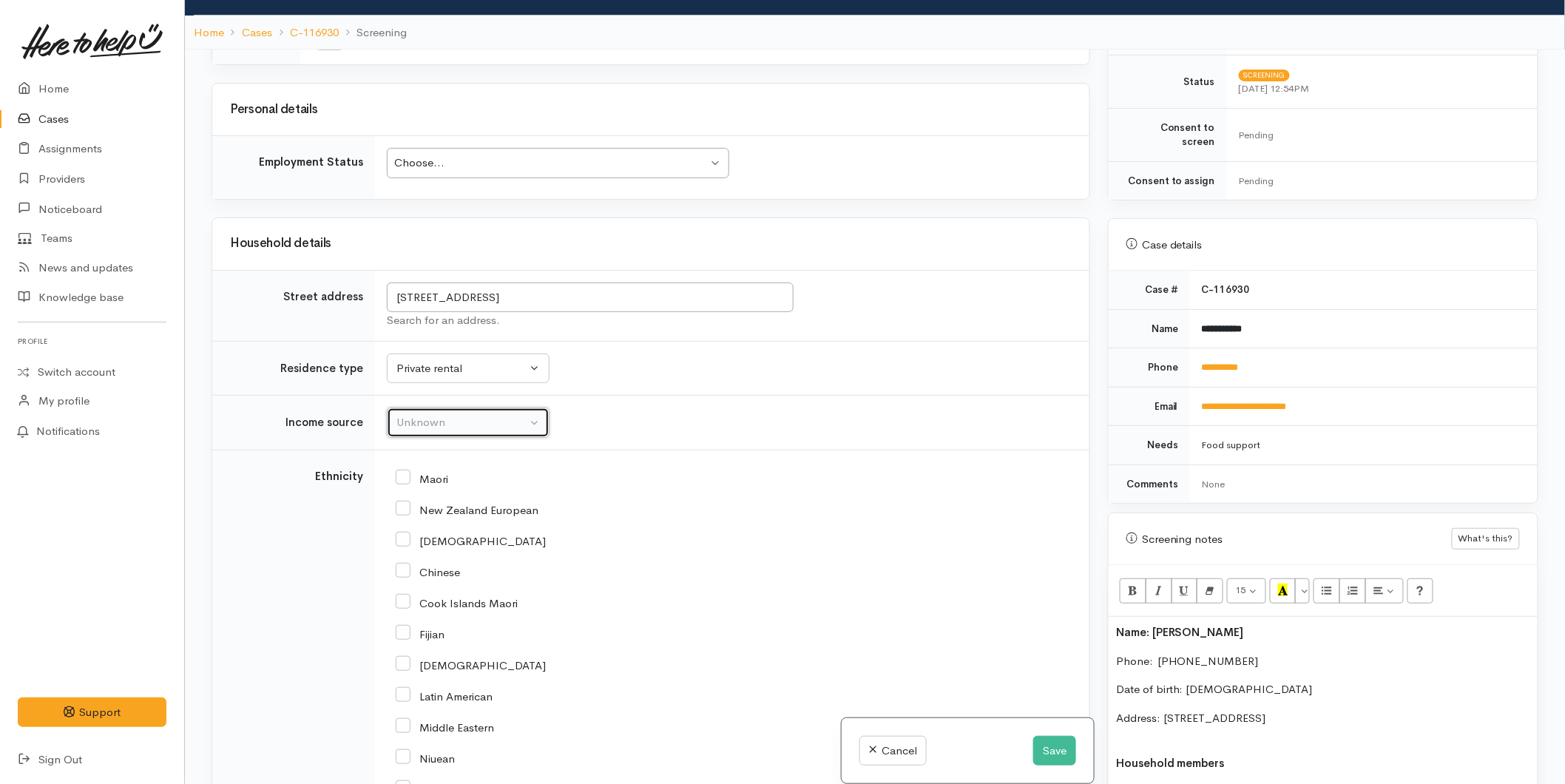
click at [426, 414] on div "Unknown" at bounding box center [462, 422] width 130 height 17
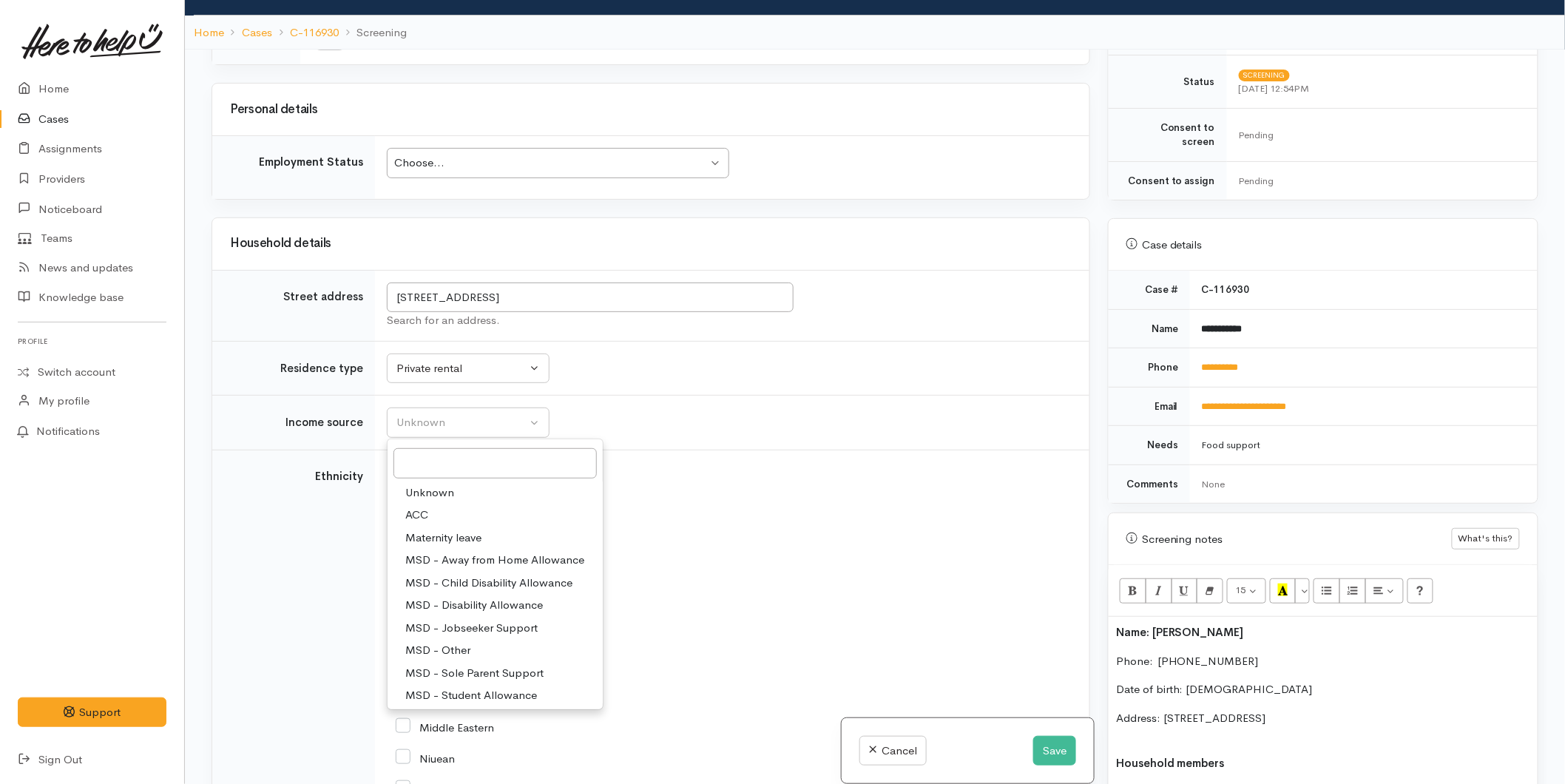
click at [469, 620] on span "MSD - Jobseeker Support" at bounding box center [471, 628] width 132 height 17
select select "4"
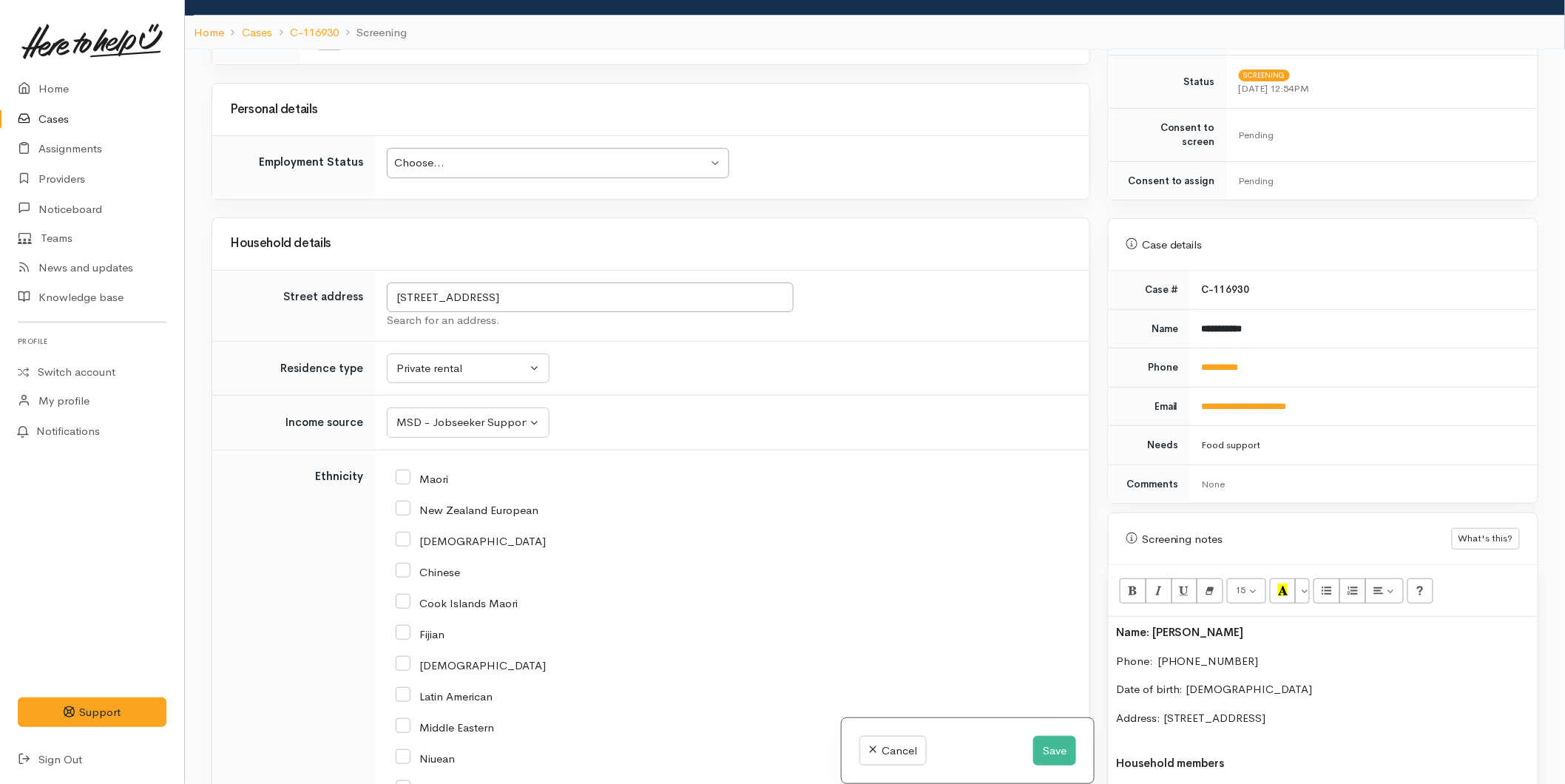
click at [411, 462] on div "Maori" at bounding box center [729, 477] width 667 height 31
drag, startPoint x: 410, startPoint y: 372, endPoint x: 422, endPoint y: 388, distance: 20.0
click at [409, 471] on input "Maori" at bounding box center [422, 477] width 52 height 13
checkbox input "true"
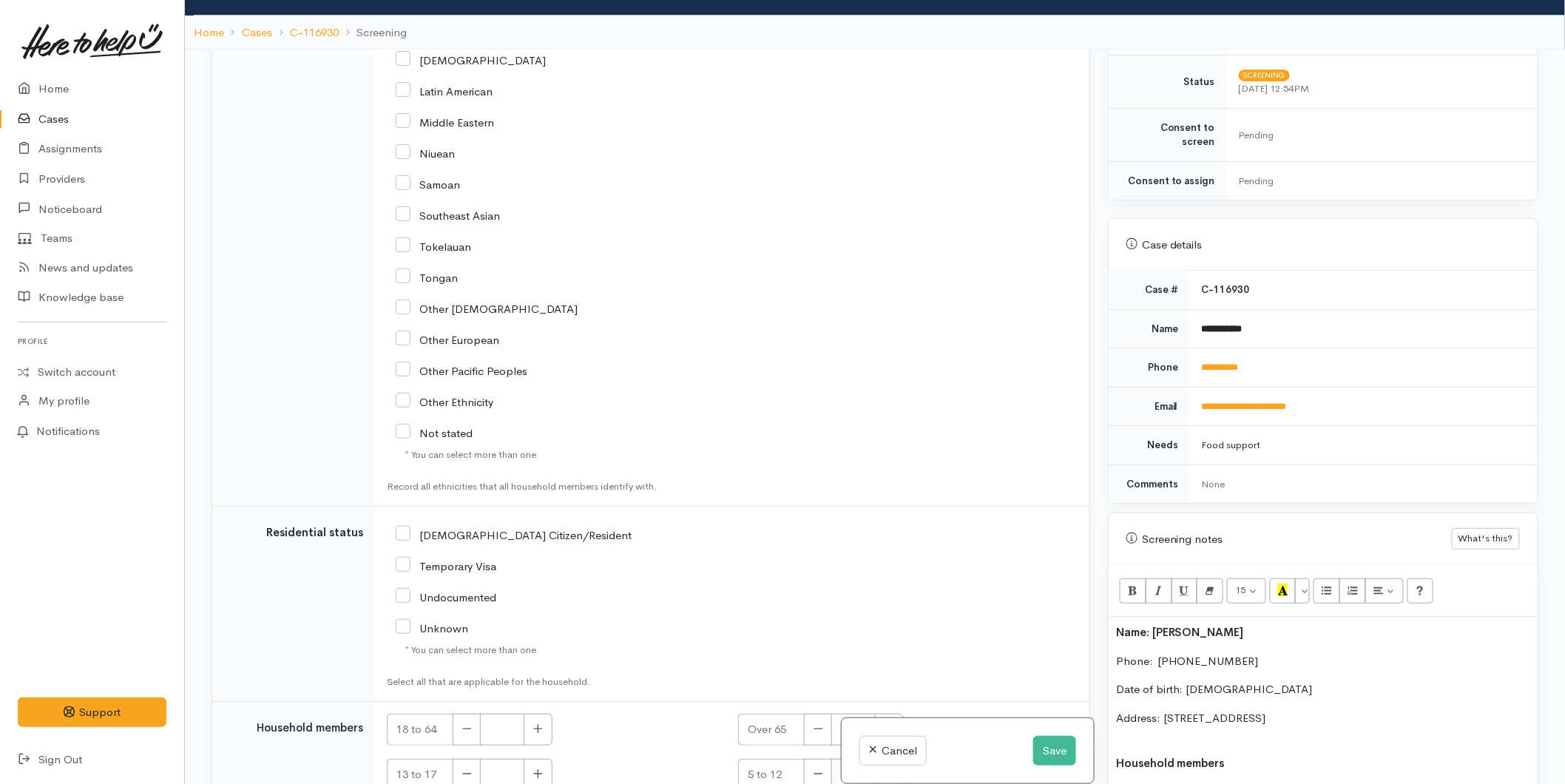
scroll to position [3041, 0]
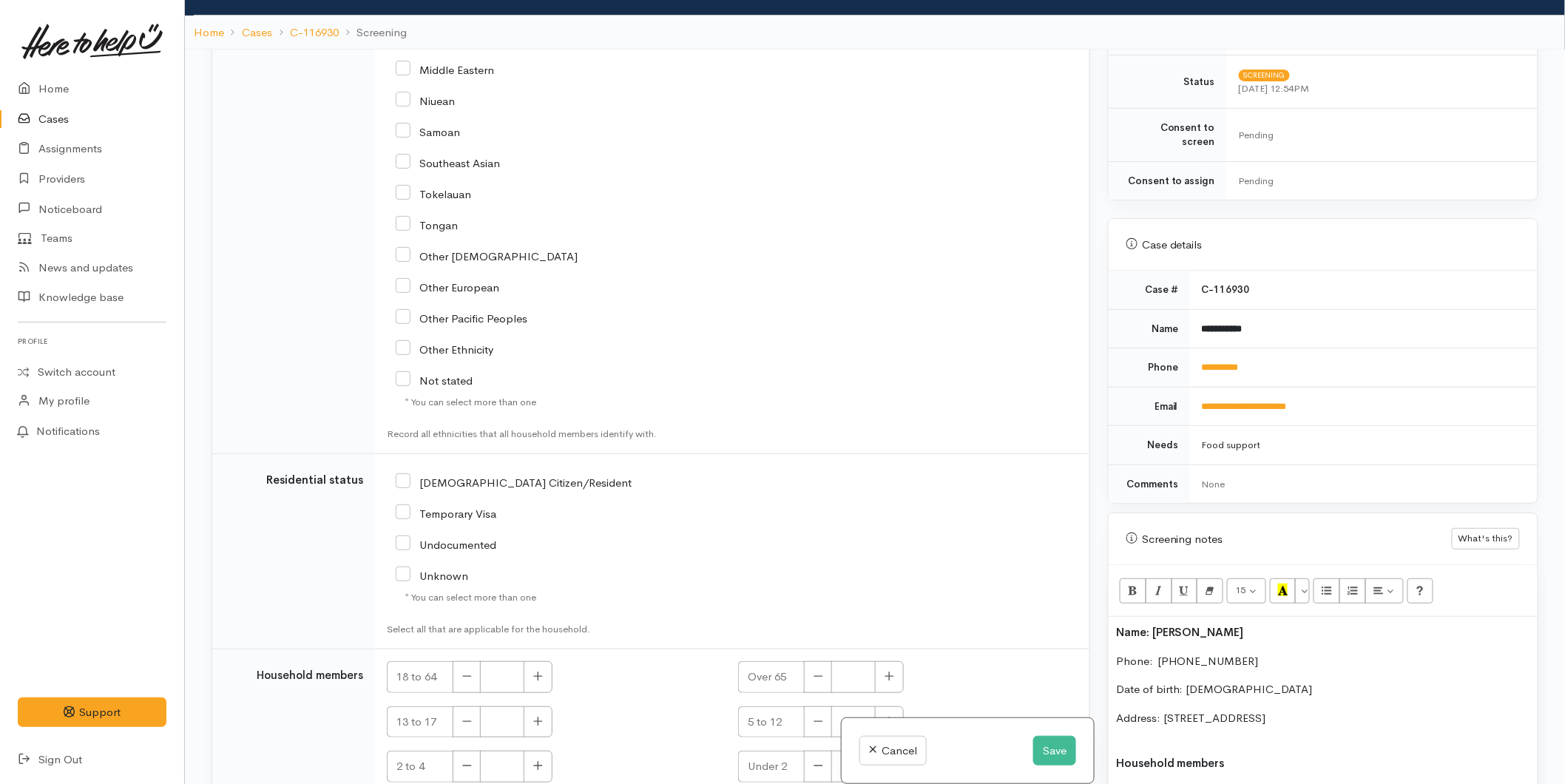
click at [402, 475] on input "[DEMOGRAPHIC_DATA] Citizen/Resident" at bounding box center [513, 481] width 236 height 13
checkbox input "true"
click at [547, 661] on button "button" at bounding box center [537, 677] width 28 height 32
type input "1"
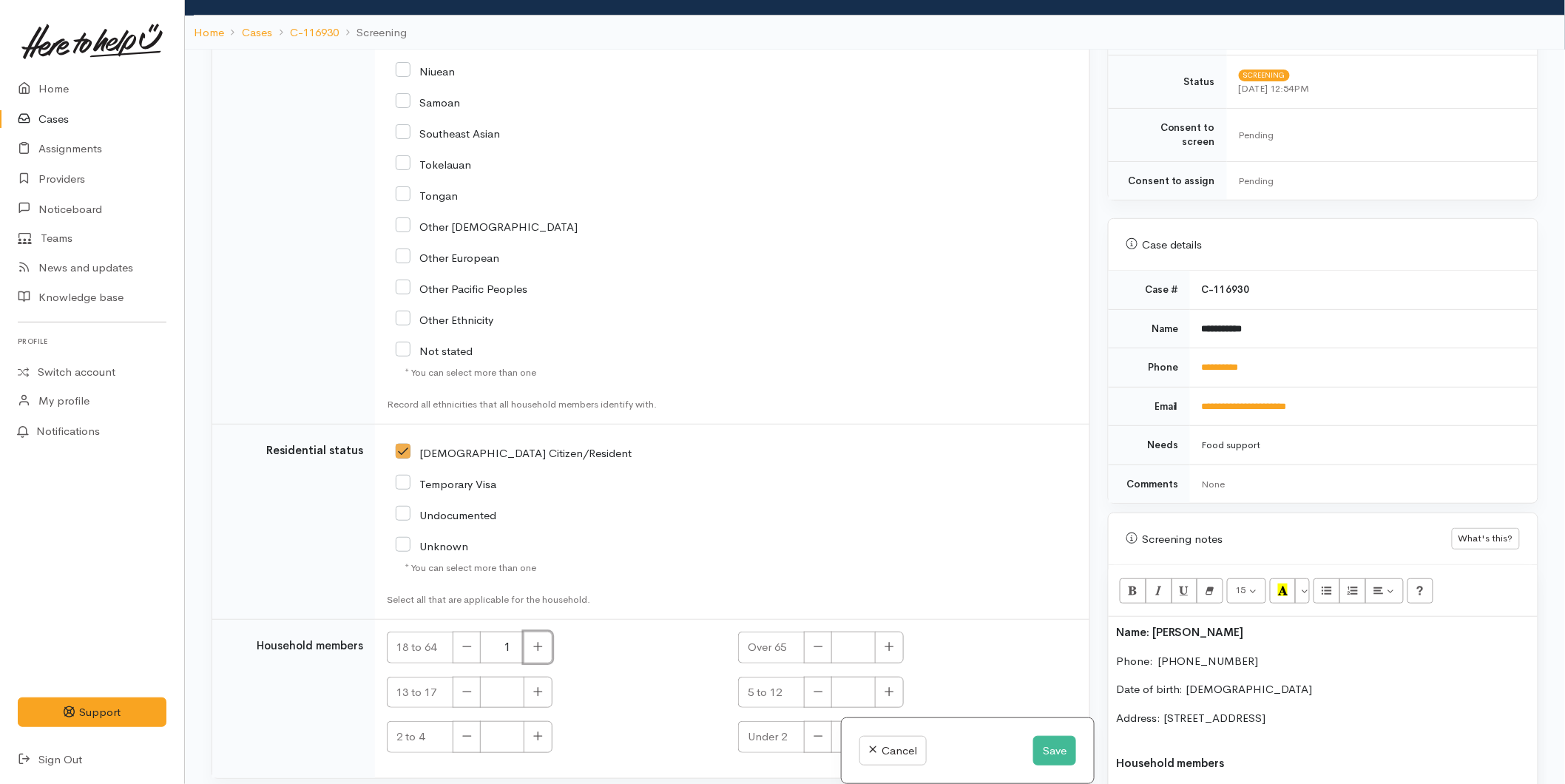
scroll to position [3087, 0]
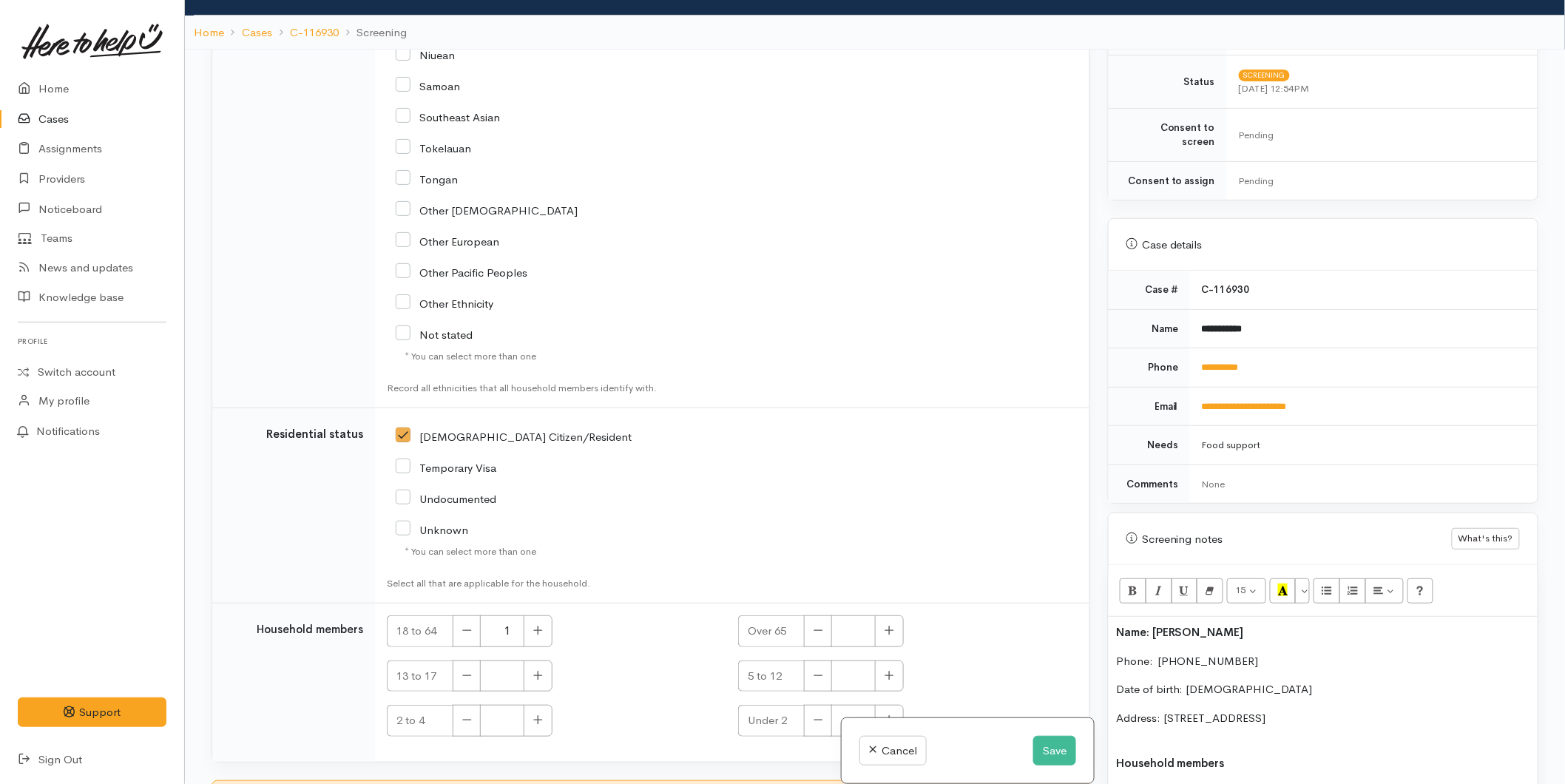
drag, startPoint x: 507, startPoint y: 690, endPoint x: 514, endPoint y: 523, distance: 167.1
checkbox input "true"
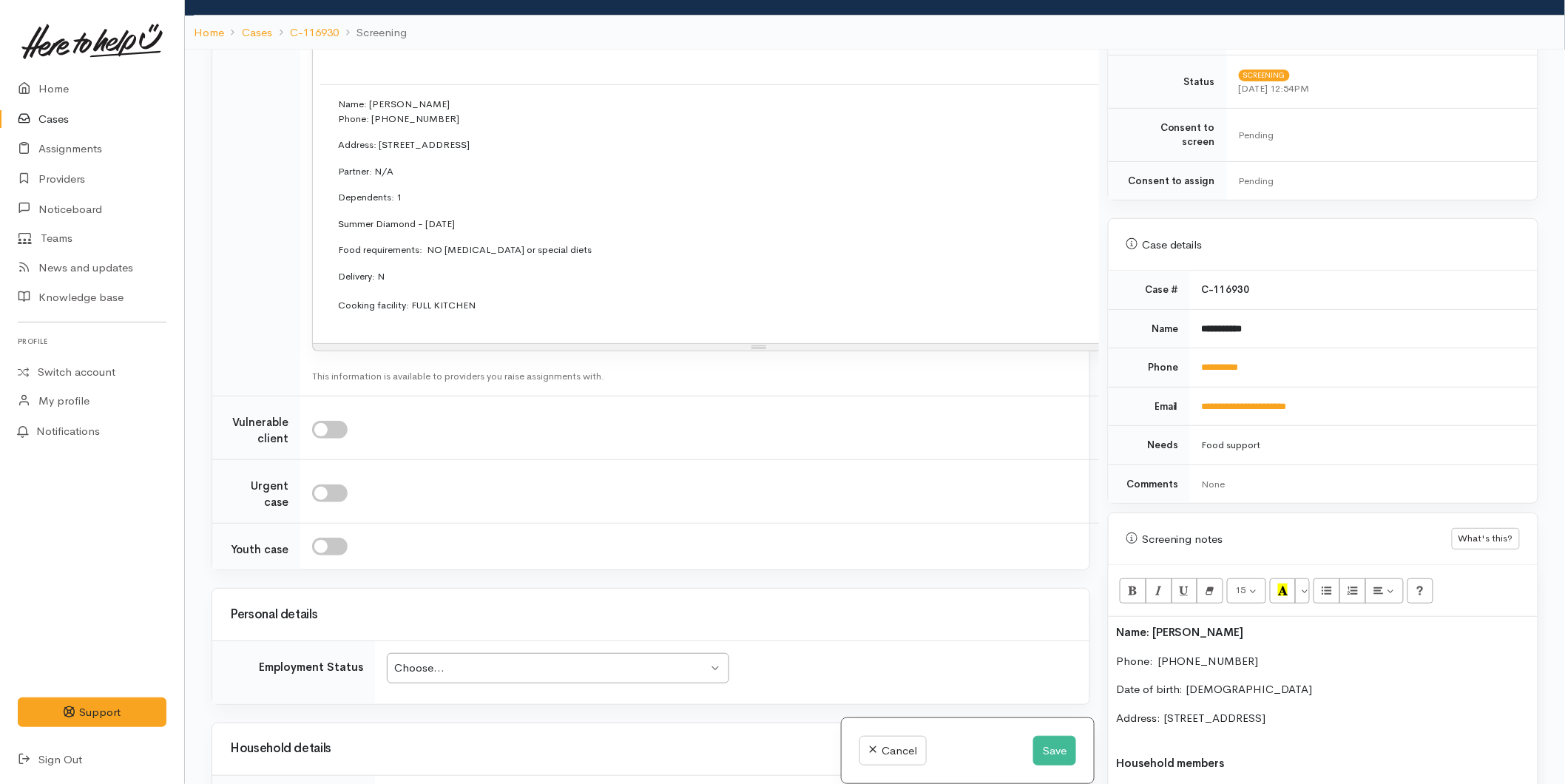
scroll to position [2020, 0]
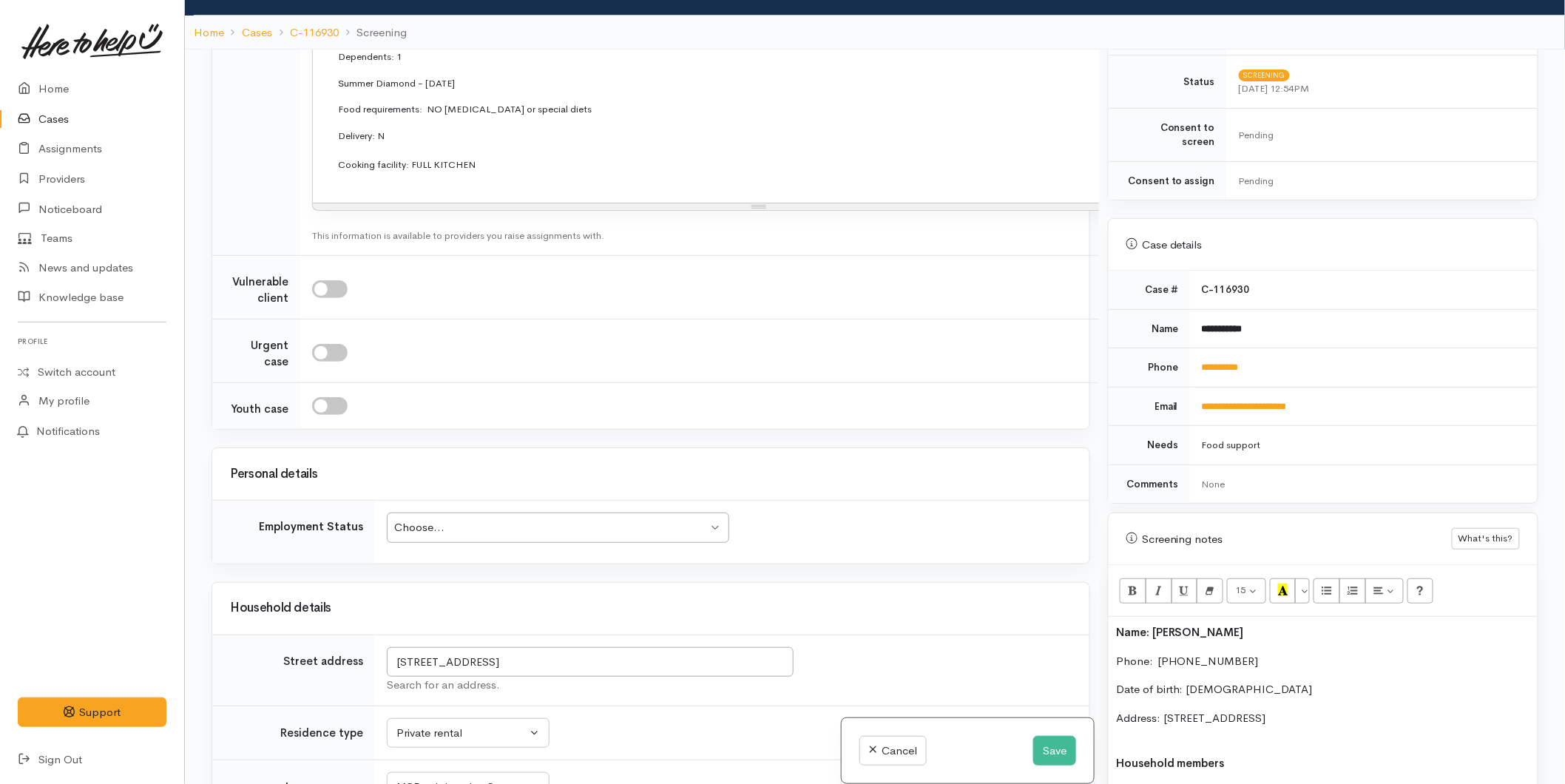
click at [426, 512] on div "Choose... Choose..." at bounding box center [557, 527] width 343 height 30
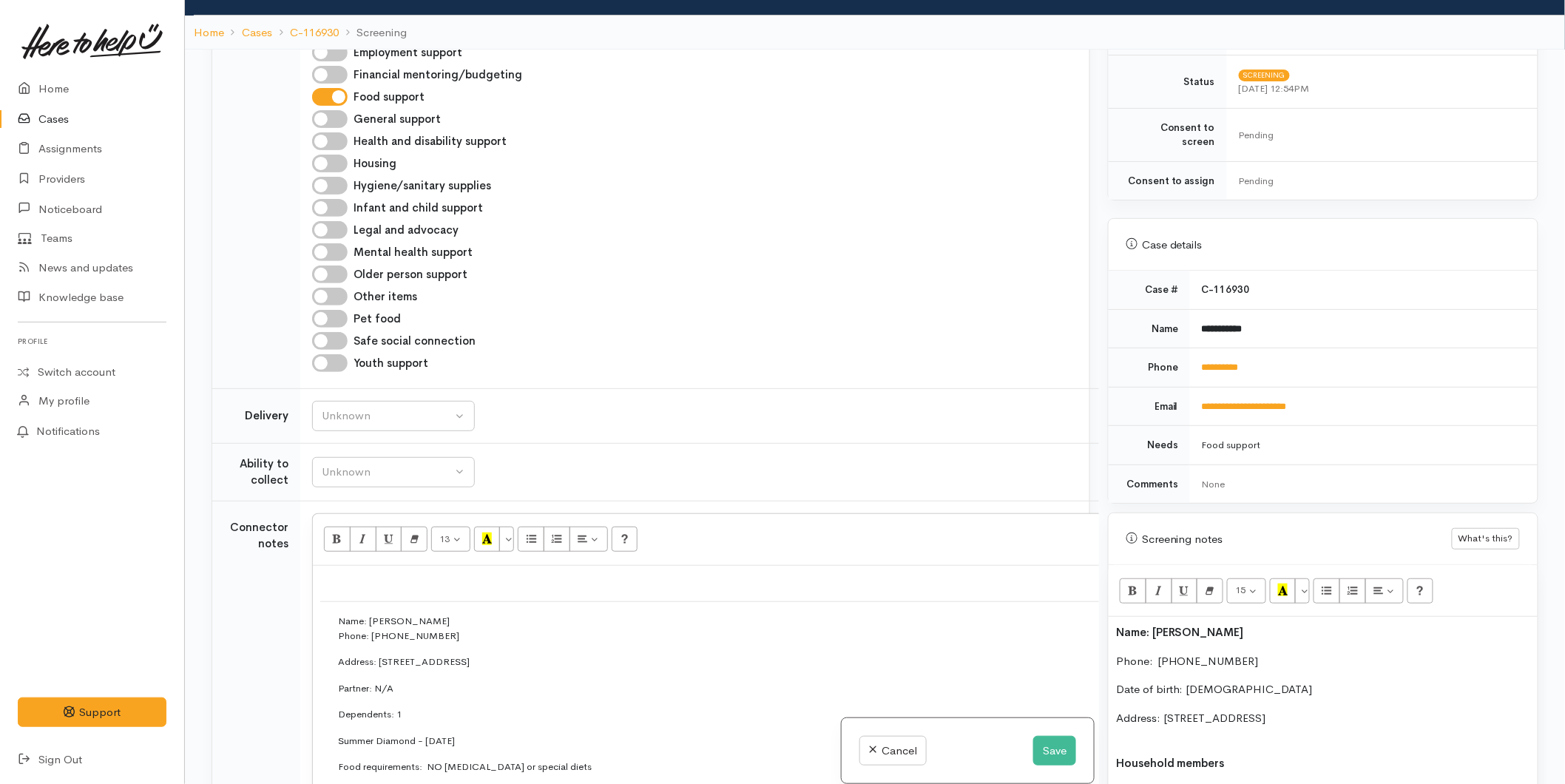
scroll to position [739, 0]
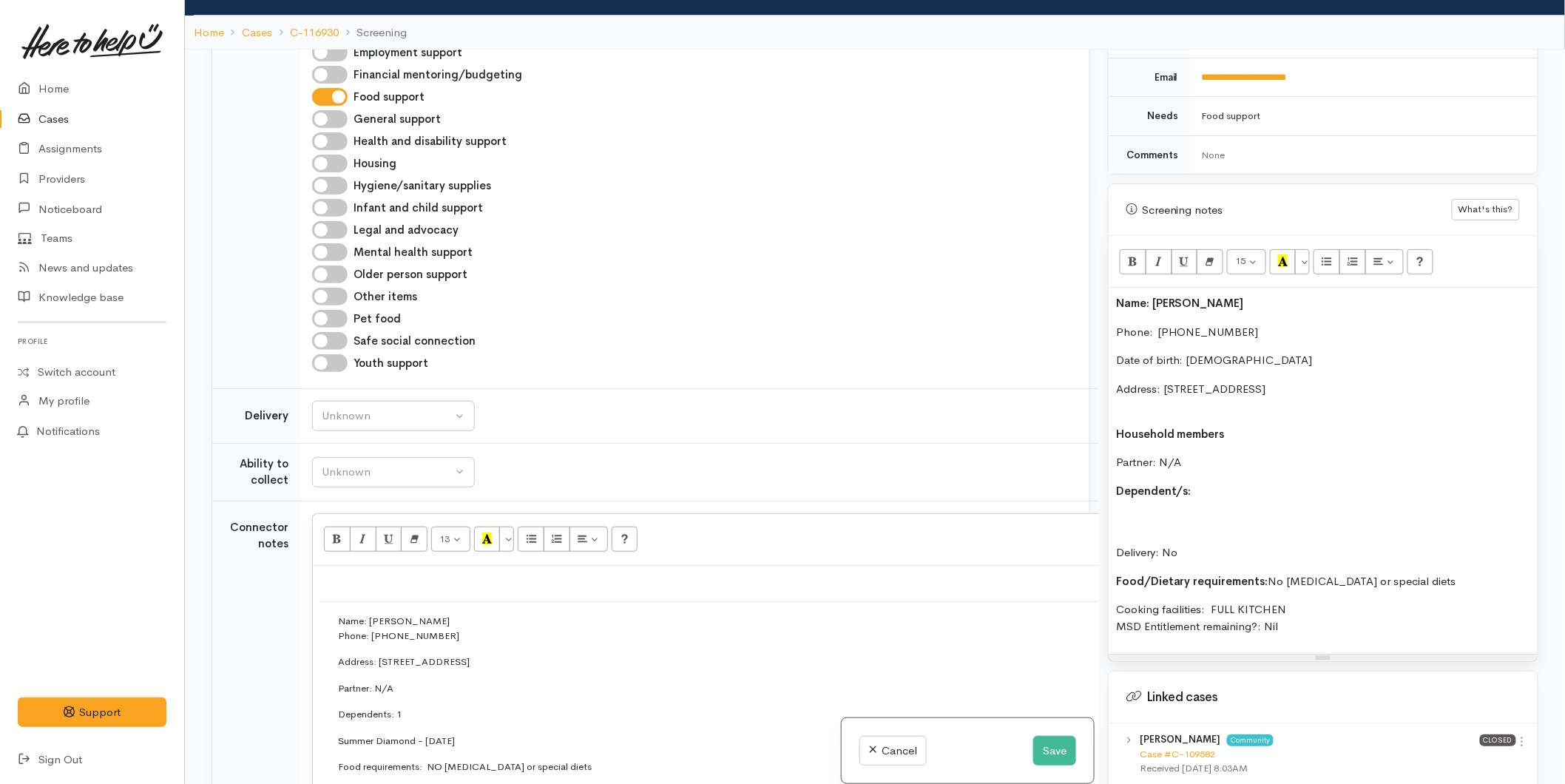
click at [1159, 400] on p "Address: 278 Bethlehem Road, Bethlehem, Tauranga, New Zealand" at bounding box center [1323, 398] width 414 height 33
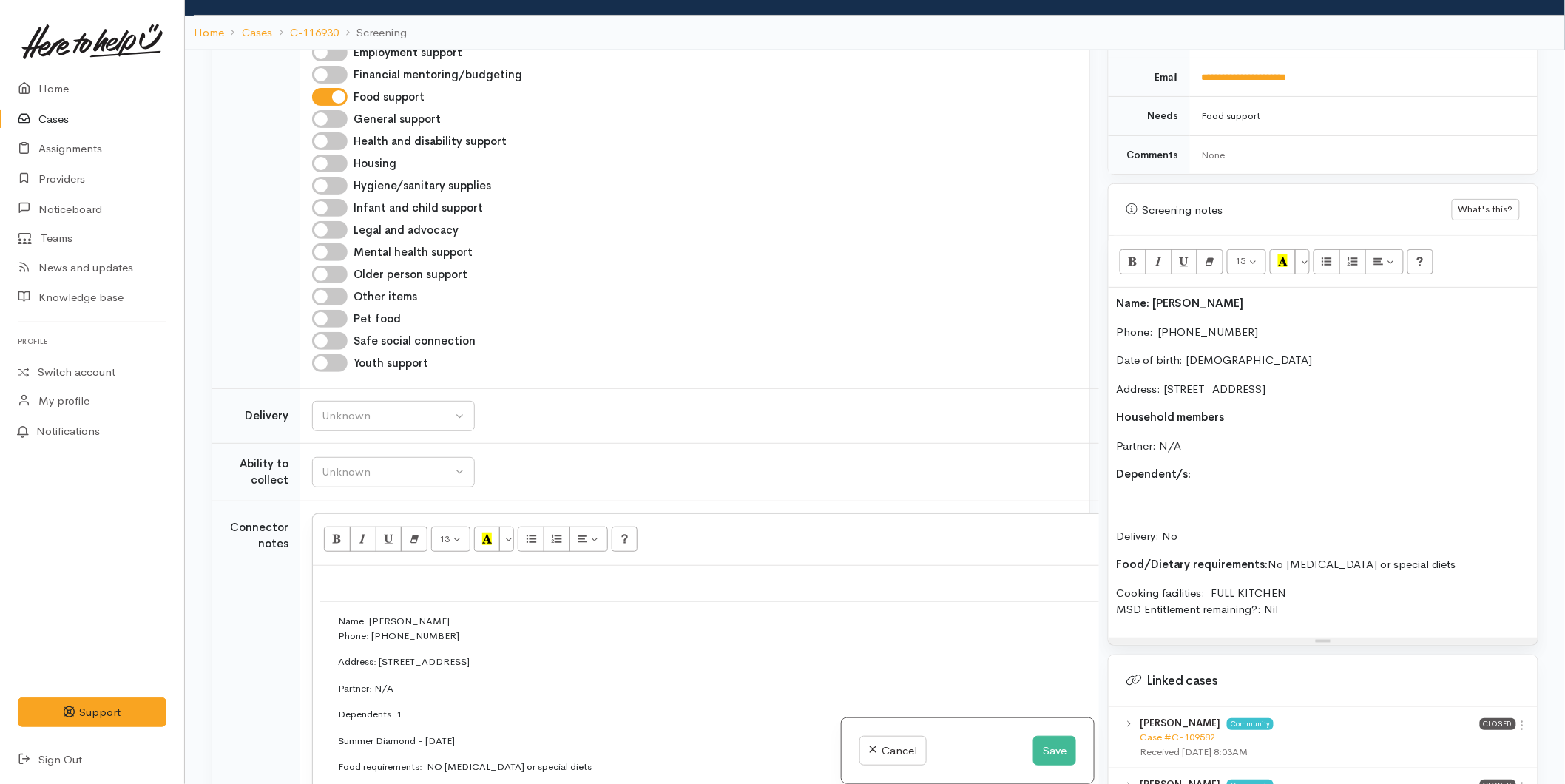
click at [1171, 503] on p "Delivery: No" at bounding box center [1323, 520] width 414 height 50
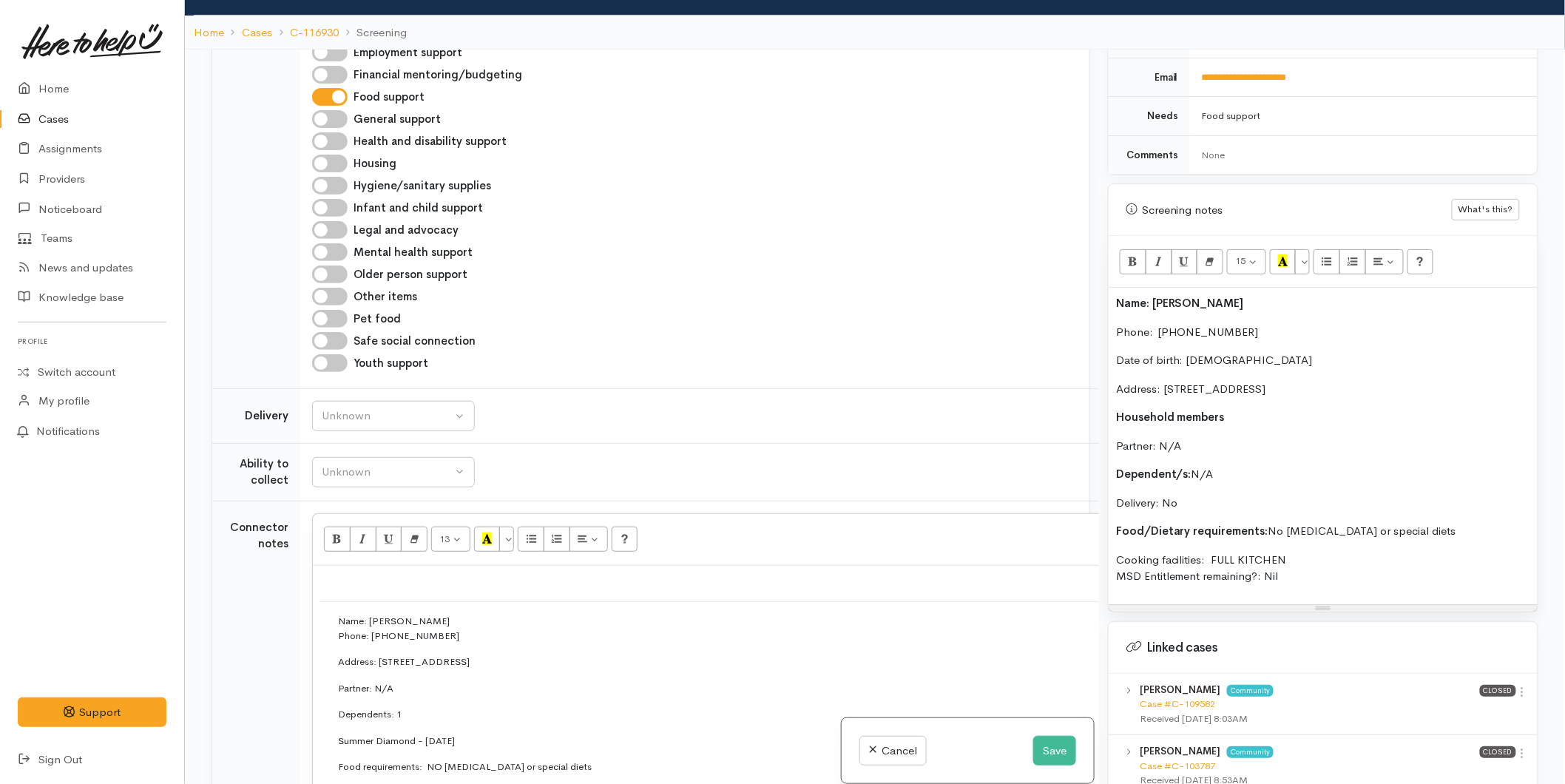
drag, startPoint x: 1358, startPoint y: 581, endPoint x: 1088, endPoint y: 284, distance: 401.4
click at [1088, 284] on div "Related cases There are other cases potentially from the same person, address o…" at bounding box center [875, 442] width 1345 height 784
copy div "Name: Ben Diamond Phone:  0211073483 Date of birth: 03/08/1985 Address: 278 Bet…"
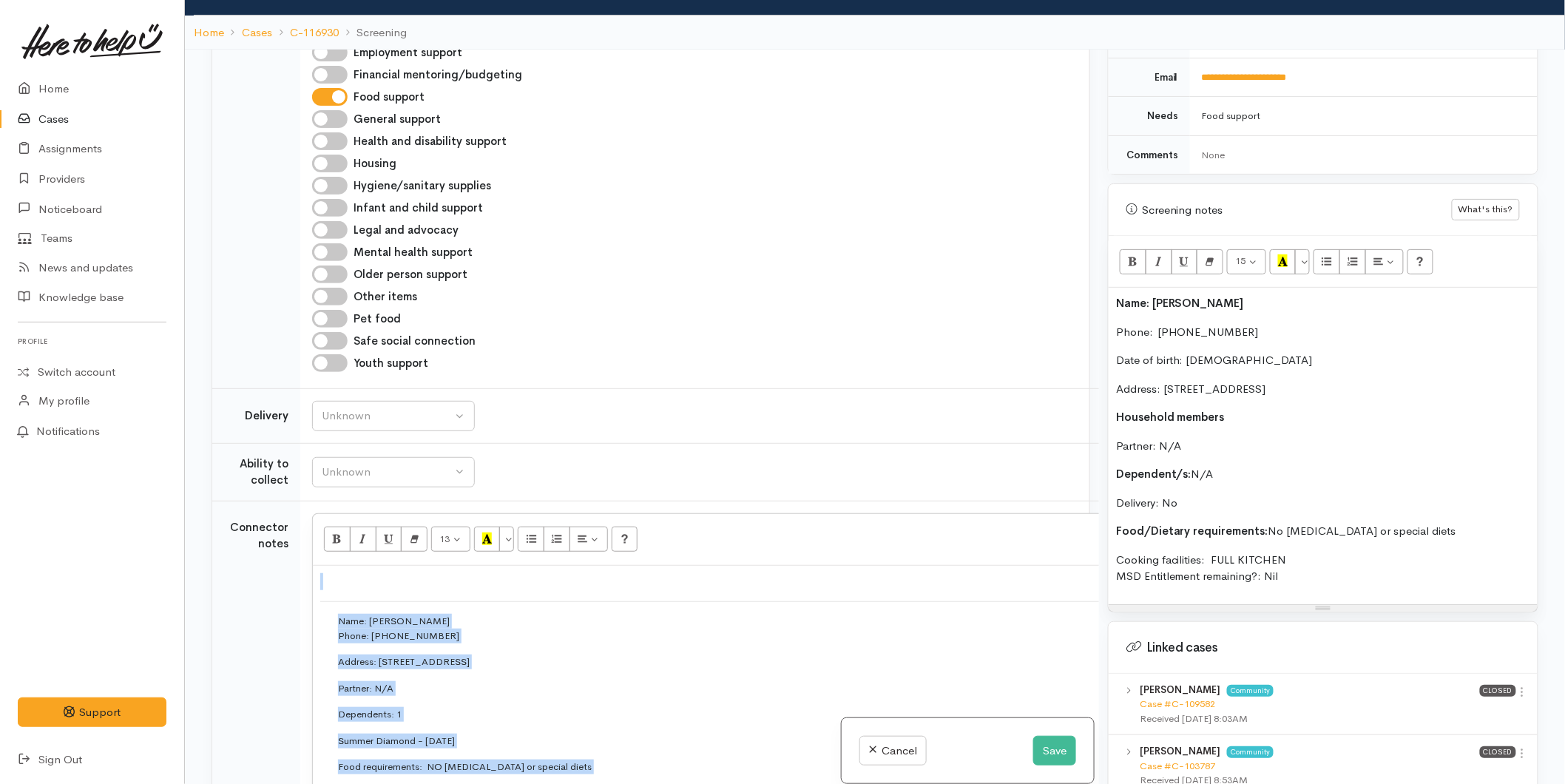
drag, startPoint x: 444, startPoint y: 698, endPoint x: 253, endPoint y: 348, distance: 398.7
click at [253, 348] on tbody "Help requested Addiction services Cleaning supplies Cultural support Education …" at bounding box center [717, 512] width 1011 height 1148
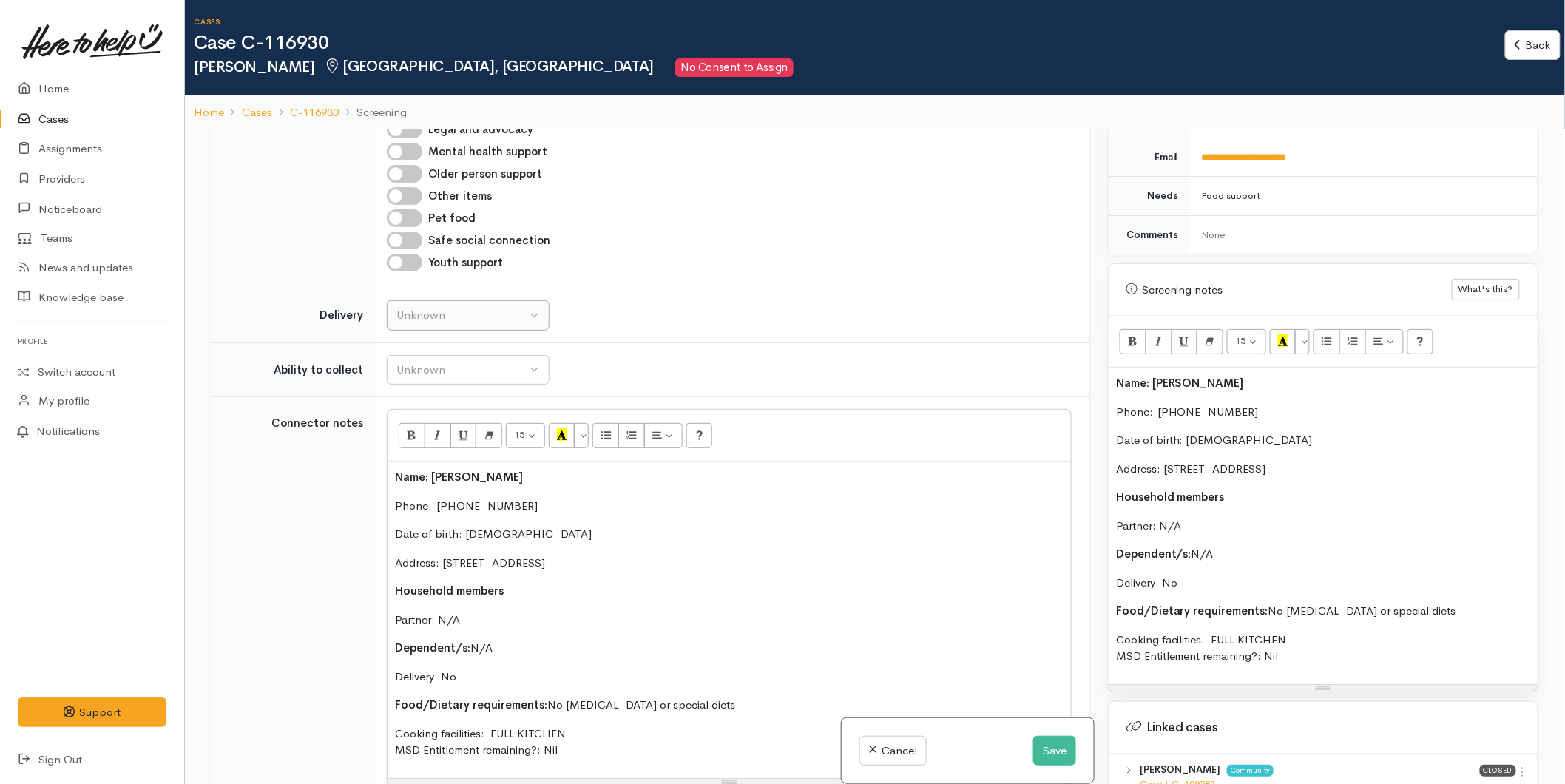
scroll to position [1451, 0]
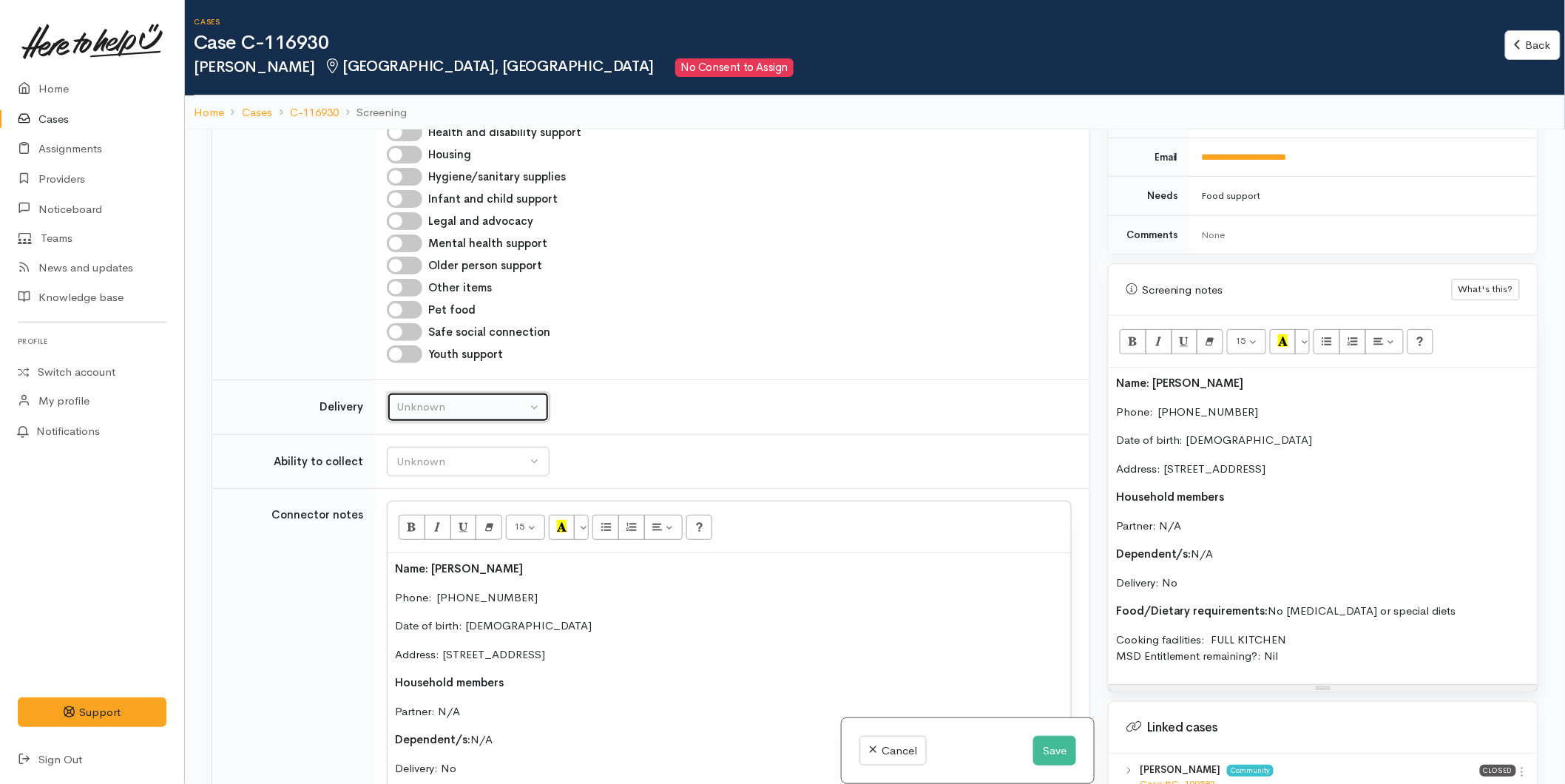
click at [410, 398] on div "Unknown" at bounding box center [462, 407] width 130 height 17
drag, startPoint x: 424, startPoint y: 416, endPoint x: 466, endPoint y: 344, distance: 83.4
click at [425, 533] on link "No" at bounding box center [468, 544] width 162 height 23
select select "1"
click at [467, 446] on button "Unknown" at bounding box center [467, 461] width 163 height 30
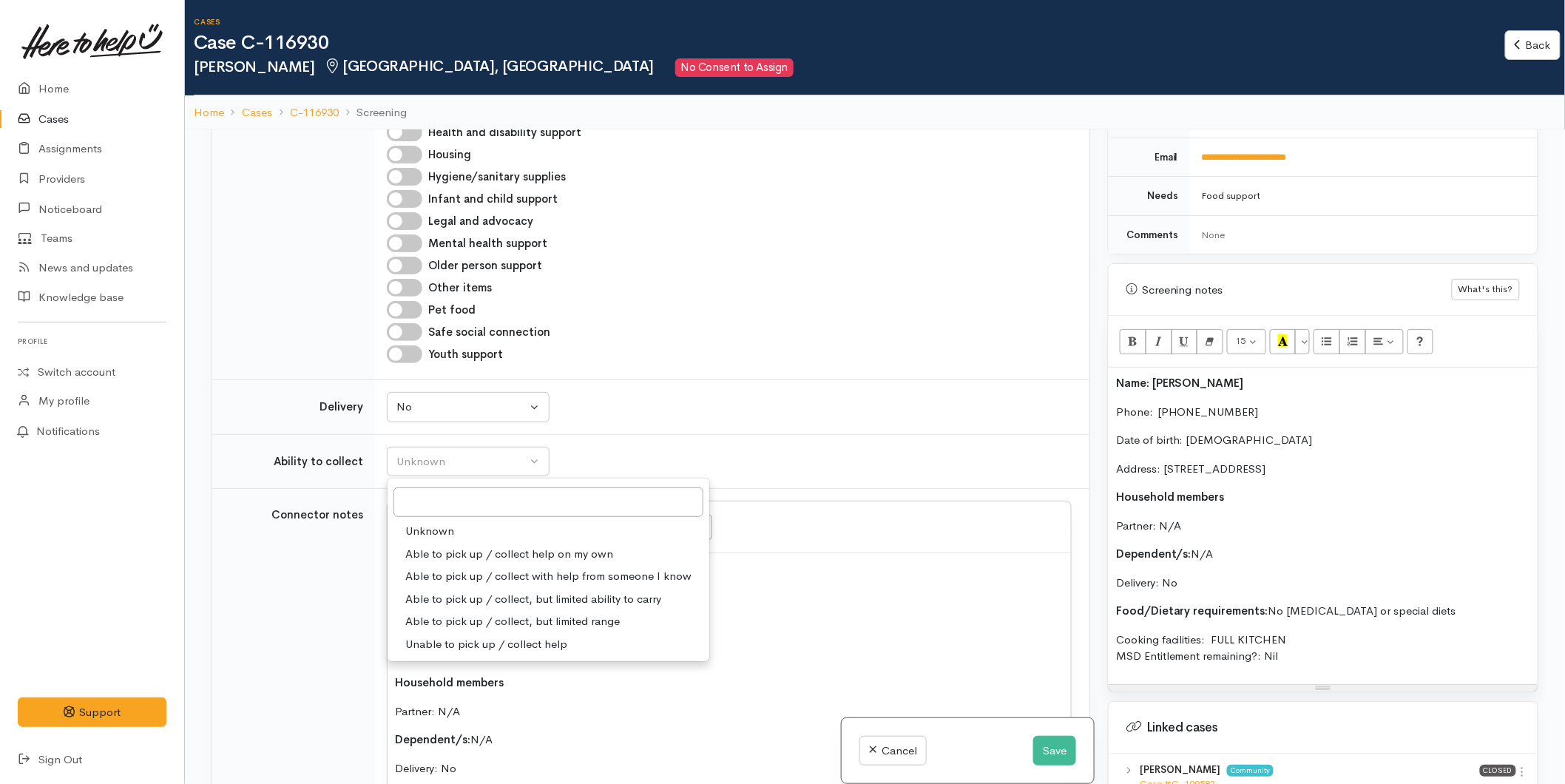
click at [425, 545] on span "Able to pick up / collect help on my own" at bounding box center [509, 554] width 208 height 17
select select "2"
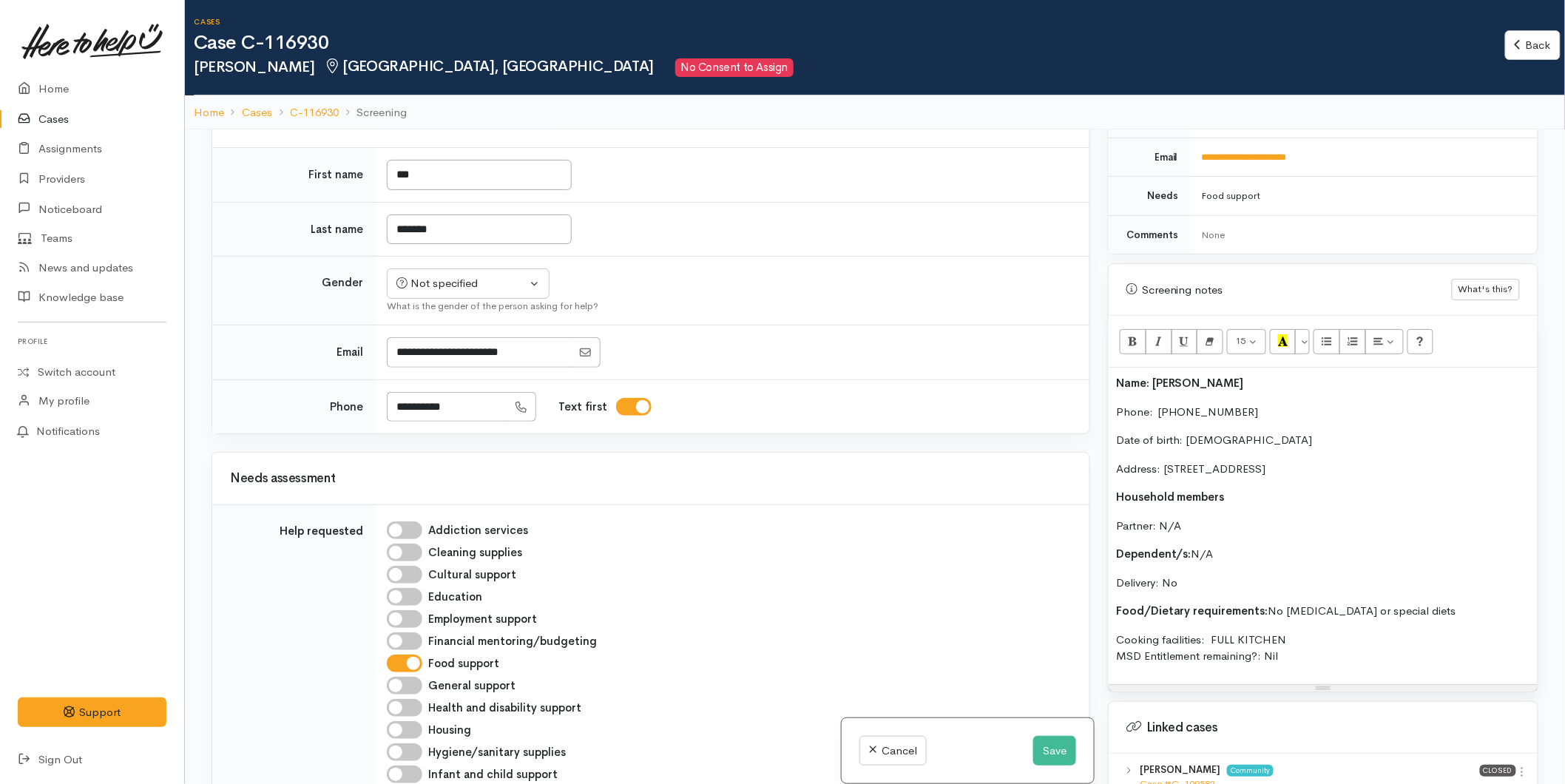
scroll to position [548, 0]
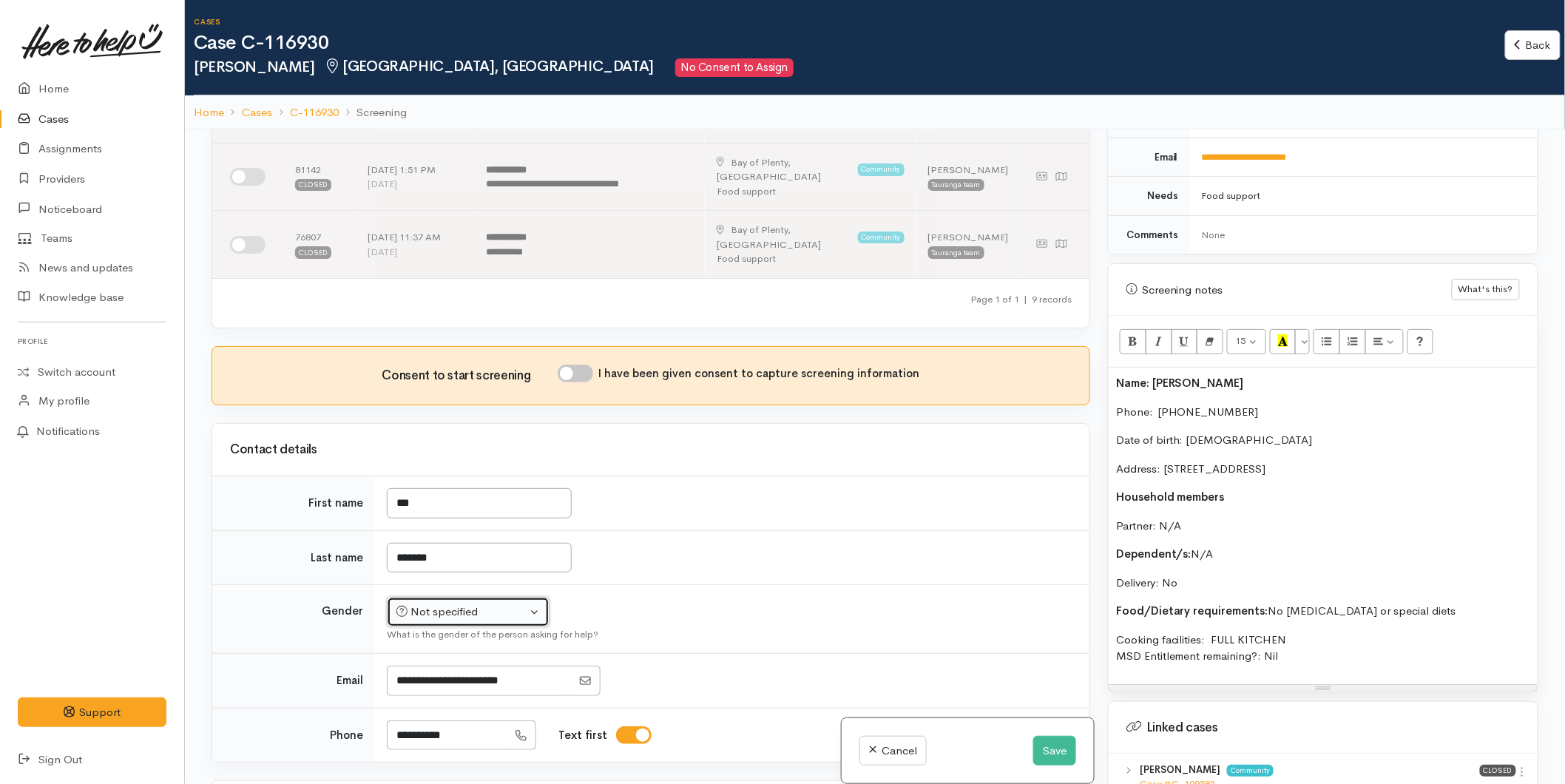
click at [433, 603] on div "Not specified" at bounding box center [462, 611] width 130 height 17
click at [429, 682] on span "Female" at bounding box center [479, 690] width 127 height 17
click at [456, 603] on div "Female" at bounding box center [462, 611] width 130 height 17
drag, startPoint x: 427, startPoint y: 538, endPoint x: 591, endPoint y: 315, distance: 276.8
click at [428, 660] on span "Male" at bounding box center [481, 668] width 127 height 17
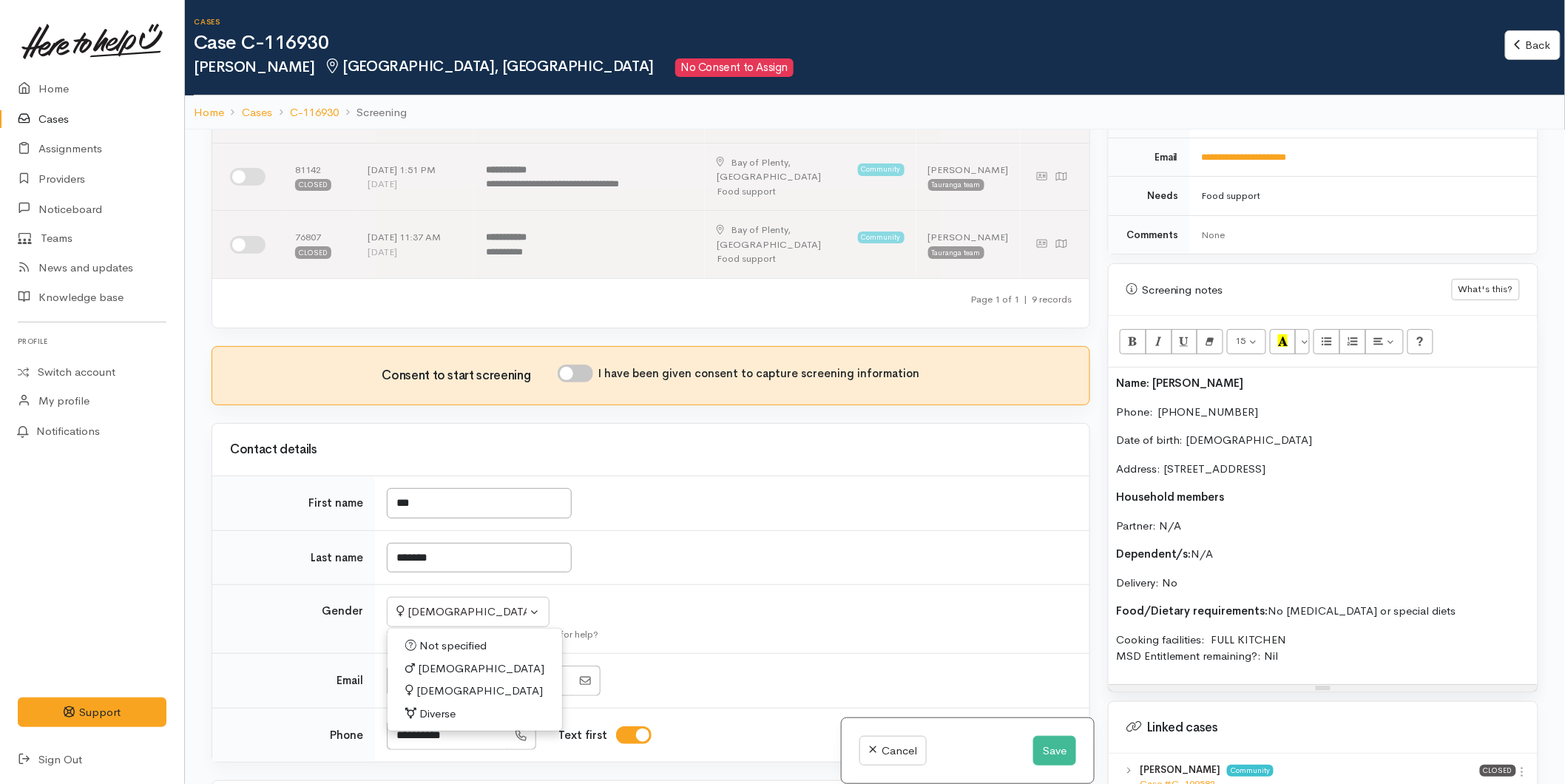
select select "Male"
click at [585, 364] on input "I have been given consent to capture screening information" at bounding box center [575, 373] width 36 height 17
checkbox input "true"
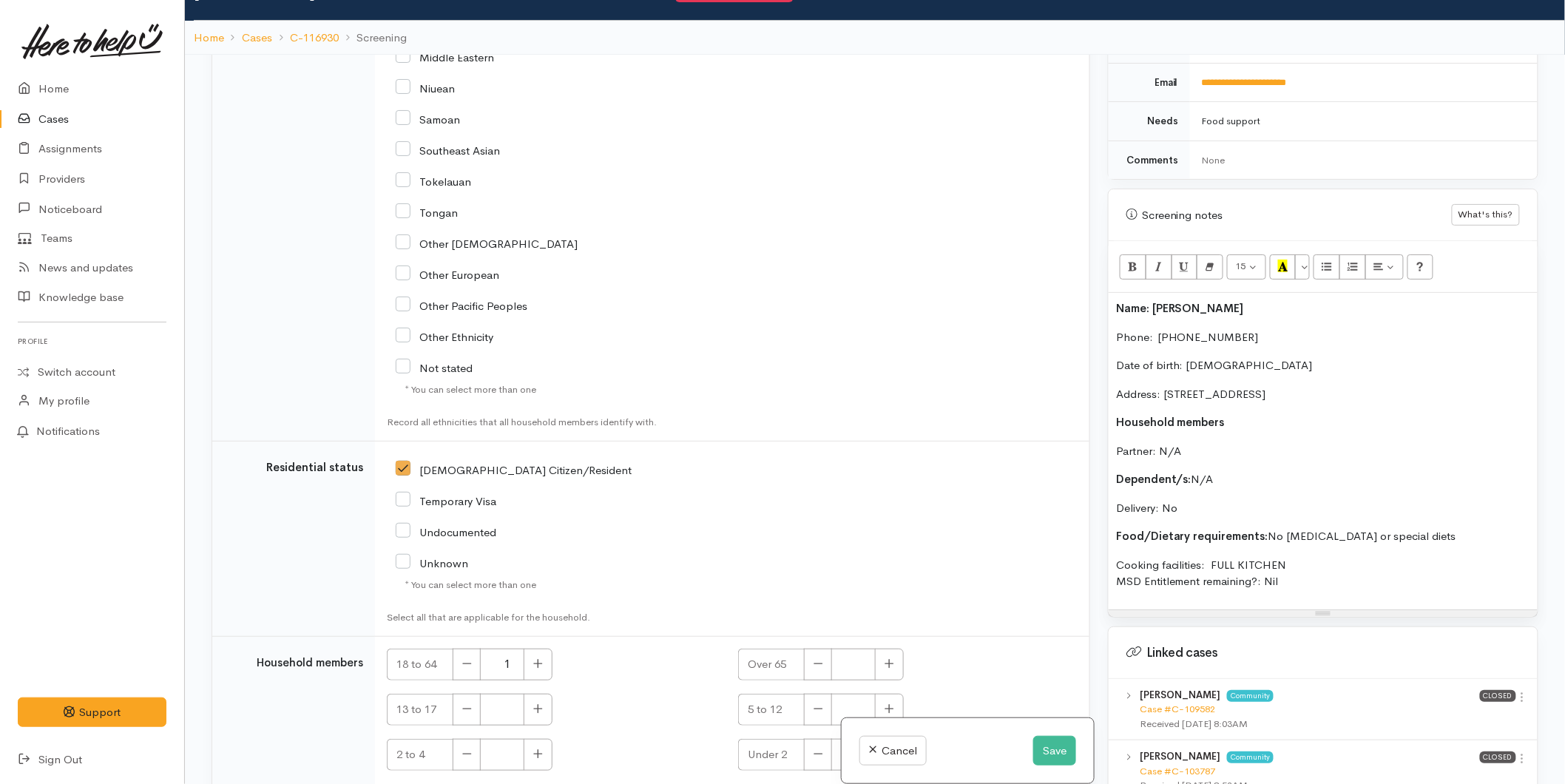
scroll to position [129, 0]
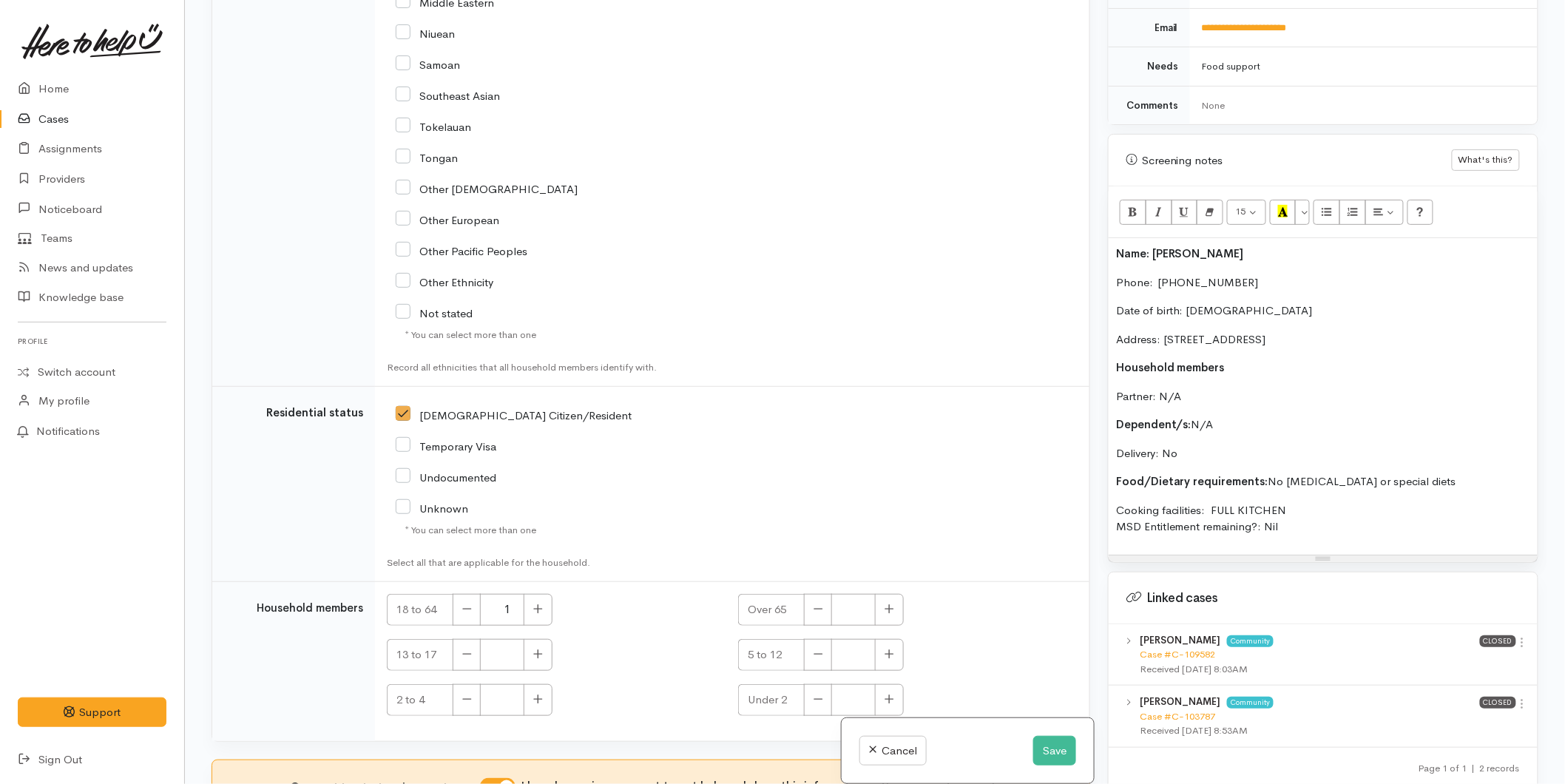
drag, startPoint x: 1188, startPoint y: 453, endPoint x: 1108, endPoint y: 197, distance: 268.2
click at [1108, 197] on div "Screening notes What's this? <p class="MsoNoSpacing"><b>Name: Ben Diamond&nbsp;…" at bounding box center [1323, 348] width 431 height 429
copy div "Name: Ben Diamond Phone:  0211073483 Date of birth: 03/08/1985 Address: 278 Bet…"
click at [1117, 246] on b "Name: Ben Diamond" at bounding box center [1179, 252] width 128 height 14
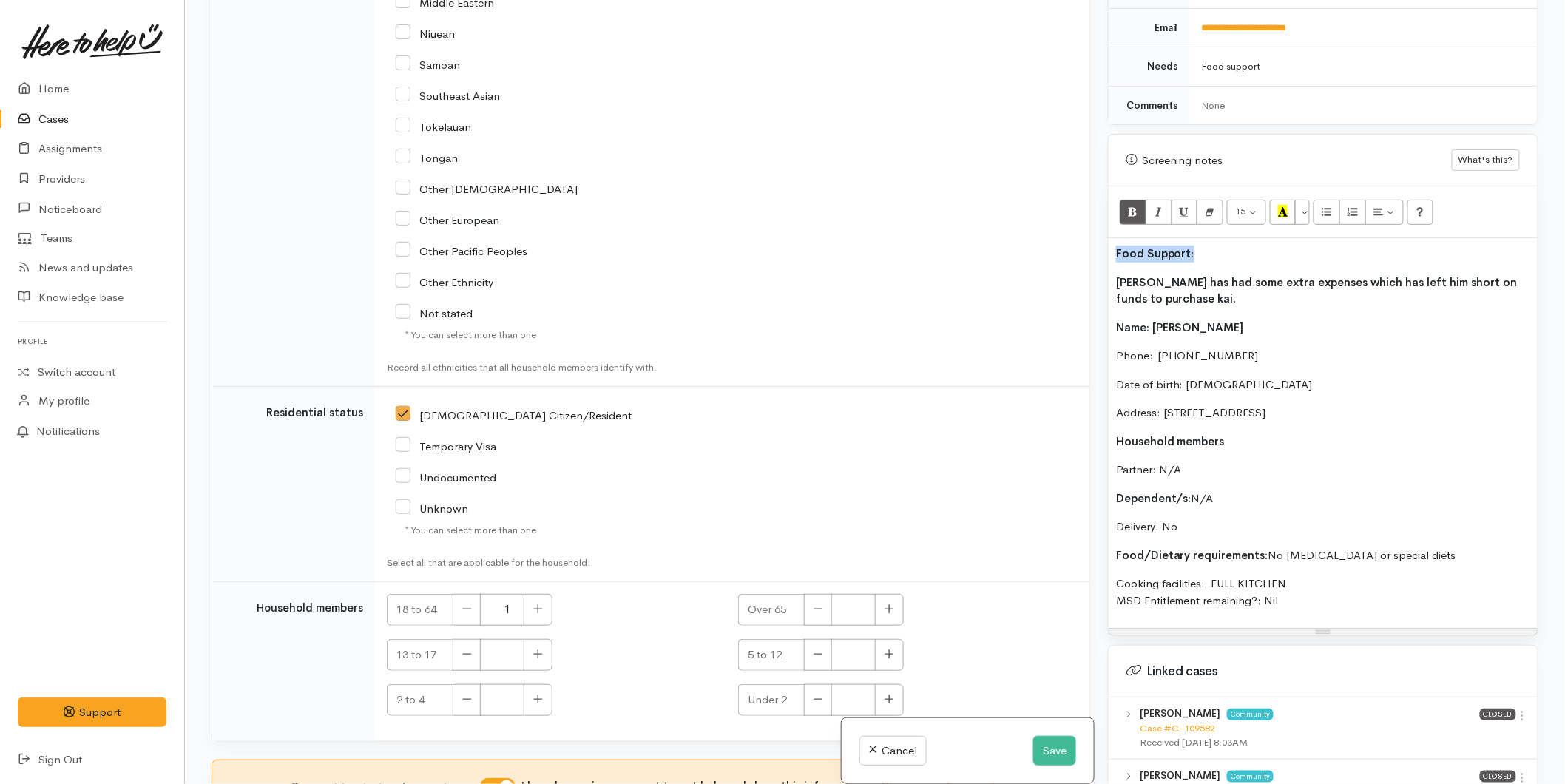
drag, startPoint x: 1194, startPoint y: 238, endPoint x: 1088, endPoint y: 220, distance: 107.5
click at [1041, 230] on div "Related cases There are other cases potentially from the same person, address o…" at bounding box center [875, 392] width 1345 height 784
click at [1286, 205] on icon "Recent Color" at bounding box center [1283, 211] width 9 height 13
click at [1209, 275] on p "Ben has had some extra expenses which has left him short on funds to purchase k…" at bounding box center [1323, 291] width 414 height 33
drag, startPoint x: 1203, startPoint y: 272, endPoint x: 1099, endPoint y: 275, distance: 104.0
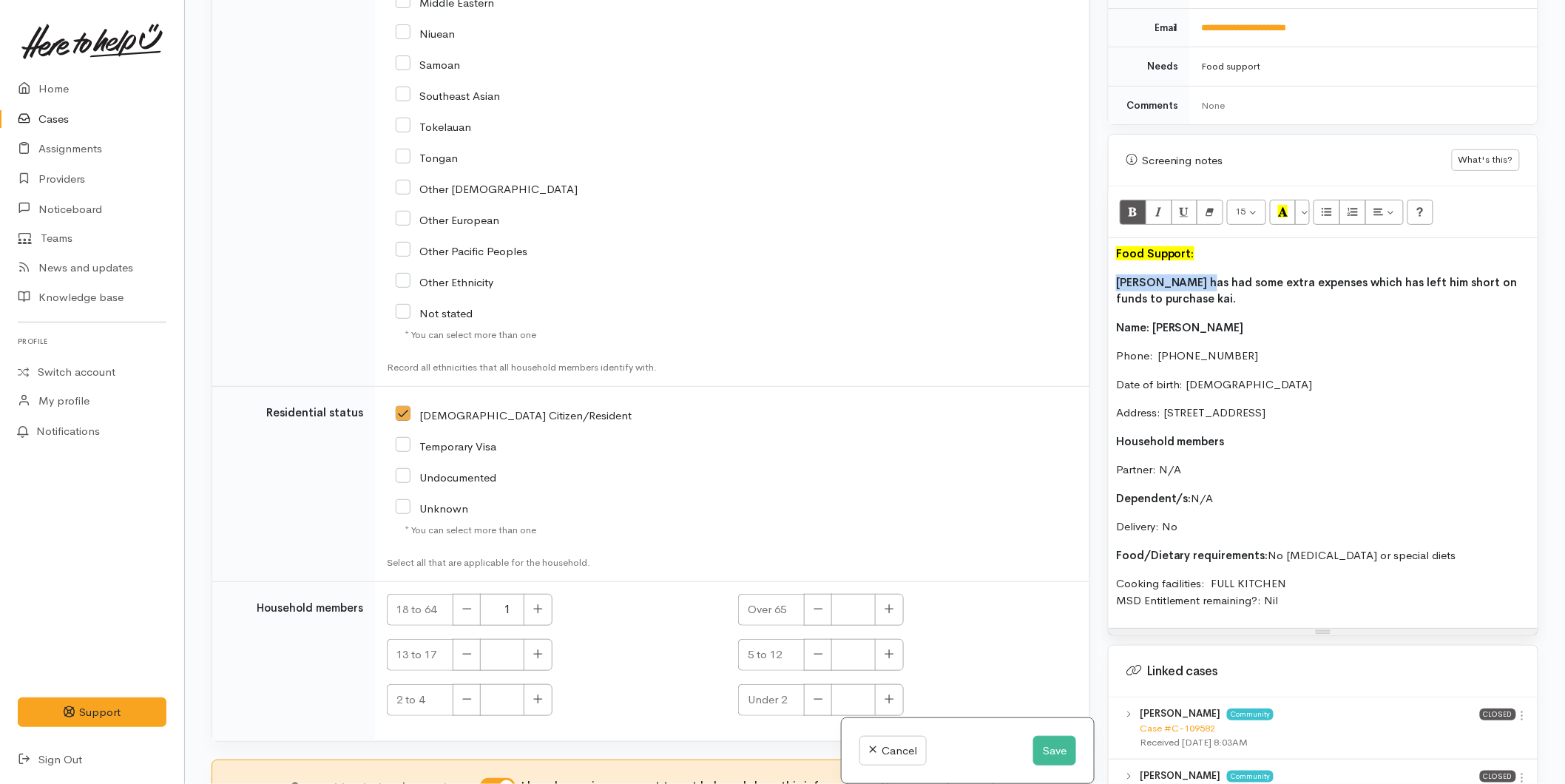
click at [1099, 275] on div "Warnings Add No warnings have been raised against this case Add Warning Title ●…" at bounding box center [1323, 392] width 448 height 784
click at [1237, 285] on p "Ben has had some extra expenses which has left him short on funds to purchase k…" at bounding box center [1323, 291] width 414 height 33
drag, startPoint x: 1199, startPoint y: 278, endPoint x: 1122, endPoint y: 224, distance: 94.0
click at [1098, 266] on div "Related cases There are other cases potentially from the same person, address o…" at bounding box center [875, 392] width 1345 height 784
click at [1132, 205] on icon "Bold (CTRL+B)" at bounding box center [1132, 211] width 9 height 13
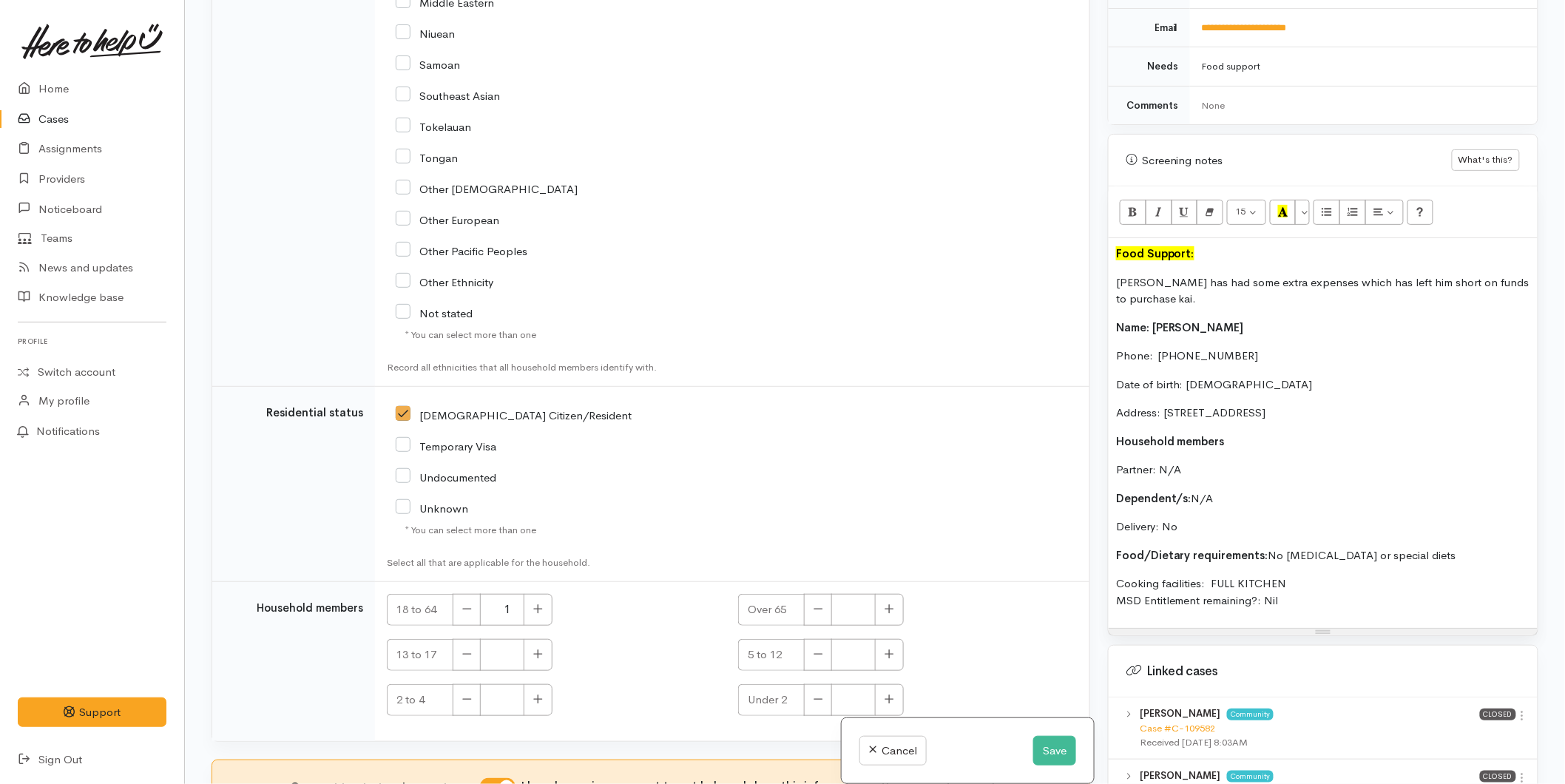
click at [1210, 320] on b "Name: Ben Diamond" at bounding box center [1179, 327] width 128 height 14
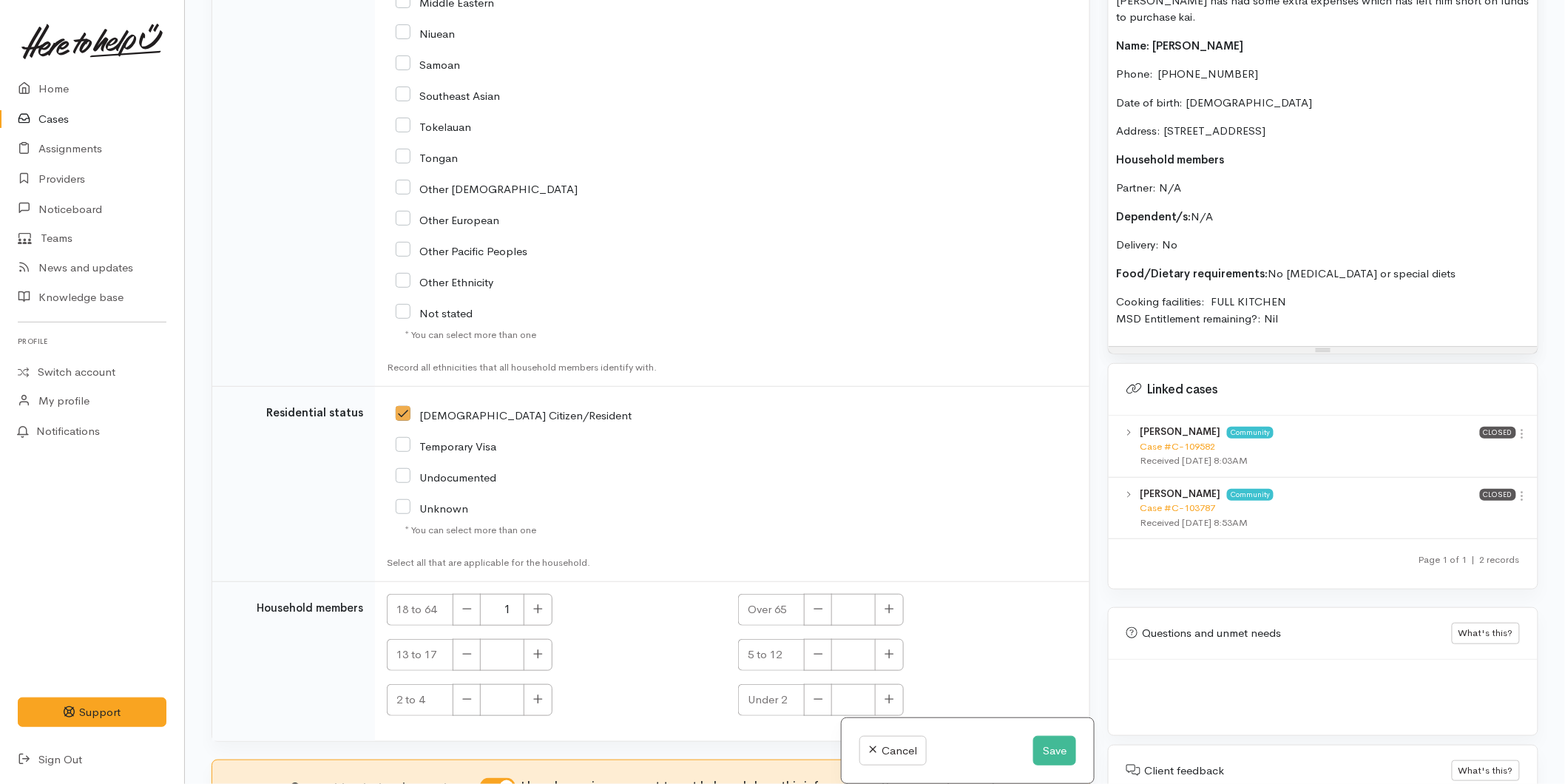
scroll to position [1106, 0]
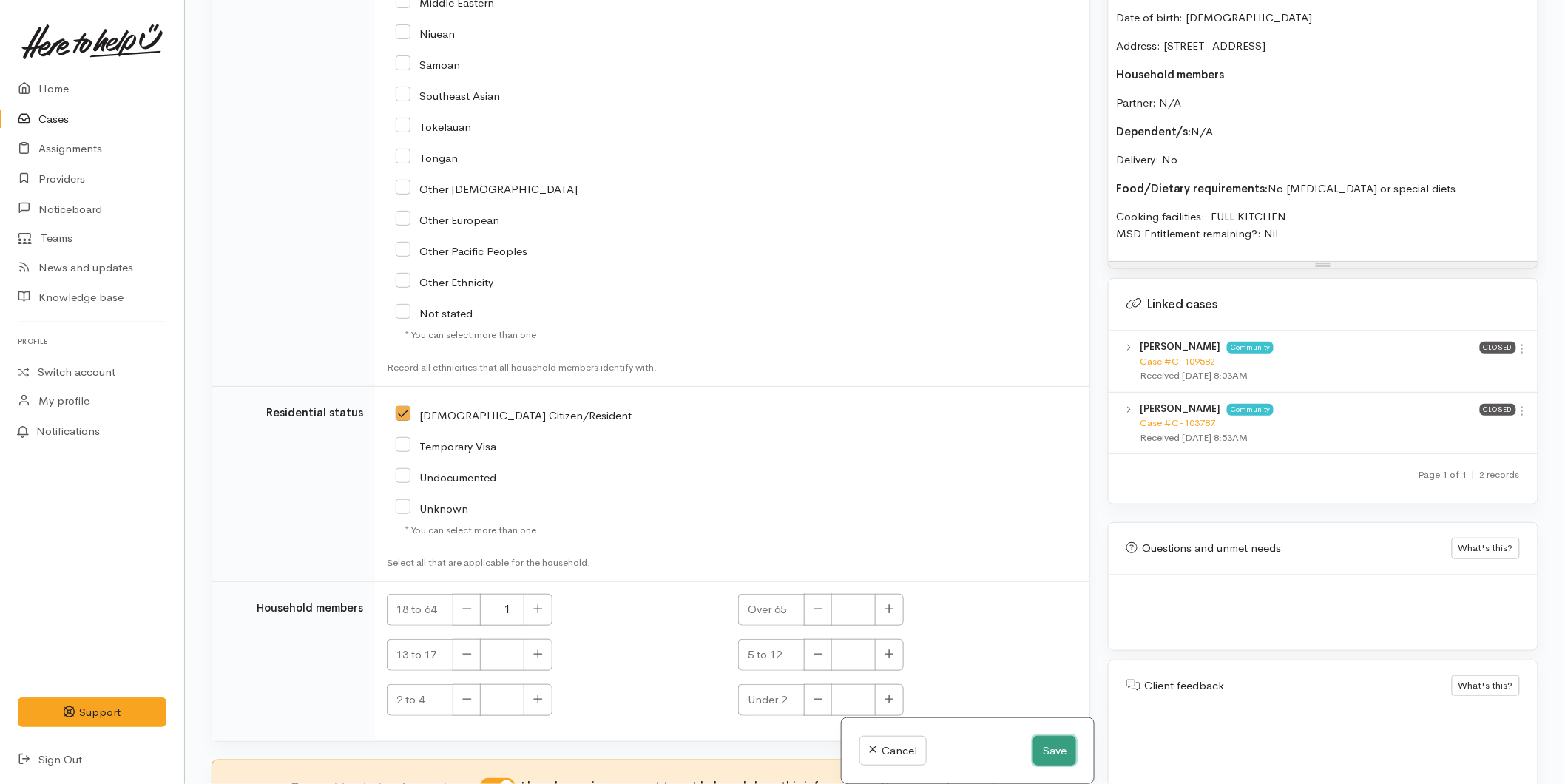
click at [1051, 740] on button "Save" at bounding box center [1054, 750] width 43 height 30
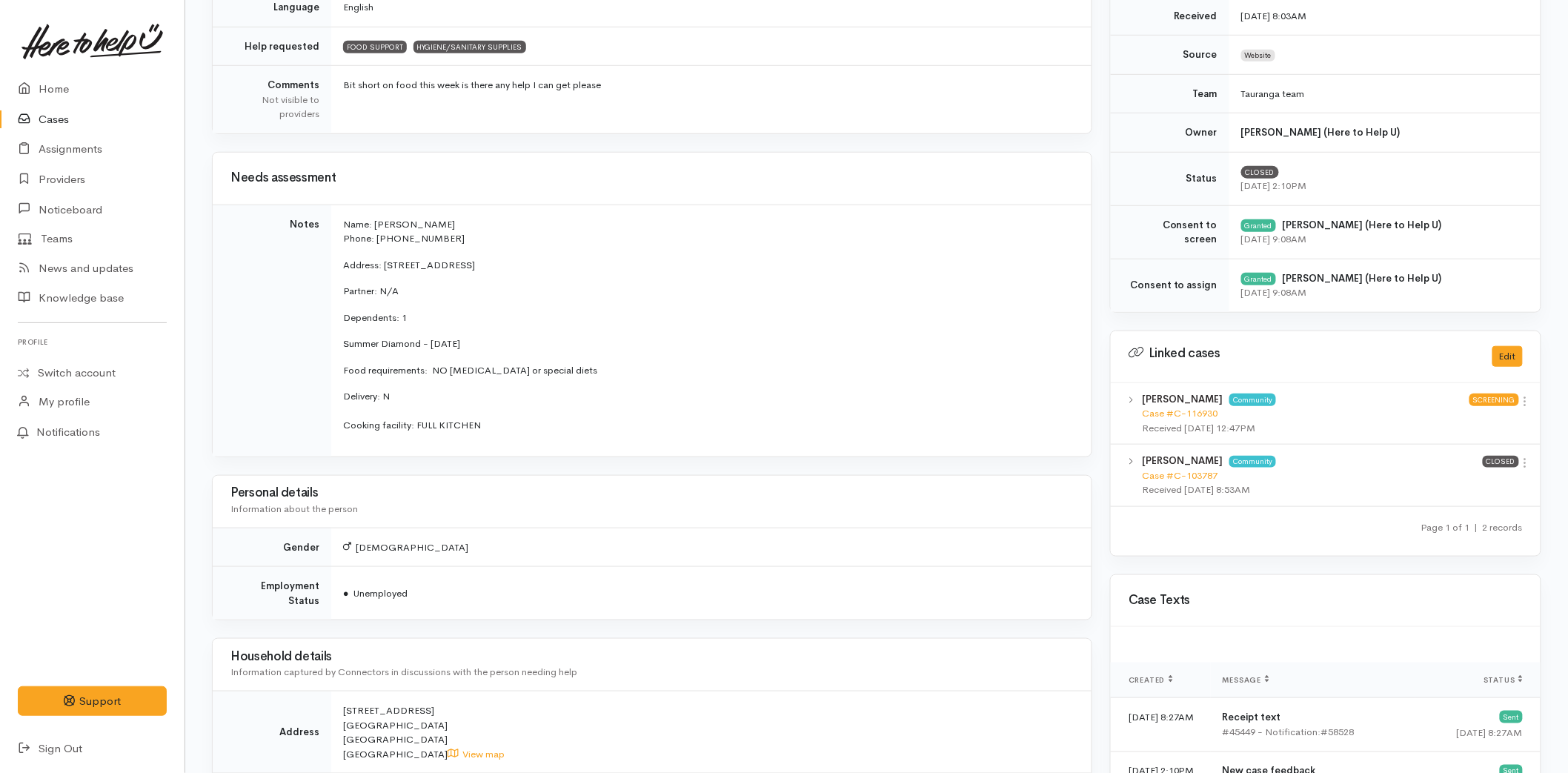
scroll to position [411, 0]
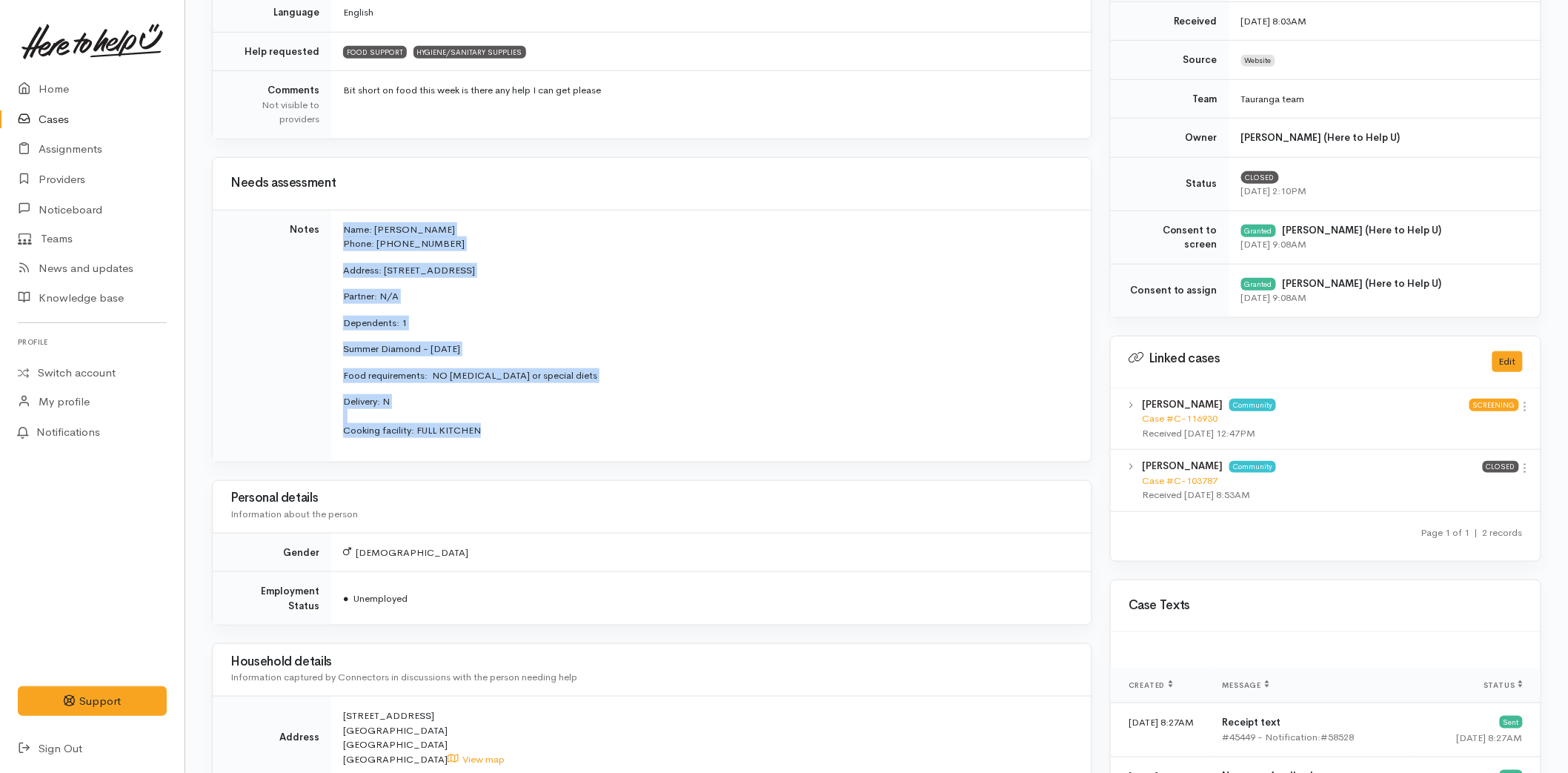
drag, startPoint x: 490, startPoint y: 433, endPoint x: 321, endPoint y: 233, distance: 261.8
click at [321, 233] on tr "Notes Name: Ben Diamond Phone: 02109069388 Address: 278 Bethlehem Road, Bethleh…" at bounding box center [651, 336] width 879 height 252
copy tr "Name: [PERSON_NAME] Phone: 02109069388 Address: [STREET_ADDRESS] Partner: N/A D…"
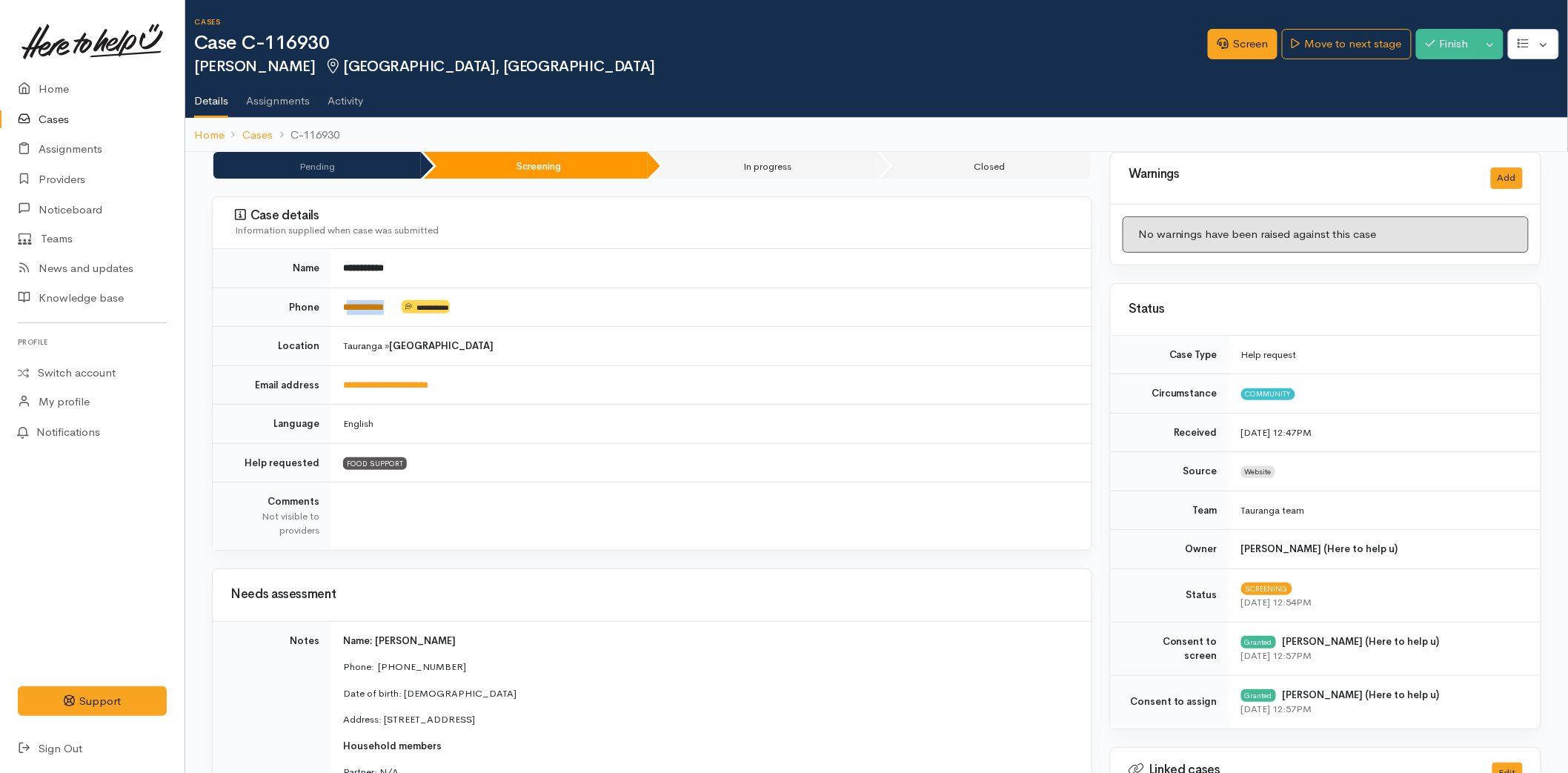
drag, startPoint x: 400, startPoint y: 299, endPoint x: 351, endPoint y: 306, distance: 49.5
click at [351, 306] on td "**********" at bounding box center [711, 306] width 760 height 40
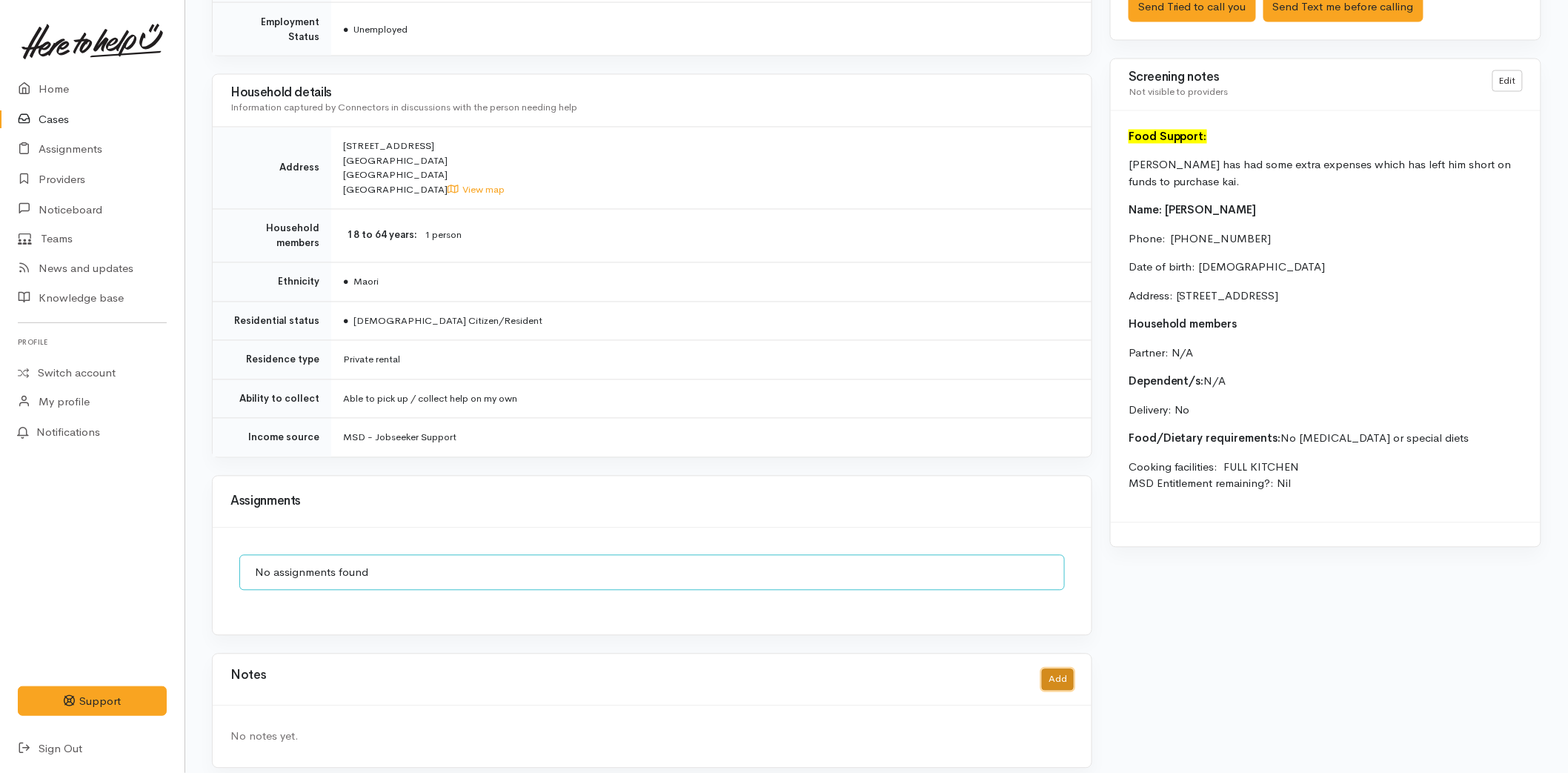
click at [1068, 669] on button "Add" at bounding box center [1057, 679] width 32 height 21
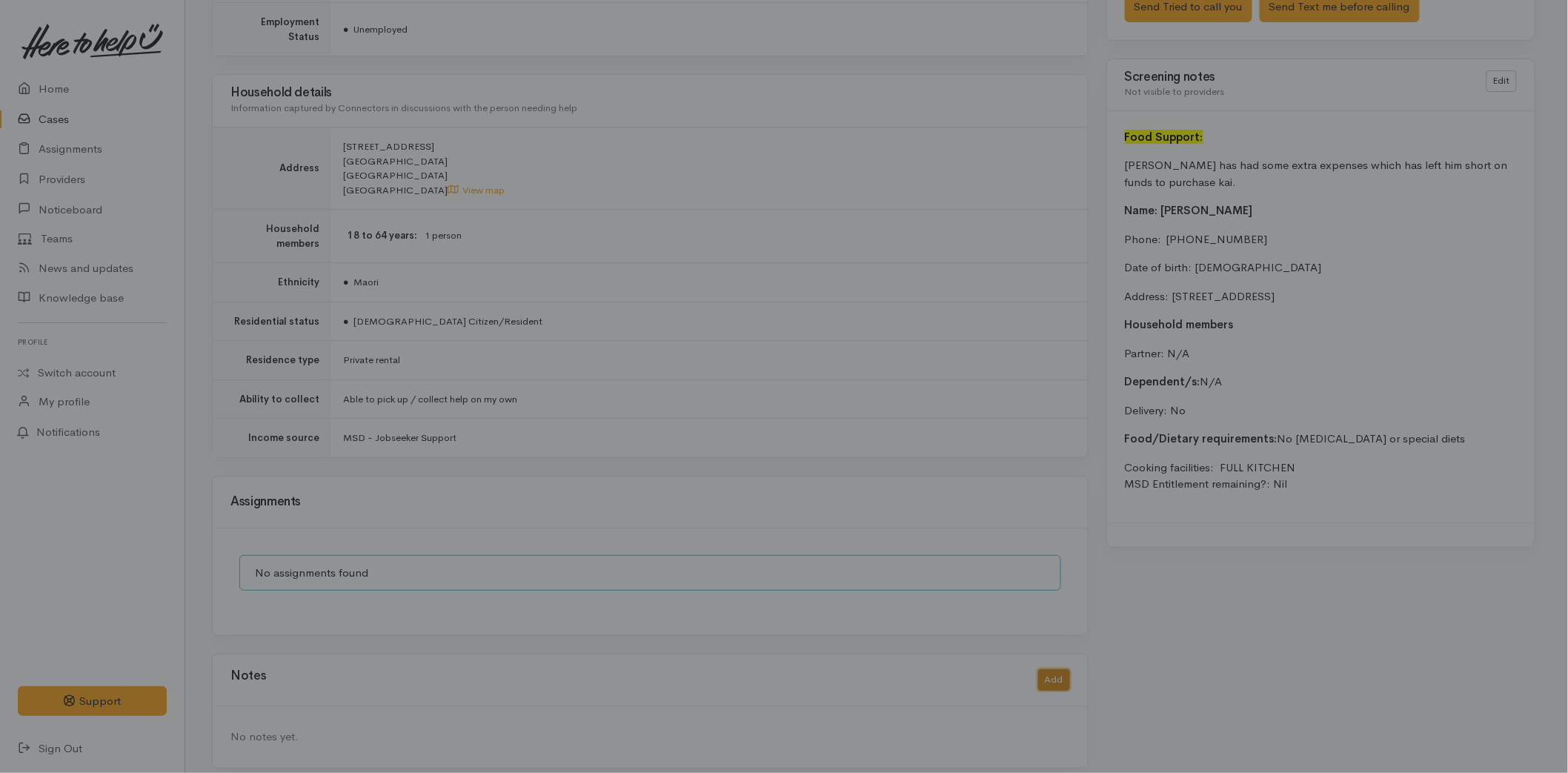
scroll to position [1056, 0]
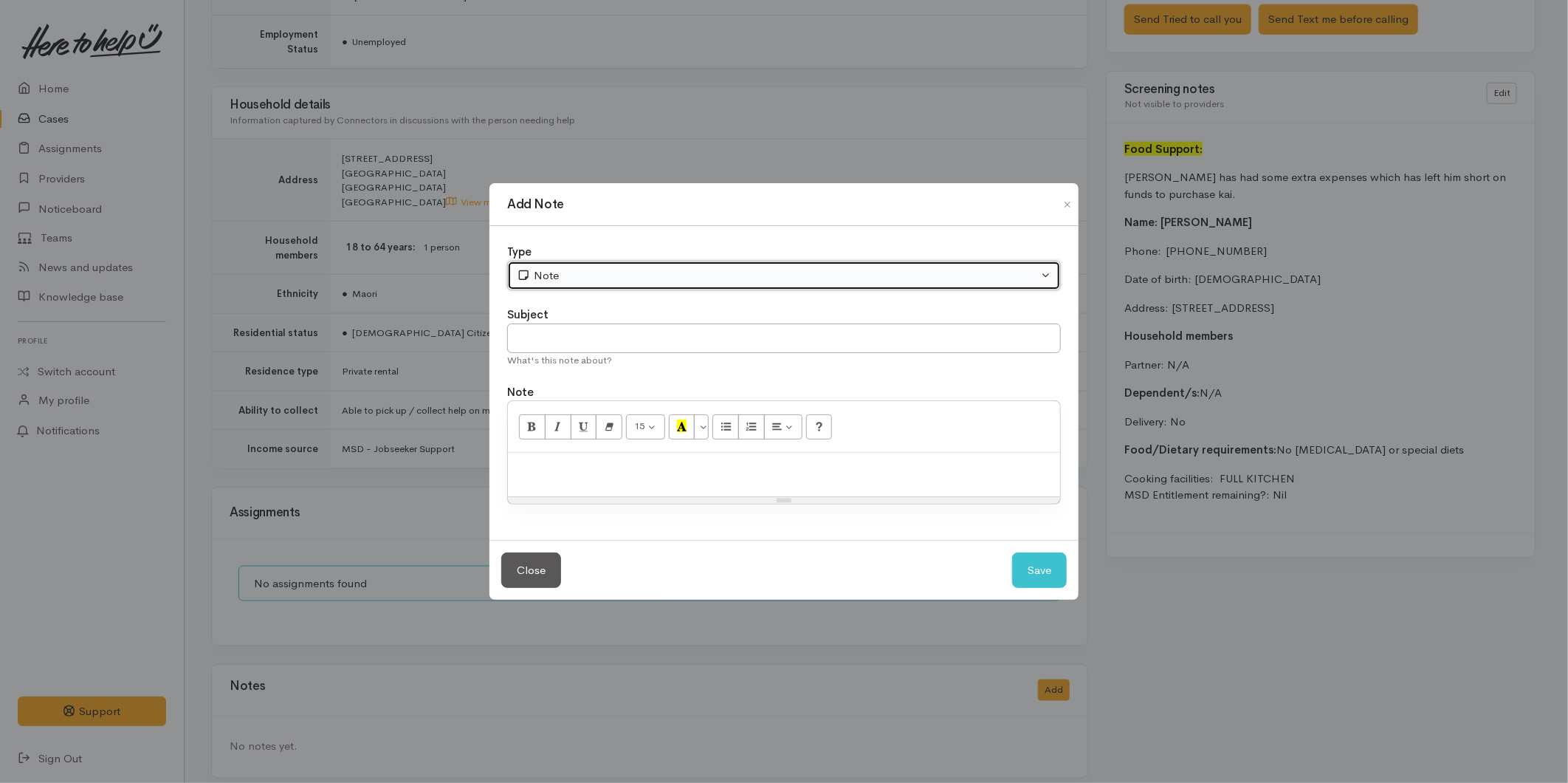
click at [541, 279] on div "Note" at bounding box center [777, 276] width 521 height 17
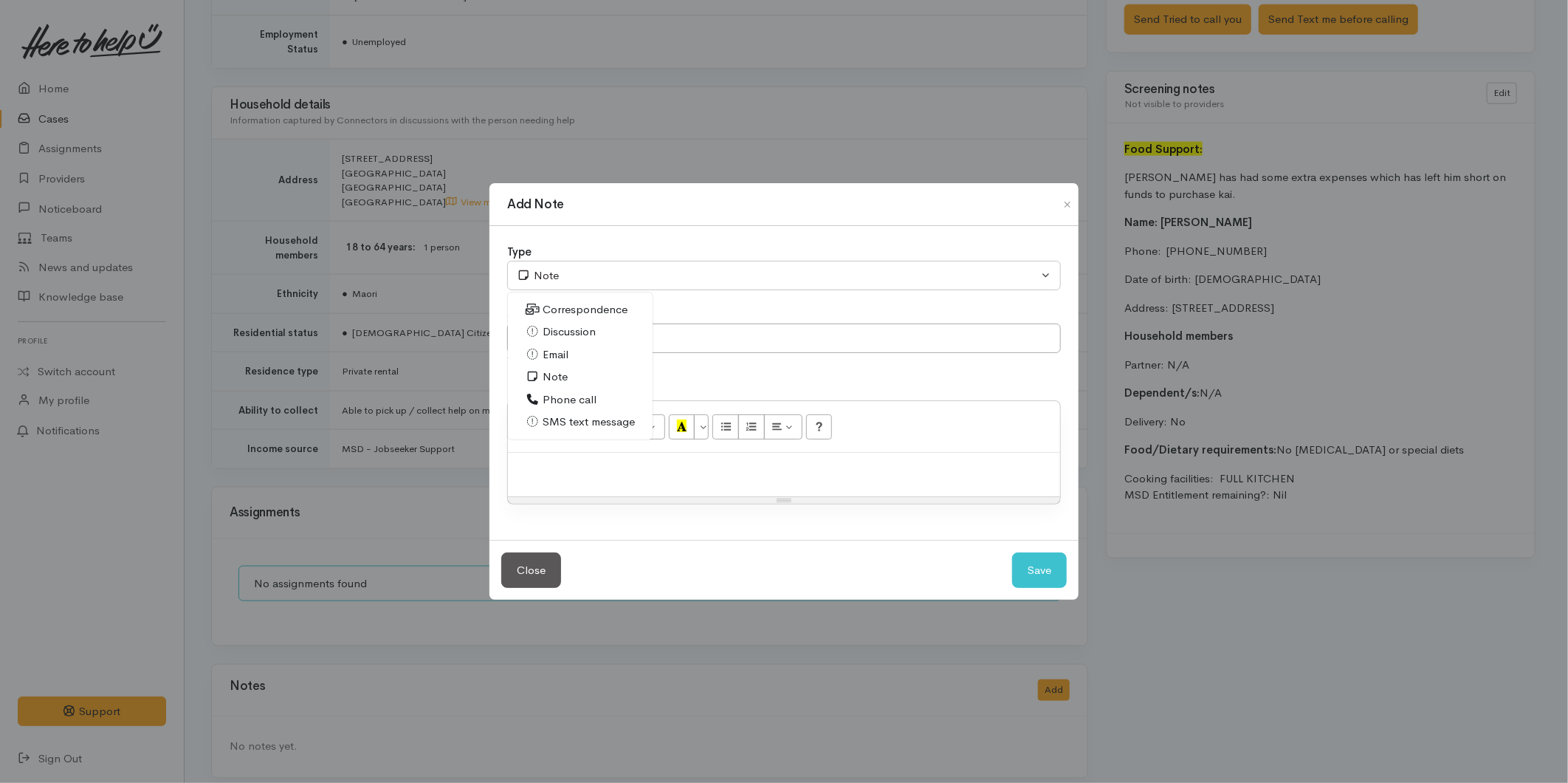
click at [561, 423] on span "SMS text message" at bounding box center [588, 422] width 93 height 17
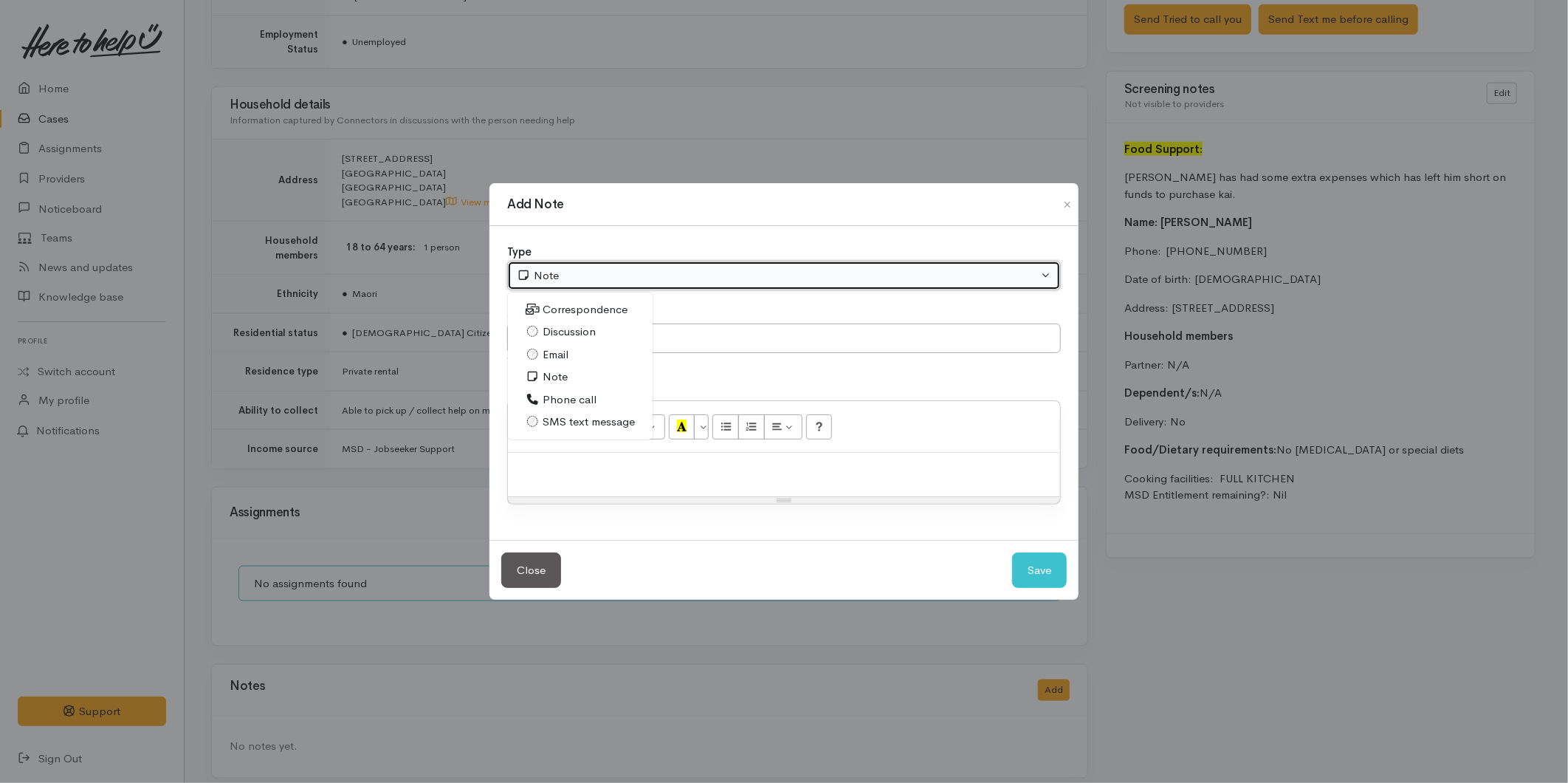
select select "5"
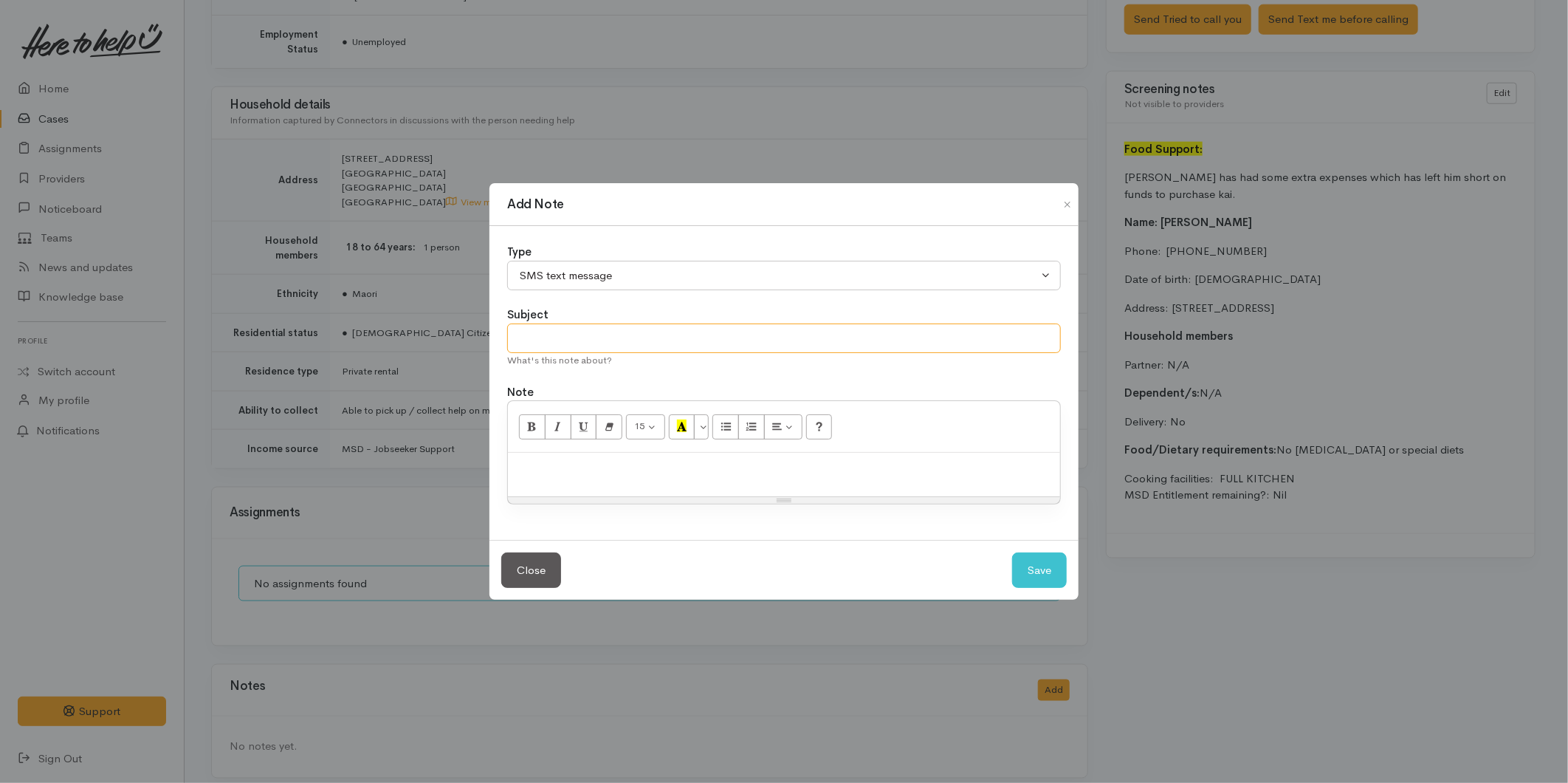
click at [546, 344] on input "text" at bounding box center [784, 338] width 554 height 30
type input "Provider details"
paste div
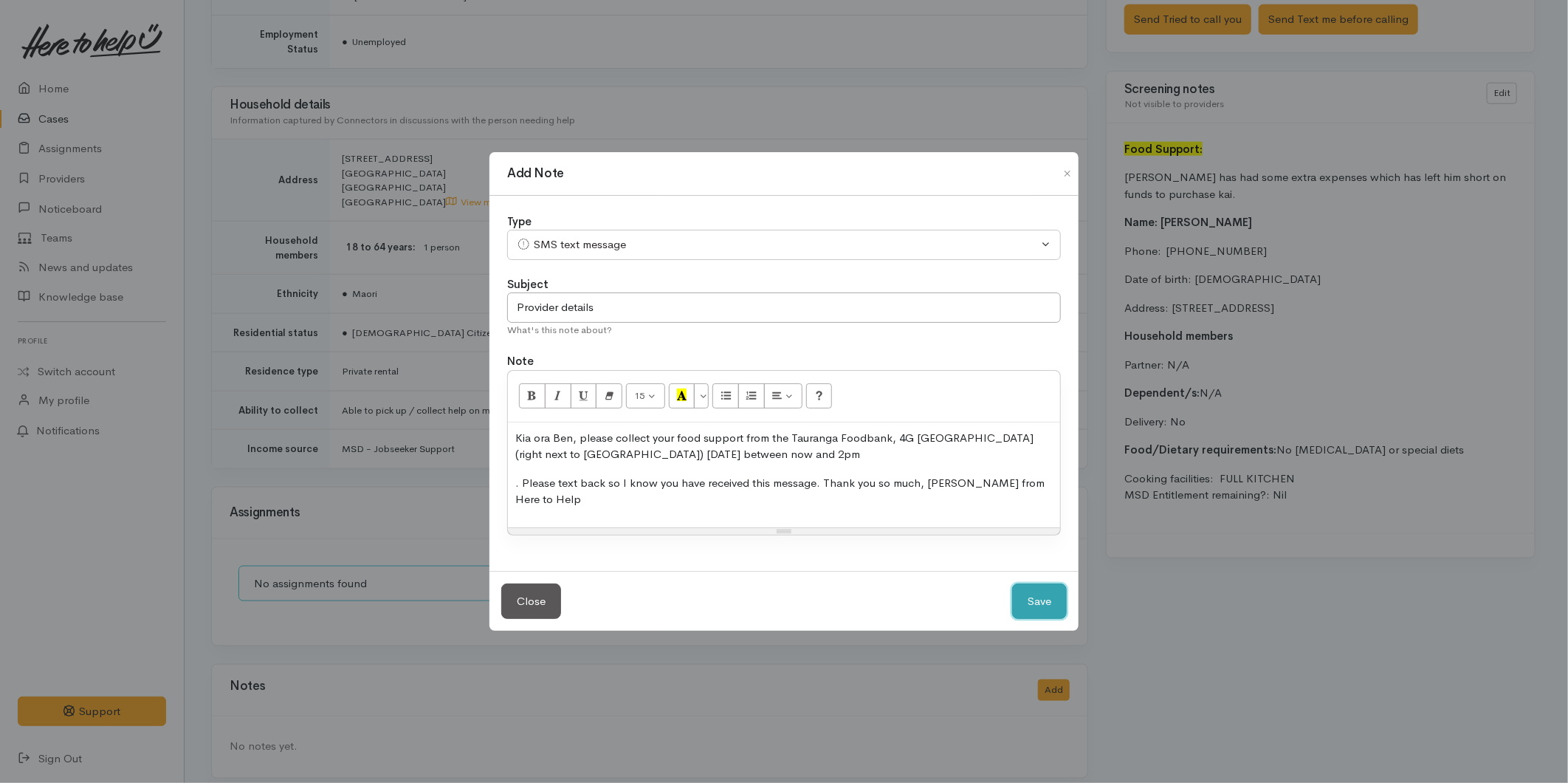
click at [1031, 594] on button "Save" at bounding box center [1039, 601] width 55 height 36
select select "1"
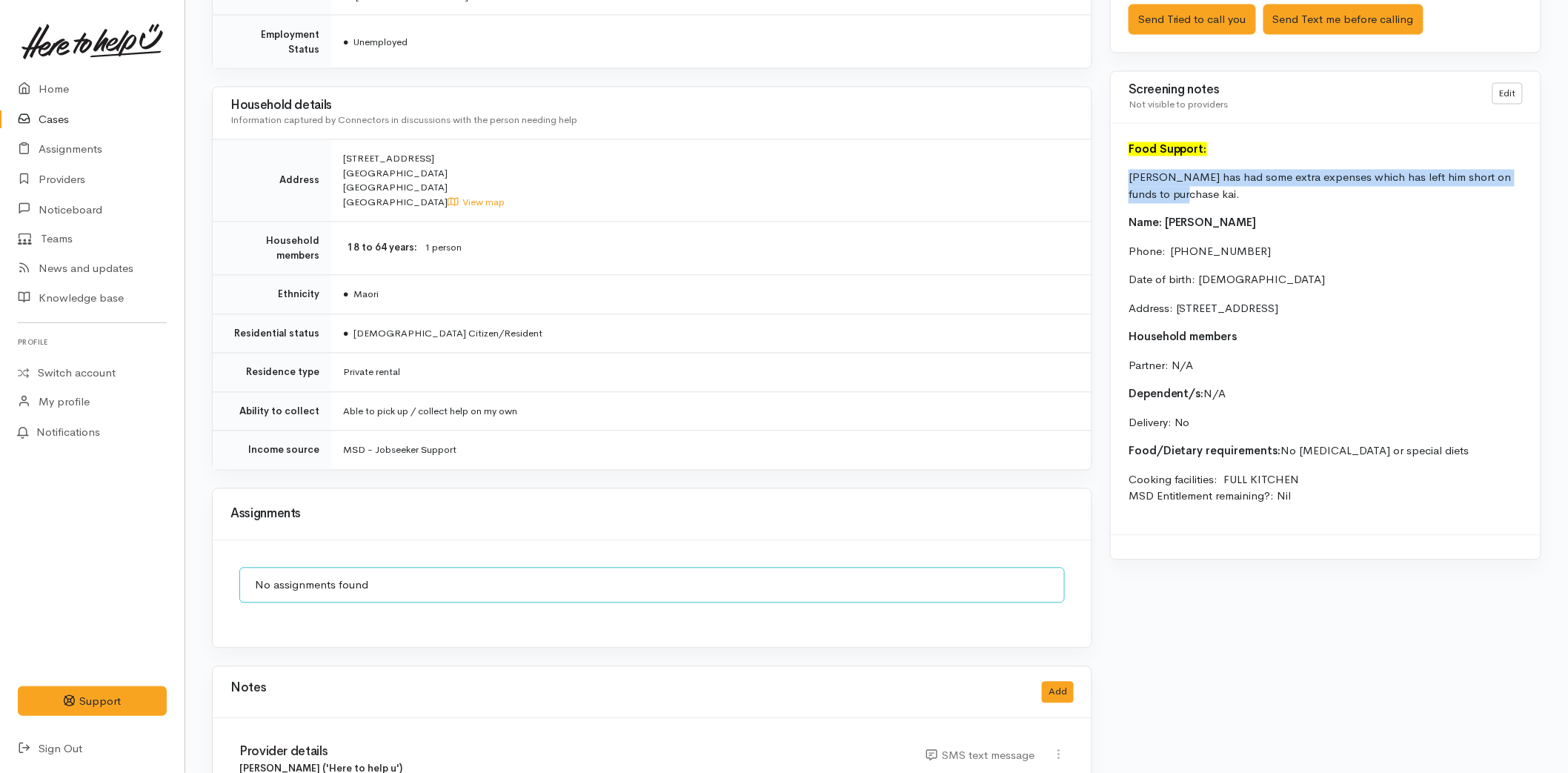
drag, startPoint x: 1149, startPoint y: 182, endPoint x: 1115, endPoint y: 174, distance: 34.9
click at [1115, 174] on div "Food Support: [PERSON_NAME] has had some extra expenses which has left him shor…" at bounding box center [1325, 329] width 430 height 411
copy p "[PERSON_NAME] has had some extra expenses which has left him short on funds to …"
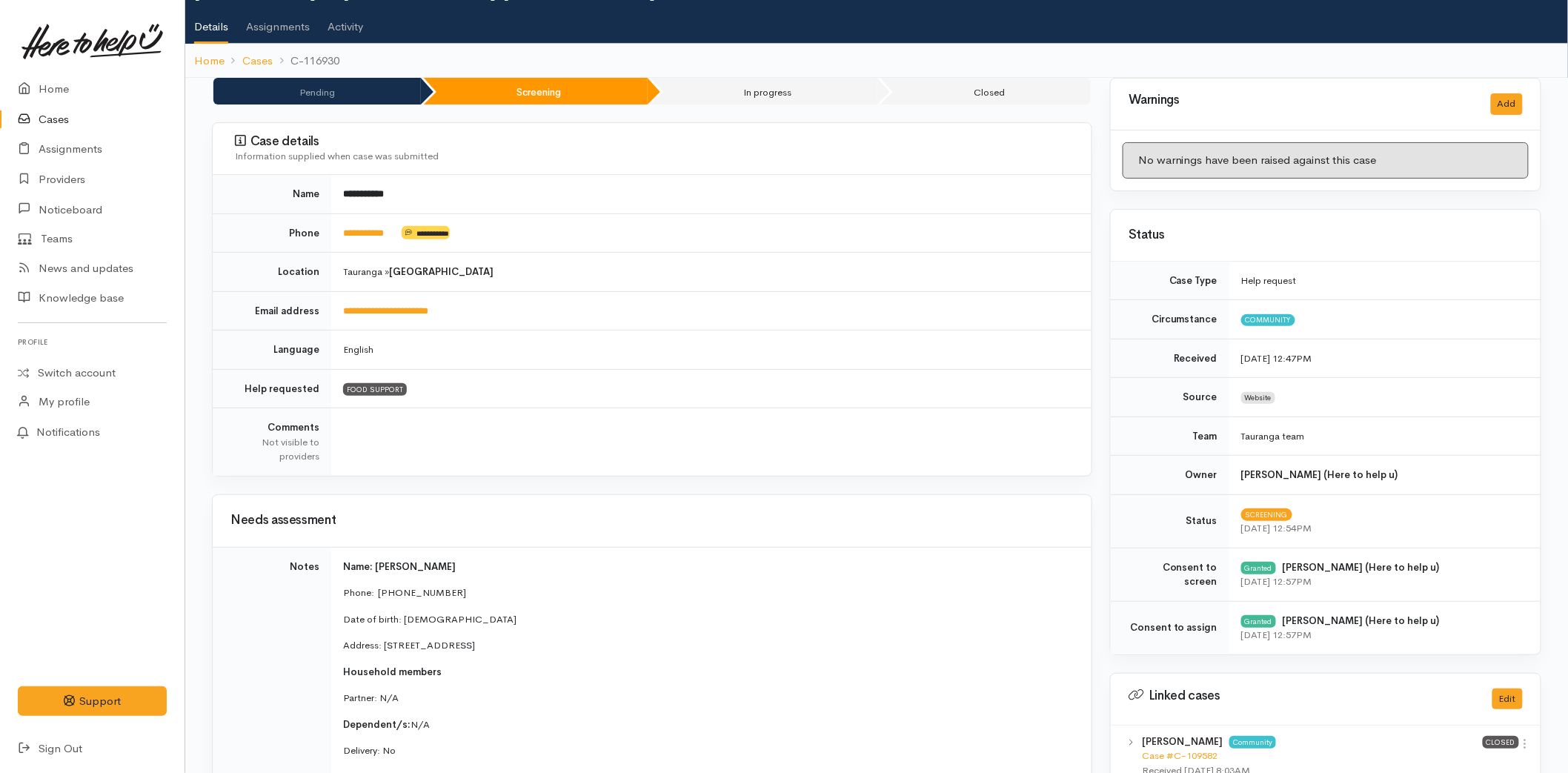
scroll to position [0, 0]
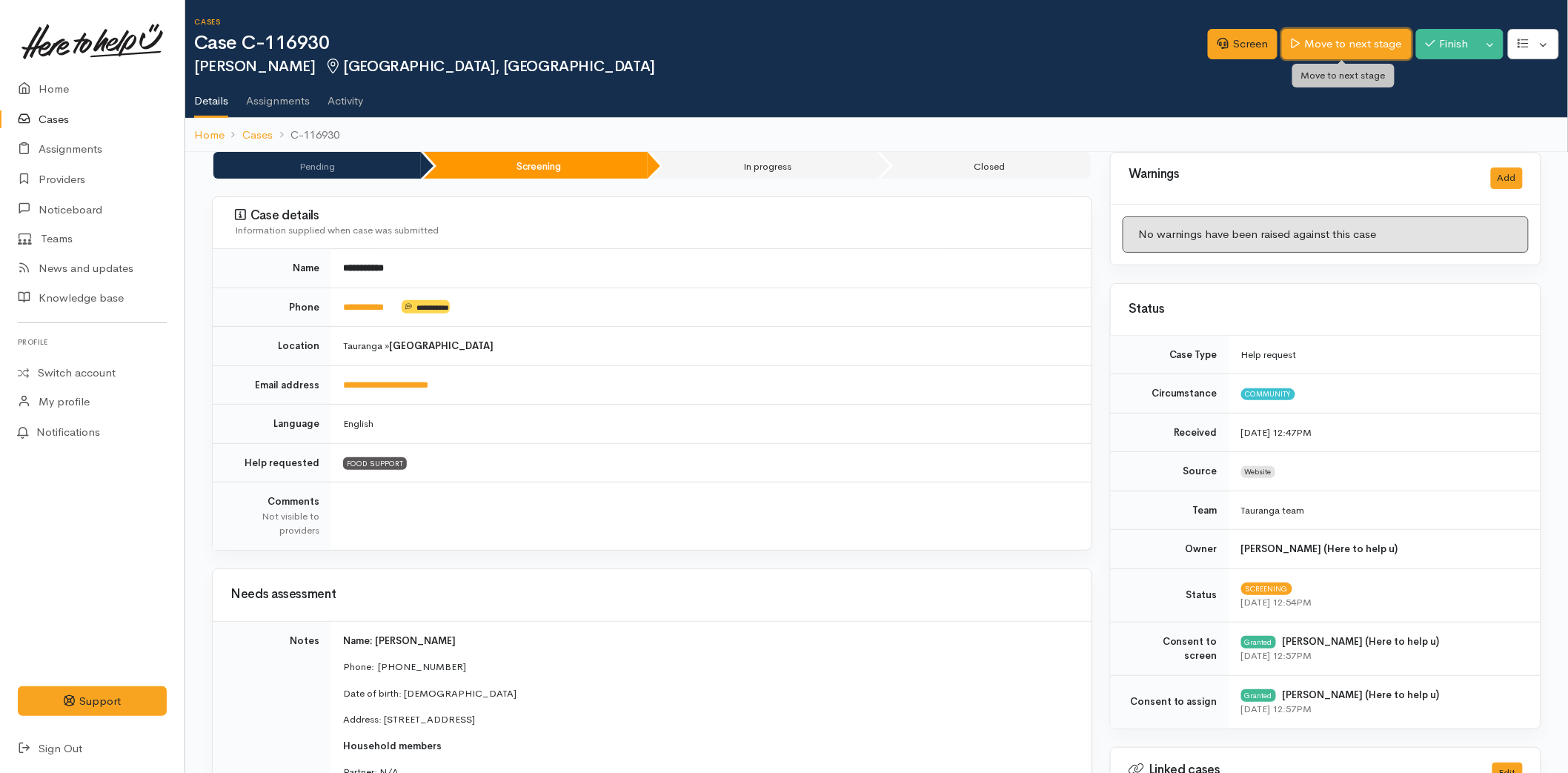
click at [1327, 53] on link "Move to next stage" at bounding box center [1346, 43] width 129 height 30
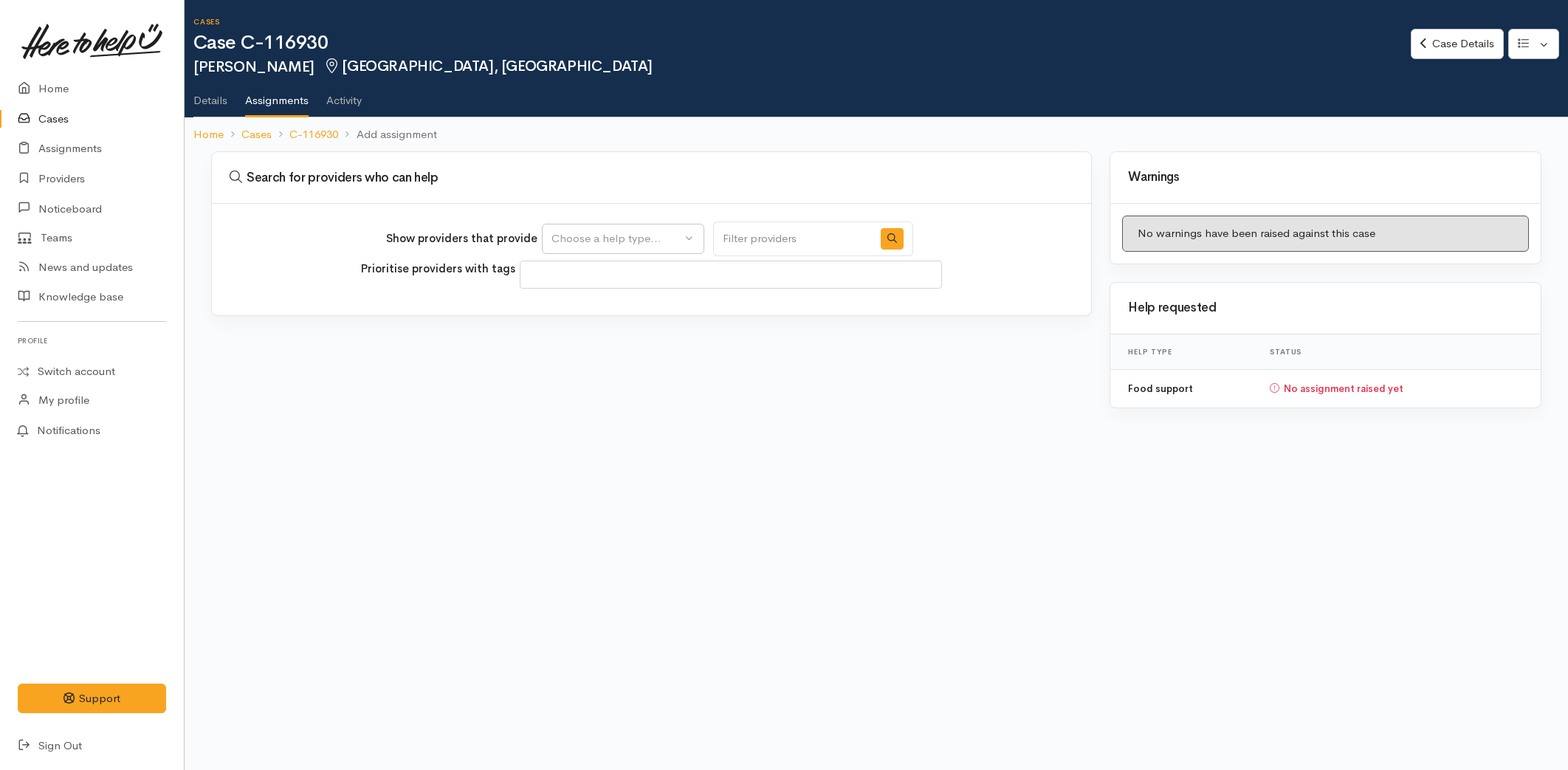
select select
click at [629, 238] on div "Choose a help type..." at bounding box center [617, 238] width 130 height 17
click at [594, 305] on span "Food support" at bounding box center [594, 309] width 69 height 17
select select "3"
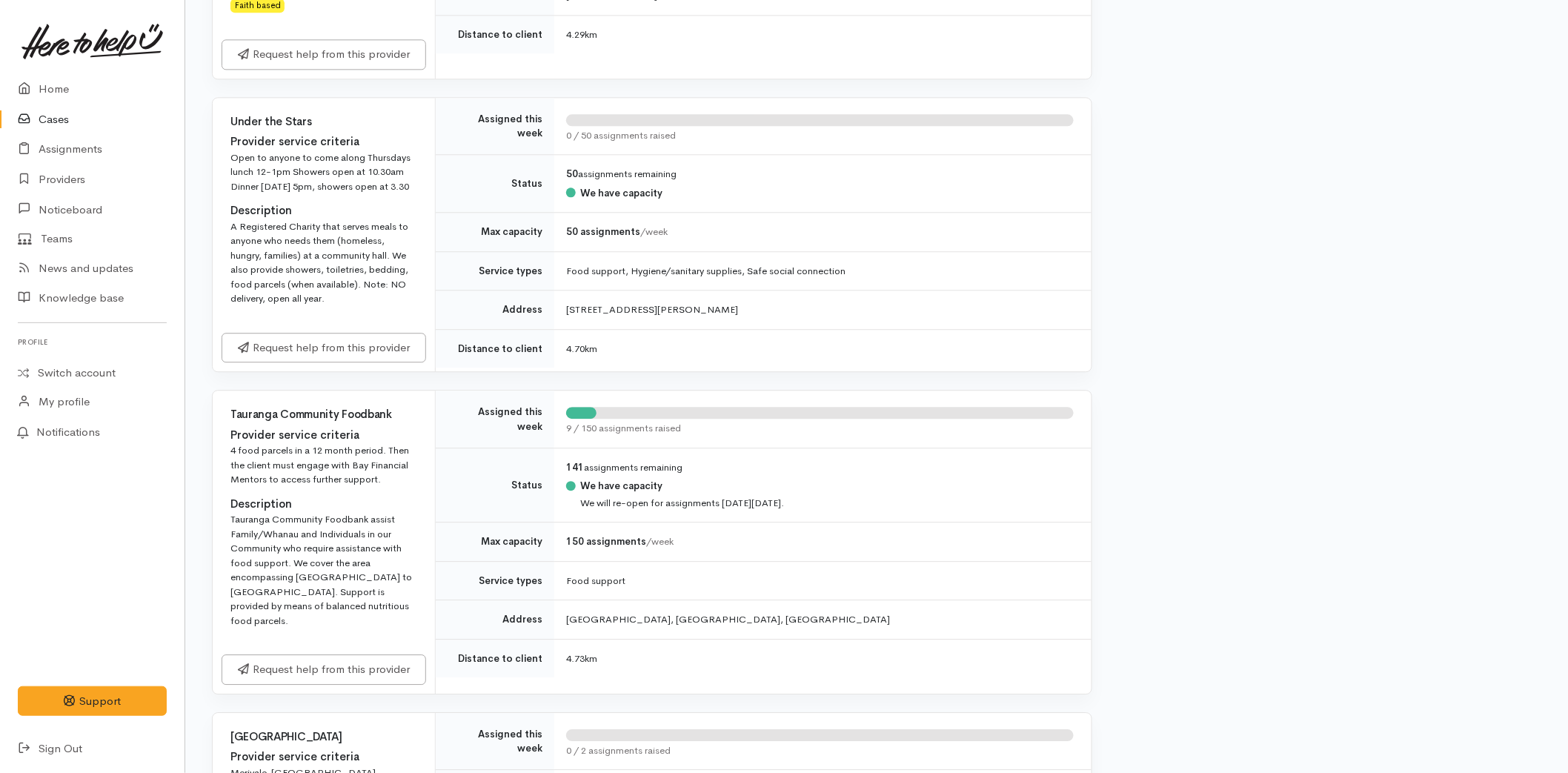
scroll to position [1483, 0]
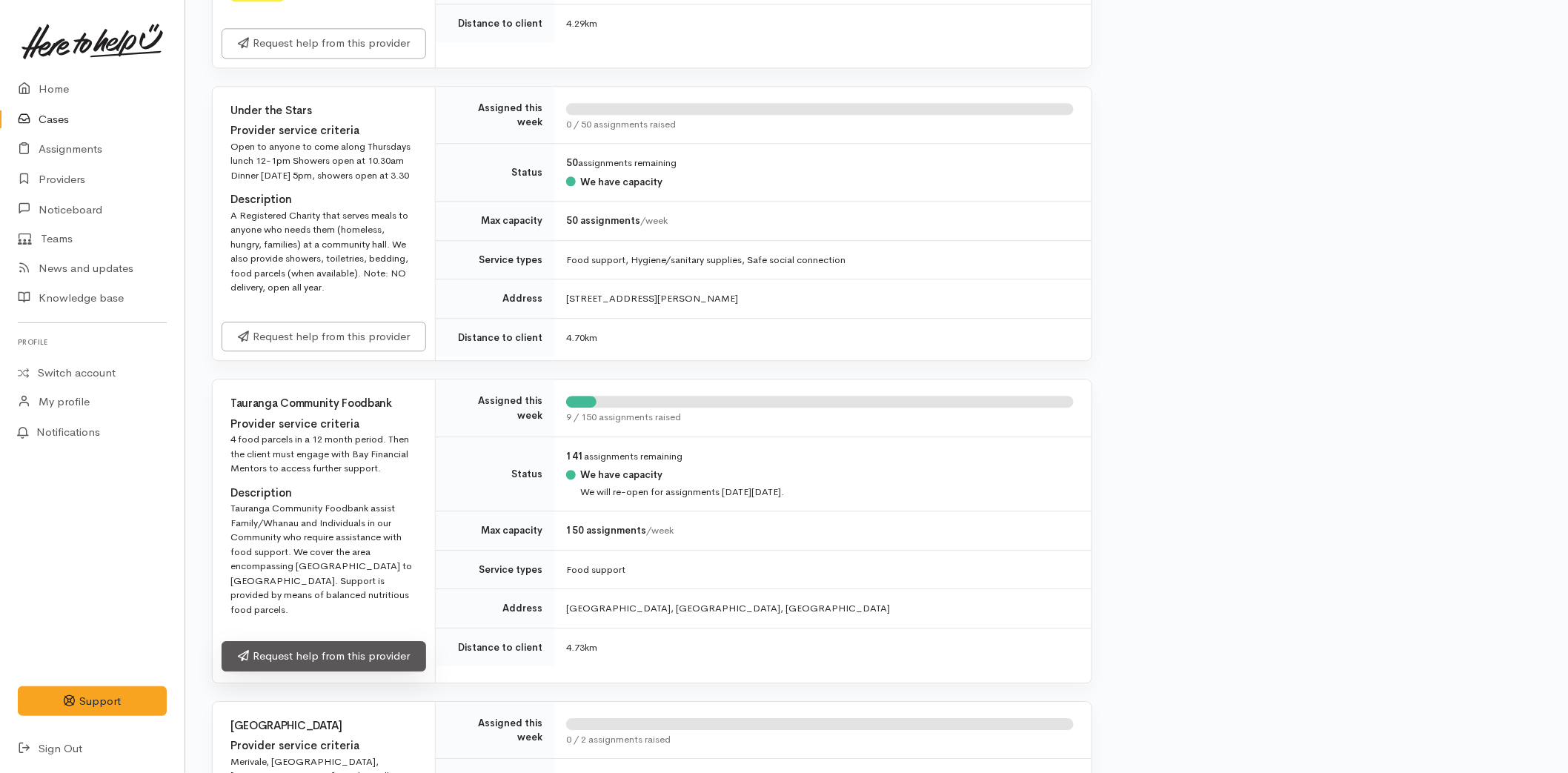
click at [330, 641] on link "Request help from this provider" at bounding box center [324, 656] width 204 height 30
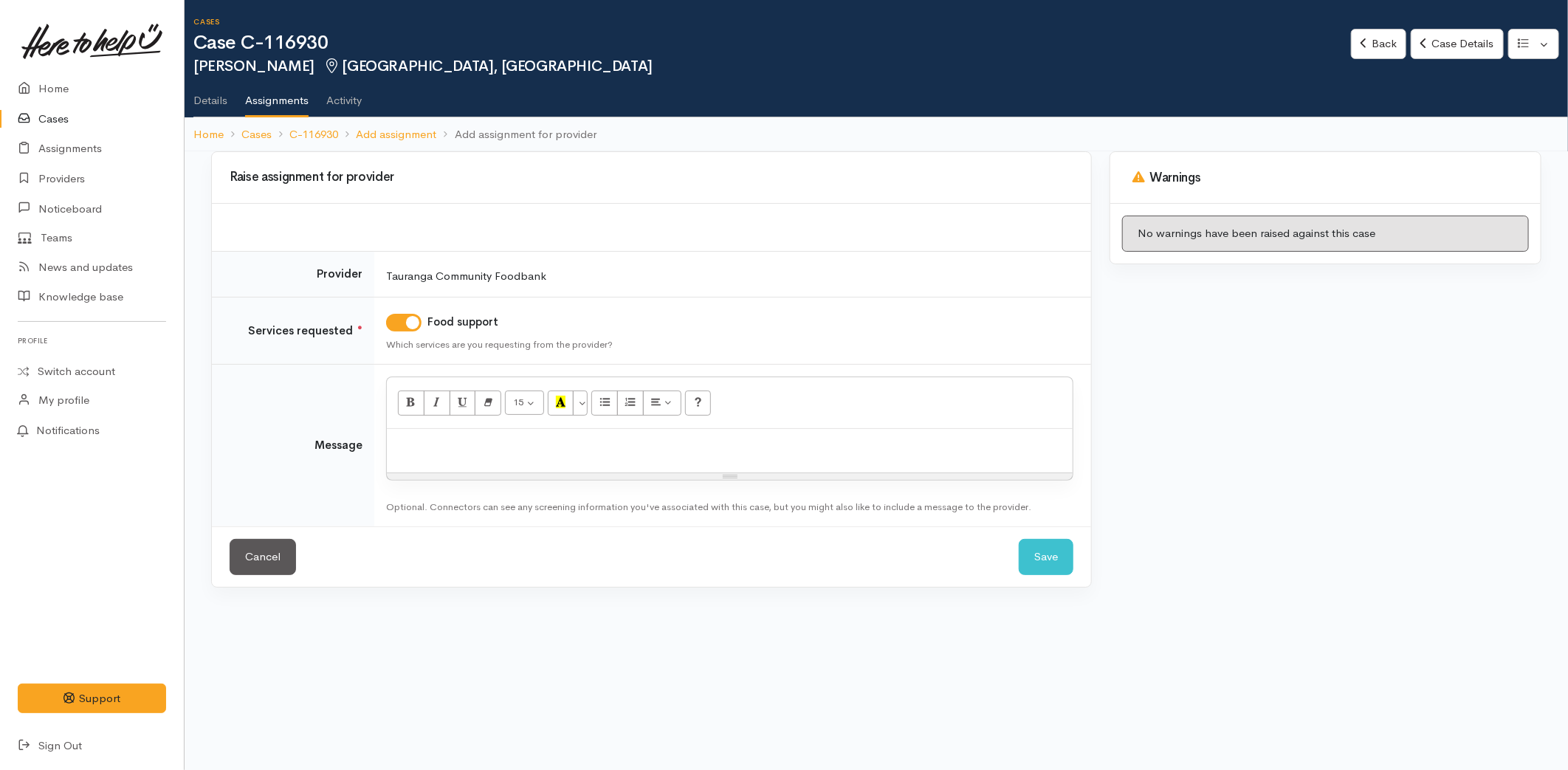
click at [491, 435] on div at bounding box center [729, 451] width 685 height 44
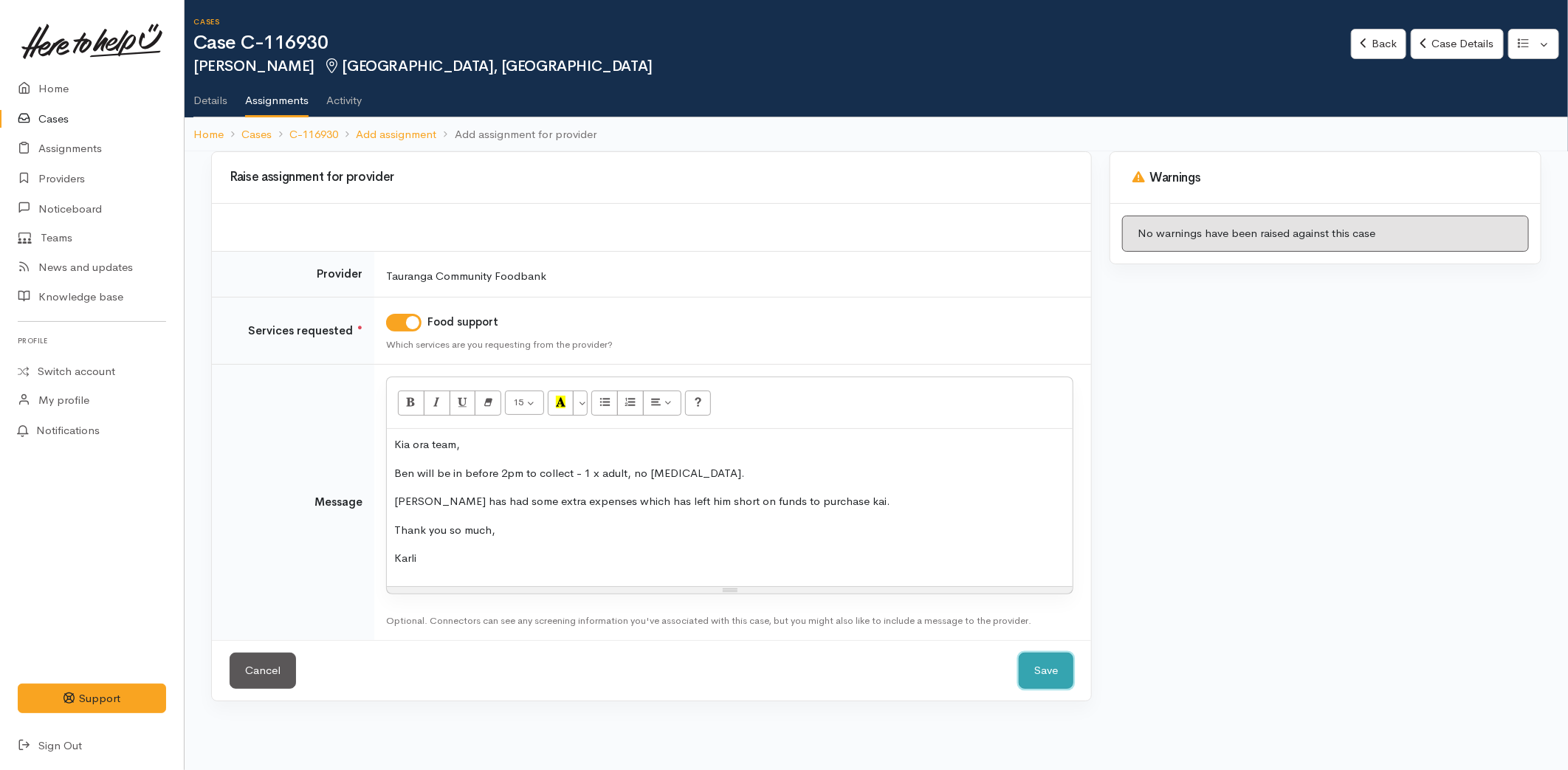
click at [1039, 665] on button "Save" at bounding box center [1046, 670] width 55 height 36
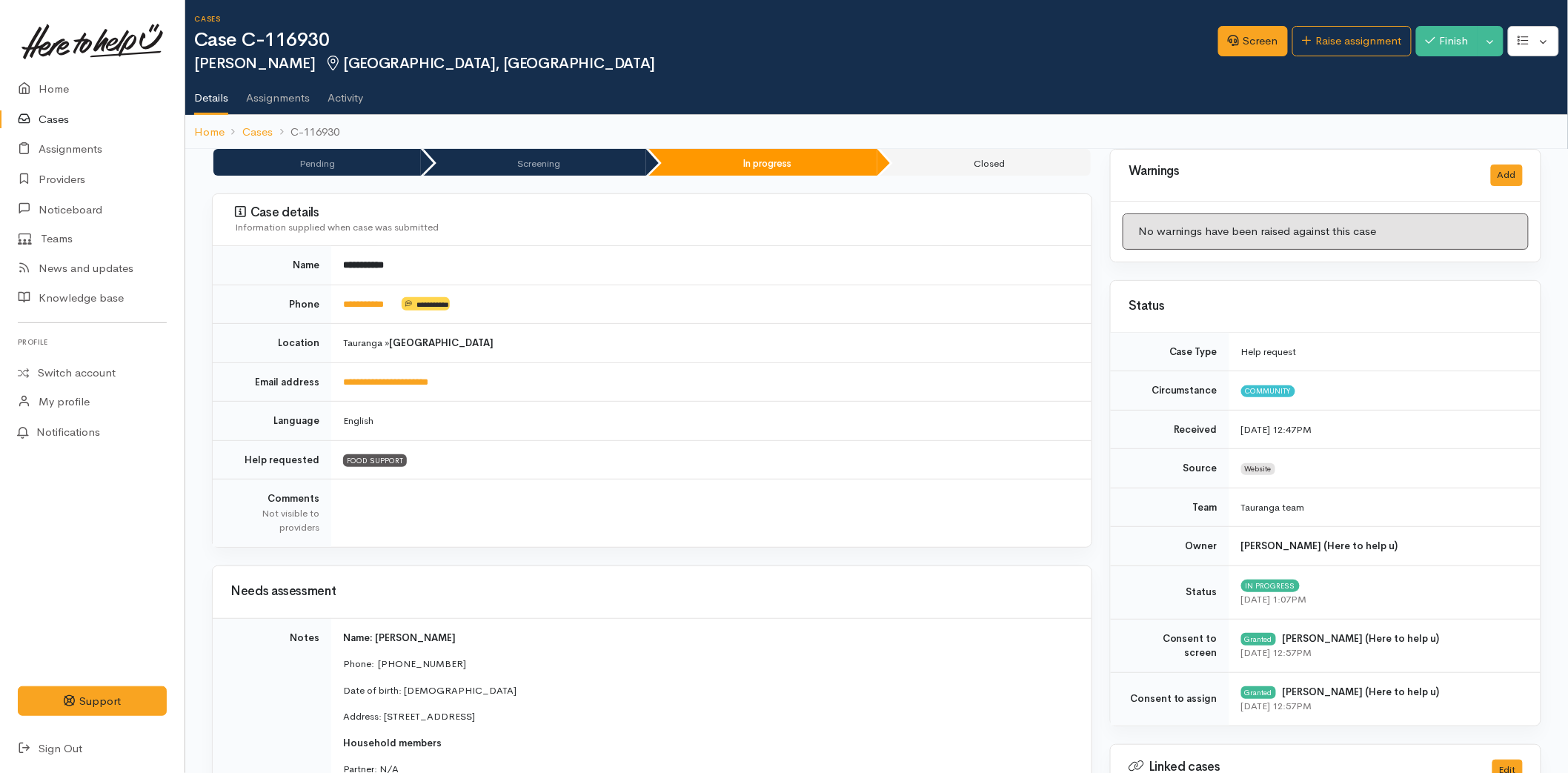
scroll to position [576, 0]
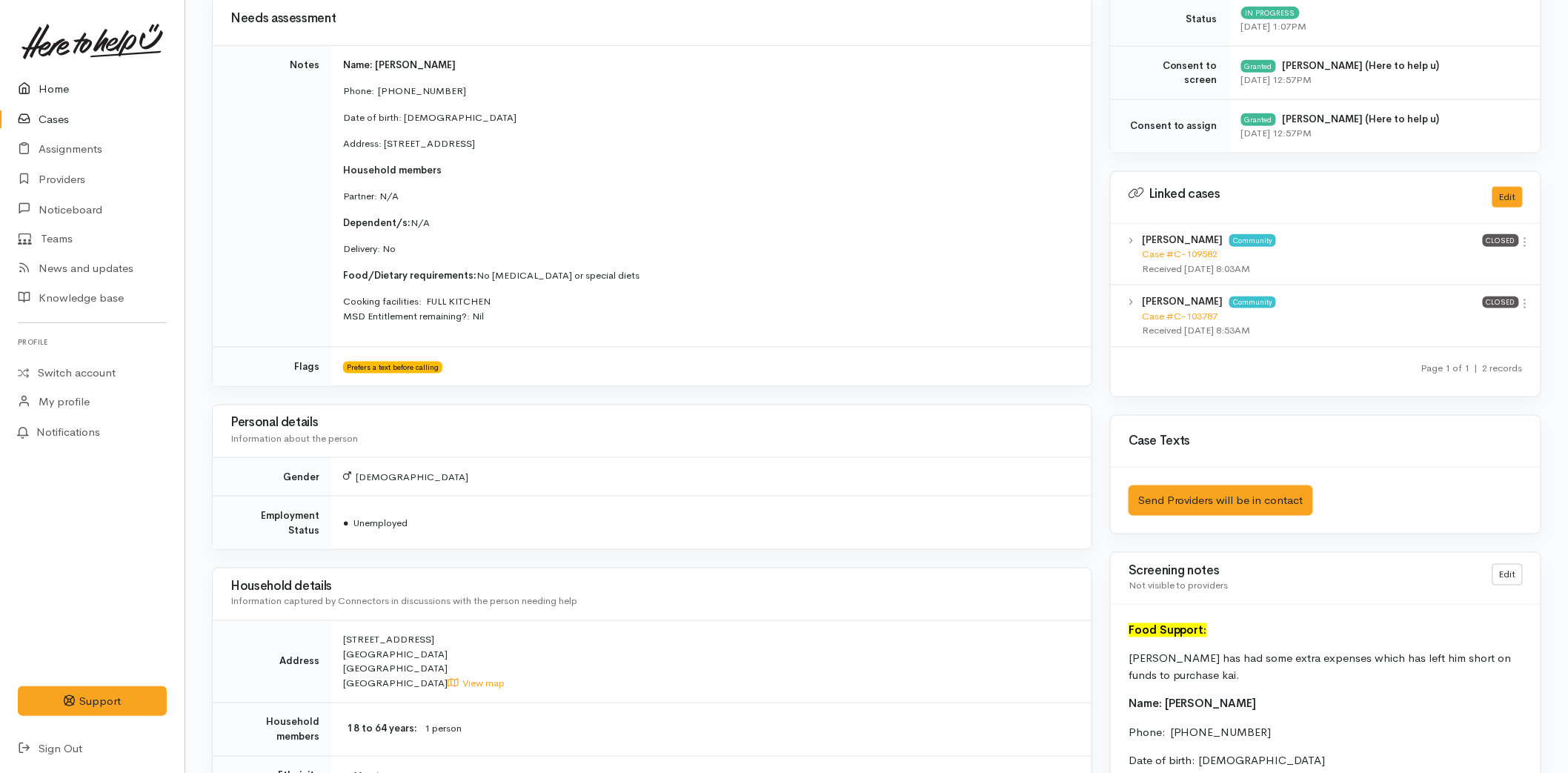
click at [71, 86] on link "Home" at bounding box center [92, 89] width 185 height 30
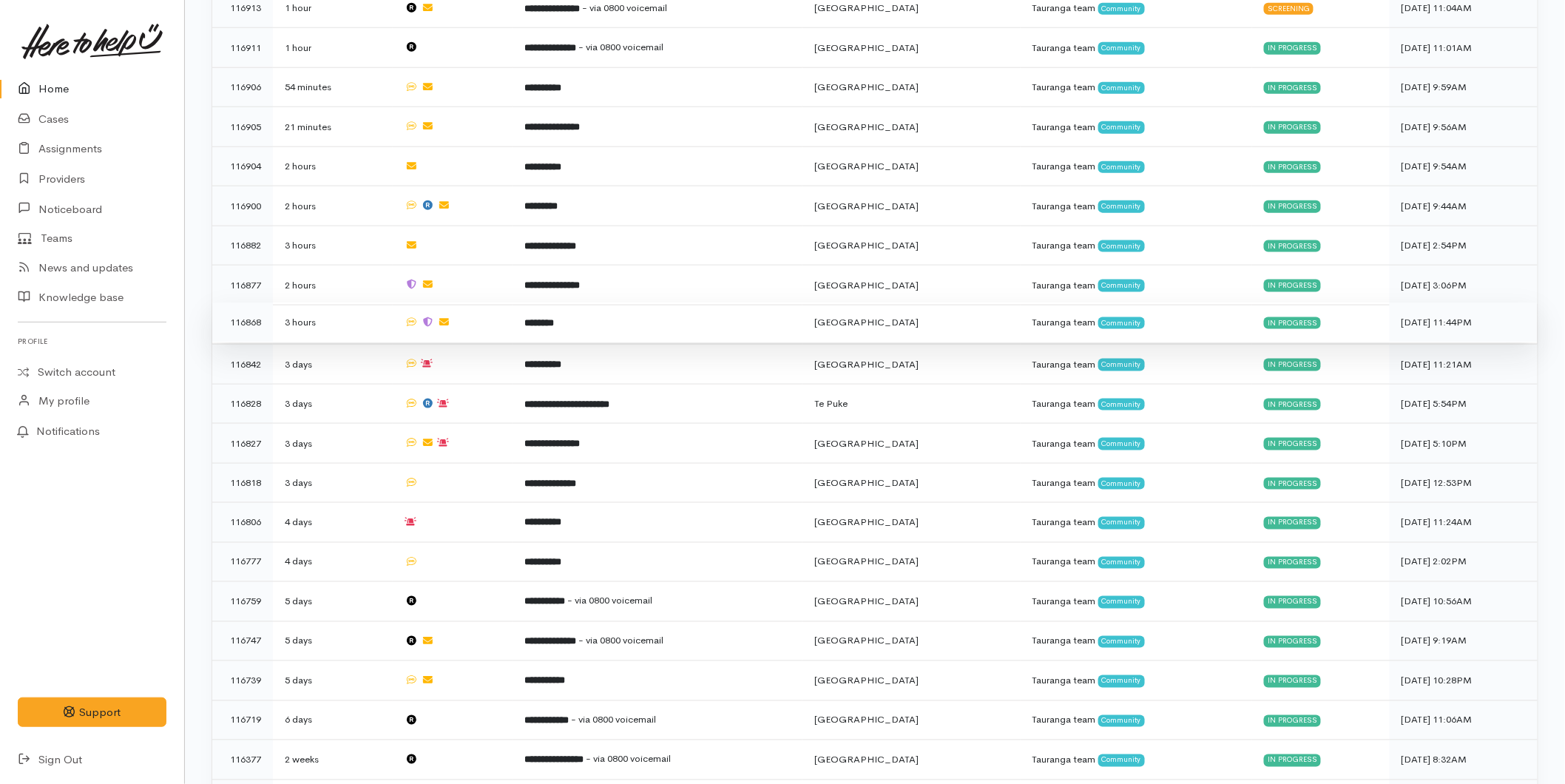
scroll to position [656, 0]
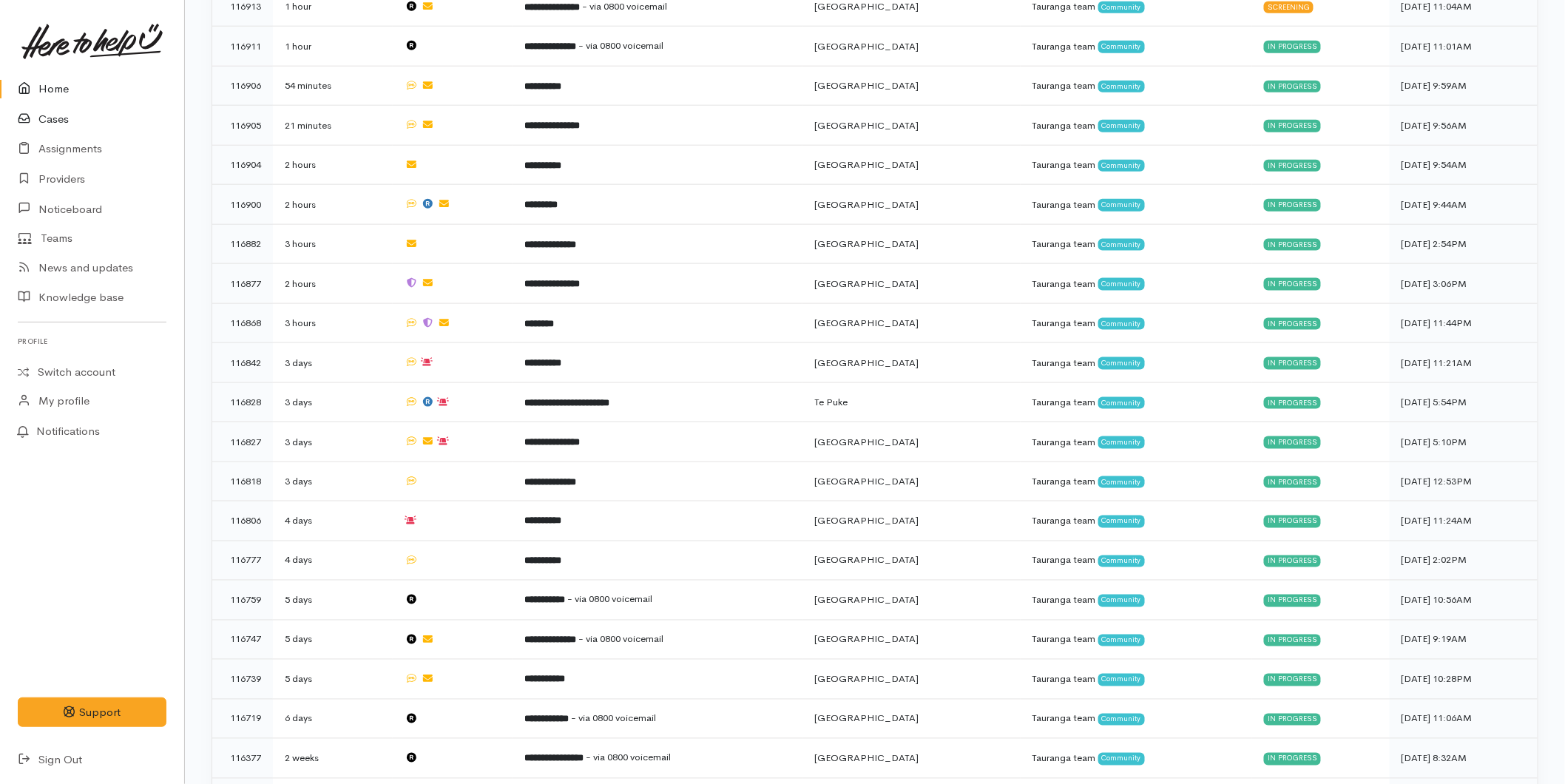
click at [64, 121] on link "Cases" at bounding box center [92, 119] width 185 height 30
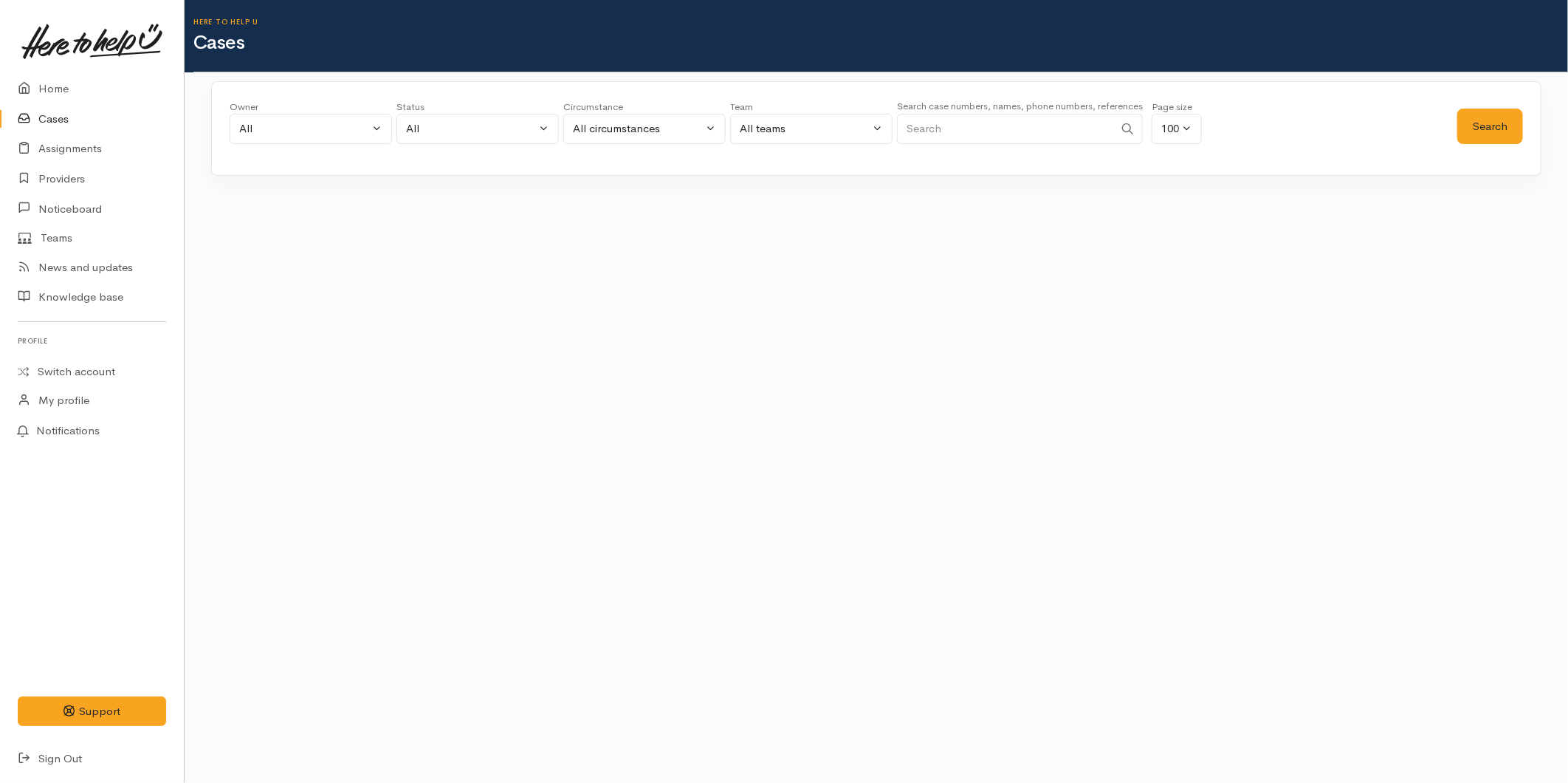
click at [1010, 136] on input "Search" at bounding box center [1005, 128] width 217 height 30
type input "0211605176"
click at [1493, 116] on button "Search" at bounding box center [1490, 126] width 66 height 36
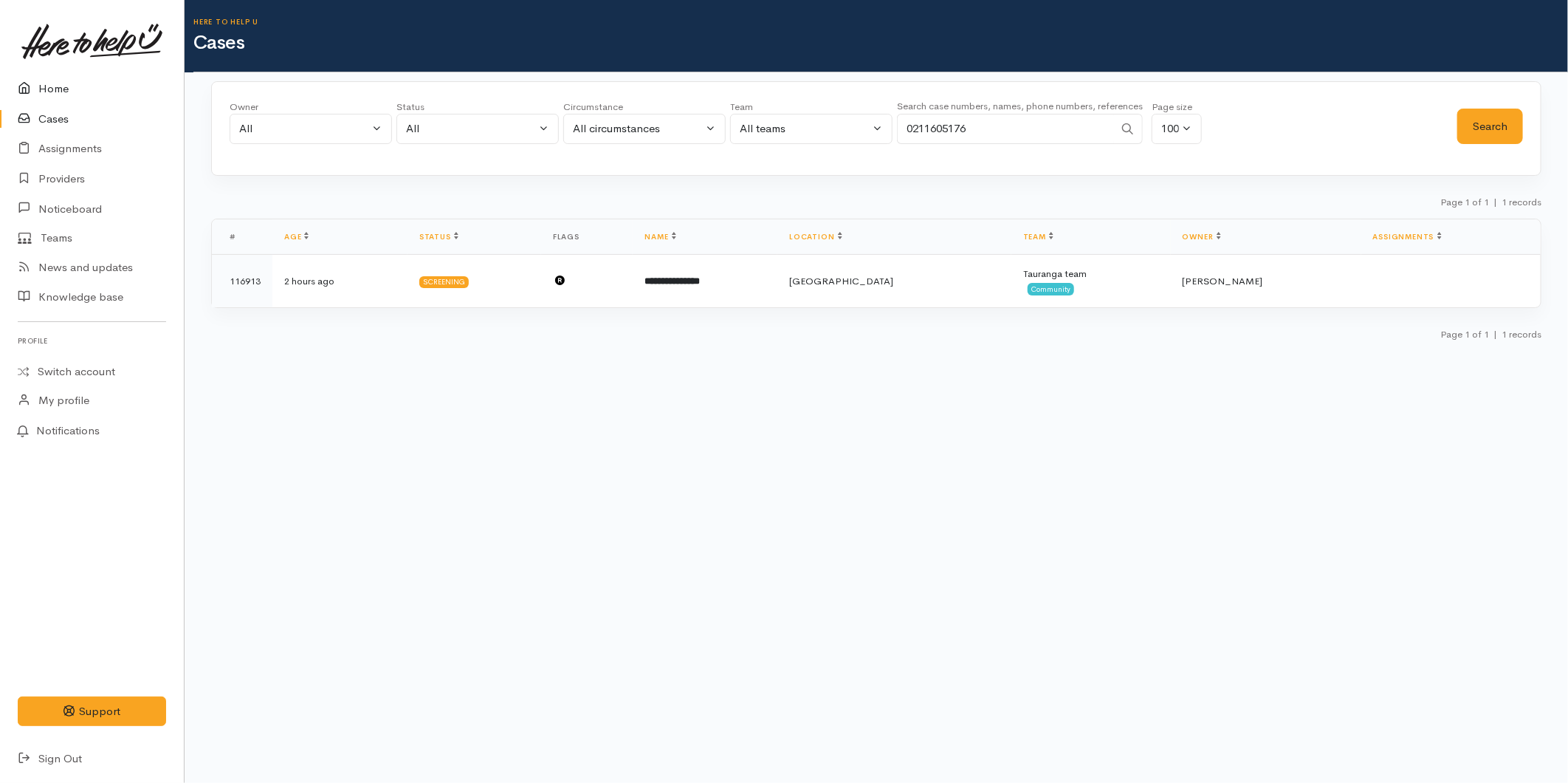
click at [55, 76] on link "Home" at bounding box center [92, 89] width 184 height 30
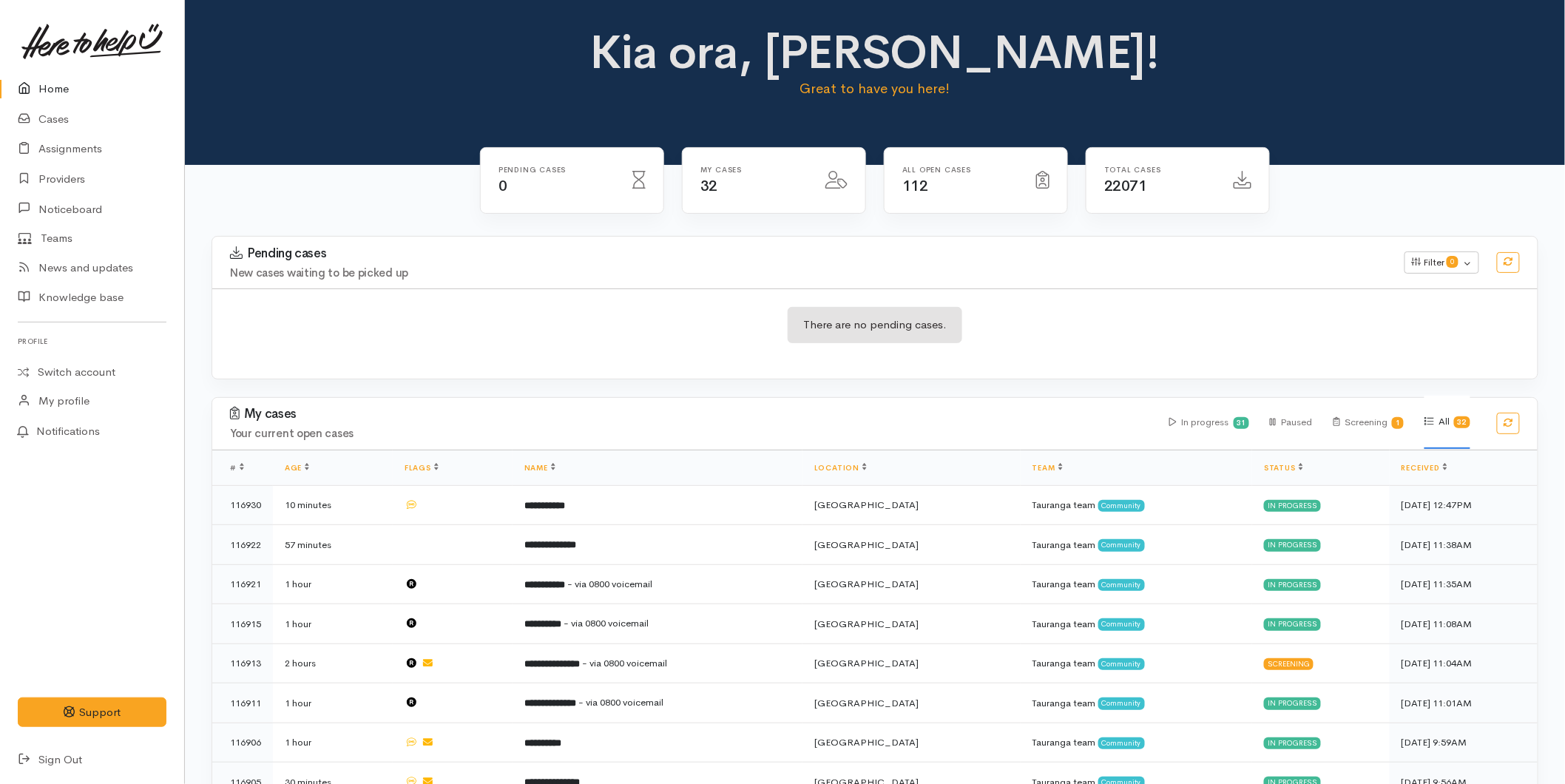
click at [71, 74] on link "Home" at bounding box center [92, 89] width 185 height 30
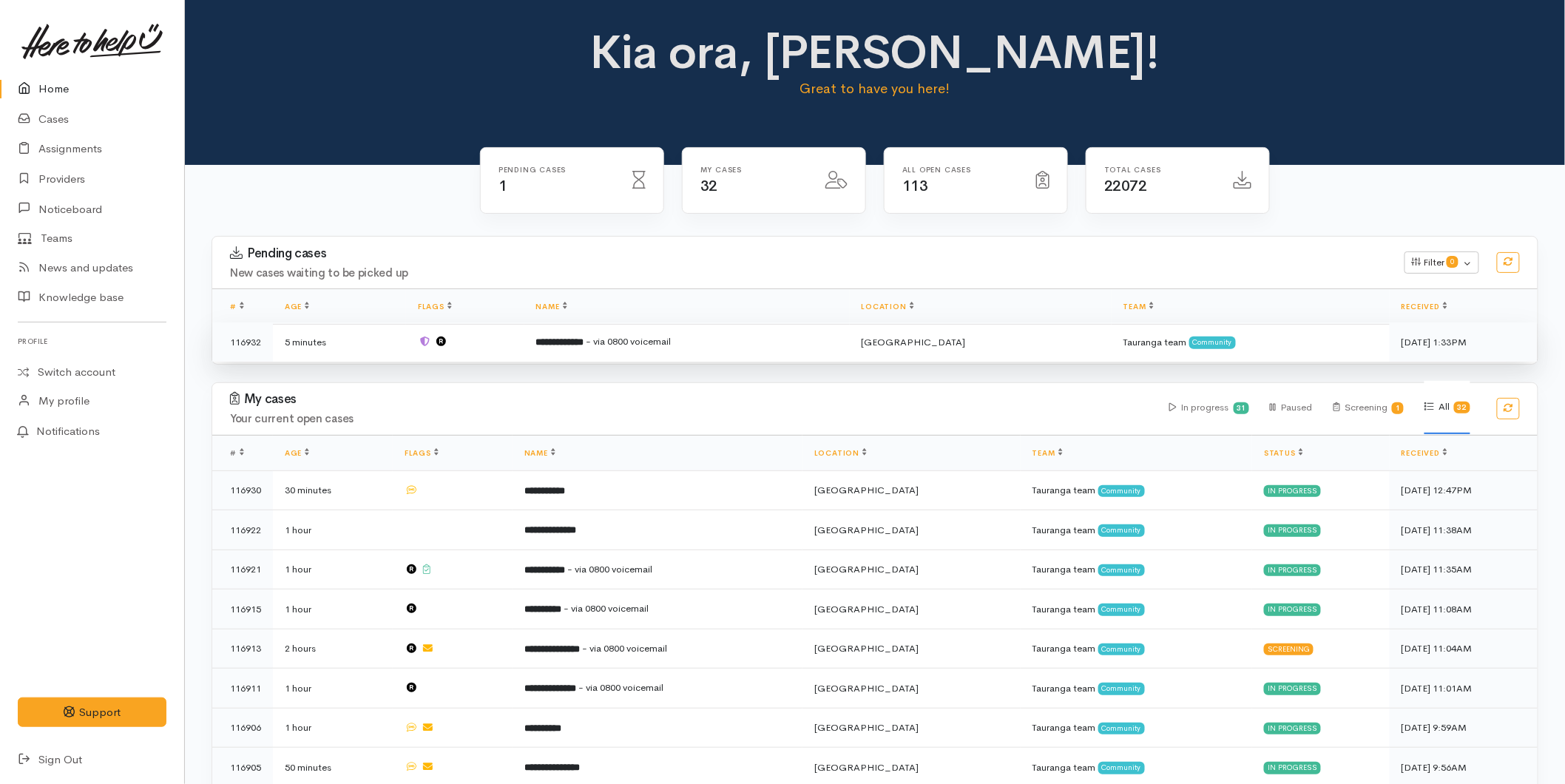
click at [941, 338] on span "[GEOGRAPHIC_DATA]" at bounding box center [914, 342] width 105 height 13
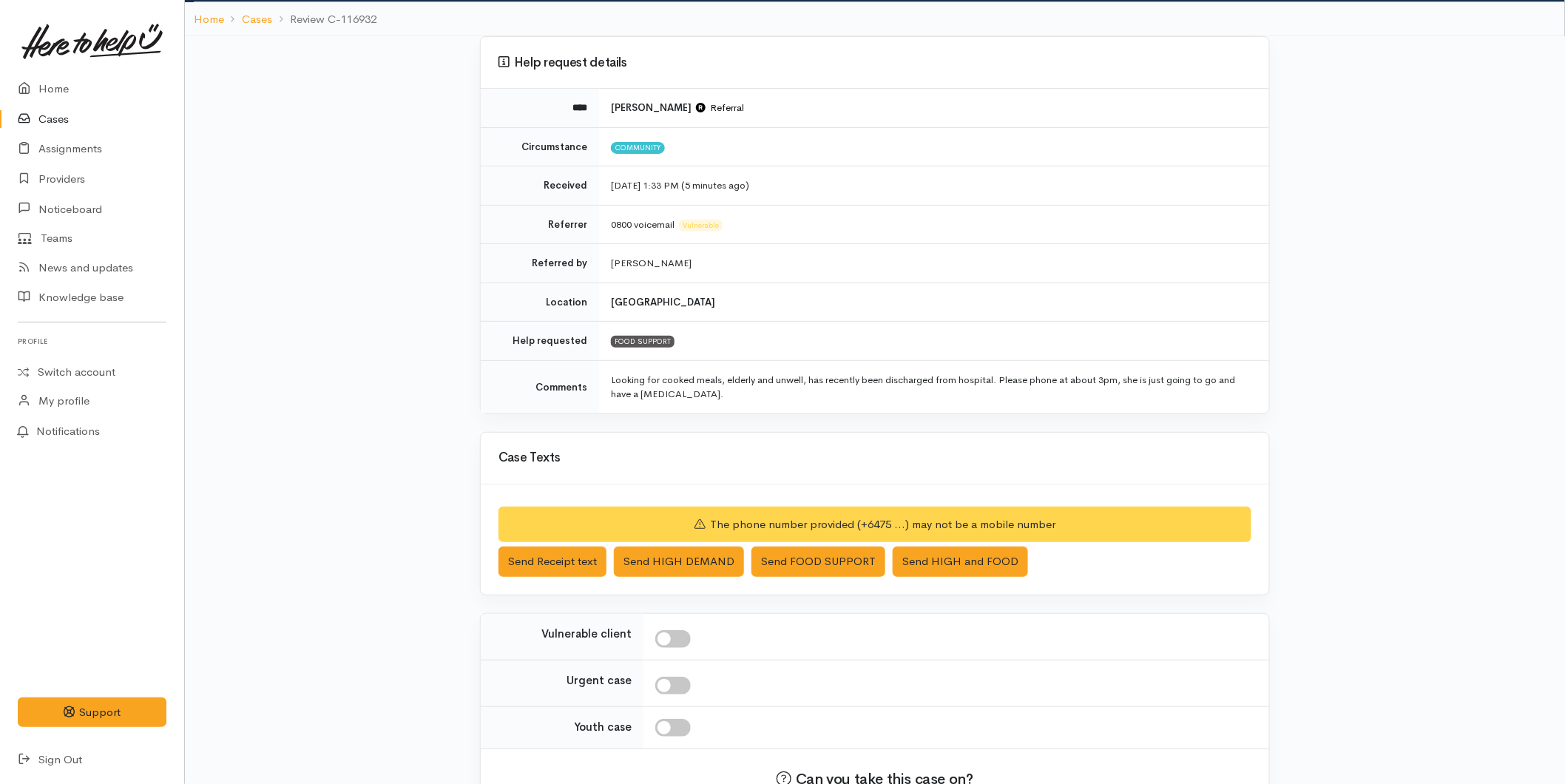
scroll to position [195, 0]
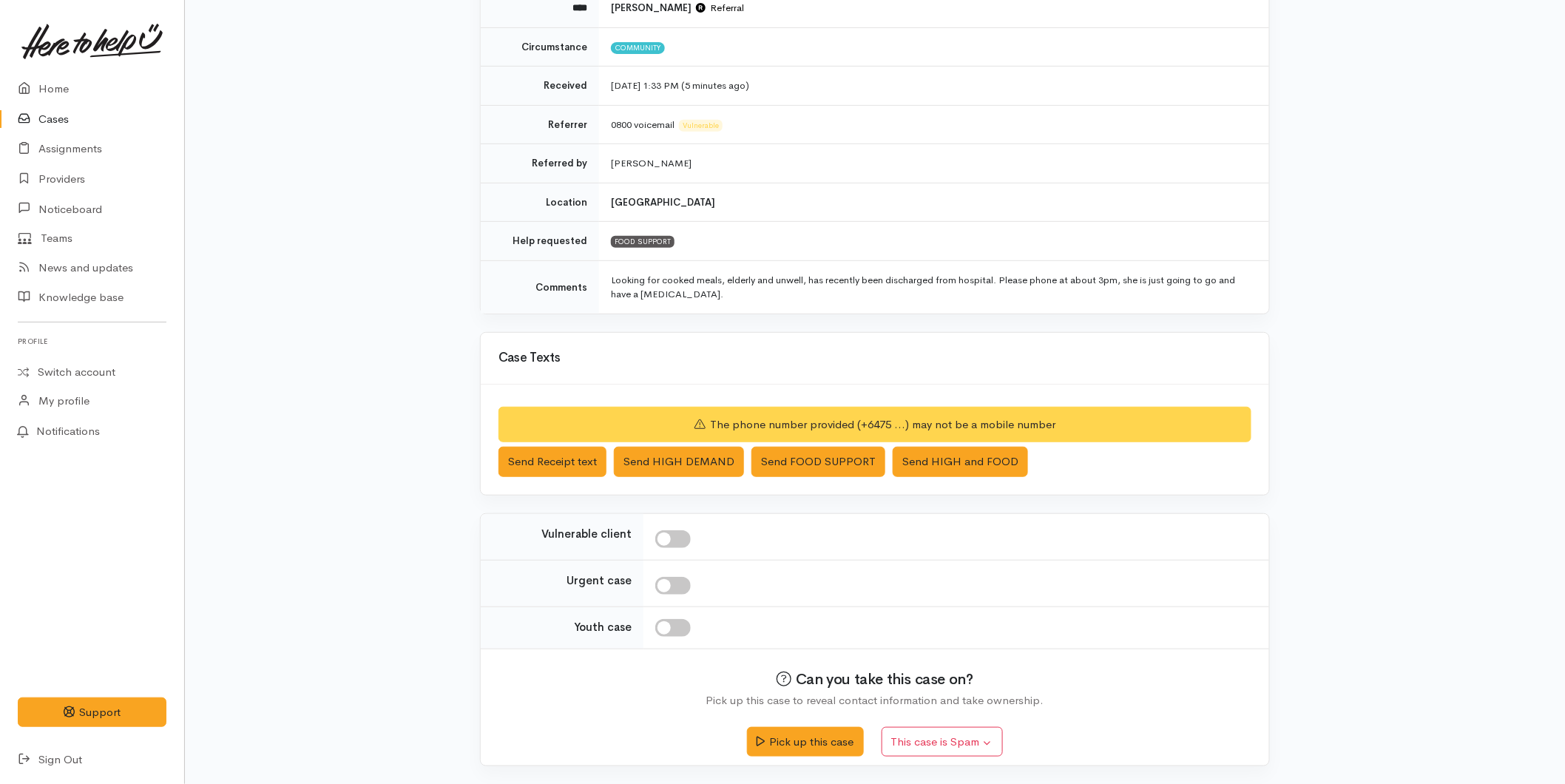
click at [55, 116] on link "Cases" at bounding box center [92, 119] width 185 height 30
